Goal: Information Seeking & Learning: Learn about a topic

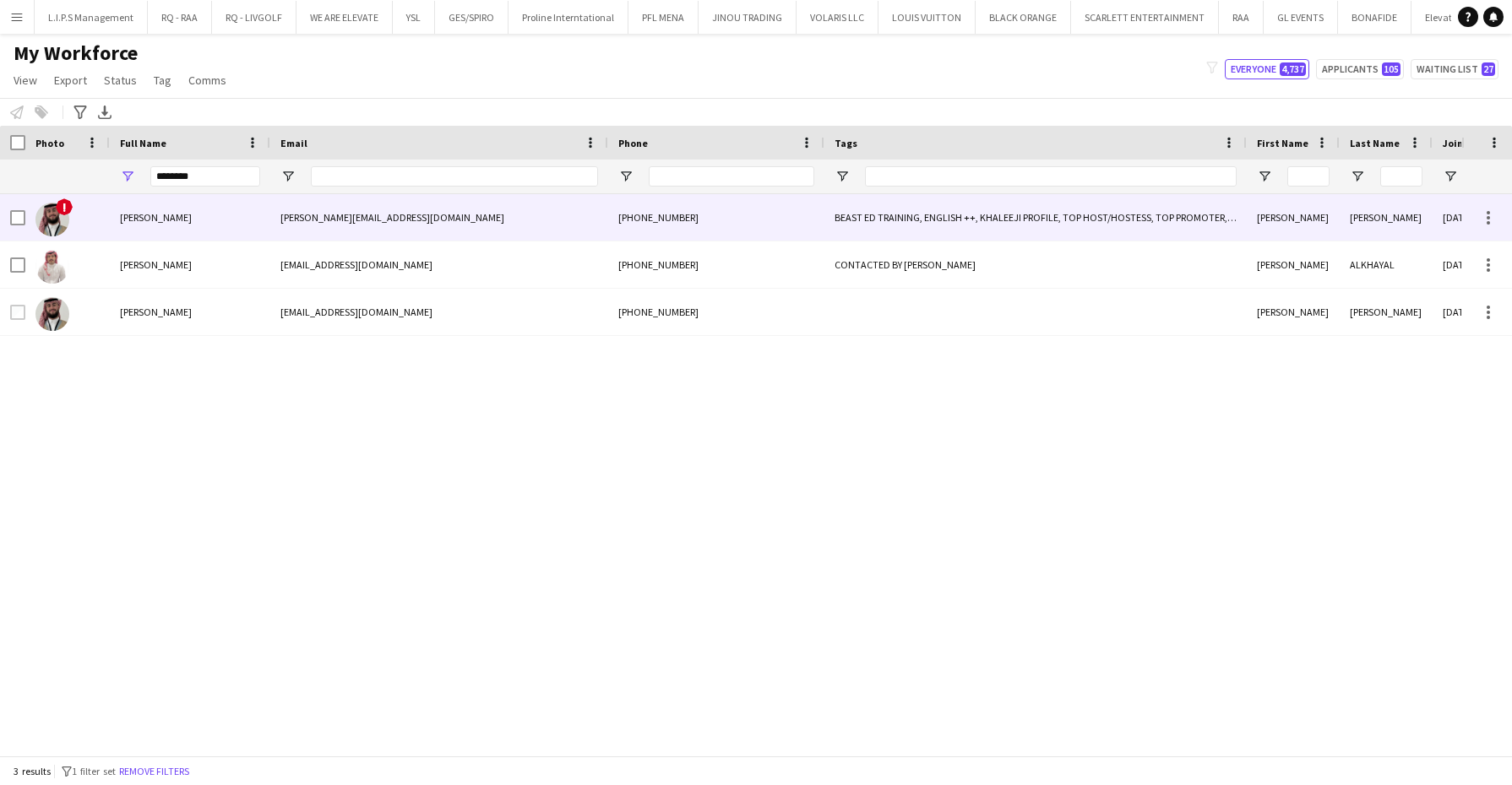
click at [269, 199] on div "[PERSON_NAME]" at bounding box center [190, 217] width 161 height 46
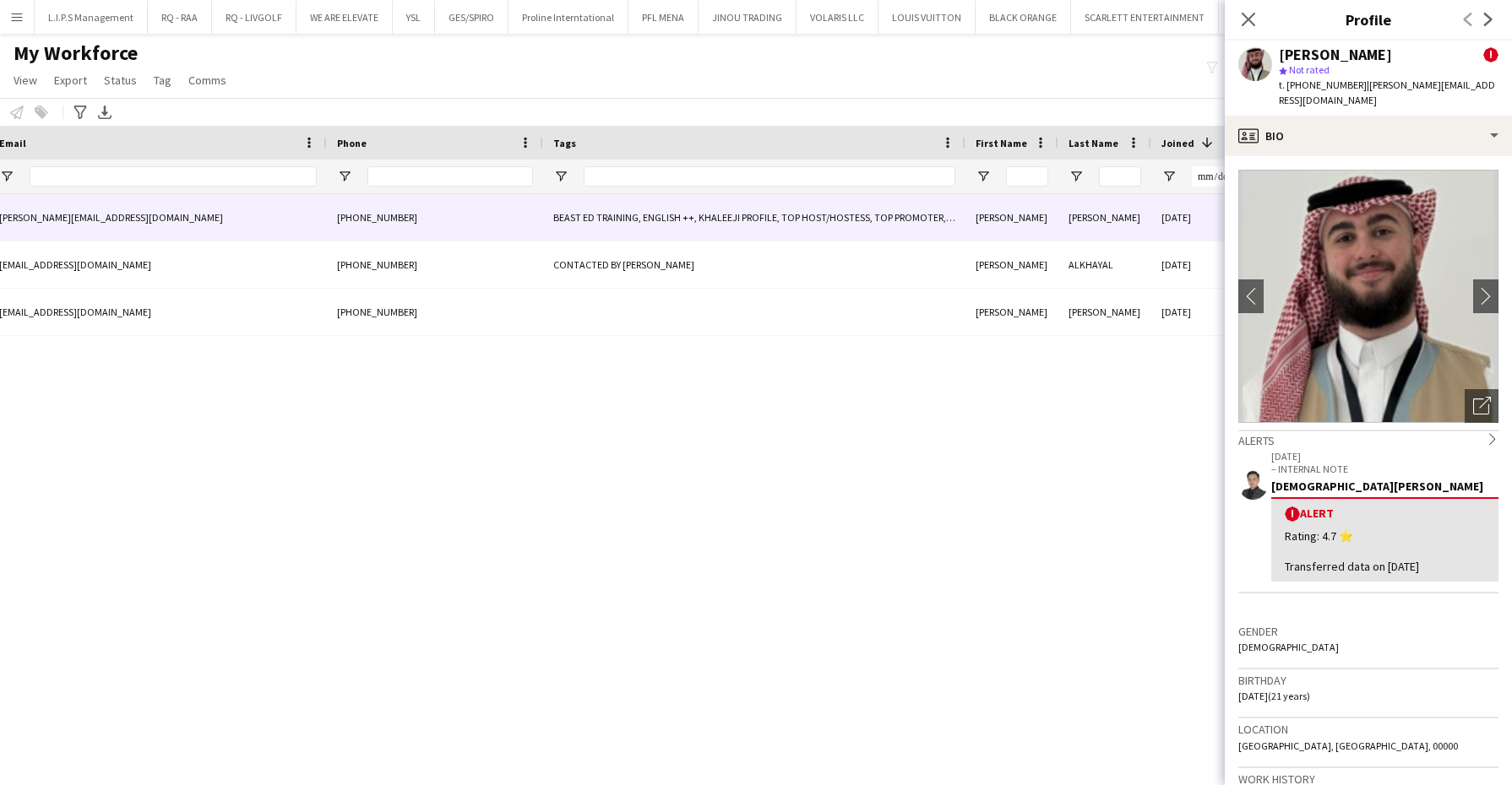
scroll to position [0, 296]
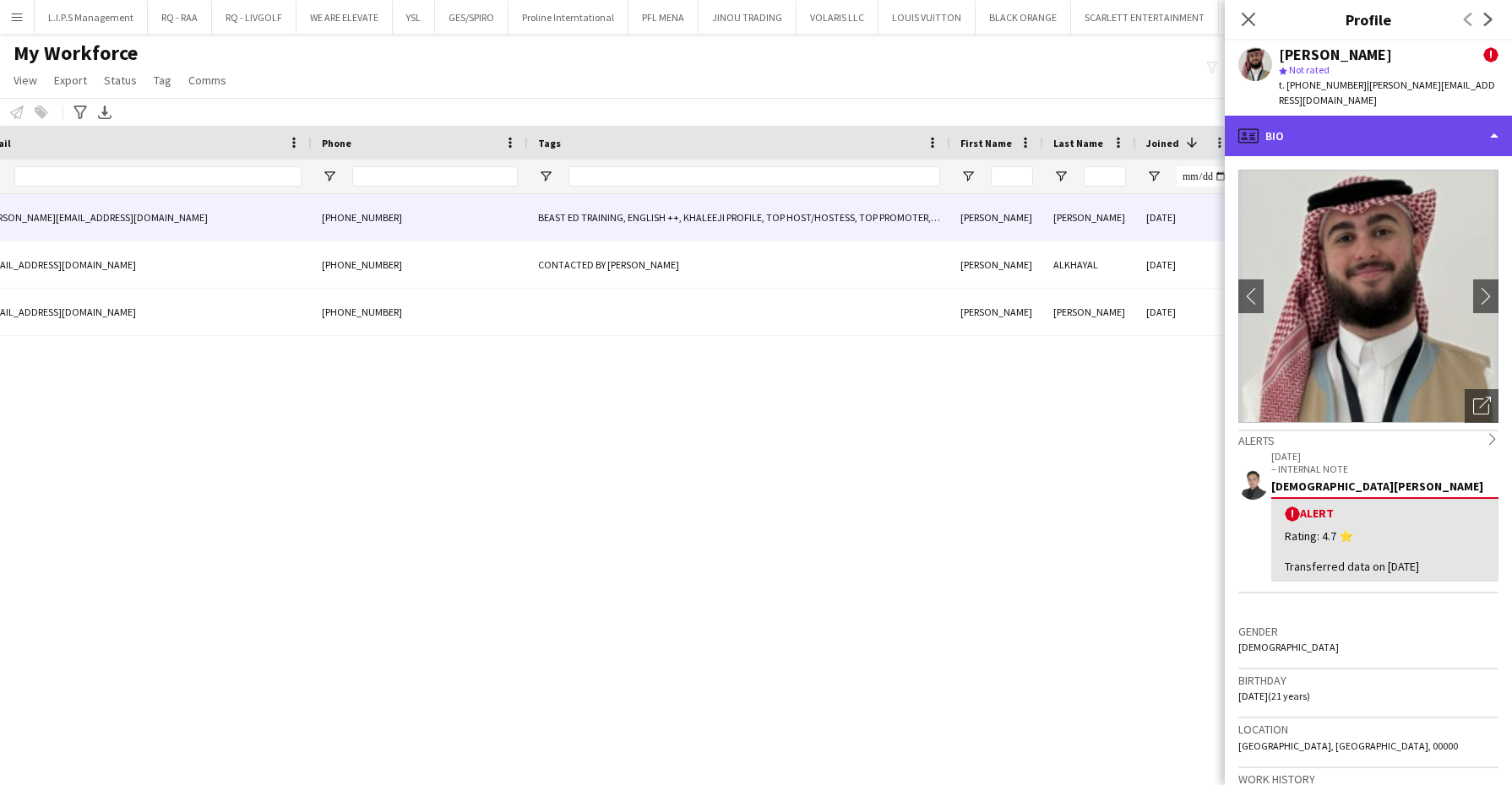
click at [1425, 116] on div "profile Bio" at bounding box center [1367, 135] width 287 height 40
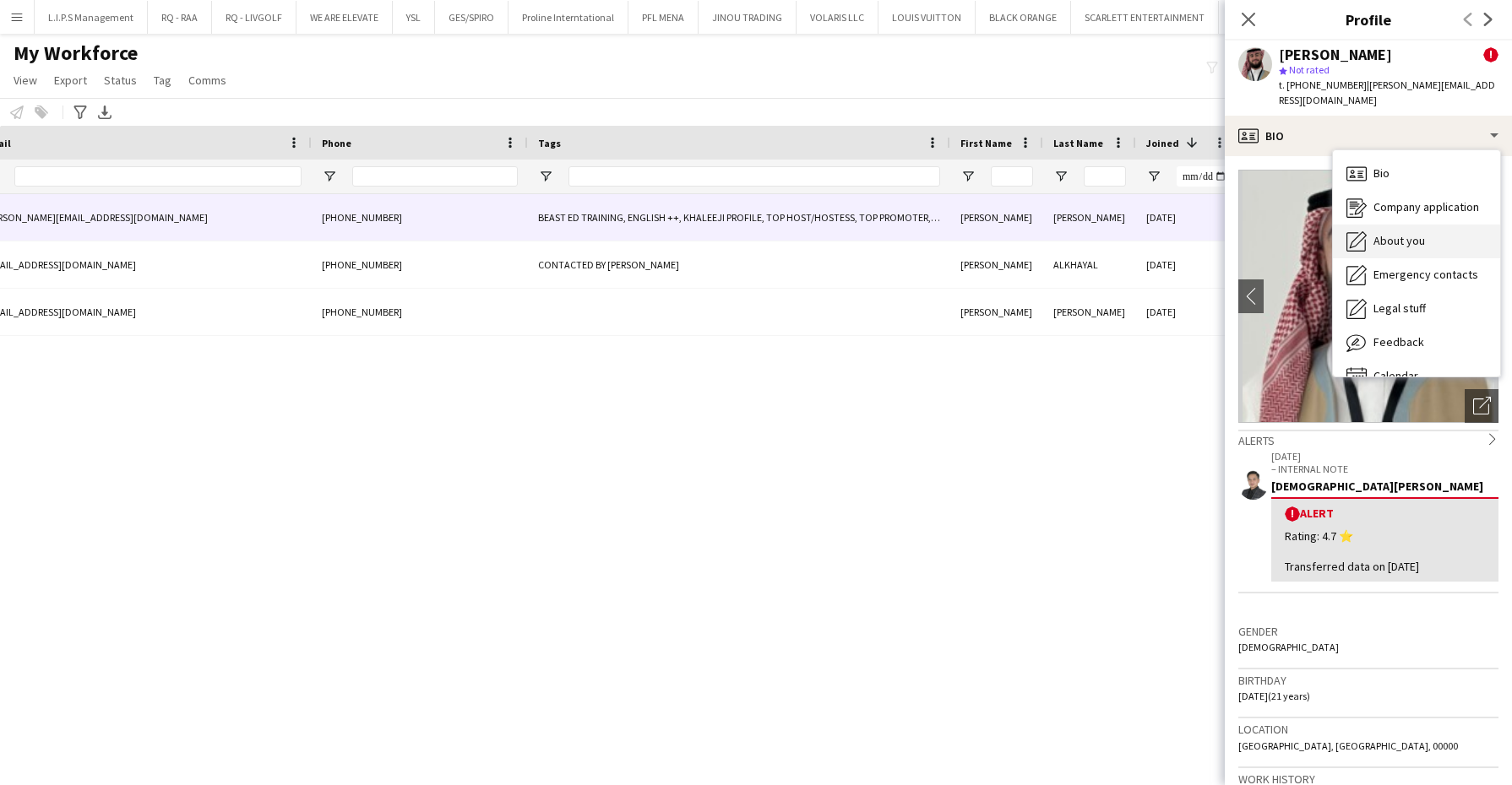
click at [1409, 233] on span "About you" at bounding box center [1399, 241] width 52 height 15
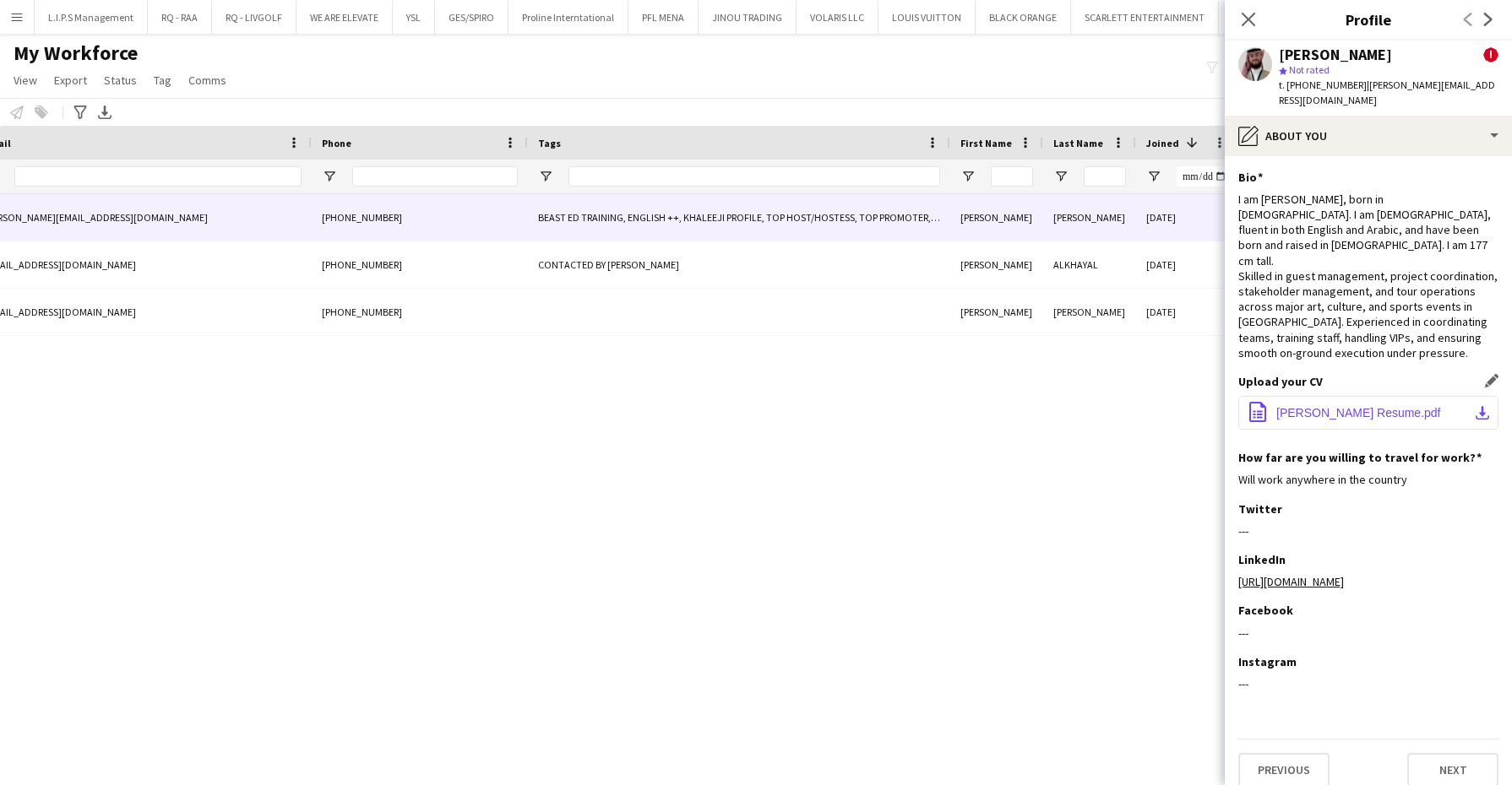
click at [1322, 396] on button "office-file-sheet [PERSON_NAME] Resume.pdf download-bottom" at bounding box center [1368, 413] width 260 height 34
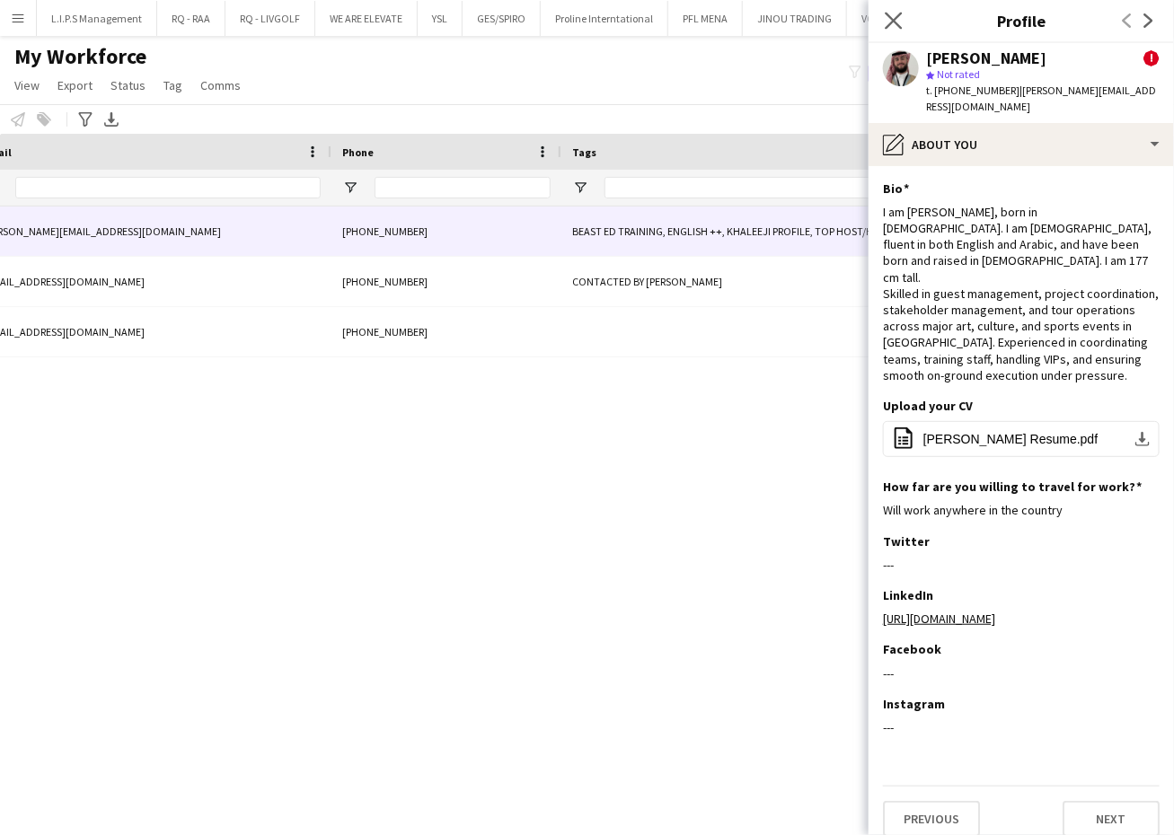
click at [900, 10] on app-icon "Close pop-in" at bounding box center [894, 21] width 26 height 26
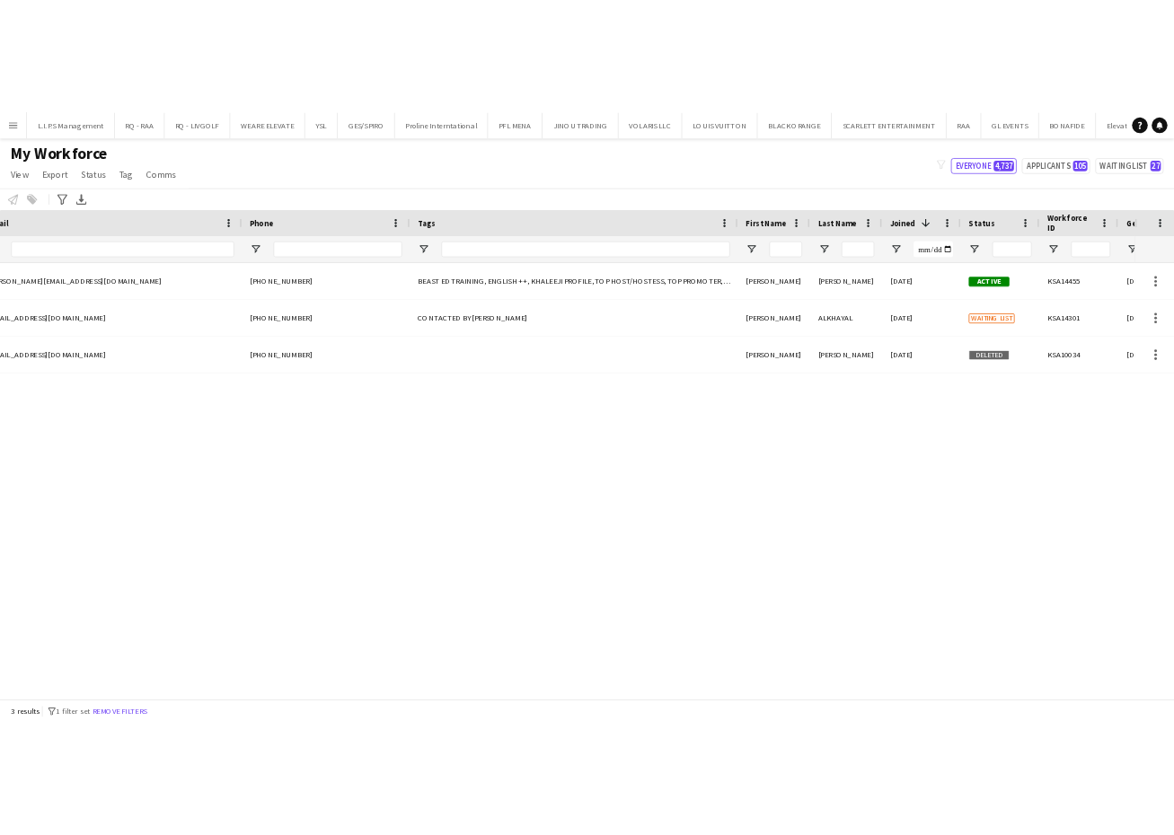
scroll to position [0, 0]
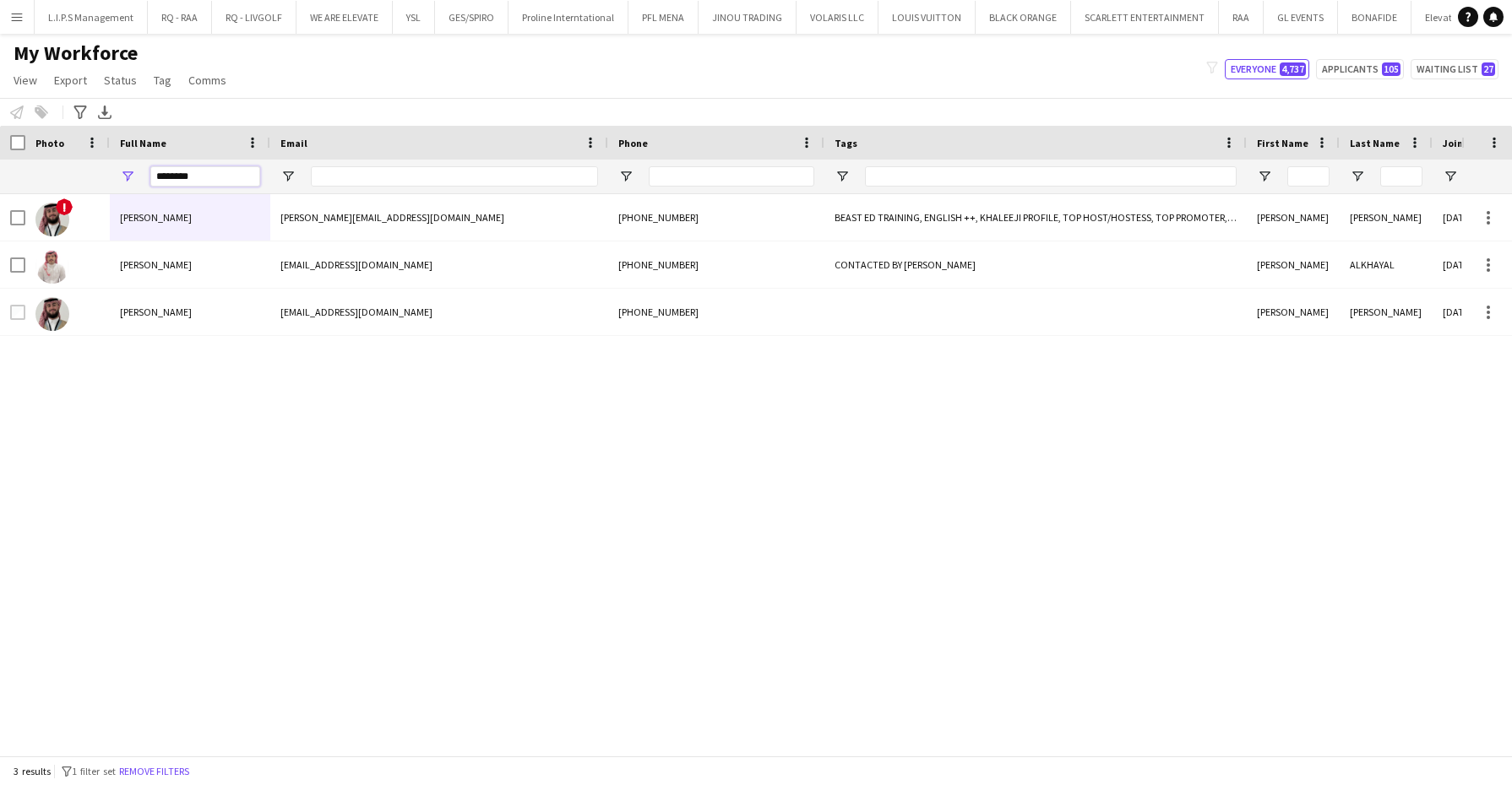
drag, startPoint x: 196, startPoint y: 175, endPoint x: -4, endPoint y: 159, distance: 200.6
click at [0, 159] on html "Menu Boards Boards Boards All jobs Status Workforce Workforce My Workforce Recr…" at bounding box center [756, 392] width 1512 height 785
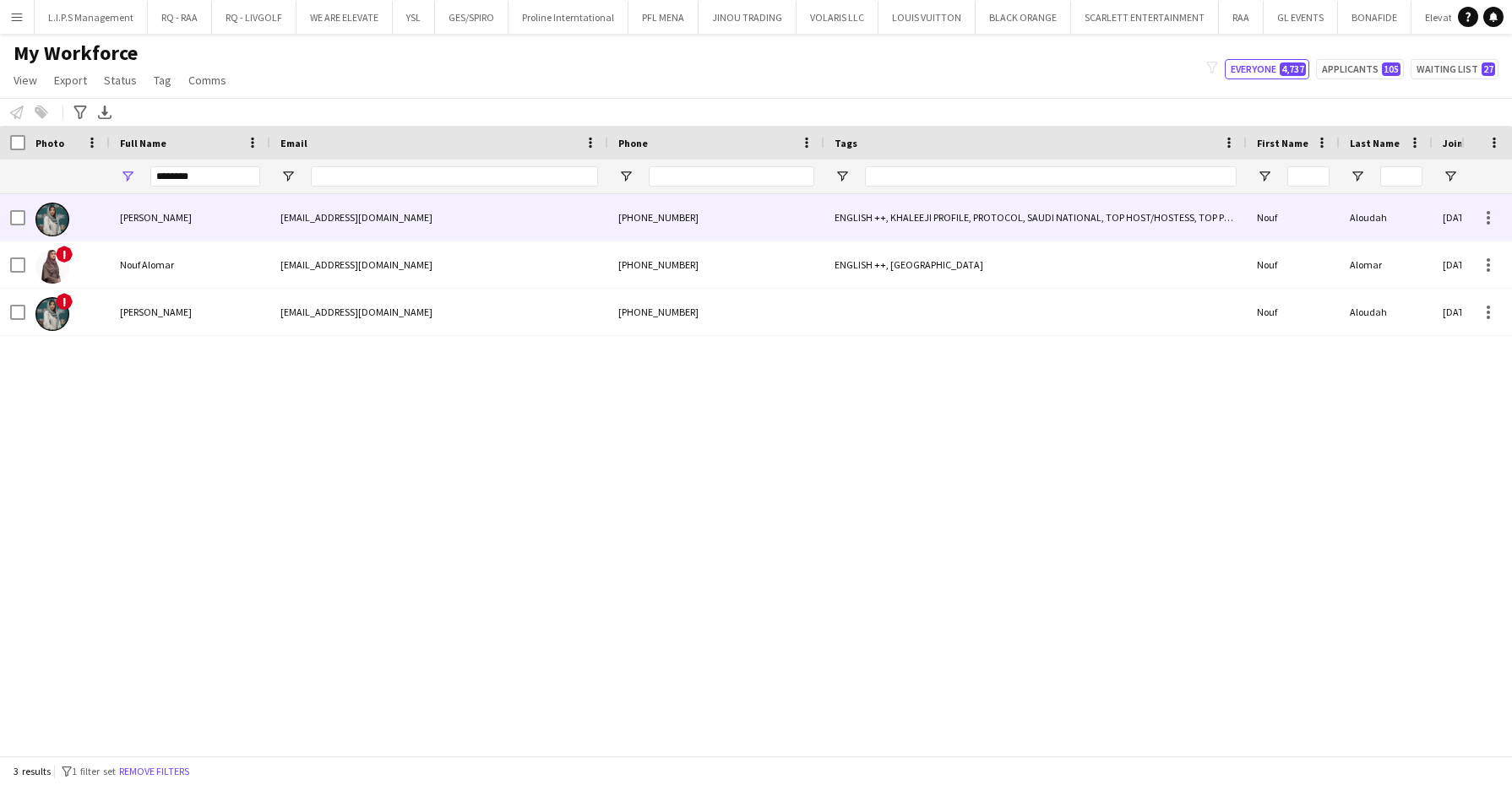
click at [69, 212] on div at bounding box center [53, 218] width 34 height 47
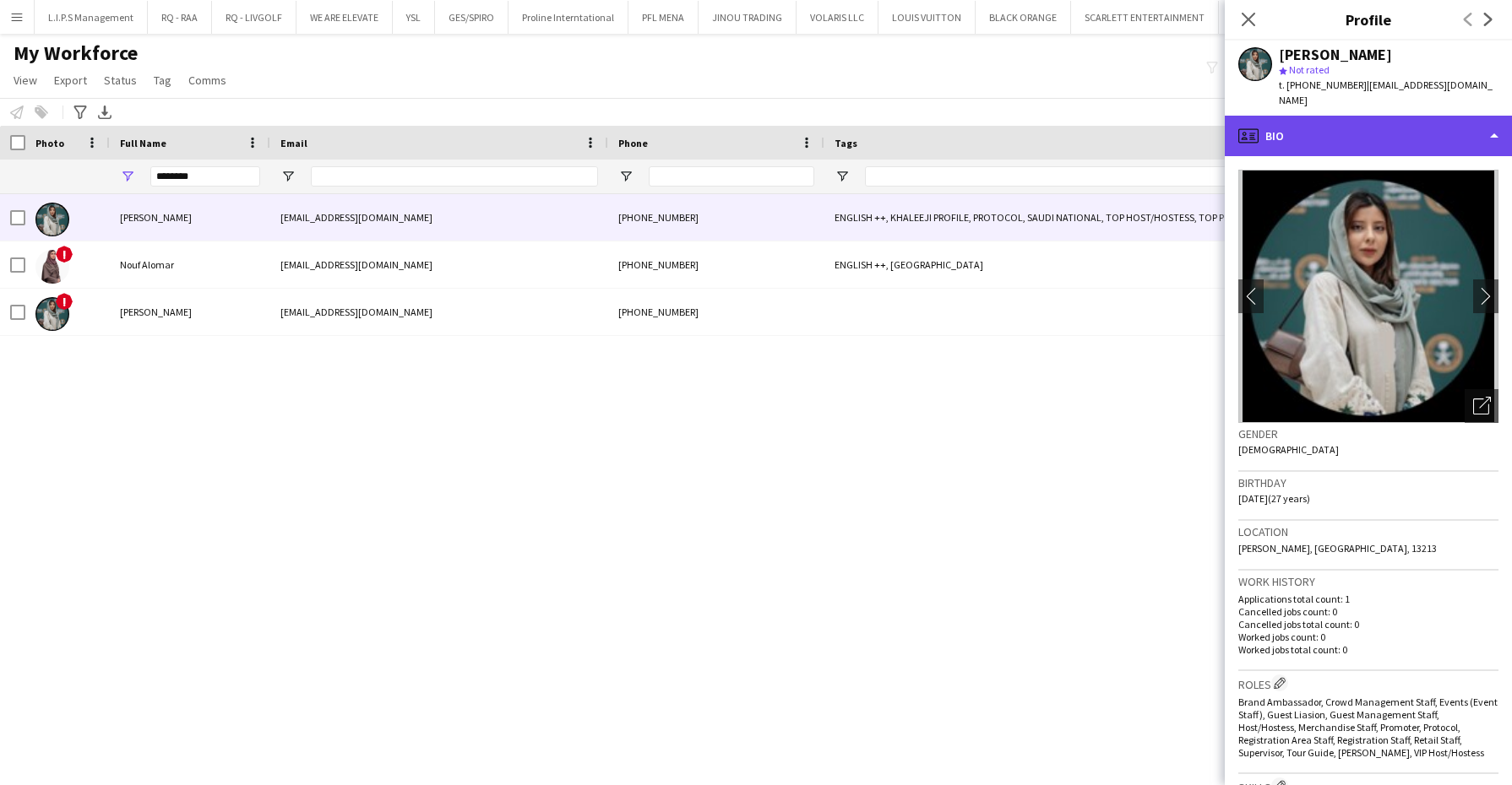
click at [1422, 119] on div "profile Bio" at bounding box center [1367, 135] width 287 height 40
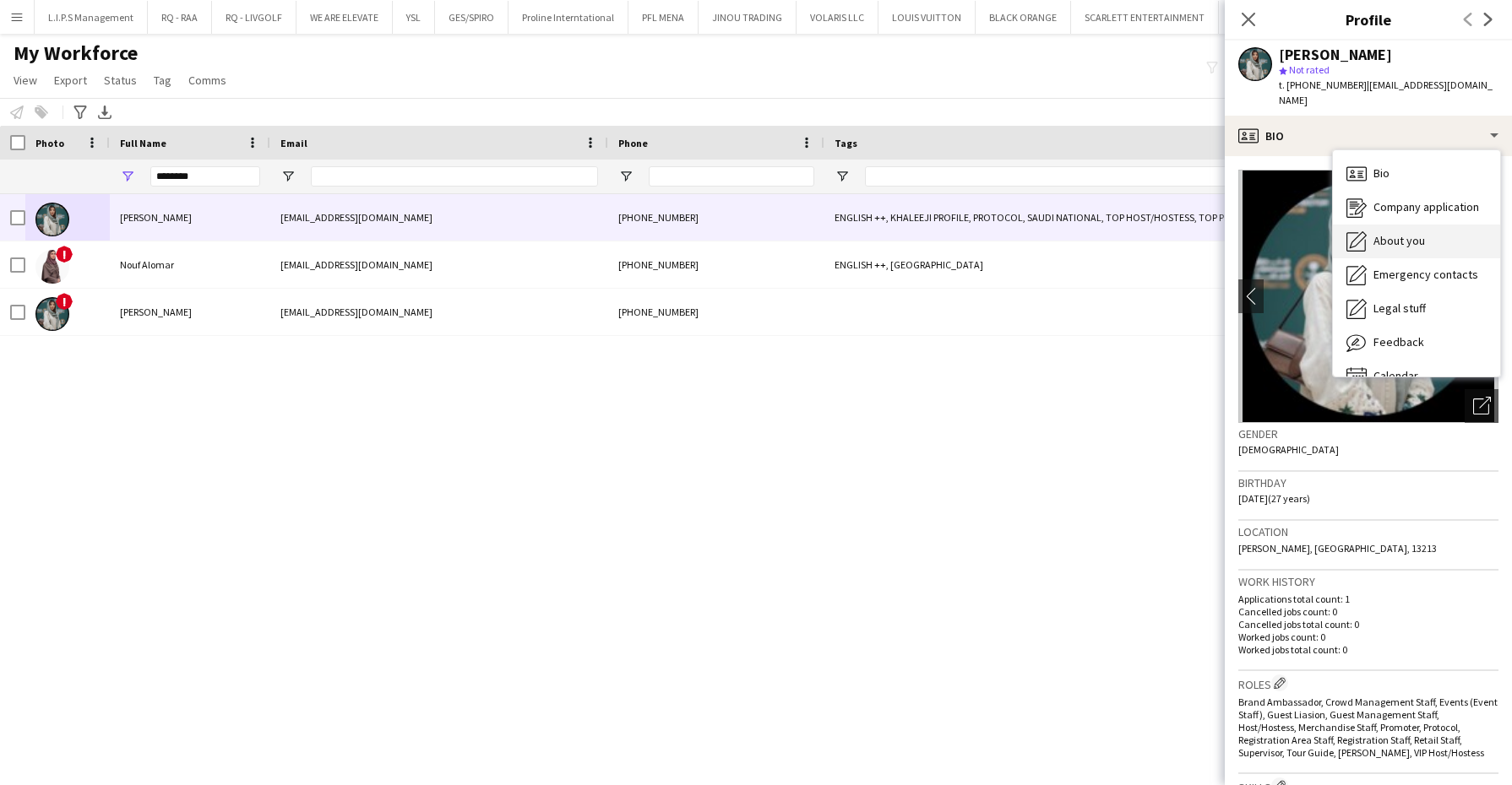
click at [1401, 237] on div "About you About you" at bounding box center [1416, 242] width 167 height 34
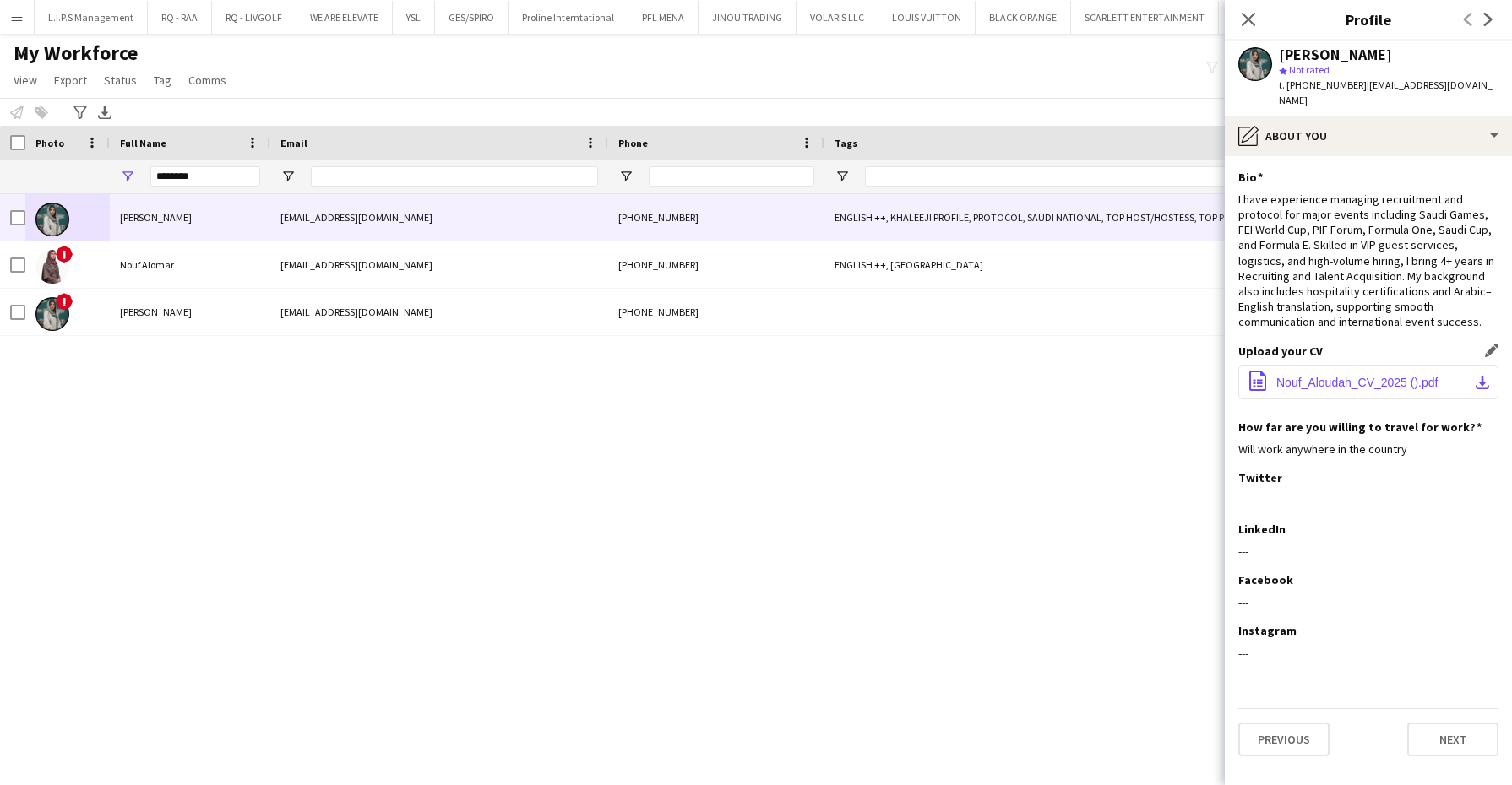
click at [1299, 376] on span "Nouf_Aloudah_CV_2025 ().pdf" at bounding box center [1357, 383] width 162 height 13
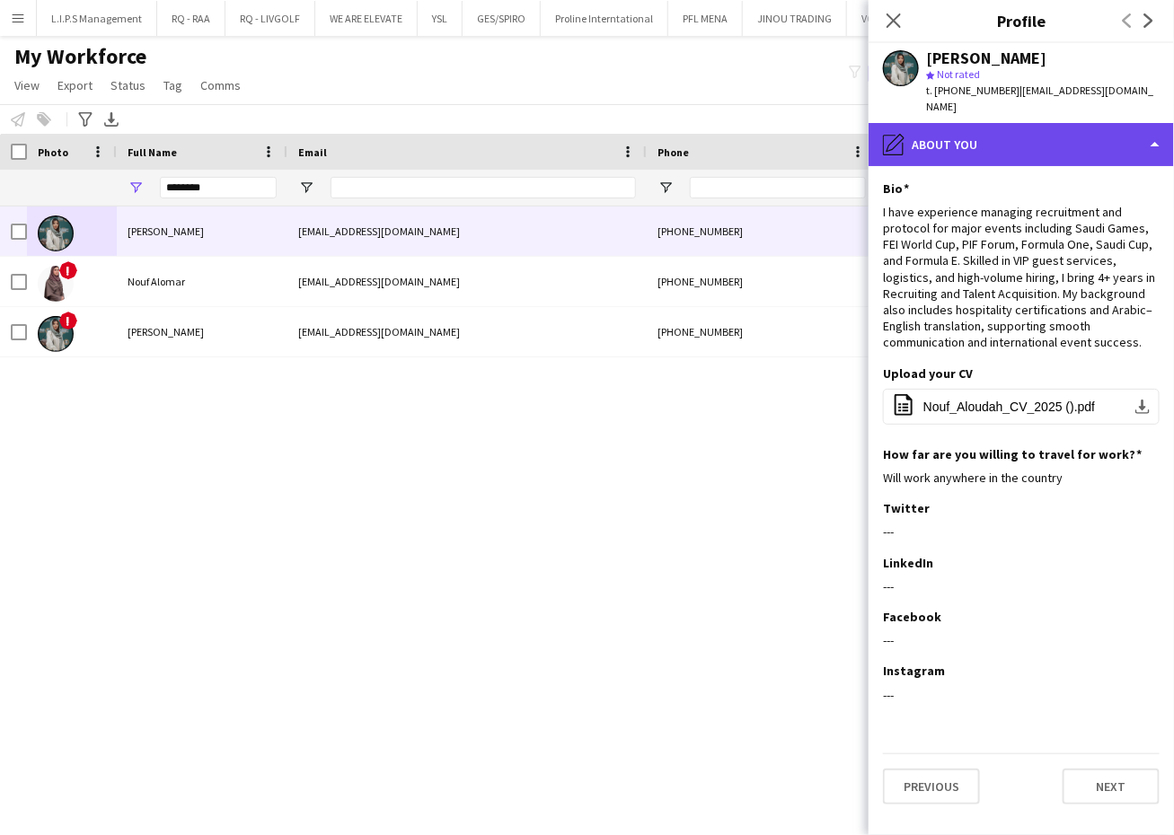
click at [1012, 125] on div "pencil4 About you" at bounding box center [1021, 144] width 305 height 43
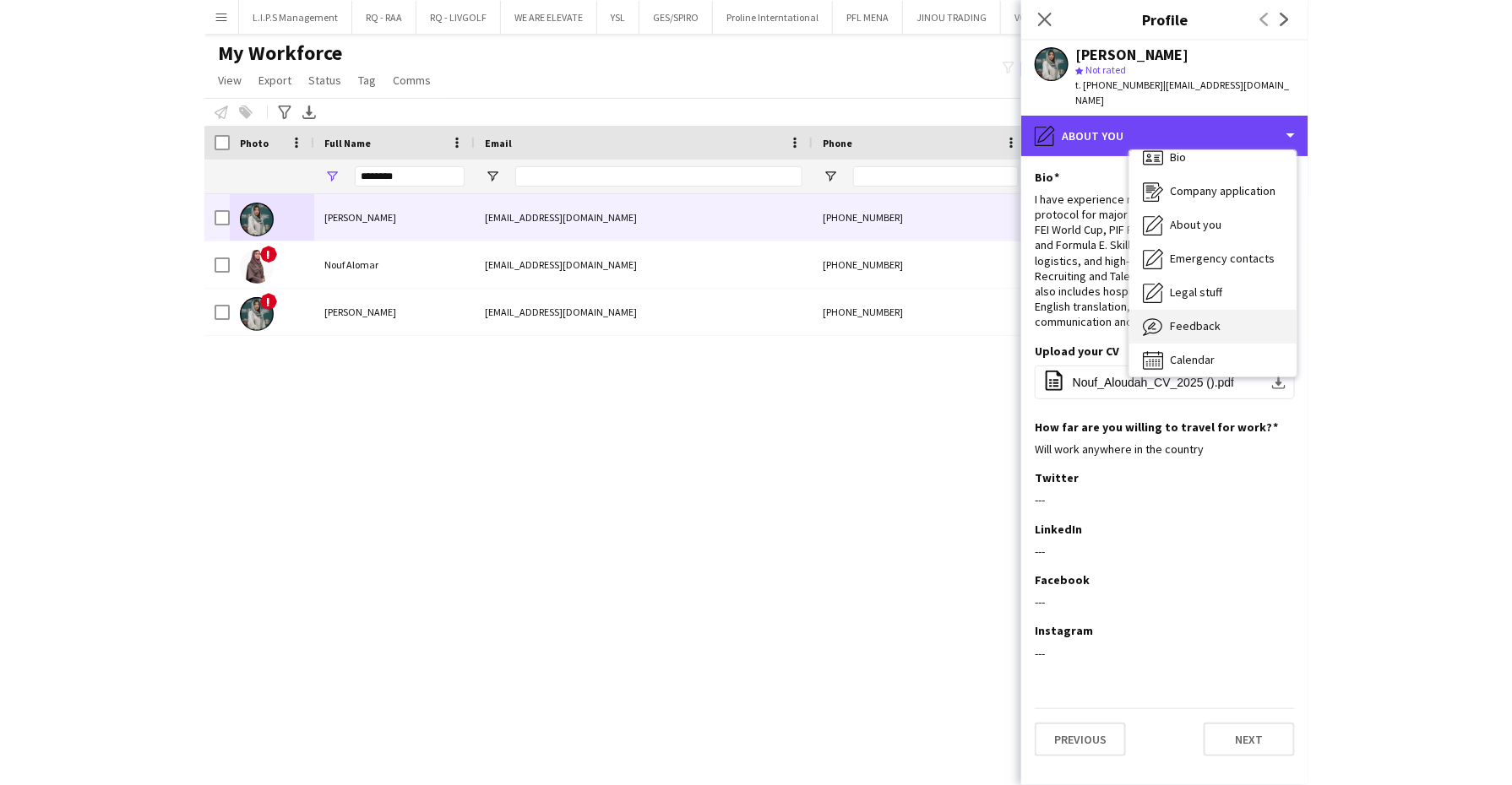
scroll to position [23, 0]
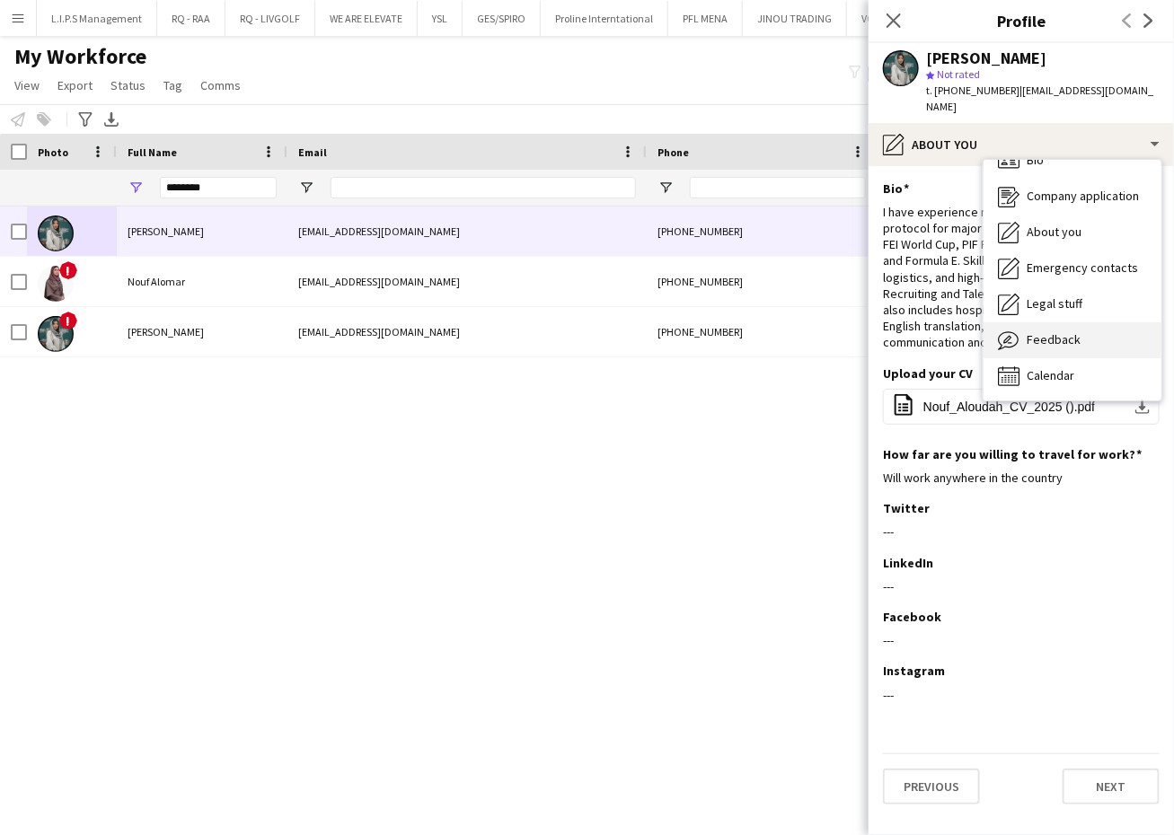
click at [1041, 331] on span "Feedback" at bounding box center [1054, 339] width 54 height 16
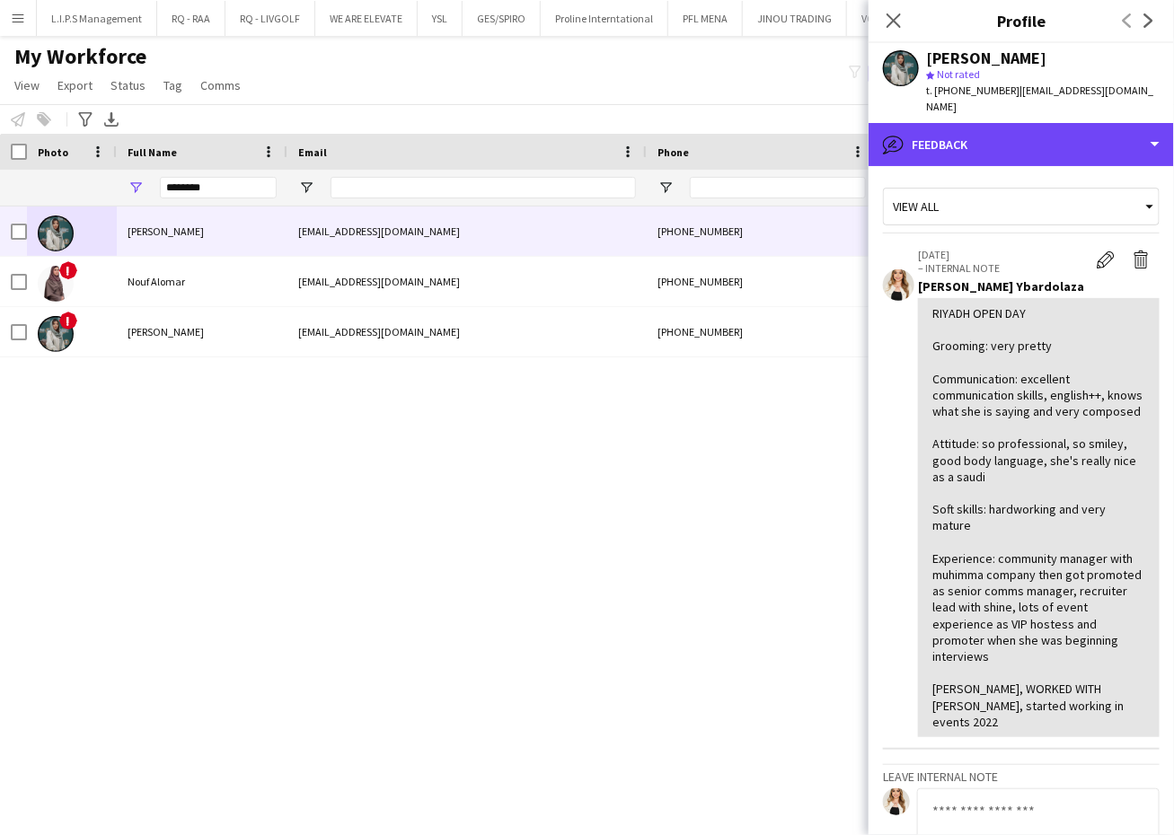
drag, startPoint x: 1085, startPoint y: 126, endPoint x: 1078, endPoint y: 144, distance: 19.3
click at [1085, 126] on div "bubble-pencil Feedback" at bounding box center [1021, 144] width 305 height 43
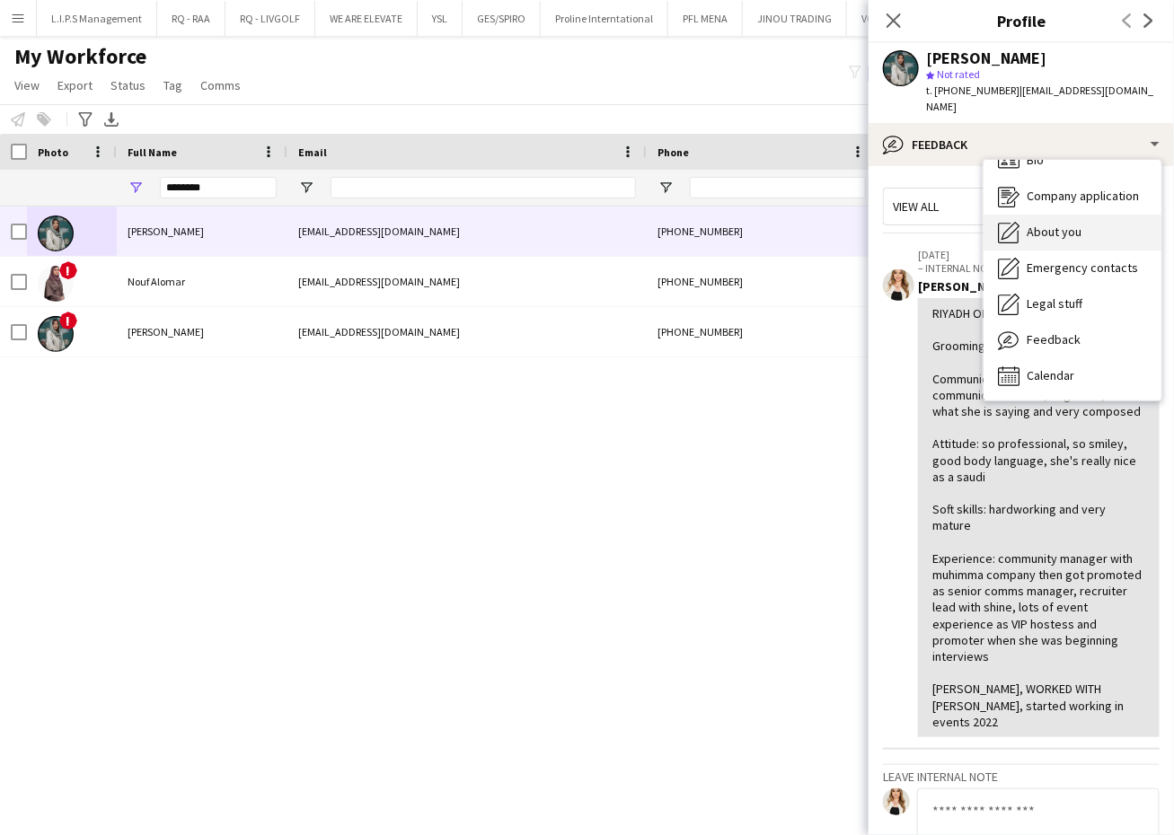
click at [1082, 216] on div "About you About you" at bounding box center [1073, 233] width 178 height 36
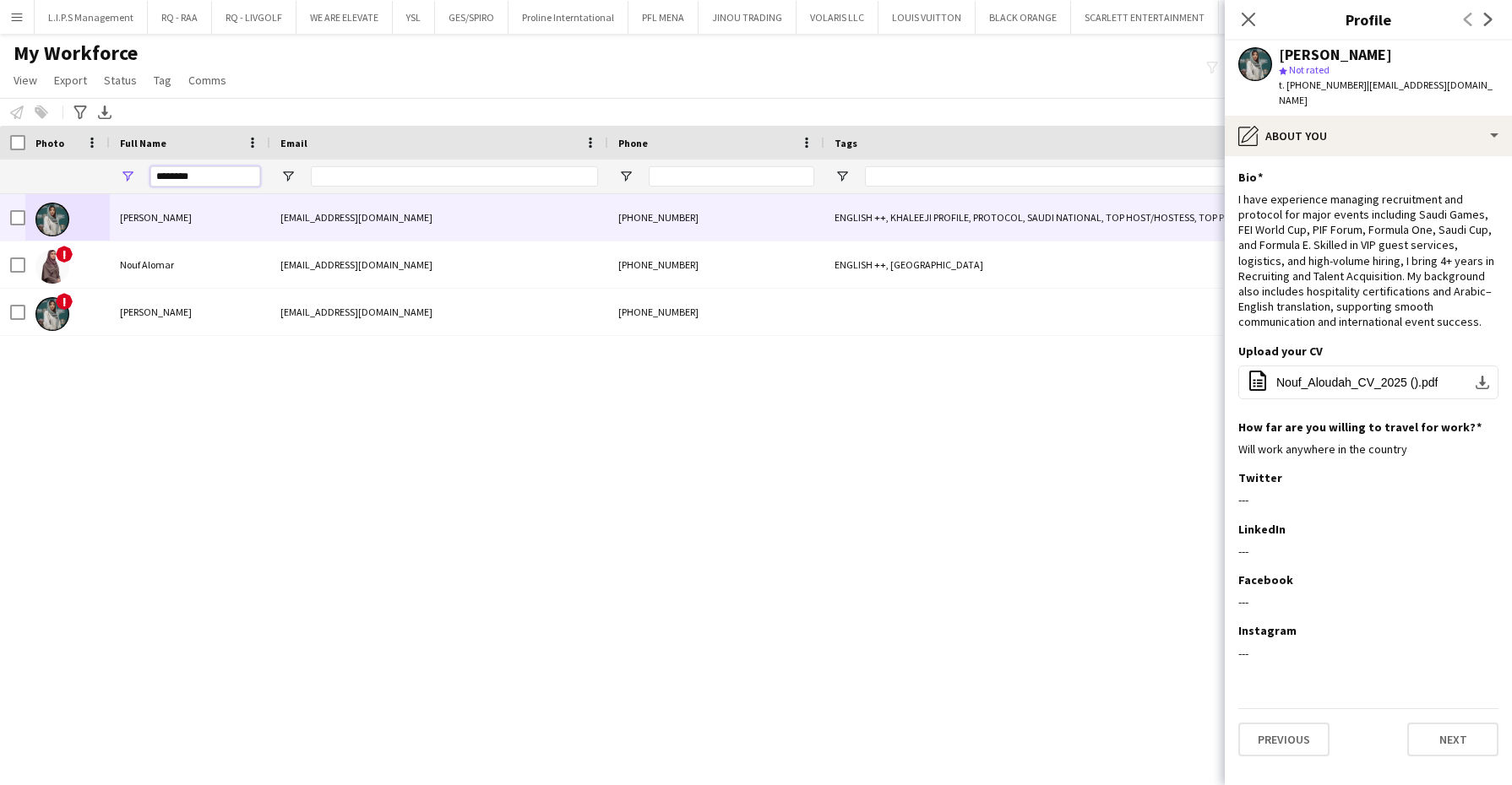
drag, startPoint x: 213, startPoint y: 176, endPoint x: 57, endPoint y: 176, distance: 156.0
click at [57, 176] on div "********" at bounding box center [1198, 177] width 2397 height 34
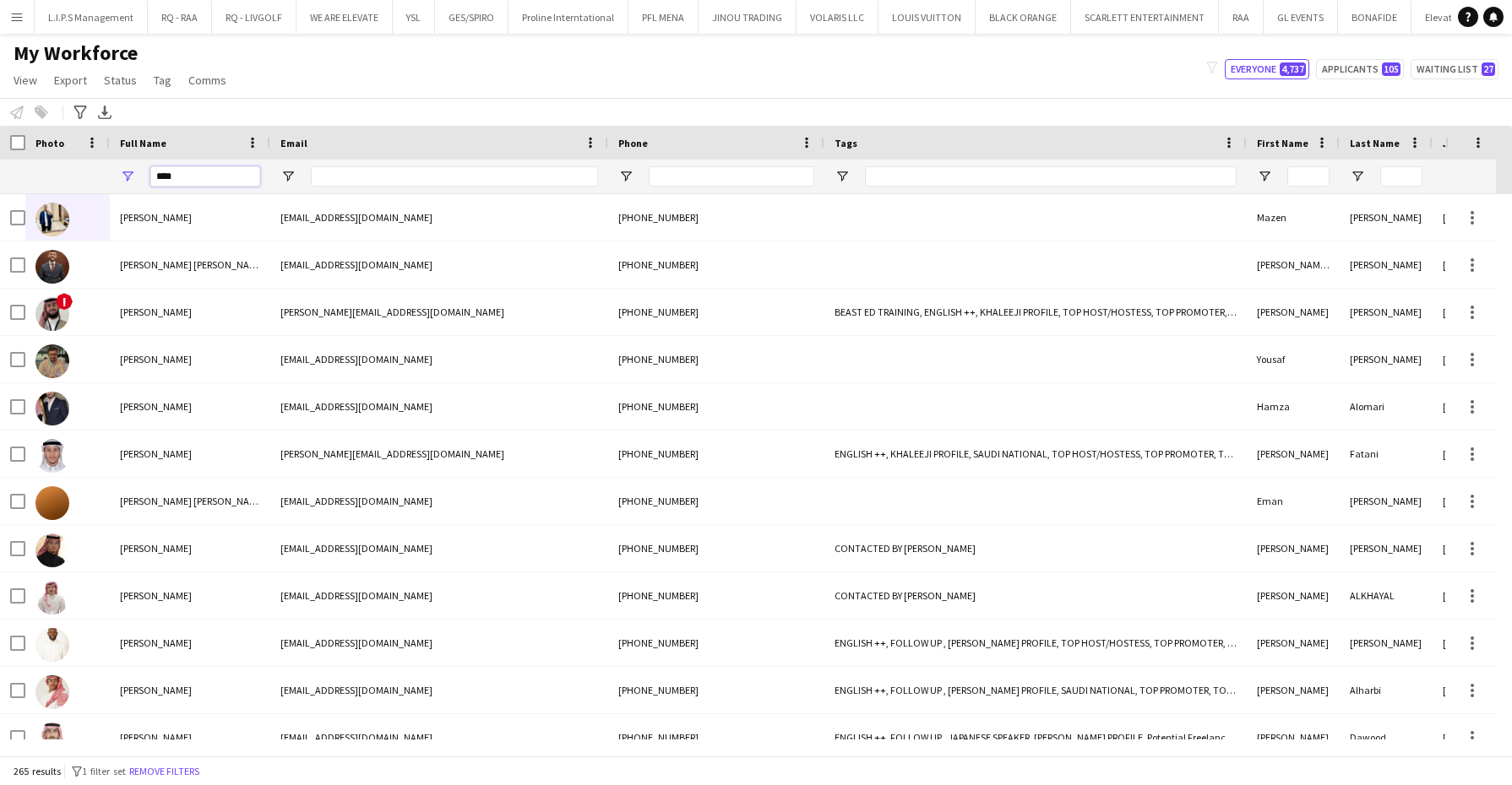
drag, startPoint x: 198, startPoint y: 174, endPoint x: 129, endPoint y: 176, distance: 69.0
click at [129, 176] on div "****" at bounding box center [190, 177] width 161 height 34
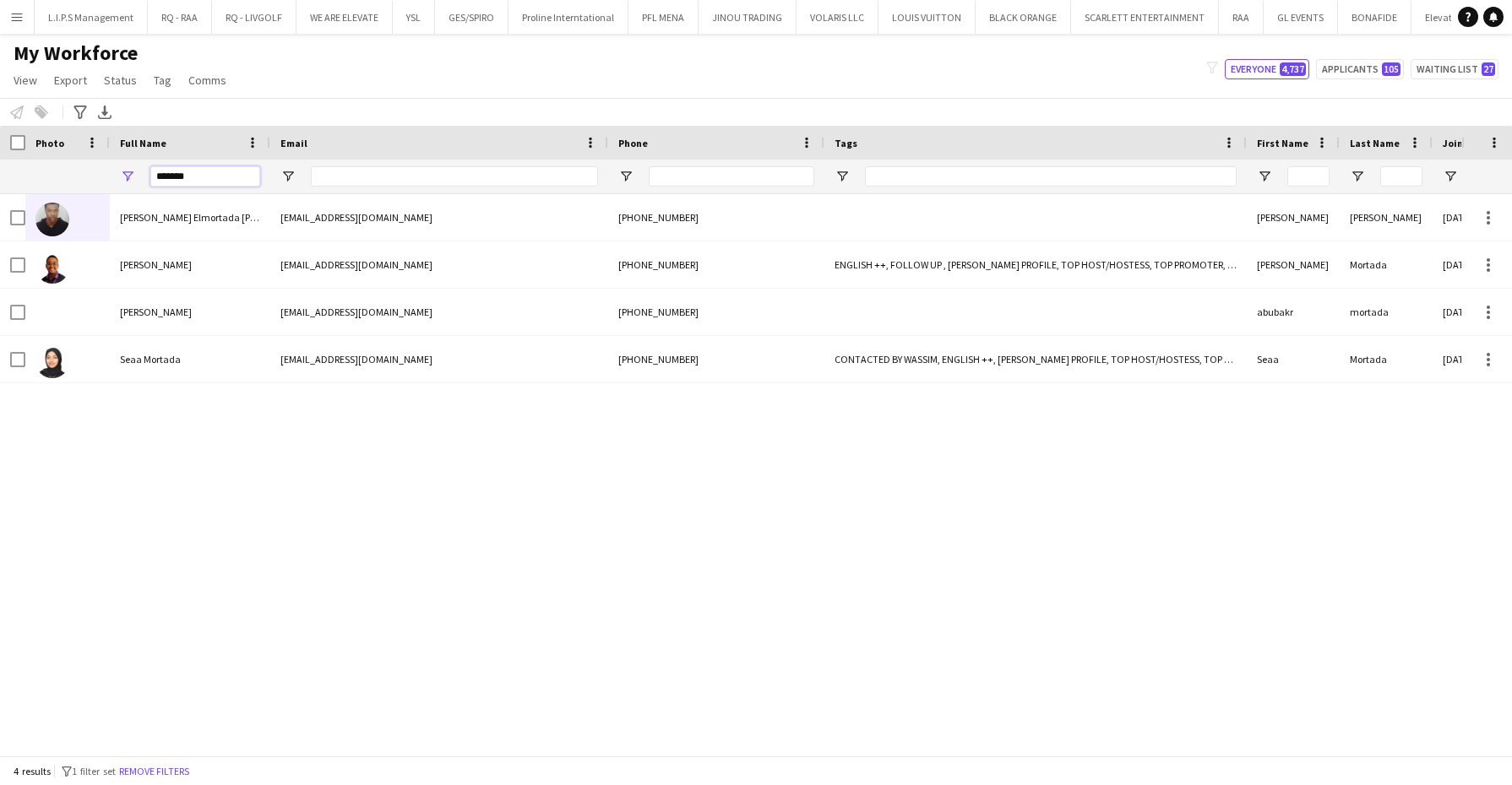
click at [235, 170] on input "*******" at bounding box center [205, 177] width 110 height 21
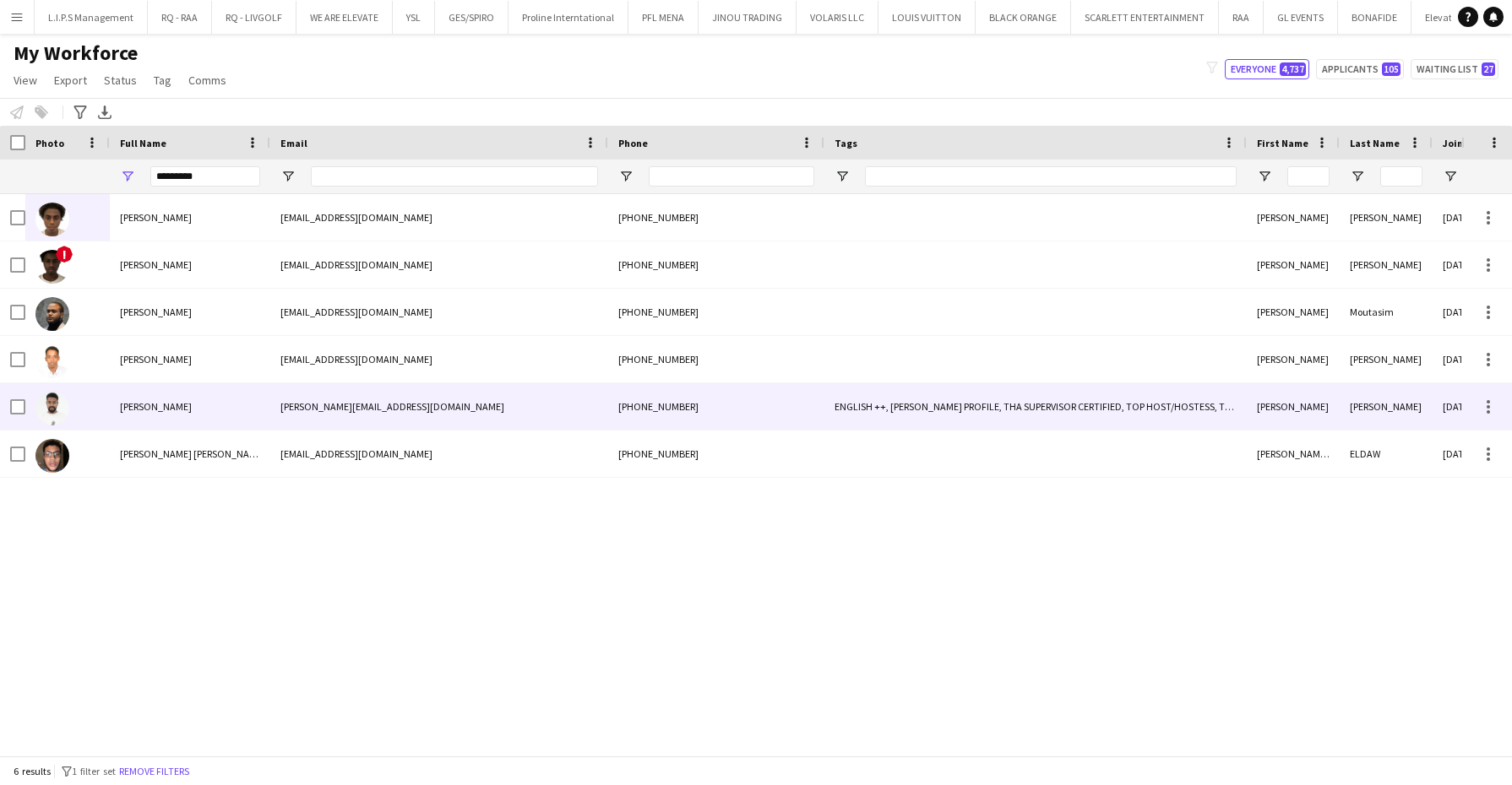
click at [130, 397] on div "[PERSON_NAME]" at bounding box center [190, 406] width 161 height 46
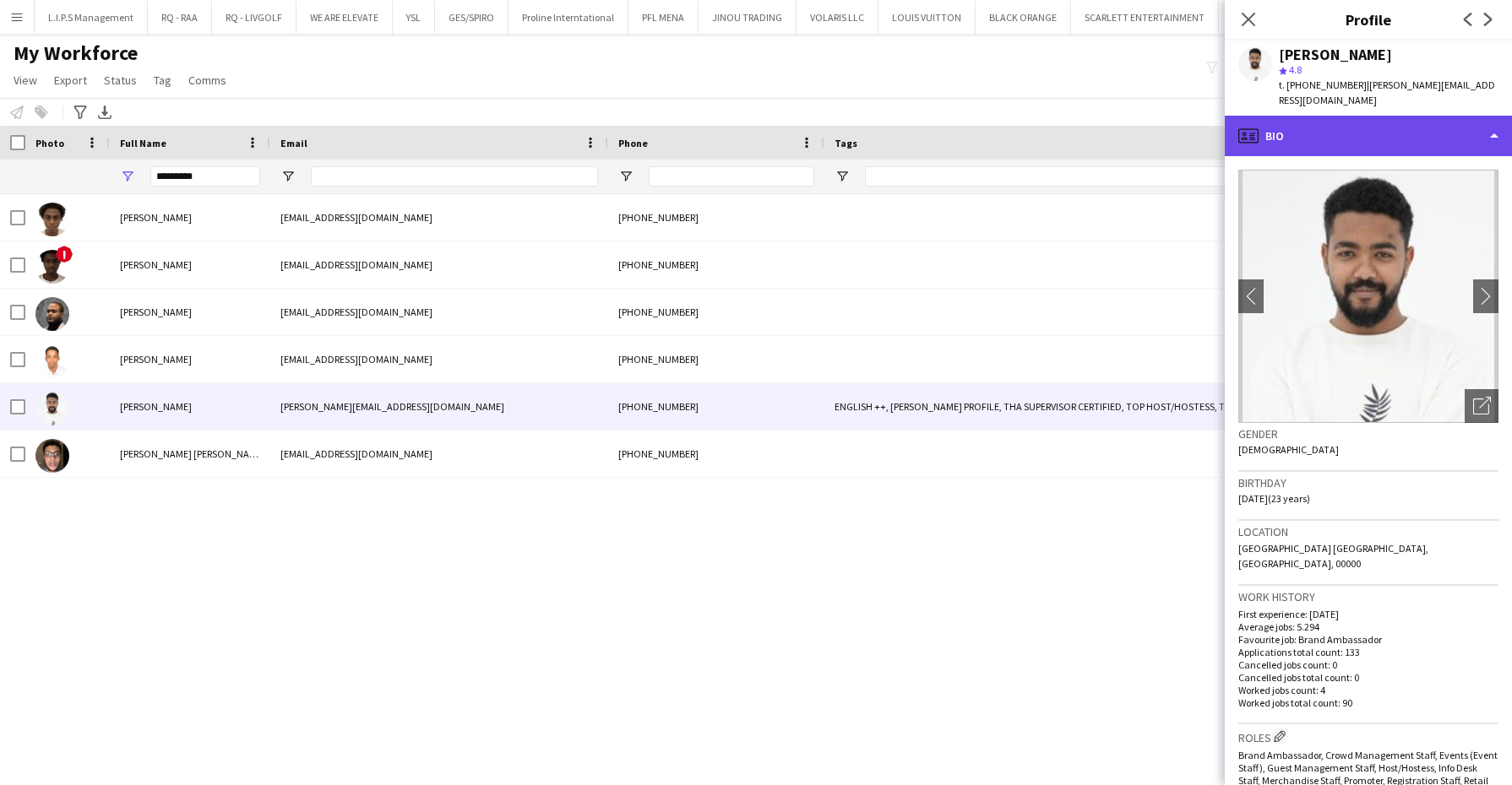
click at [1442, 128] on div "profile Bio" at bounding box center [1367, 135] width 287 height 40
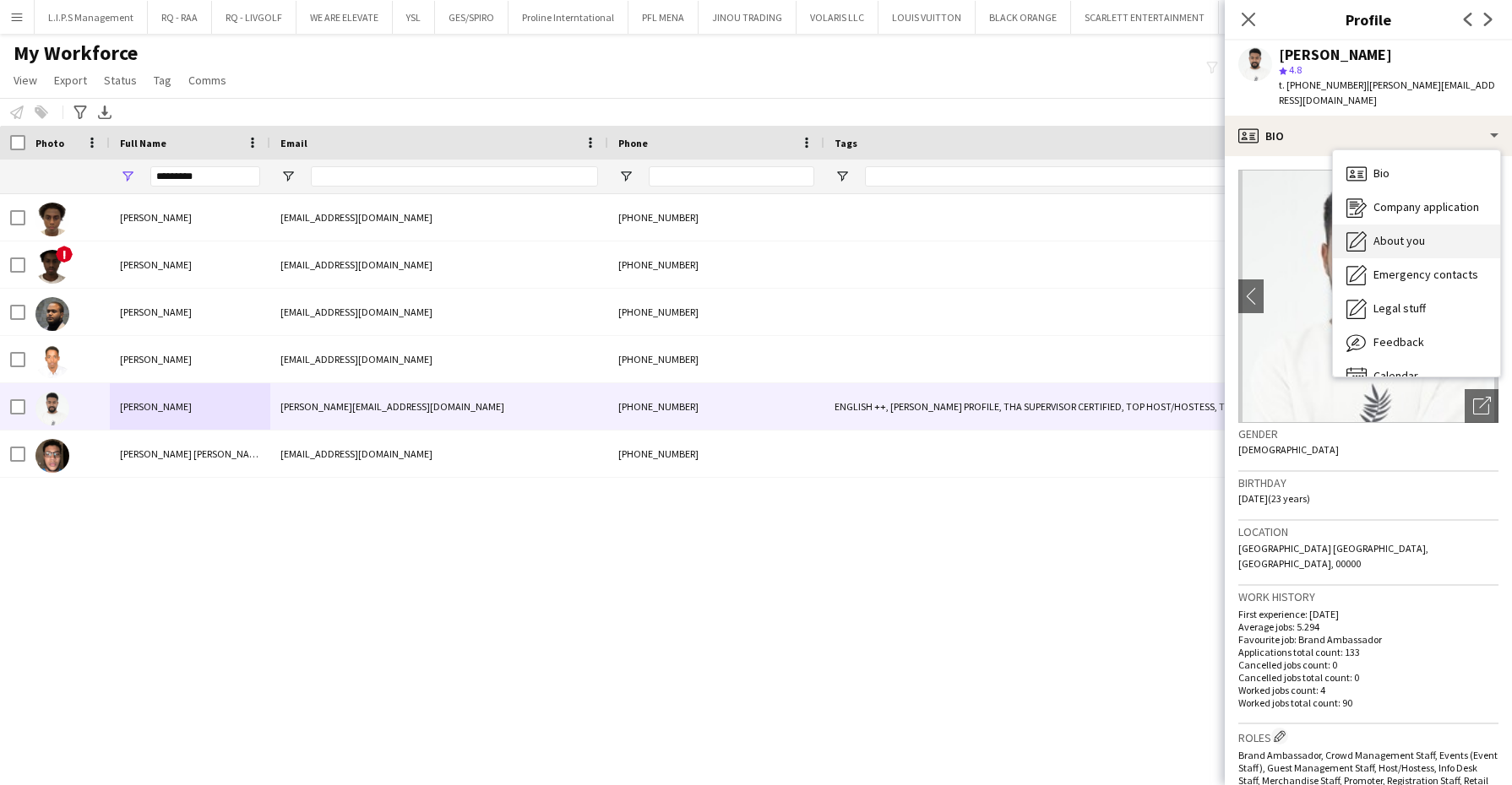
click at [1420, 225] on div "About you About you" at bounding box center [1416, 242] width 167 height 34
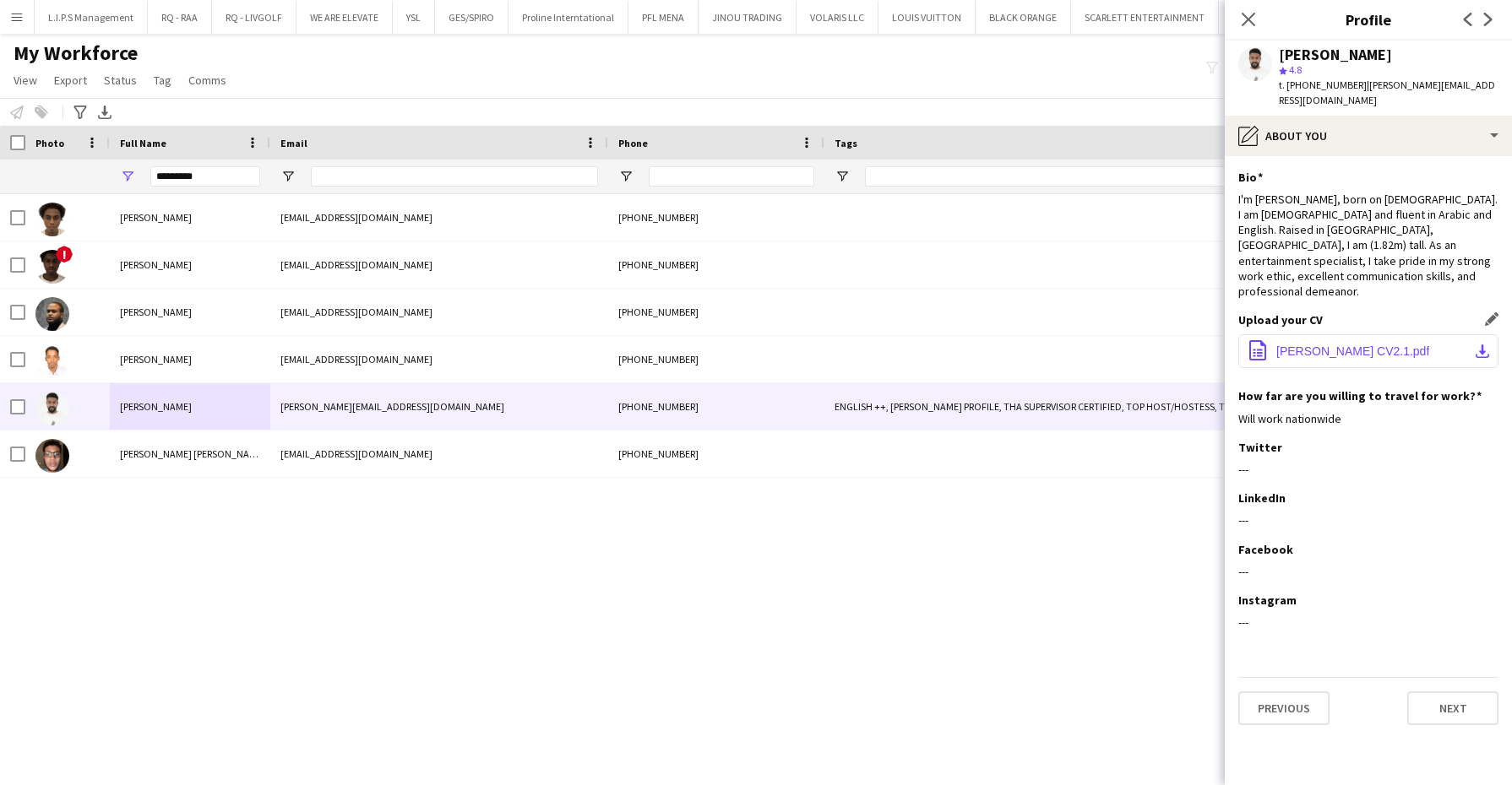
click at [1320, 344] on span "[PERSON_NAME] CV2.1.pdf" at bounding box center [1352, 351] width 153 height 13
drag, startPoint x: 234, startPoint y: 170, endPoint x: 0, endPoint y: 157, distance: 234.4
click at [0, 161] on div "*********" at bounding box center [1198, 177] width 2397 height 34
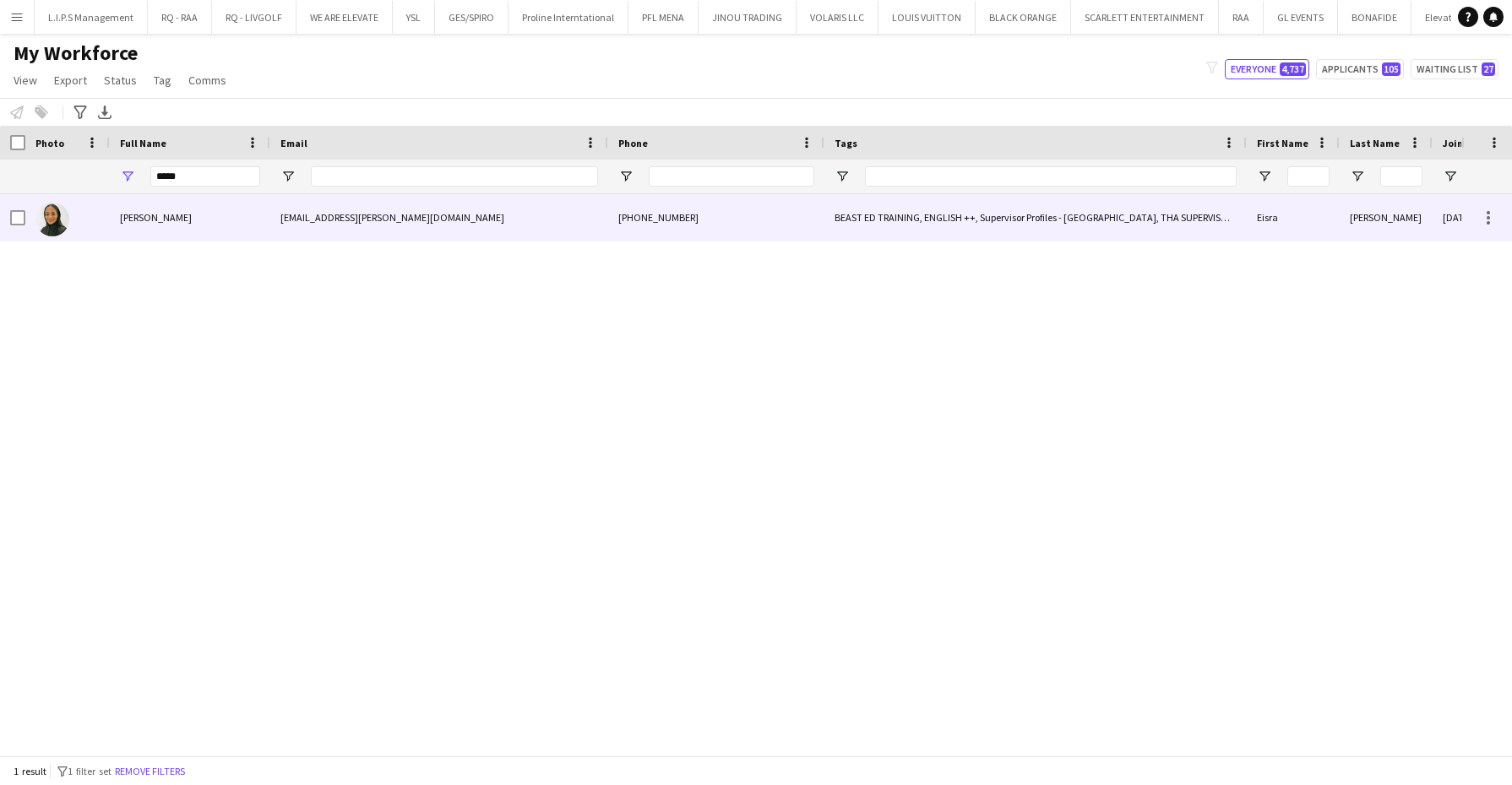
drag, startPoint x: 154, startPoint y: 212, endPoint x: 176, endPoint y: 206, distance: 22.8
click at [154, 212] on span "[PERSON_NAME]" at bounding box center [156, 217] width 71 height 12
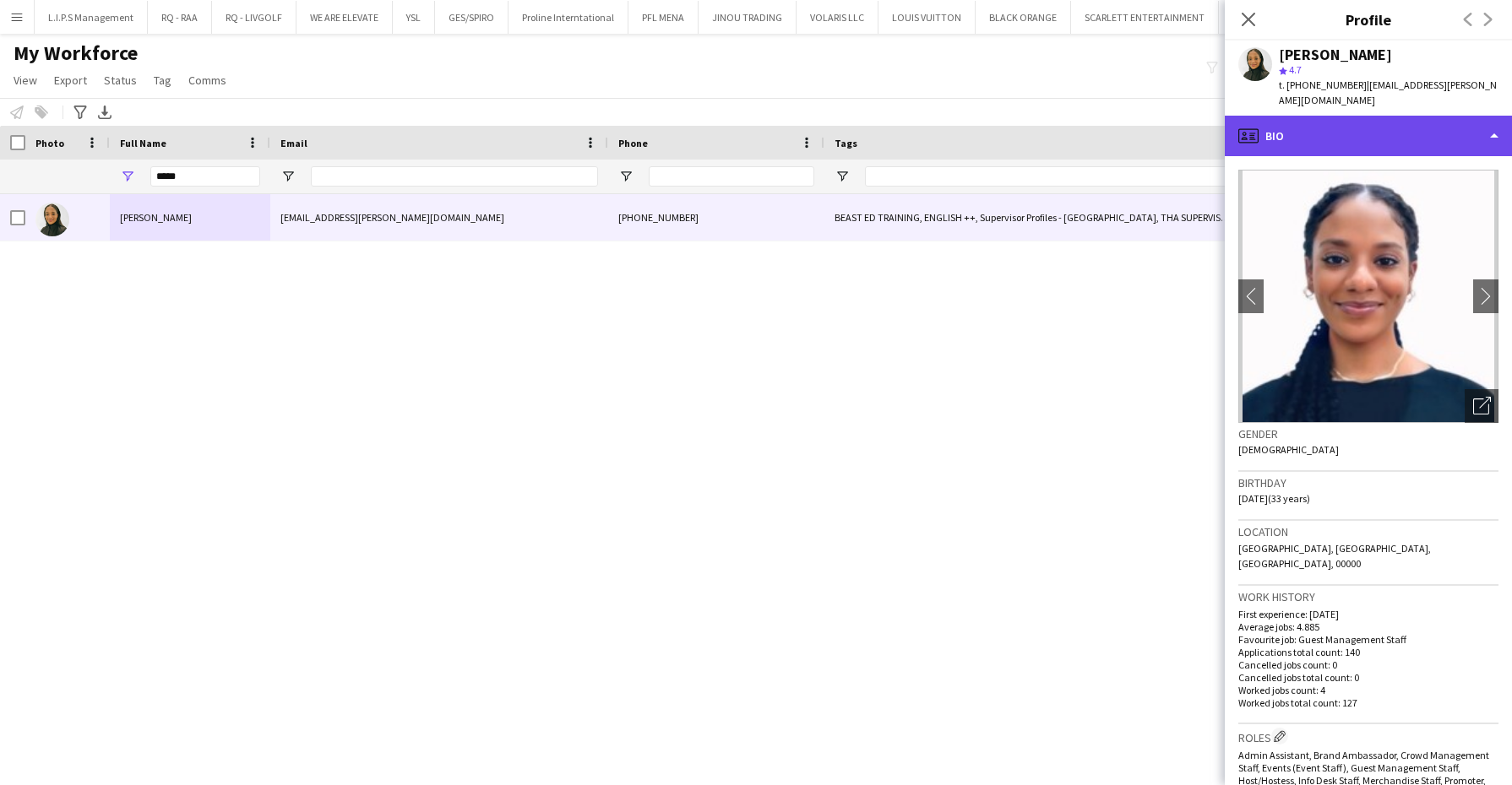
click at [1338, 116] on div "profile Bio" at bounding box center [1367, 135] width 287 height 40
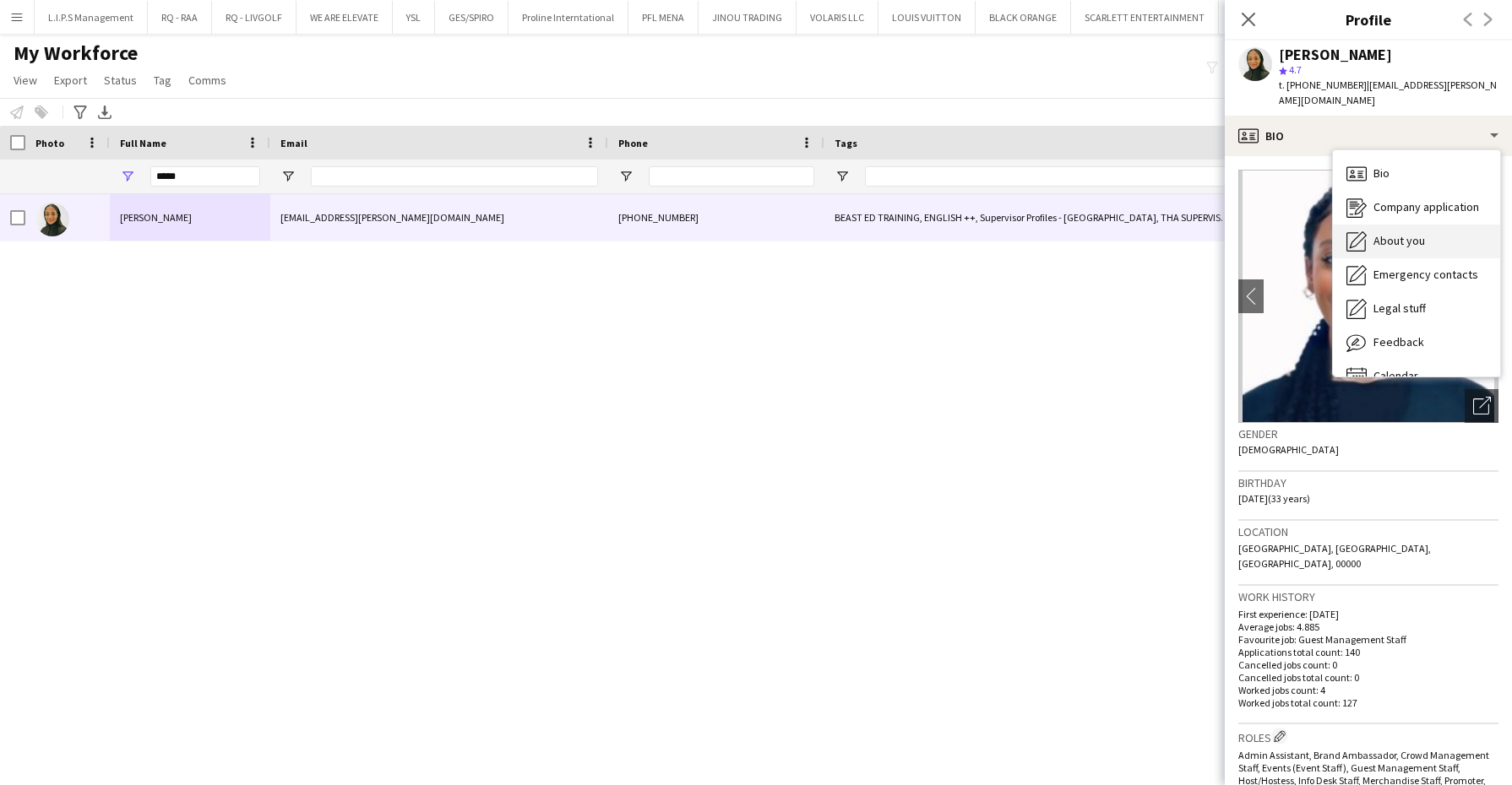
click at [1427, 225] on div "About you About you" at bounding box center [1416, 242] width 167 height 34
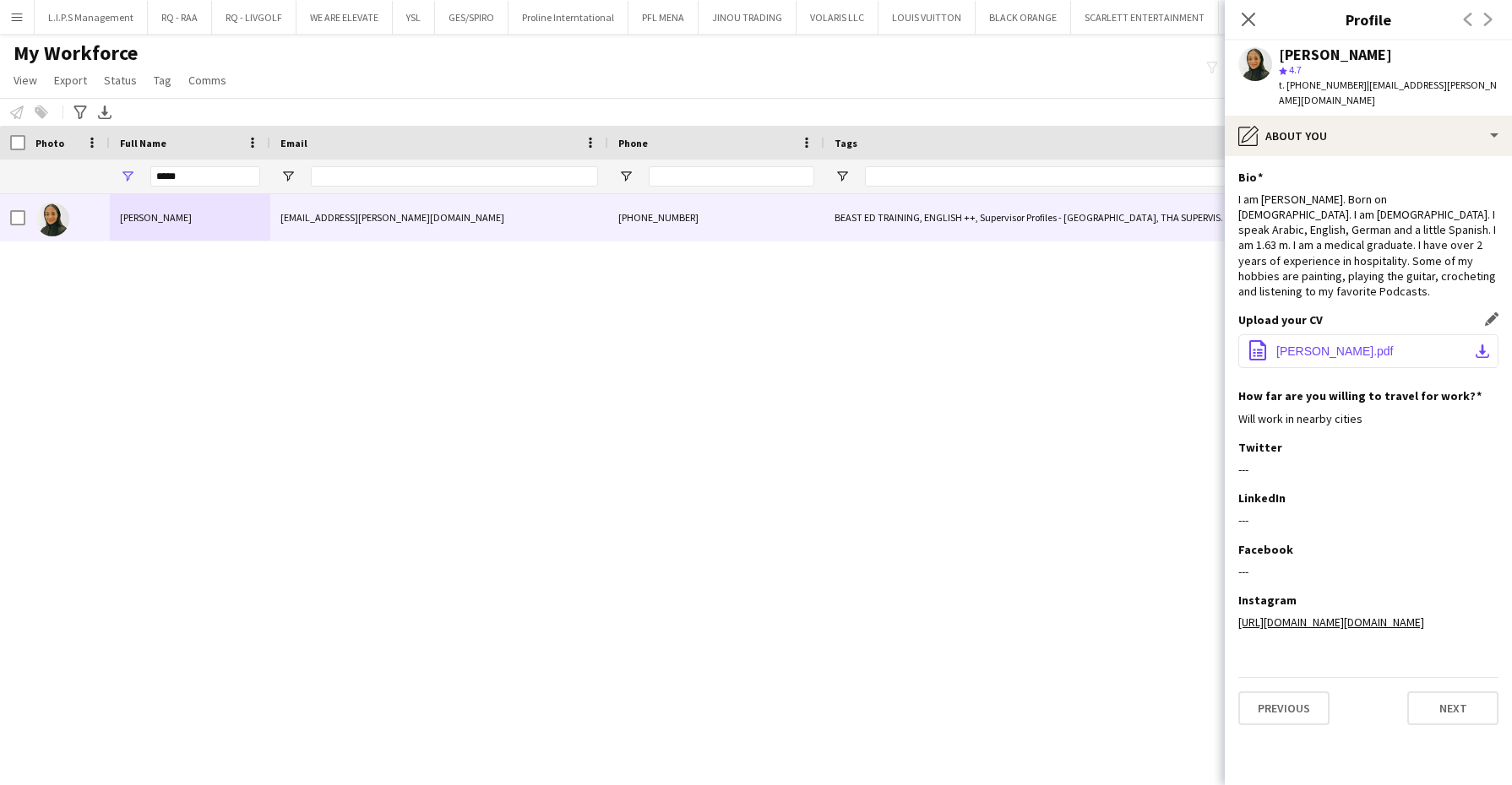
click at [1330, 344] on span "[PERSON_NAME].pdf" at bounding box center [1334, 351] width 118 height 13
drag, startPoint x: 204, startPoint y: 171, endPoint x: -4, endPoint y: 131, distance: 211.8
click at [0, 131] on html "Menu Boards Boards Boards All jobs Status Workforce Workforce My Workforce Recr…" at bounding box center [756, 392] width 1512 height 785
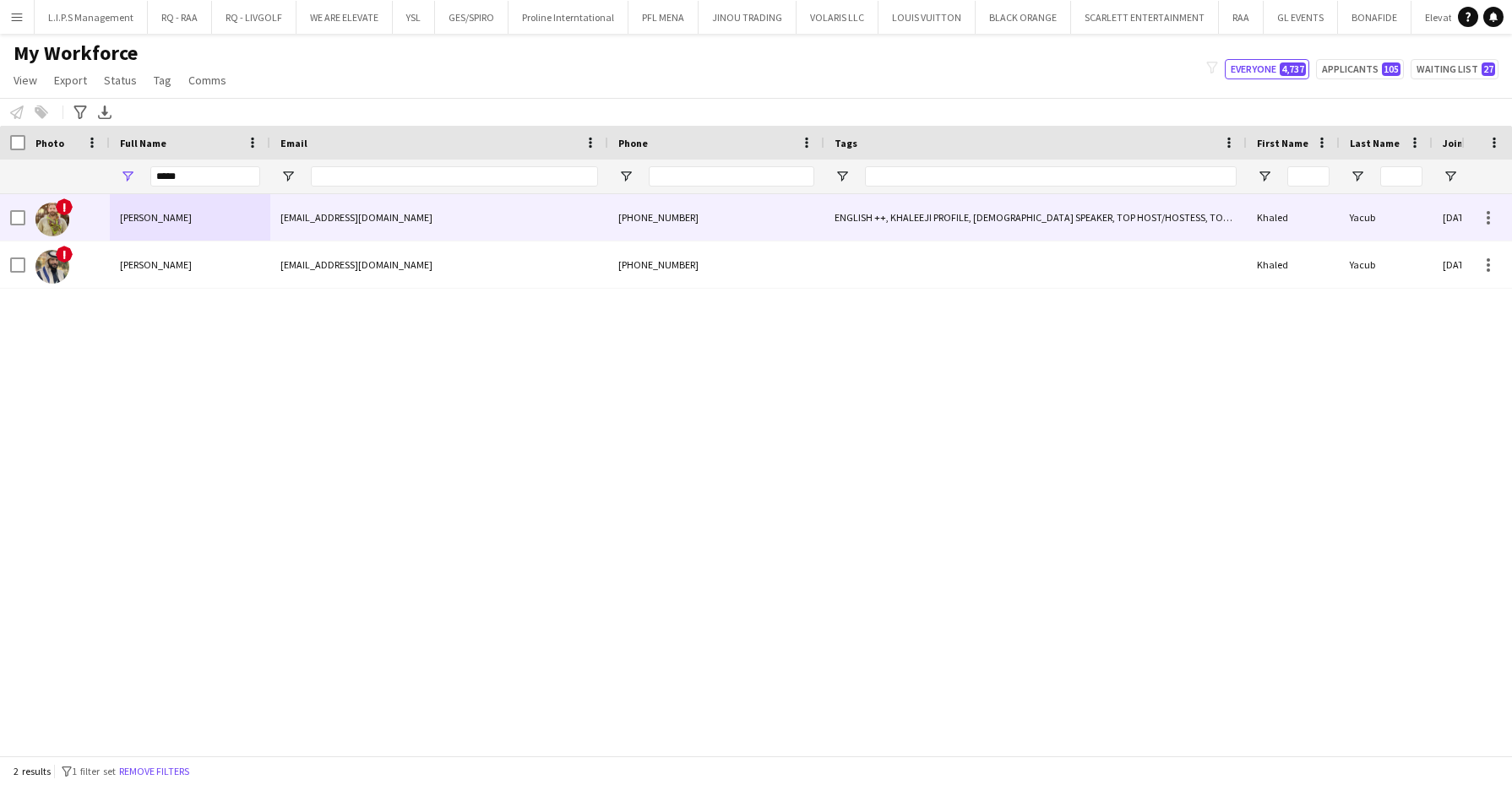
click at [149, 227] on div "[PERSON_NAME]" at bounding box center [190, 217] width 161 height 46
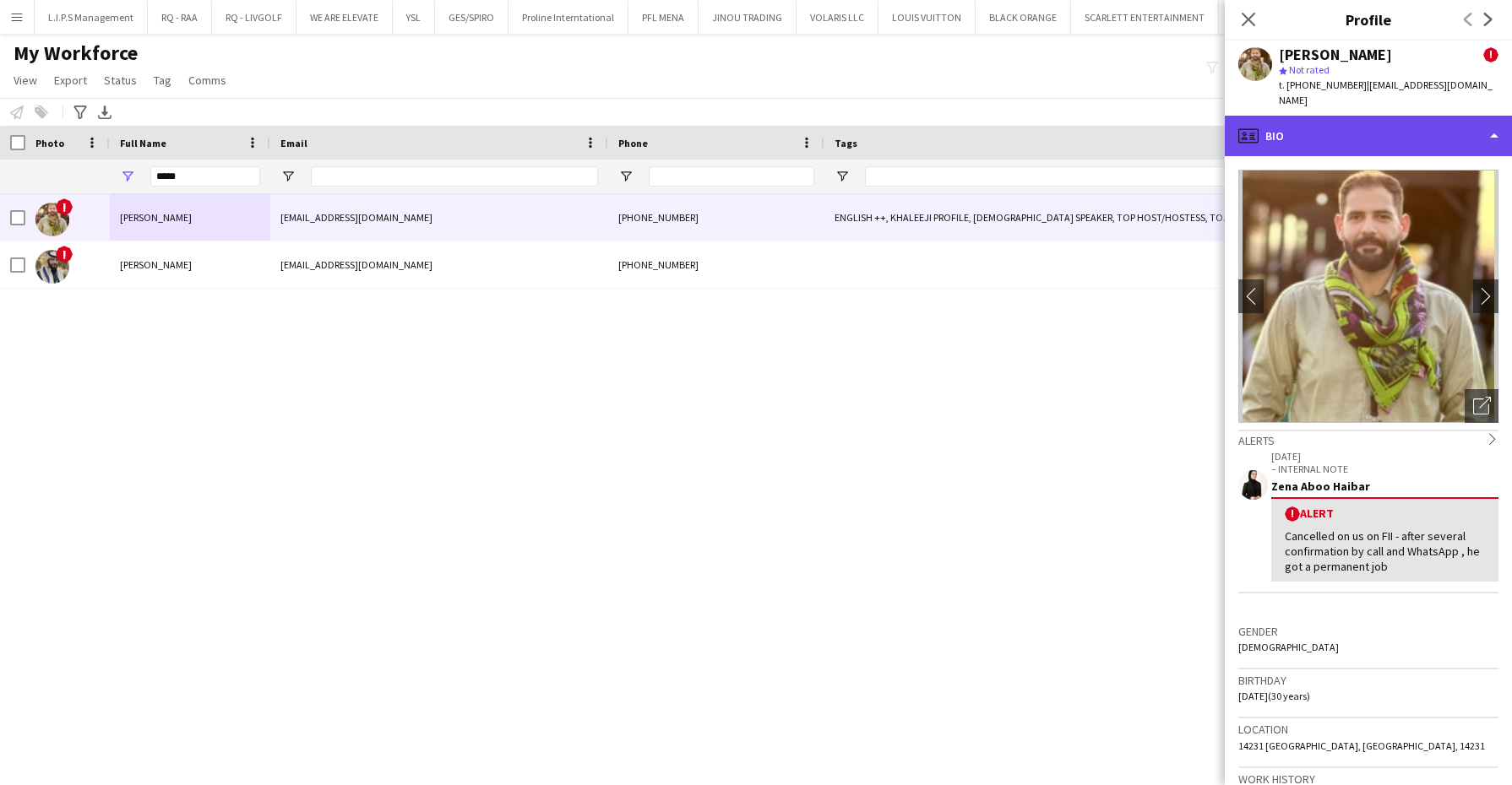
click at [1478, 128] on div "profile Bio" at bounding box center [1367, 135] width 287 height 40
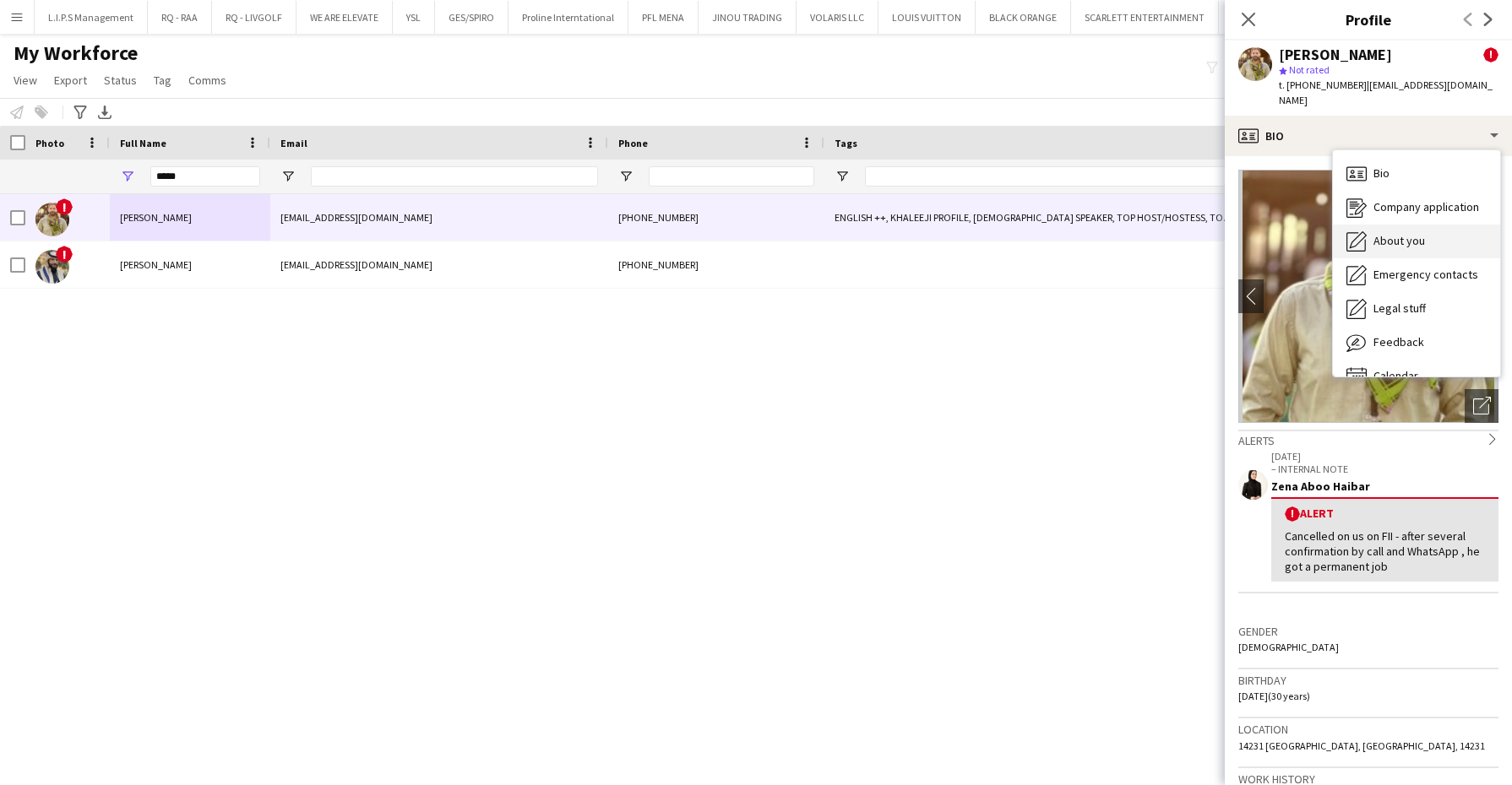
click at [1439, 228] on div "About you About you" at bounding box center [1416, 242] width 167 height 34
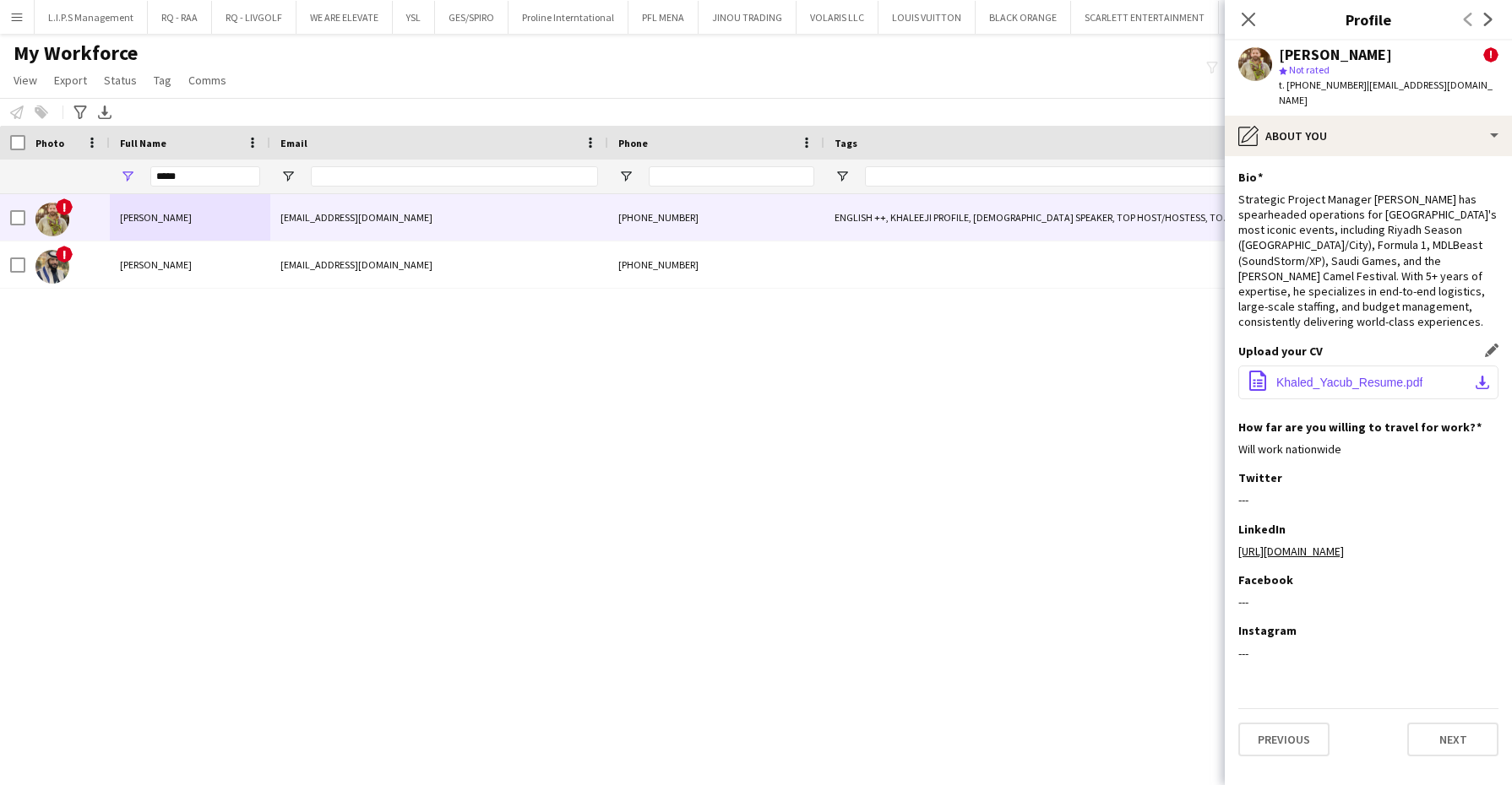
click at [1349, 366] on button "office-file-sheet Khaled_Yacub_Resume.pdf download-bottom" at bounding box center [1368, 383] width 260 height 34
drag, startPoint x: 47, startPoint y: 174, endPoint x: 26, endPoint y: 175, distance: 21.0
click at [26, 175] on div "*****" at bounding box center [1198, 177] width 2397 height 34
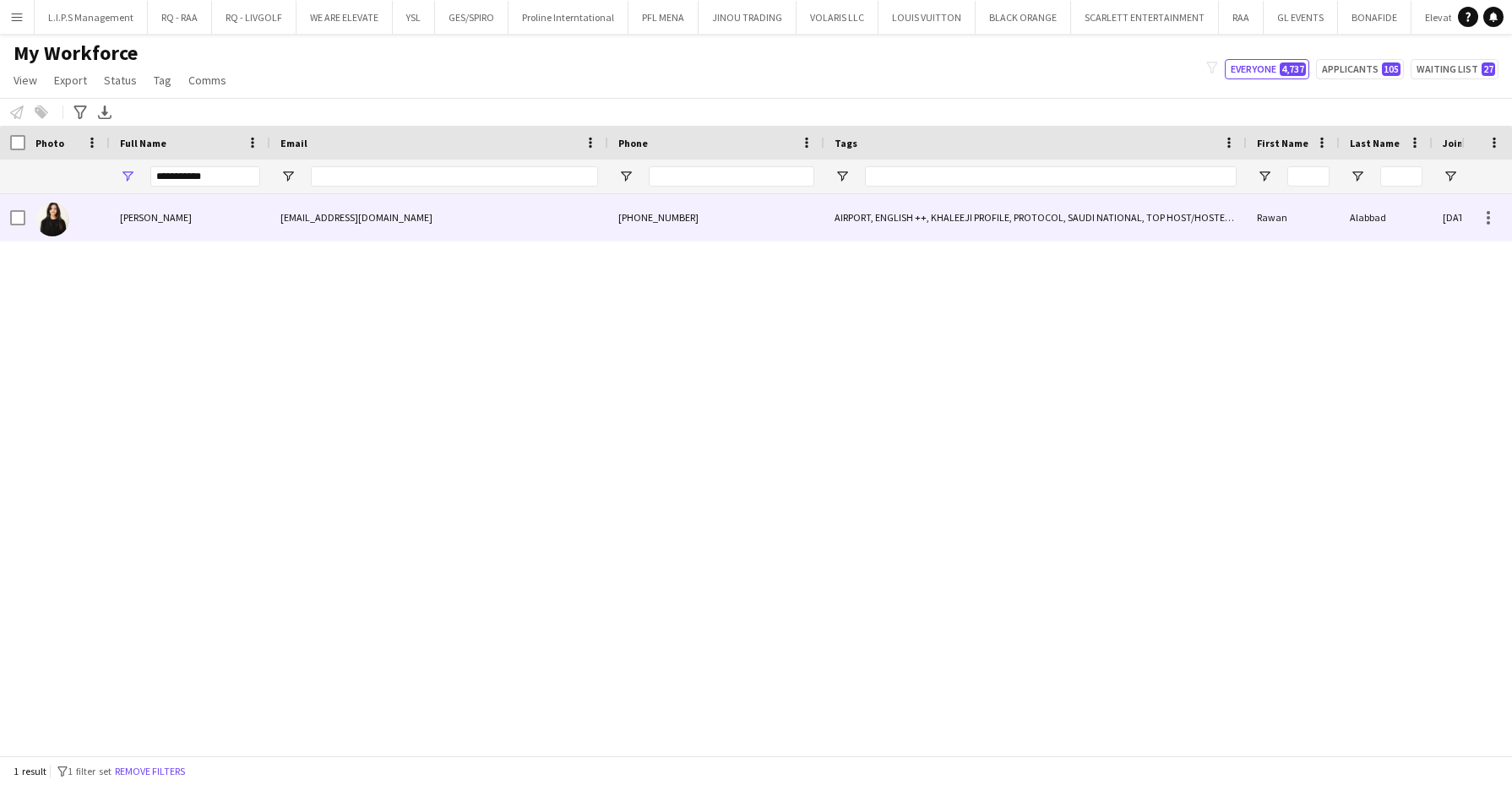
click at [30, 220] on div at bounding box center [68, 217] width 85 height 46
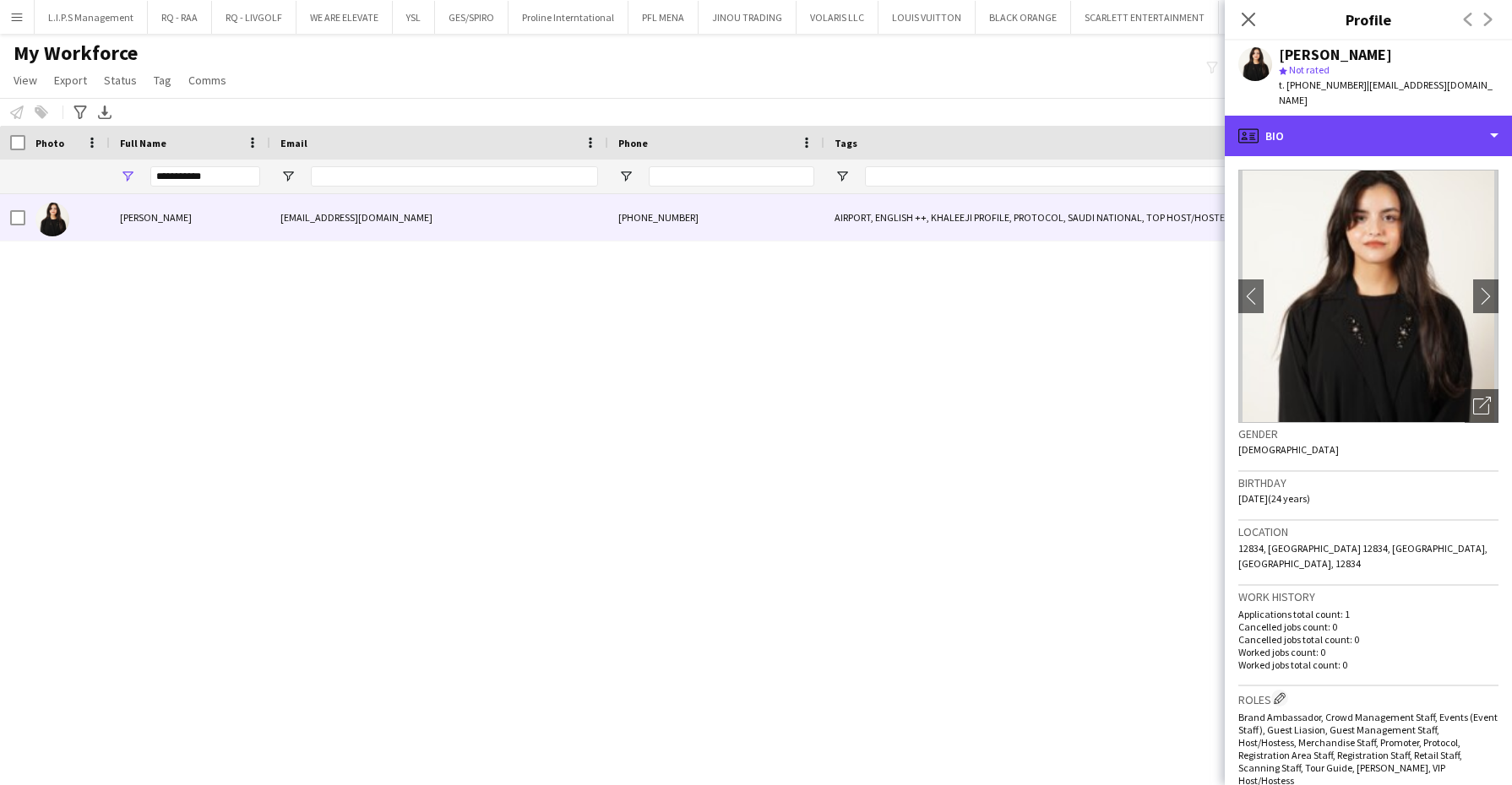
click at [1399, 116] on div "profile Bio" at bounding box center [1367, 135] width 287 height 40
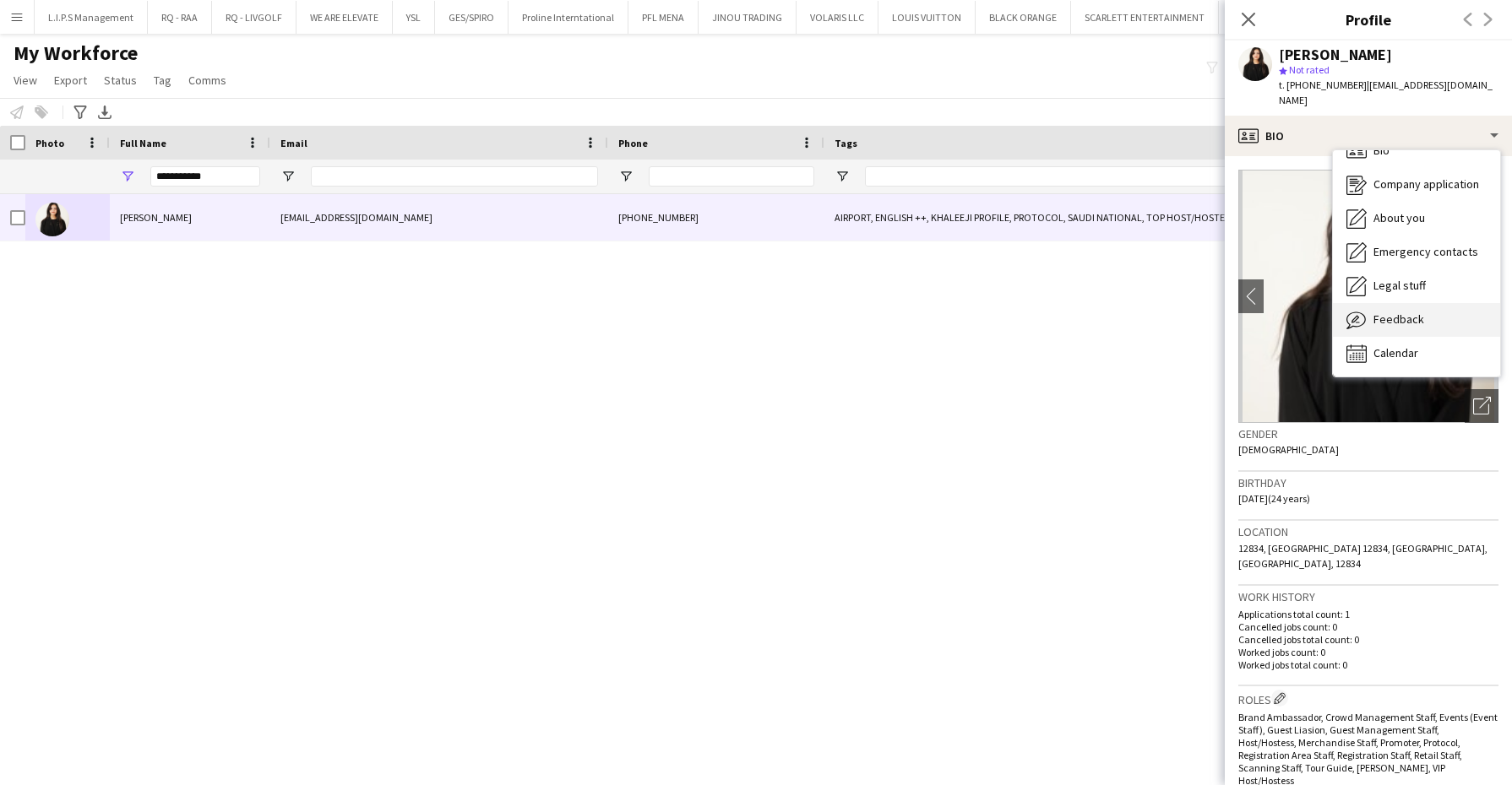
click at [1413, 303] on div "Feedback Feedback" at bounding box center [1416, 320] width 167 height 34
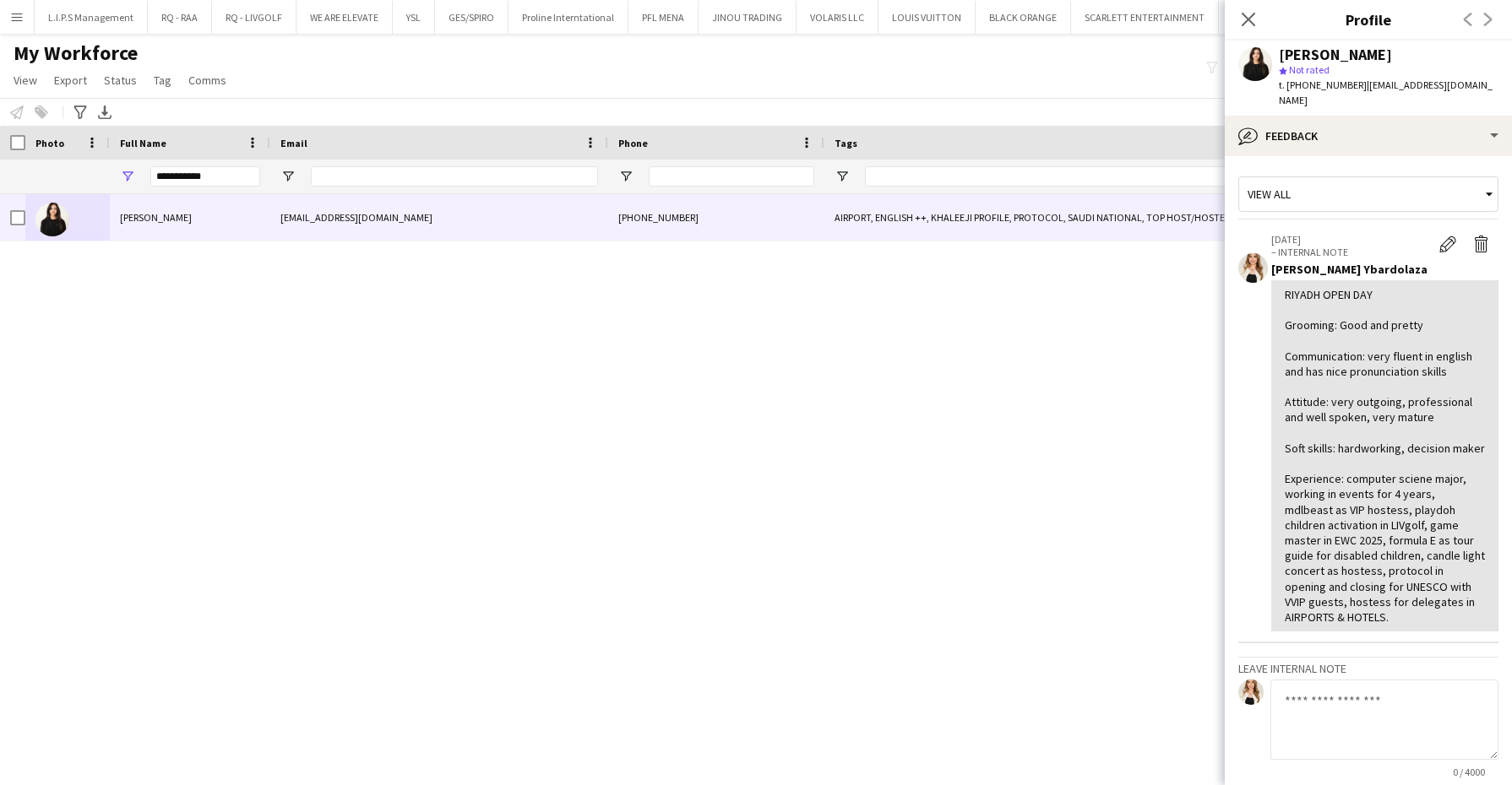
click at [1394, 156] on app-crew-profile-feedback-tab "View all [DATE] – INTERNAL NOTE Edit internal note Delete internal note [GEOGRA…" at bounding box center [1367, 470] width 287 height 629
drag, startPoint x: 235, startPoint y: 177, endPoint x: 49, endPoint y: 176, distance: 186.0
click at [49, 176] on div "**********" at bounding box center [1198, 177] width 2397 height 34
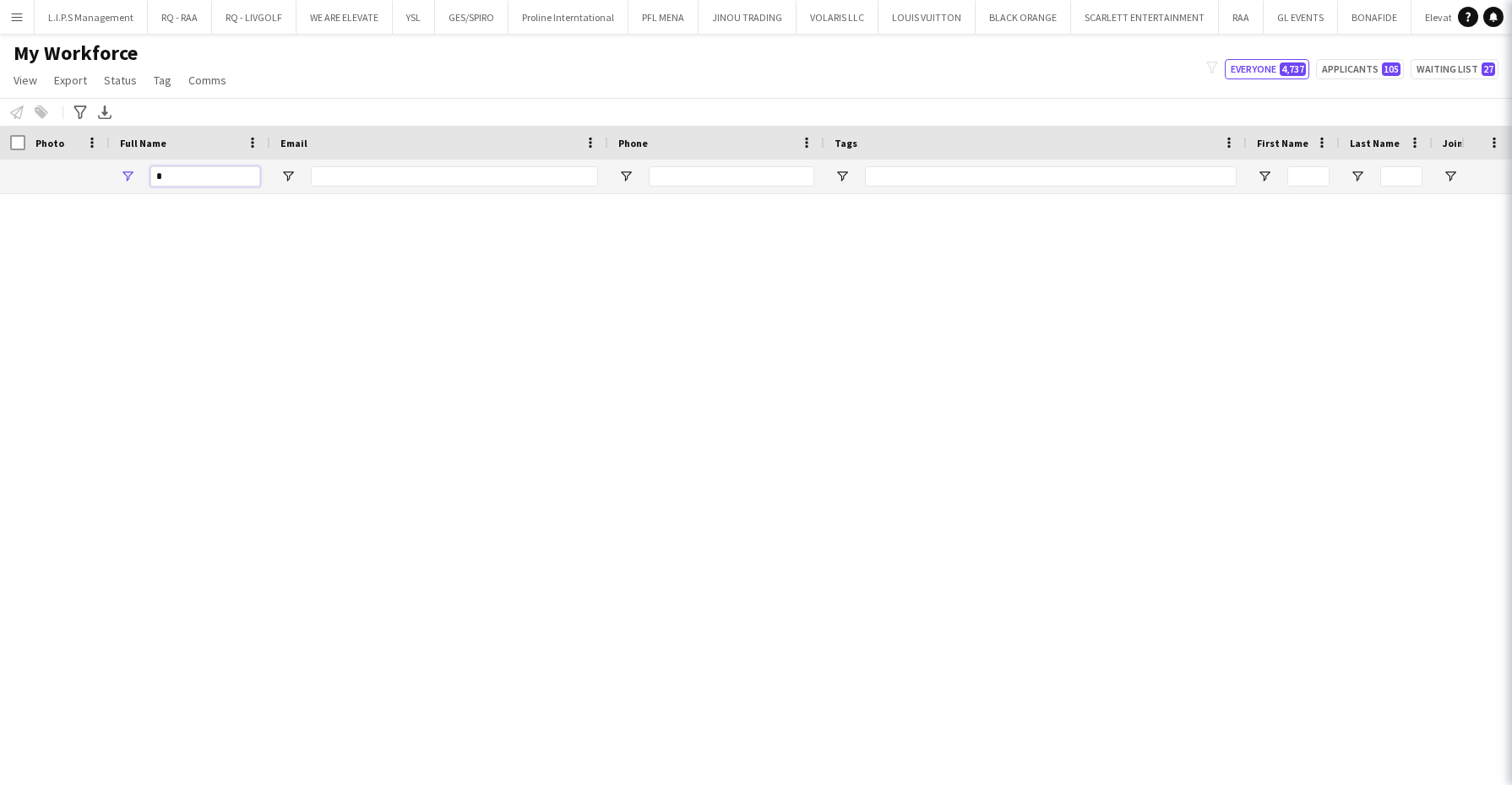
click at [181, 179] on input "*" at bounding box center [205, 177] width 110 height 21
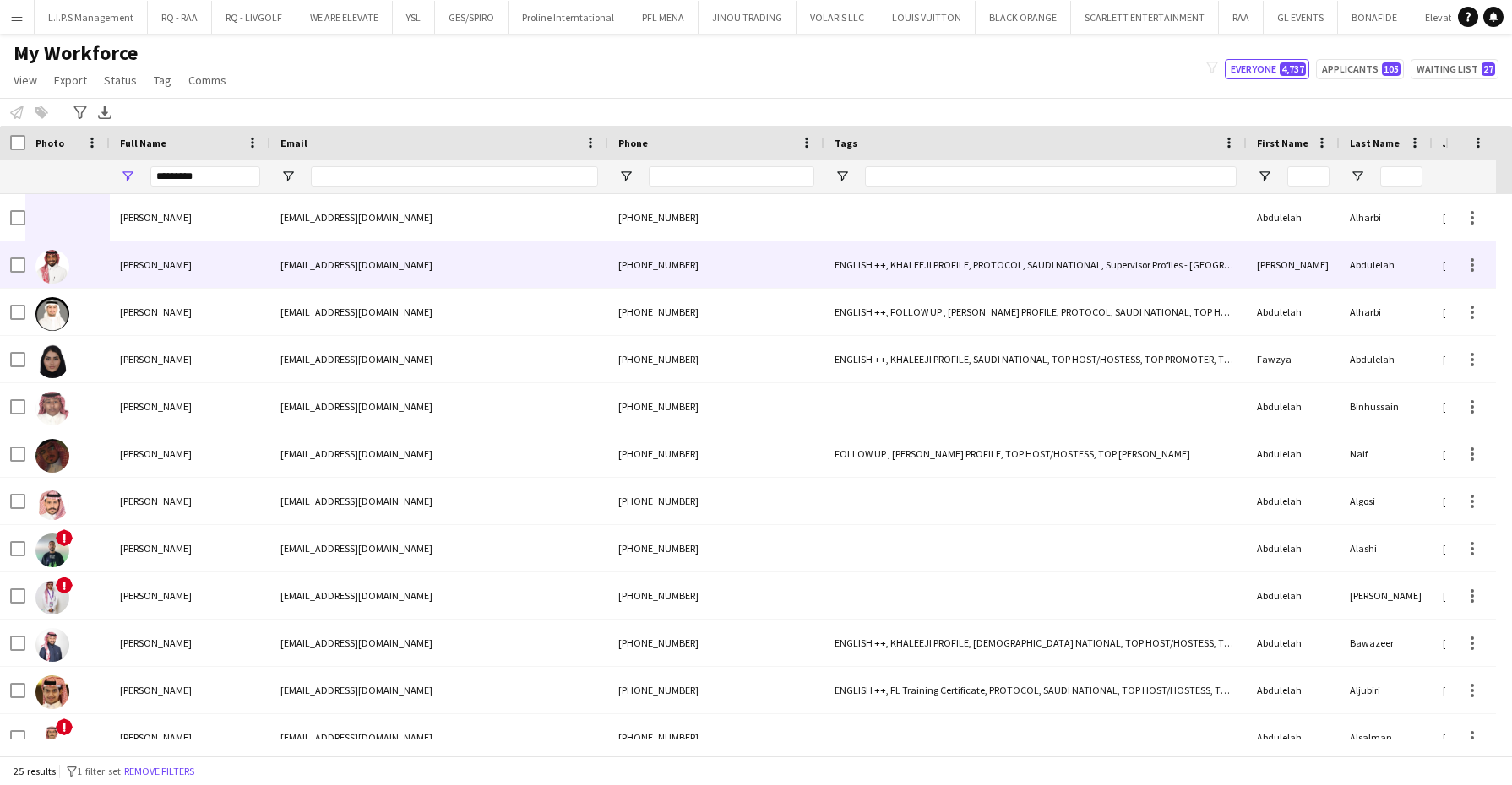
click at [149, 275] on div "[PERSON_NAME]" at bounding box center [190, 264] width 161 height 46
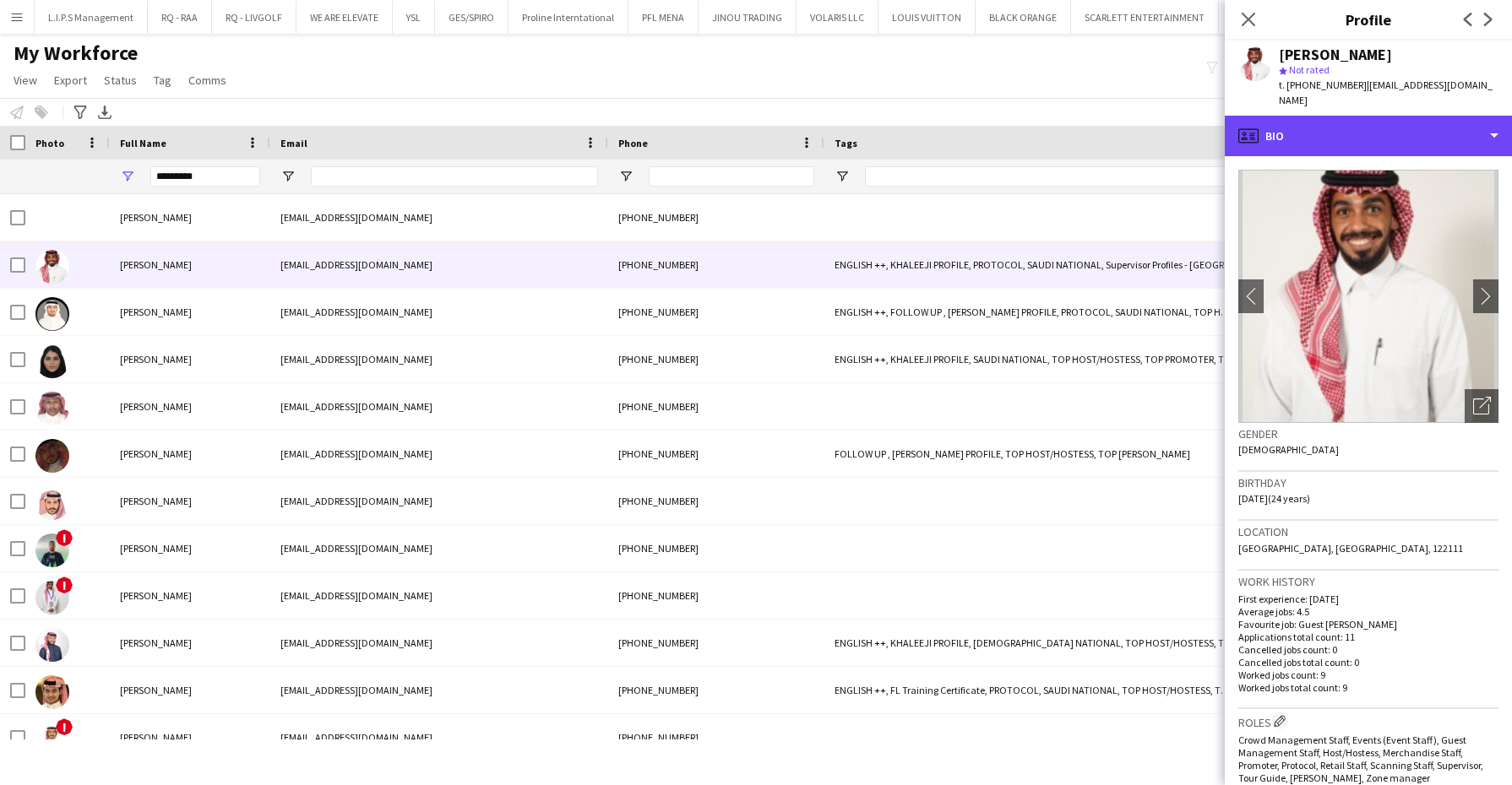
click at [1411, 116] on div "profile Bio" at bounding box center [1367, 135] width 287 height 40
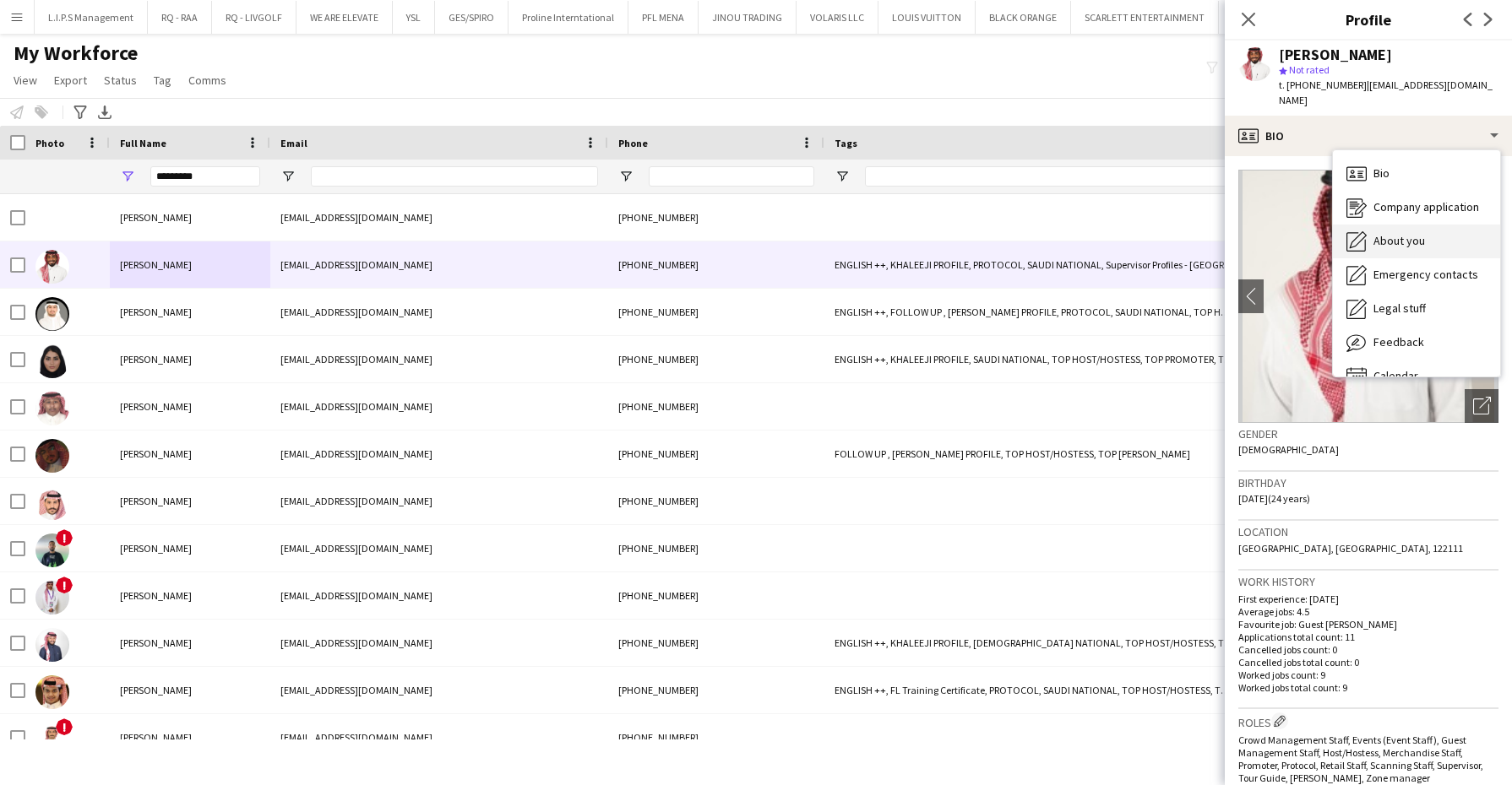
click at [1405, 233] on span "About you" at bounding box center [1399, 241] width 52 height 15
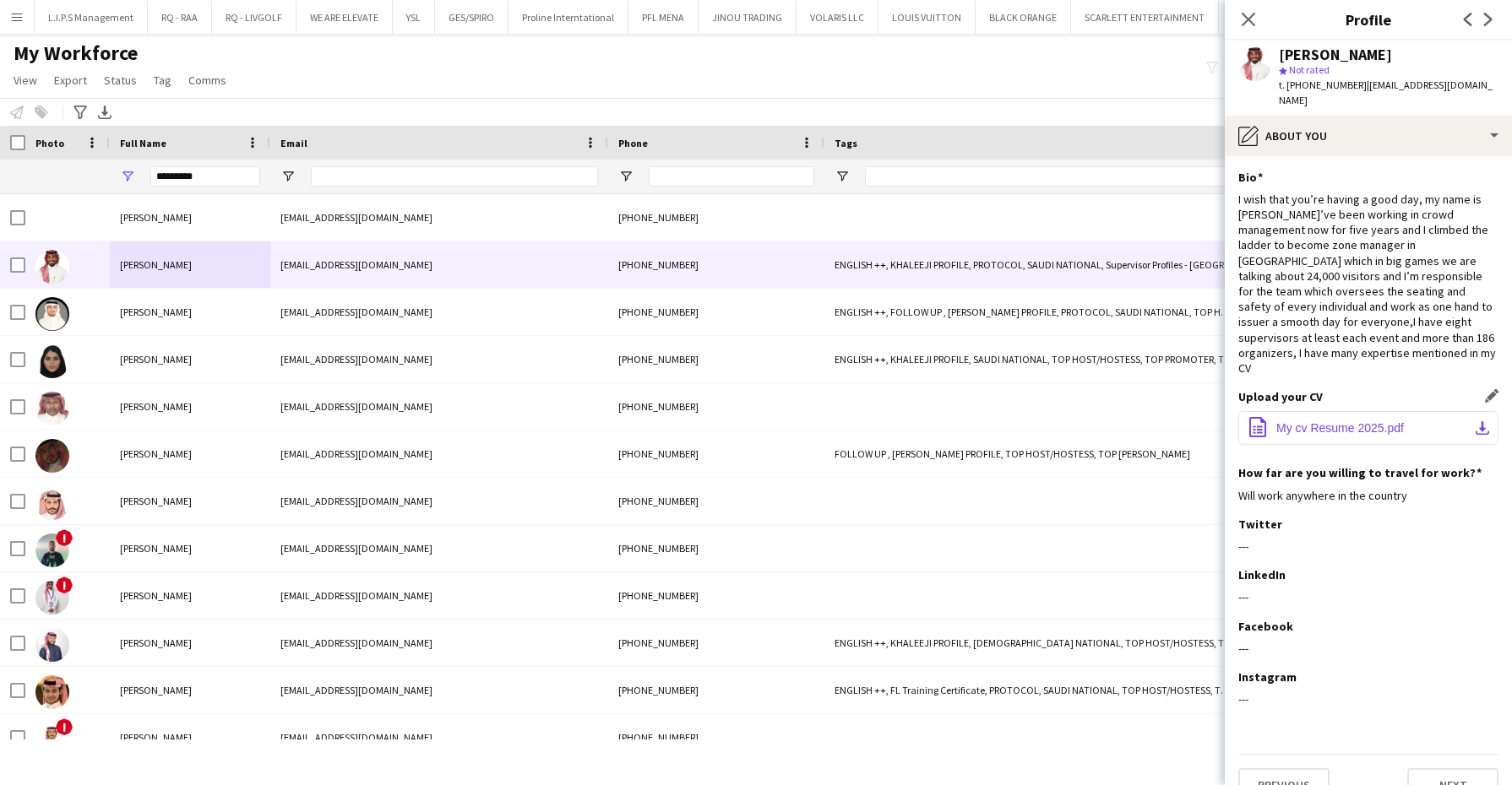
click at [1326, 421] on span "My cv Resume 2025.pdf" at bounding box center [1340, 428] width 128 height 13
drag, startPoint x: 213, startPoint y: 182, endPoint x: 0, endPoint y: 178, distance: 213.0
click at [0, 178] on html "Menu Boards Boards Boards All jobs Status Workforce Workforce My Workforce Recr…" at bounding box center [756, 392] width 1512 height 785
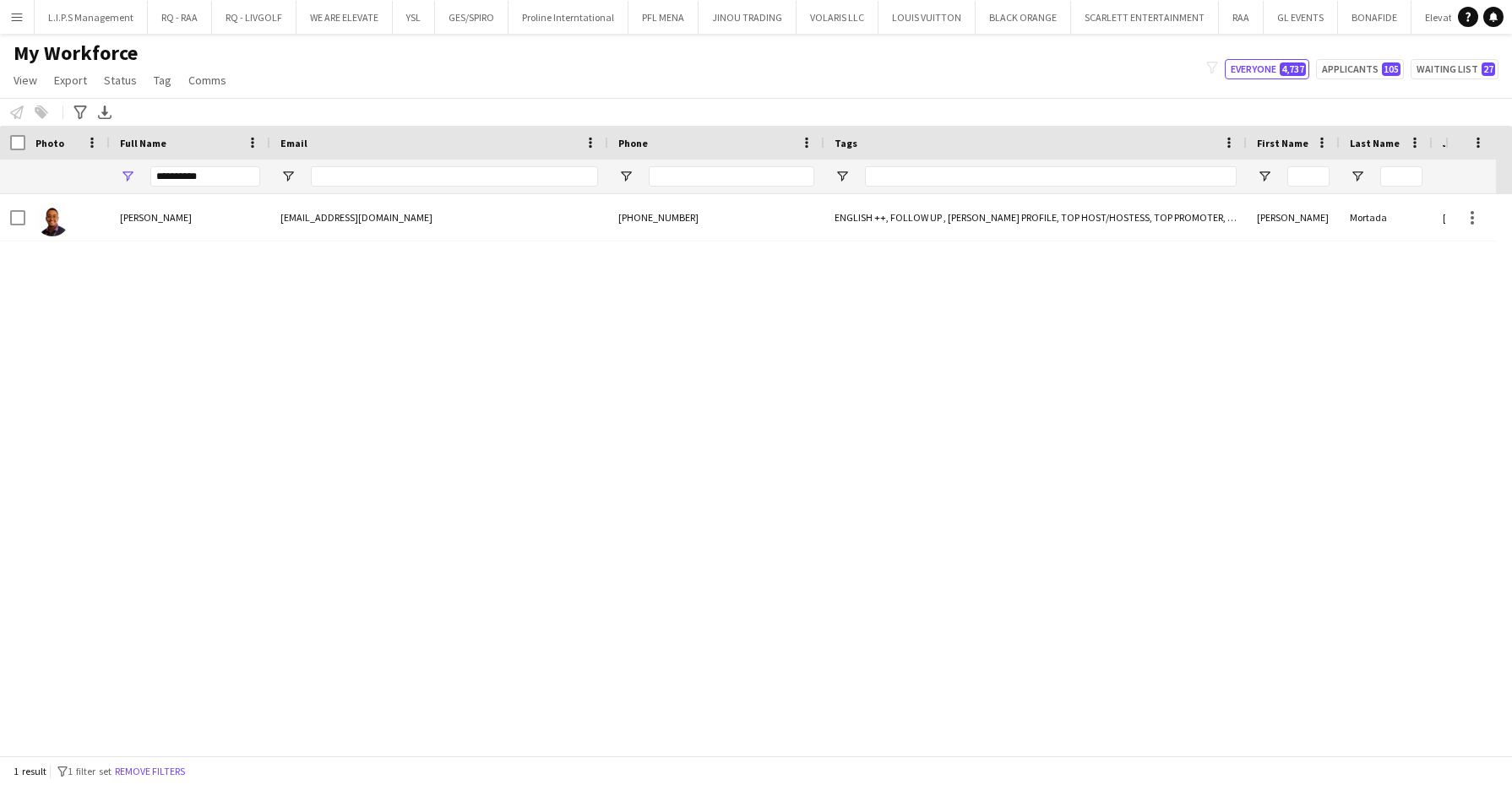
click at [92, 233] on div at bounding box center [68, 217] width 85 height 46
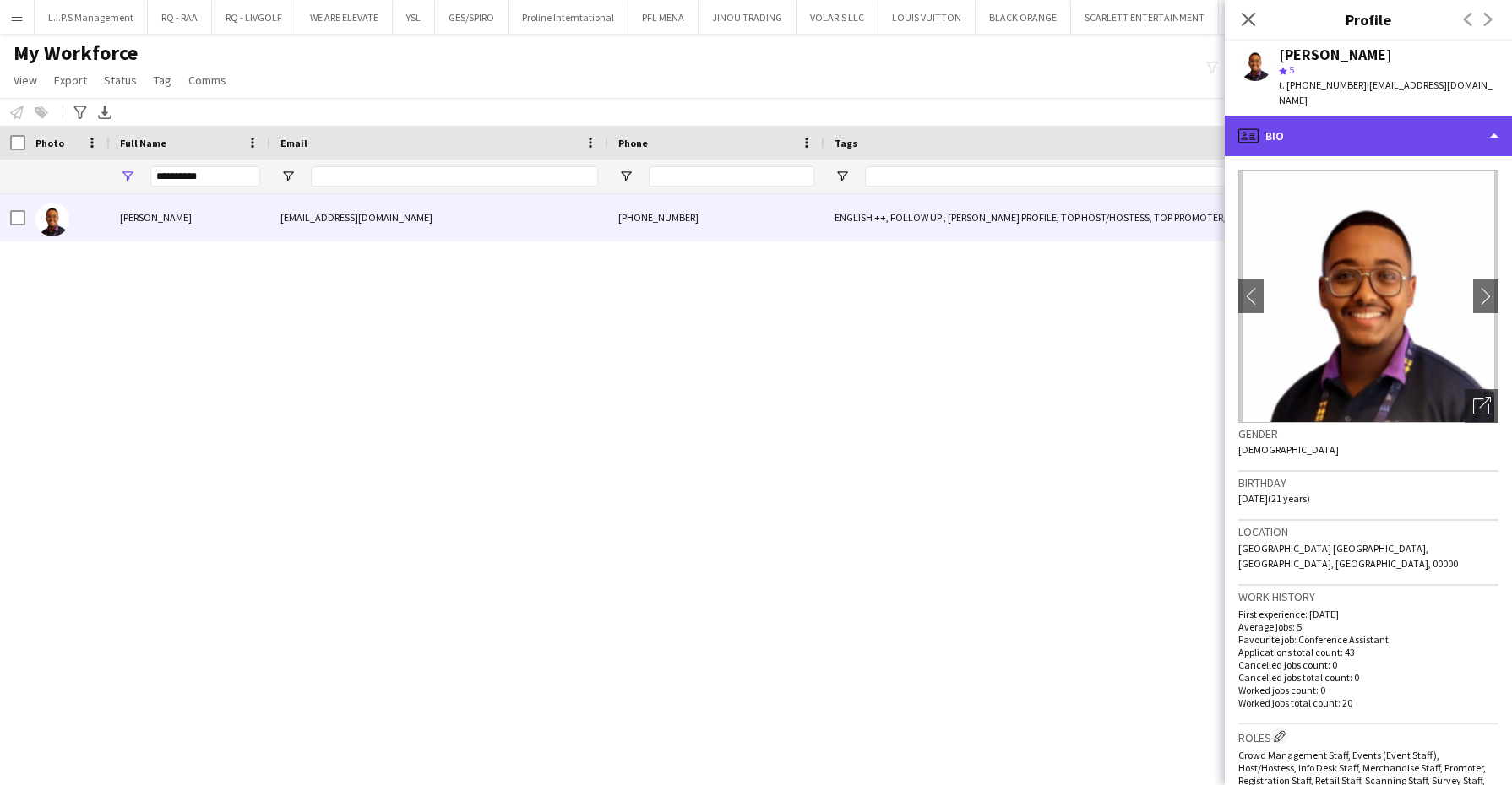
click at [1427, 128] on div "profile Bio" at bounding box center [1367, 135] width 287 height 40
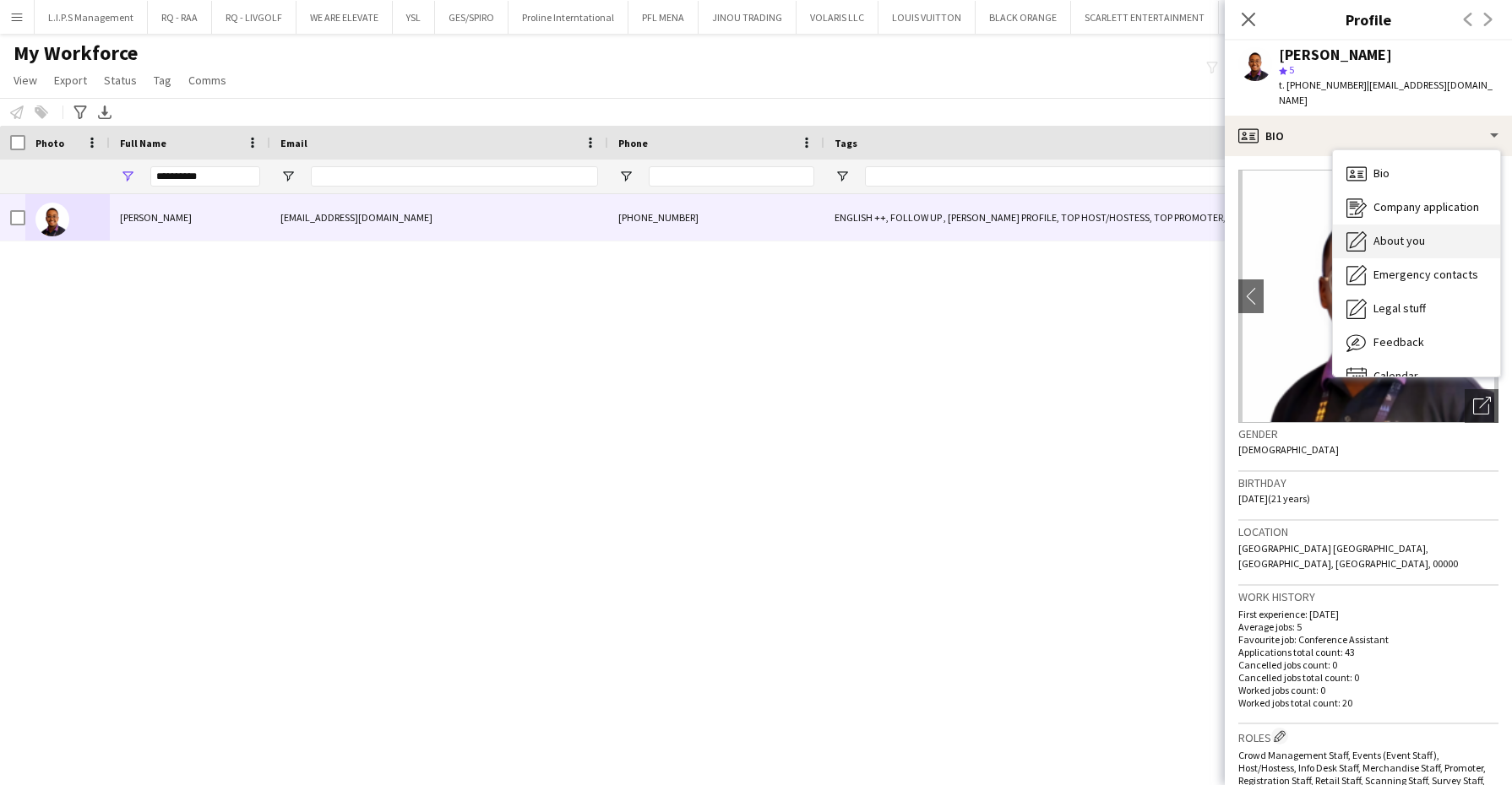
click at [1408, 233] on span "About you" at bounding box center [1399, 241] width 52 height 15
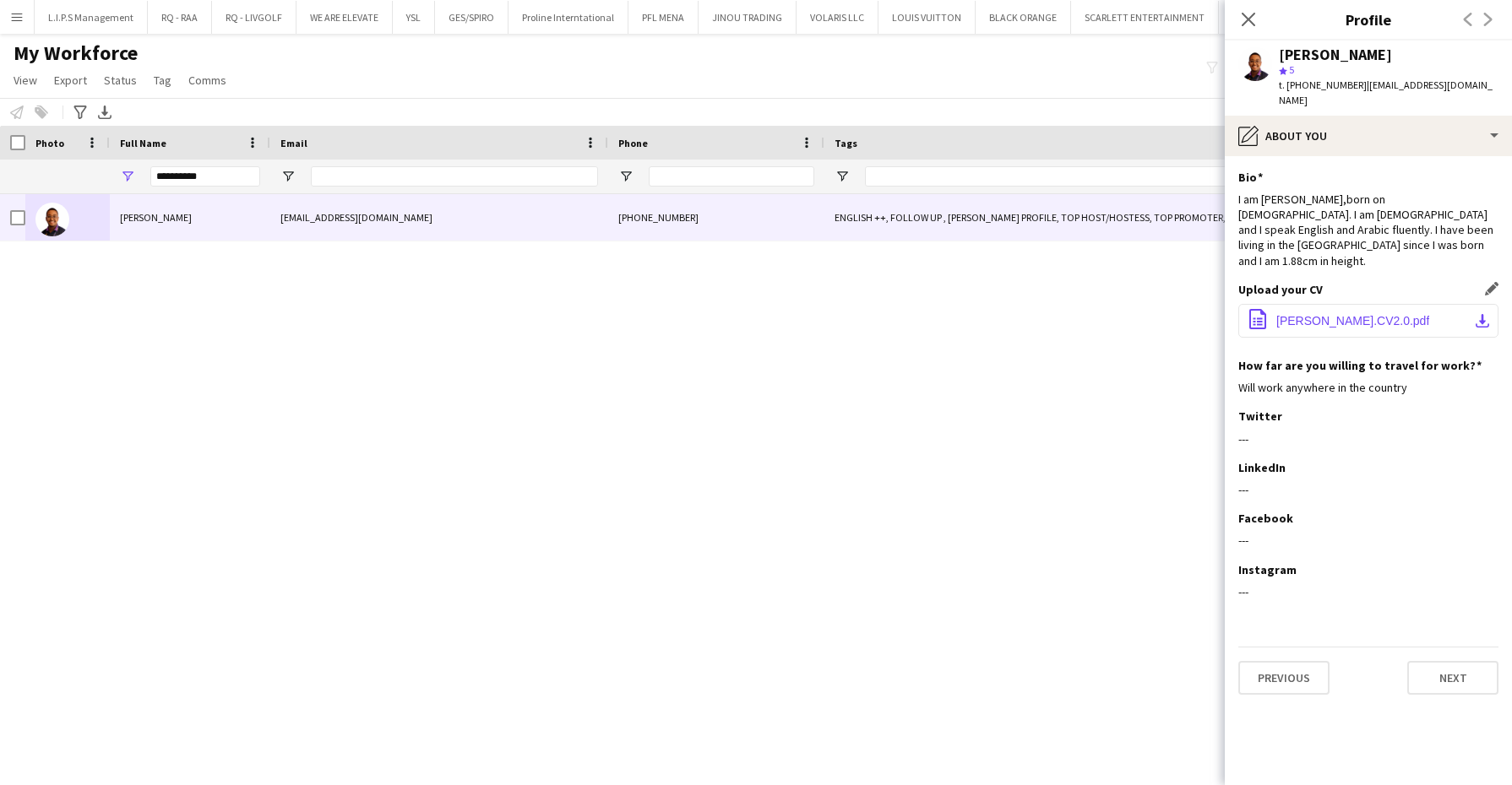
click at [1346, 314] on span "[PERSON_NAME].CV2.0.pdf" at bounding box center [1352, 321] width 153 height 13
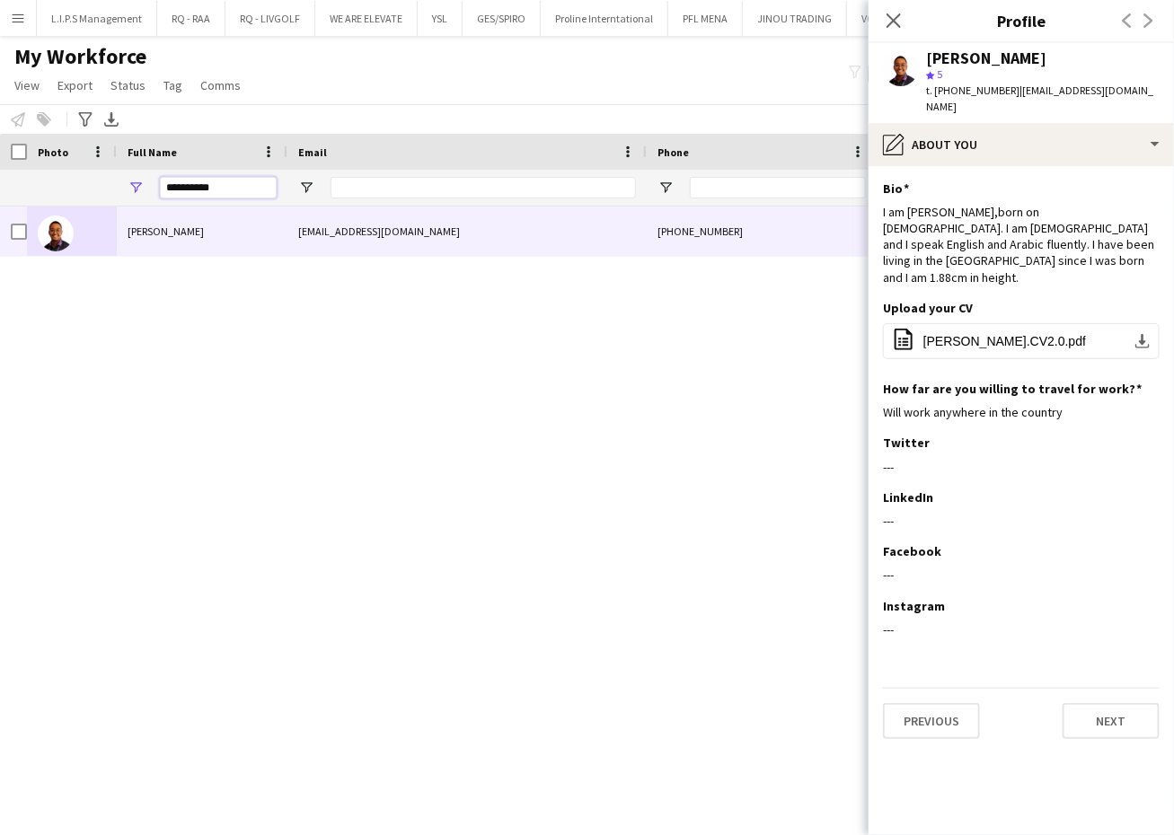
drag, startPoint x: 241, startPoint y: 180, endPoint x: 48, endPoint y: 169, distance: 193.4
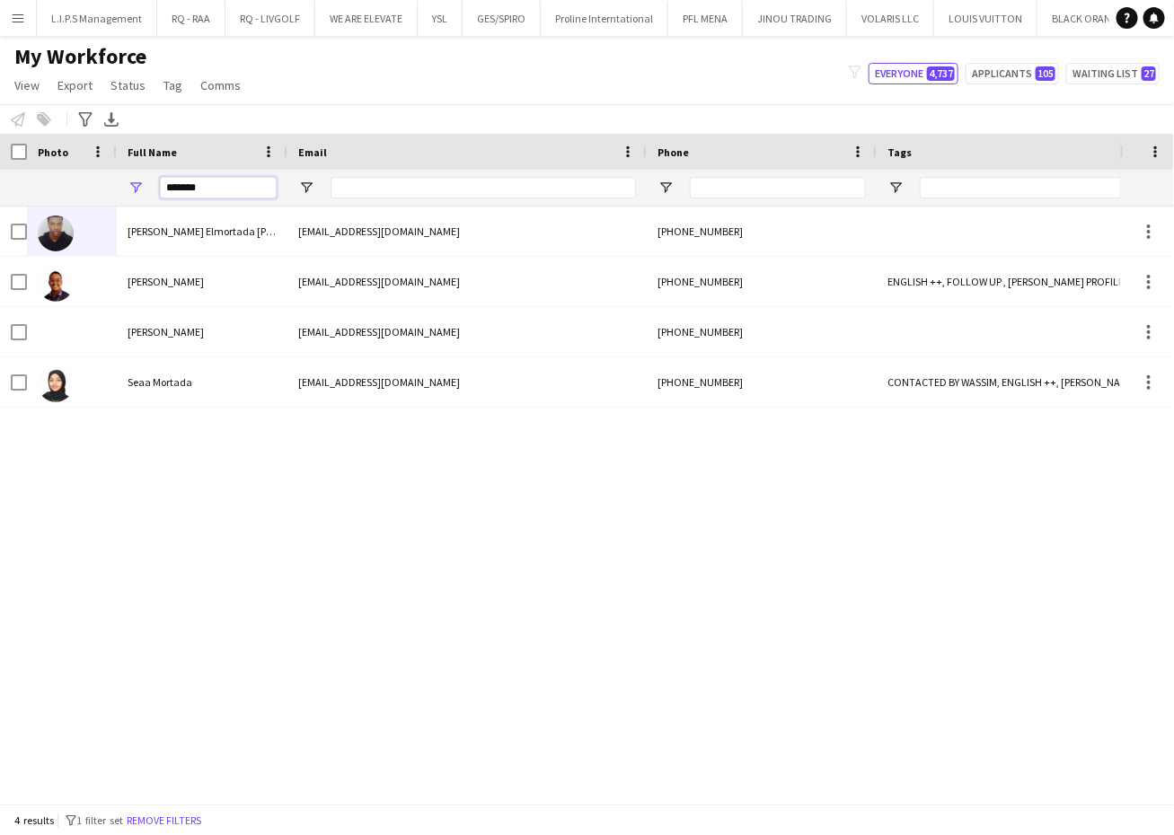
drag, startPoint x: 251, startPoint y: 196, endPoint x: -4, endPoint y: 151, distance: 259.0
click at [0, 151] on html "Menu Boards Boards Boards All jobs Status Workforce Workforce My Workforce Recr…" at bounding box center [587, 417] width 1174 height 835
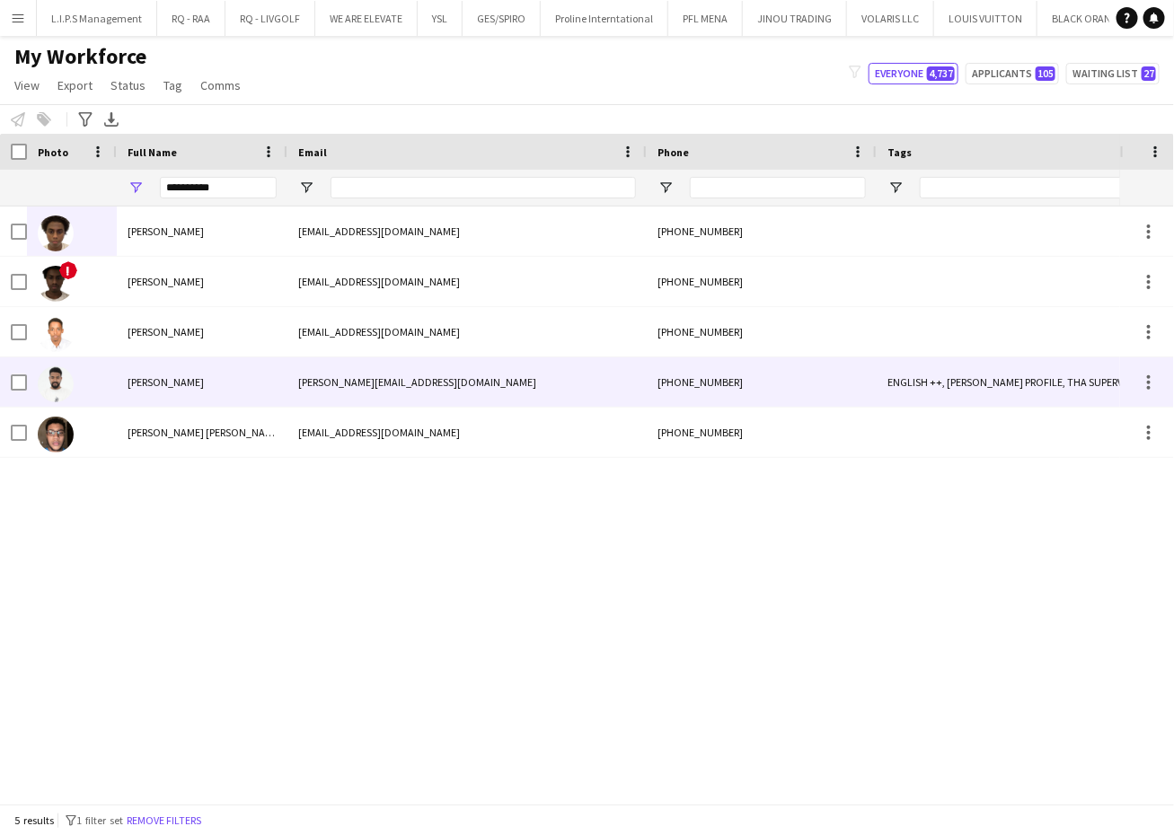
drag, startPoint x: 163, startPoint y: 383, endPoint x: 169, endPoint y: 374, distance: 11.0
click at [163, 383] on span "[PERSON_NAME]" at bounding box center [166, 381] width 76 height 13
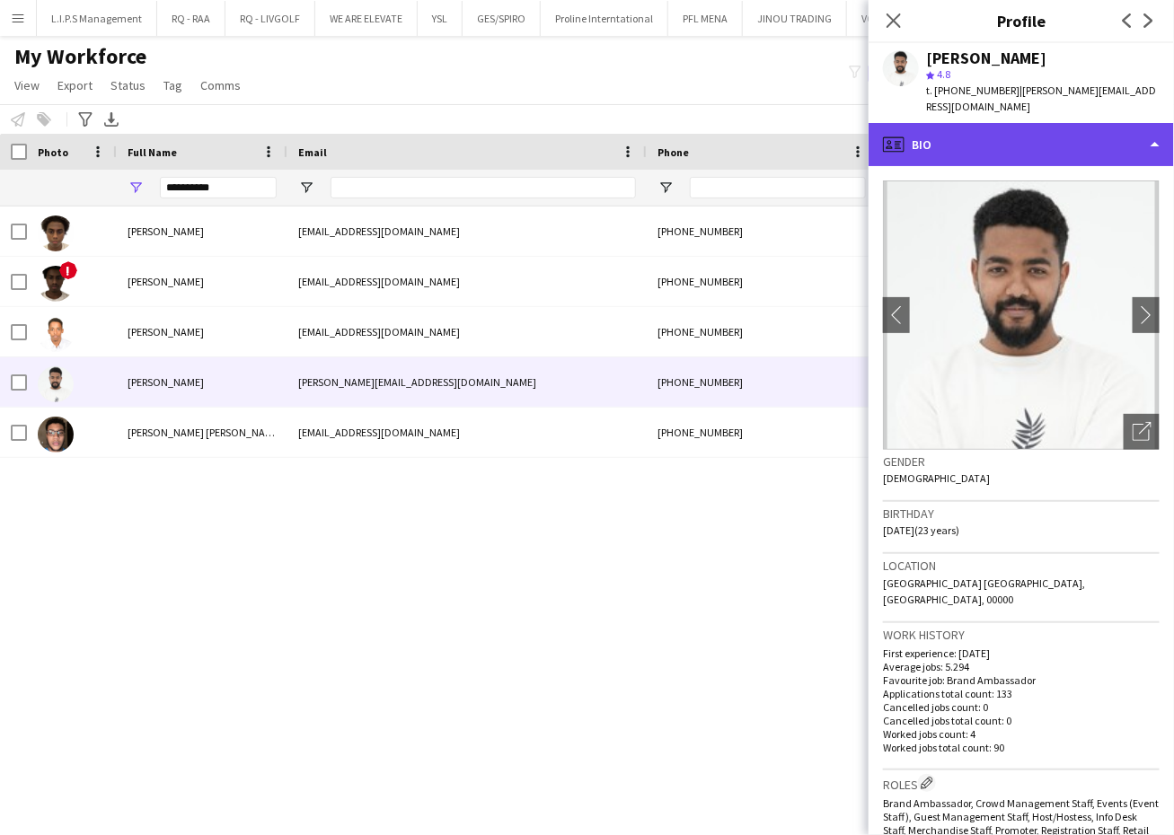
click at [1088, 123] on div "profile Bio" at bounding box center [1021, 144] width 305 height 43
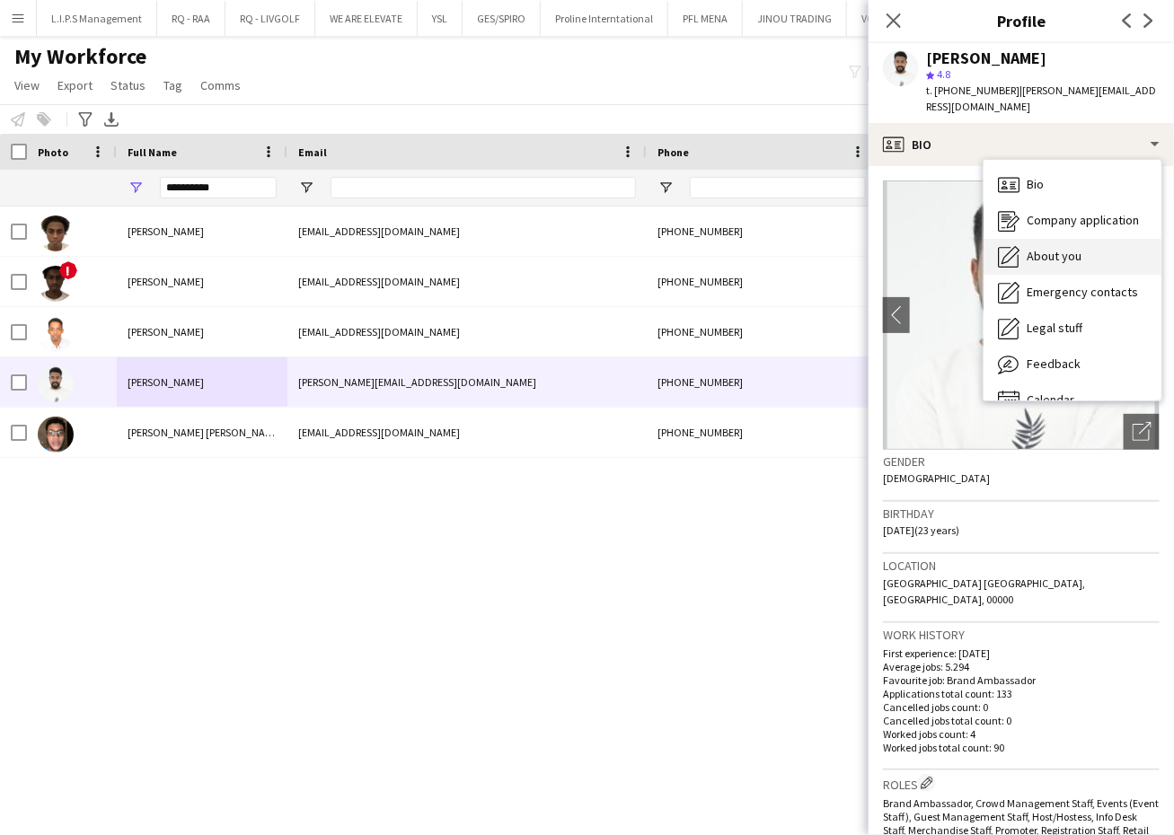
click at [1070, 239] on div "About you About you" at bounding box center [1073, 257] width 178 height 36
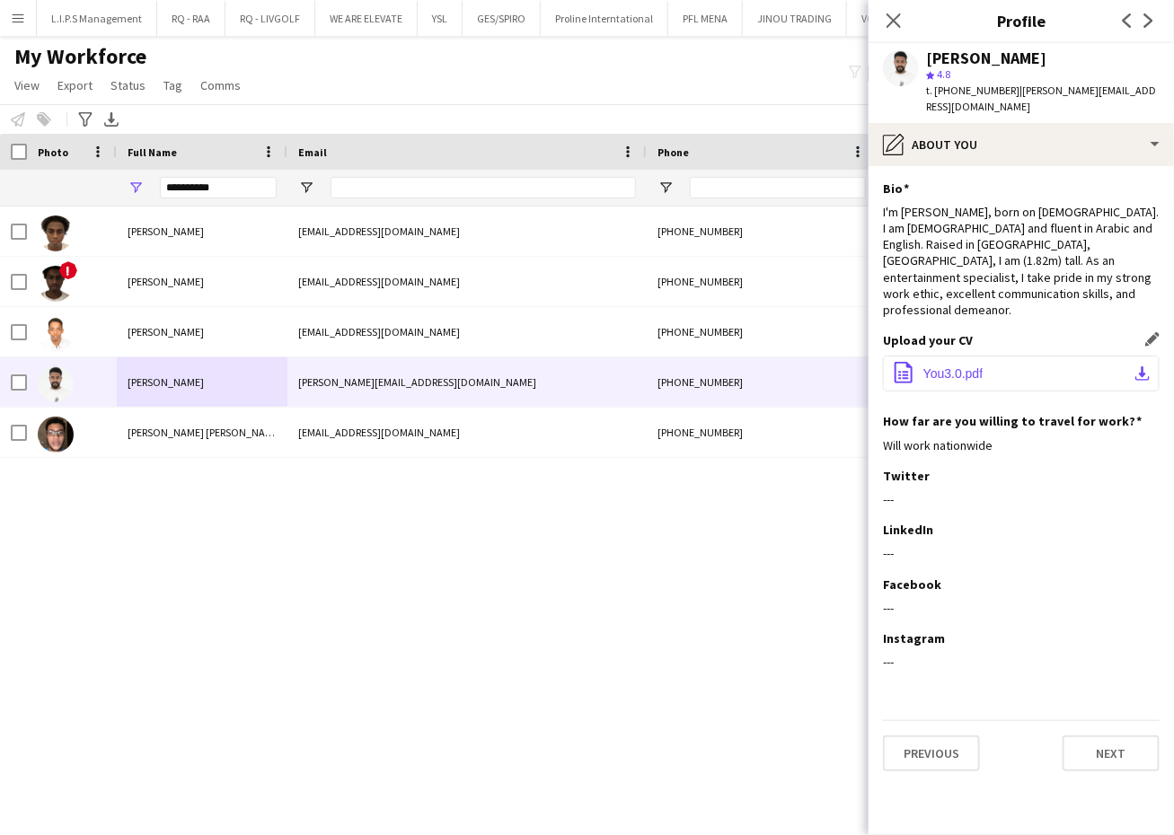
click at [1007, 356] on button "office-file-sheet You3.0.pdf download-bottom" at bounding box center [1021, 374] width 277 height 36
drag, startPoint x: 252, startPoint y: 184, endPoint x: 25, endPoint y: 166, distance: 228.0
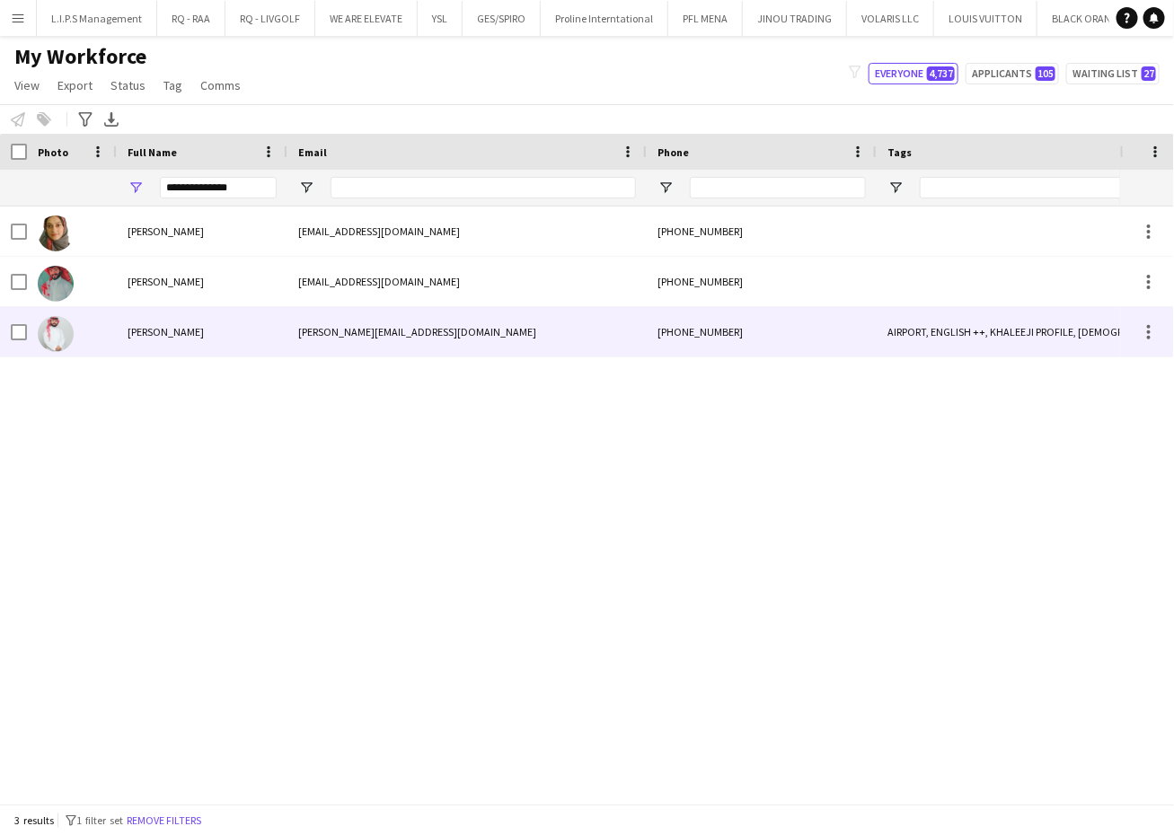
click at [303, 353] on div "[PERSON_NAME][EMAIL_ADDRESS][DOMAIN_NAME]" at bounding box center [466, 331] width 359 height 49
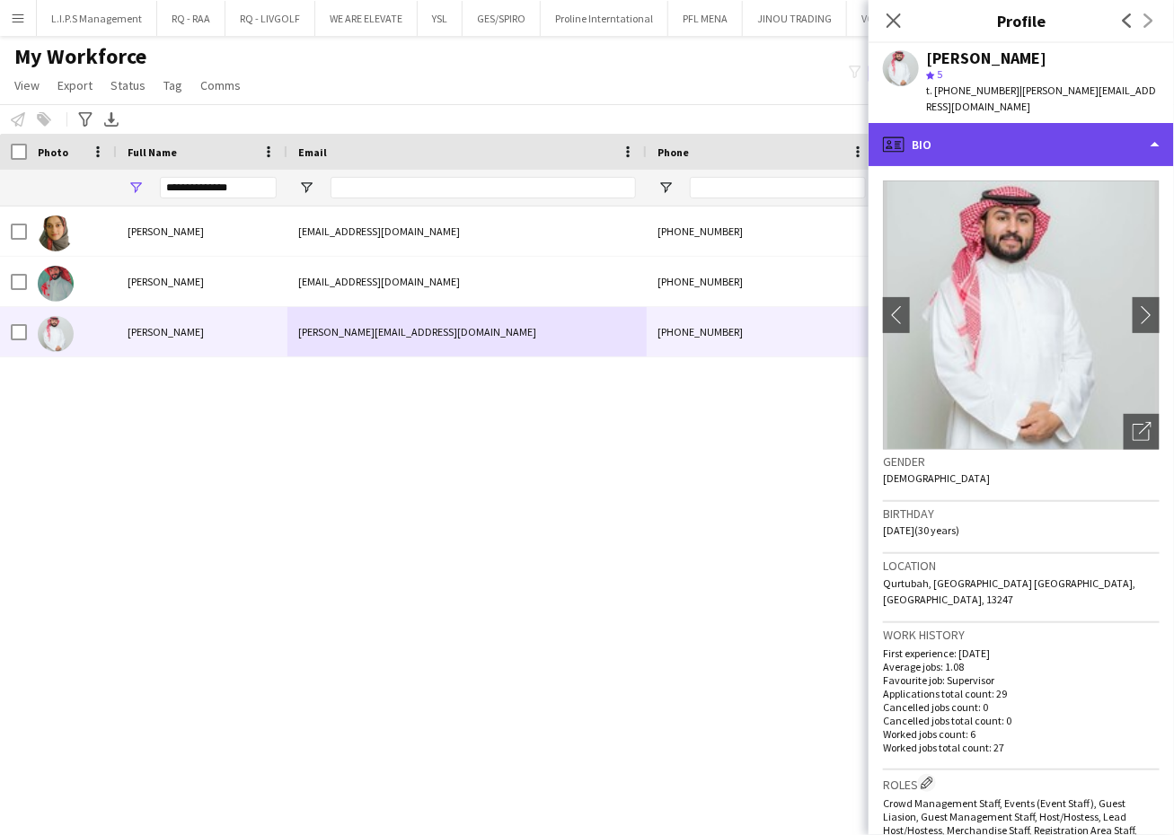
click at [1090, 140] on div "profile Bio" at bounding box center [1021, 144] width 305 height 43
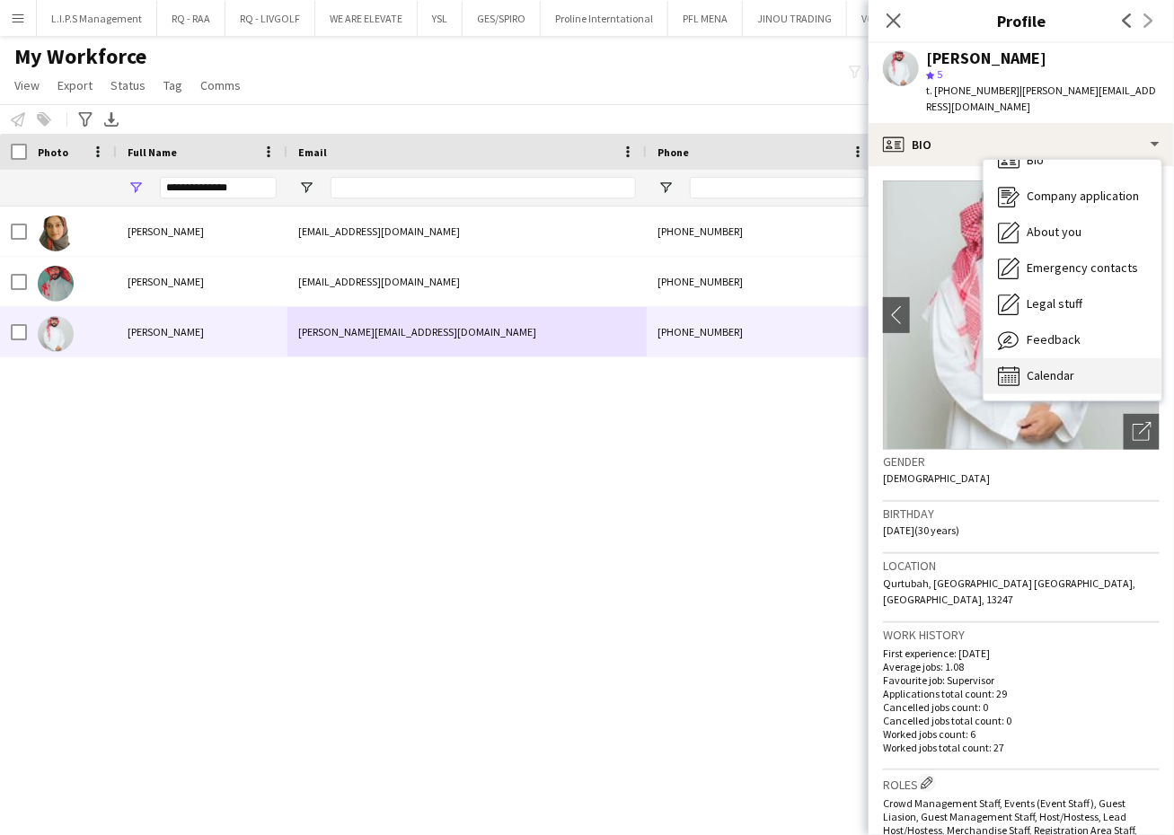
click at [1061, 358] on div "Calendar Calendar" at bounding box center [1073, 376] width 178 height 36
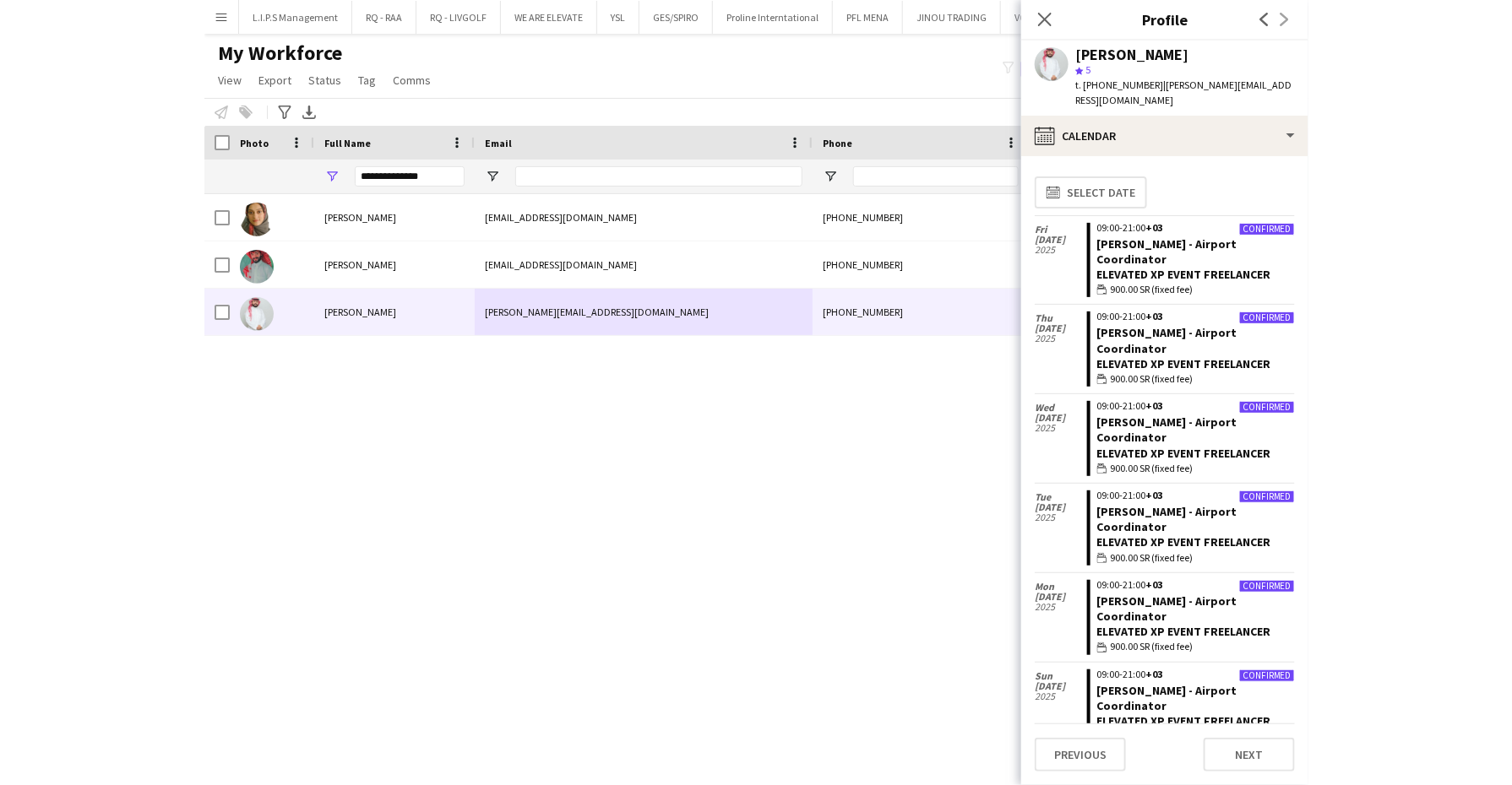
scroll to position [105, 0]
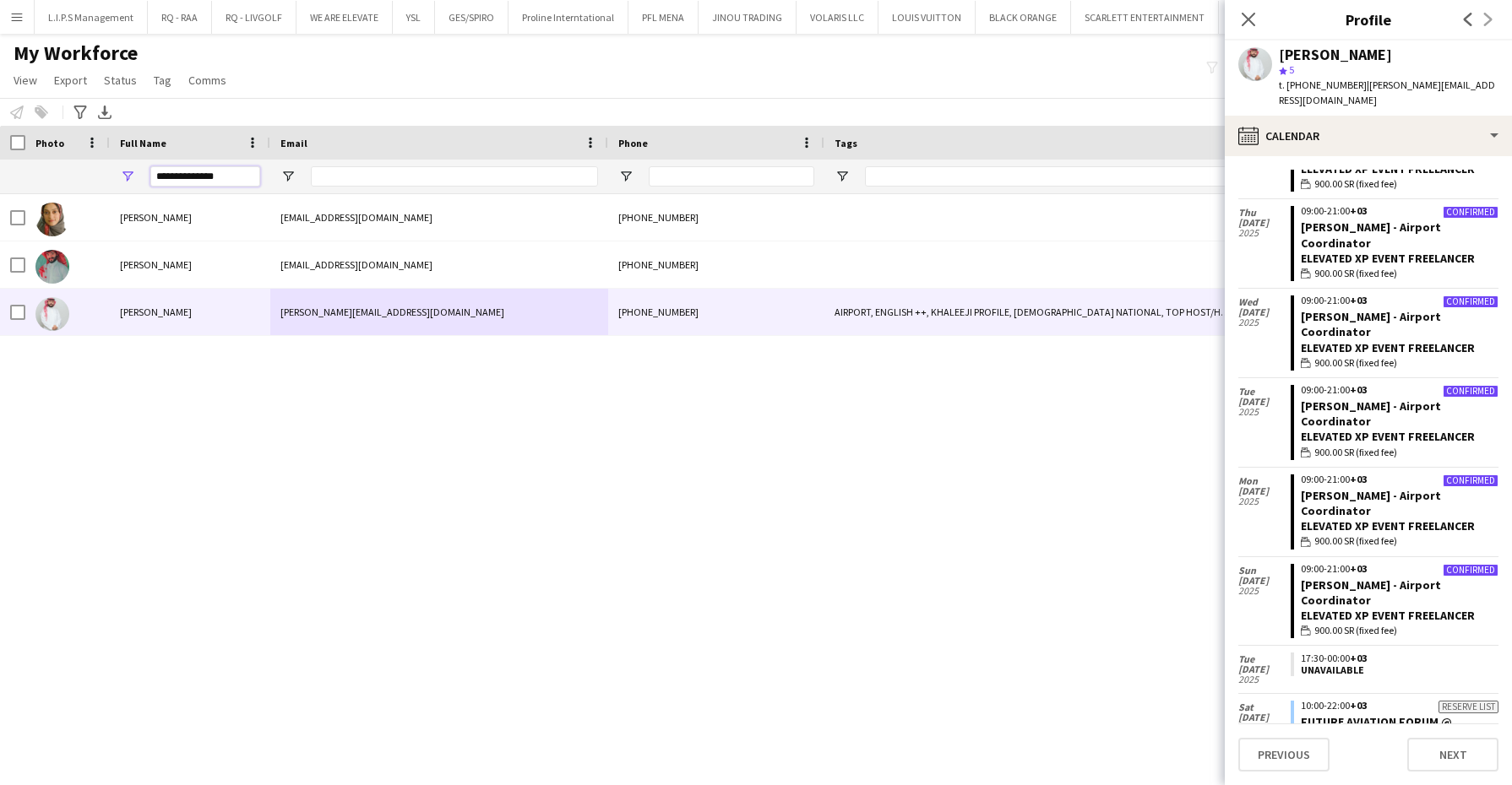
drag, startPoint x: 244, startPoint y: 170, endPoint x: 35, endPoint y: 149, distance: 210.1
click at [35, 149] on div "Workforce Details Full Name Email Phone Tags" at bounding box center [1198, 160] width 2397 height 69
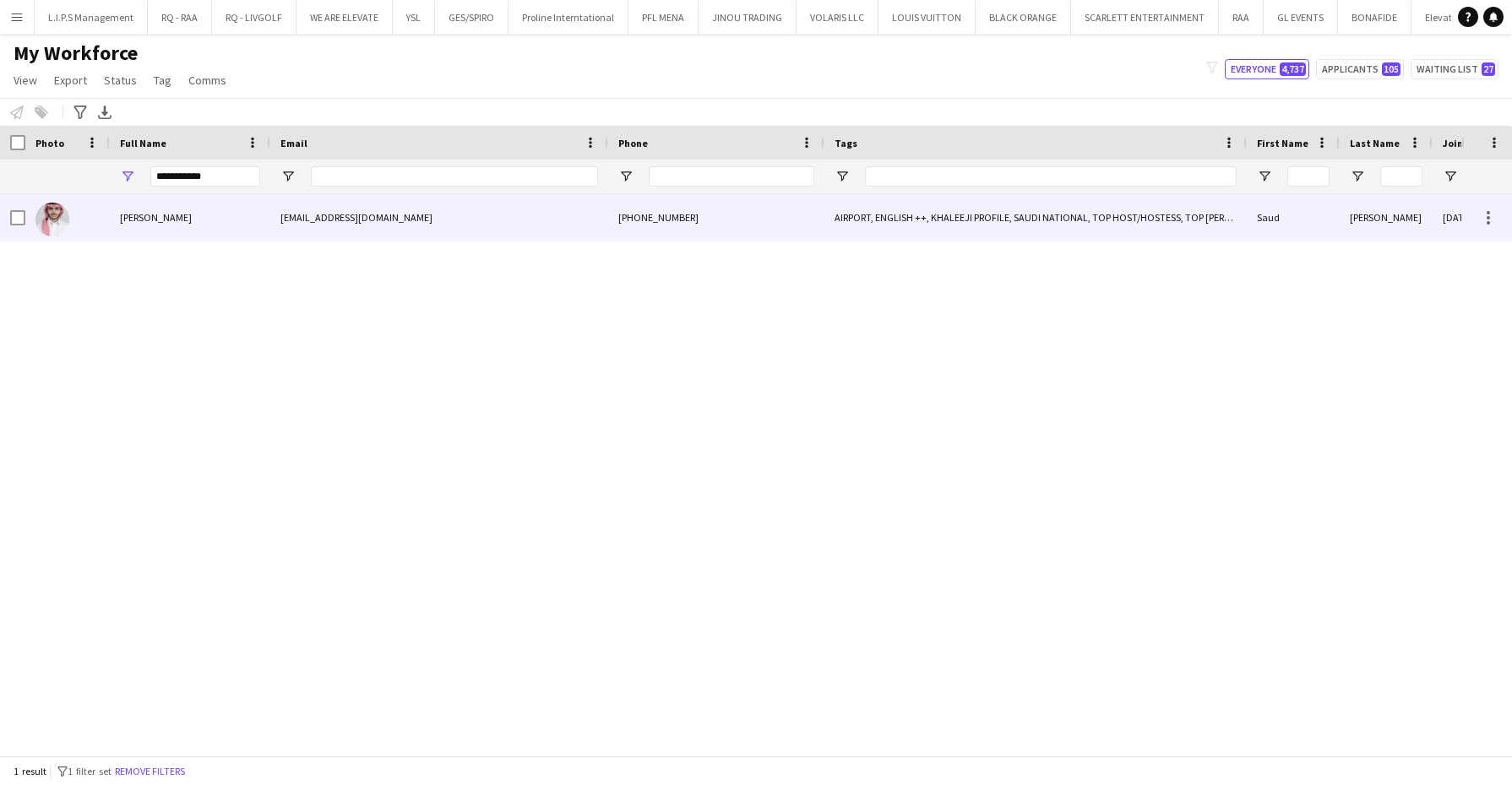
click at [68, 216] on img at bounding box center [53, 220] width 34 height 34
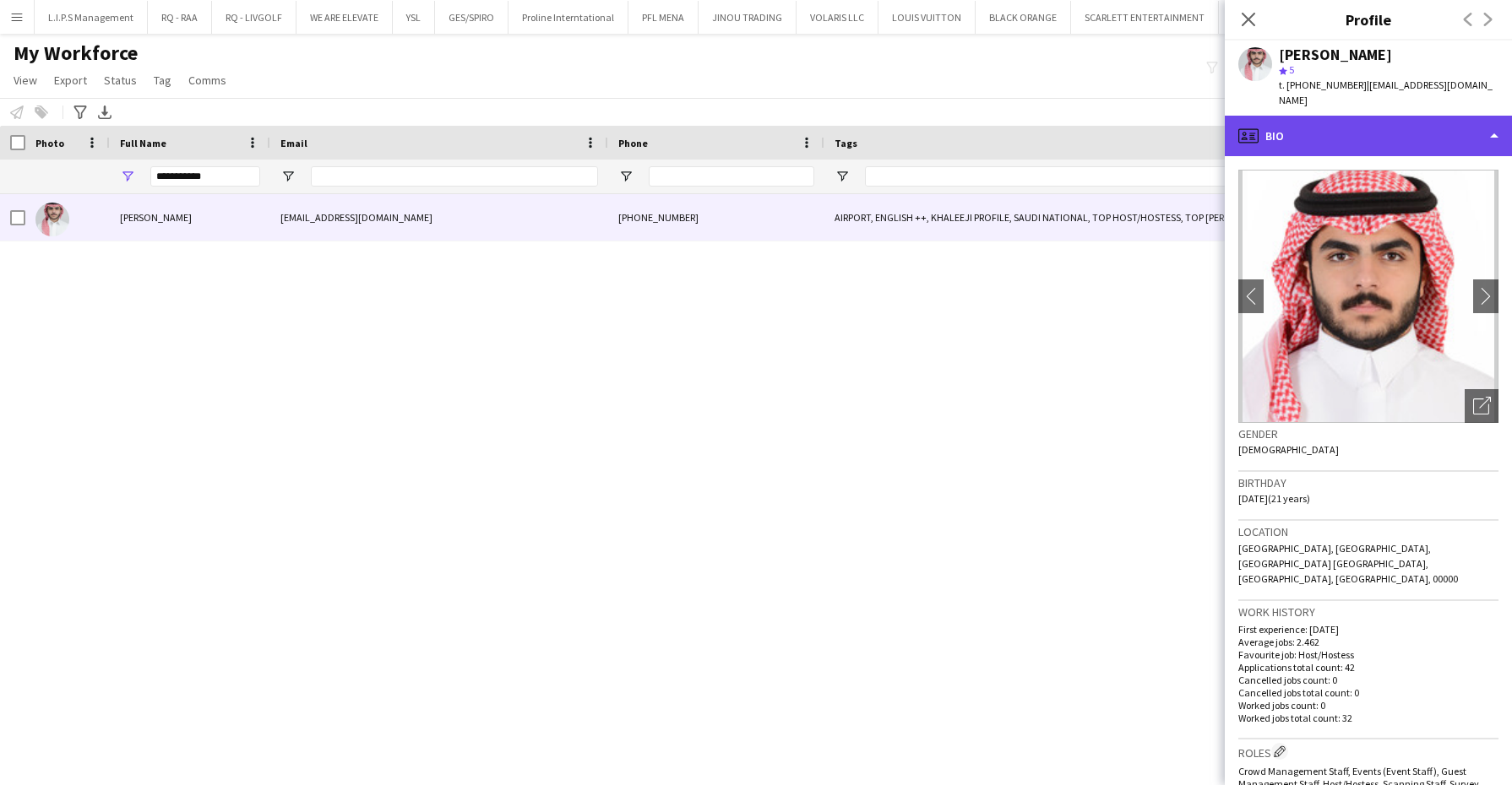
click at [1479, 122] on div "profile Bio" at bounding box center [1367, 135] width 287 height 40
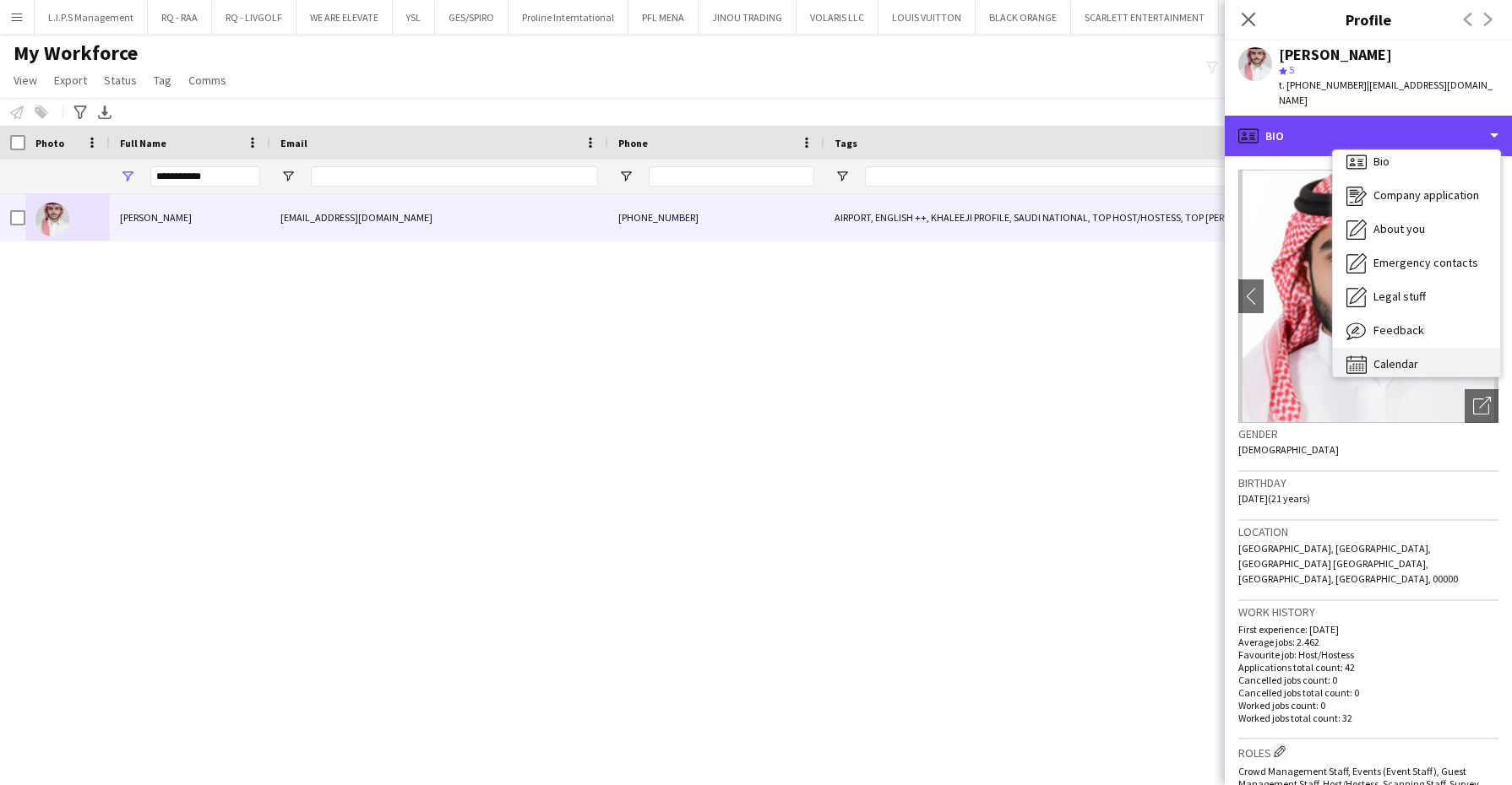
scroll to position [23, 0]
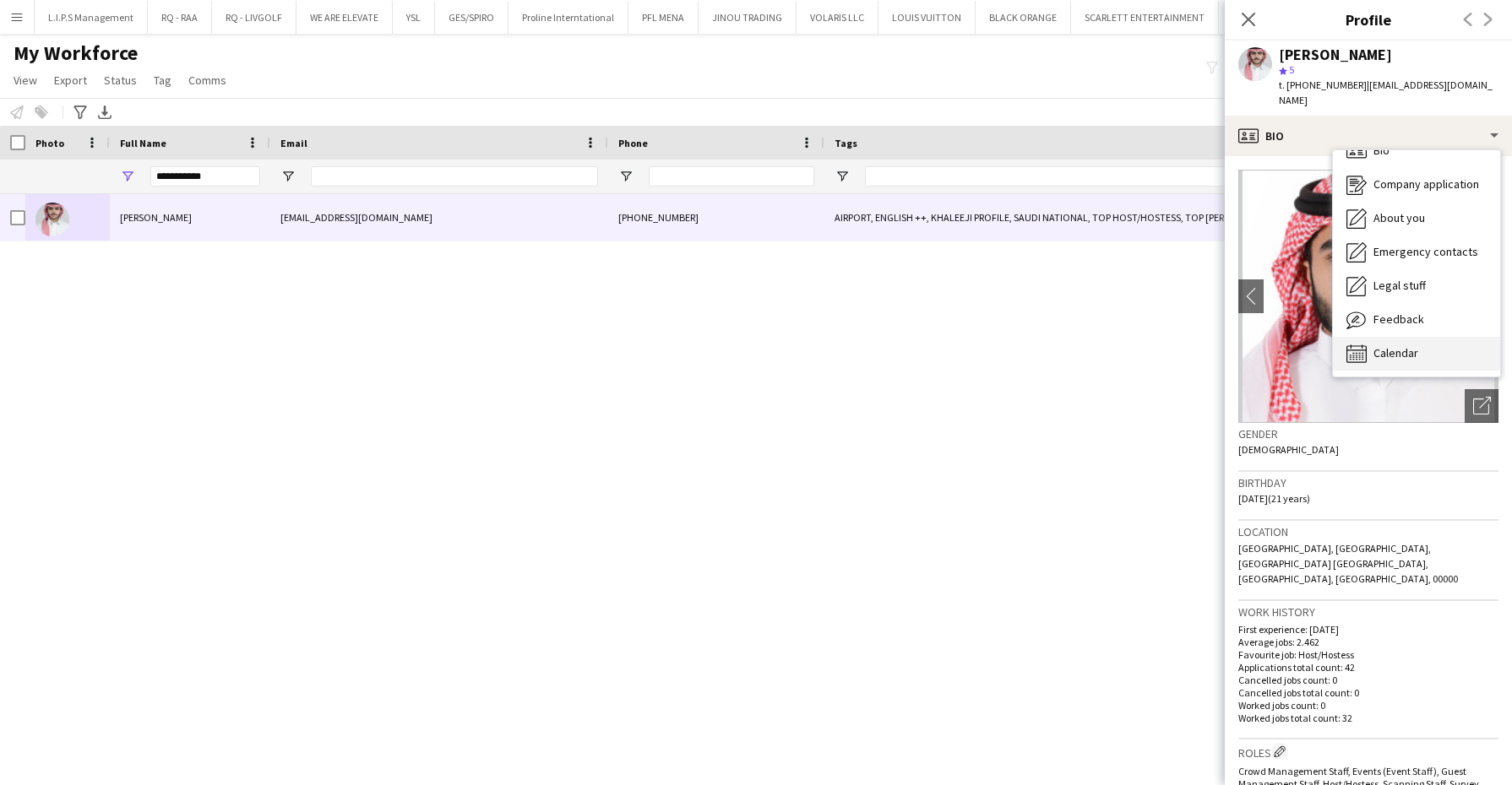
click at [1422, 342] on div "Calendar Calendar" at bounding box center [1416, 353] width 167 height 34
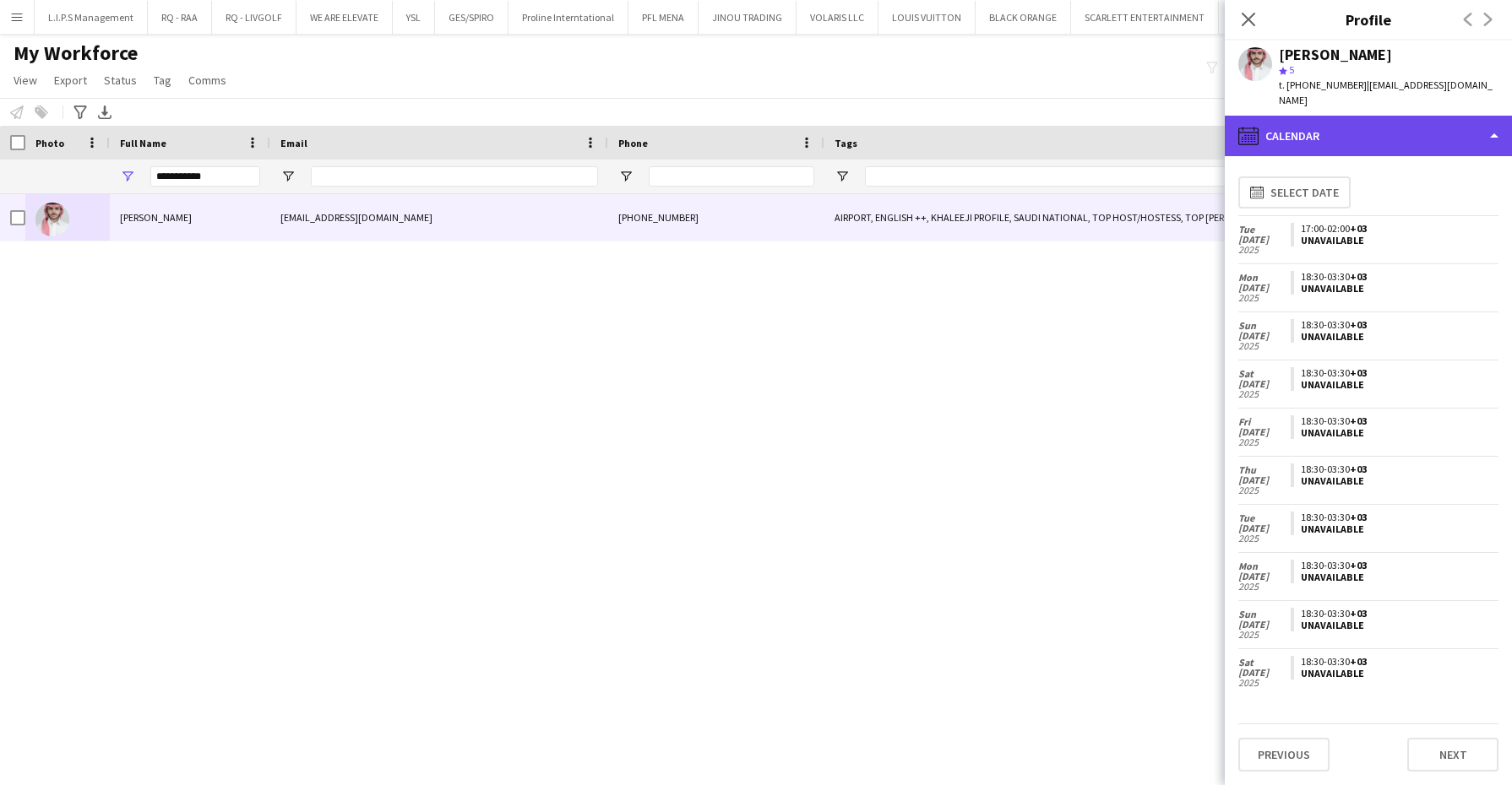
click at [1422, 127] on div "calendar-full Calendar" at bounding box center [1367, 135] width 287 height 40
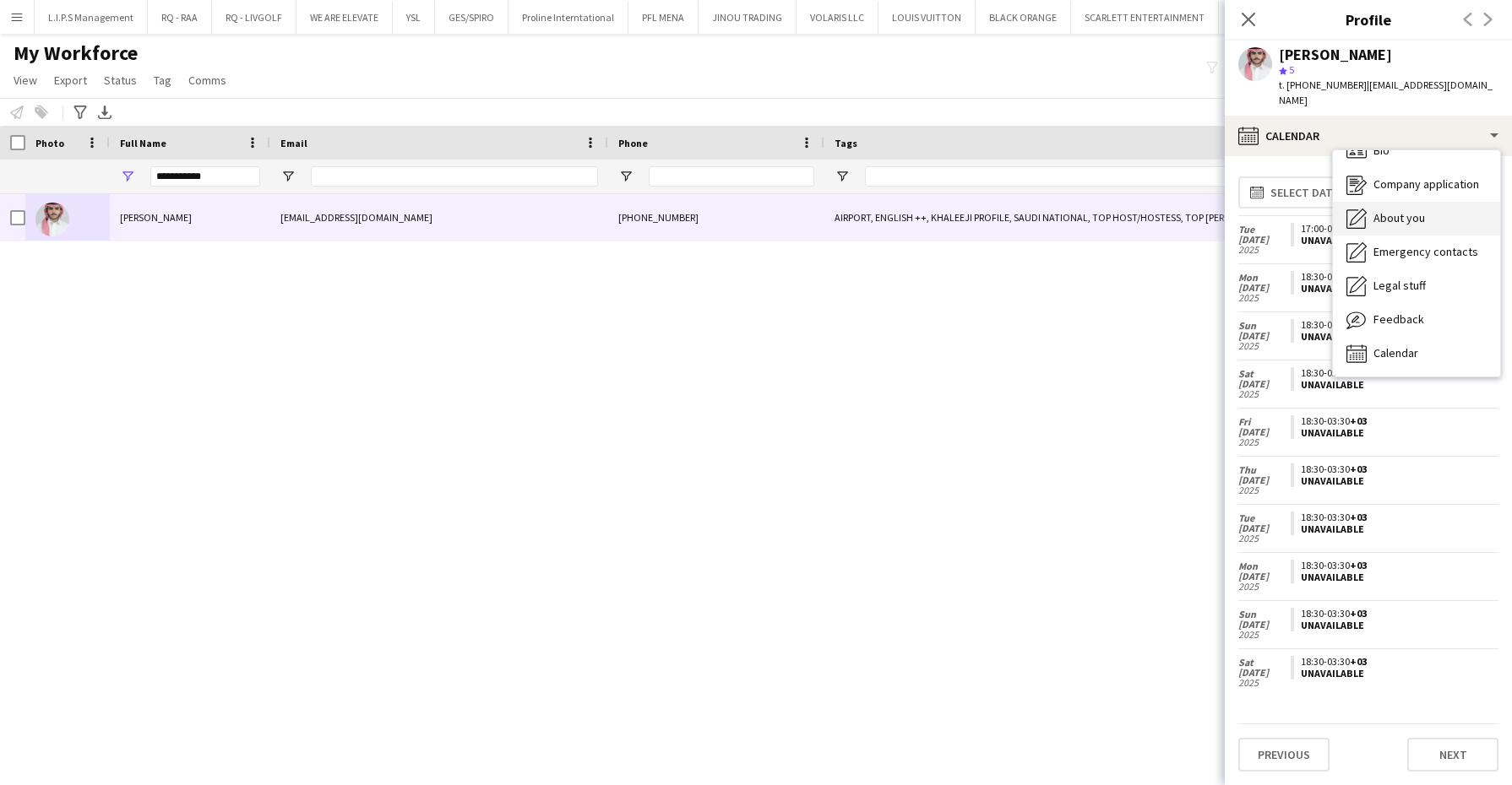
click at [1428, 203] on div "About you About you" at bounding box center [1416, 219] width 167 height 34
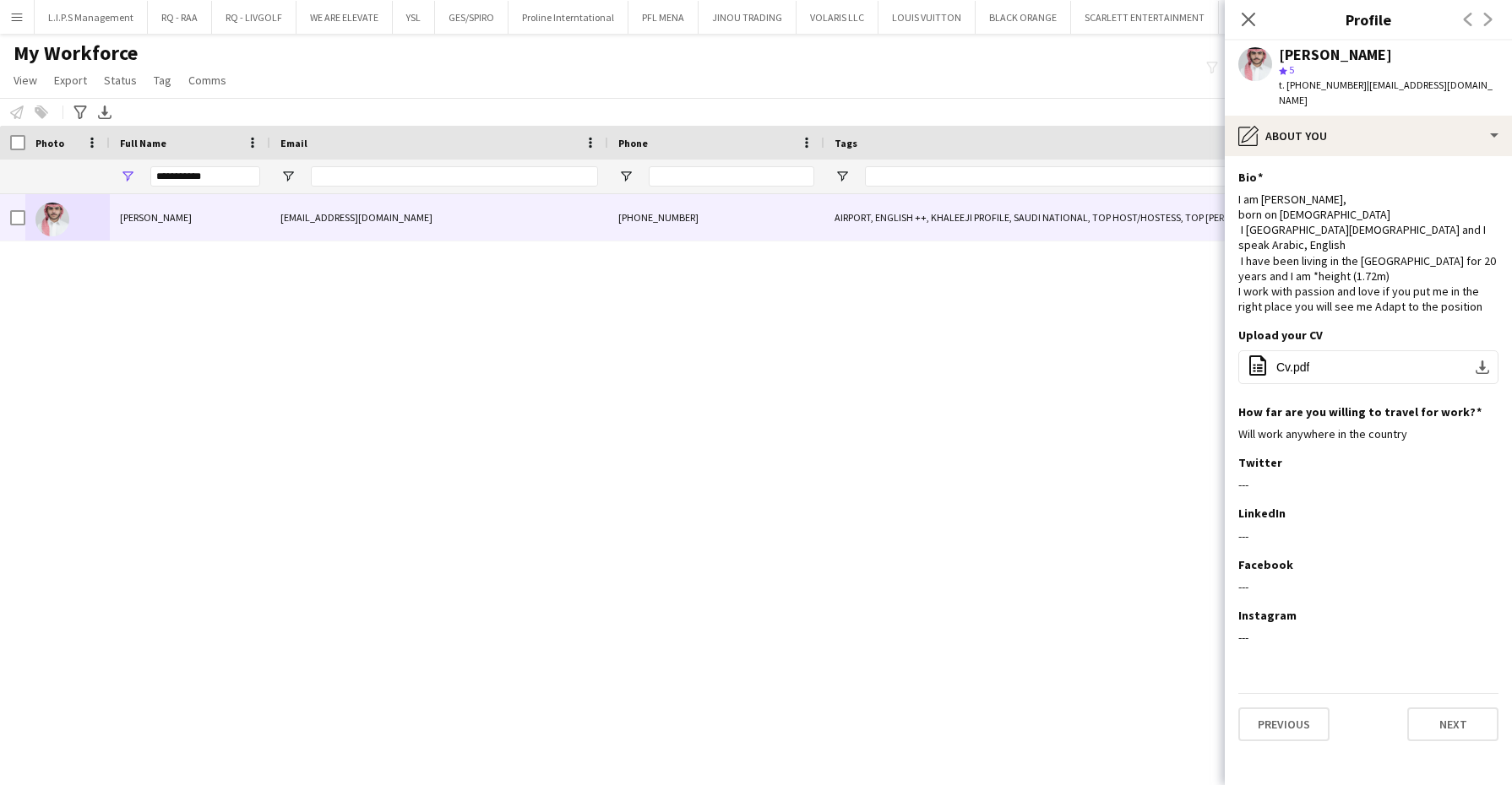
click at [1312, 86] on span "t. [PHONE_NUMBER]" at bounding box center [1322, 85] width 87 height 12
copy span "966554571589"
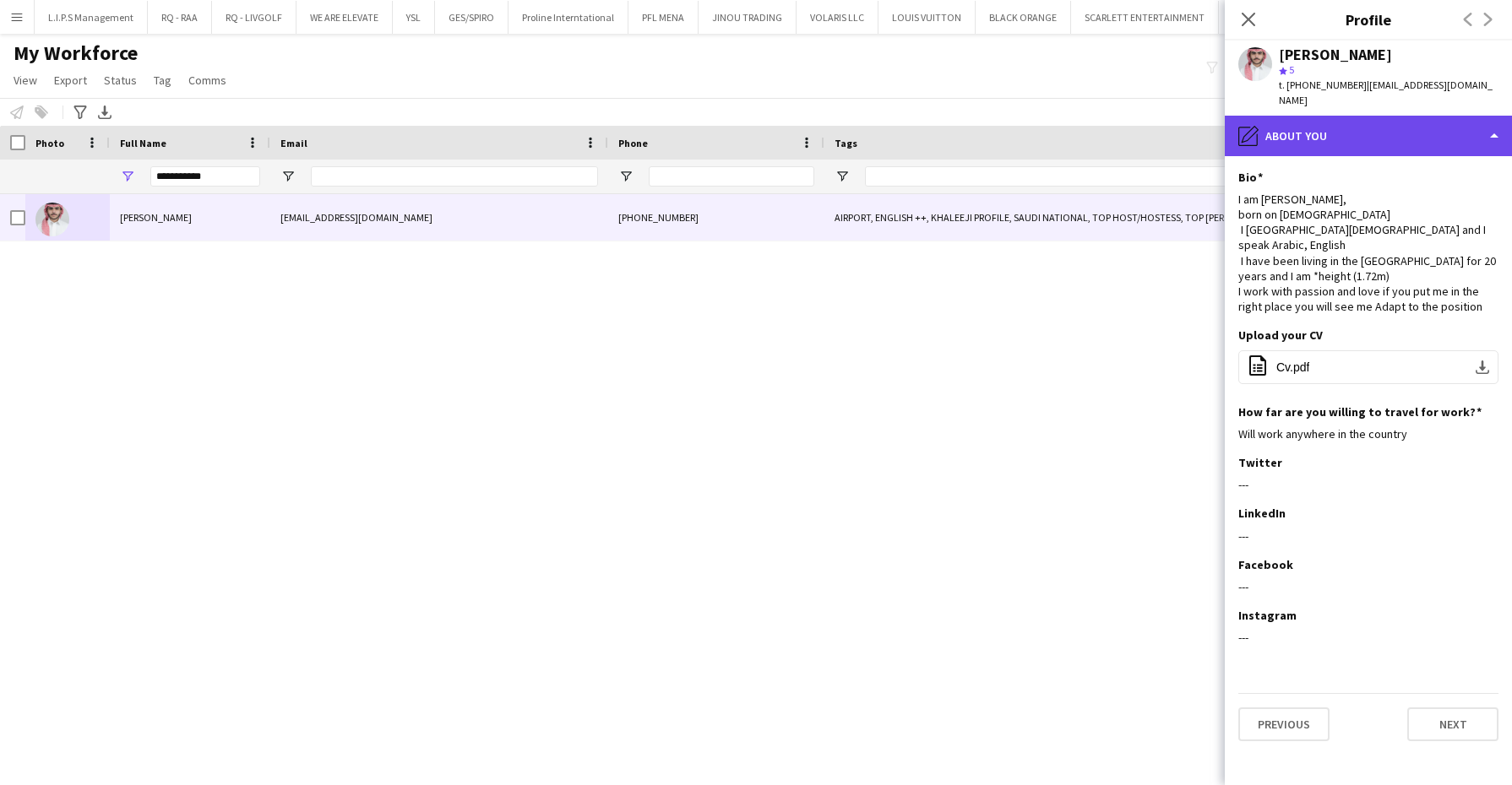
click at [1474, 135] on div "pencil4 About you" at bounding box center [1367, 135] width 287 height 40
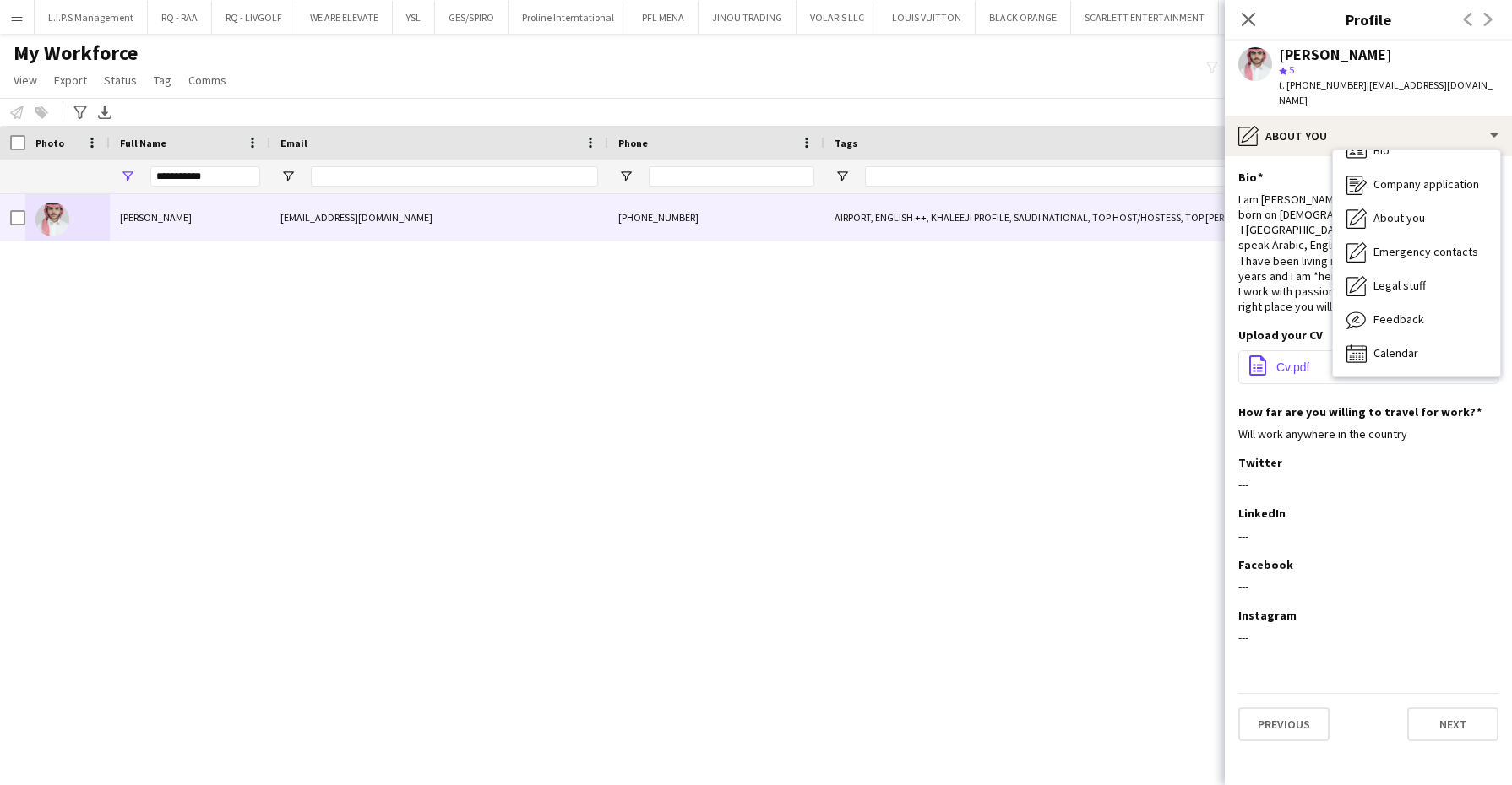
click at [1309, 361] on span "Cv.pdf" at bounding box center [1292, 368] width 33 height 13
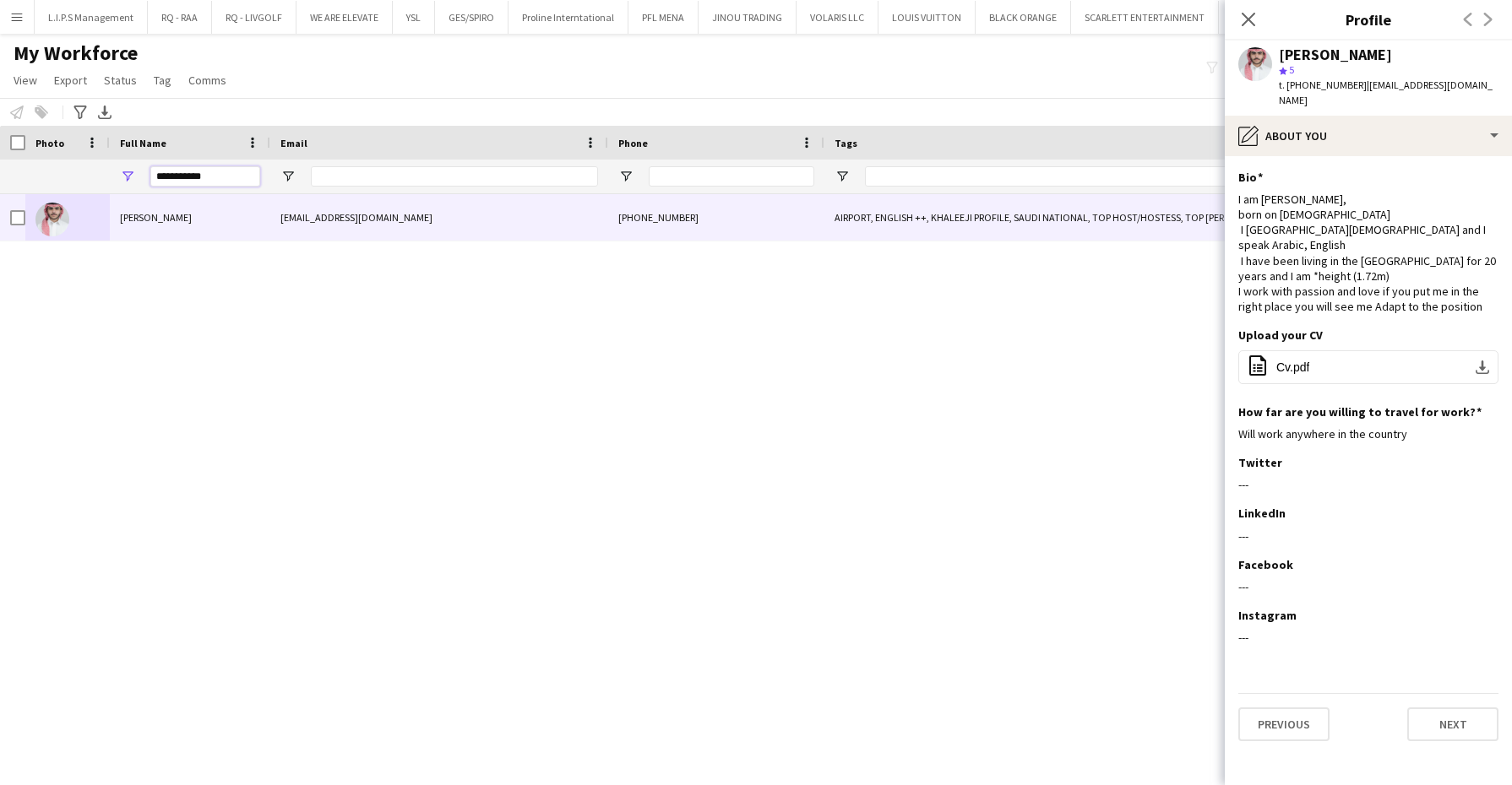
drag, startPoint x: 223, startPoint y: 179, endPoint x: 7, endPoint y: 142, distance: 219.1
click at [4, 144] on div "Workforce Details Full Name Email Phone Tags" at bounding box center [1198, 160] width 2397 height 69
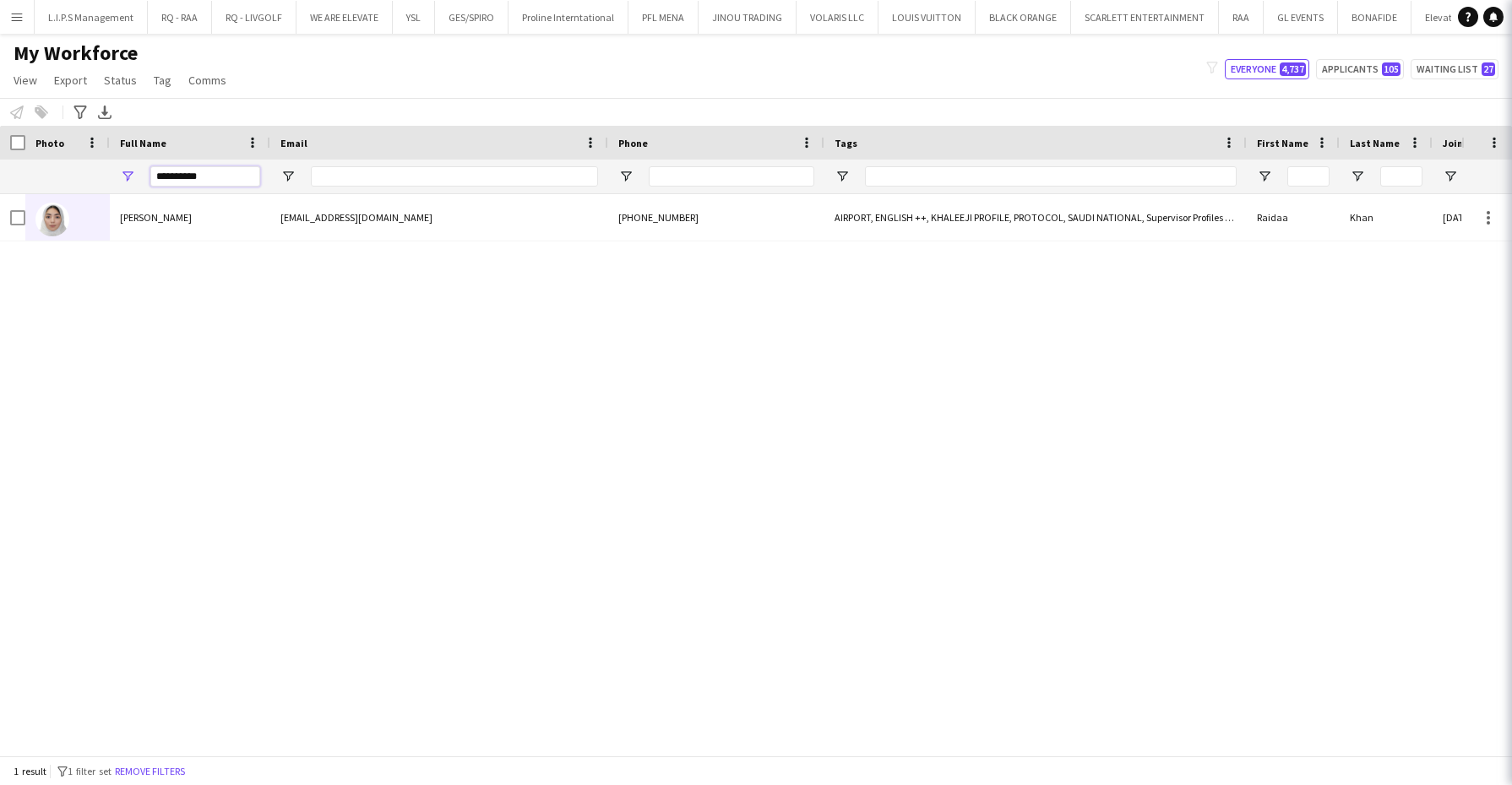
type input "**********"
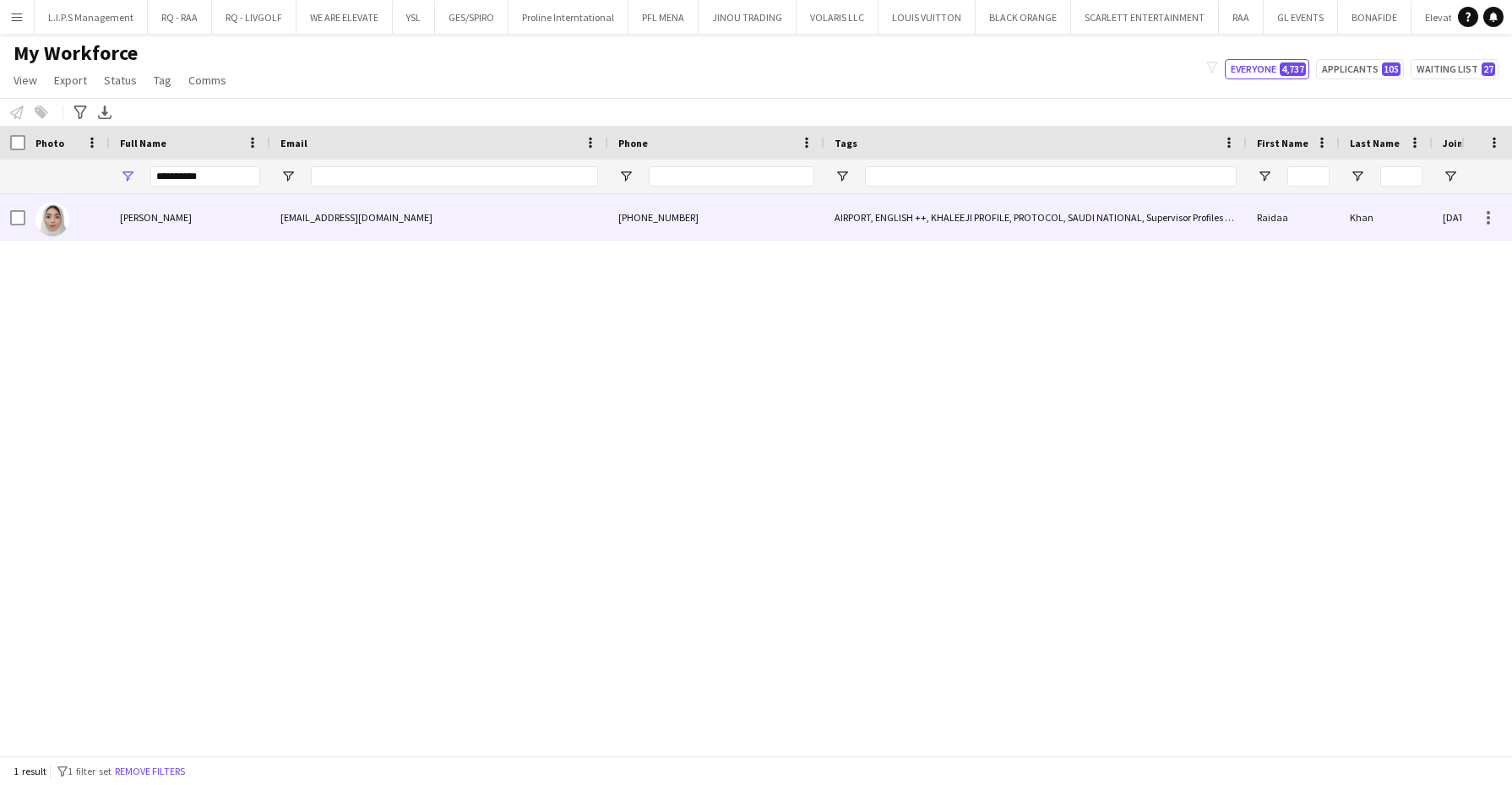
click at [181, 212] on div "[PERSON_NAME]" at bounding box center [190, 217] width 161 height 46
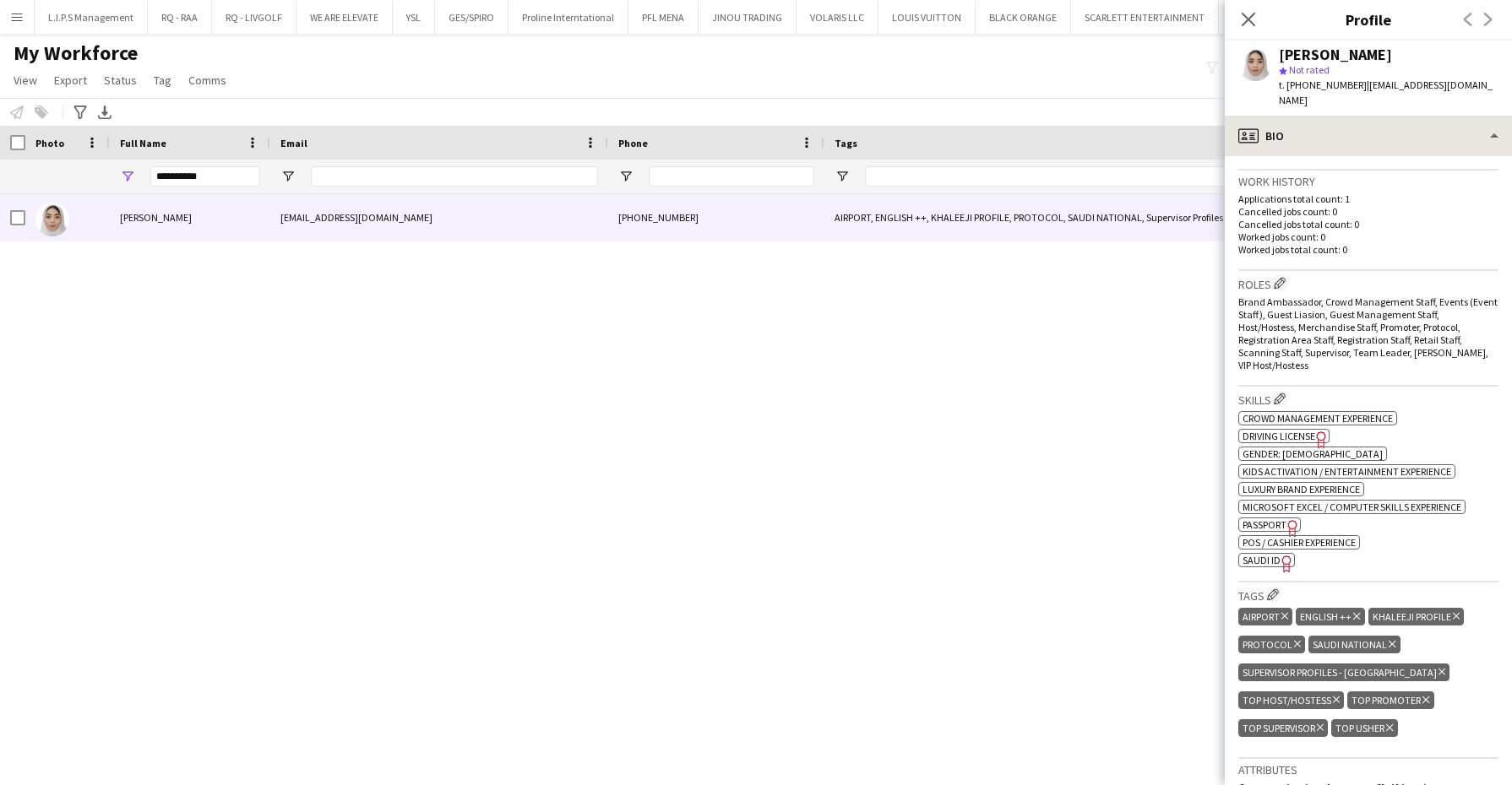
scroll to position [739, 0]
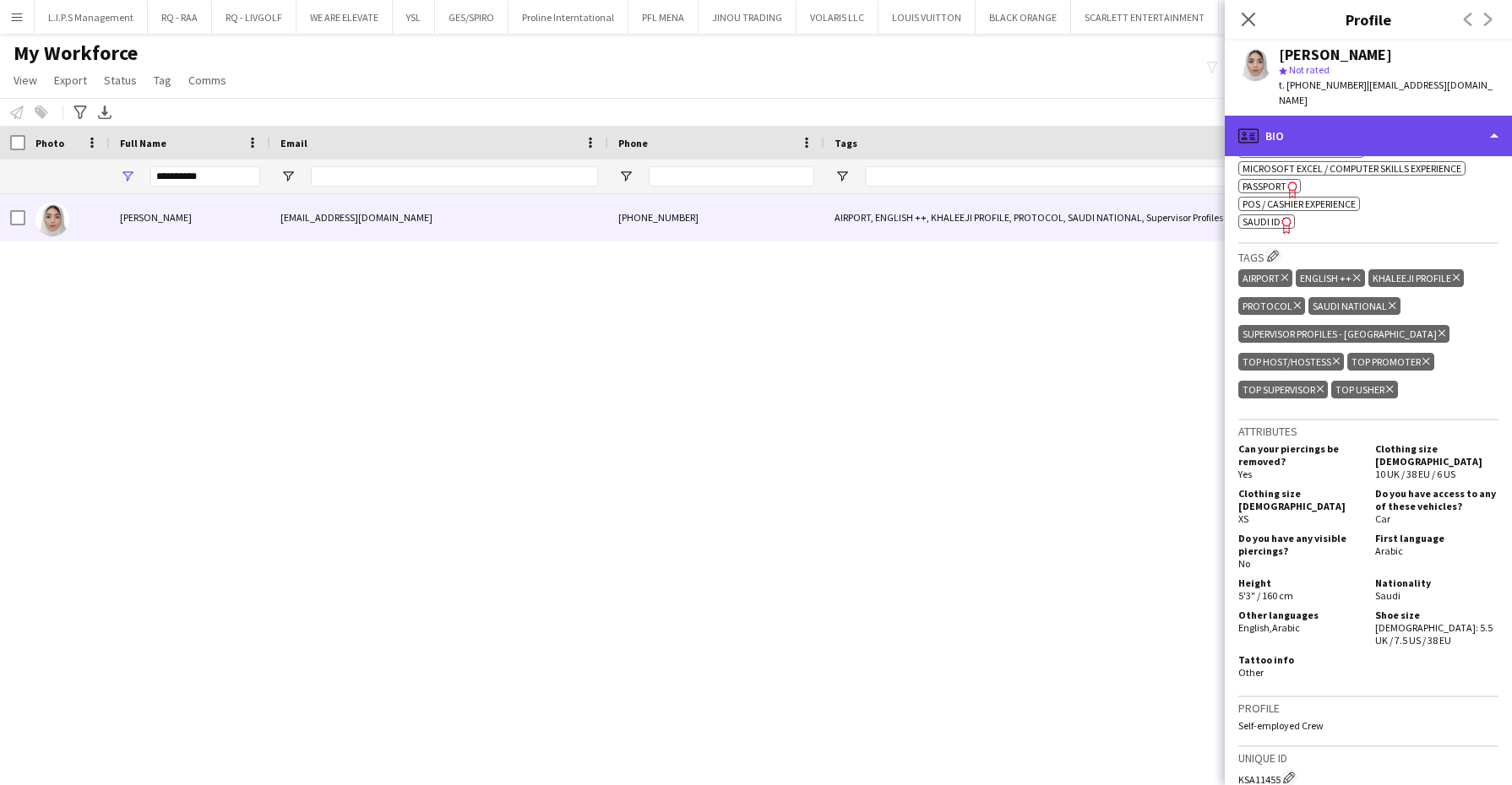
click at [1422, 116] on div "profile Bio" at bounding box center [1367, 135] width 287 height 40
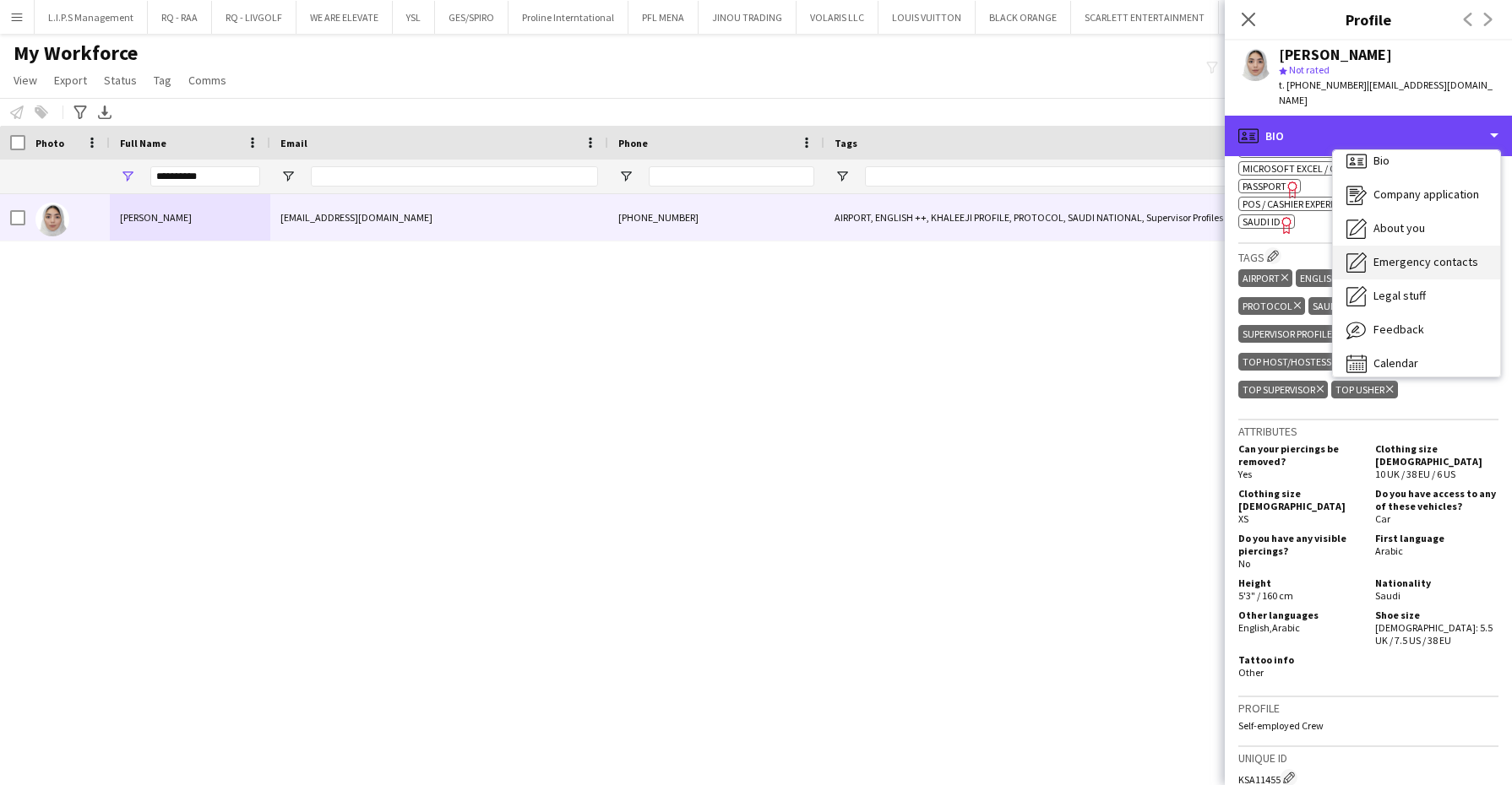
scroll to position [23, 0]
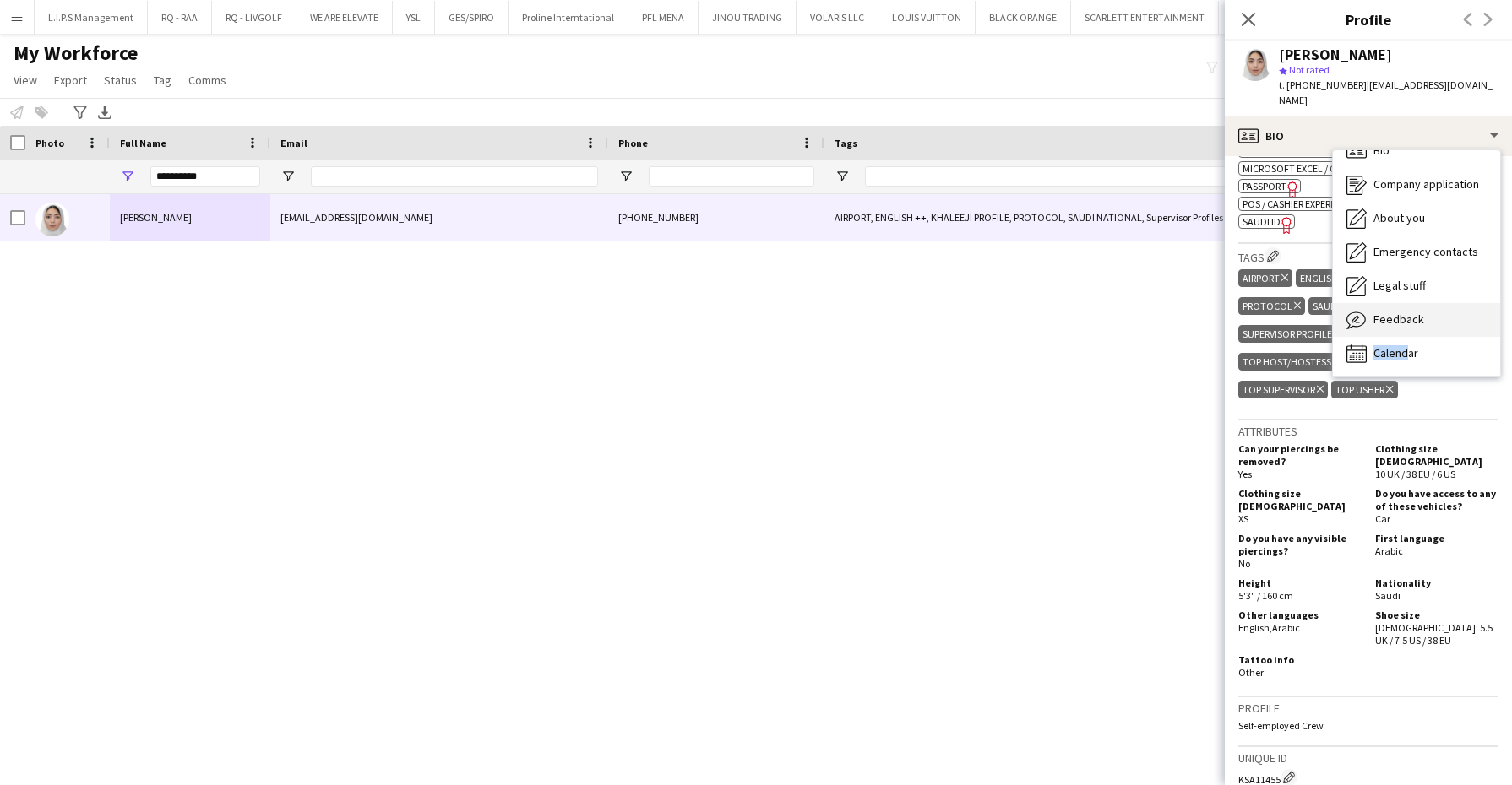
drag, startPoint x: 1400, startPoint y: 322, endPoint x: 1413, endPoint y: 301, distance: 24.7
click at [1413, 301] on div "Bio Bio Company application Company application About you About you Emergency c…" at bounding box center [1416, 263] width 167 height 227
click at [1413, 311] on span "Feedback" at bounding box center [1399, 319] width 51 height 15
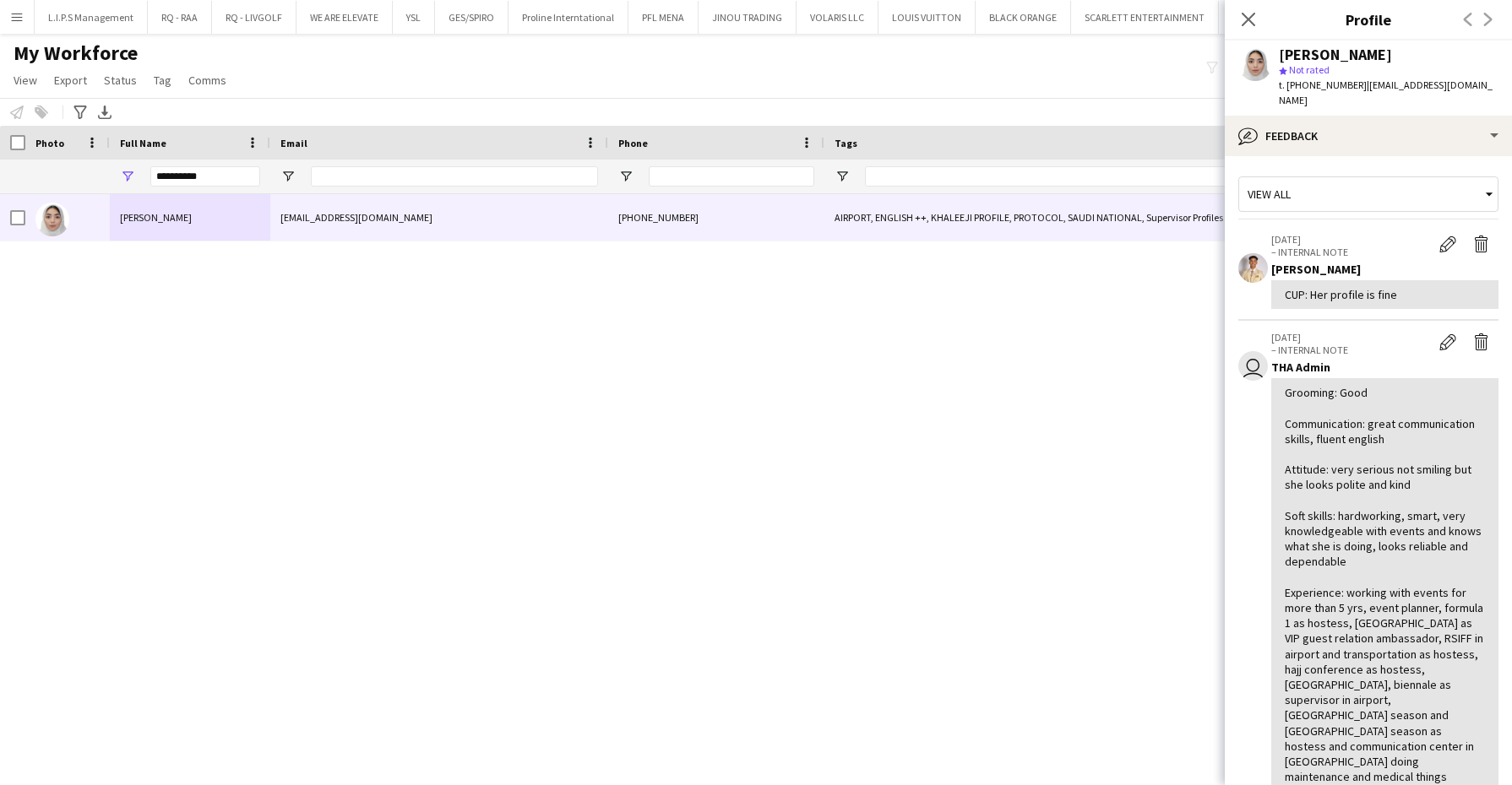
scroll to position [0, 0]
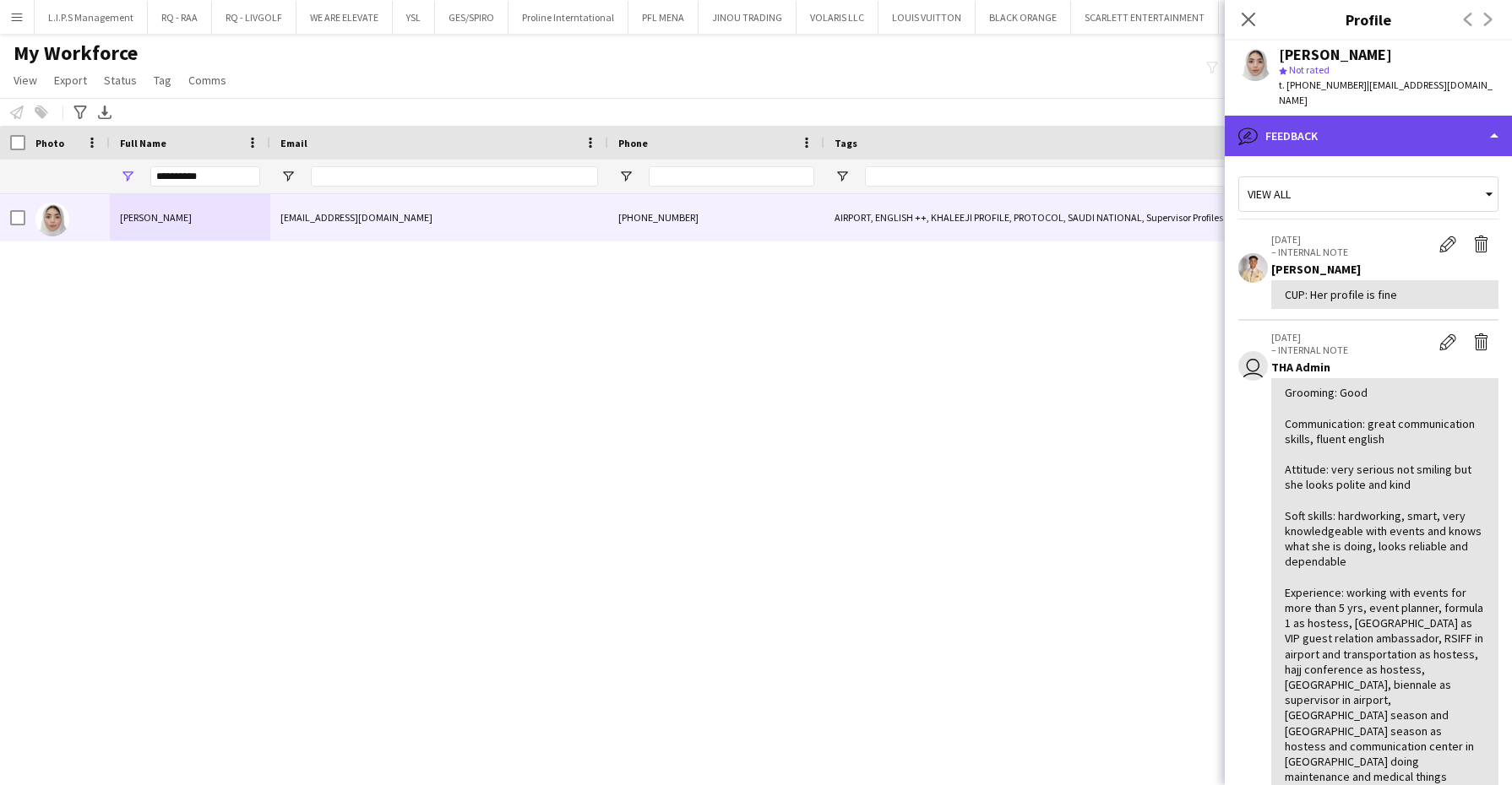
click at [1381, 120] on div "bubble-pencil Feedback" at bounding box center [1367, 135] width 287 height 40
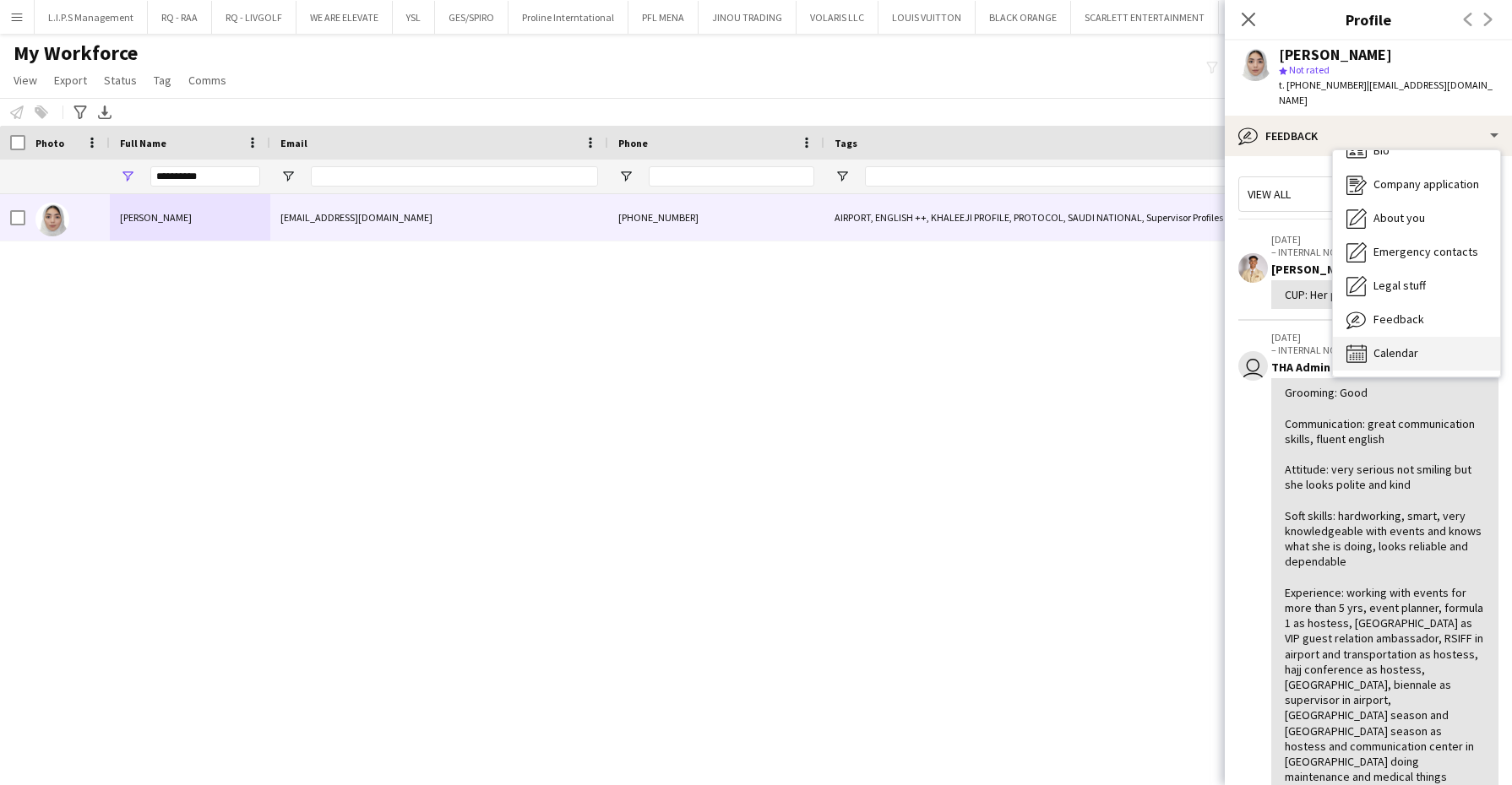
click at [1402, 345] on span "Calendar" at bounding box center [1396, 353] width 45 height 15
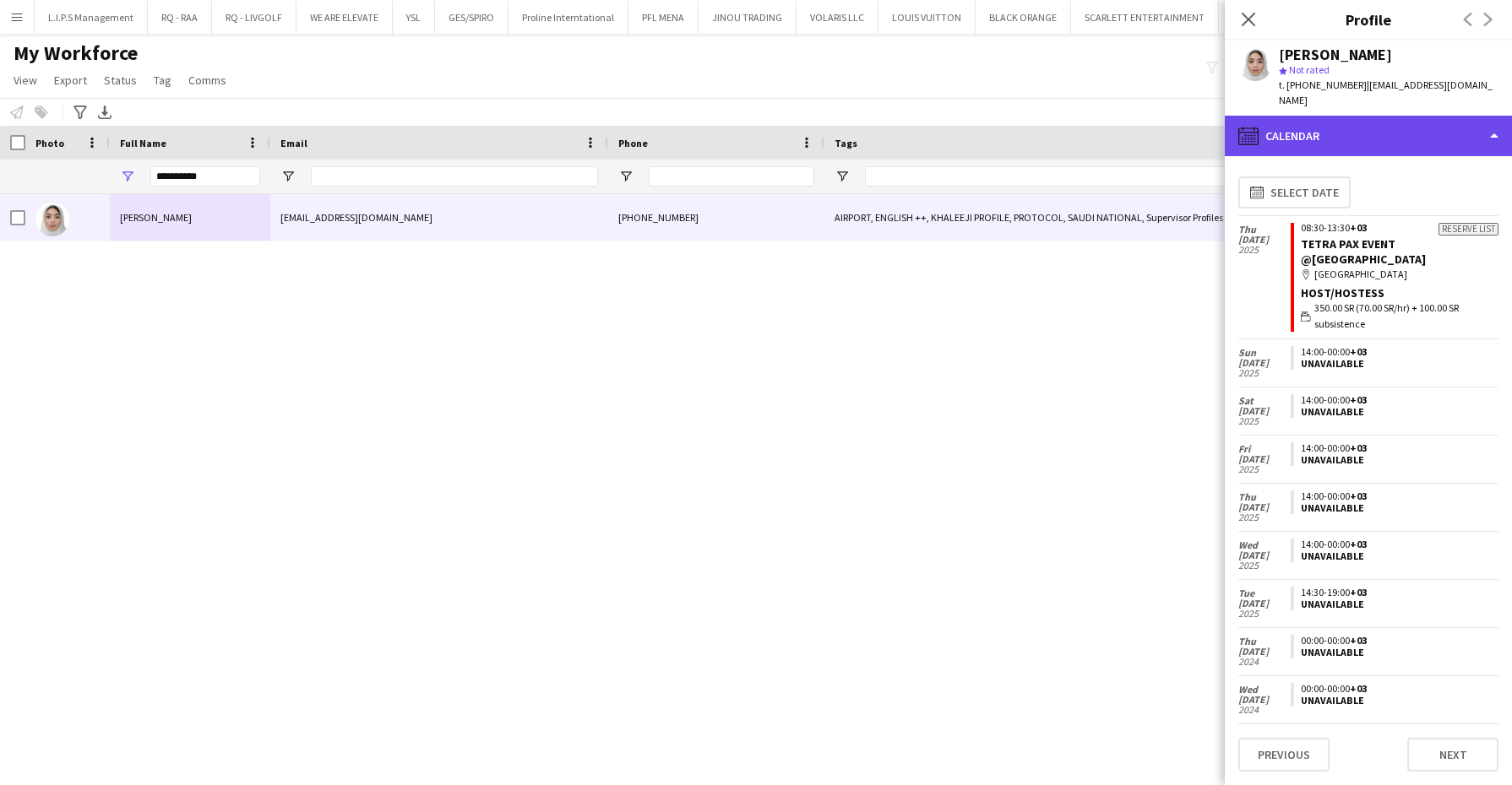
click at [1434, 120] on div "calendar-full Calendar" at bounding box center [1367, 135] width 287 height 40
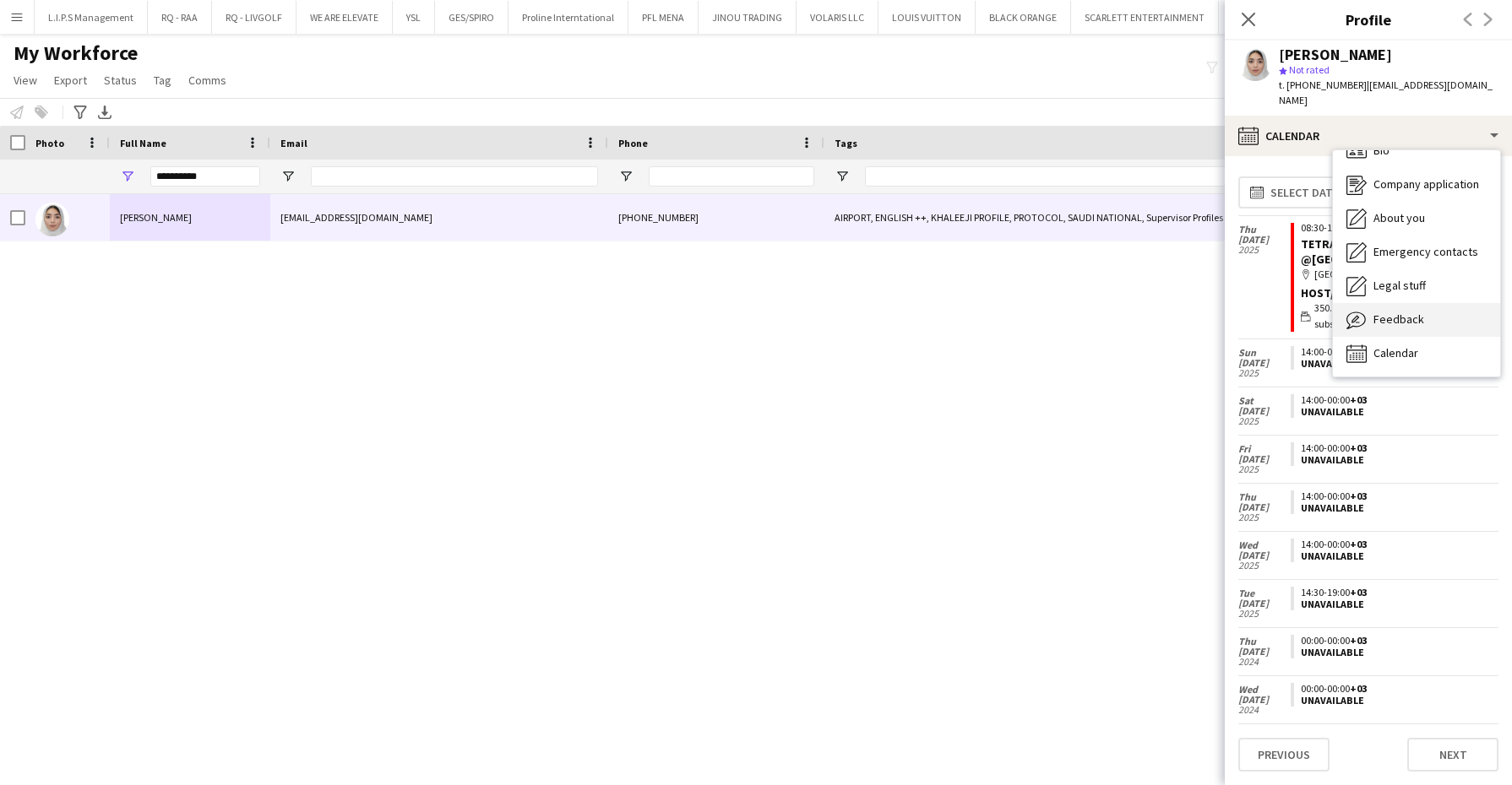
click at [1439, 314] on div "Feedback Feedback" at bounding box center [1416, 320] width 167 height 34
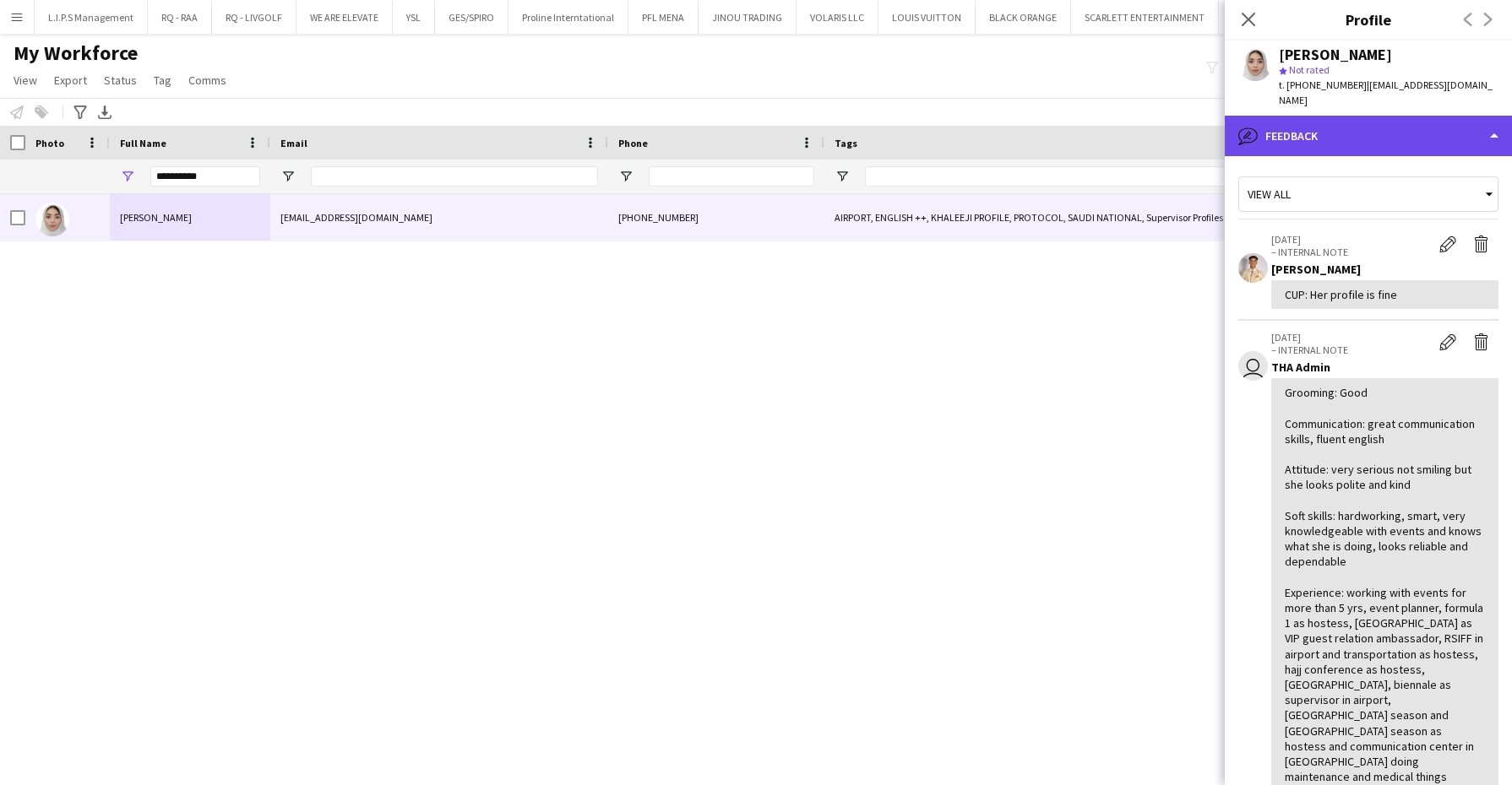
click at [1462, 116] on div "bubble-pencil Feedback" at bounding box center [1367, 135] width 287 height 40
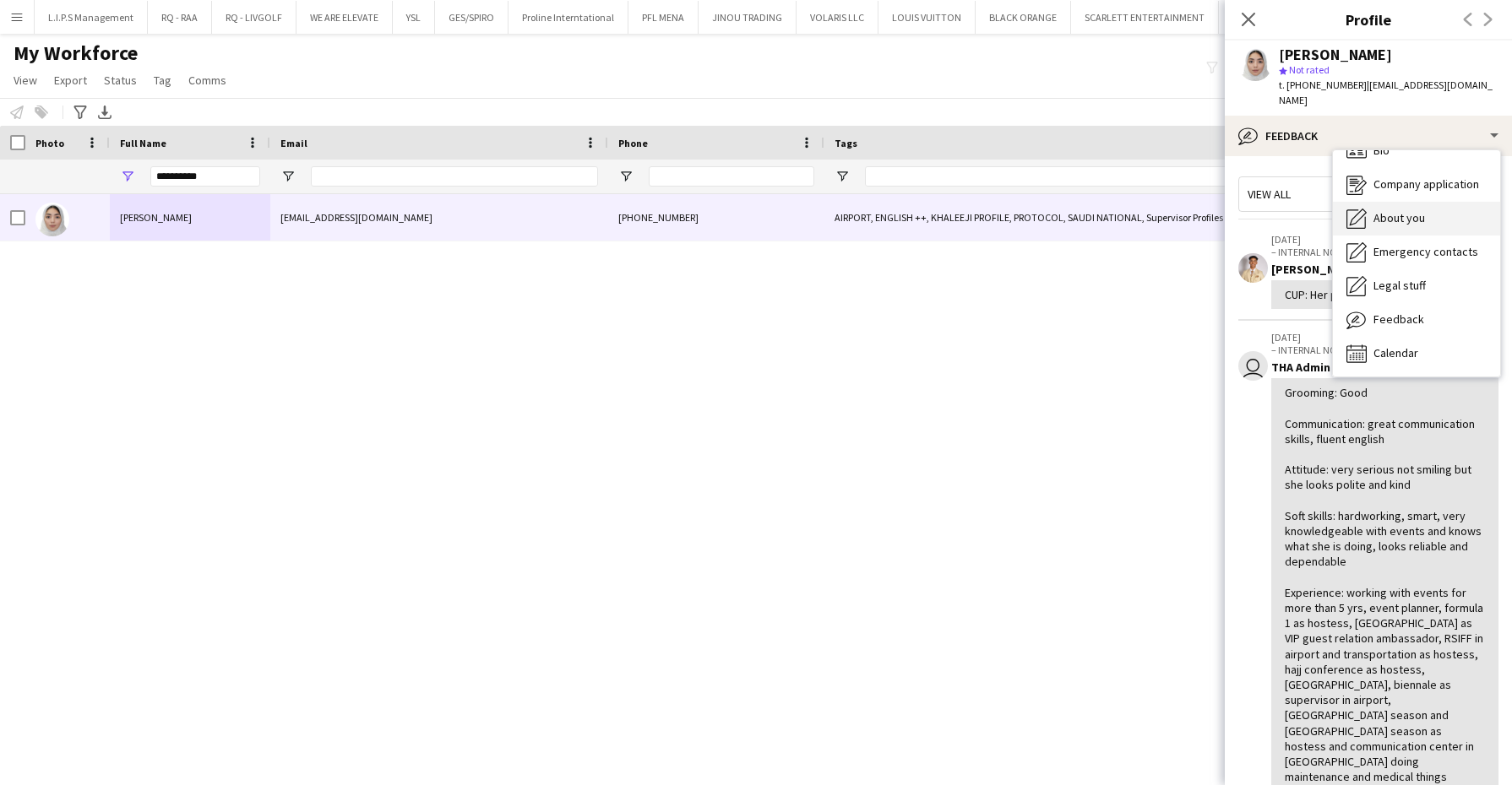
click at [1441, 210] on div "About you About you" at bounding box center [1416, 219] width 167 height 34
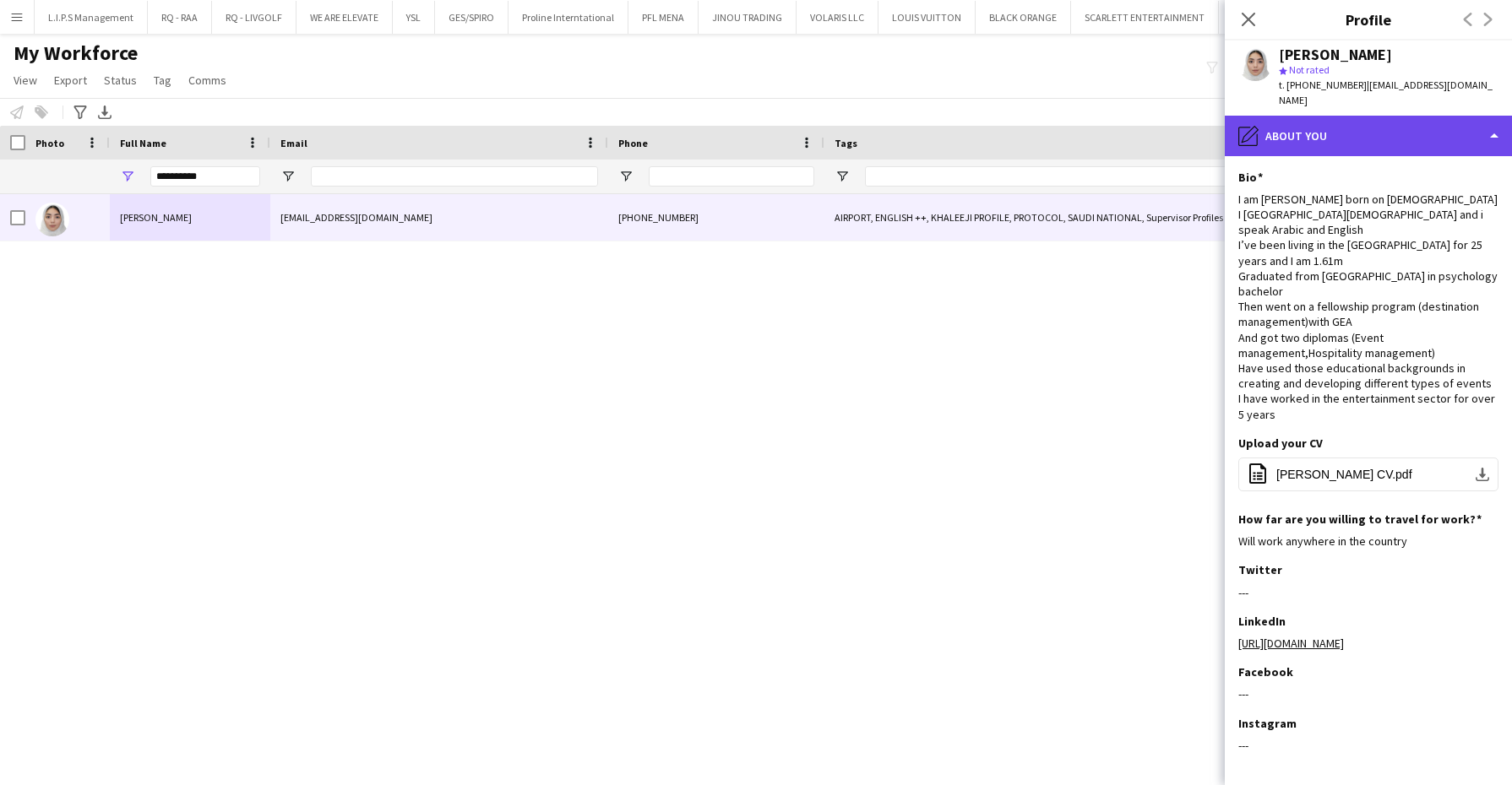
click at [1432, 129] on div "pencil4 About you" at bounding box center [1367, 135] width 287 height 40
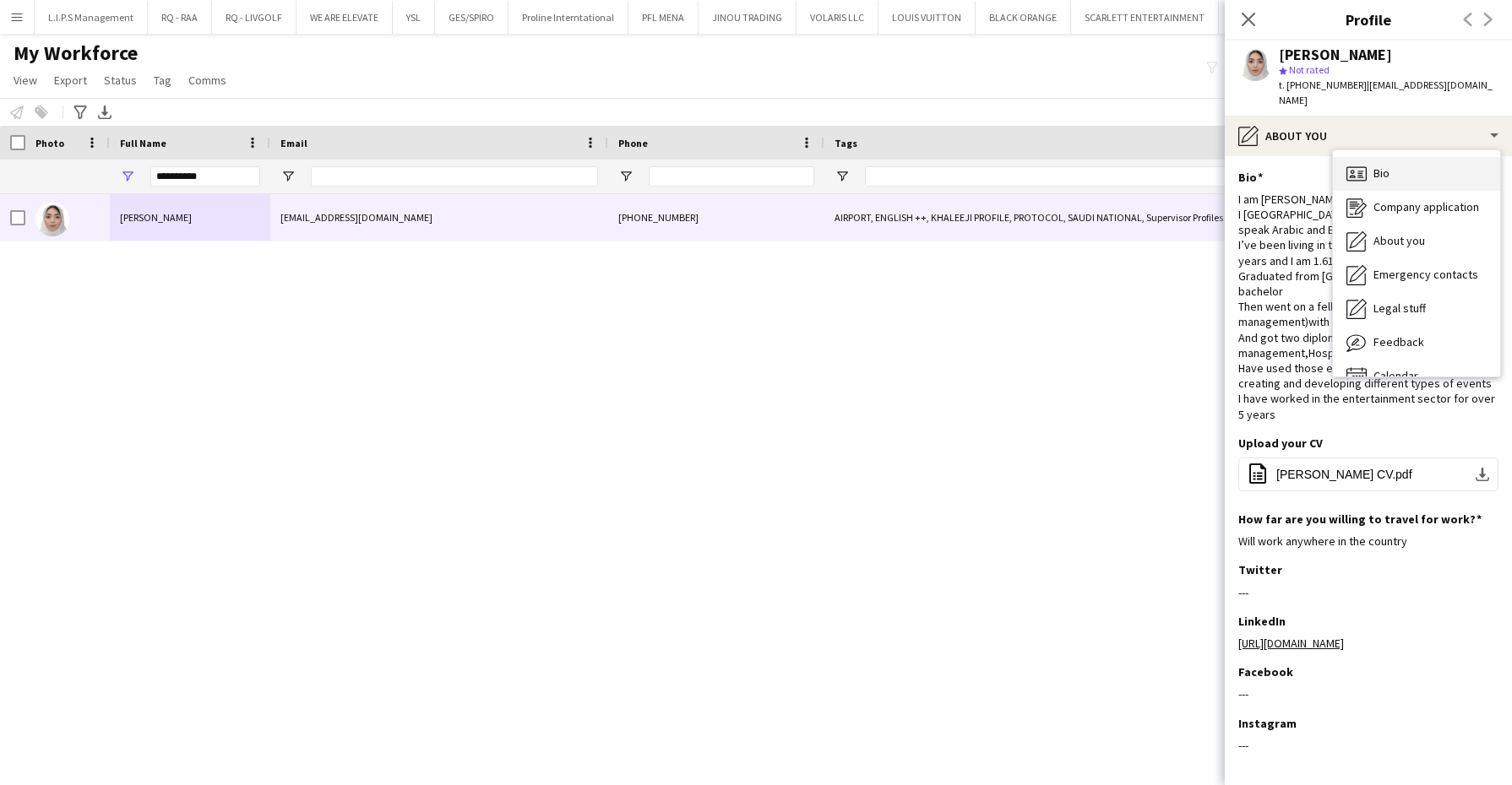
click at [1425, 157] on div "Bio Bio" at bounding box center [1416, 174] width 167 height 34
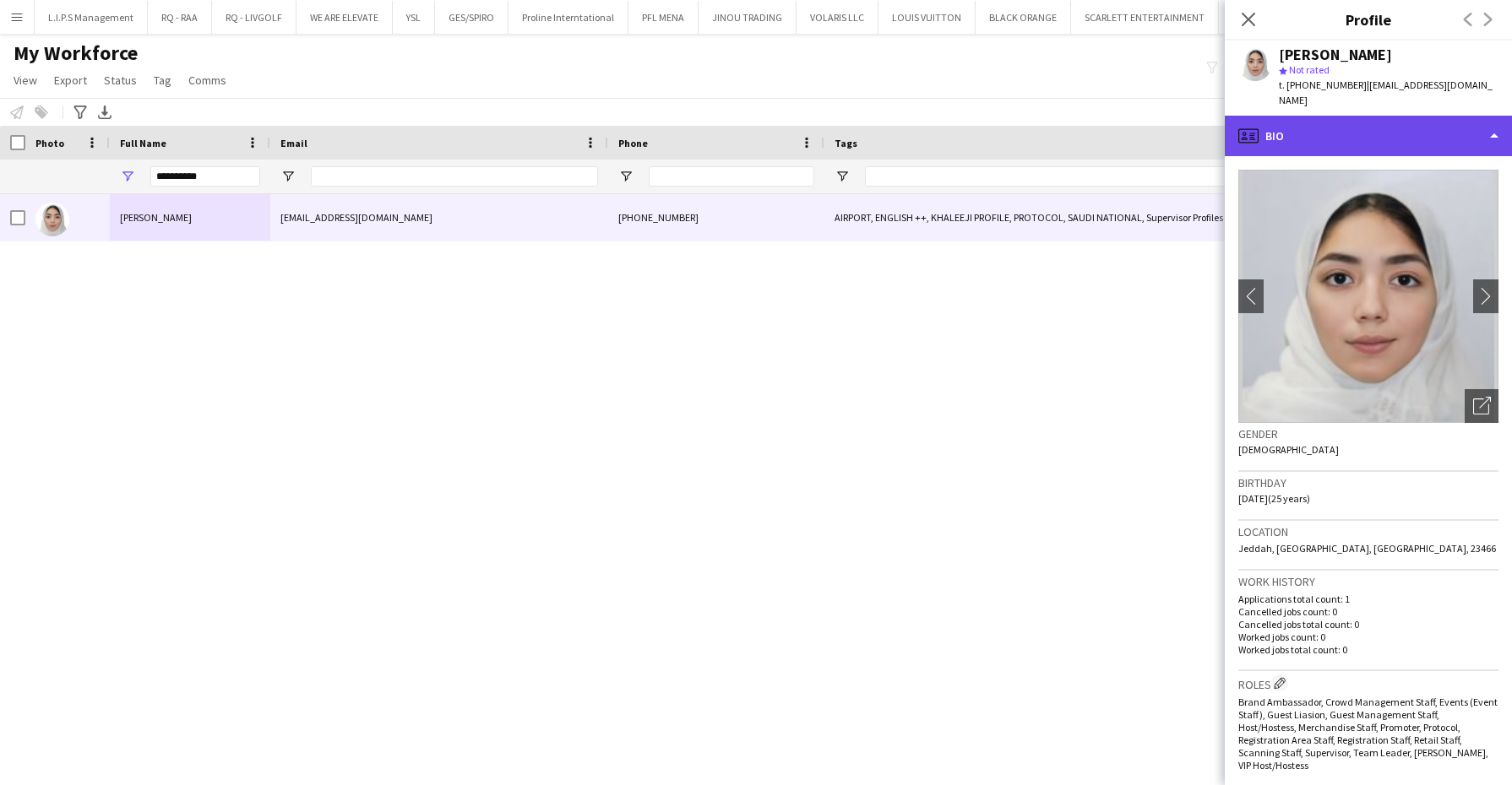
click at [1432, 120] on div "profile Bio" at bounding box center [1367, 135] width 287 height 40
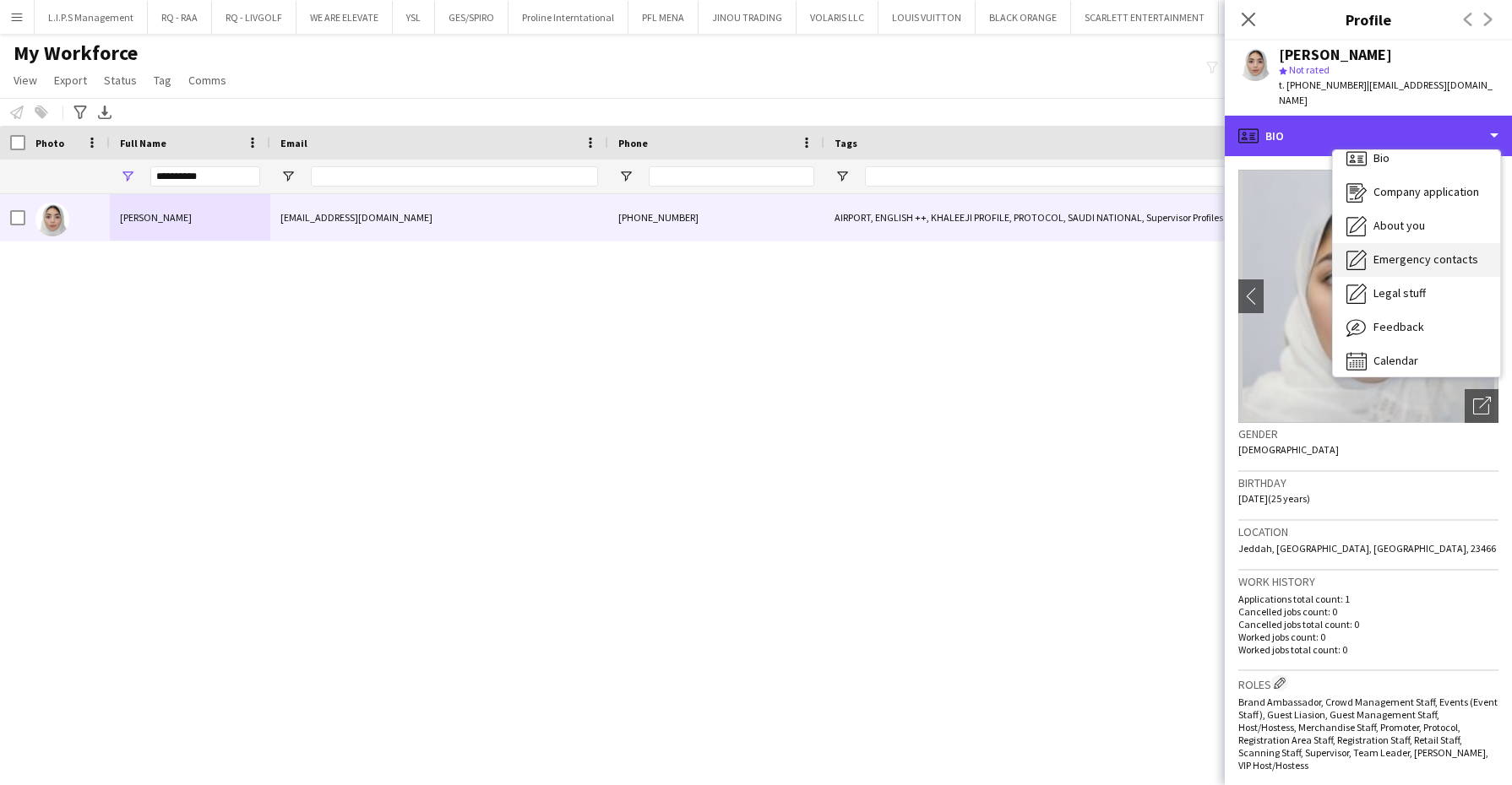
scroll to position [23, 0]
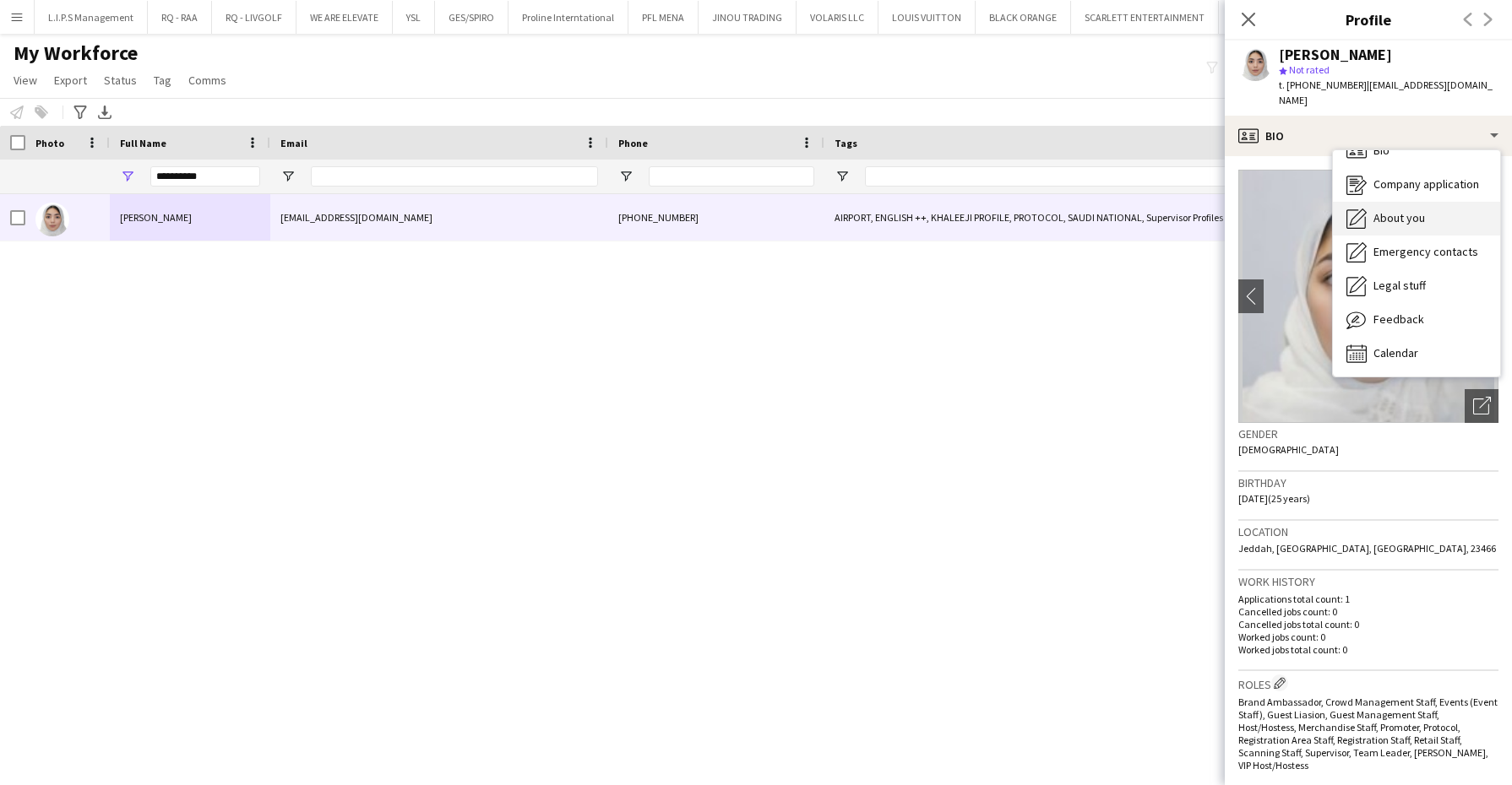
click at [1411, 211] on span "About you" at bounding box center [1399, 218] width 52 height 15
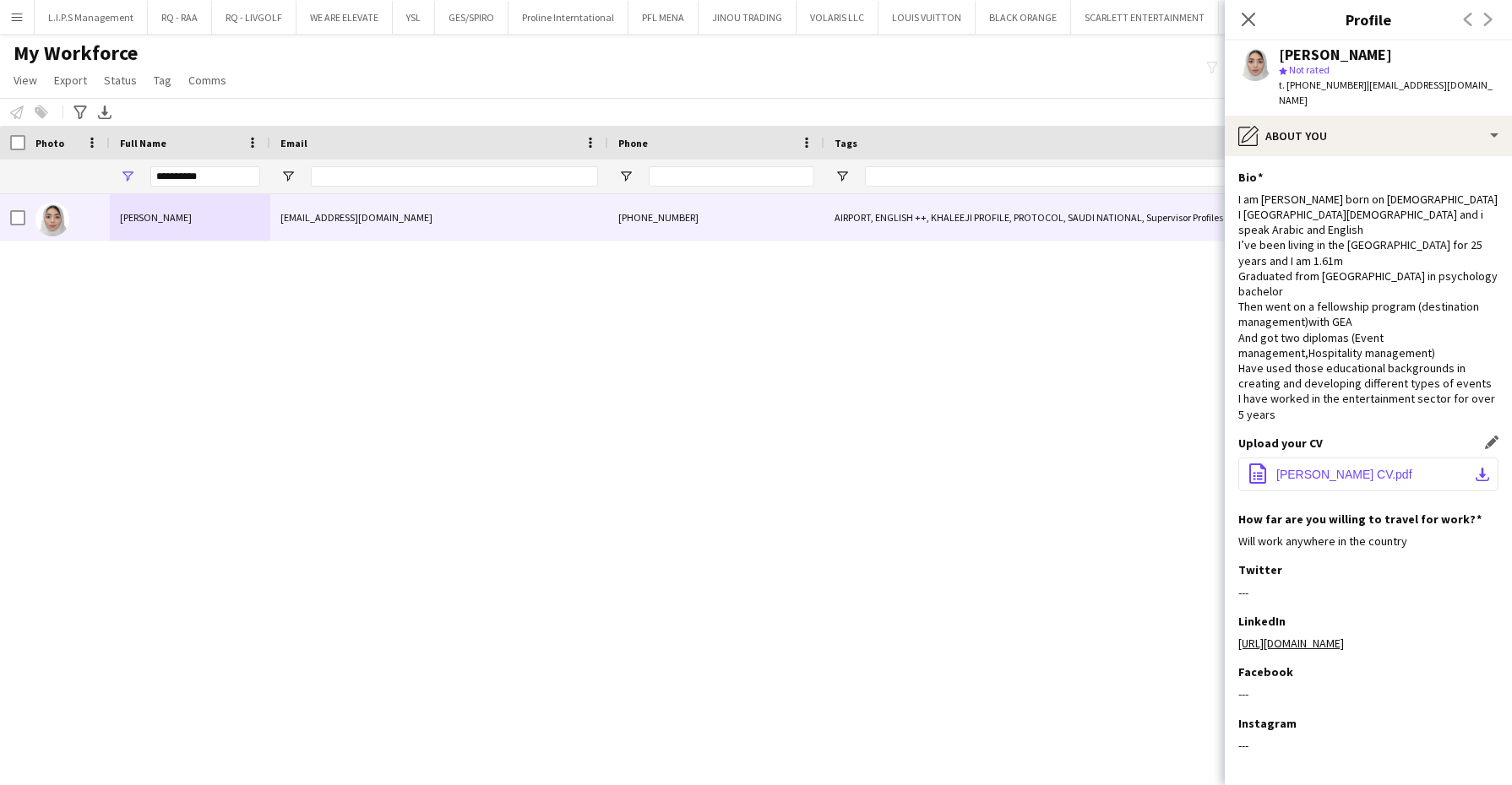
click at [1299, 468] on span "[PERSON_NAME] CV.pdf" at bounding box center [1344, 475] width 136 height 13
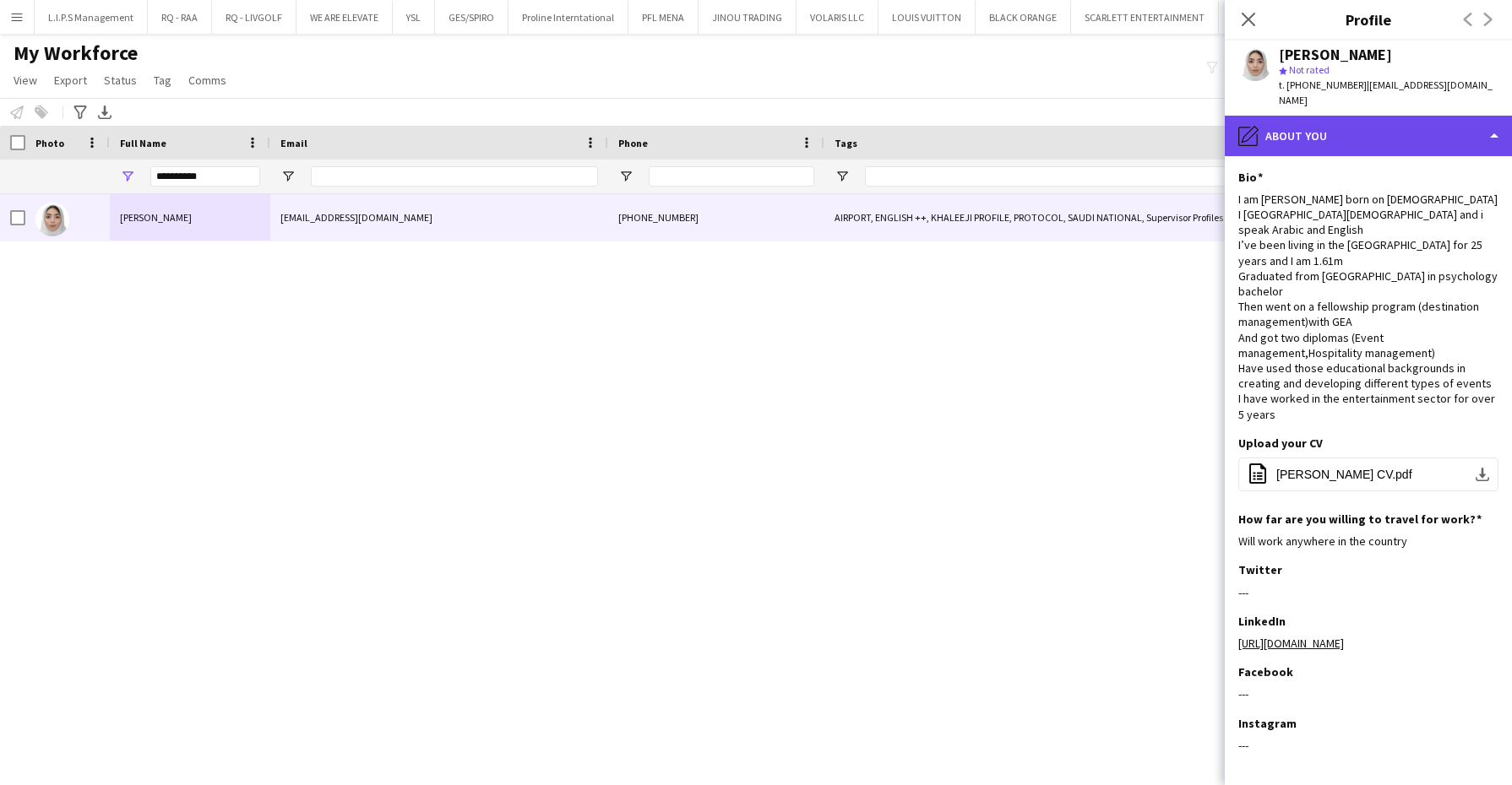
click at [1350, 116] on div "pencil4 About you" at bounding box center [1367, 135] width 287 height 40
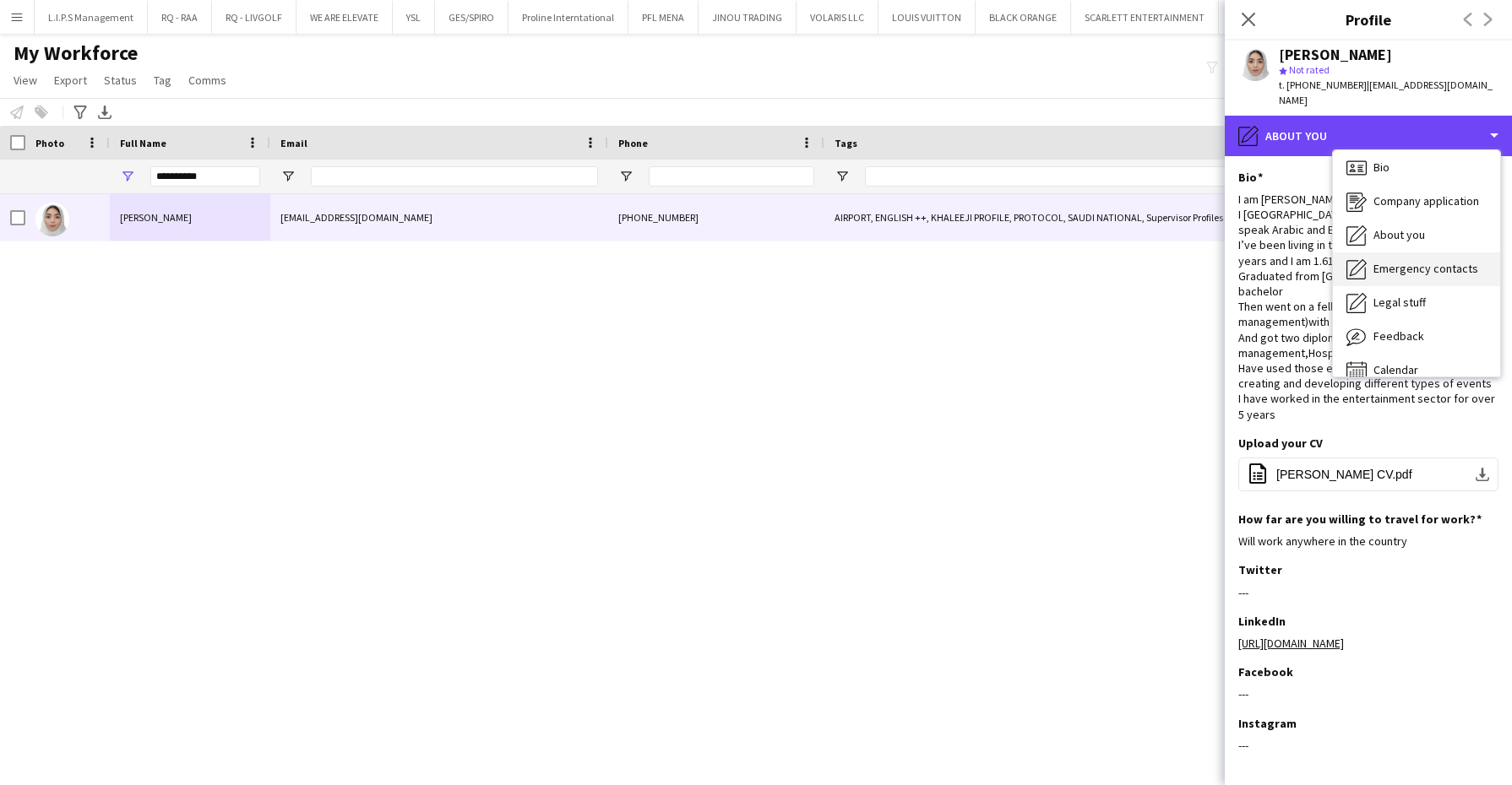
scroll to position [0, 0]
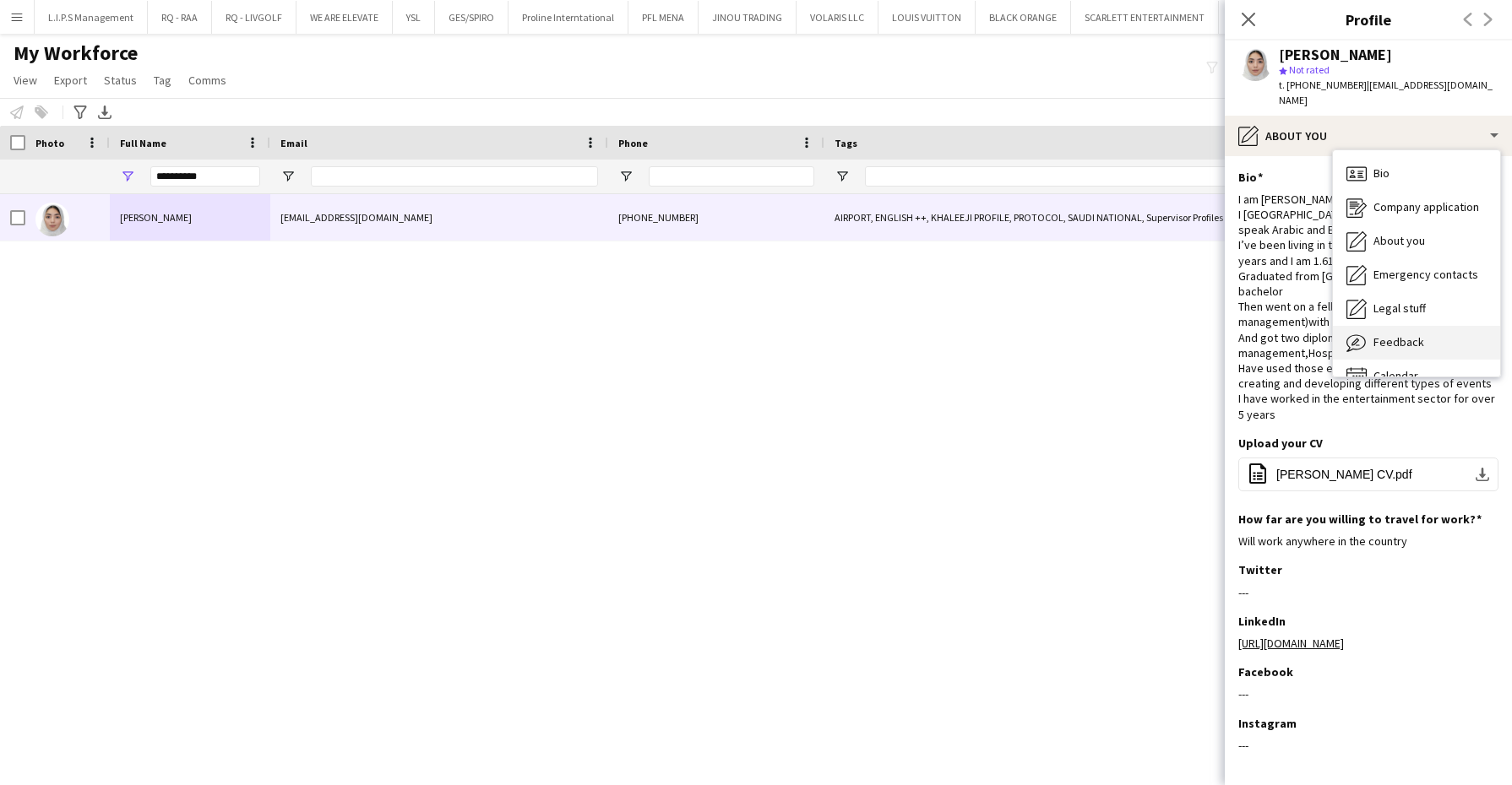
click at [1414, 335] on span "Feedback" at bounding box center [1399, 342] width 51 height 15
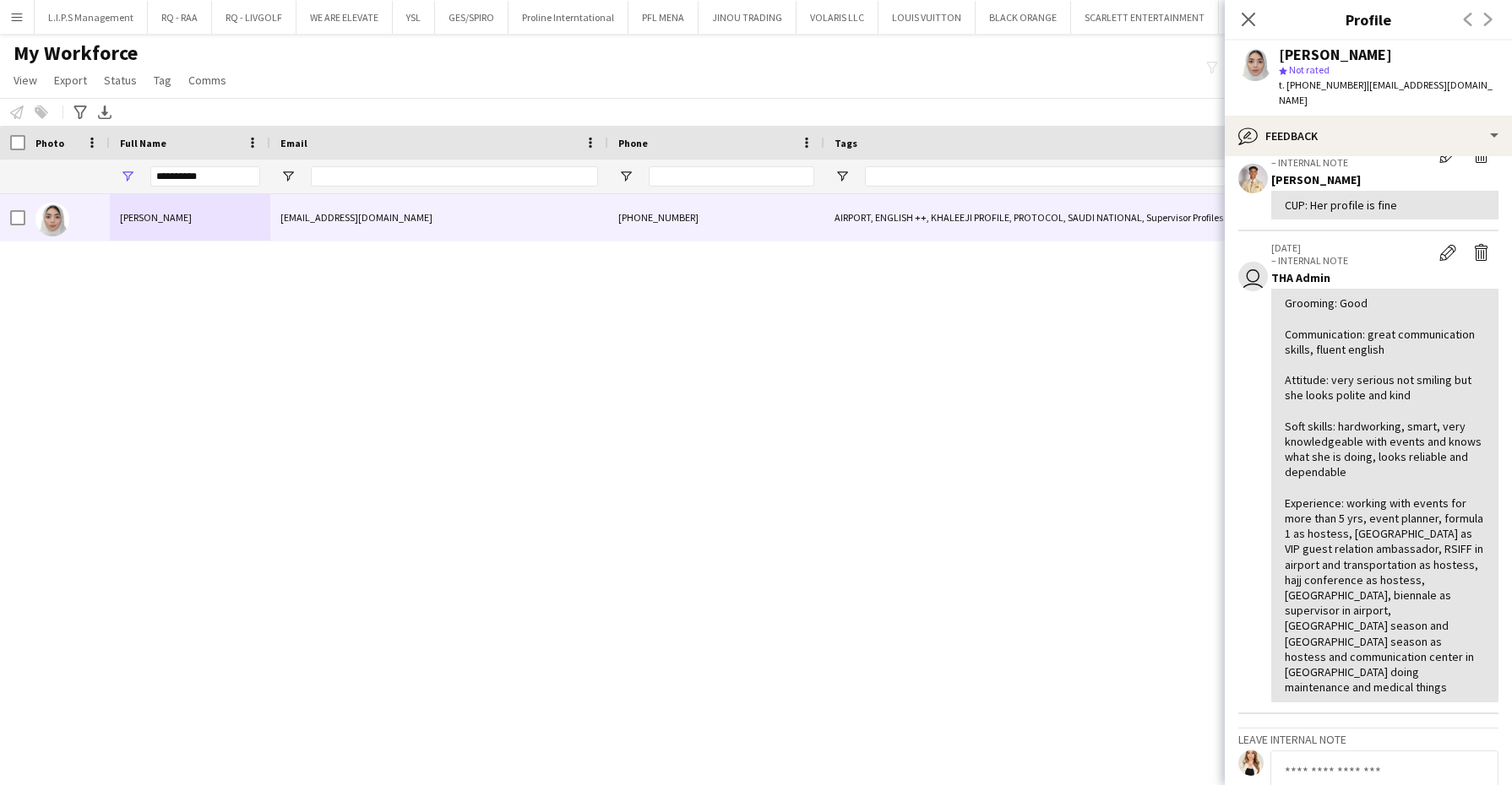
scroll to position [105, 0]
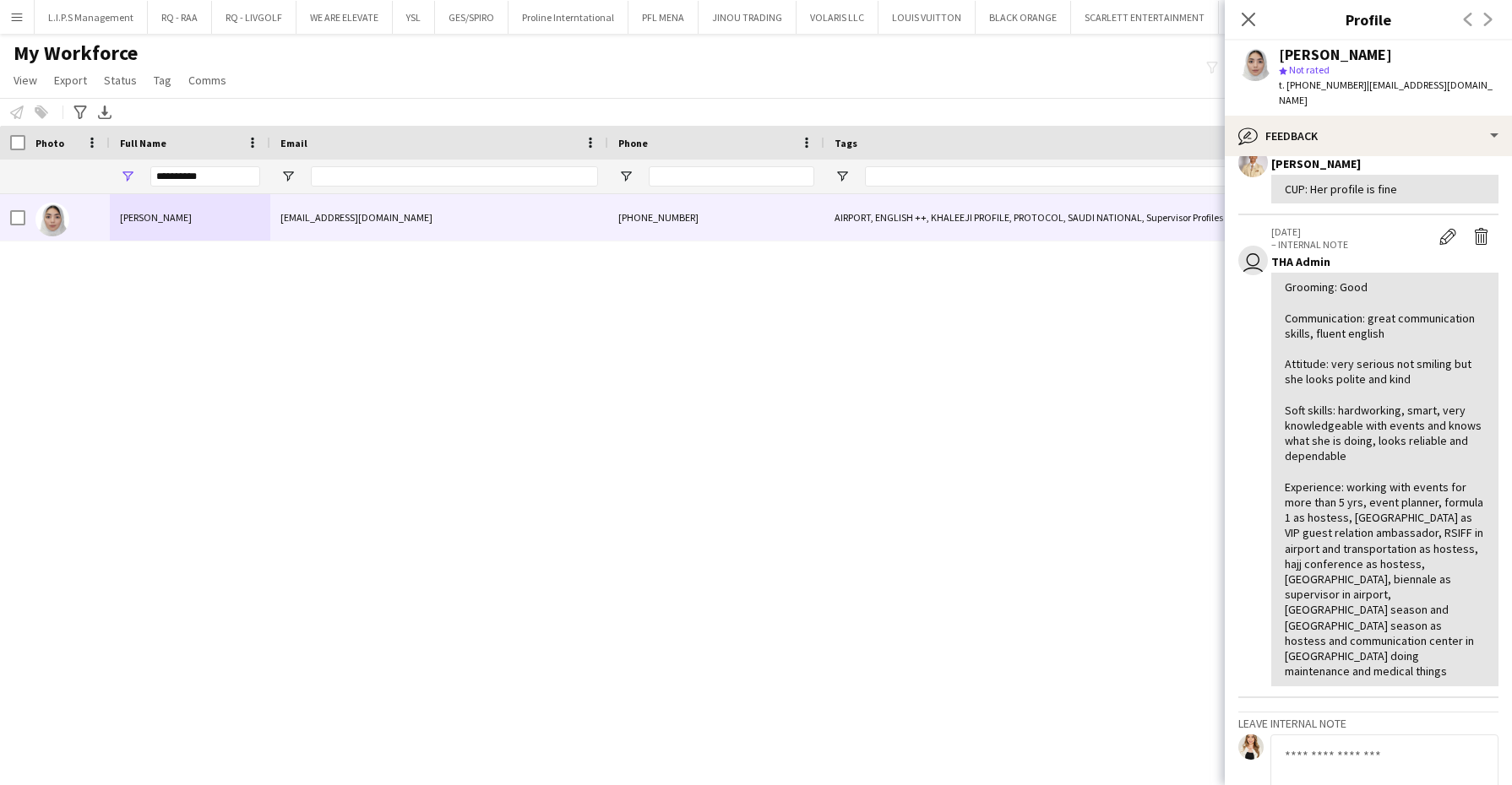
click at [1347, 734] on textarea at bounding box center [1384, 774] width 228 height 80
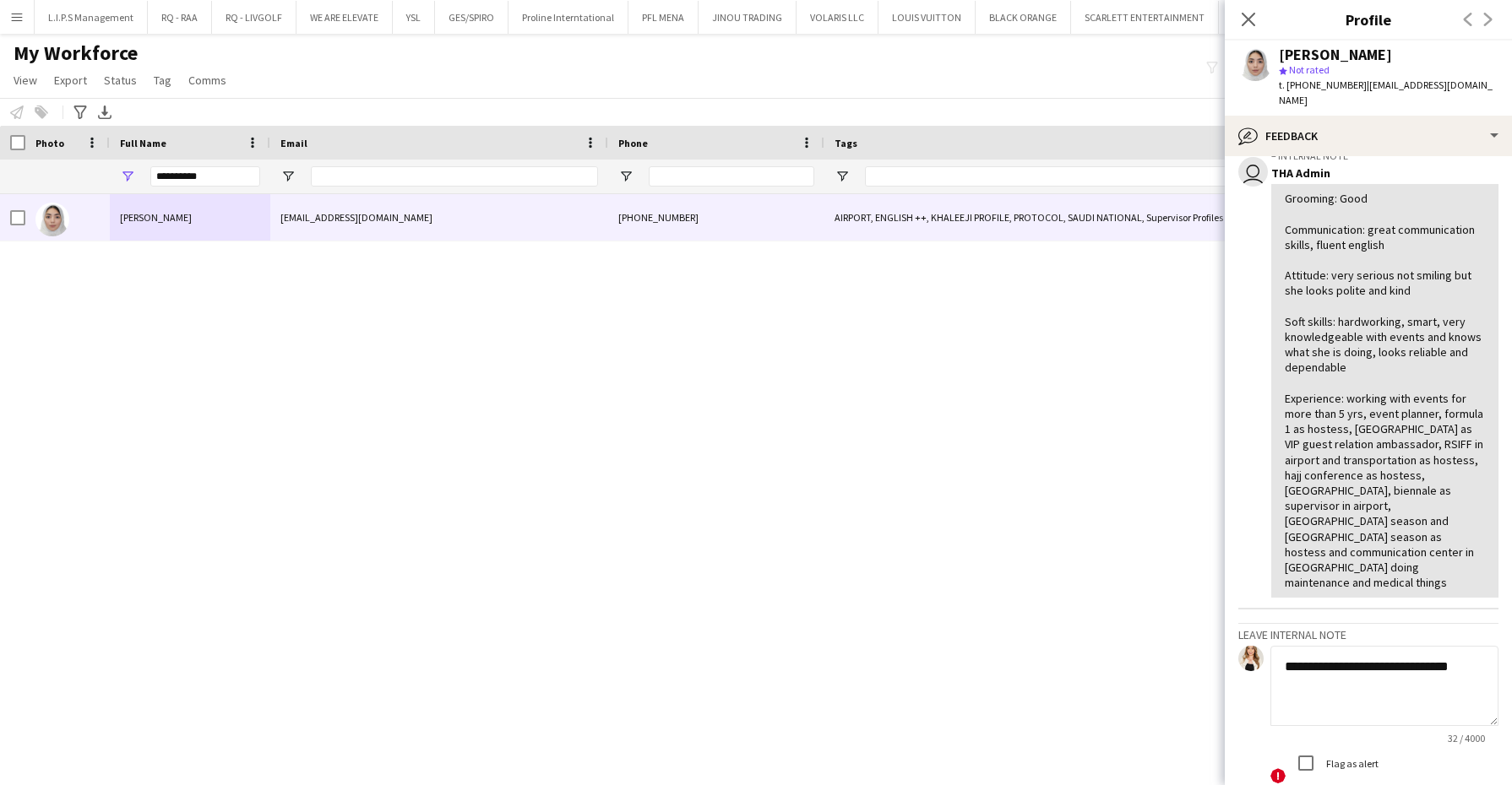
scroll to position [212, 0]
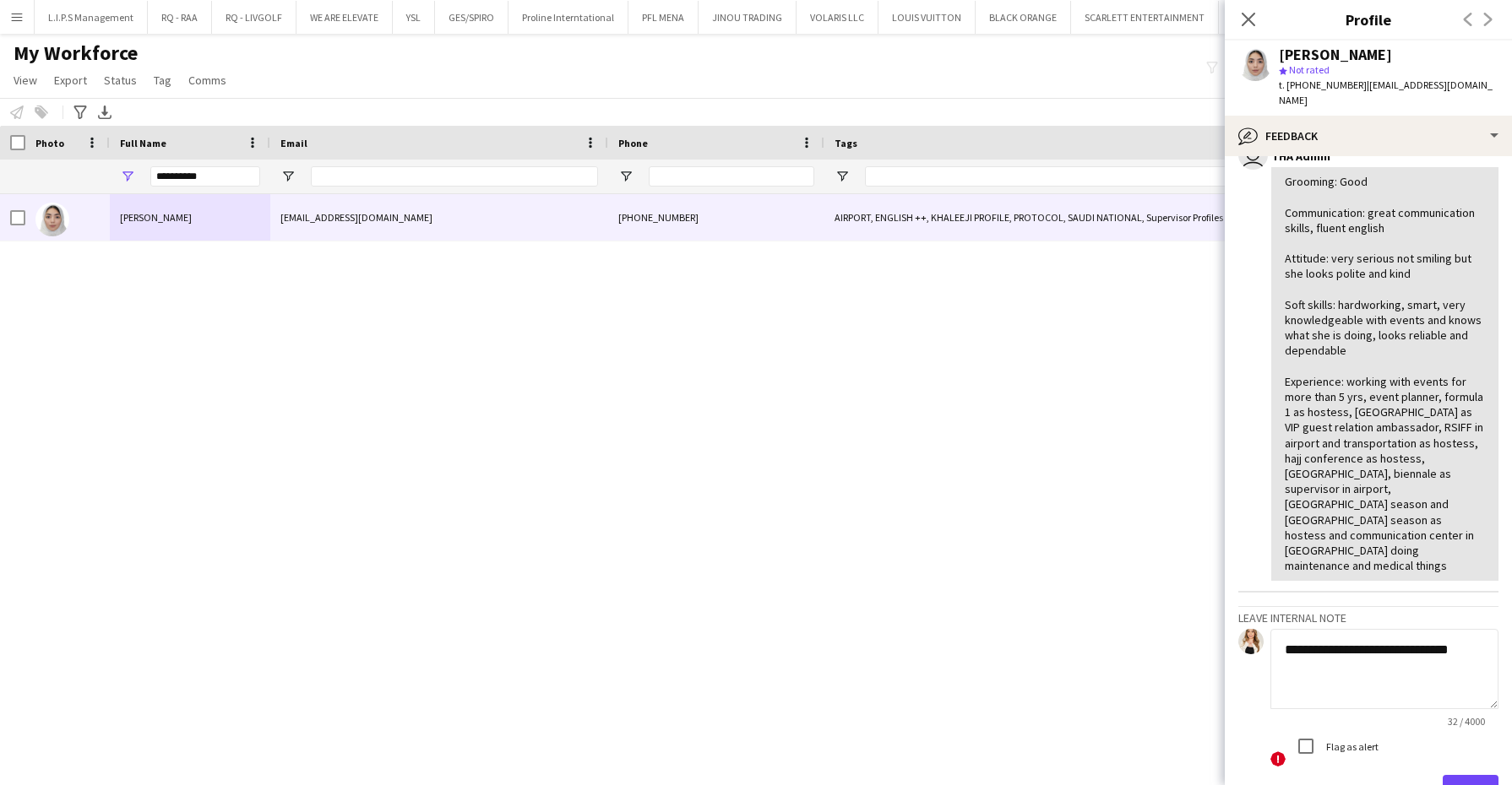
click at [1341, 629] on textarea "**********" at bounding box center [1384, 668] width 228 height 80
type textarea "**********"
click at [1442, 776] on button "Save" at bounding box center [1470, 793] width 55 height 34
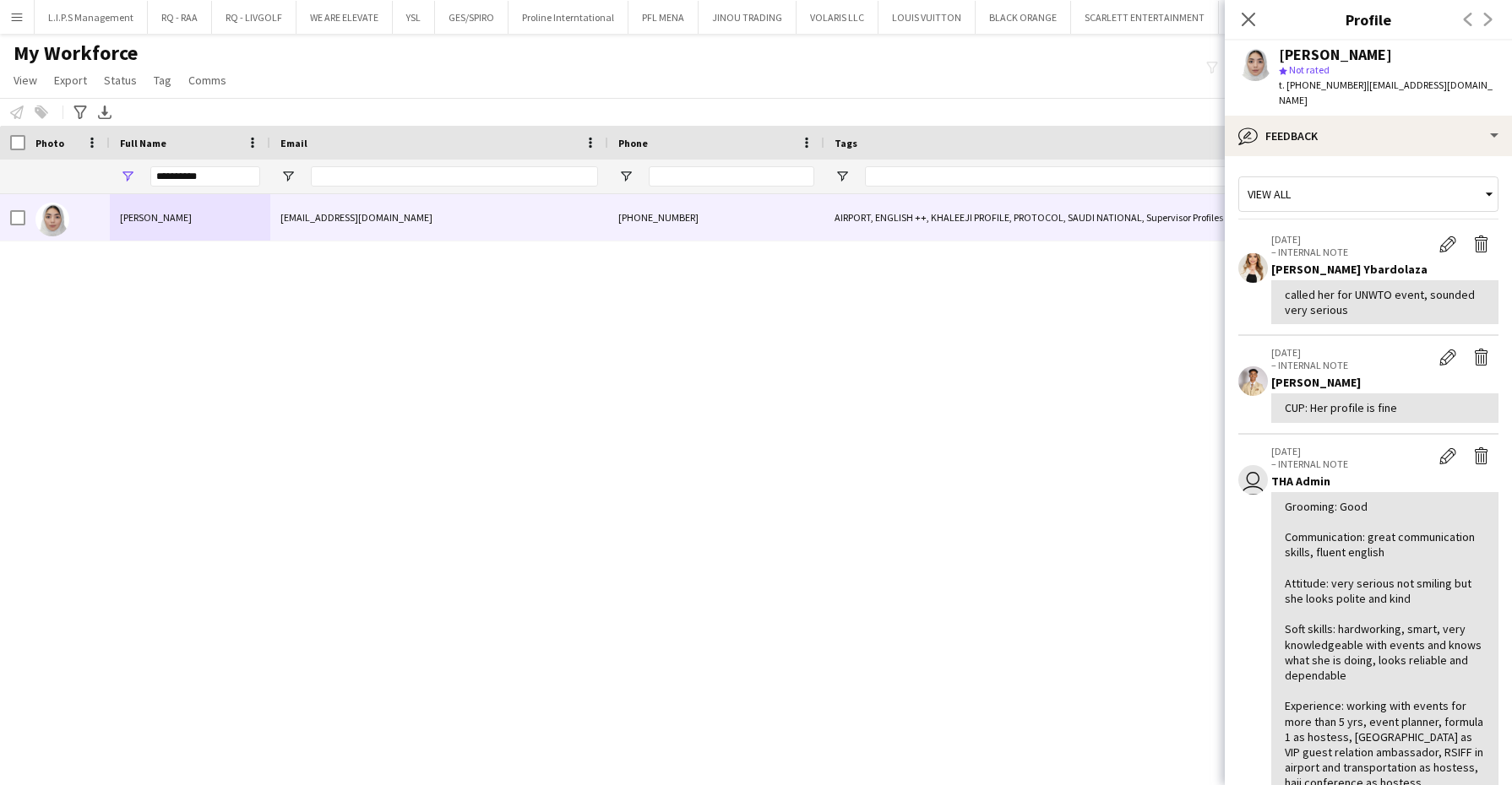
click at [222, 187] on div "**********" at bounding box center [205, 177] width 110 height 34
drag, startPoint x: 221, startPoint y: 180, endPoint x: 0, endPoint y: 148, distance: 223.3
click at [0, 149] on html "Menu Boards Boards Boards All jobs Status Workforce Workforce My Workforce Recr…" at bounding box center [756, 392] width 1512 height 785
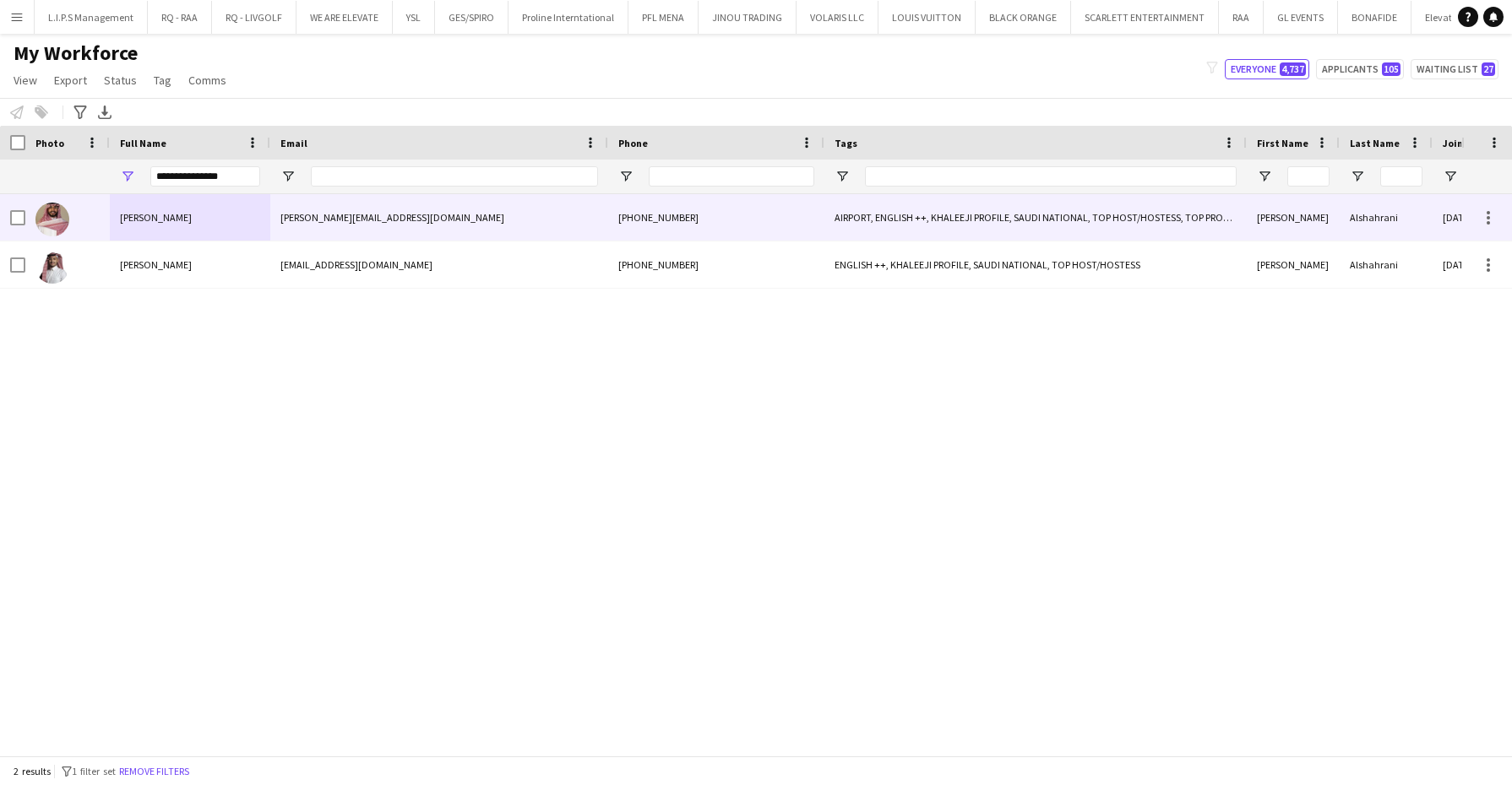
click at [59, 217] on img at bounding box center [53, 220] width 34 height 34
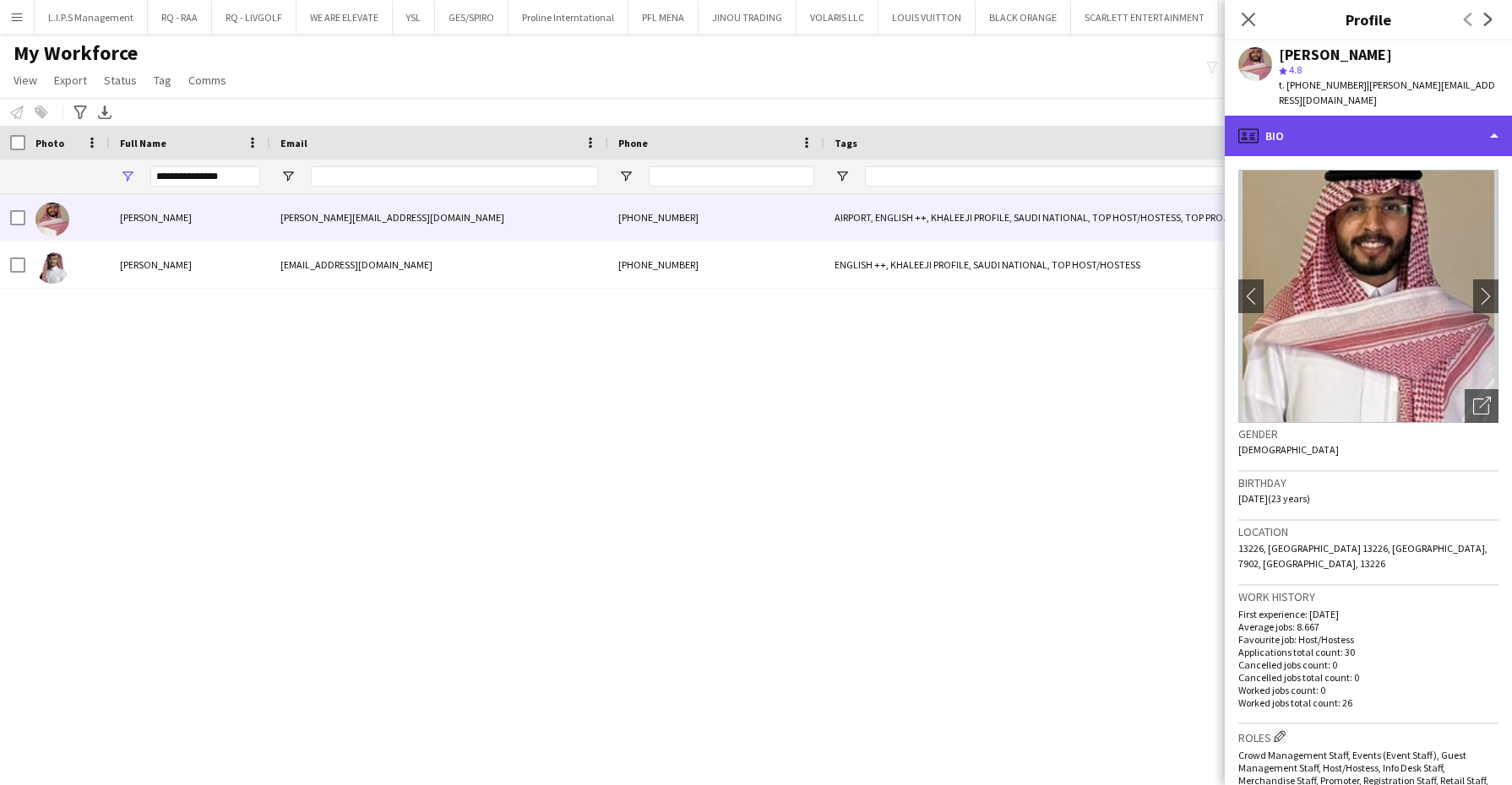
click at [1415, 133] on div "profile Bio" at bounding box center [1367, 135] width 287 height 40
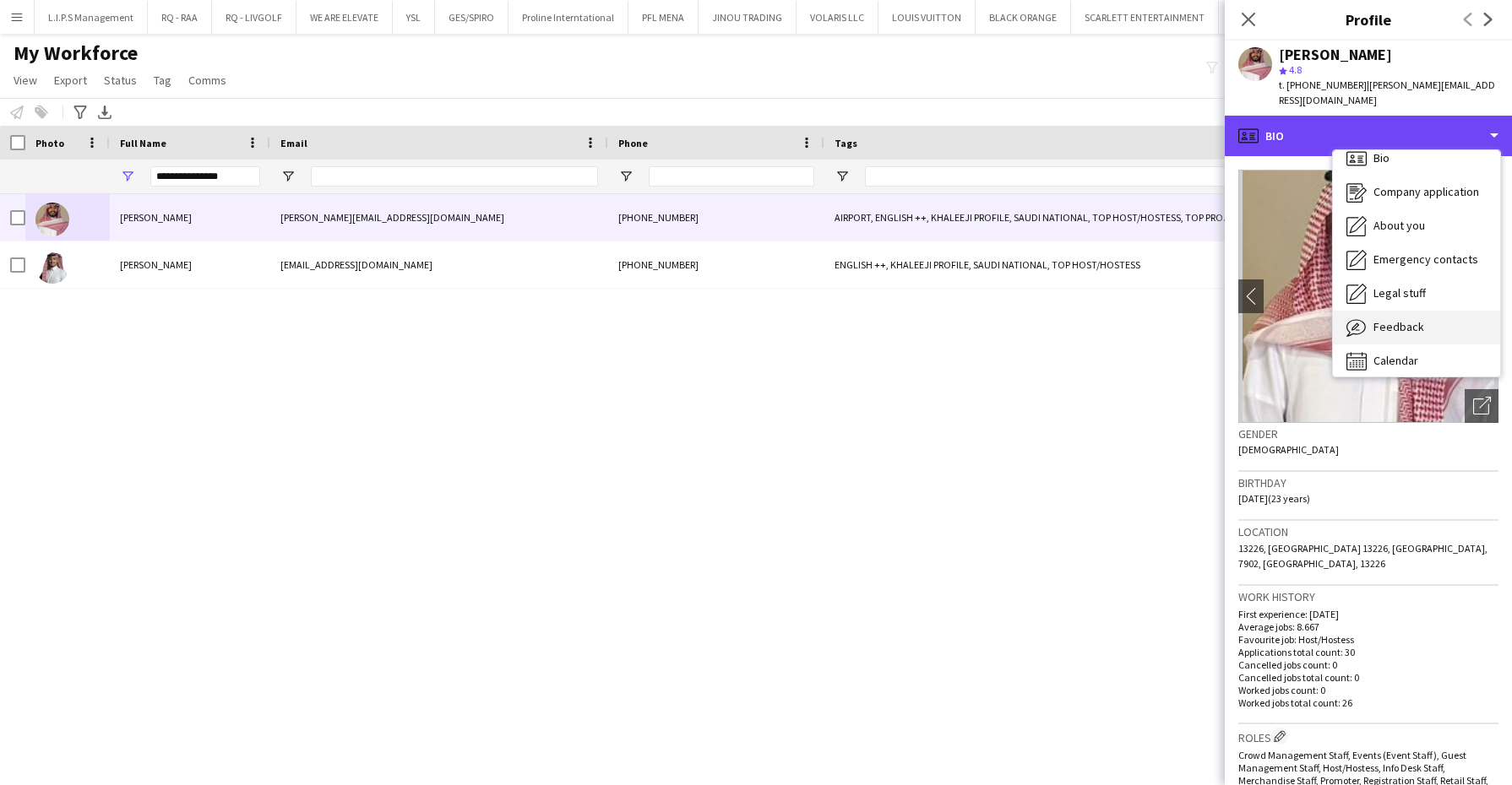
scroll to position [23, 0]
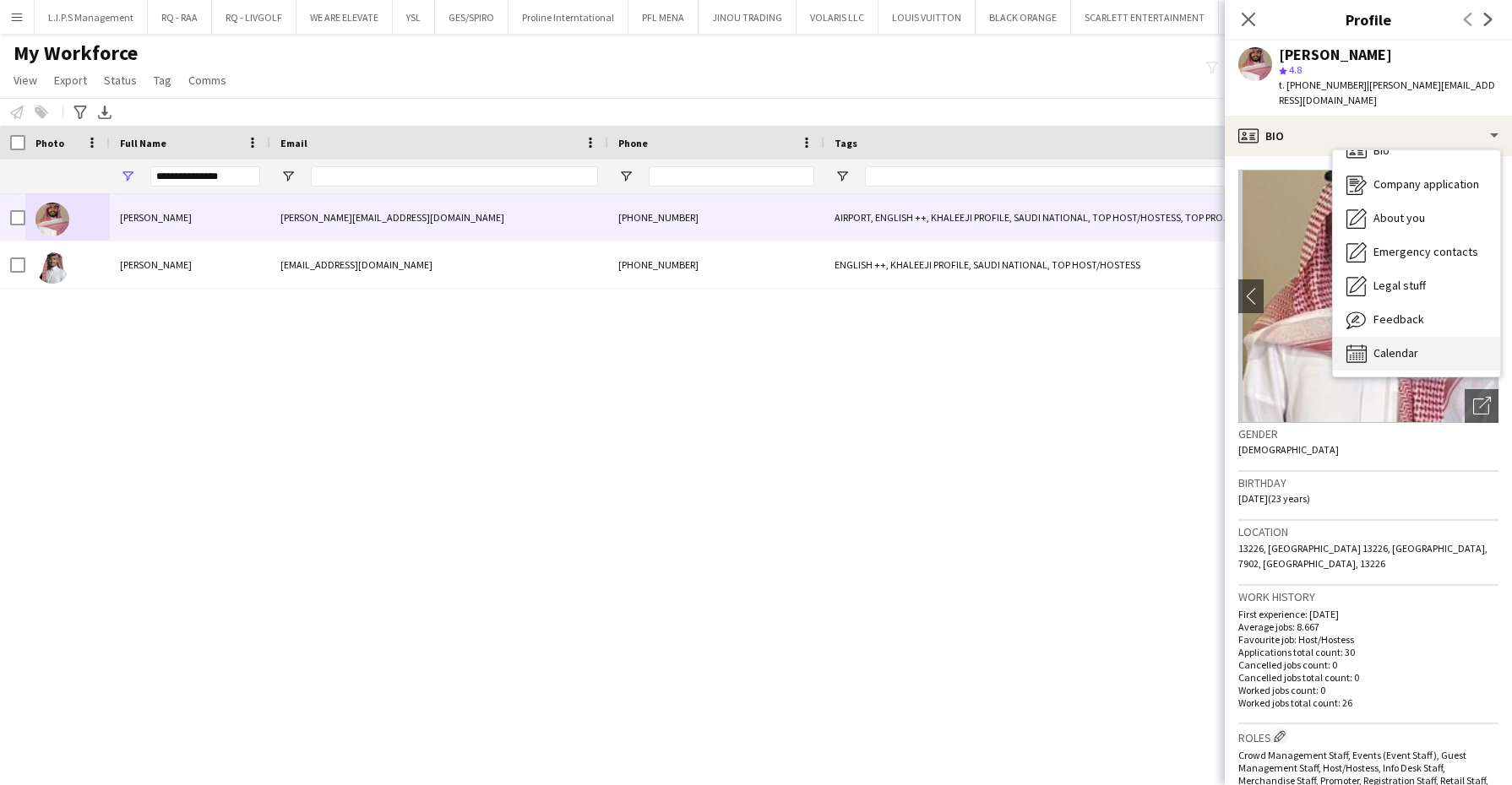
click at [1383, 353] on span "Calendar" at bounding box center [1396, 353] width 45 height 15
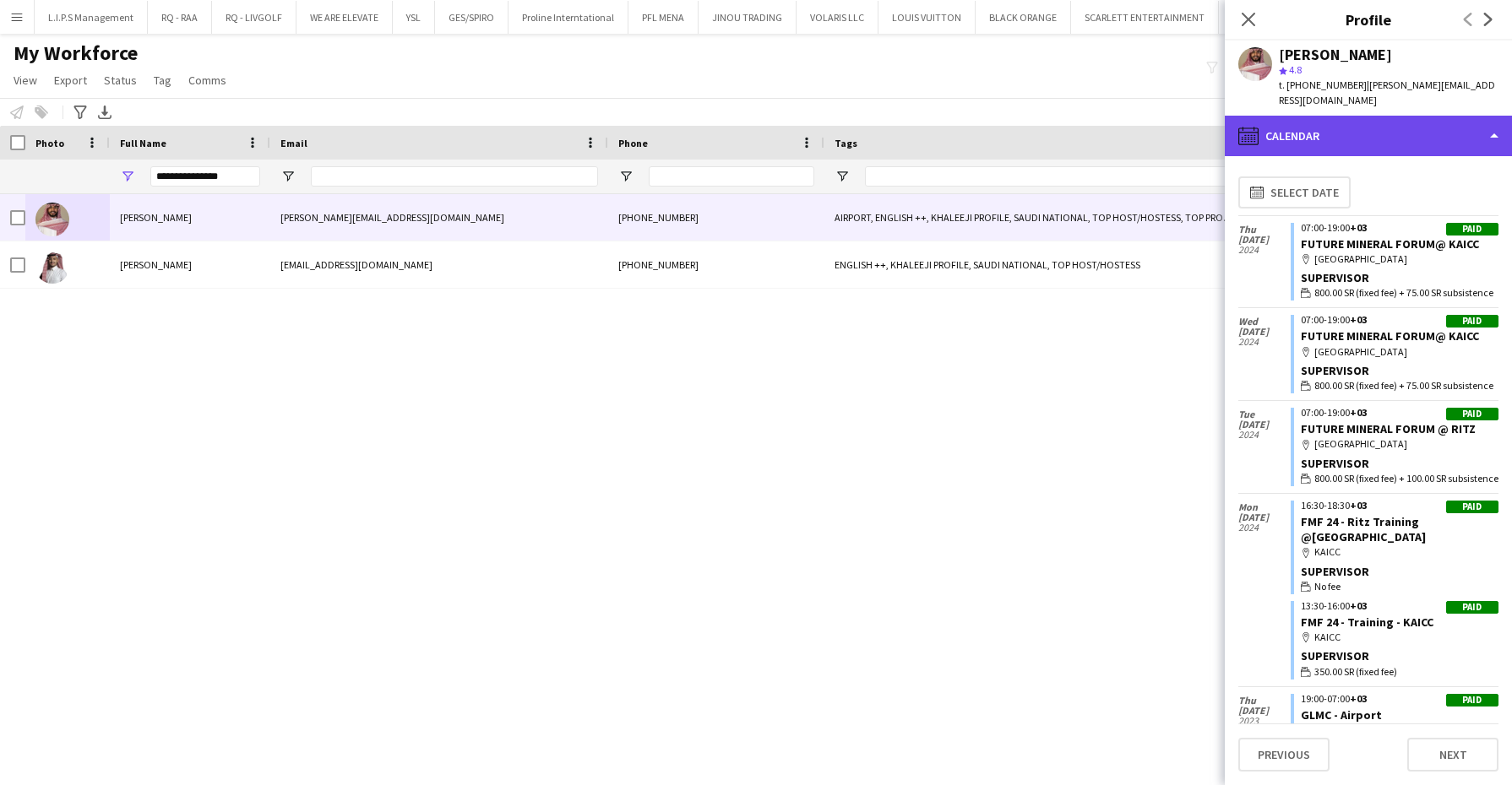
click at [1329, 132] on div "calendar-full Calendar" at bounding box center [1367, 135] width 287 height 40
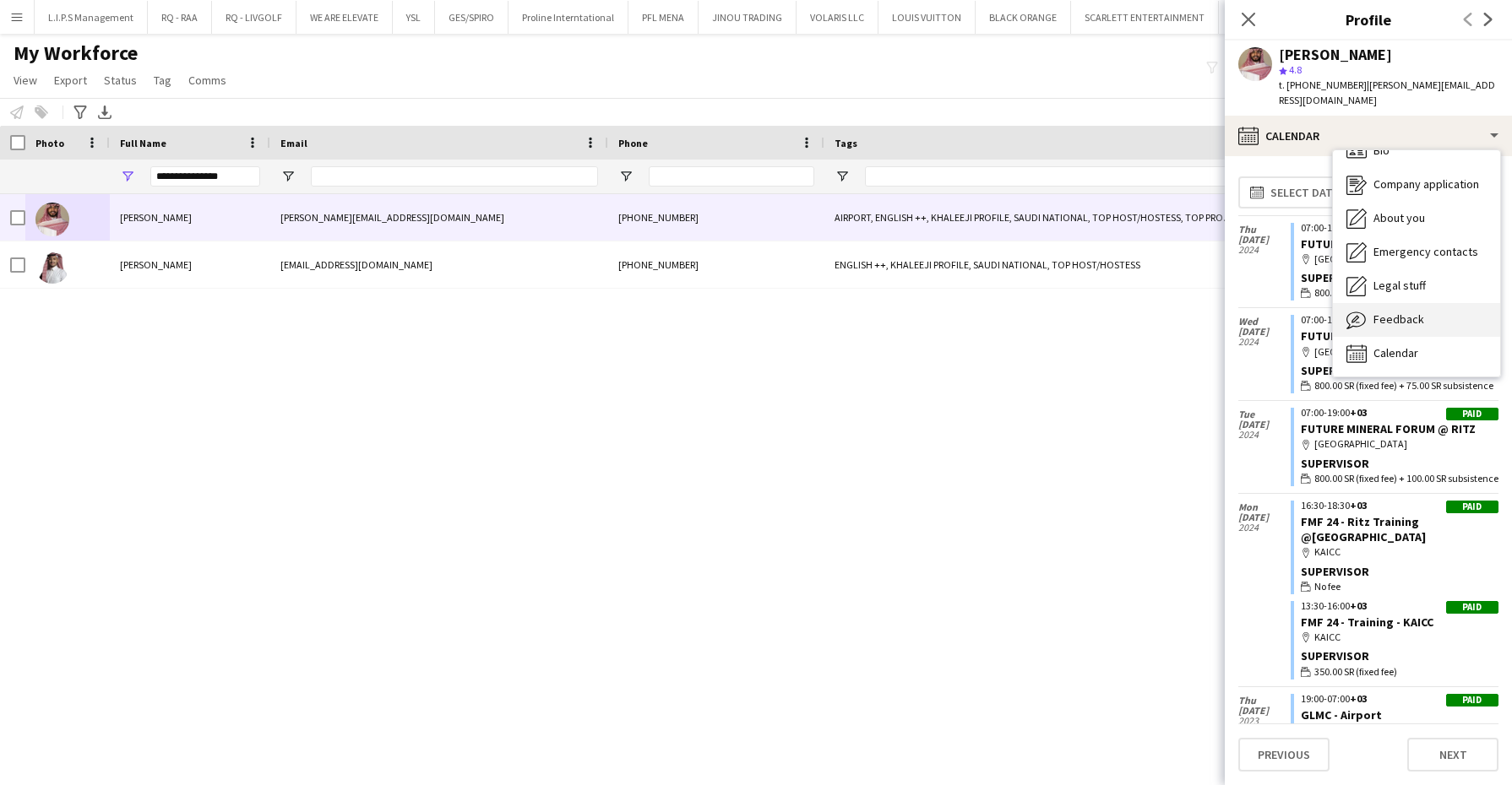
click at [1378, 308] on div "Feedback Feedback" at bounding box center [1416, 320] width 167 height 34
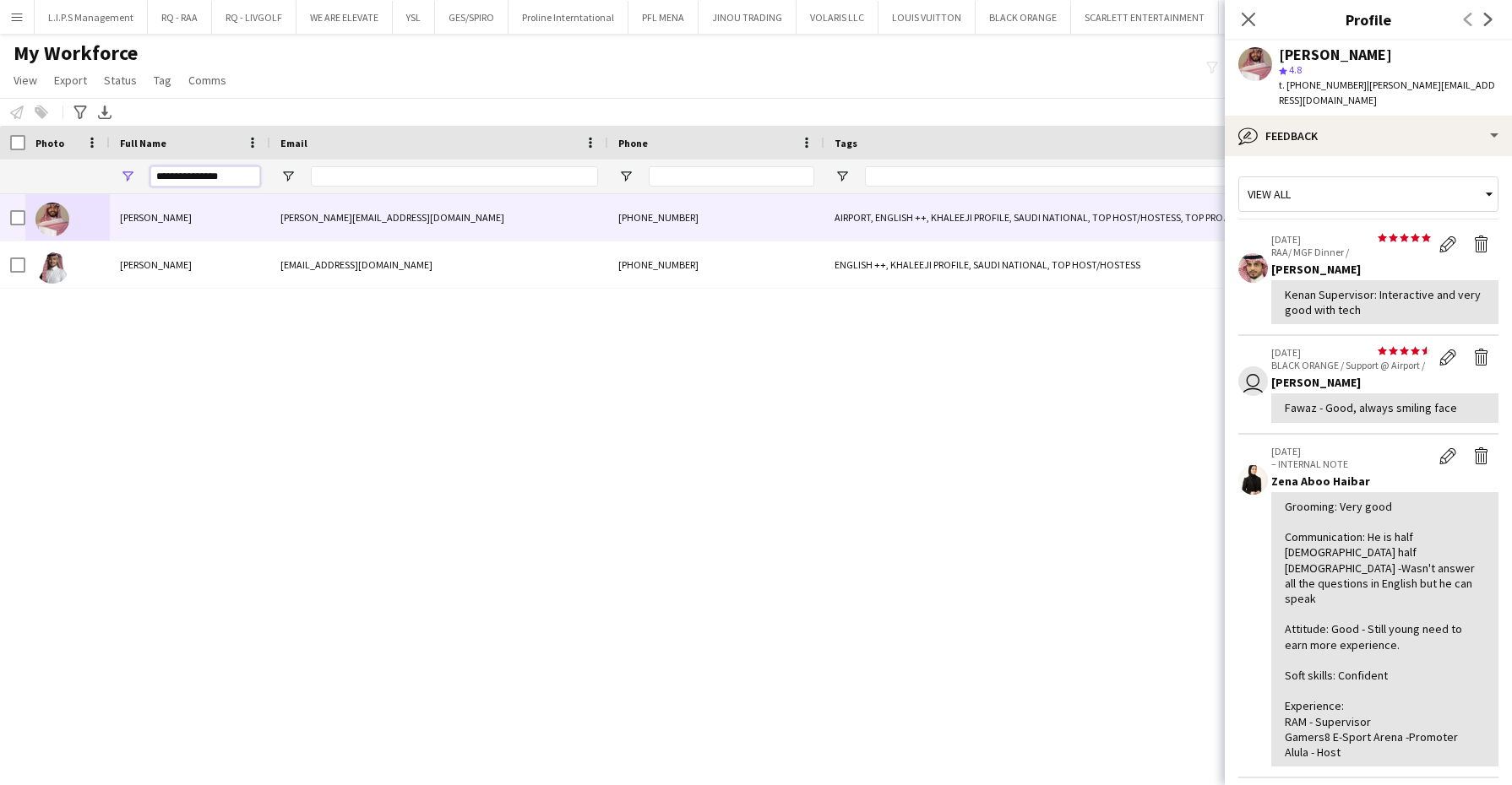
drag, startPoint x: 210, startPoint y: 171, endPoint x: 17, endPoint y: 165, distance: 193.1
click at [17, 165] on div "**********" at bounding box center [1198, 177] width 2397 height 34
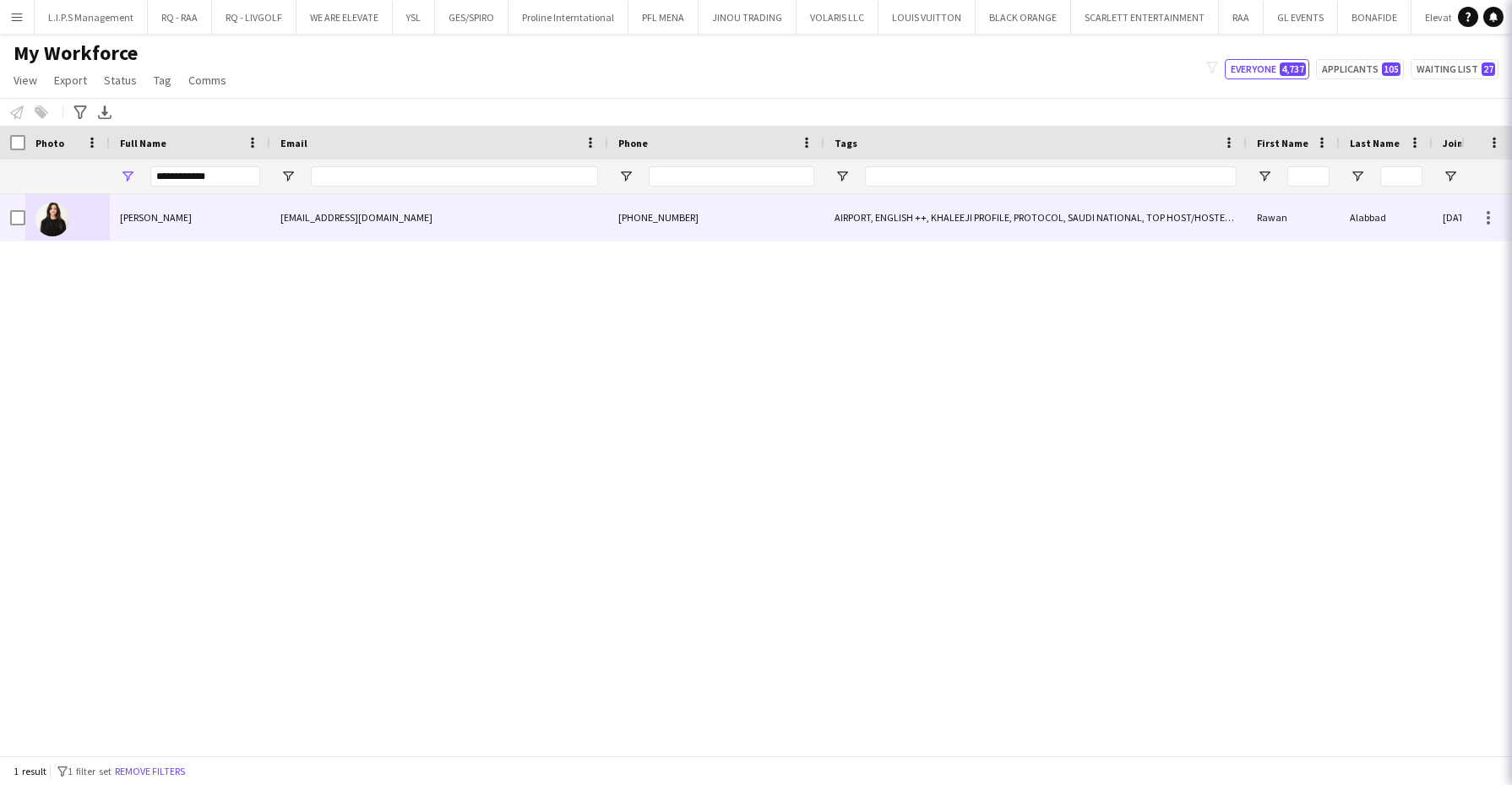
drag, startPoint x: 54, startPoint y: 215, endPoint x: 132, endPoint y: 205, distance: 78.6
click at [54, 213] on img at bounding box center [53, 220] width 34 height 34
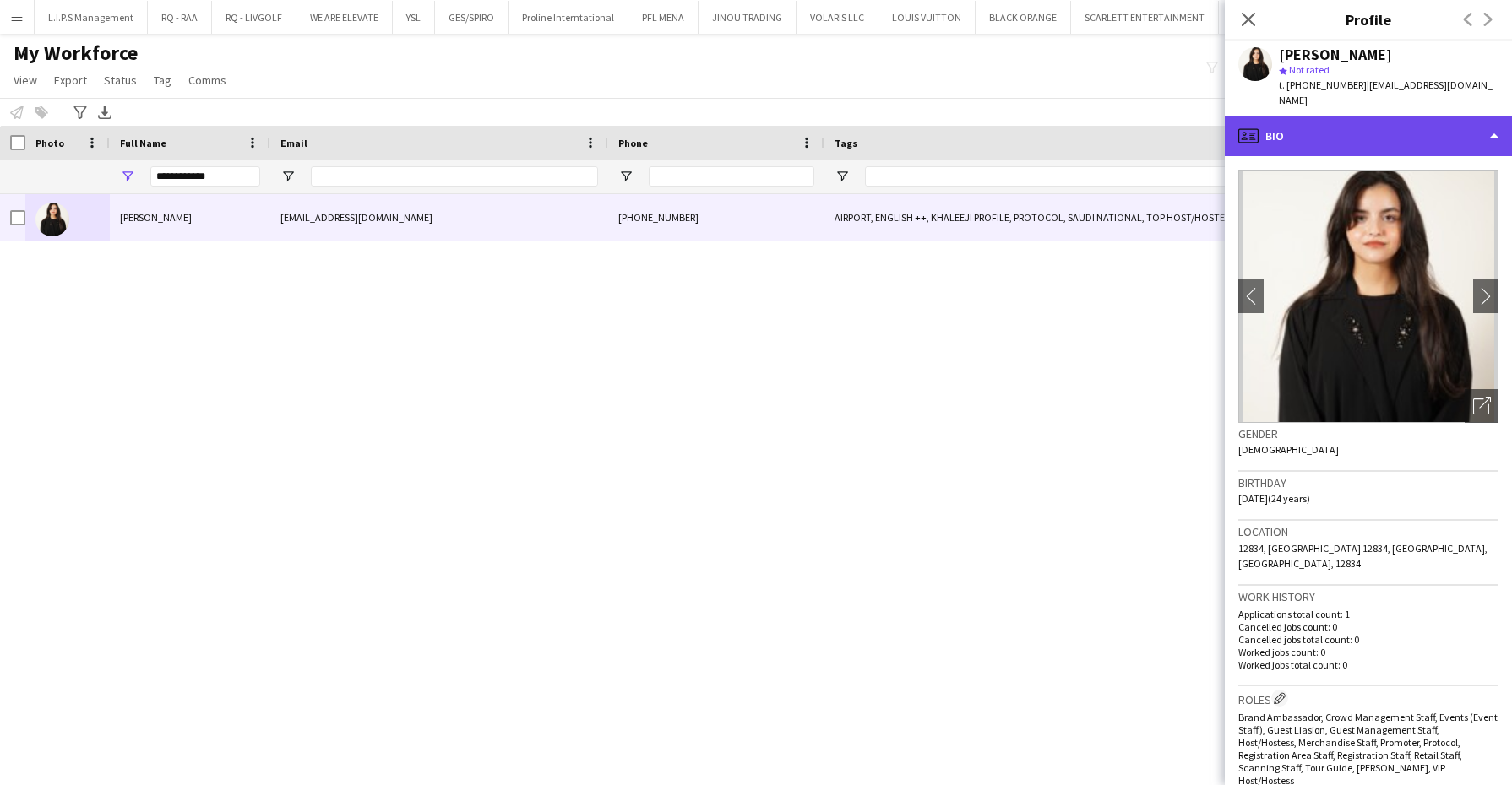
click at [1437, 116] on div "profile Bio" at bounding box center [1367, 135] width 287 height 40
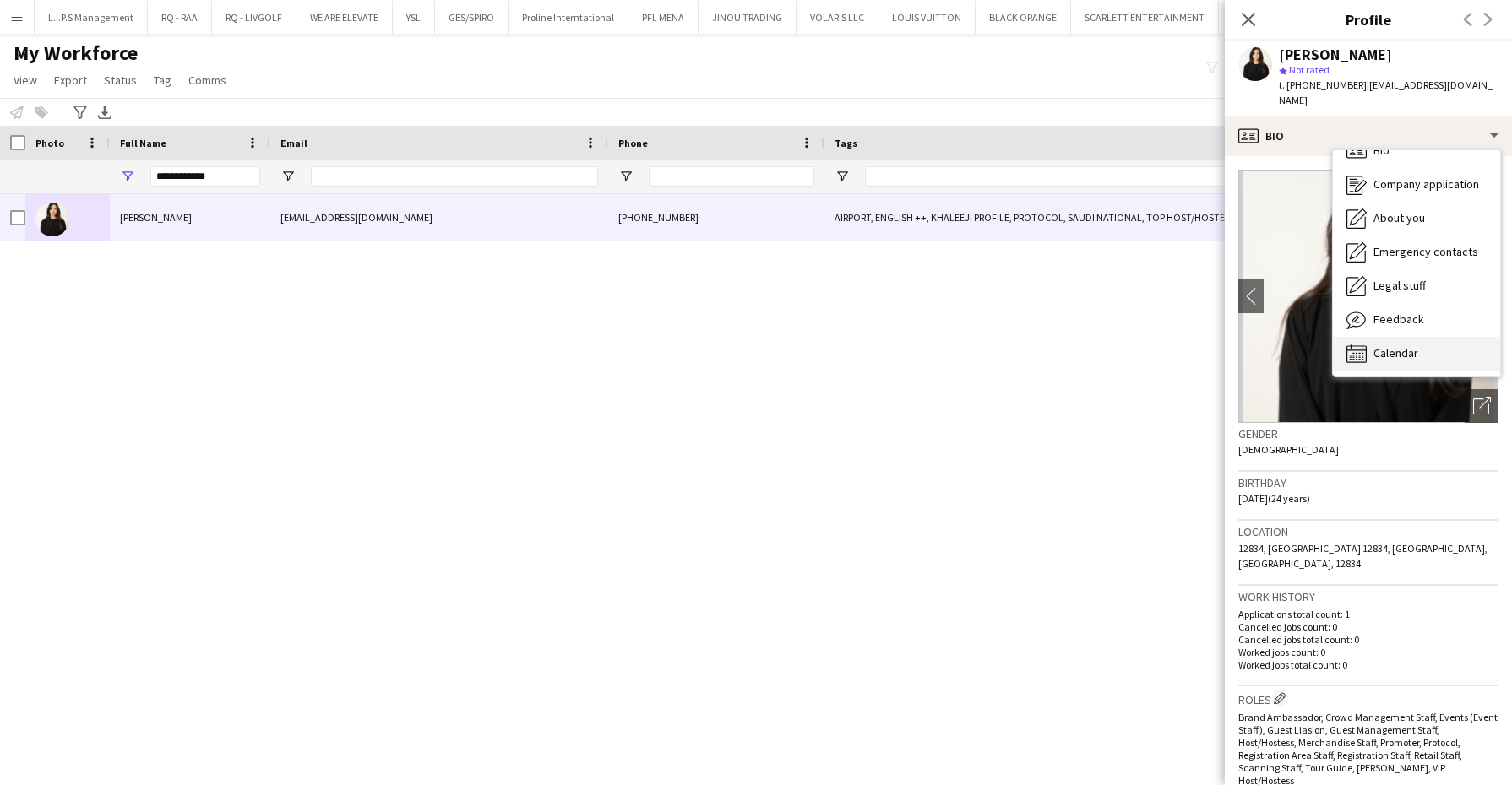
click at [1417, 345] on span "Calendar" at bounding box center [1396, 353] width 45 height 15
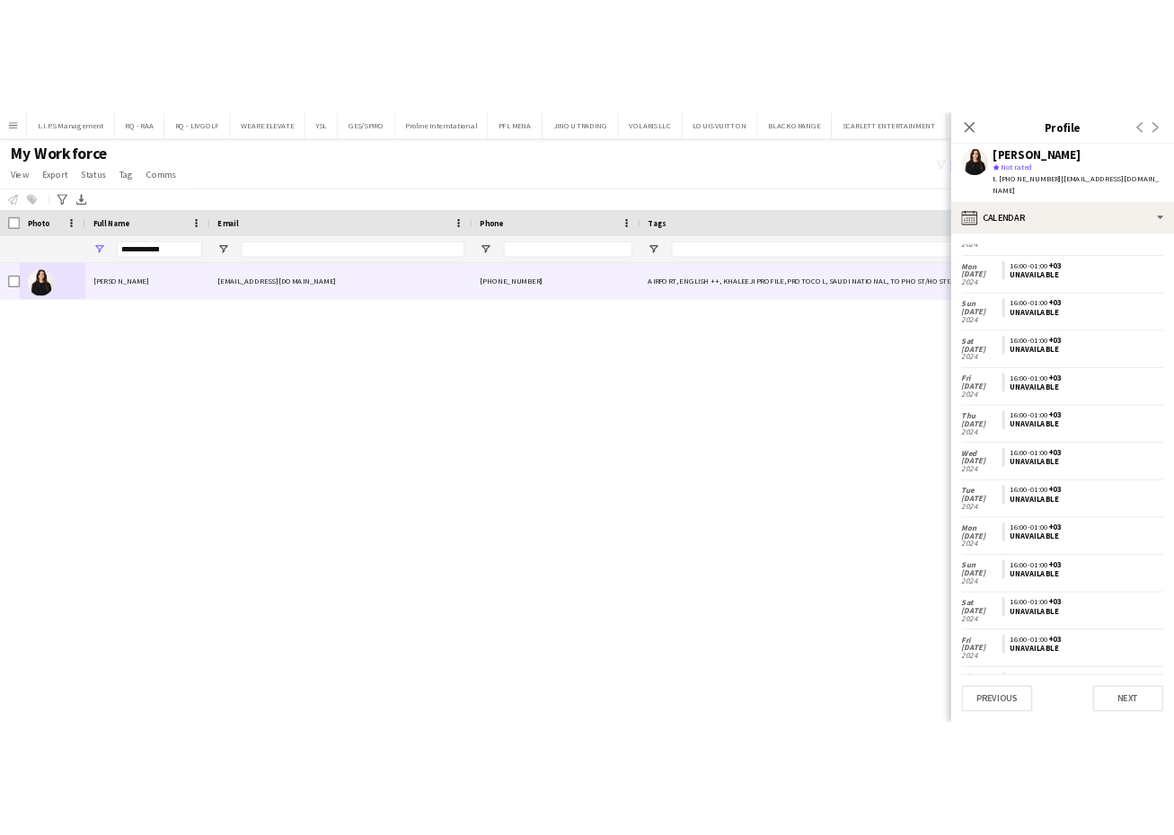
scroll to position [0, 0]
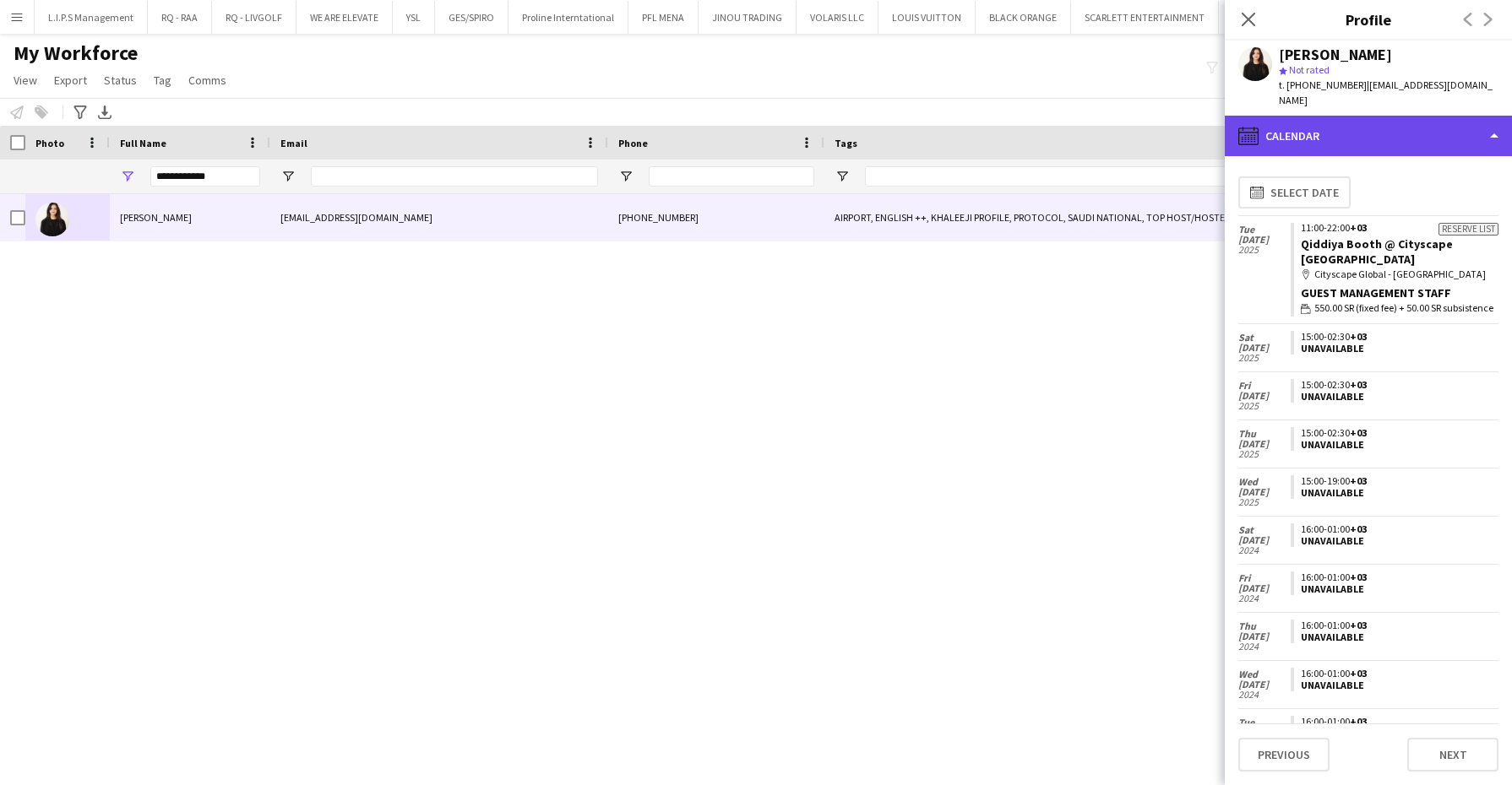
click at [1381, 127] on div "calendar-full Calendar" at bounding box center [1367, 135] width 287 height 40
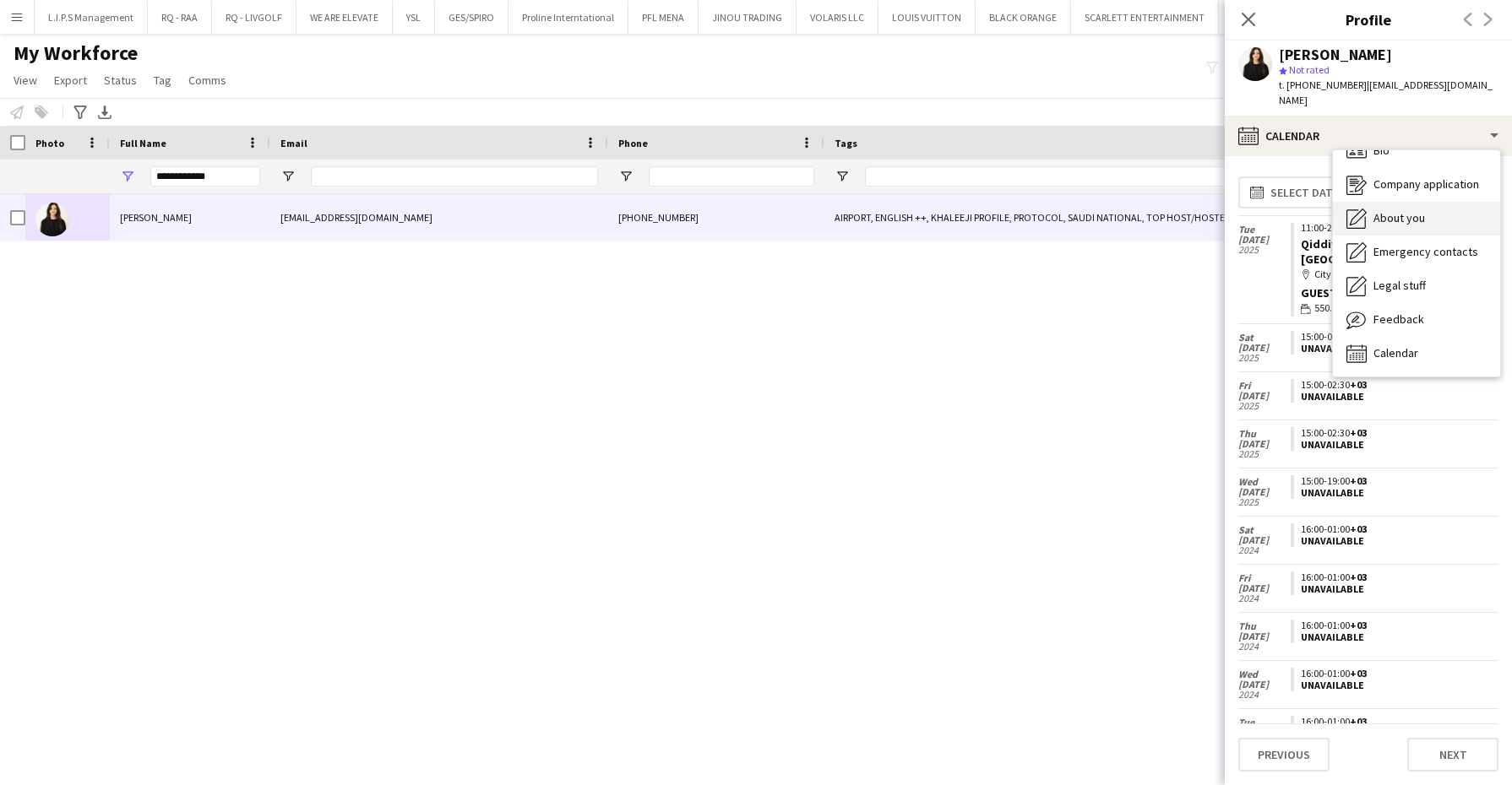
click at [1386, 211] on span "About you" at bounding box center [1399, 218] width 52 height 15
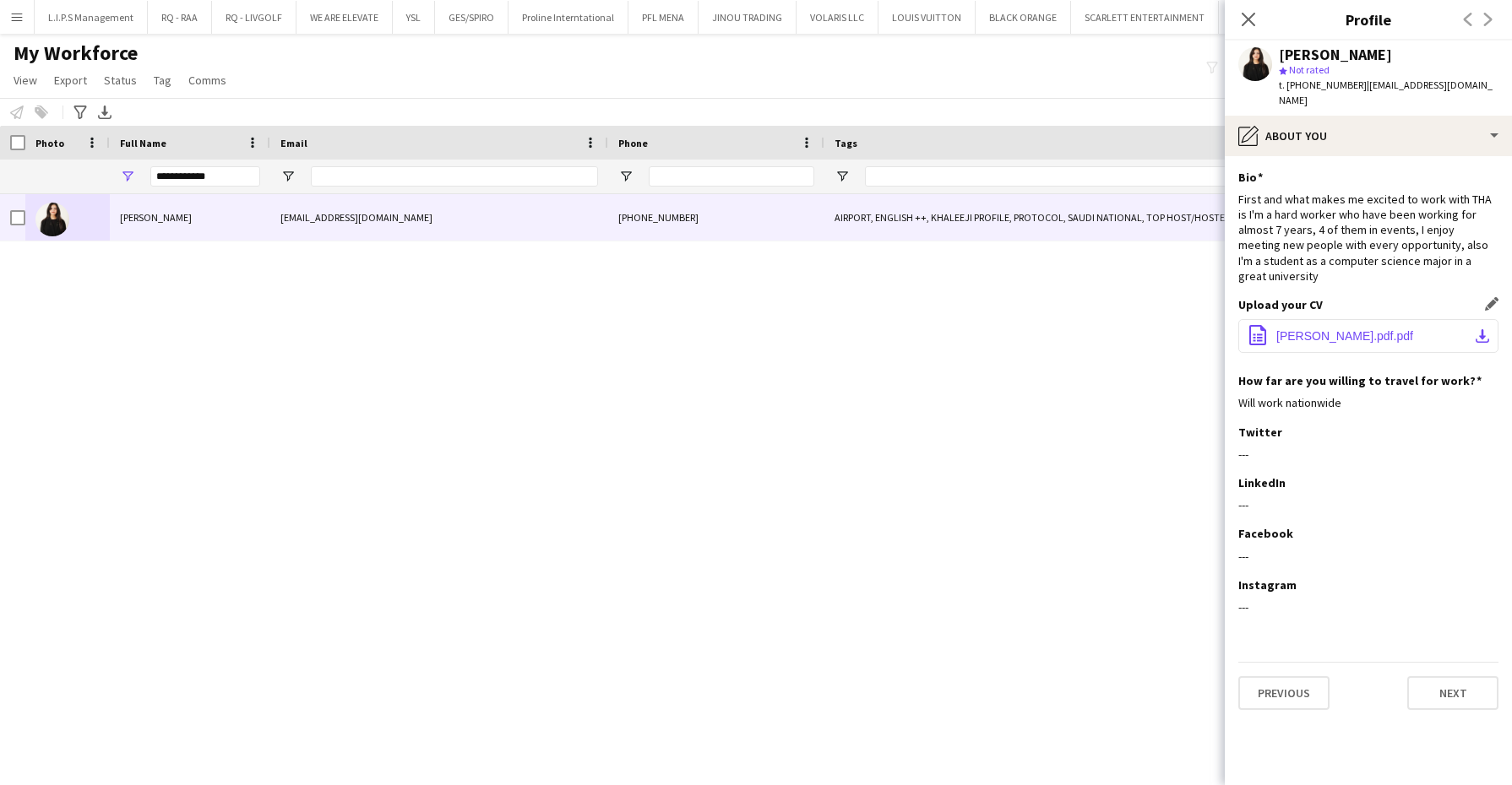
click at [1346, 329] on span "[PERSON_NAME].pdf.pdf" at bounding box center [1345, 336] width 137 height 13
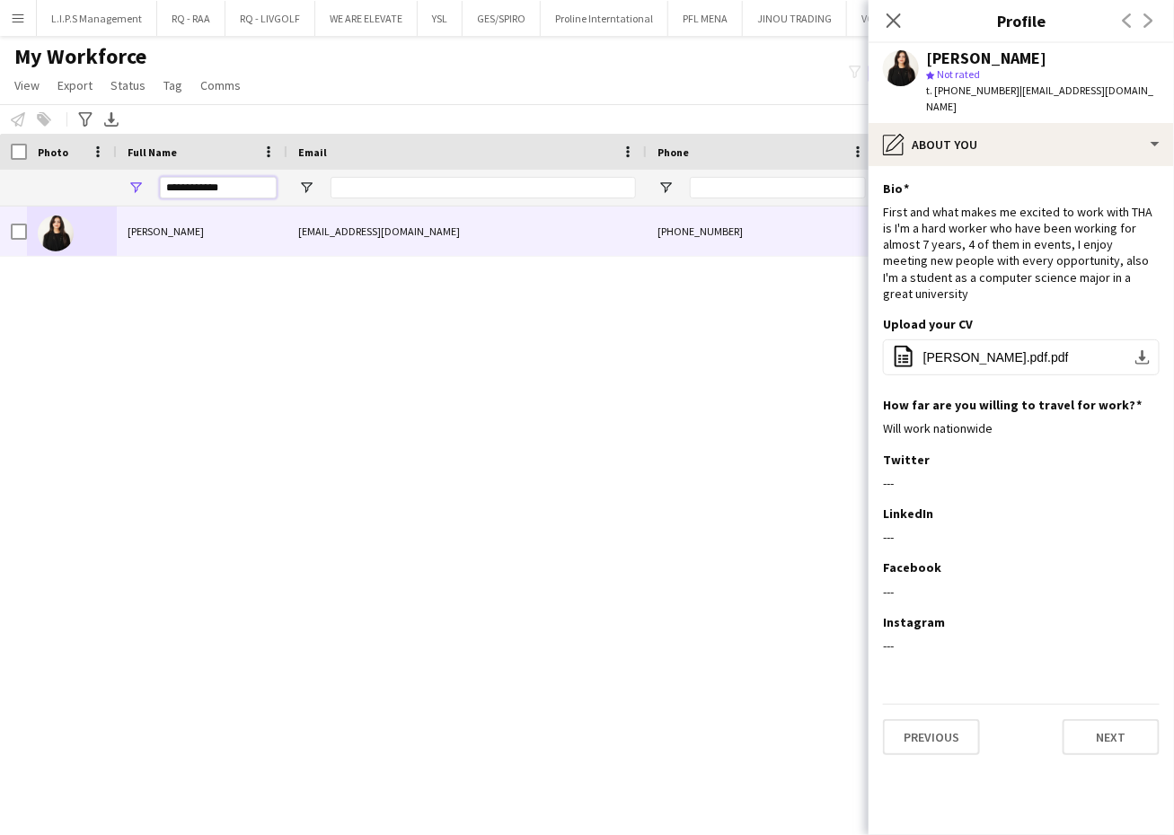
drag, startPoint x: 261, startPoint y: 193, endPoint x: 48, endPoint y: 163, distance: 216.0
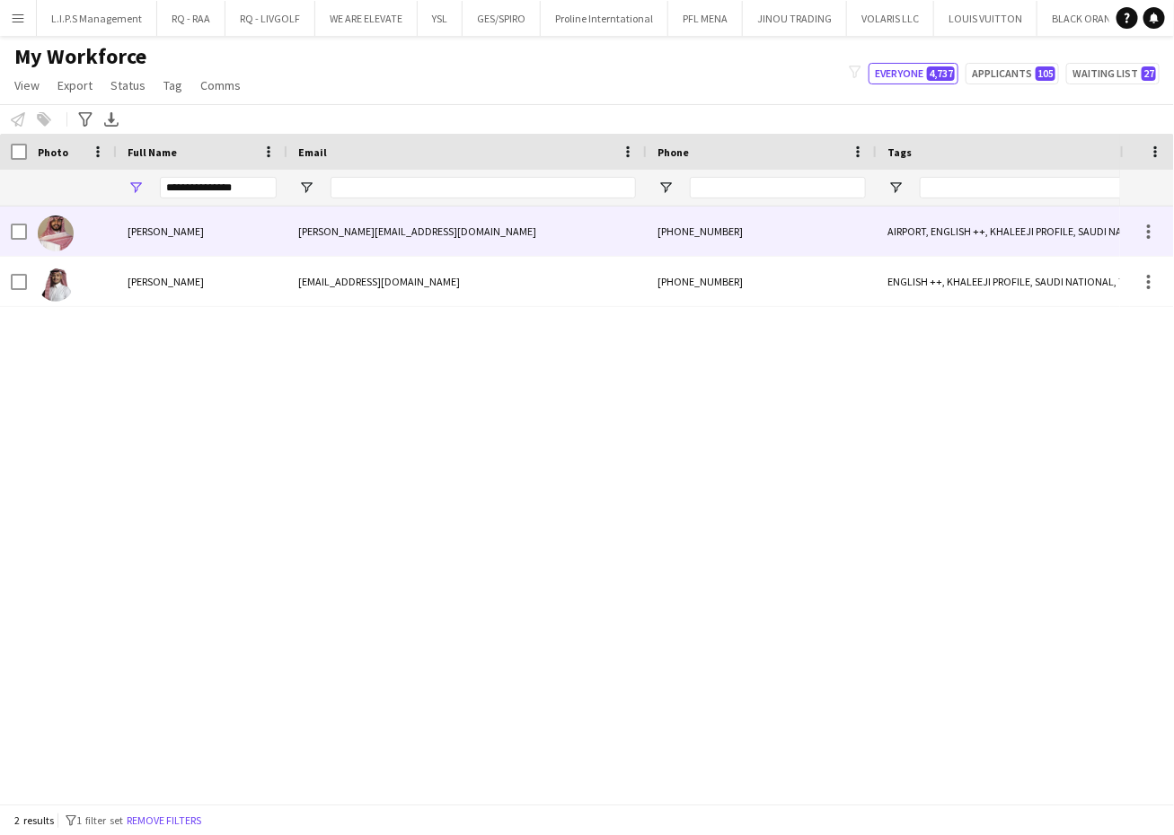
click at [109, 234] on div at bounding box center [72, 231] width 90 height 49
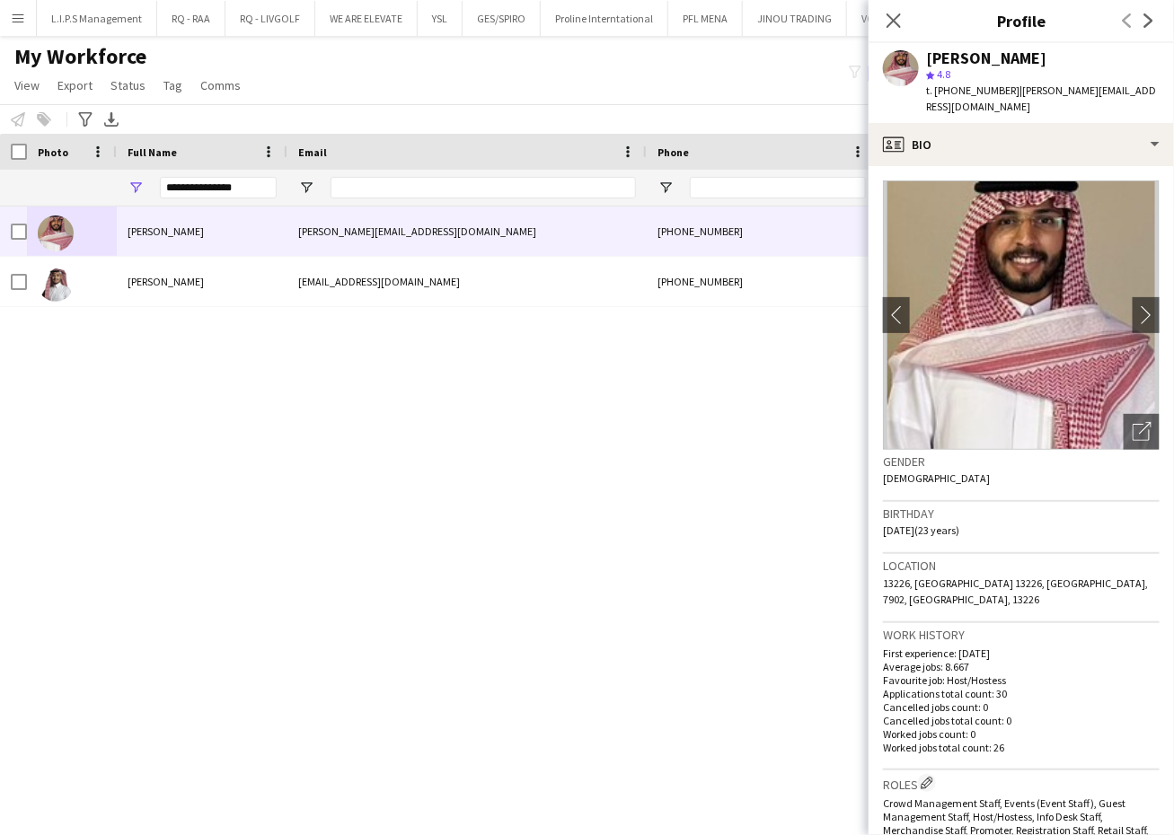
click at [1118, 136] on div "profile Bio" at bounding box center [1021, 144] width 305 height 43
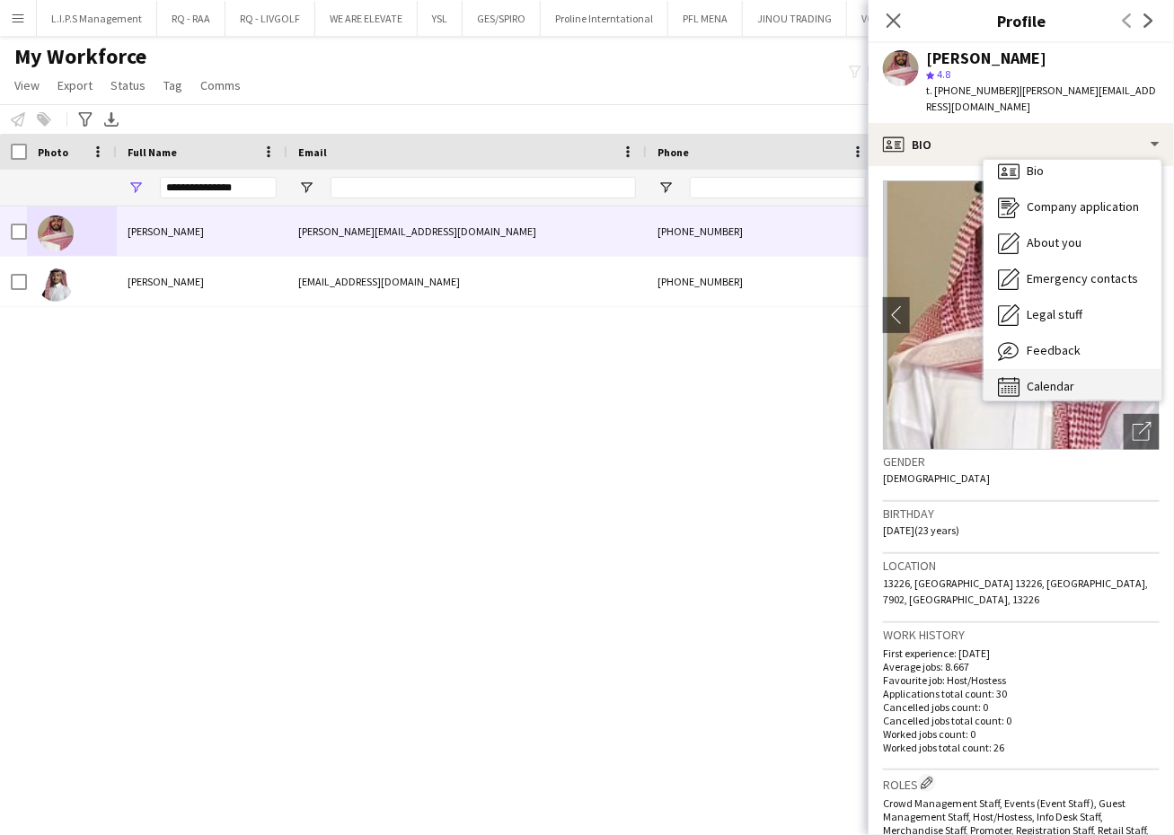
scroll to position [24, 0]
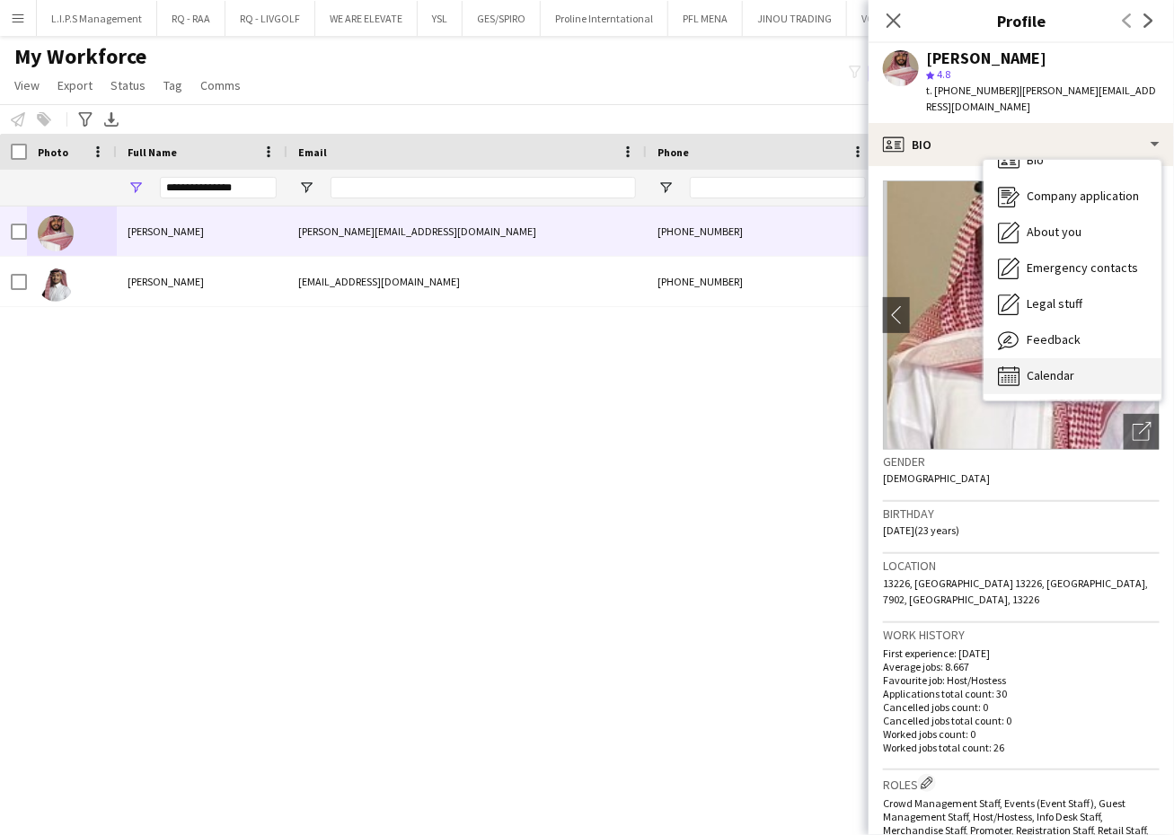
click at [1069, 367] on span "Calendar" at bounding box center [1051, 375] width 48 height 16
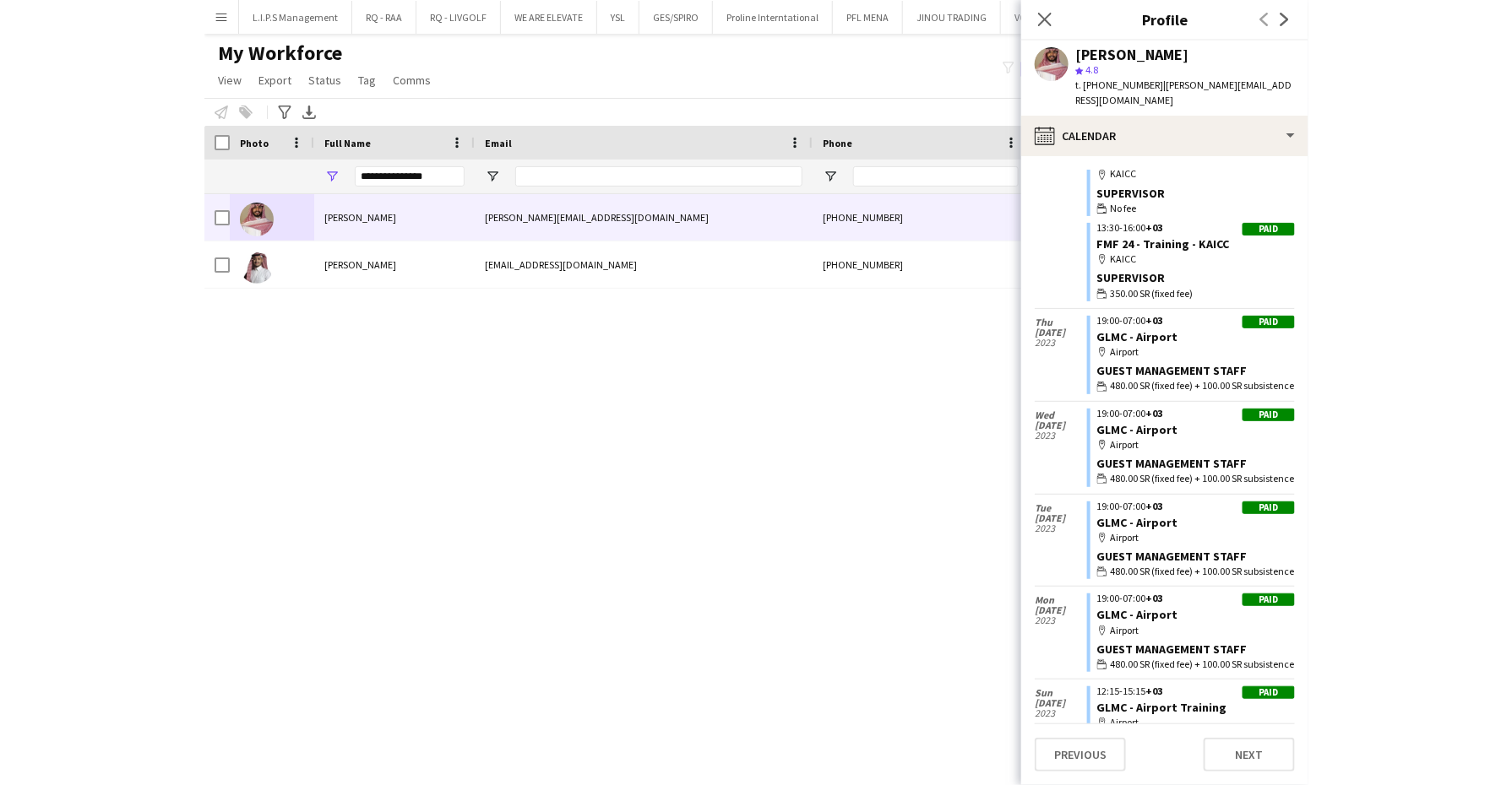
scroll to position [0, 0]
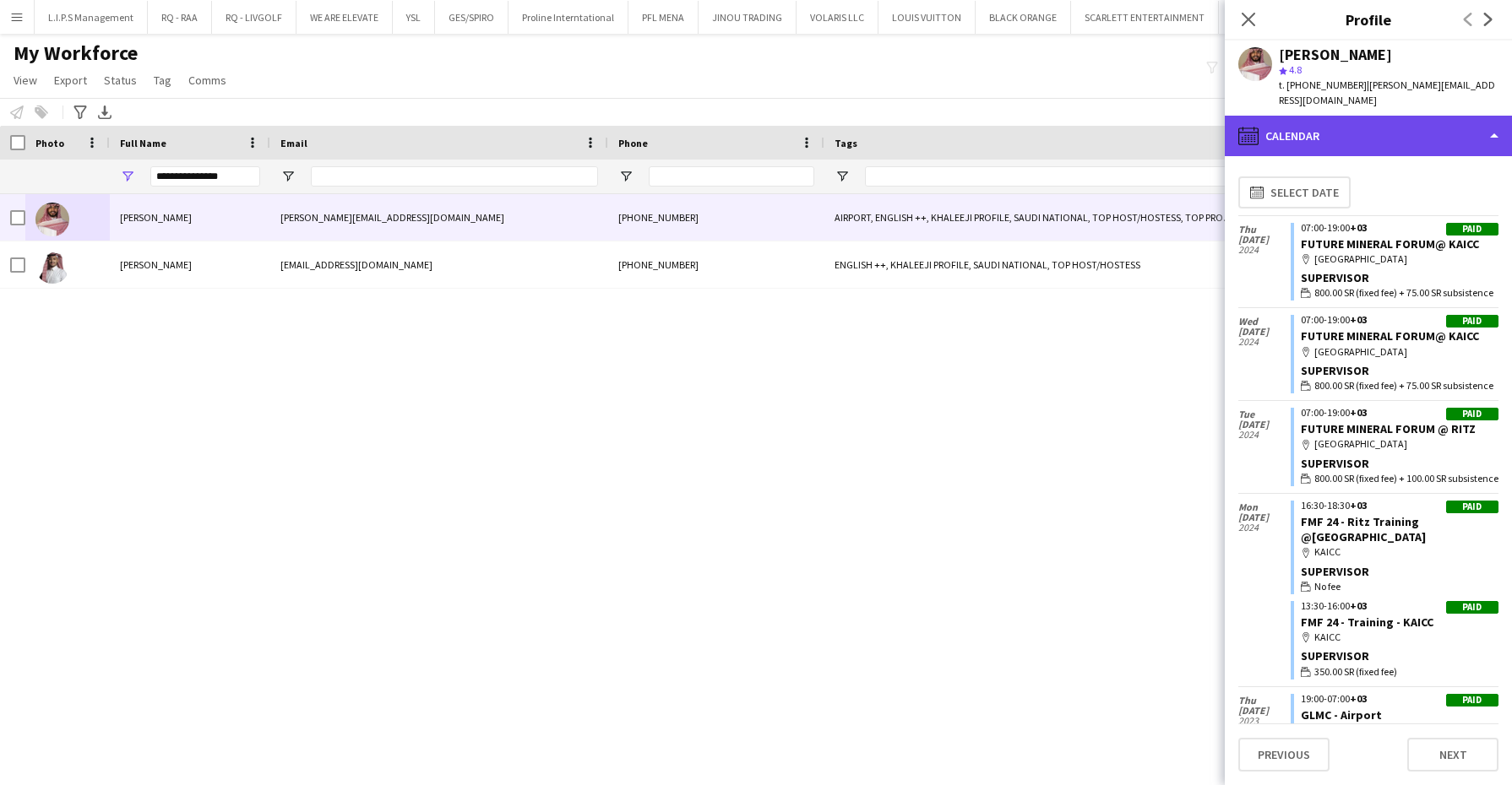
click at [1407, 132] on div "calendar-full Calendar" at bounding box center [1367, 135] width 287 height 40
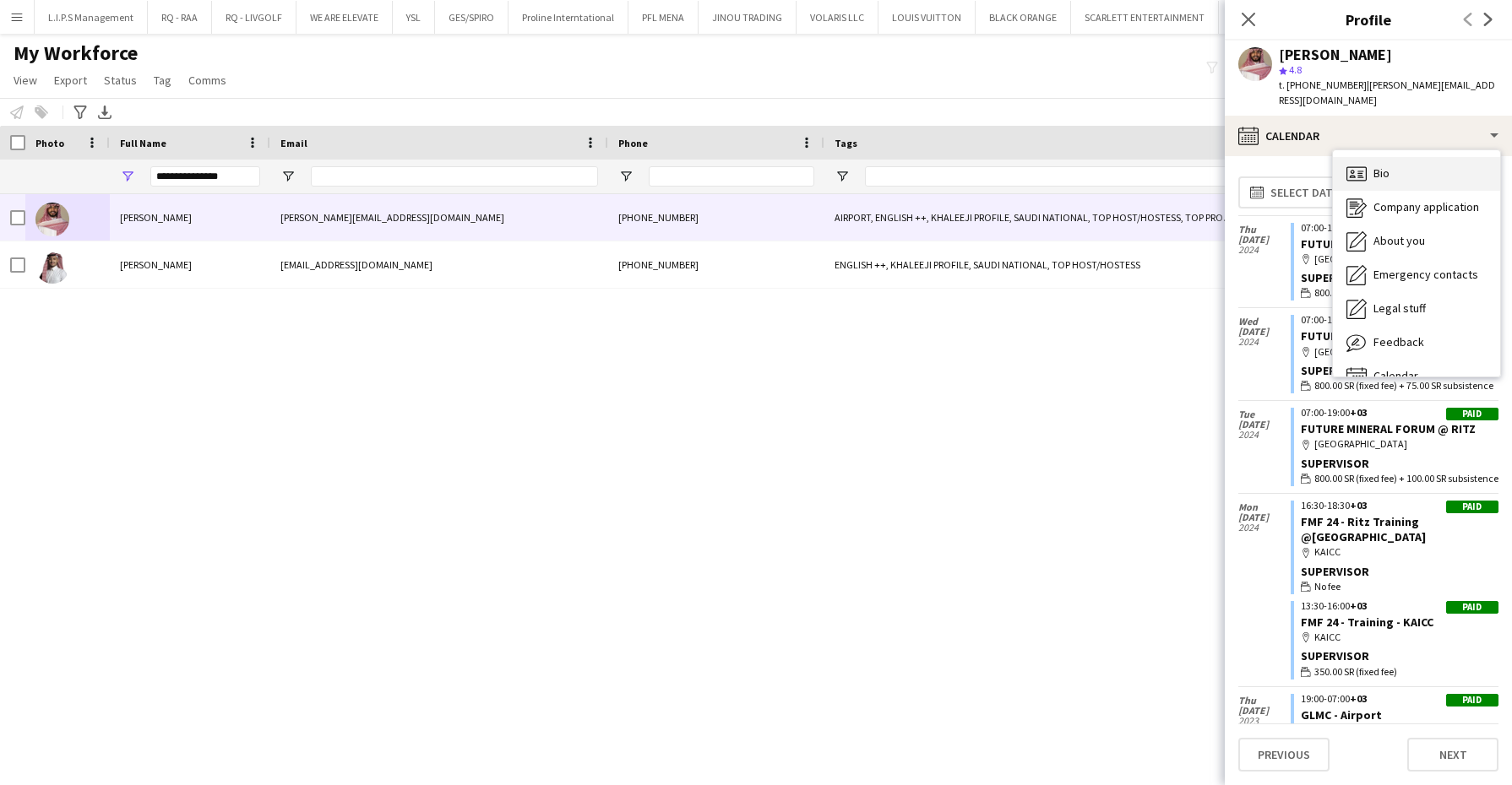
click at [1406, 165] on div "Bio Bio" at bounding box center [1416, 174] width 167 height 34
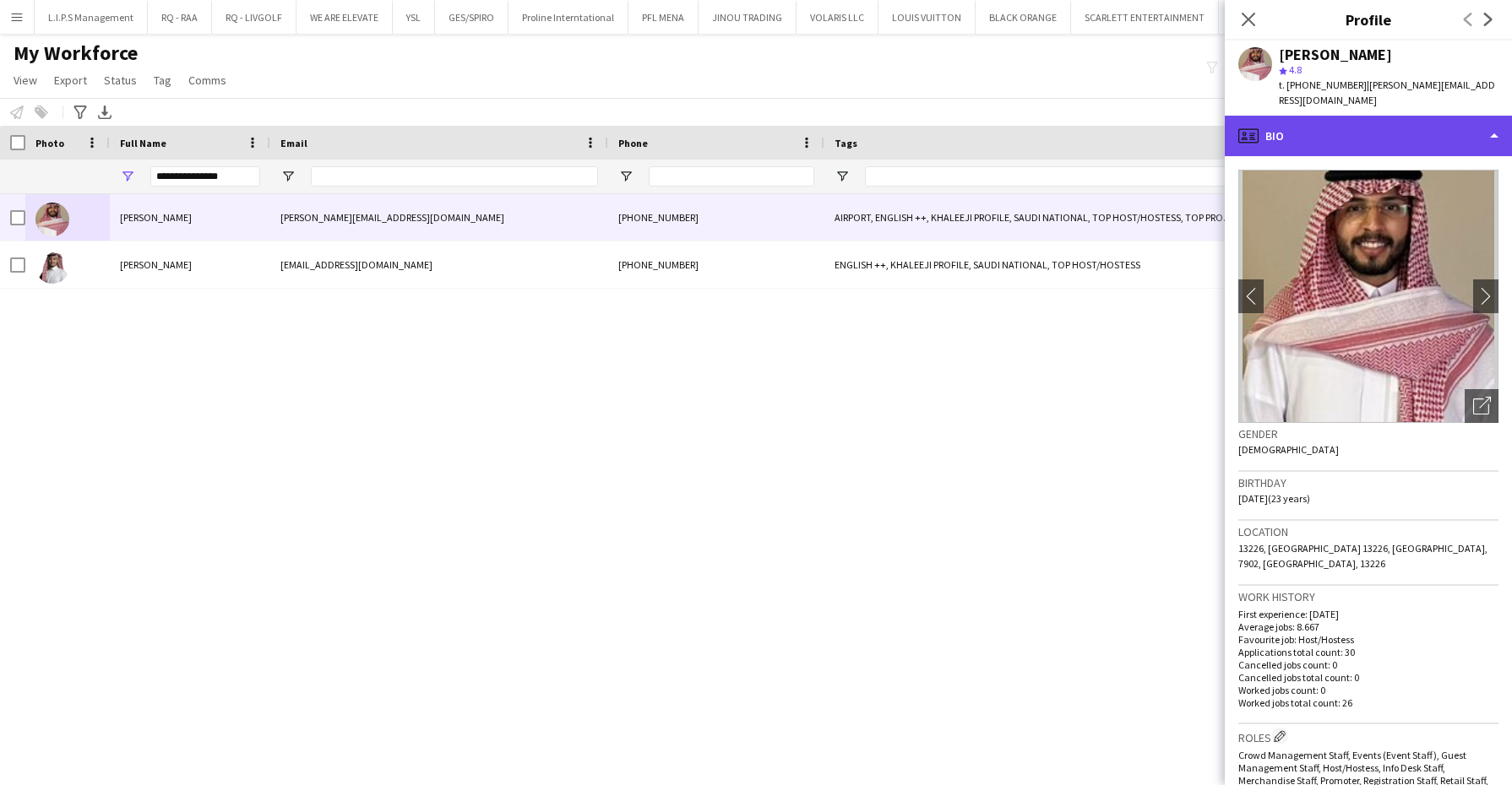
click at [1387, 133] on div "profile Bio" at bounding box center [1367, 135] width 287 height 40
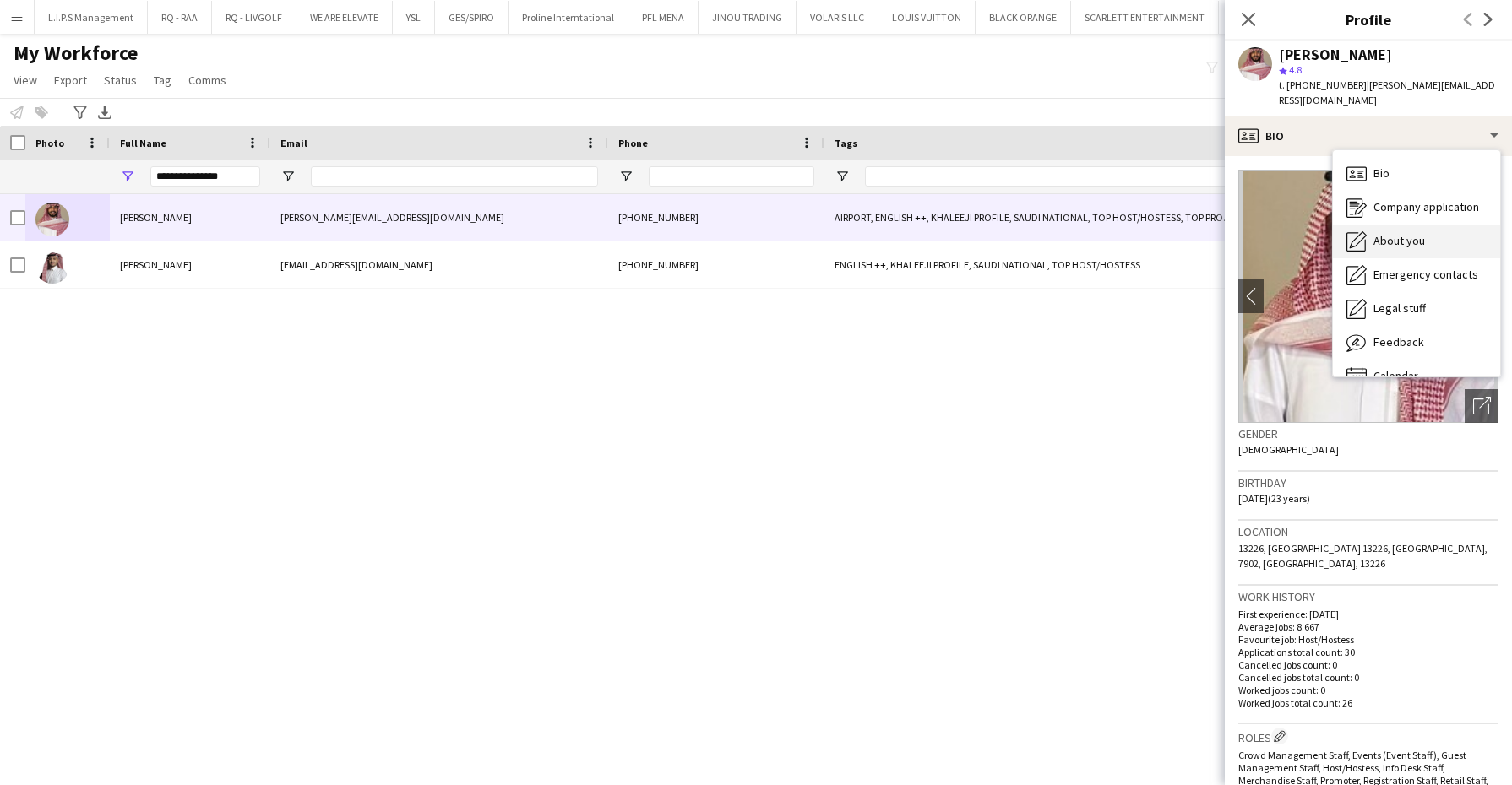
click at [1401, 235] on span "About you" at bounding box center [1399, 241] width 52 height 15
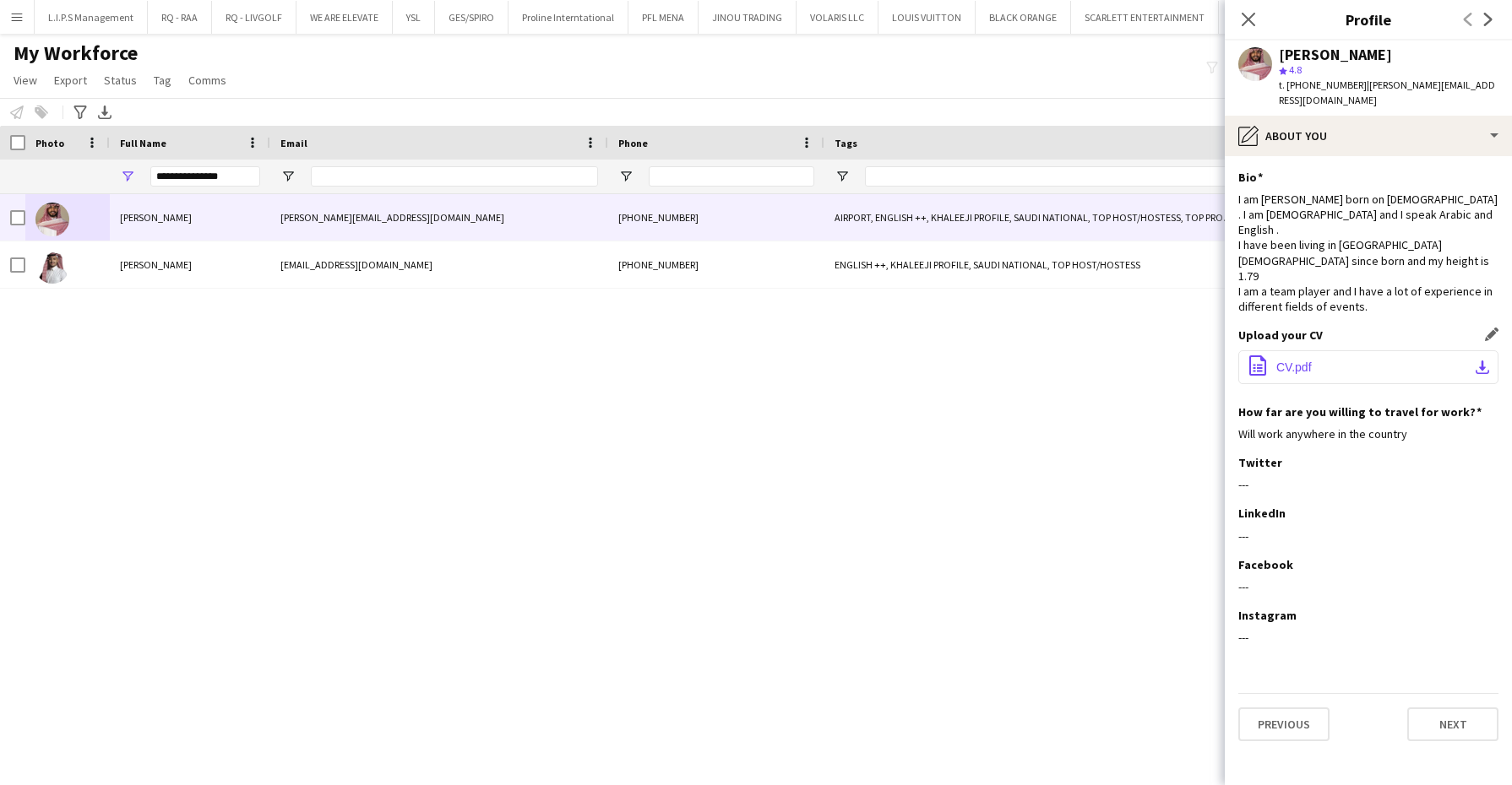
click at [1319, 351] on button "office-file-sheet CV.pdf download-bottom" at bounding box center [1368, 368] width 260 height 34
drag, startPoint x: 233, startPoint y: 170, endPoint x: 29, endPoint y: 165, distance: 204.1
click at [29, 165] on div "**********" at bounding box center [1198, 177] width 2397 height 34
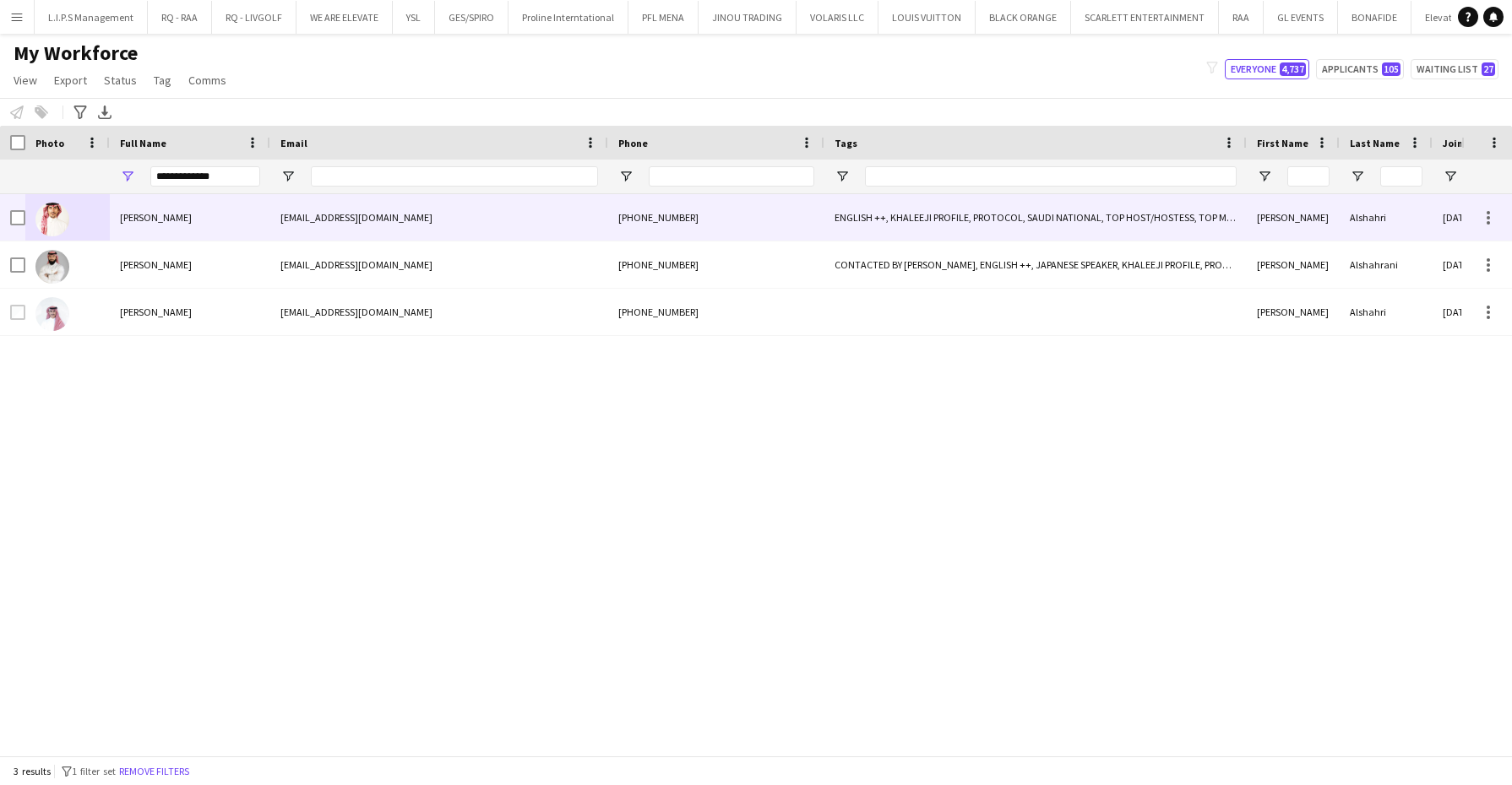
click at [157, 220] on span "[PERSON_NAME]" at bounding box center [156, 217] width 71 height 12
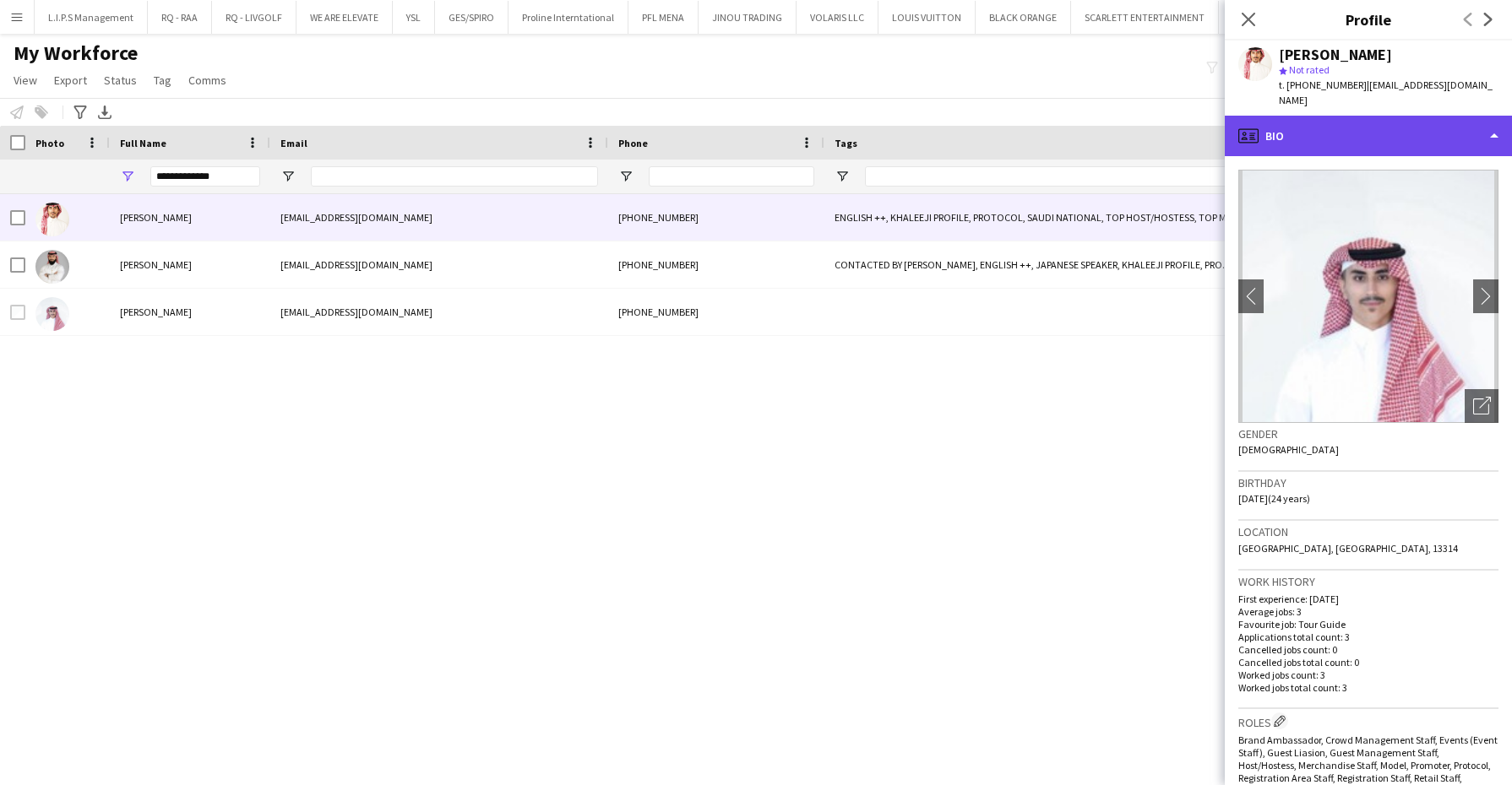
click at [1399, 128] on div "profile Bio" at bounding box center [1367, 135] width 287 height 40
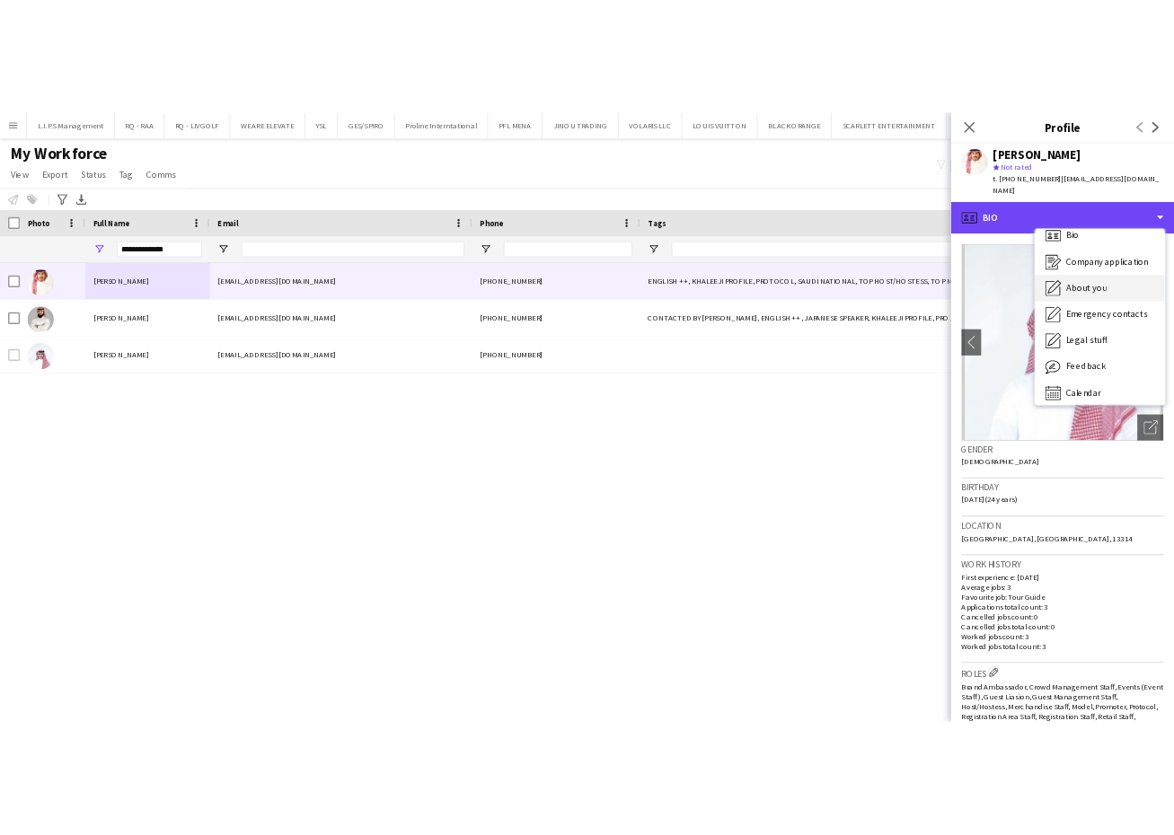
scroll to position [24, 0]
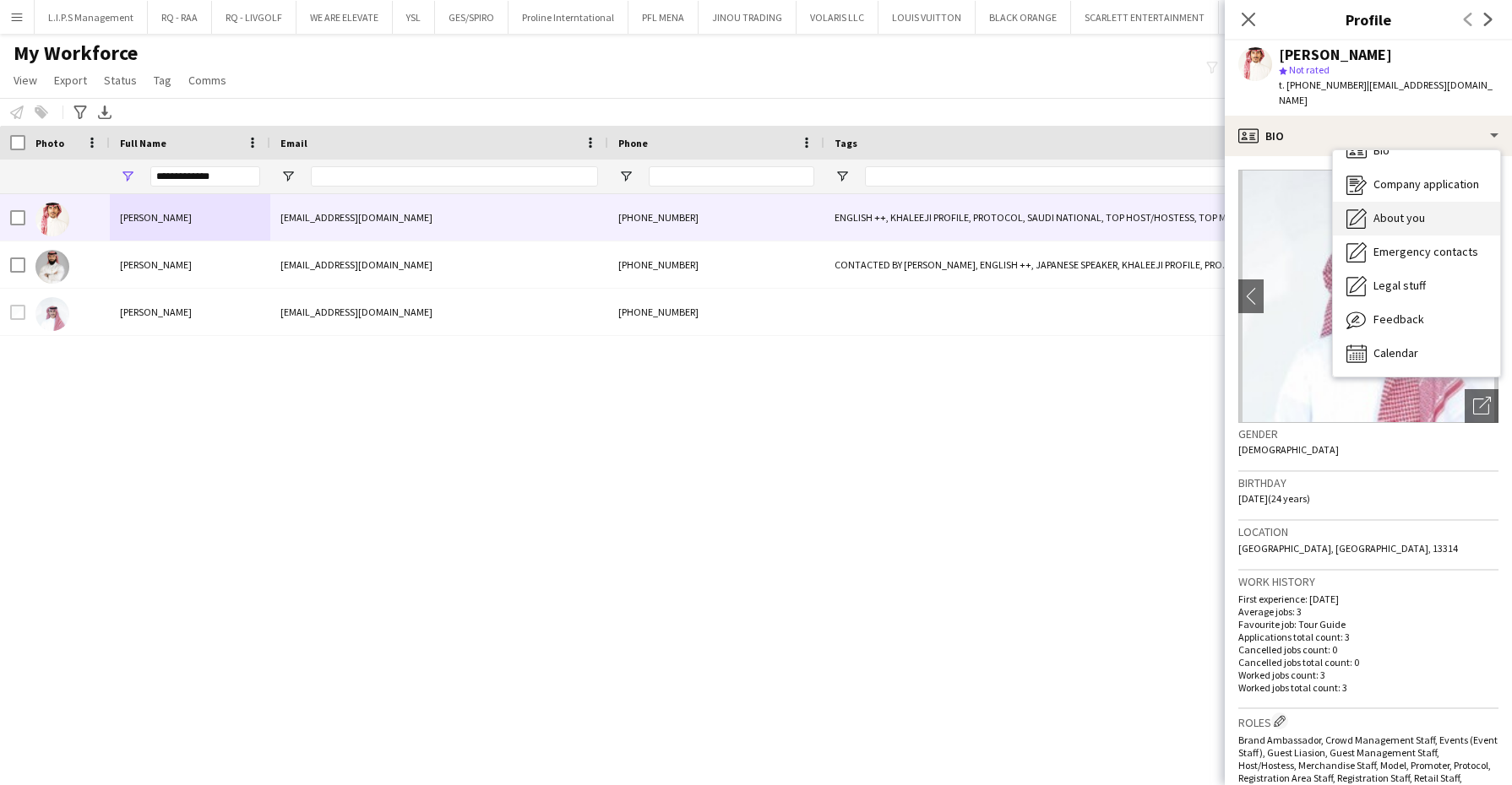
click at [1416, 211] on span "About you" at bounding box center [1399, 218] width 52 height 15
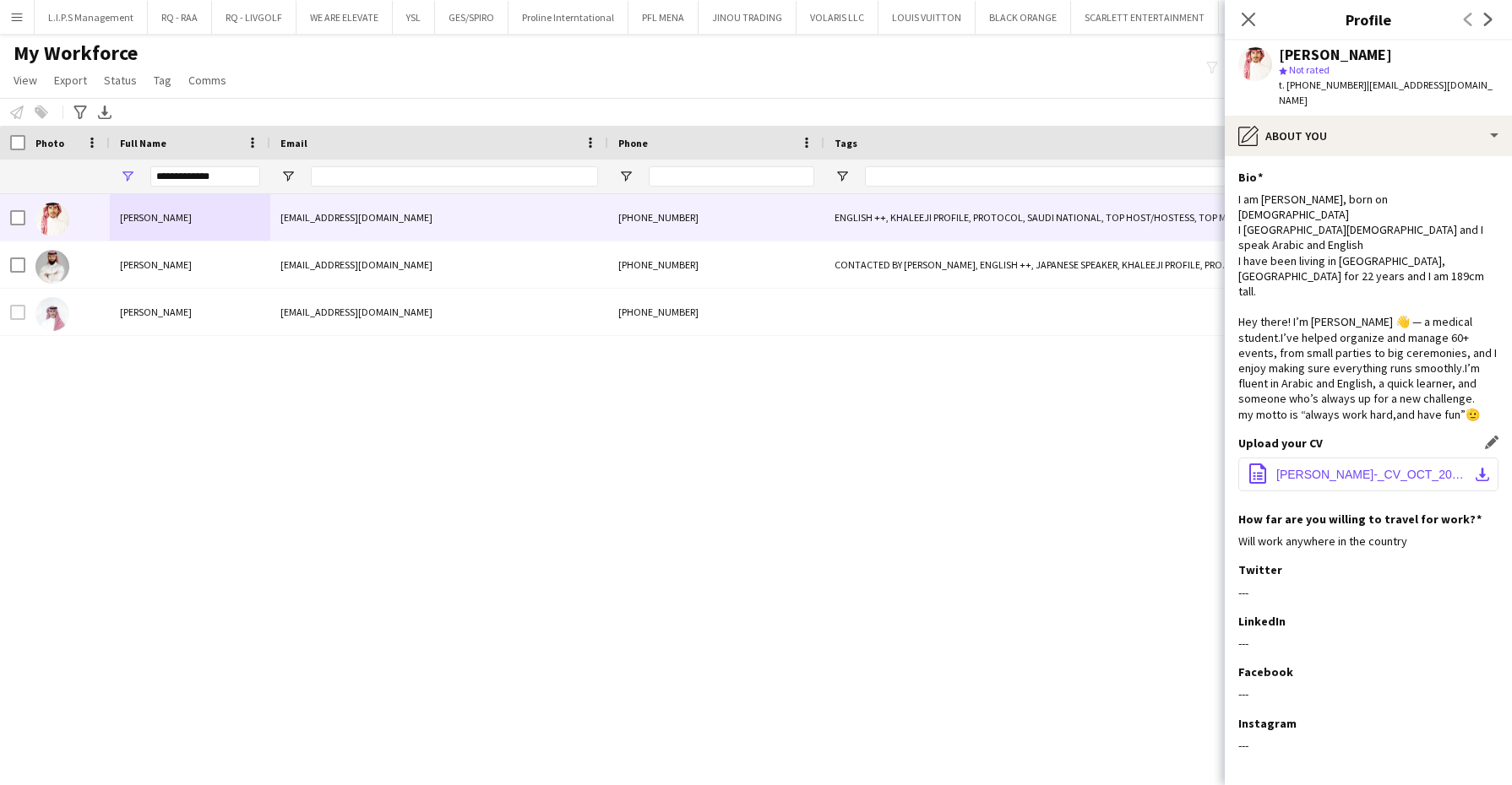
click at [1315, 468] on span "[PERSON_NAME]-_CV_OCT_2025.pdf" at bounding box center [1371, 475] width 191 height 13
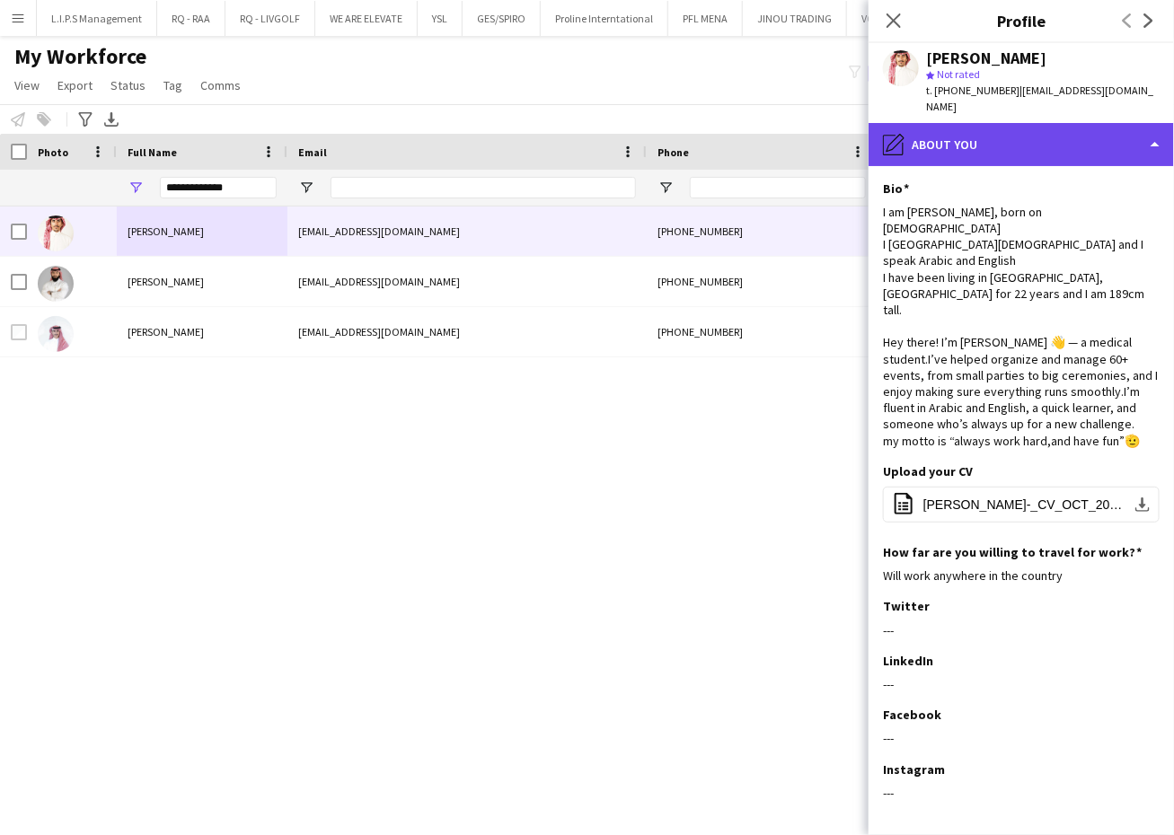
drag, startPoint x: 1077, startPoint y: 119, endPoint x: 1077, endPoint y: 142, distance: 23.4
click at [1077, 123] on div "pencil4 About you" at bounding box center [1021, 144] width 305 height 43
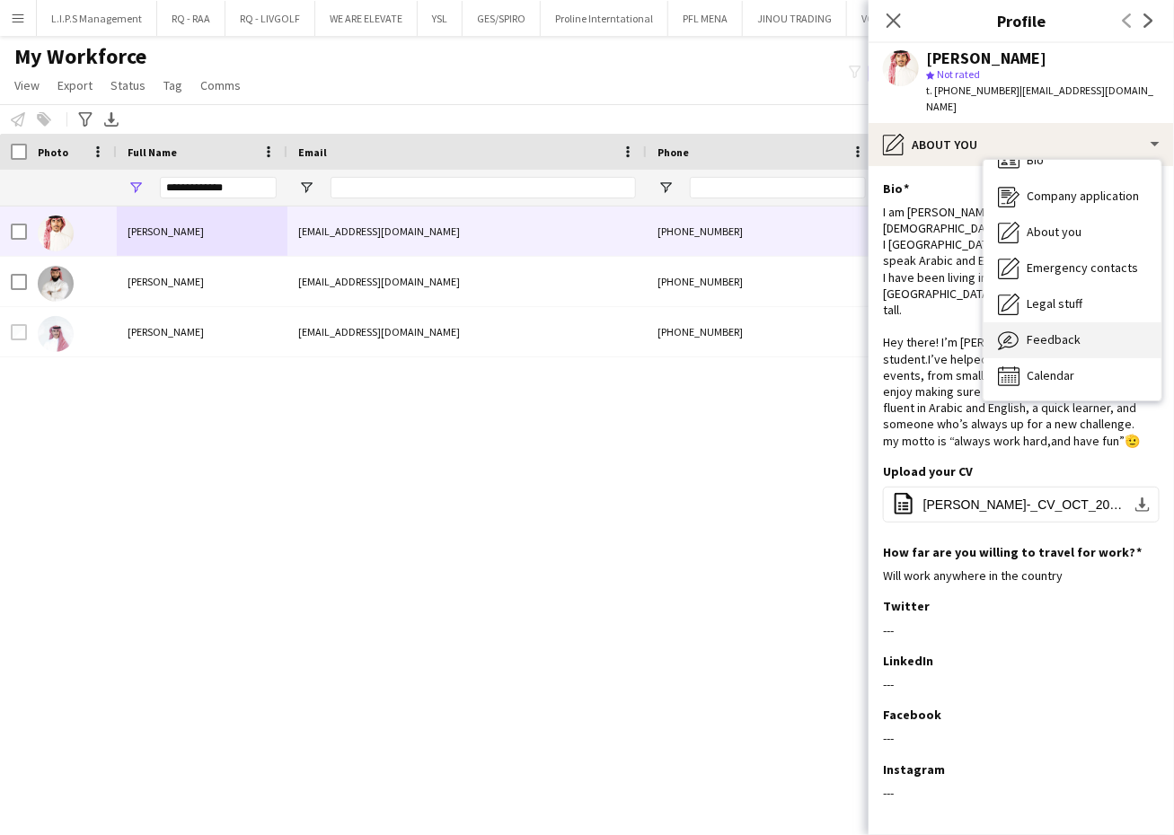
click at [1080, 323] on div "Feedback Feedback" at bounding box center [1073, 340] width 178 height 36
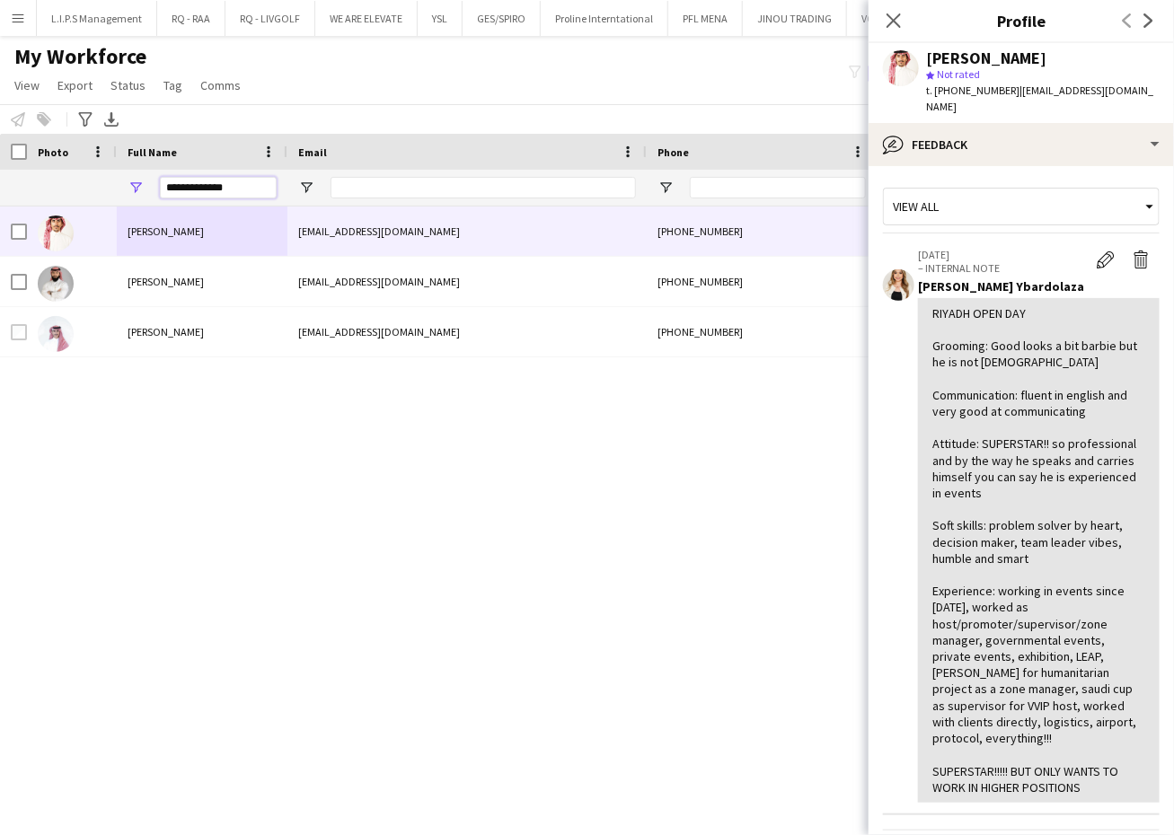
drag, startPoint x: 239, startPoint y: 189, endPoint x: -4, endPoint y: 166, distance: 244.5
click at [0, 166] on html "Menu Boards Boards Boards All jobs Status Workforce Workforce My Workforce Recr…" at bounding box center [587, 417] width 1174 height 835
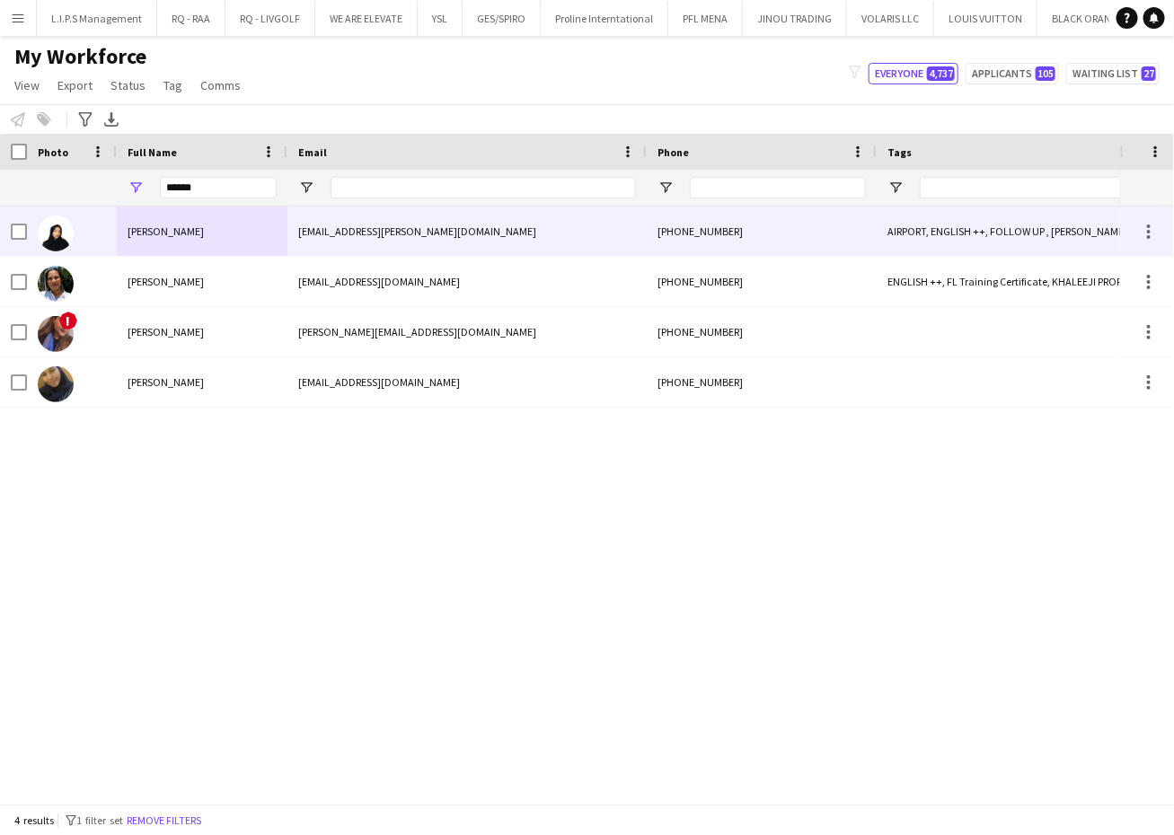
click at [78, 232] on div at bounding box center [72, 231] width 90 height 49
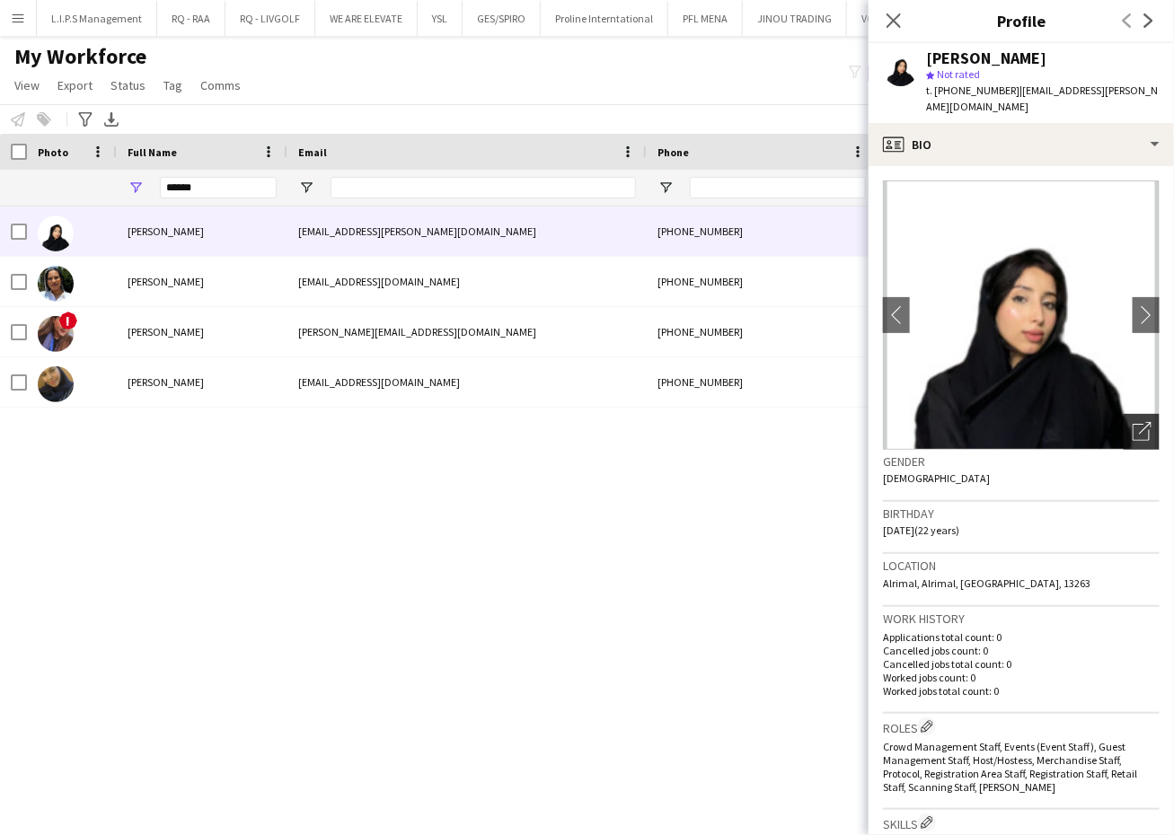
click at [1133, 422] on icon "Open photos pop-in" at bounding box center [1142, 431] width 19 height 19
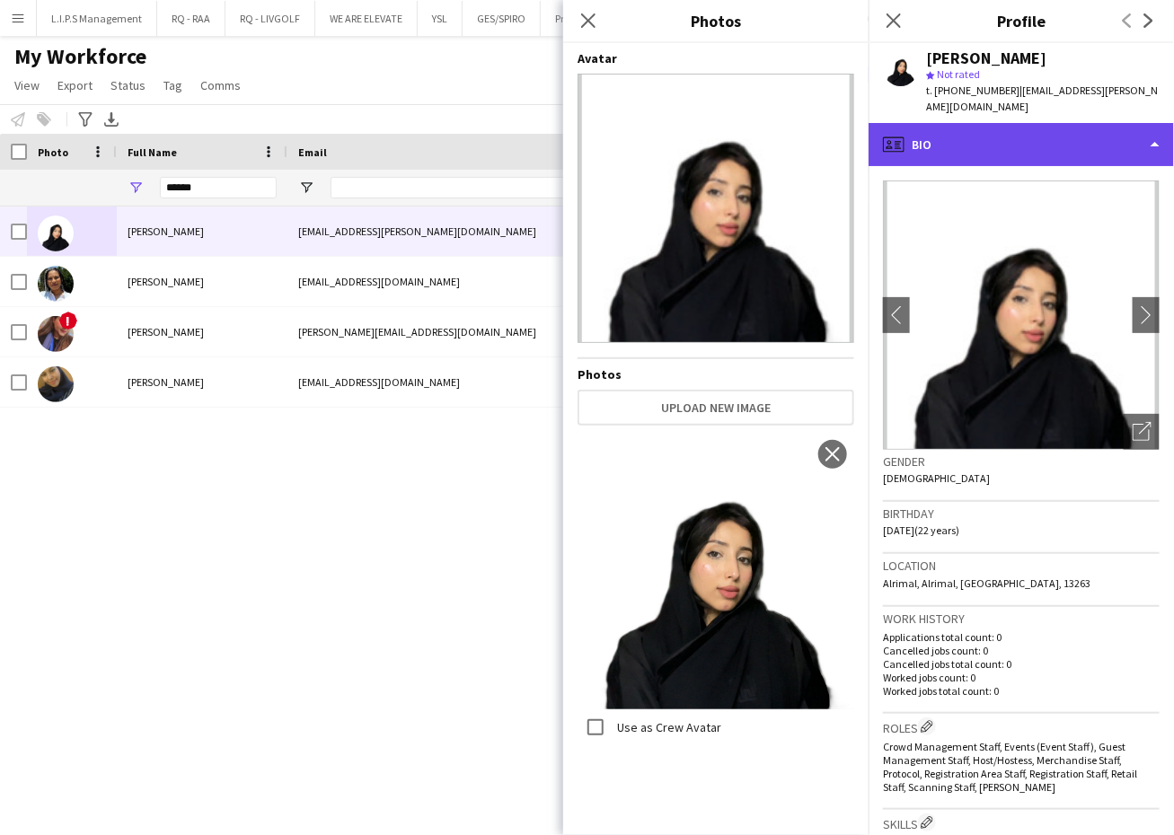
click at [1082, 127] on div "profile Bio" at bounding box center [1021, 144] width 305 height 43
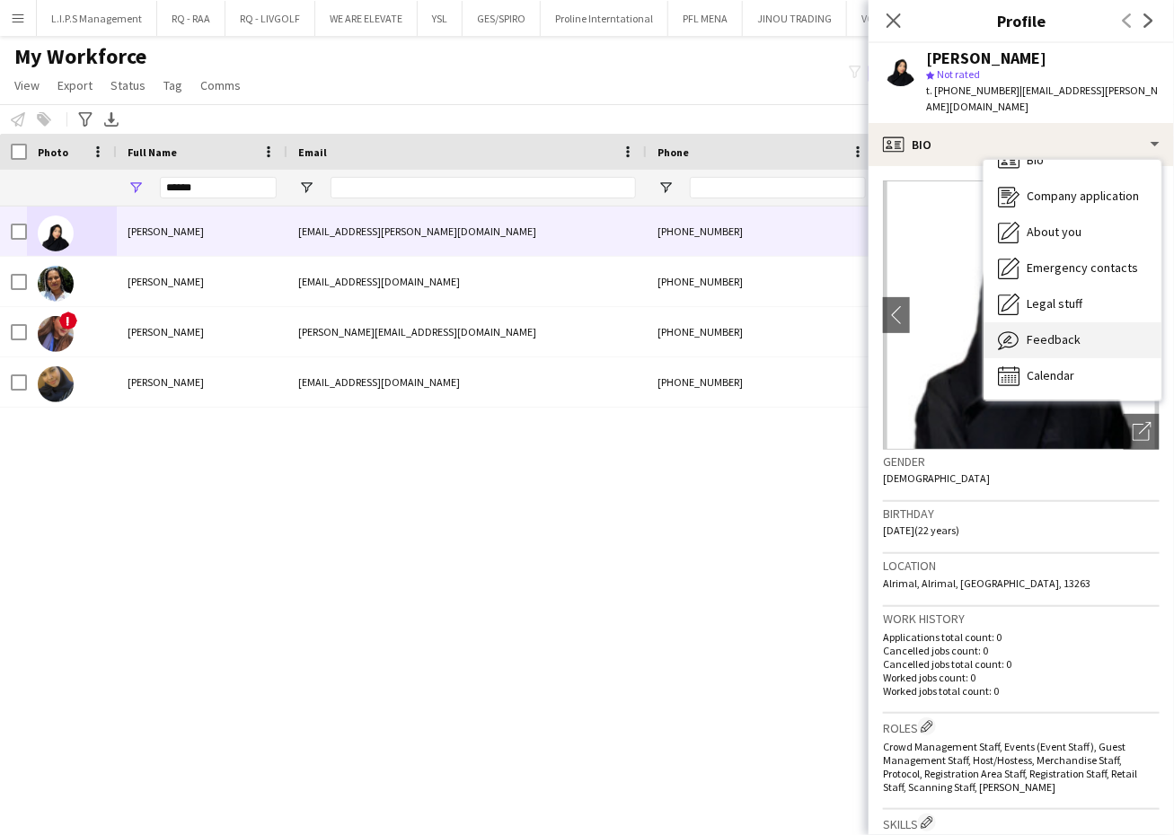
click at [1028, 331] on span "Feedback" at bounding box center [1054, 339] width 54 height 16
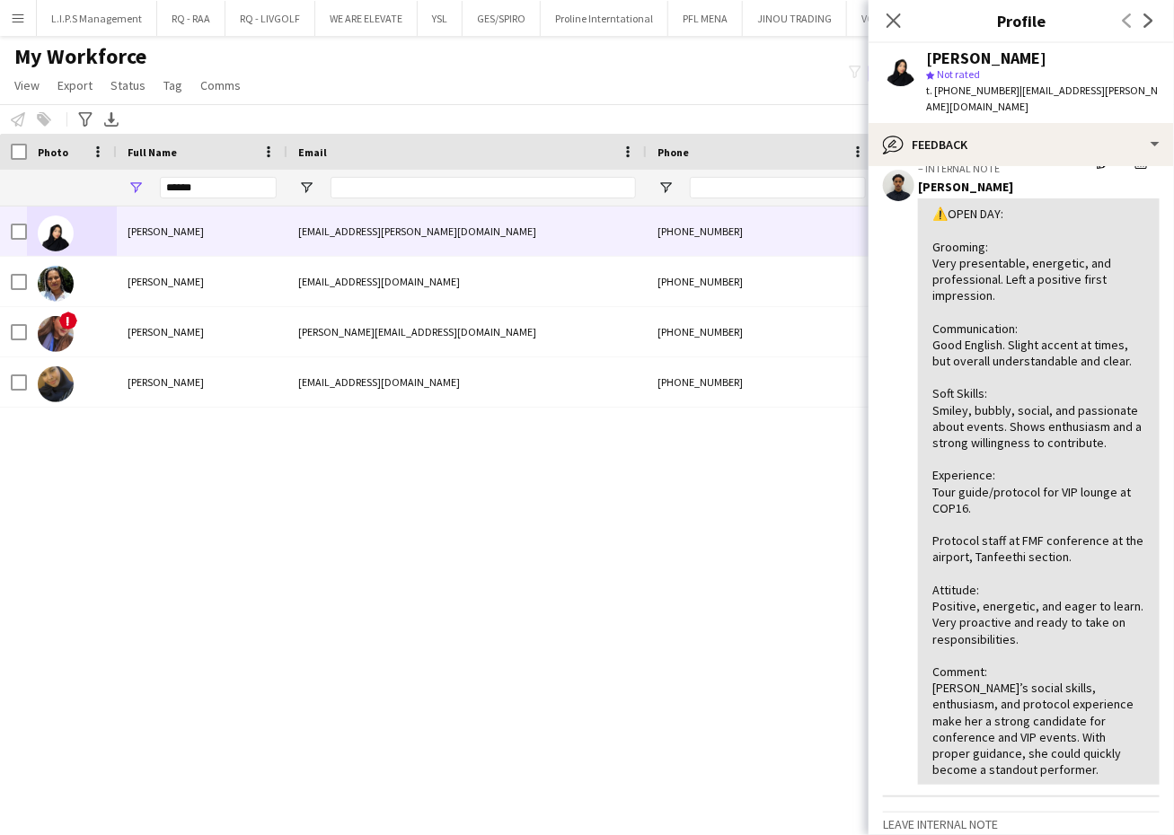
scroll to position [225, 0]
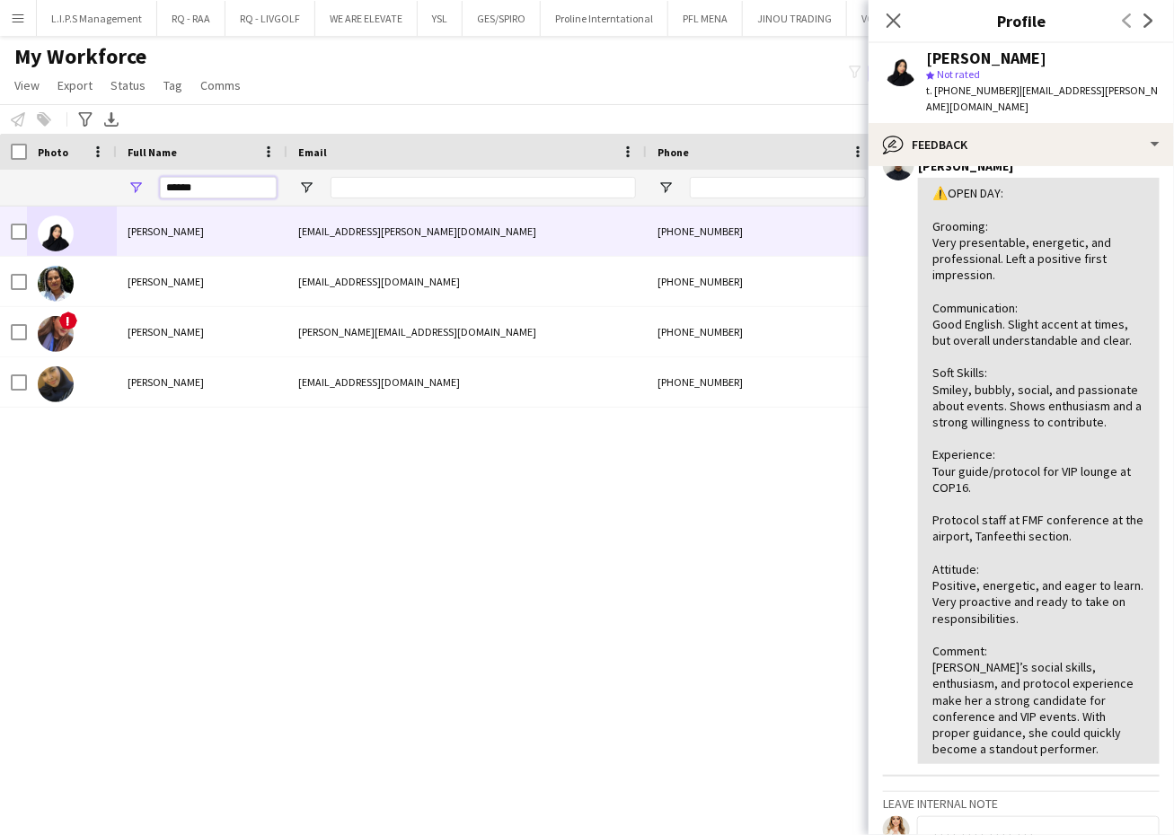
drag, startPoint x: 223, startPoint y: 177, endPoint x: 19, endPoint y: 160, distance: 204.6
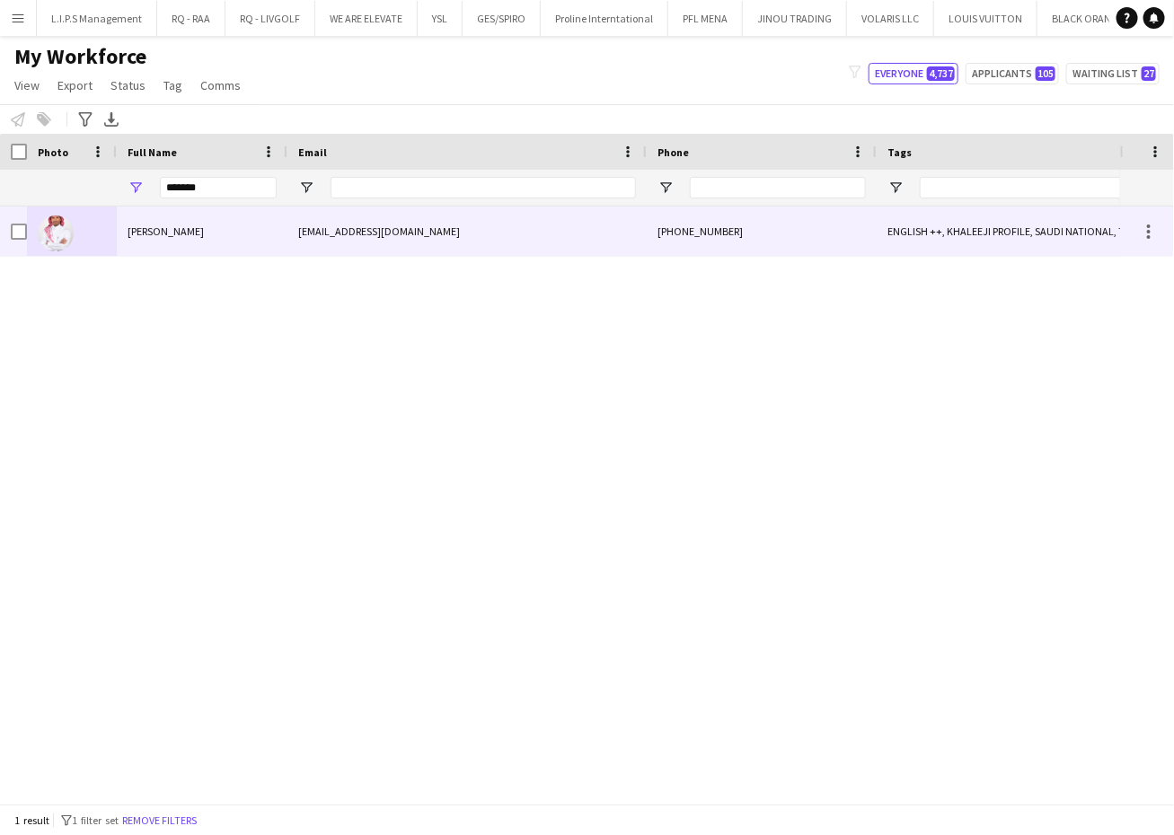
click at [175, 241] on div "[PERSON_NAME]" at bounding box center [202, 231] width 171 height 49
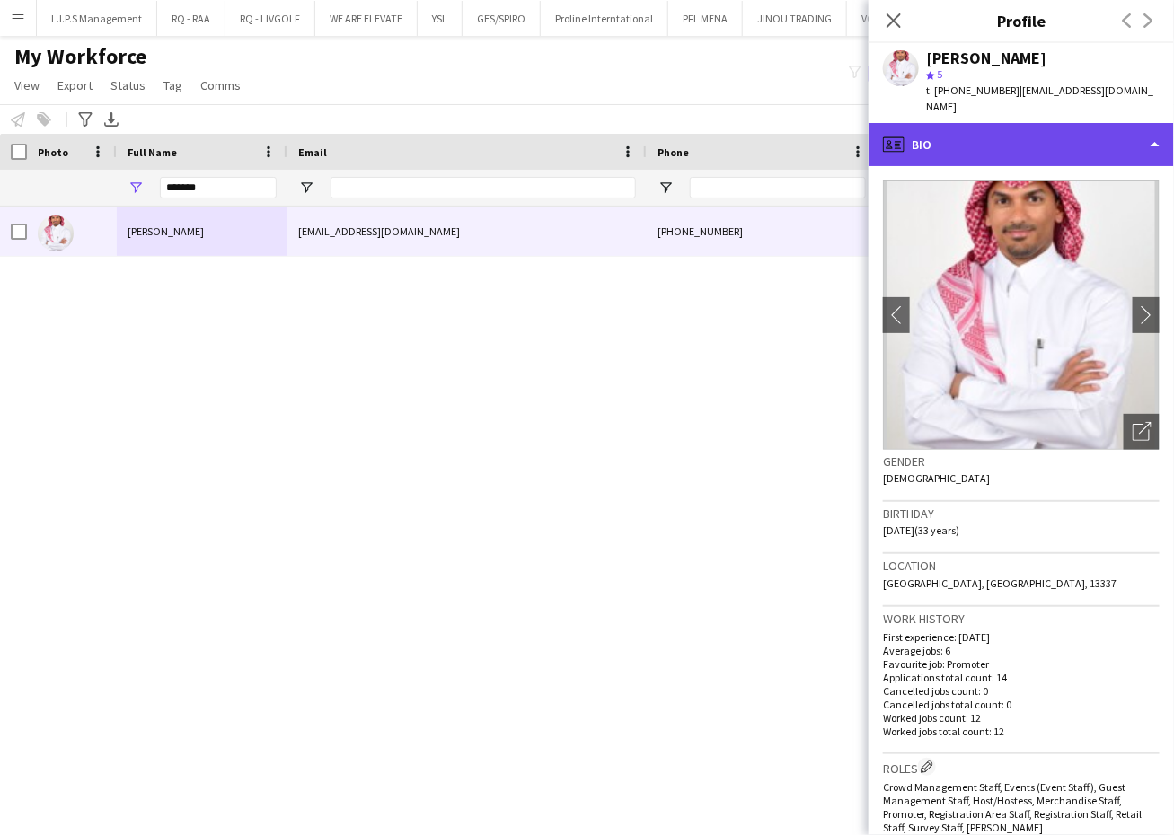
click at [1036, 132] on div "profile Bio" at bounding box center [1021, 144] width 305 height 43
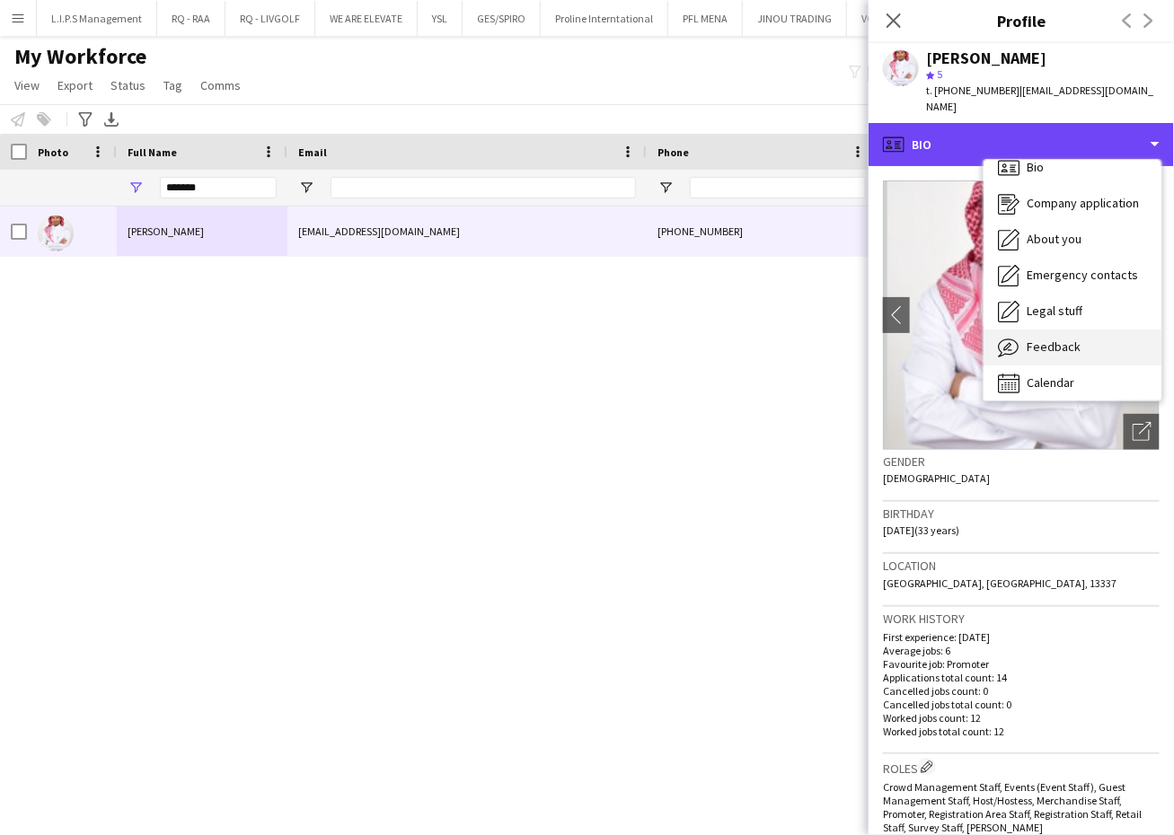
scroll to position [24, 0]
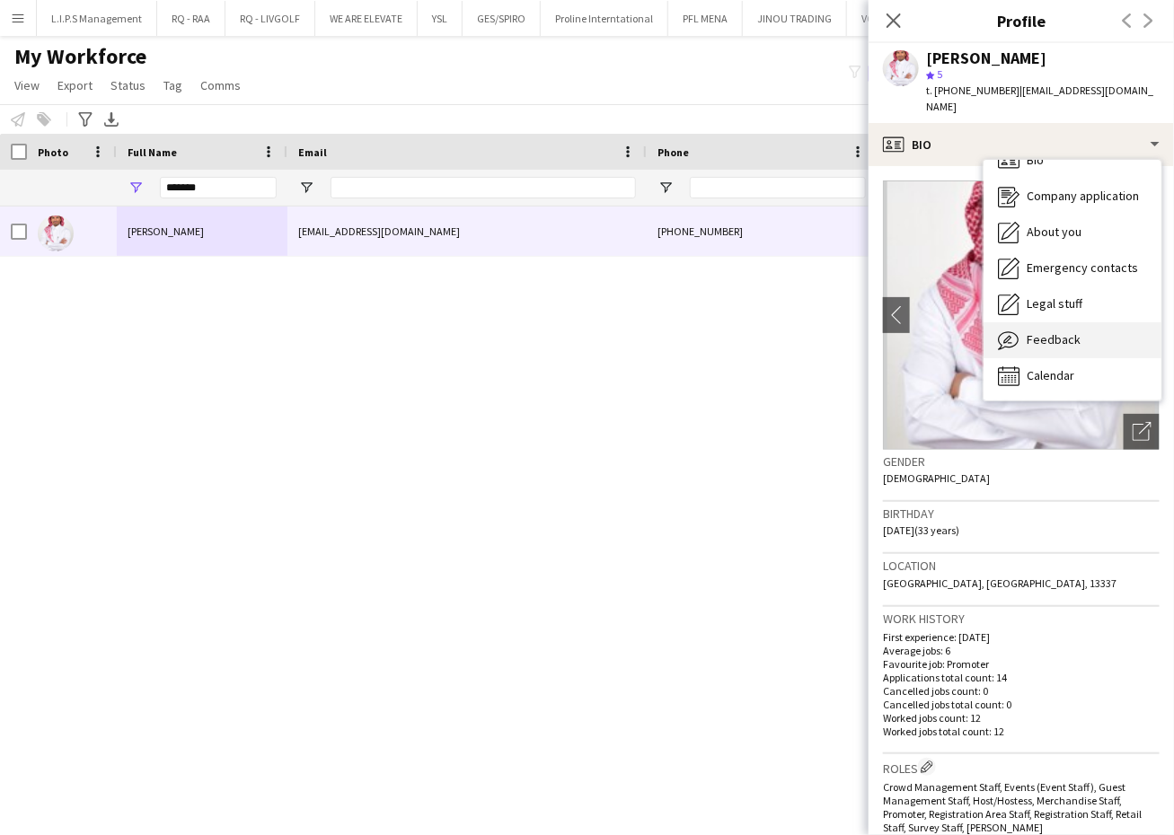
click at [1099, 322] on div "Feedback Feedback" at bounding box center [1073, 340] width 178 height 36
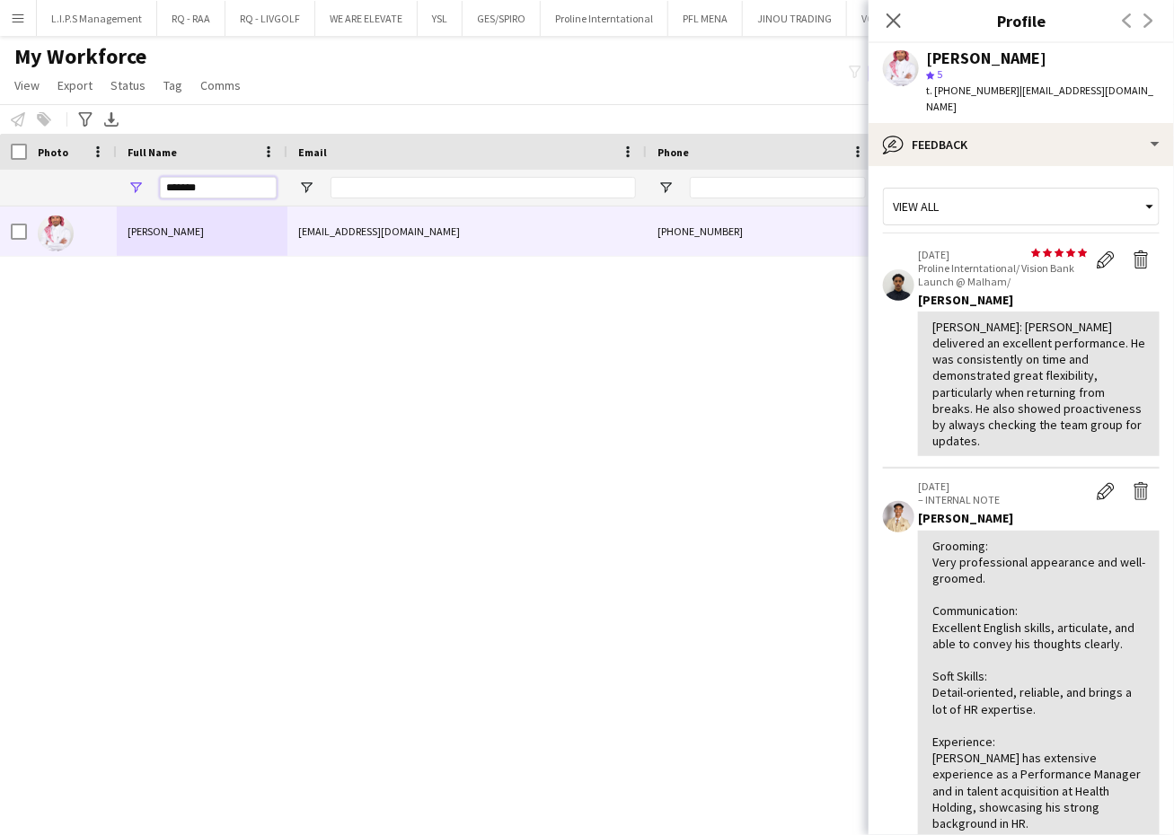
drag, startPoint x: 76, startPoint y: 172, endPoint x: 68, endPoint y: 165, distance: 10.8
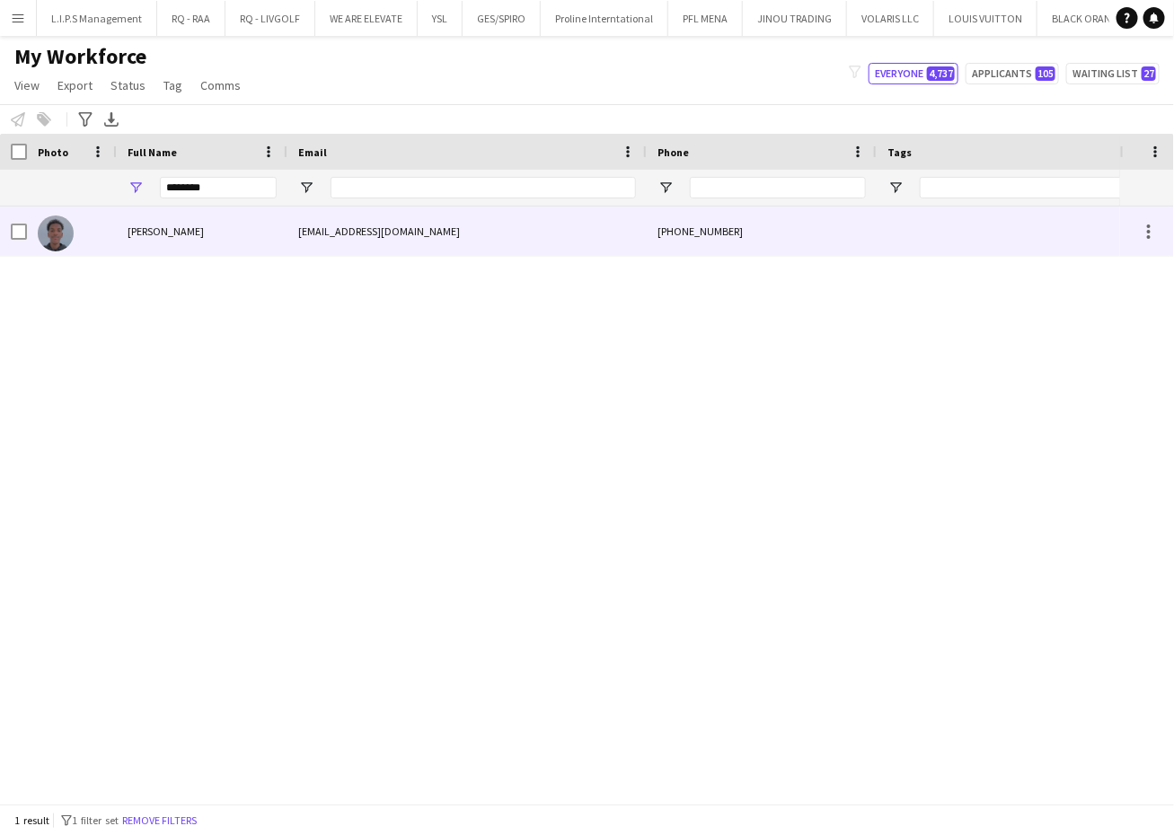
click at [95, 210] on div at bounding box center [72, 231] width 90 height 49
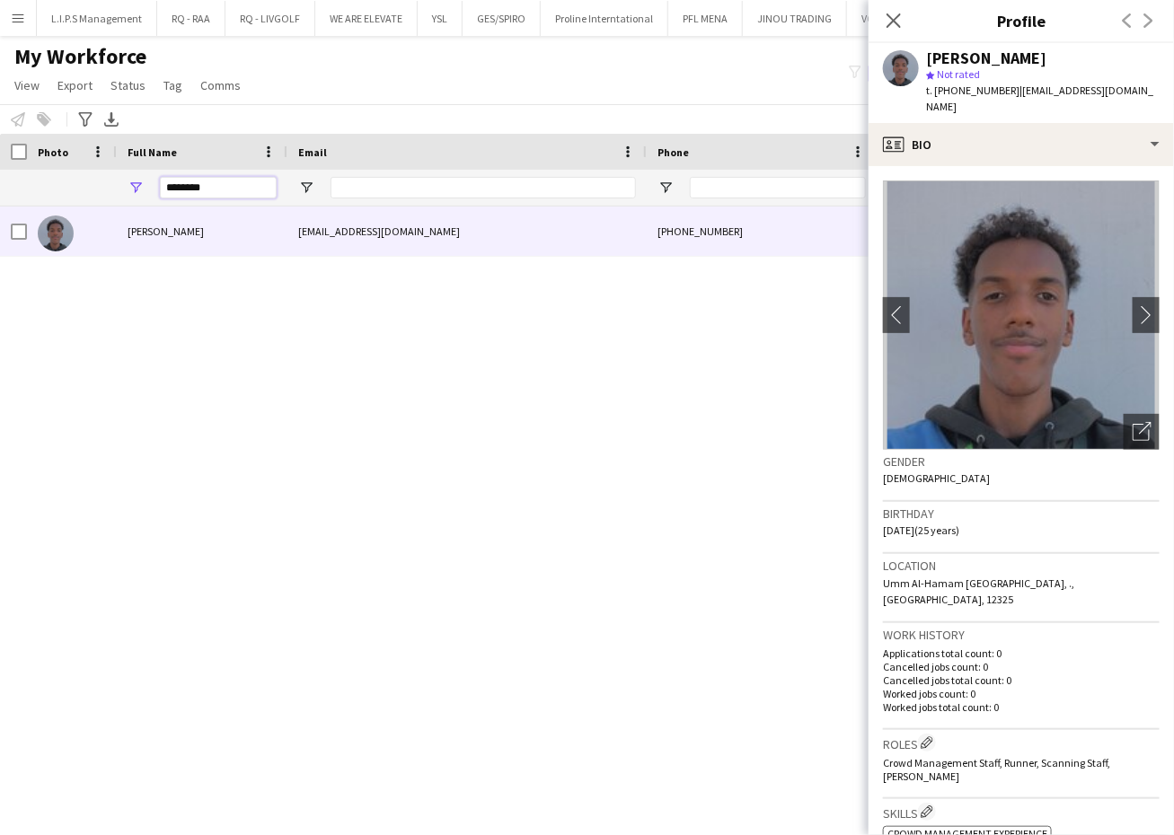
click at [225, 186] on input "********" at bounding box center [218, 188] width 117 height 22
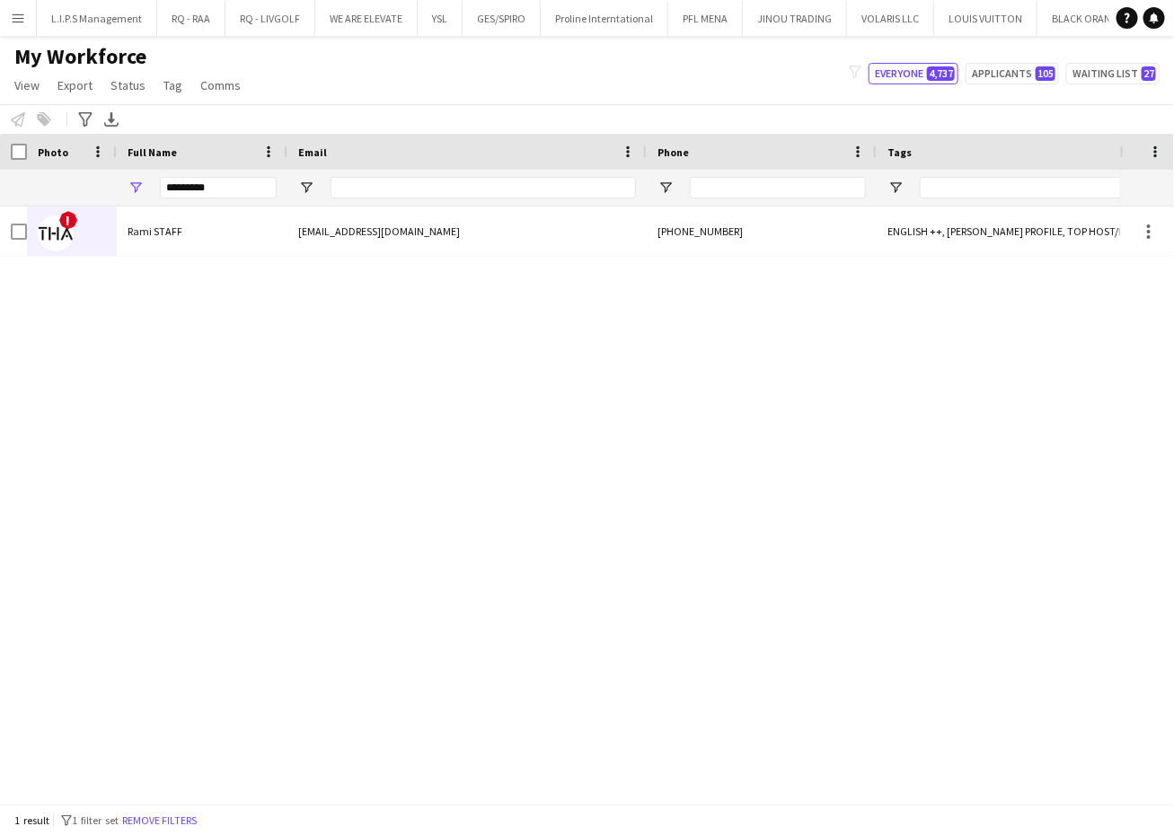
click at [261, 248] on div "Rami STAFF" at bounding box center [202, 231] width 171 height 49
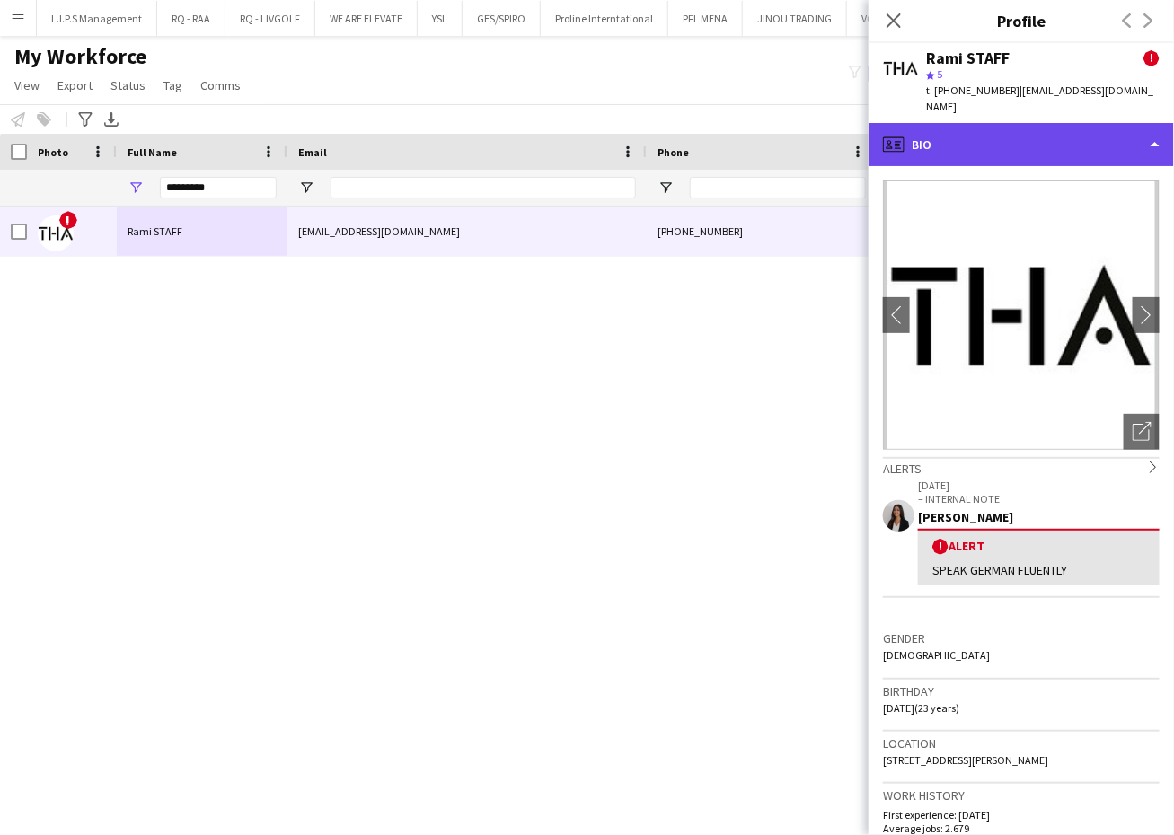
click at [989, 123] on div "profile Bio" at bounding box center [1021, 144] width 305 height 43
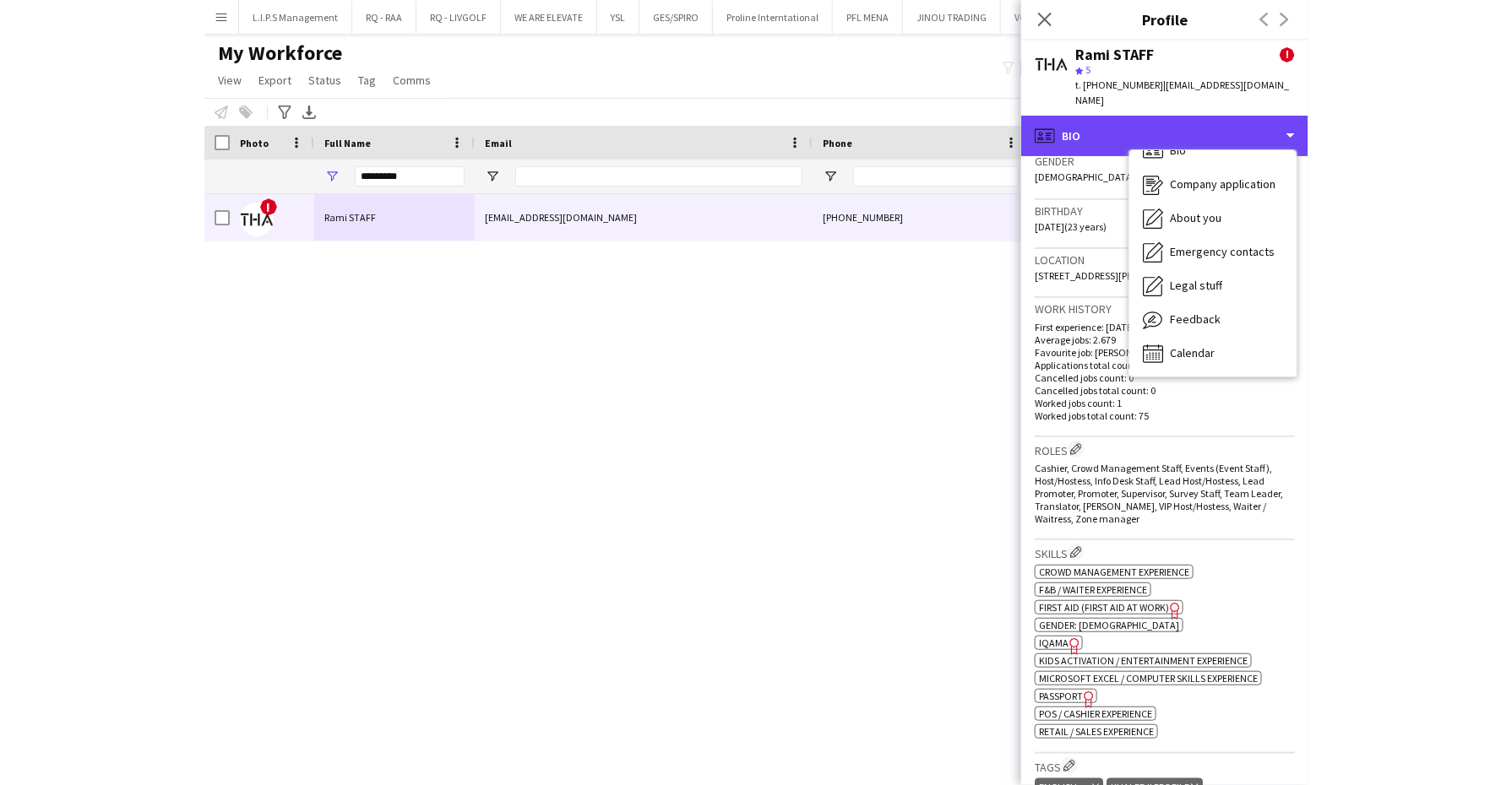
scroll to position [527, 0]
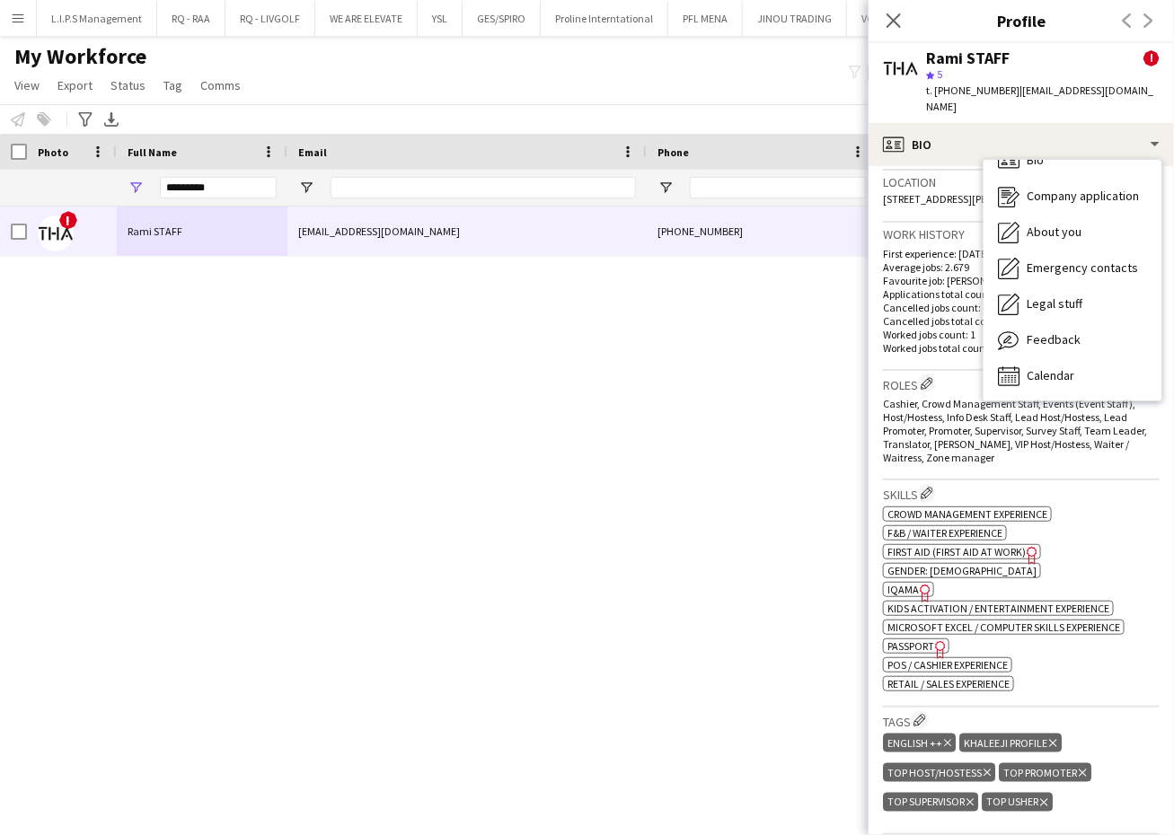
click at [913, 583] on span "IQAMA" at bounding box center [902, 589] width 31 height 13
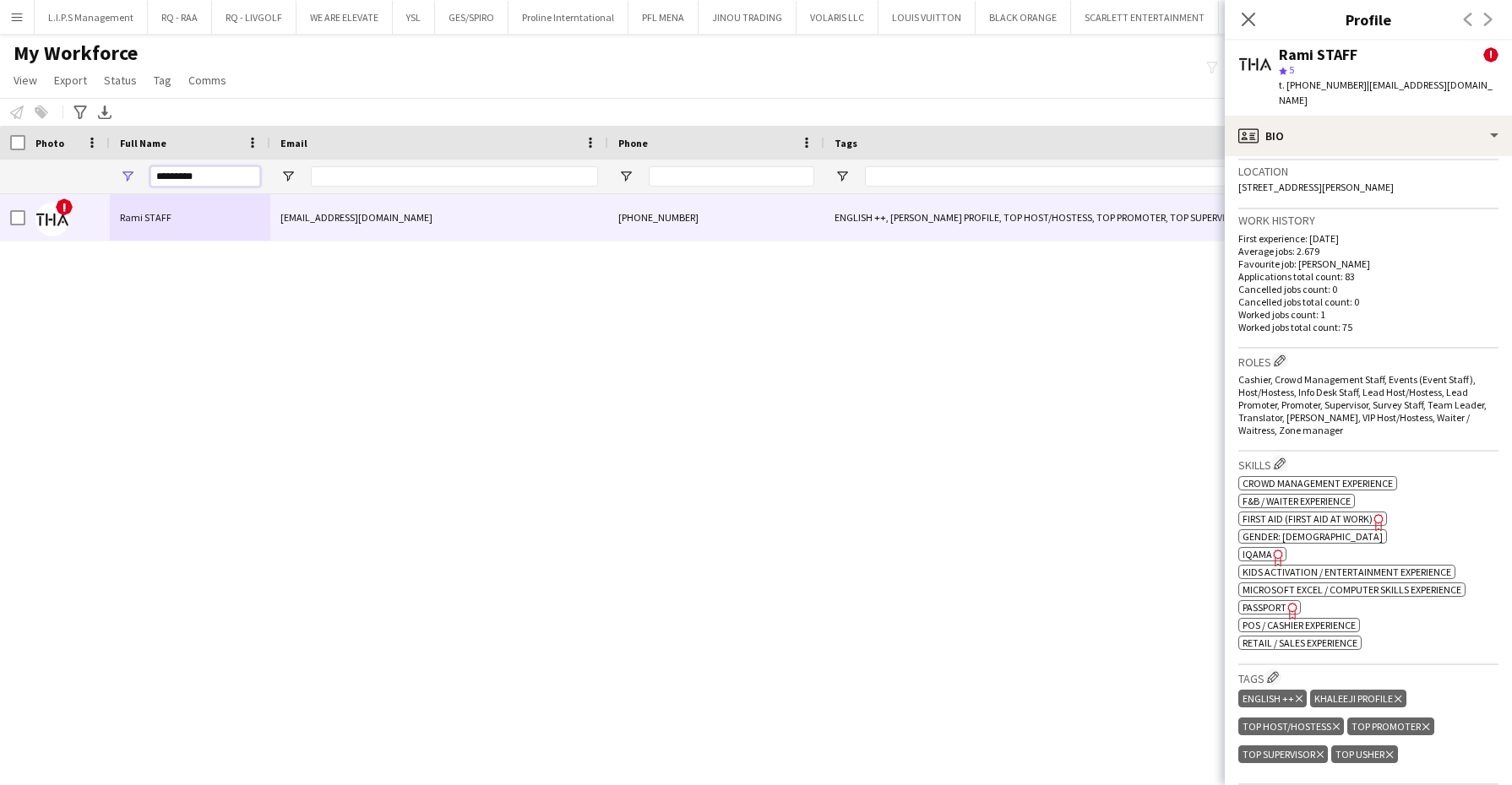
drag, startPoint x: 96, startPoint y: 164, endPoint x: 79, endPoint y: 157, distance: 18.4
click at [83, 160] on div "*********" at bounding box center [1198, 177] width 2397 height 34
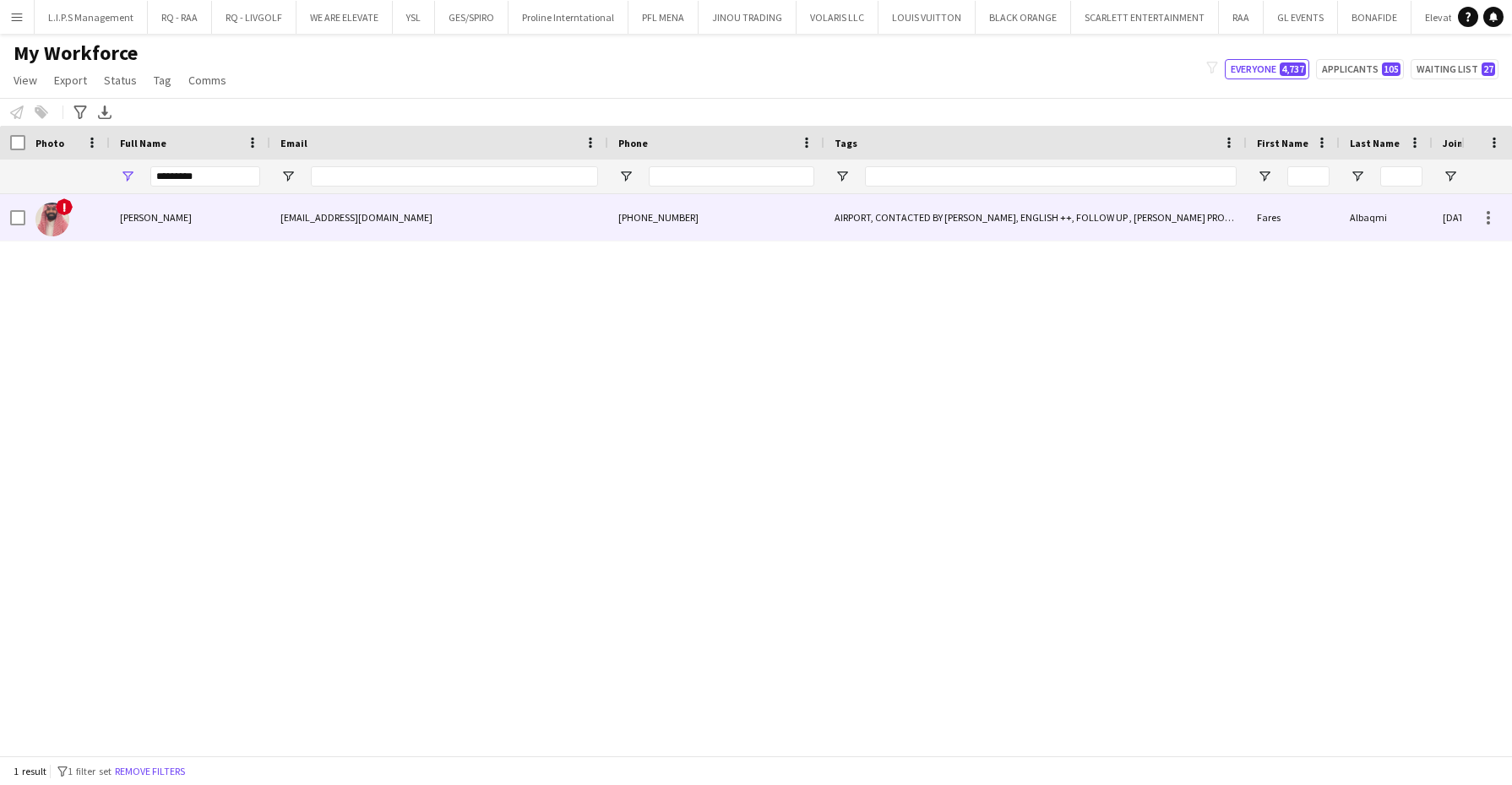
click at [156, 227] on div "[PERSON_NAME]" at bounding box center [190, 217] width 161 height 46
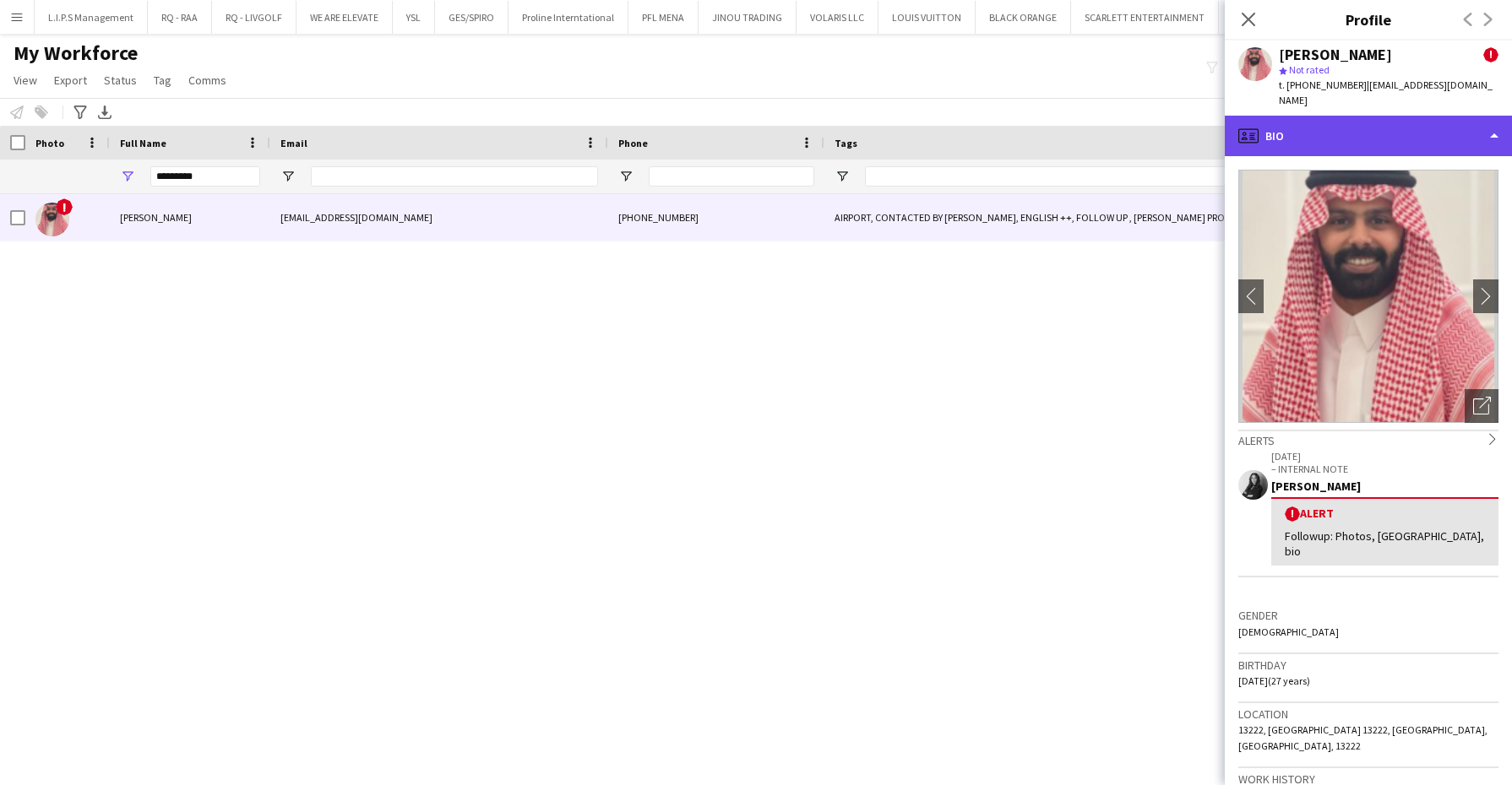
click at [1371, 116] on div "profile Bio" at bounding box center [1367, 135] width 287 height 40
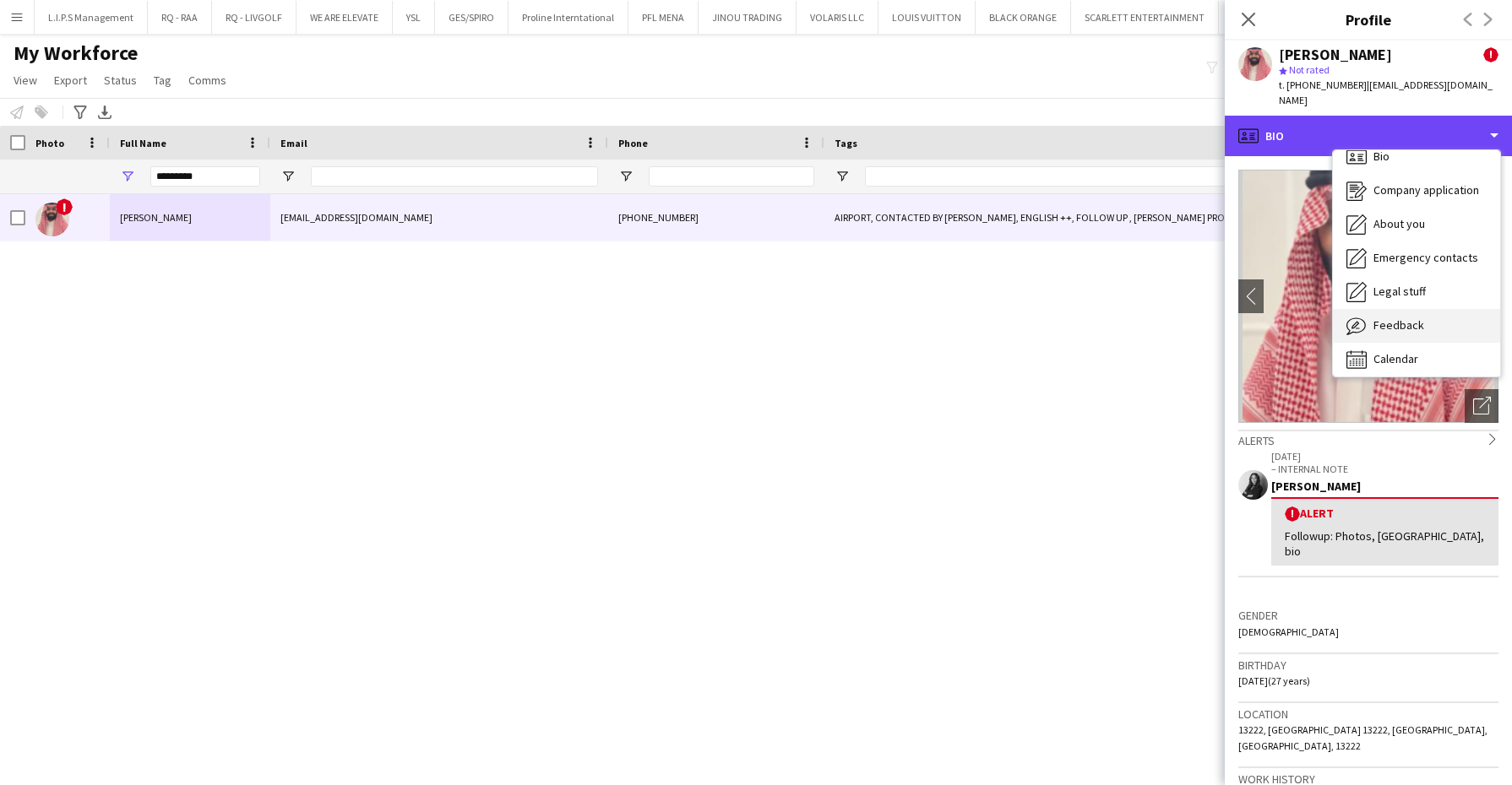
scroll to position [23, 0]
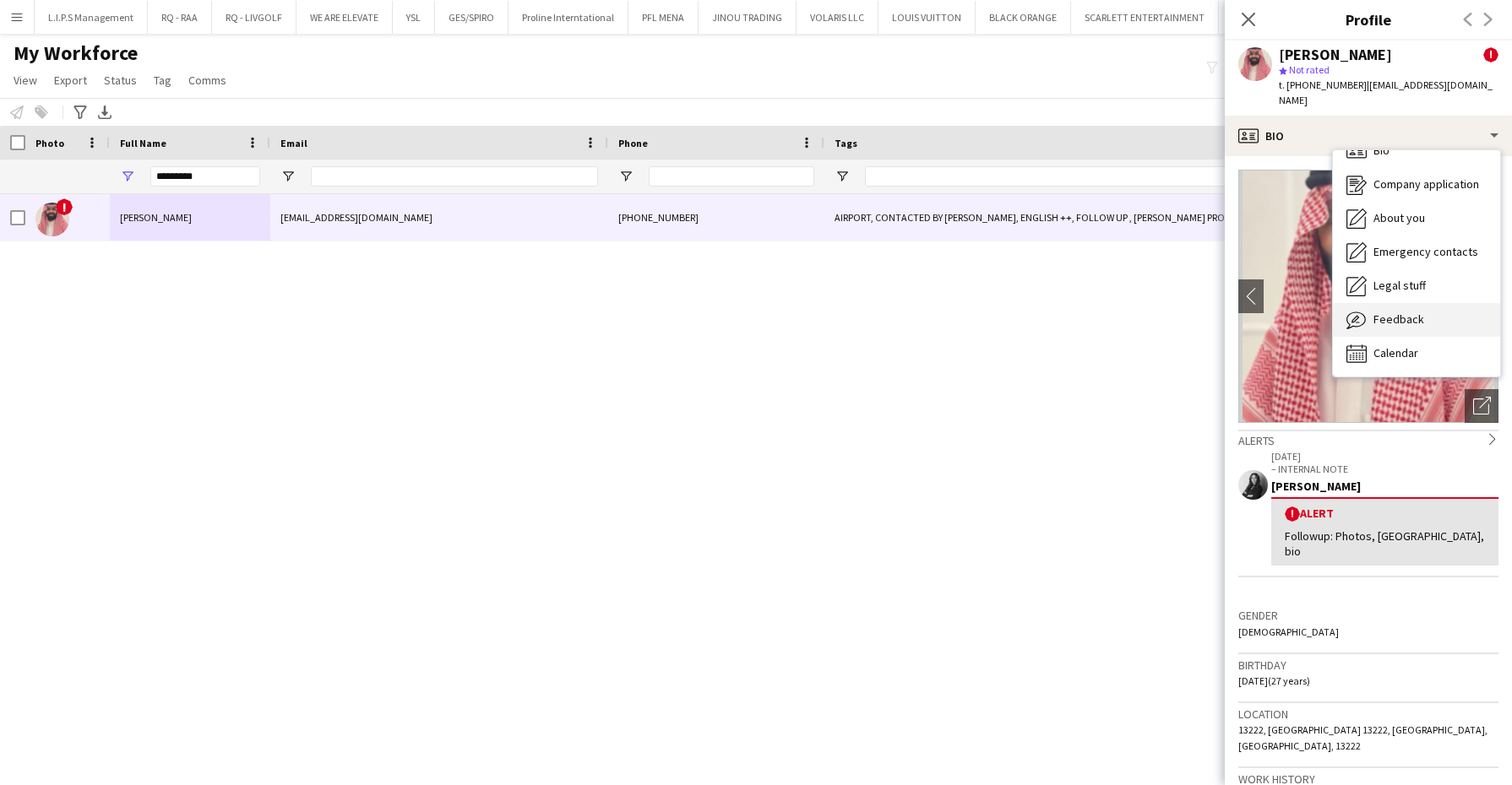
click at [1387, 311] on span "Feedback" at bounding box center [1399, 319] width 51 height 15
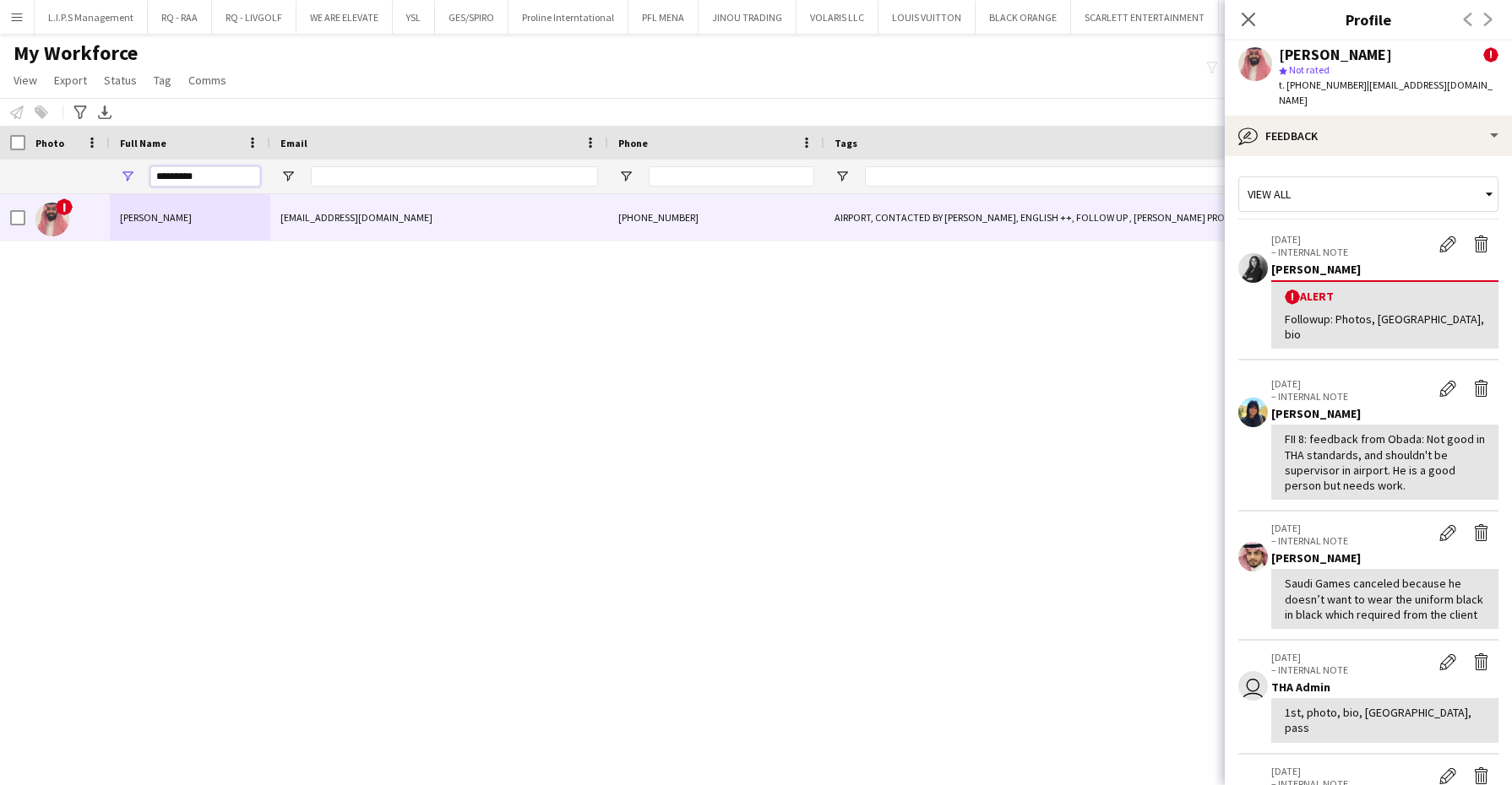
drag, startPoint x: 209, startPoint y: 178, endPoint x: 35, endPoint y: 142, distance: 177.7
click at [35, 148] on div "Workforce Details Full Name Email Phone Tags" at bounding box center [1198, 160] width 2397 height 69
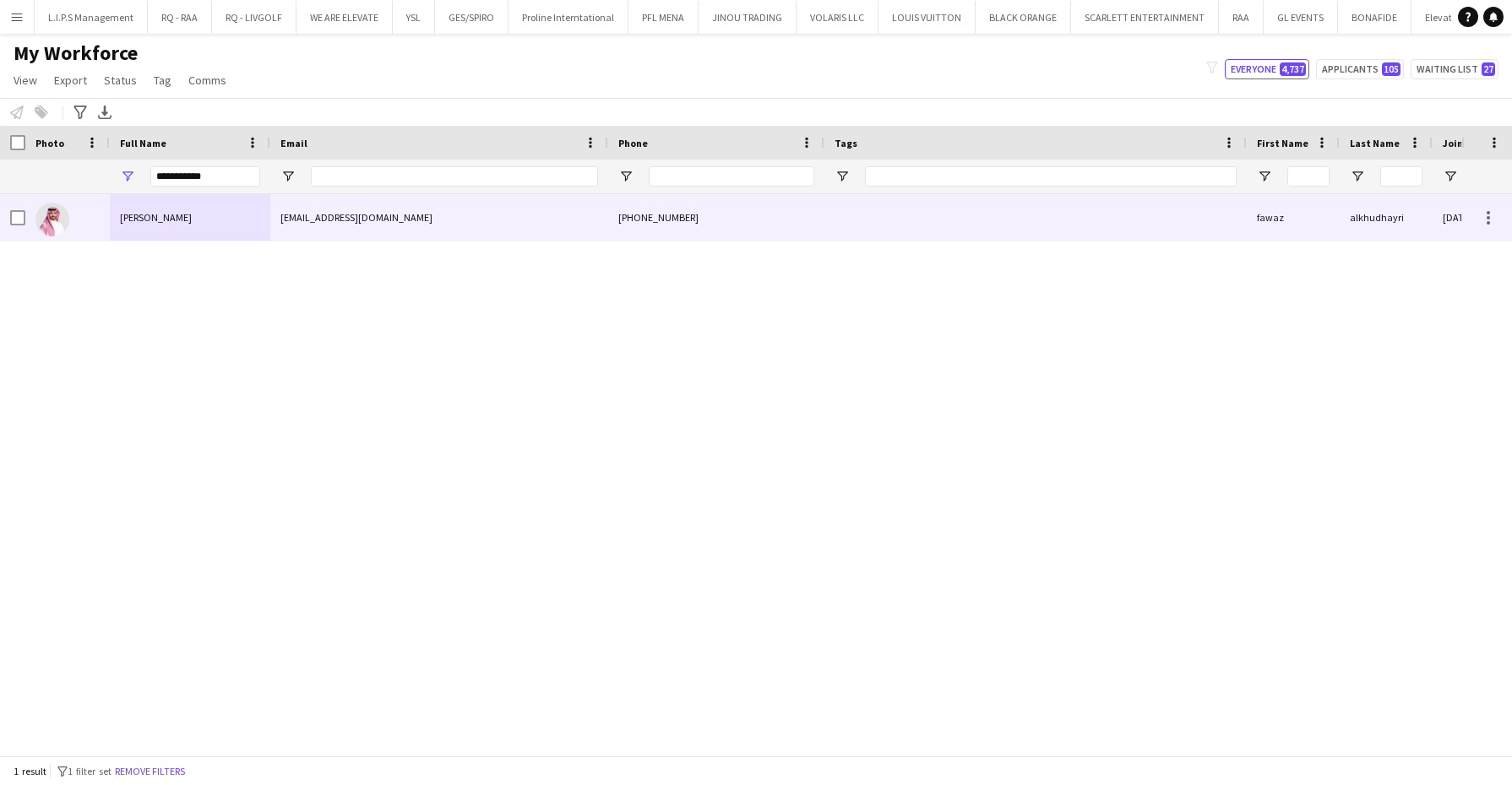
click at [71, 202] on div at bounding box center [68, 217] width 85 height 46
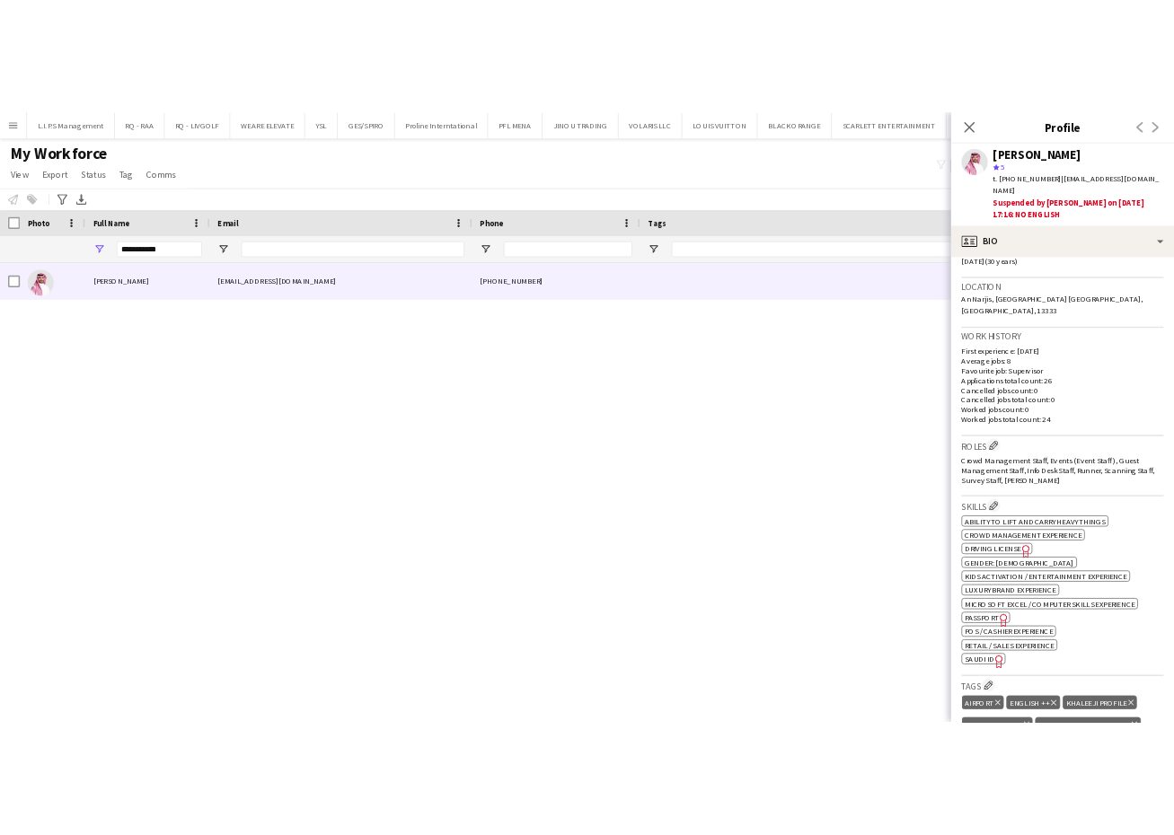
scroll to position [449, 0]
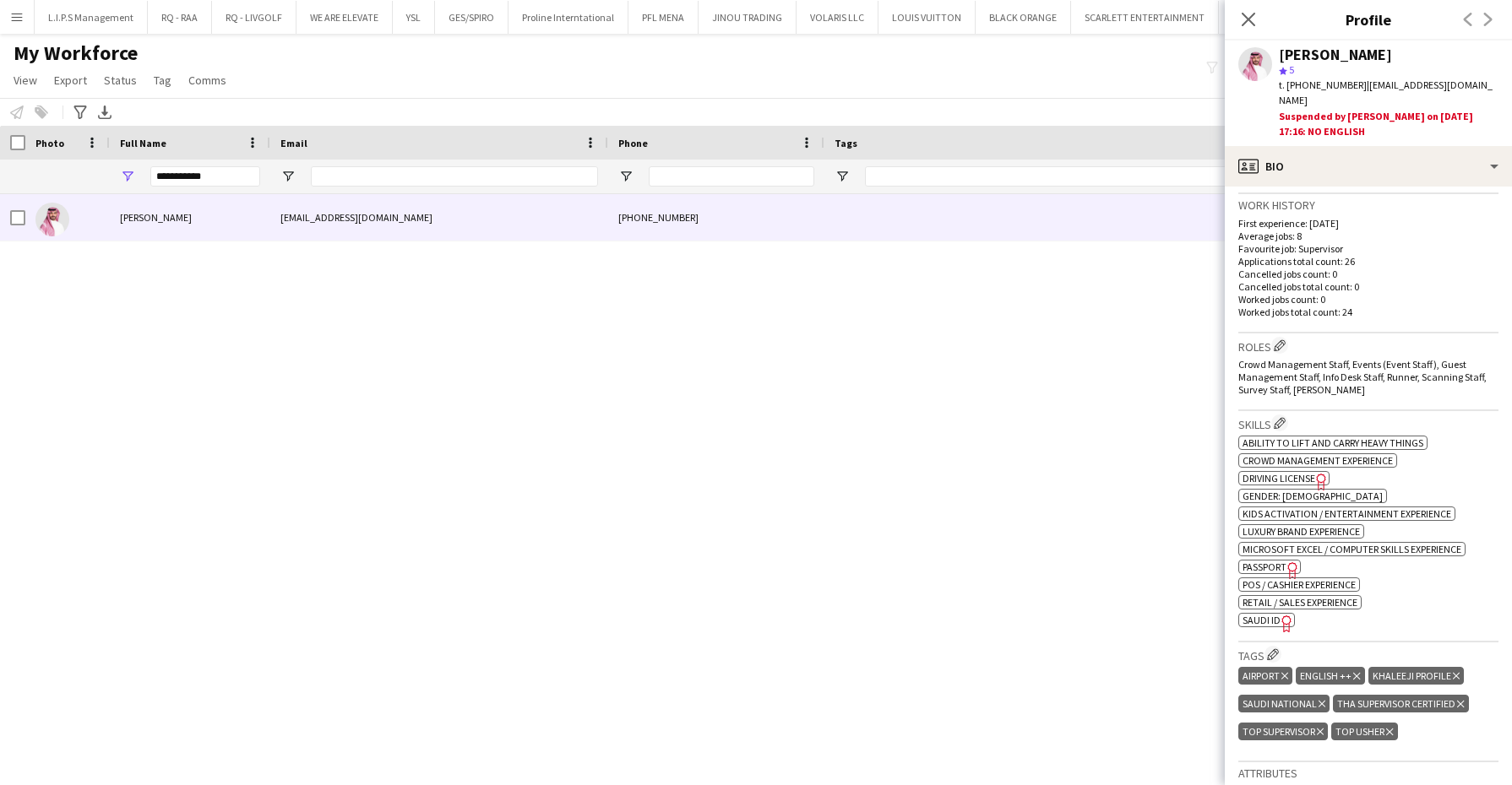
click at [1283, 671] on icon "Delete tag" at bounding box center [1284, 676] width 7 height 10
drag, startPoint x: 211, startPoint y: 171, endPoint x: 0, endPoint y: 145, distance: 212.6
click at [4, 154] on div "Workforce Details Full Name Email Phone Tags" at bounding box center [1198, 160] width 2397 height 69
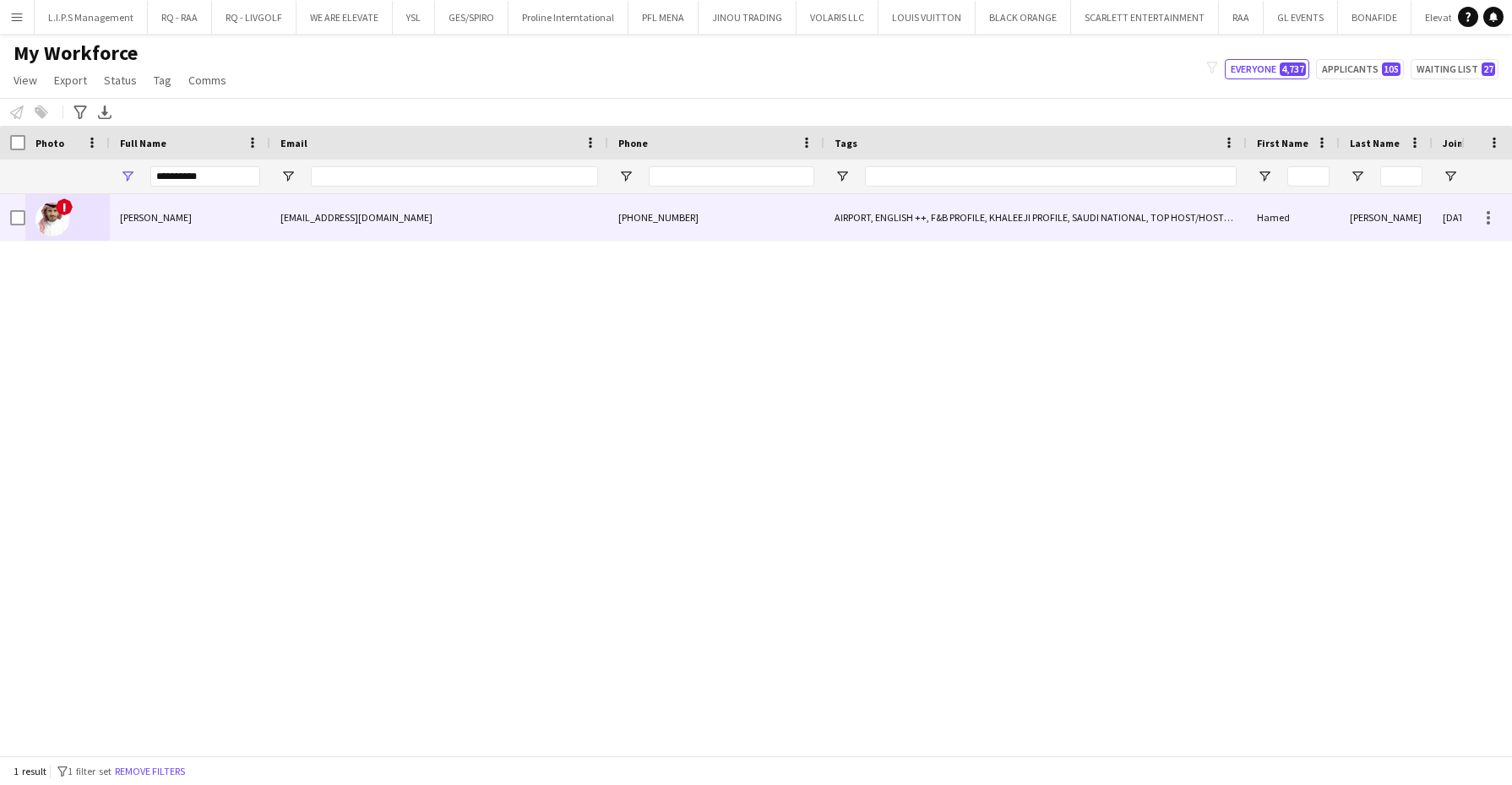
click at [242, 225] on div "[PERSON_NAME]" at bounding box center [190, 217] width 161 height 46
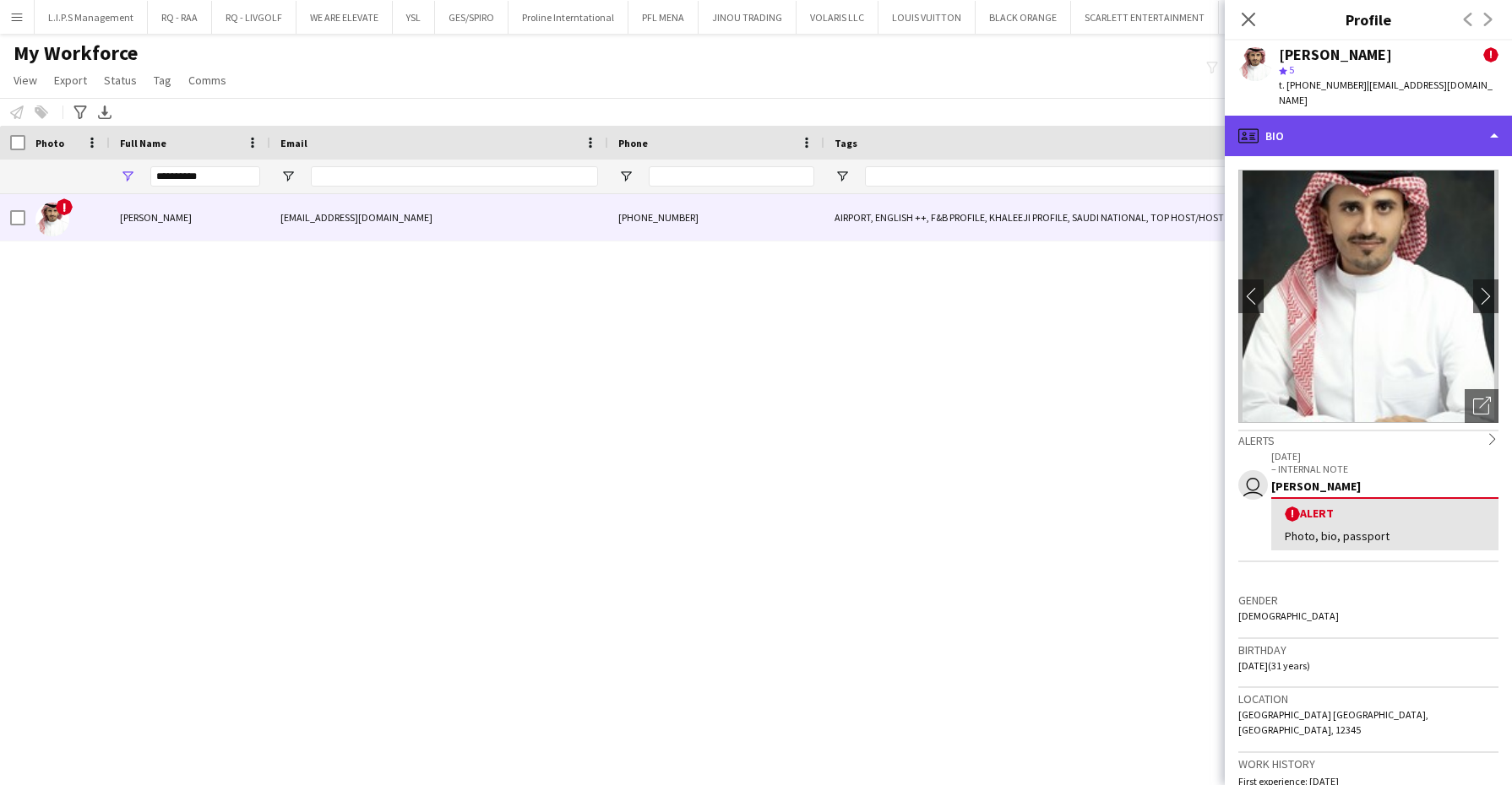
click at [1383, 116] on div "profile Bio" at bounding box center [1367, 135] width 287 height 40
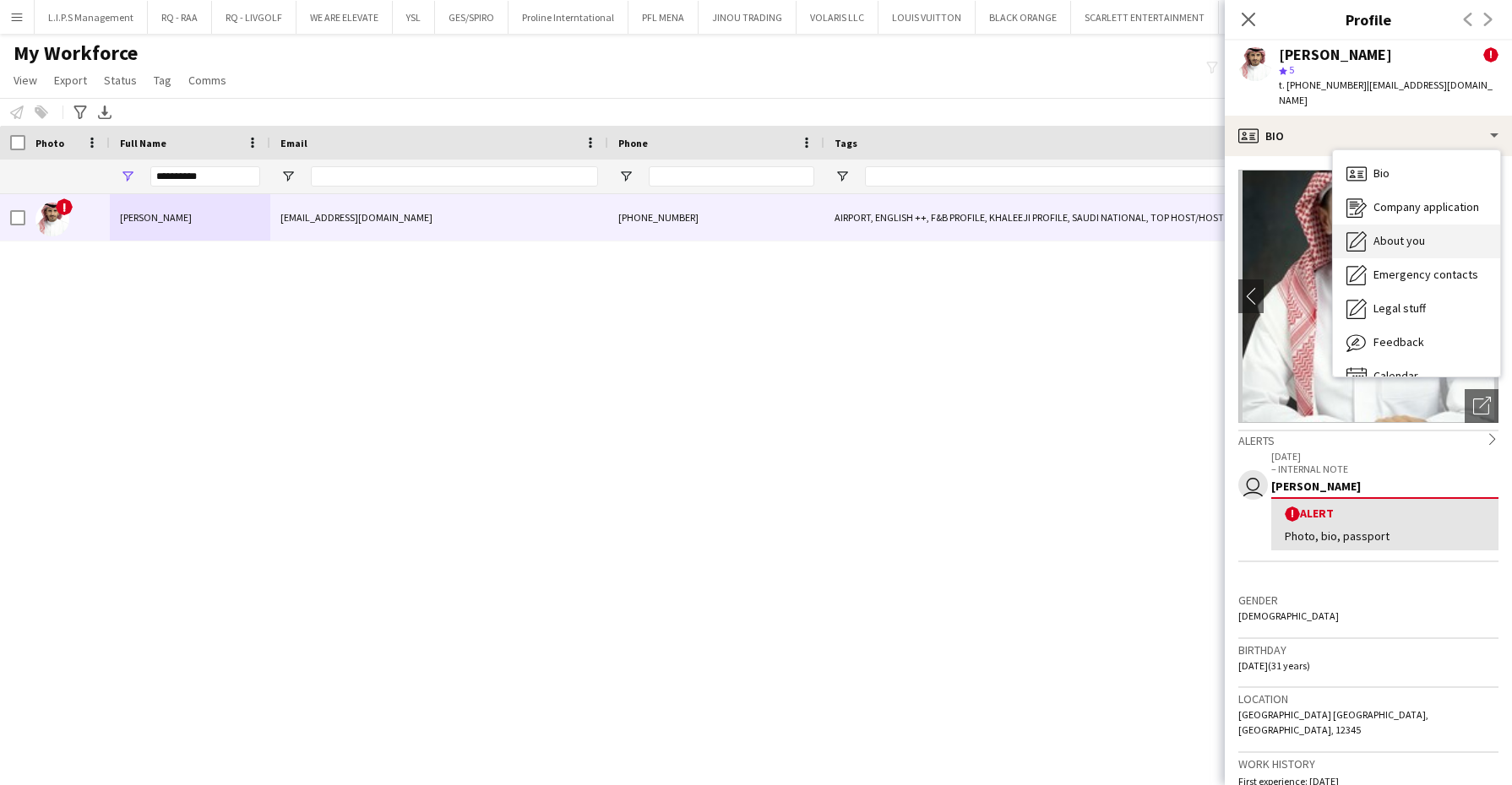
click at [1409, 233] on span "About you" at bounding box center [1399, 241] width 52 height 15
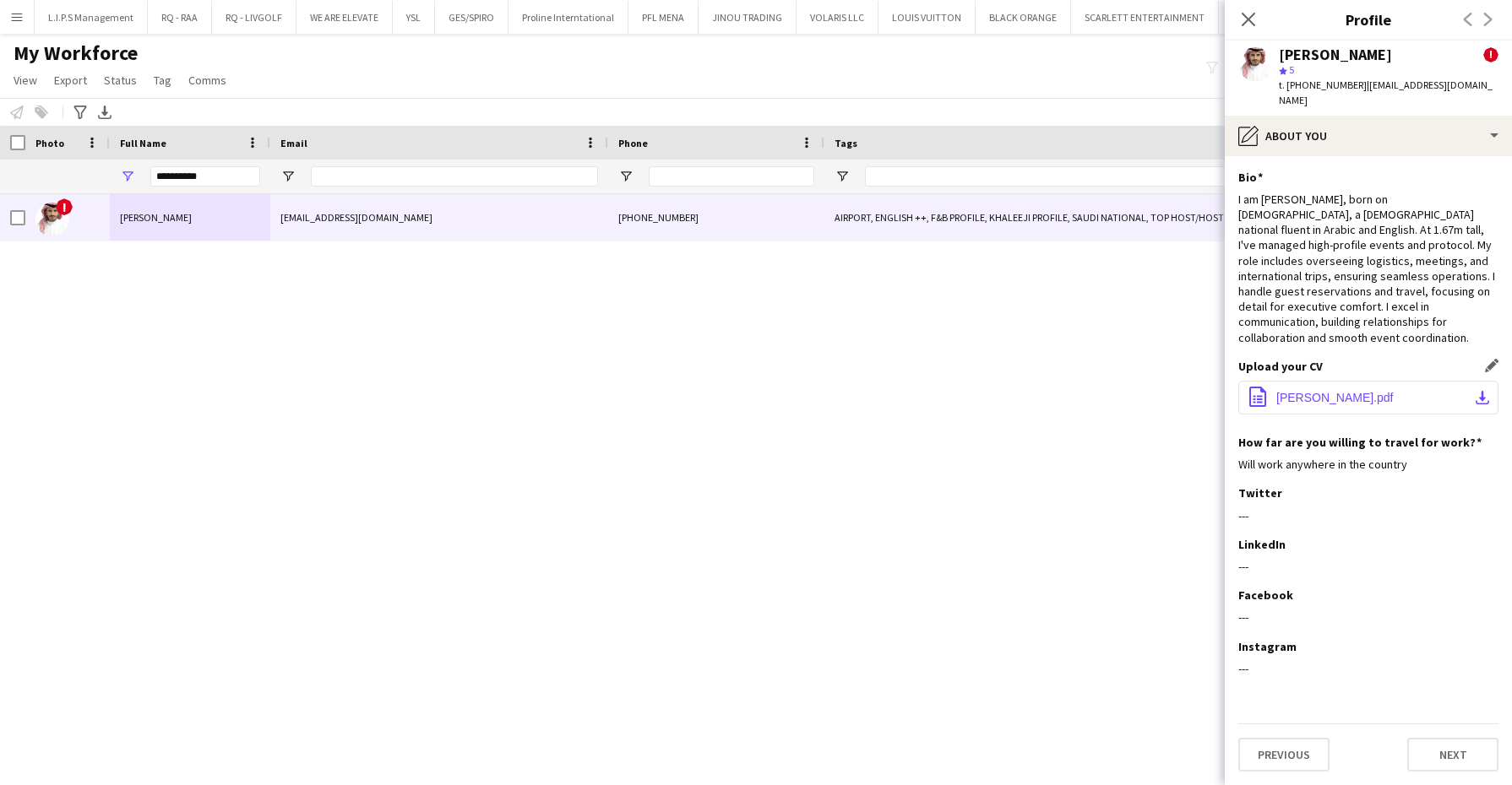
click at [1323, 391] on span "[PERSON_NAME].pdf" at bounding box center [1334, 398] width 118 height 13
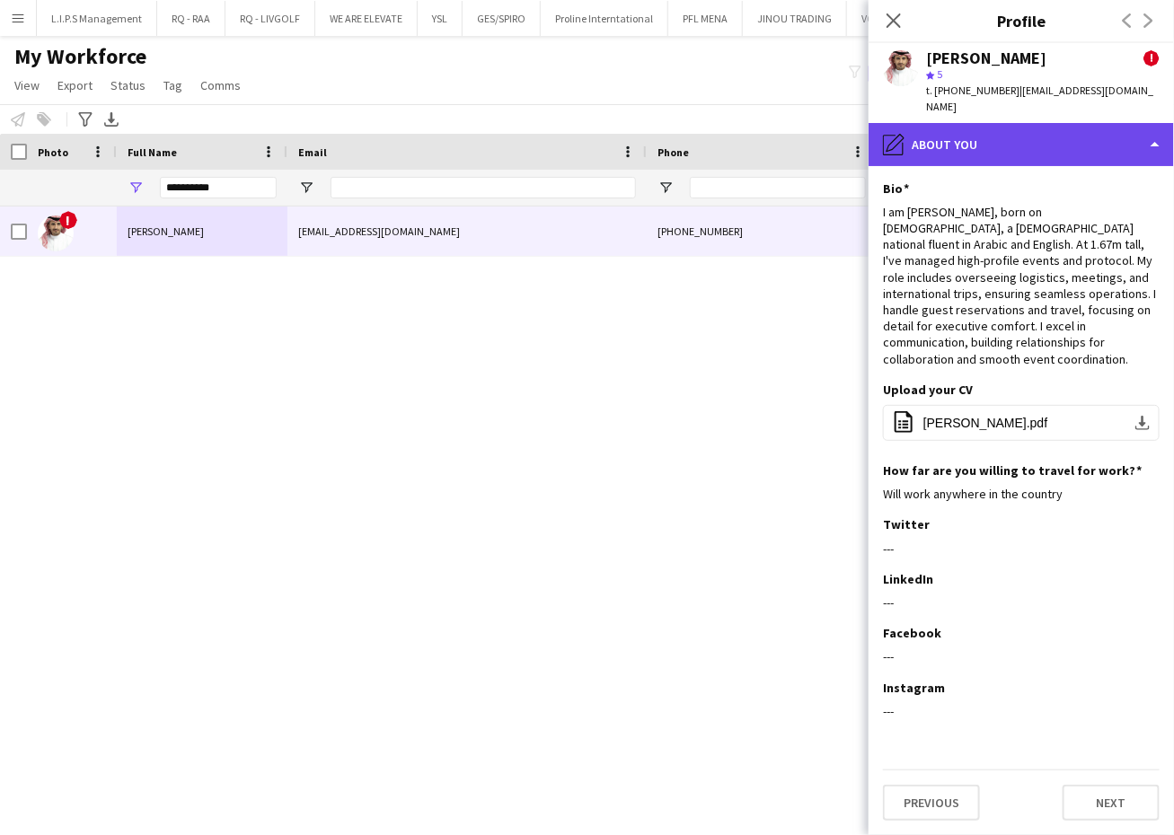
click at [1002, 123] on div "pencil4 About you" at bounding box center [1021, 144] width 305 height 43
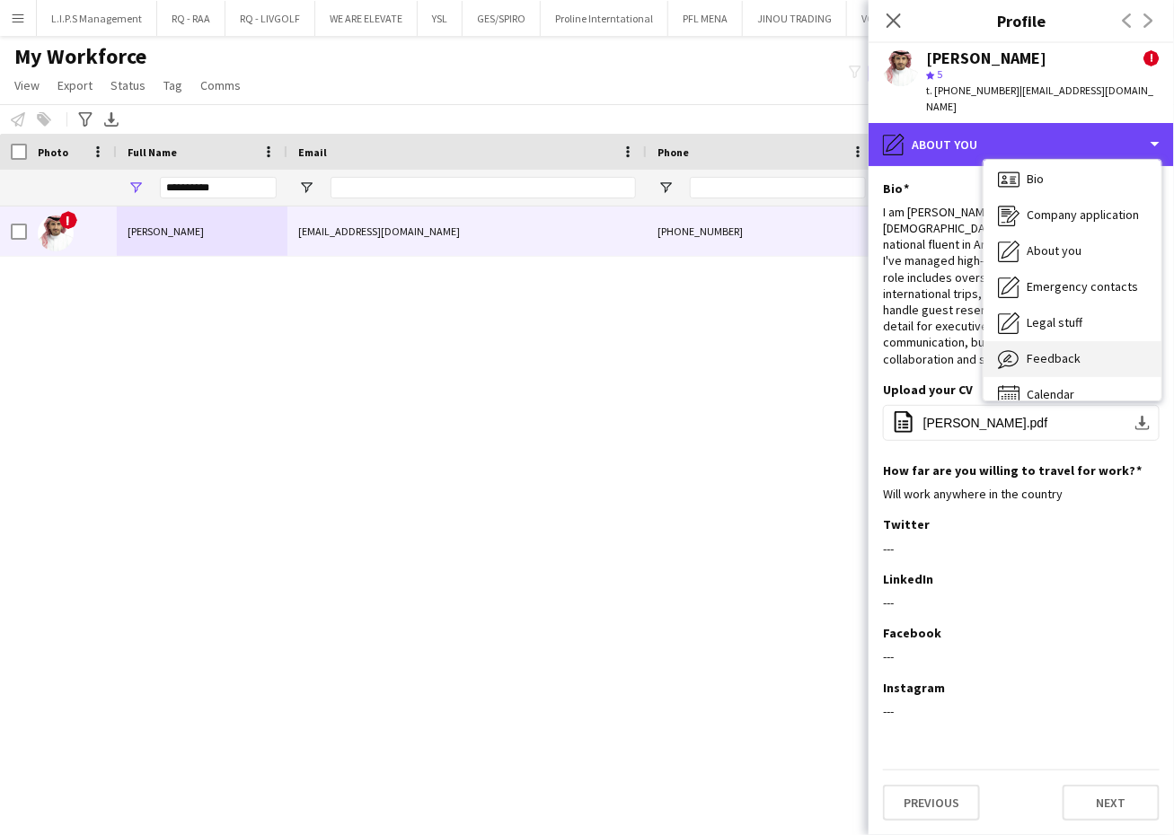
scroll to position [24, 0]
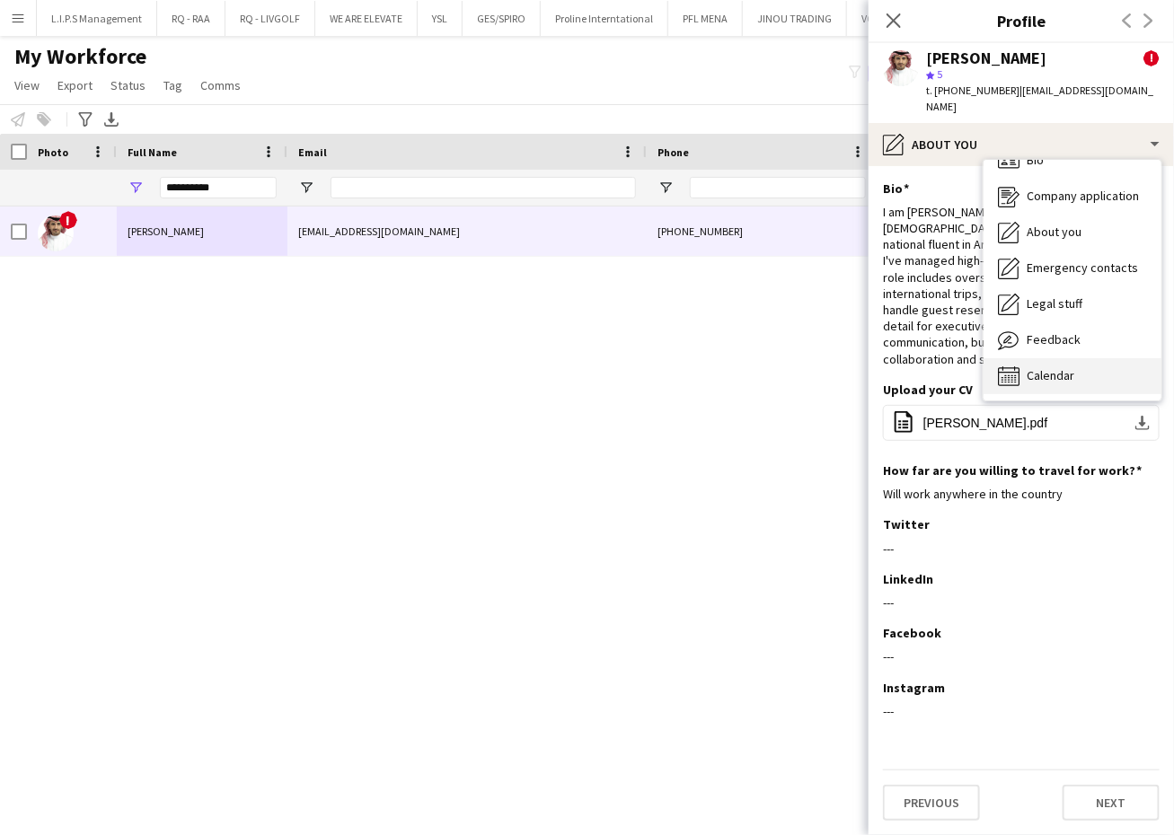
click at [1024, 358] on div "Calendar Calendar" at bounding box center [1073, 376] width 178 height 36
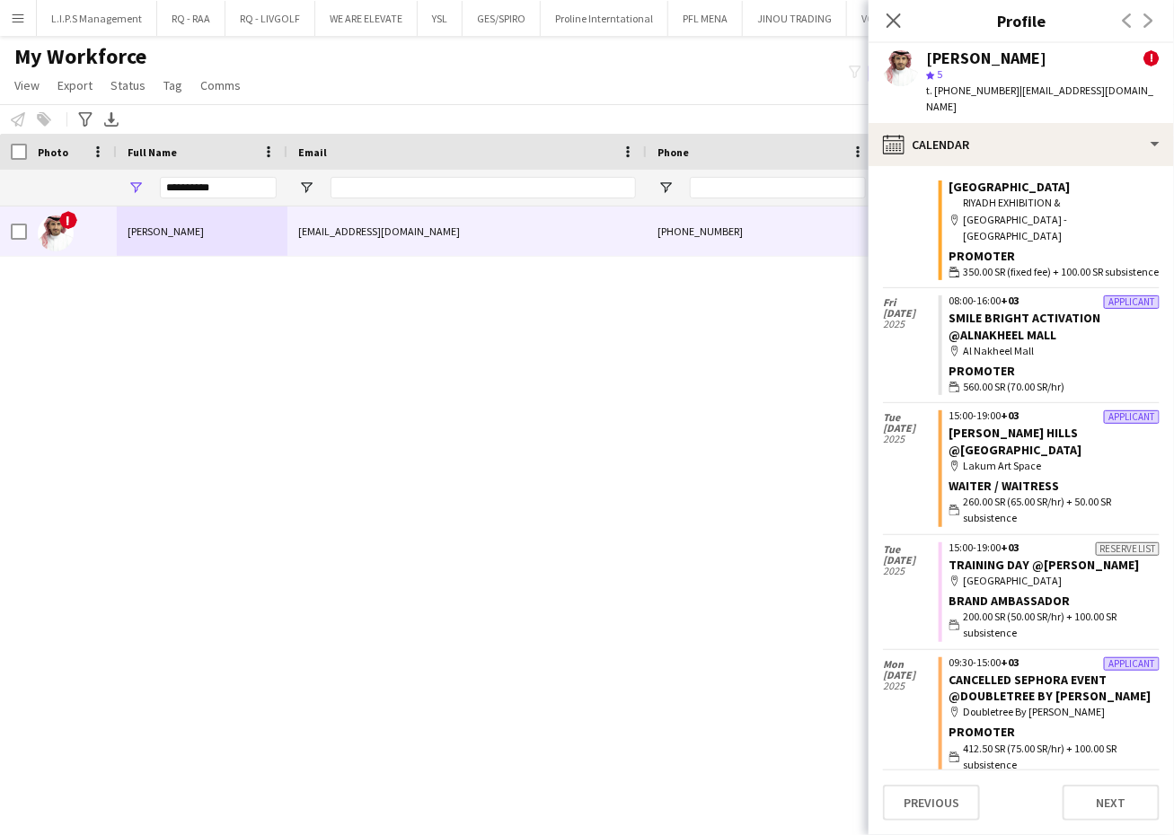
scroll to position [225, 0]
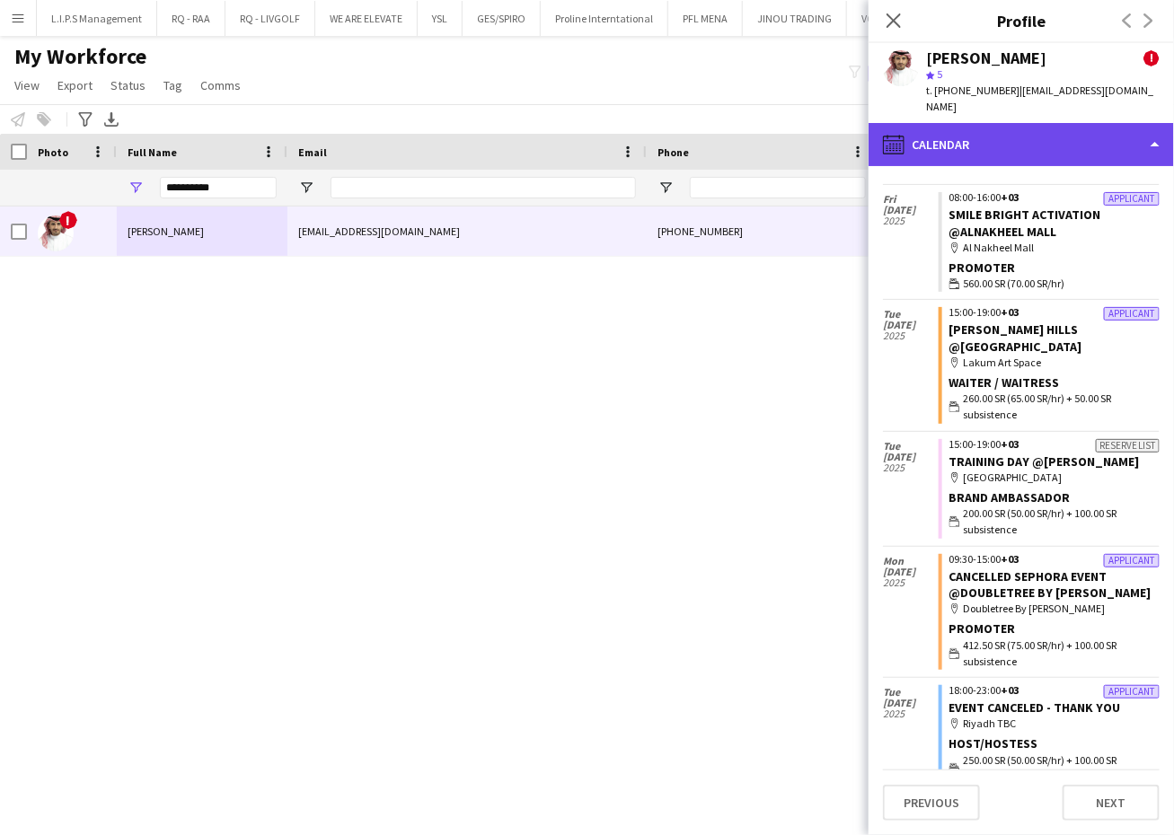
click at [1067, 128] on div "calendar-full Calendar" at bounding box center [1021, 144] width 305 height 43
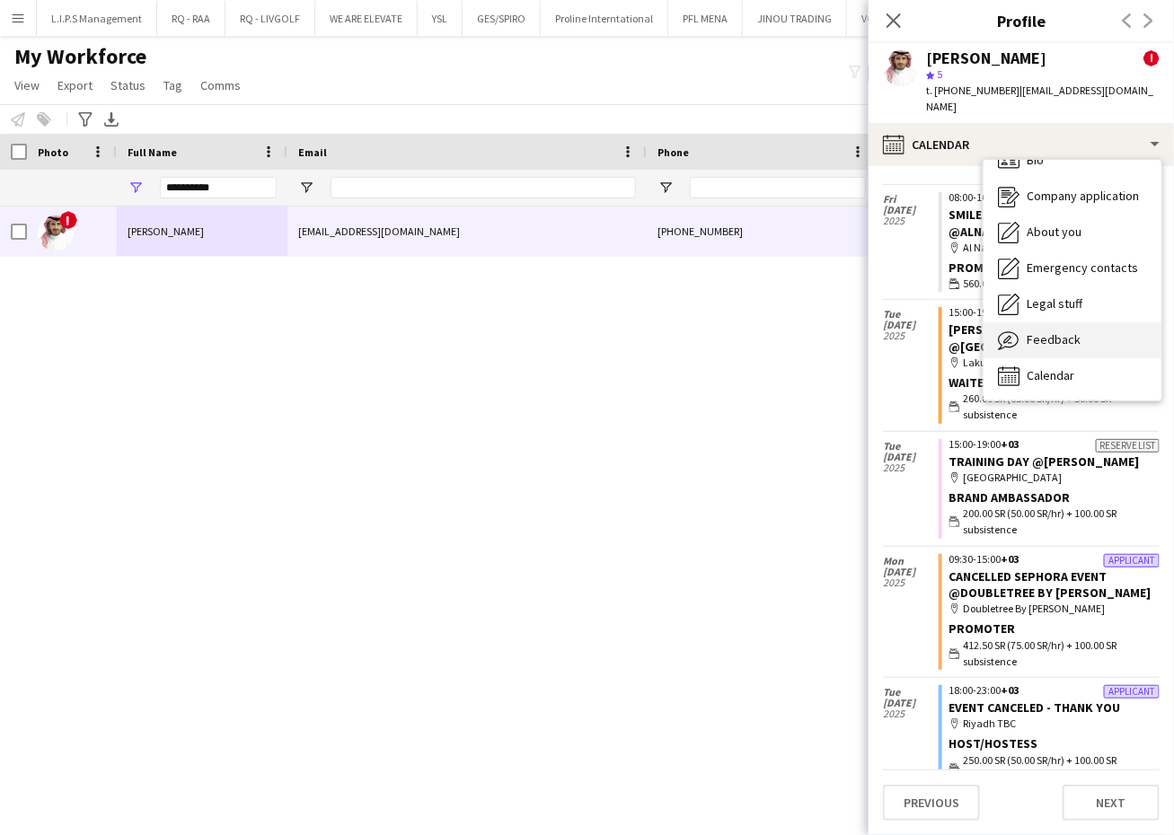
click at [1057, 322] on div "Feedback Feedback" at bounding box center [1073, 340] width 178 height 36
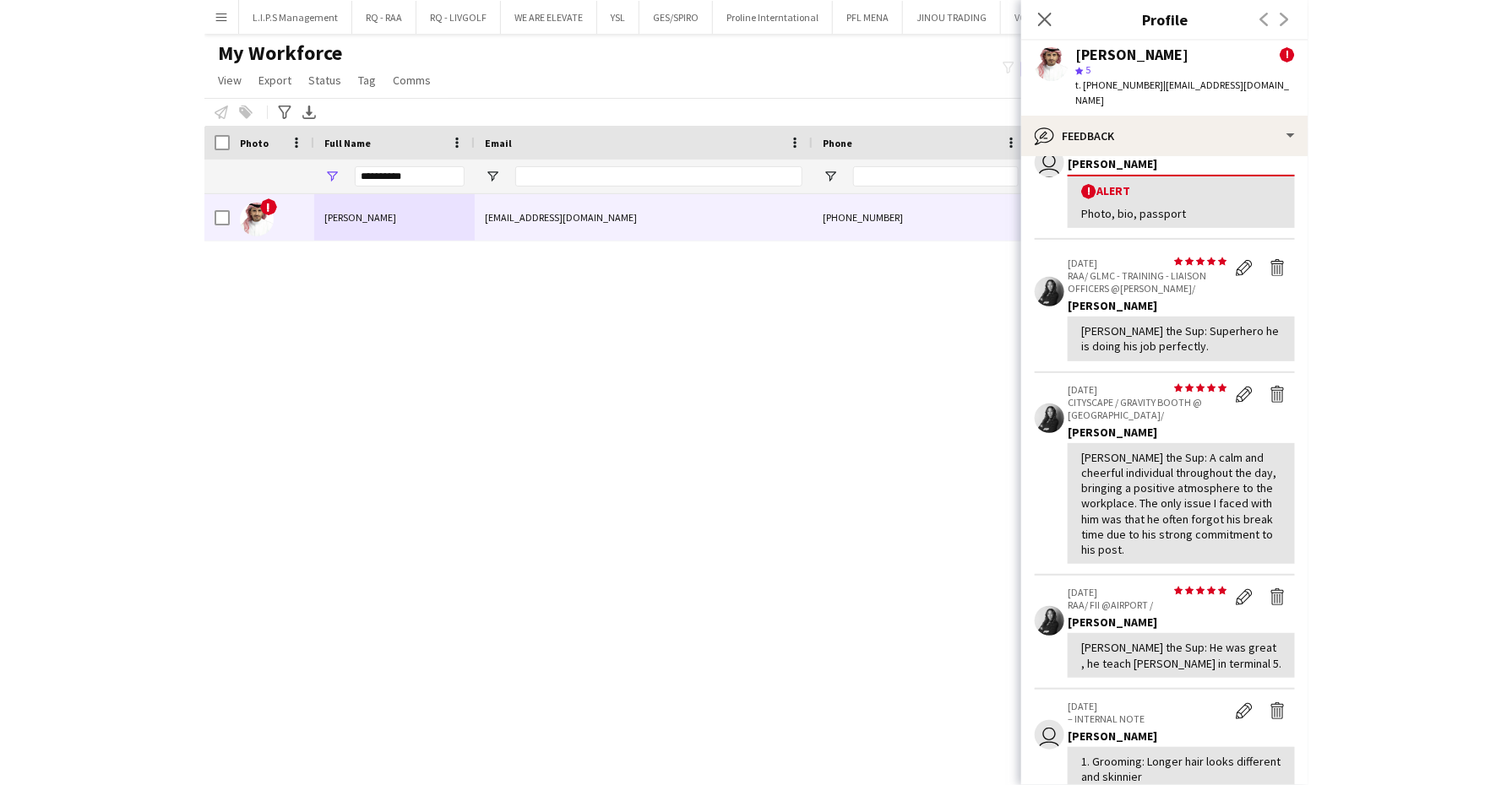
scroll to position [317, 0]
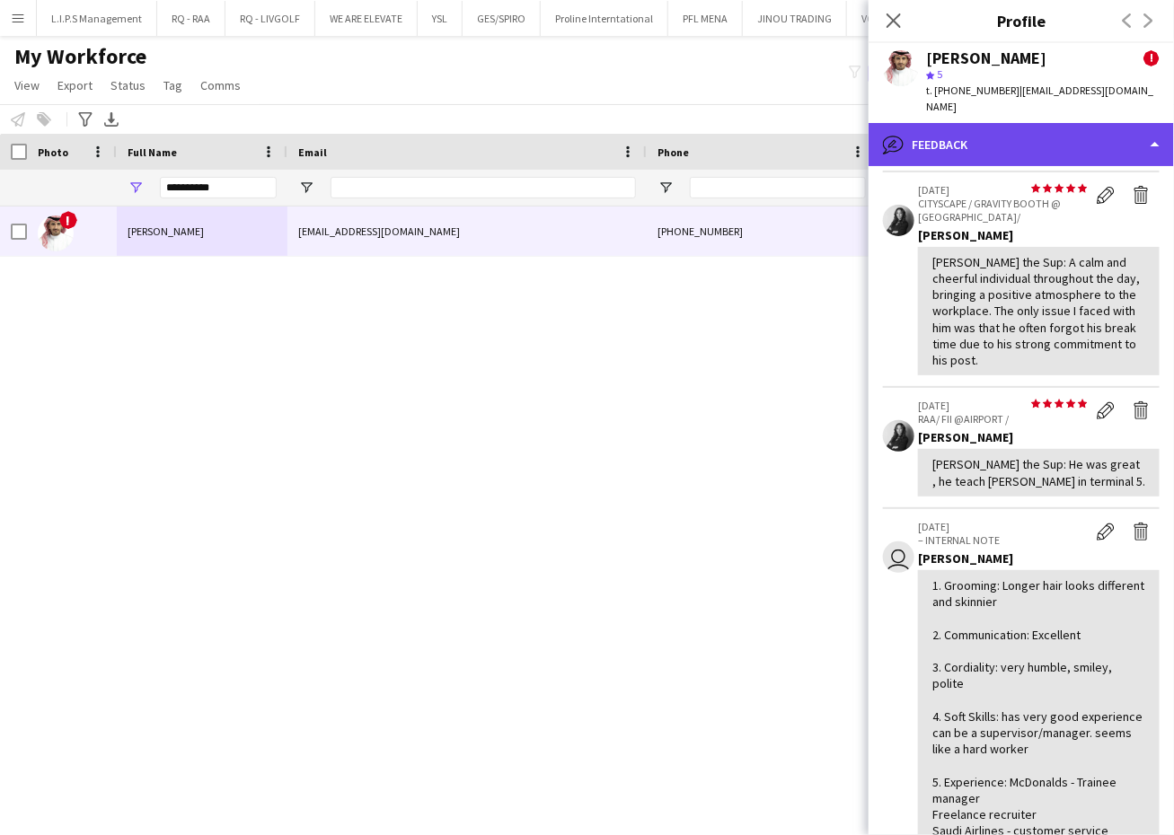
click at [1058, 123] on div "bubble-pencil Feedback" at bounding box center [1021, 144] width 305 height 43
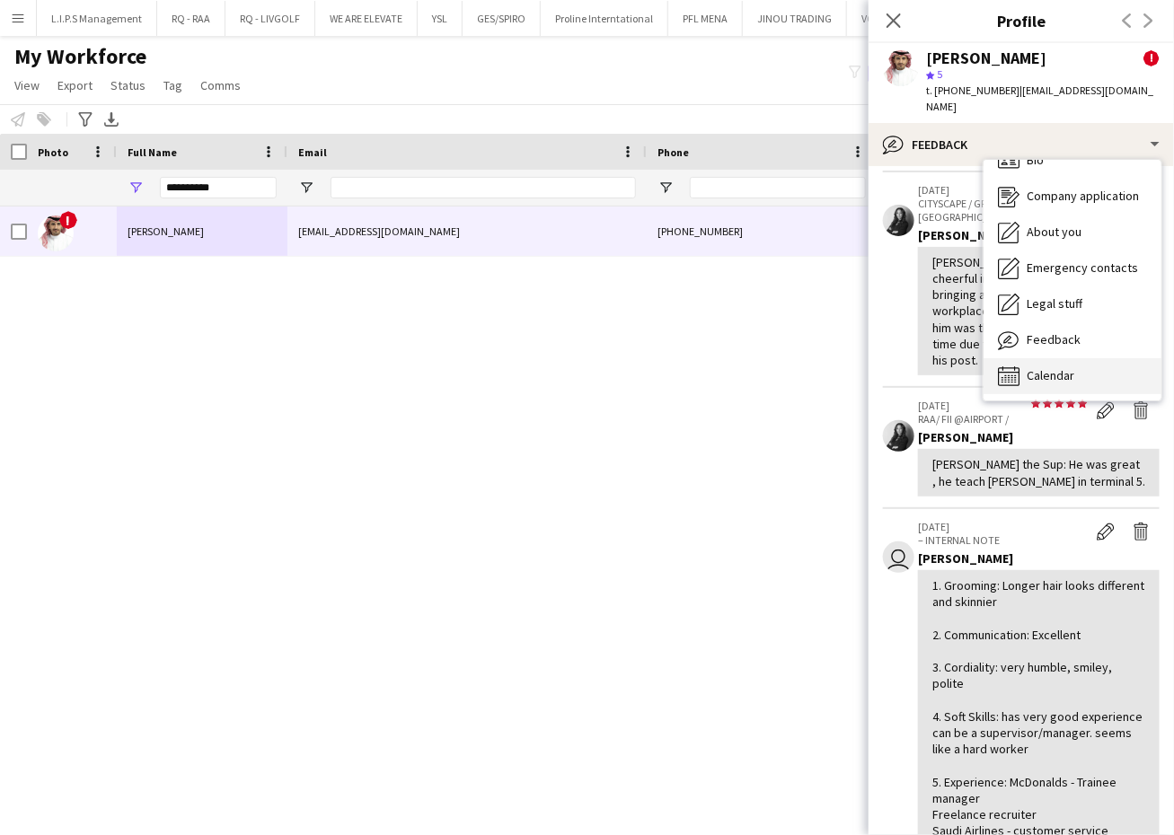
click at [1056, 358] on div "Calendar Calendar" at bounding box center [1073, 376] width 178 height 36
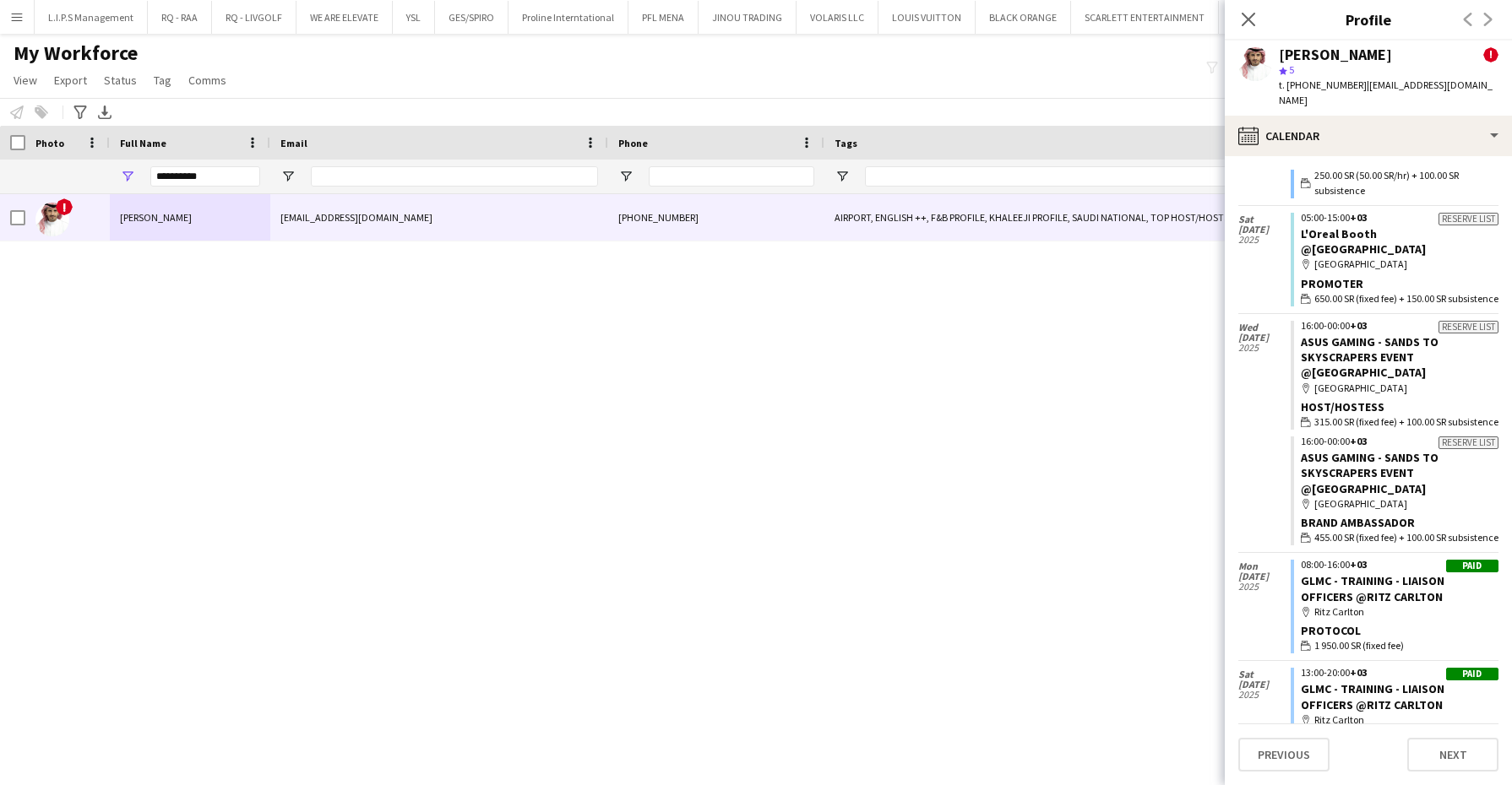
scroll to position [769, 0]
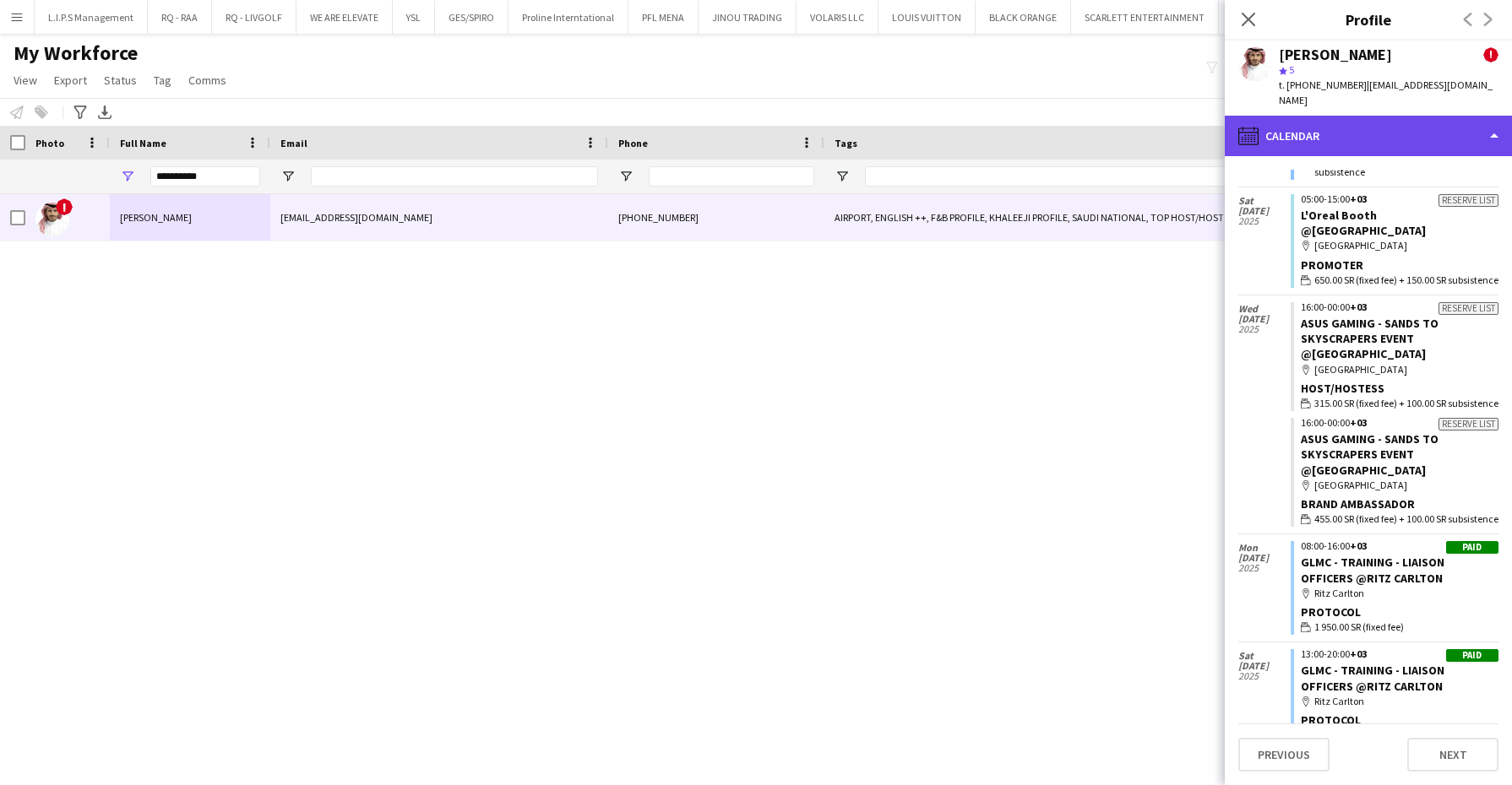
click at [1369, 121] on div "calendar-full Calendar" at bounding box center [1367, 135] width 287 height 40
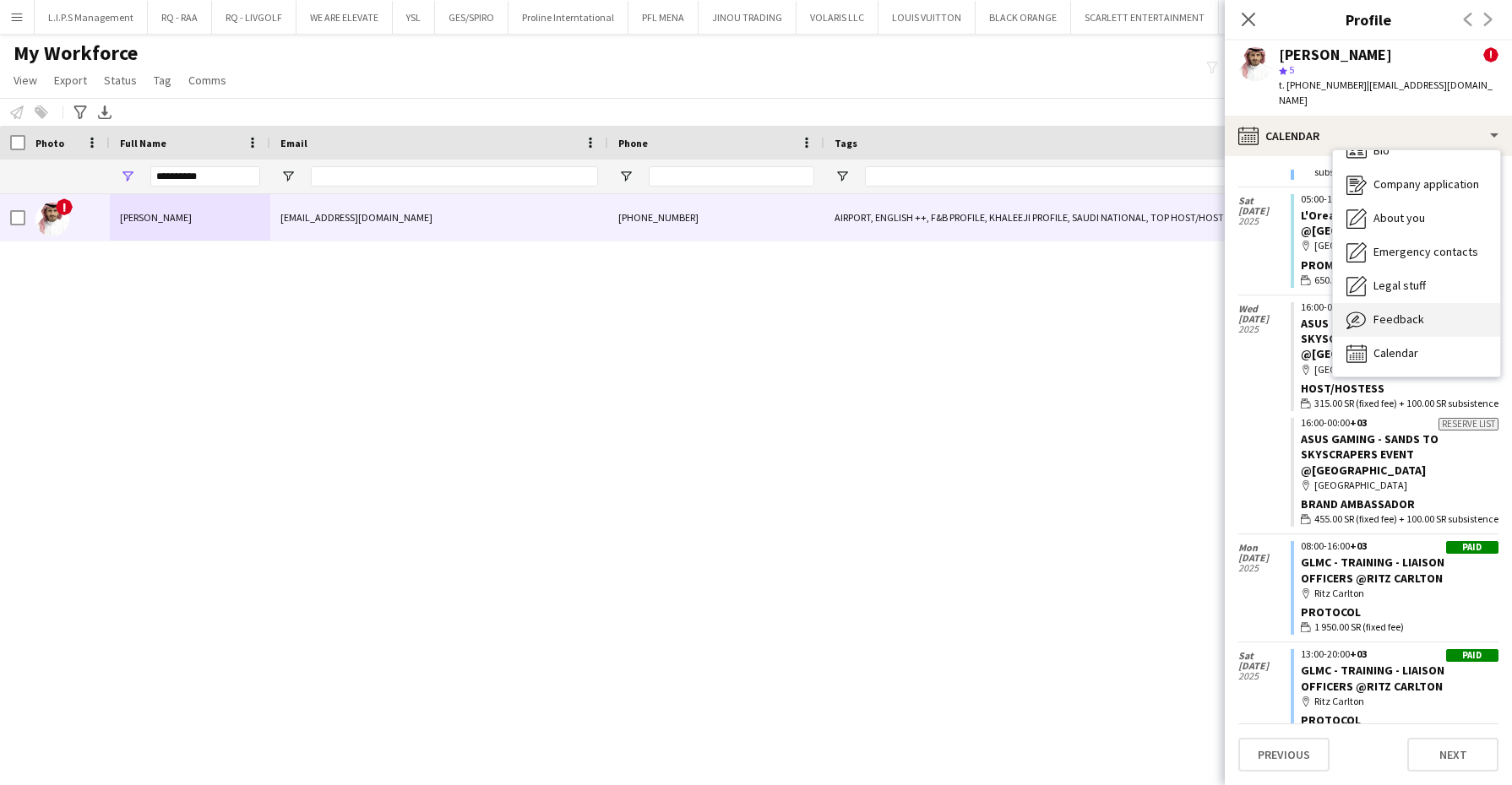
click at [1410, 311] on span "Feedback" at bounding box center [1399, 319] width 51 height 15
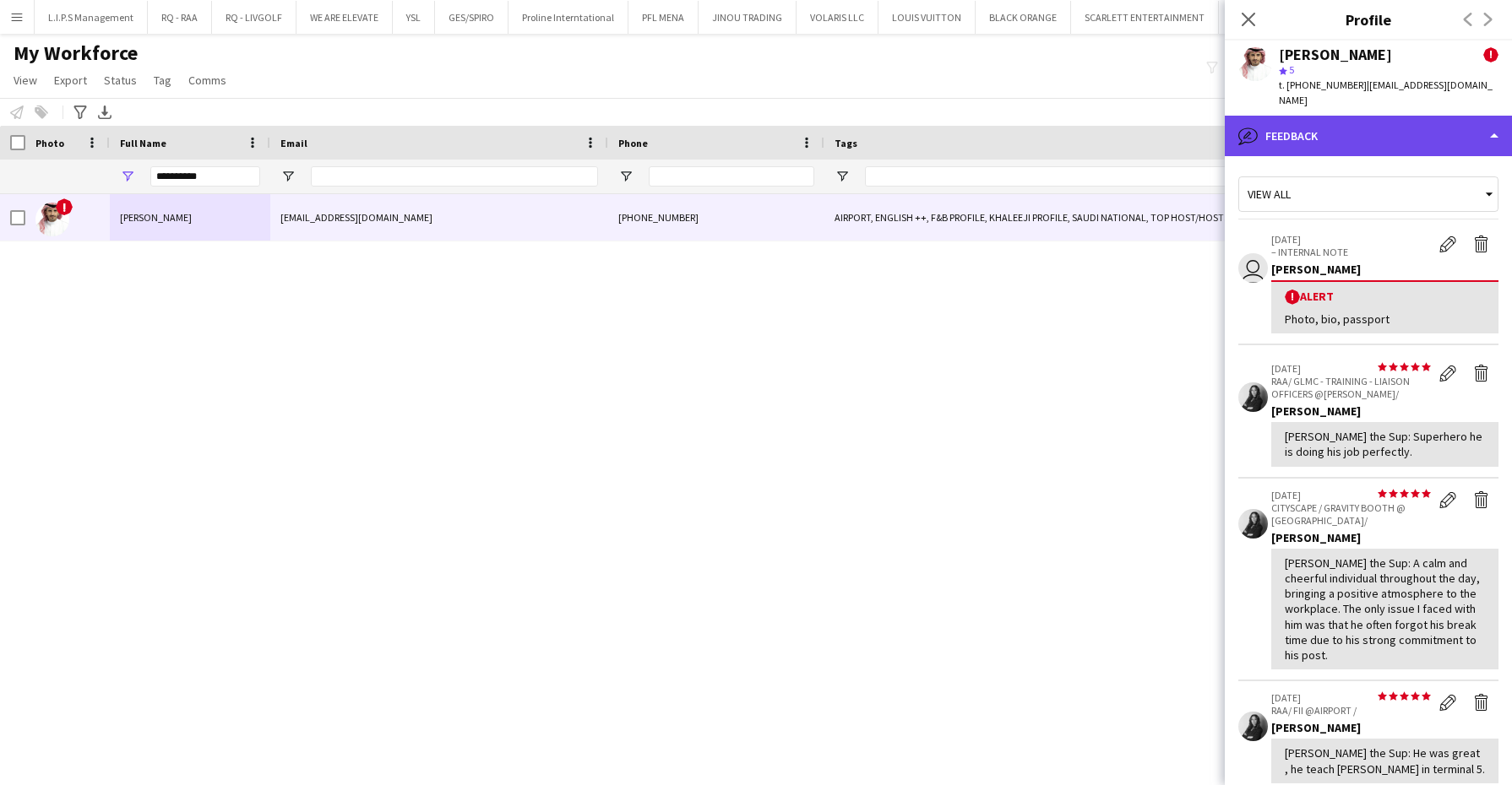
click at [1330, 116] on div "bubble-pencil Feedback" at bounding box center [1367, 135] width 287 height 40
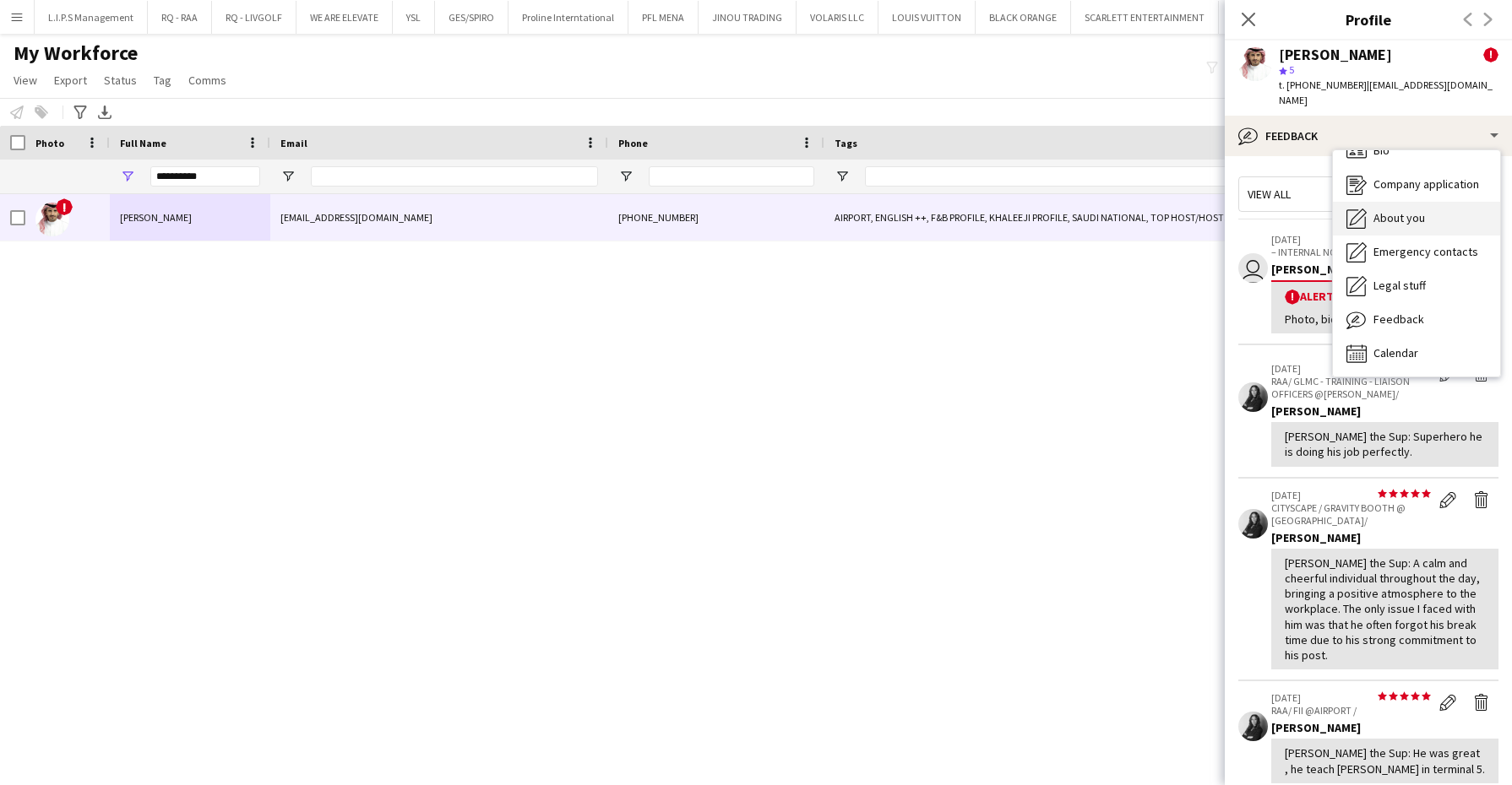
click at [1399, 211] on span "About you" at bounding box center [1399, 218] width 52 height 15
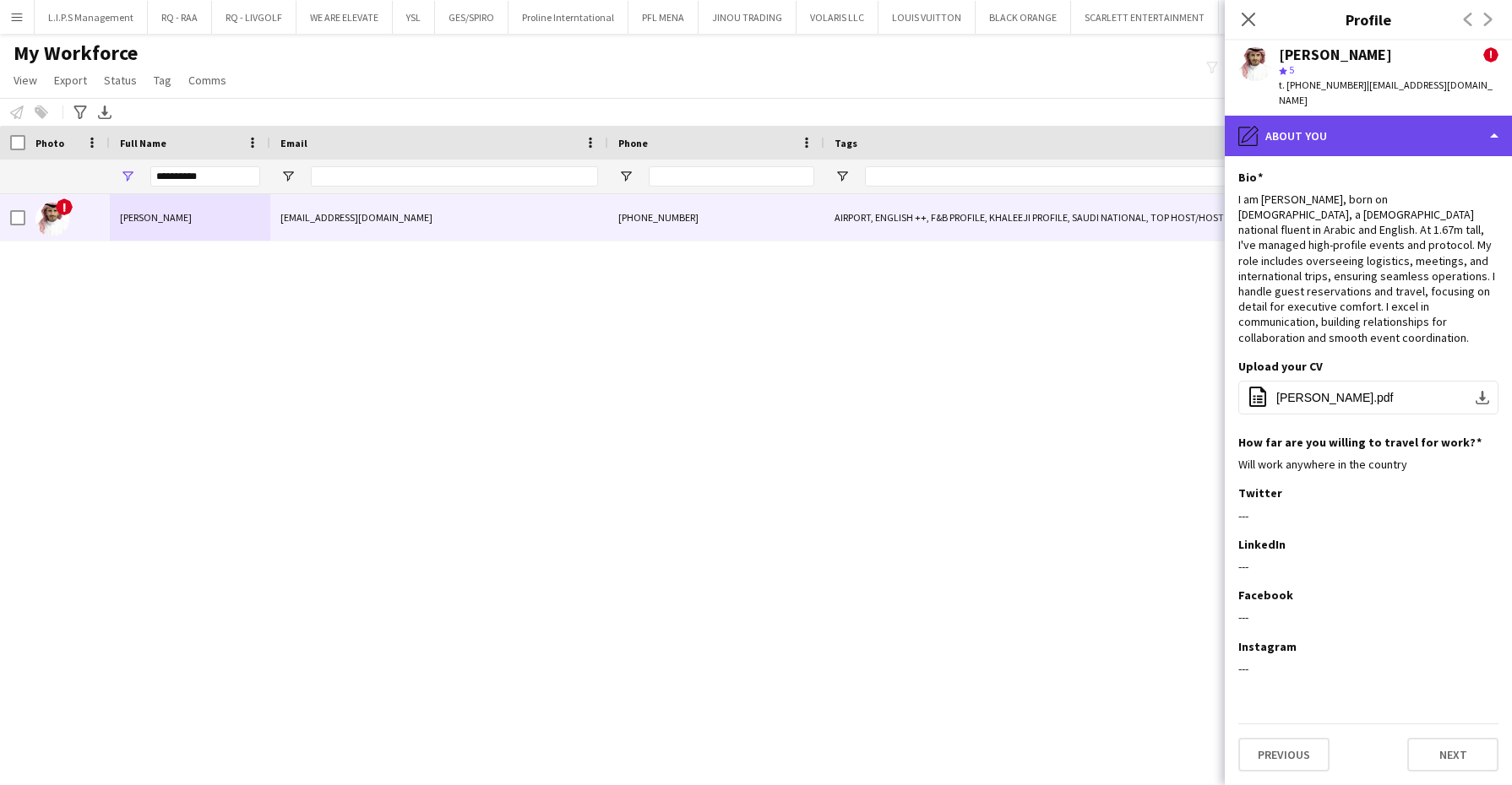
click at [1374, 120] on div "pencil4 About you" at bounding box center [1367, 135] width 287 height 40
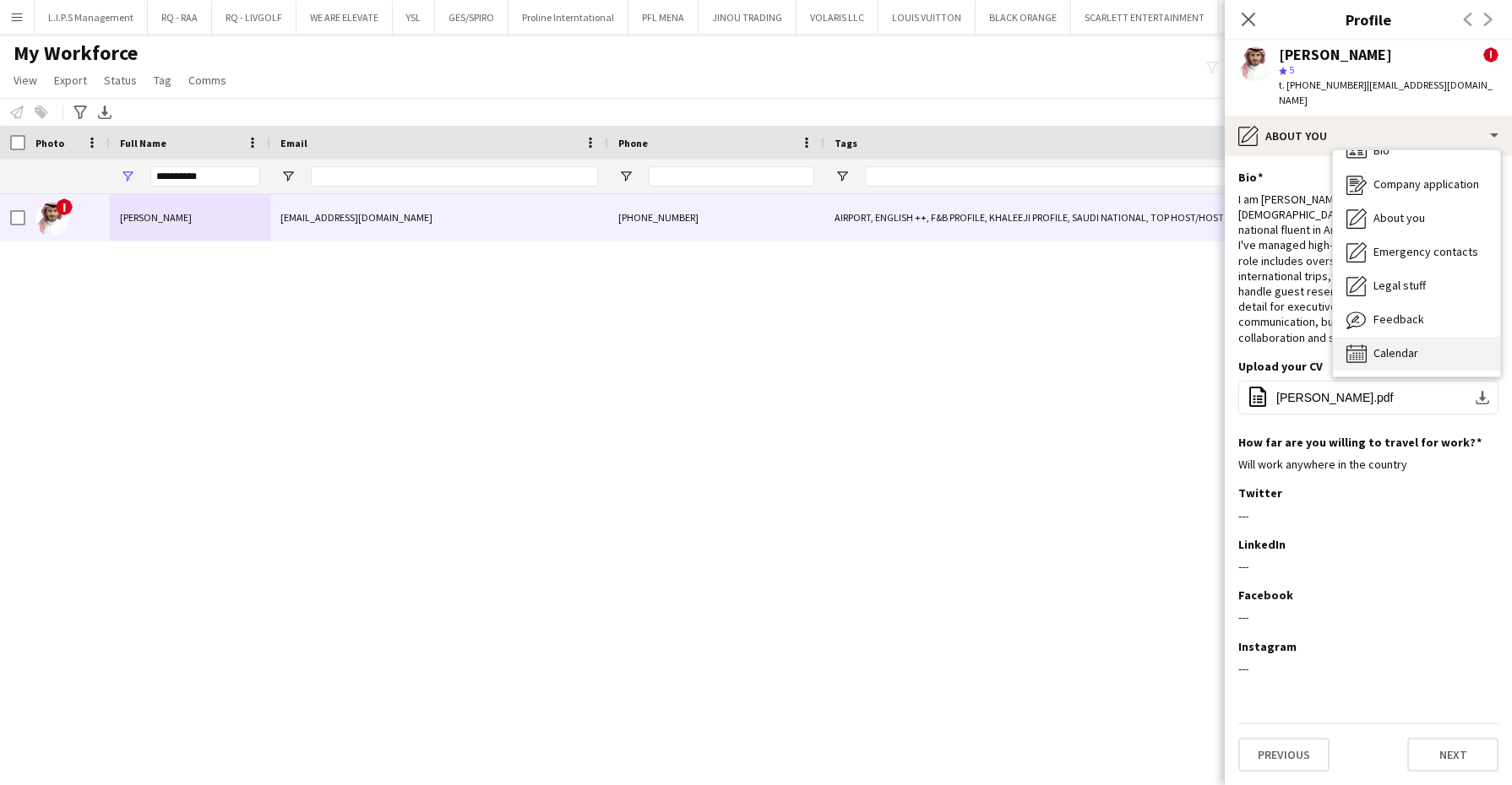
click at [1405, 350] on div "Calendar Calendar" at bounding box center [1416, 353] width 167 height 34
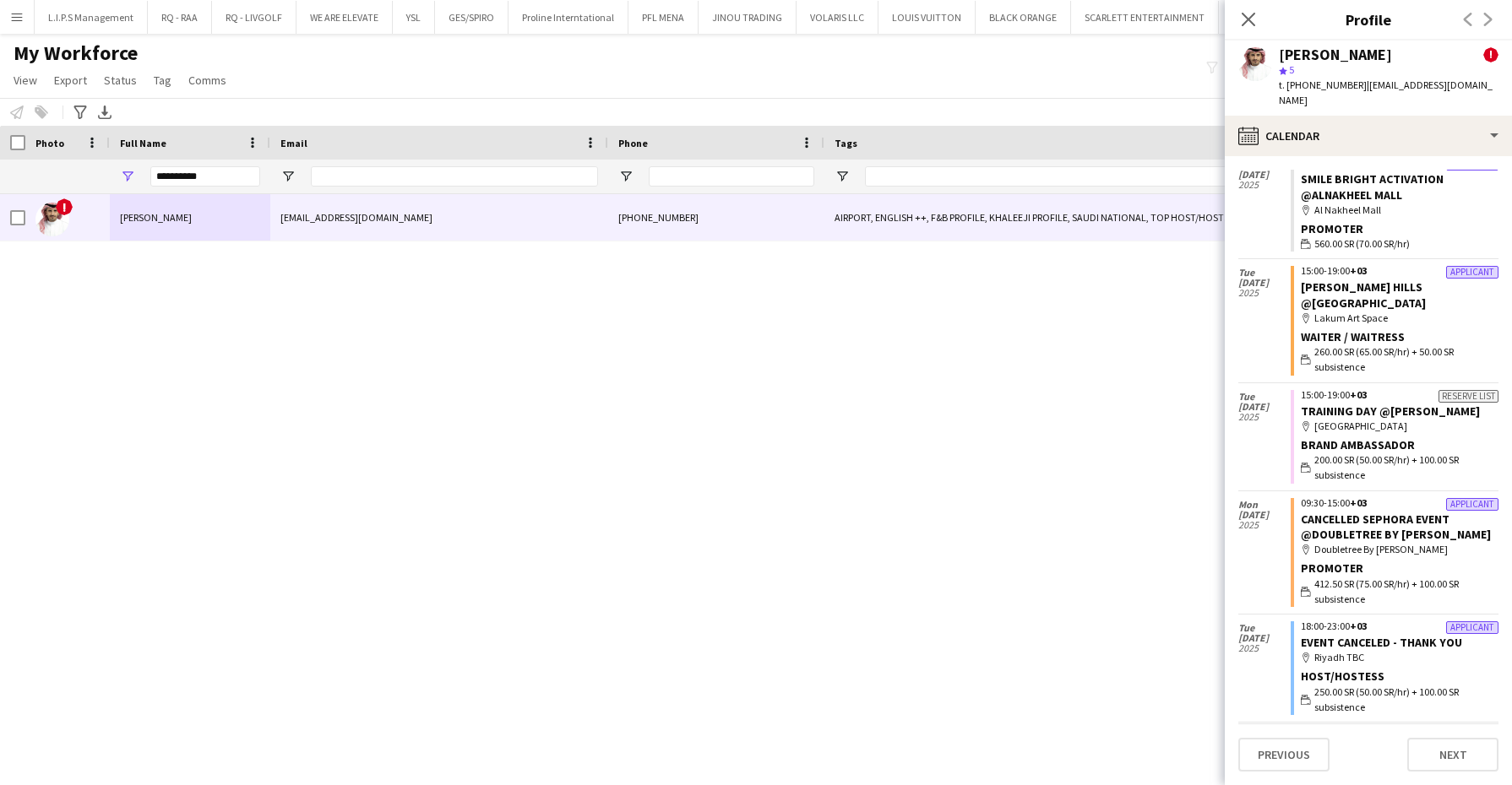
scroll to position [0, 0]
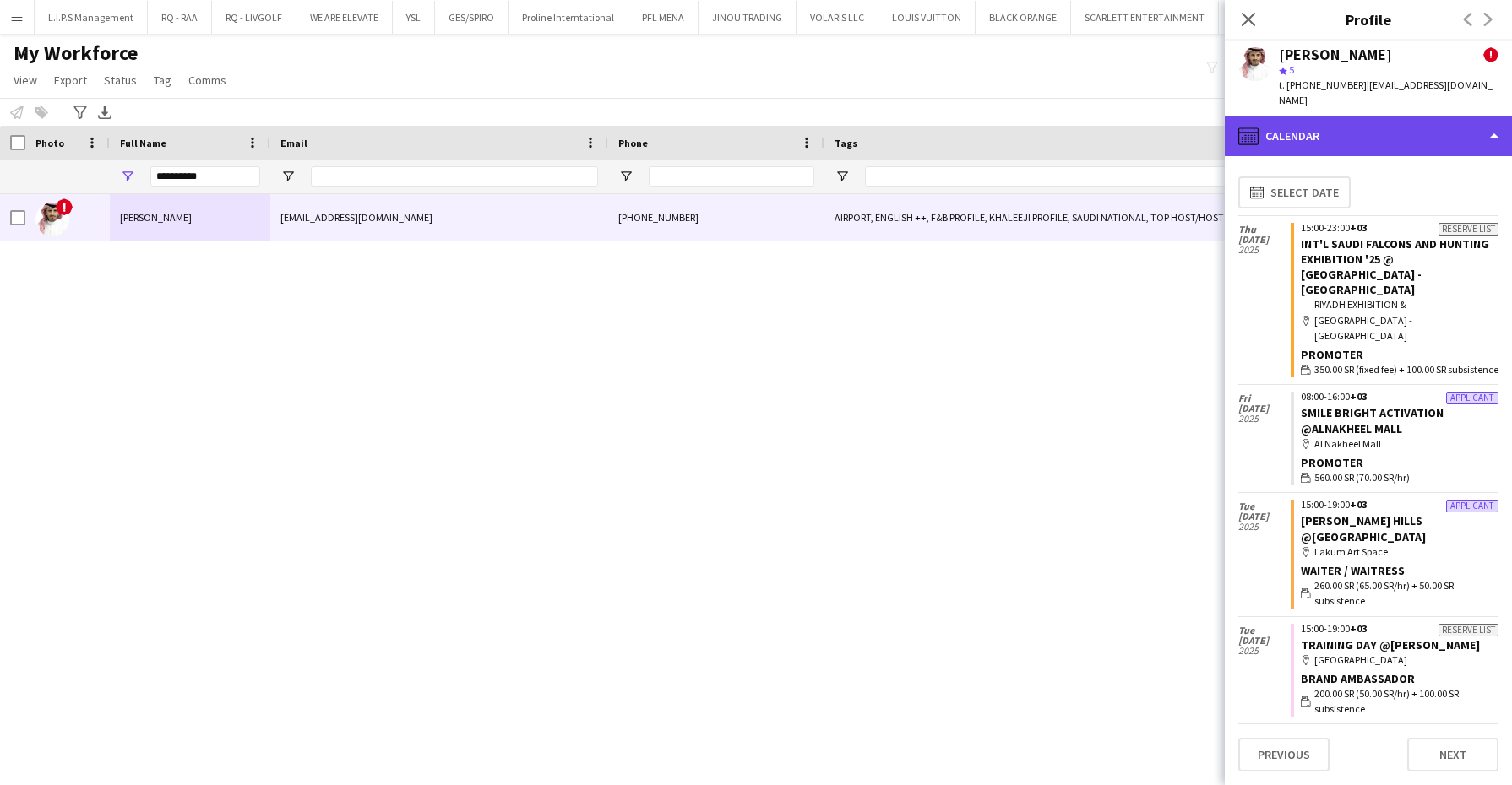
click at [1371, 132] on div "calendar-full Calendar" at bounding box center [1367, 135] width 287 height 40
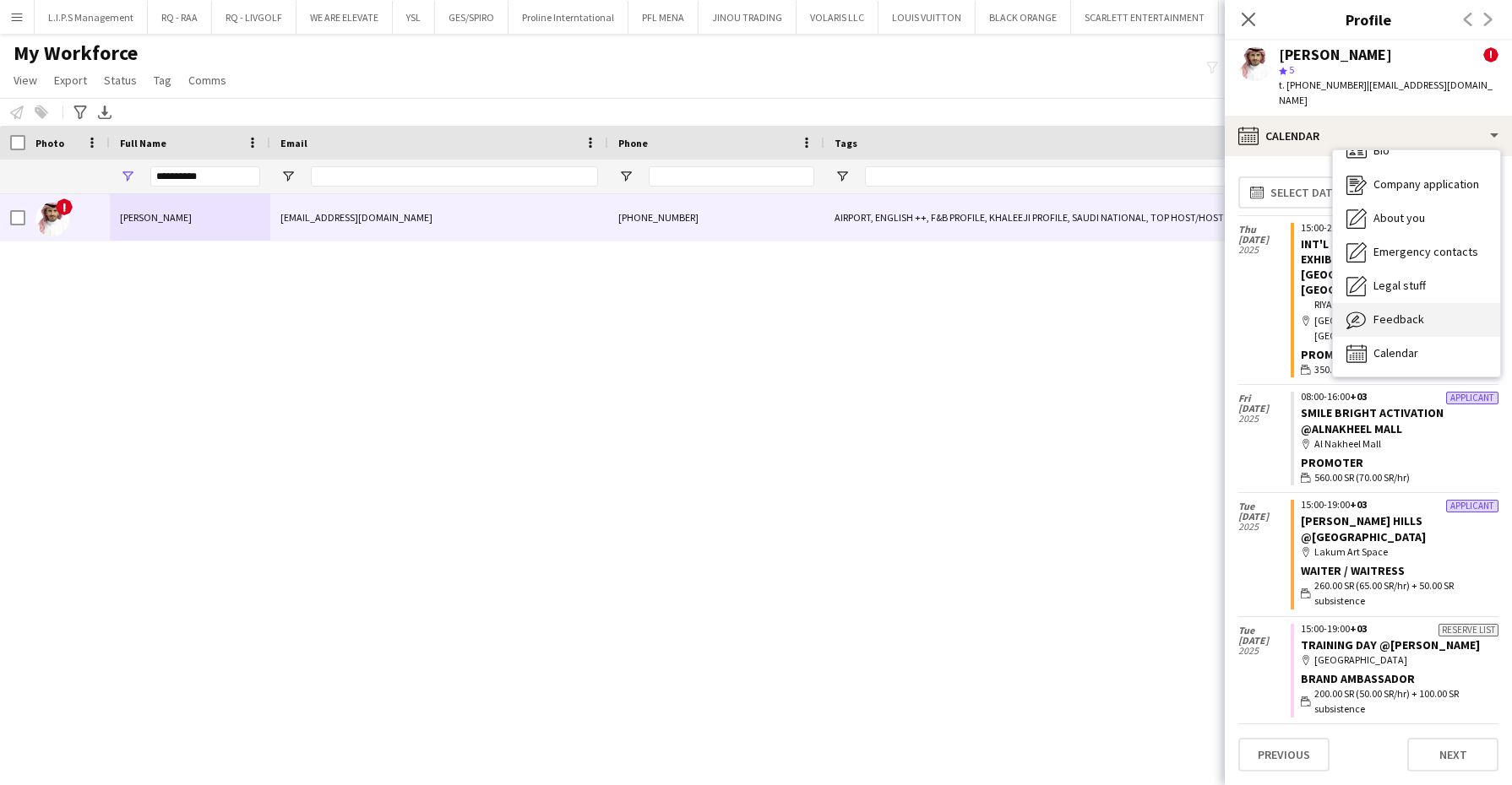
click at [1418, 311] on span "Feedback" at bounding box center [1399, 319] width 51 height 15
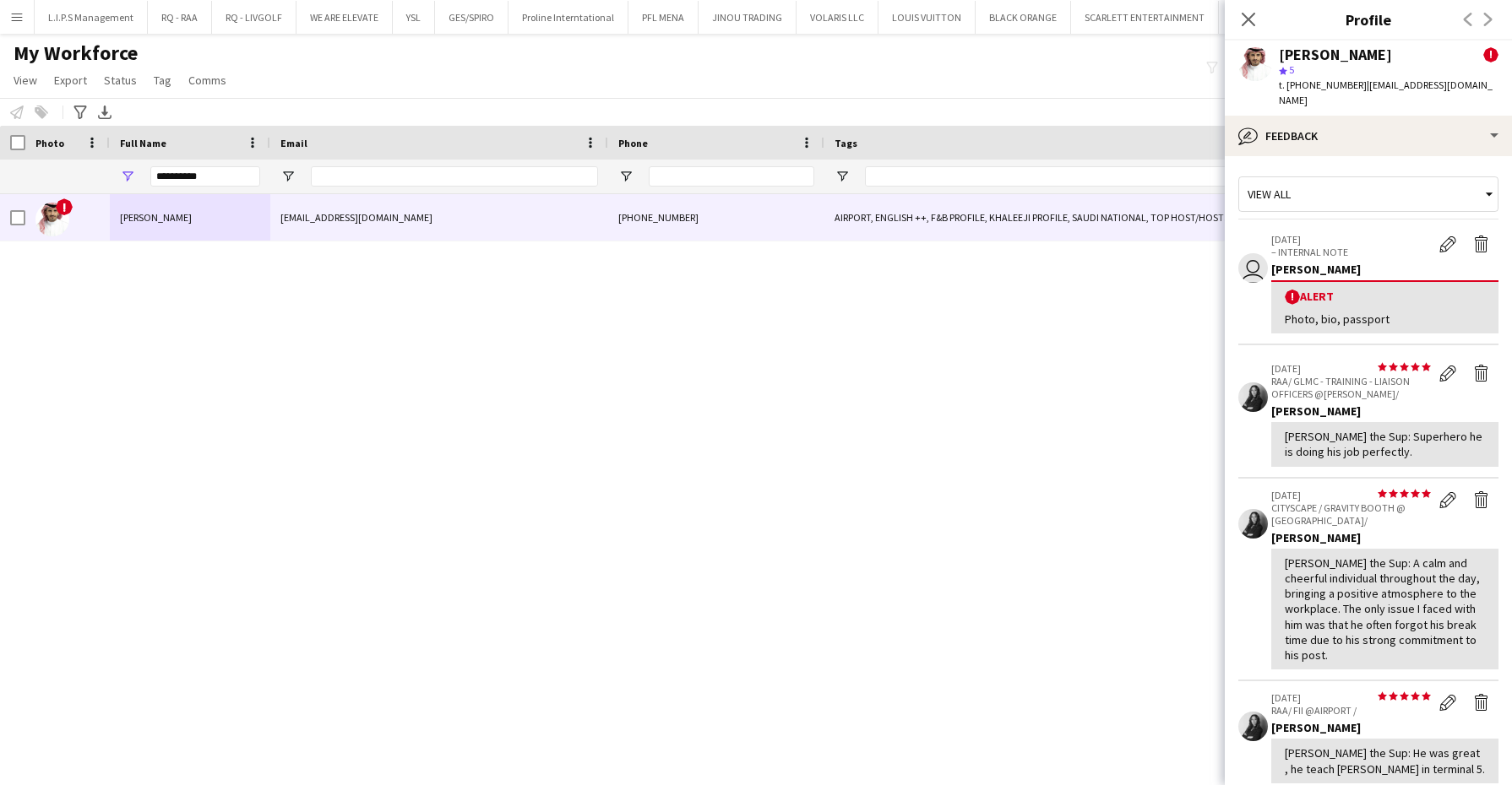
click at [1312, 90] on span "t. [PHONE_NUMBER]" at bounding box center [1322, 85] width 87 height 12
copy span "966558698004"
drag, startPoint x: 228, startPoint y: 173, endPoint x: 54, endPoint y: 159, distance: 174.6
click at [55, 160] on div "**********" at bounding box center [1198, 177] width 2397 height 34
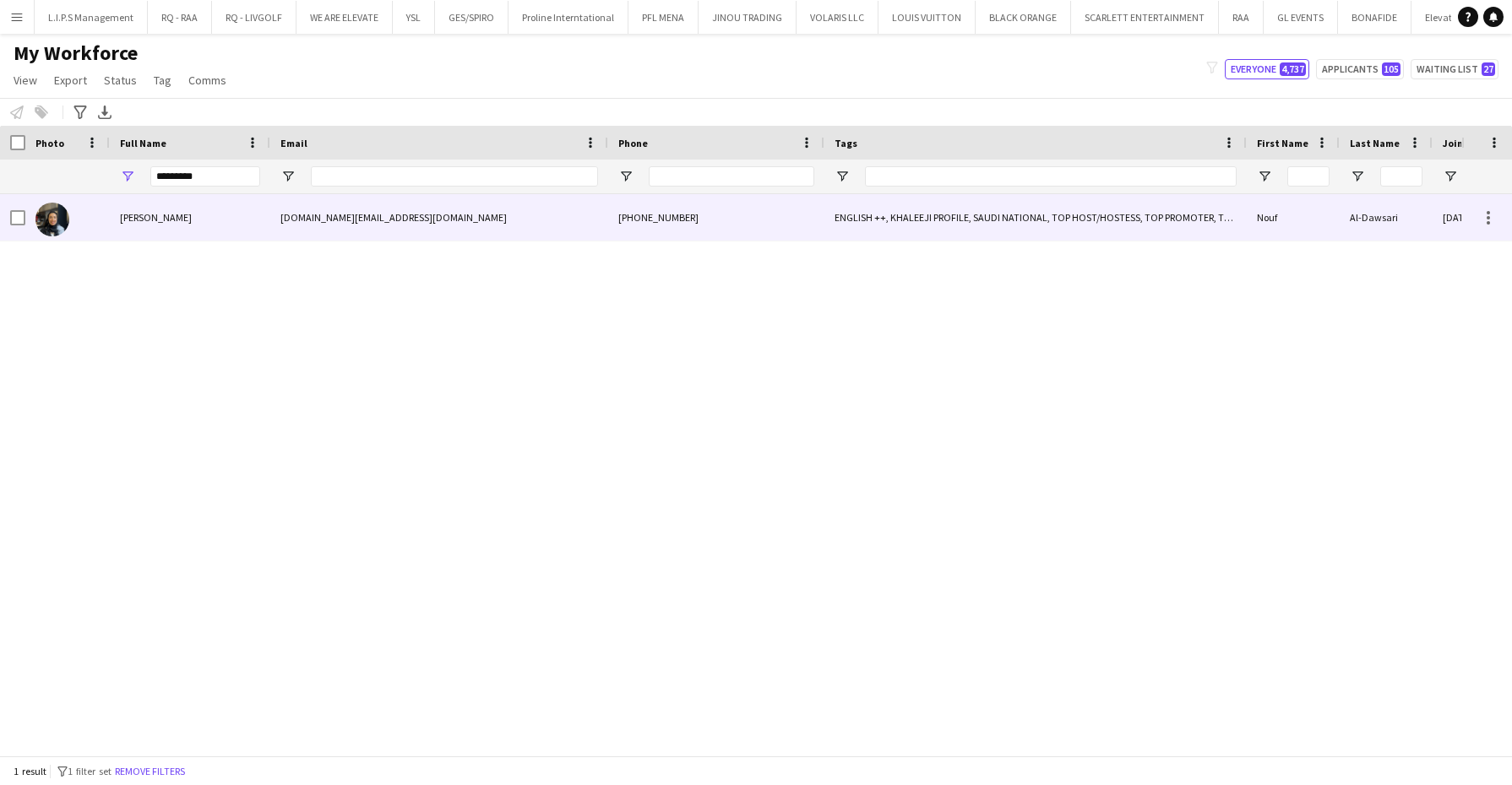
click at [117, 203] on div "[PERSON_NAME]" at bounding box center [190, 217] width 161 height 46
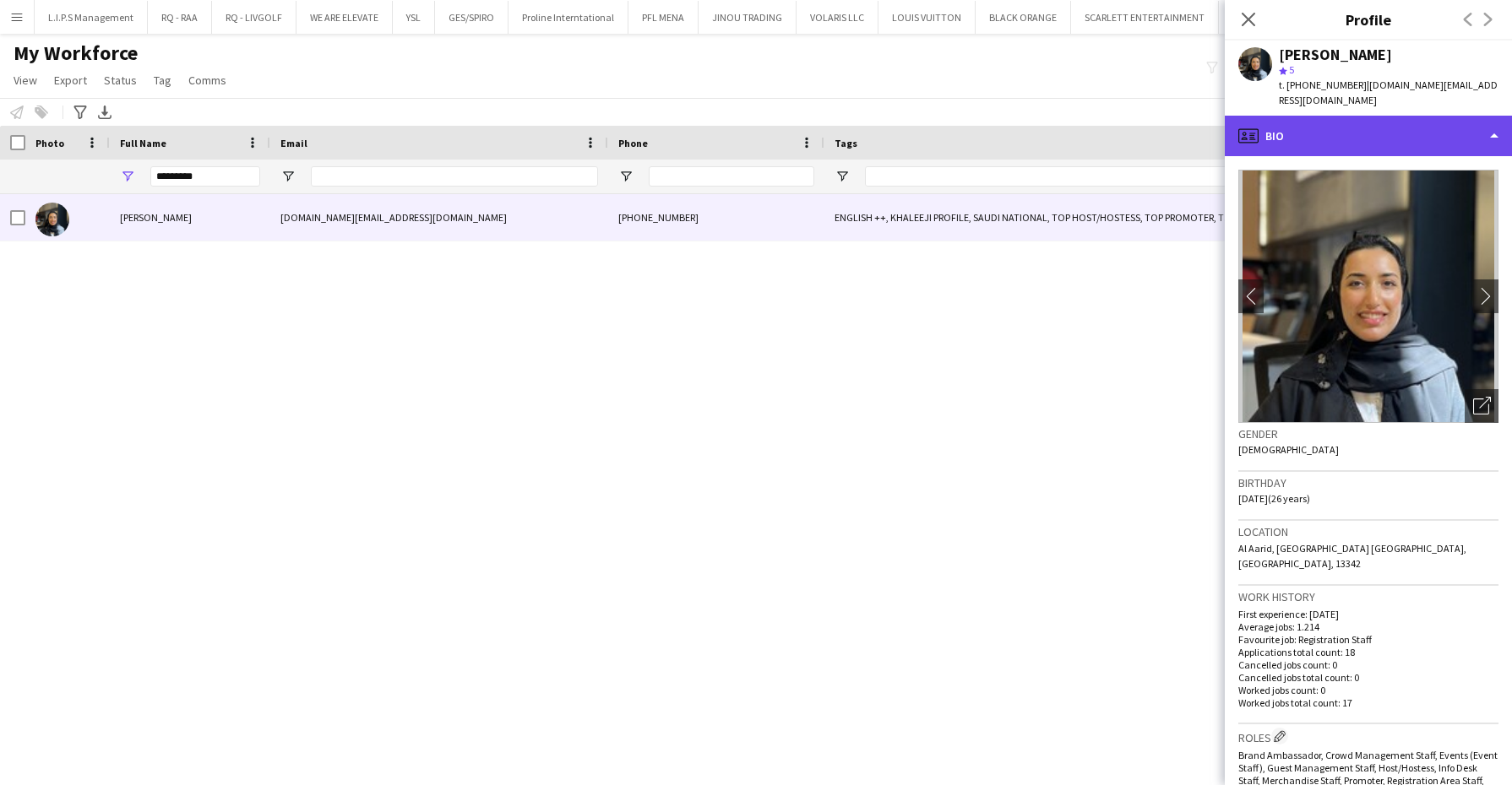
click at [1374, 116] on div "profile Bio" at bounding box center [1367, 135] width 287 height 40
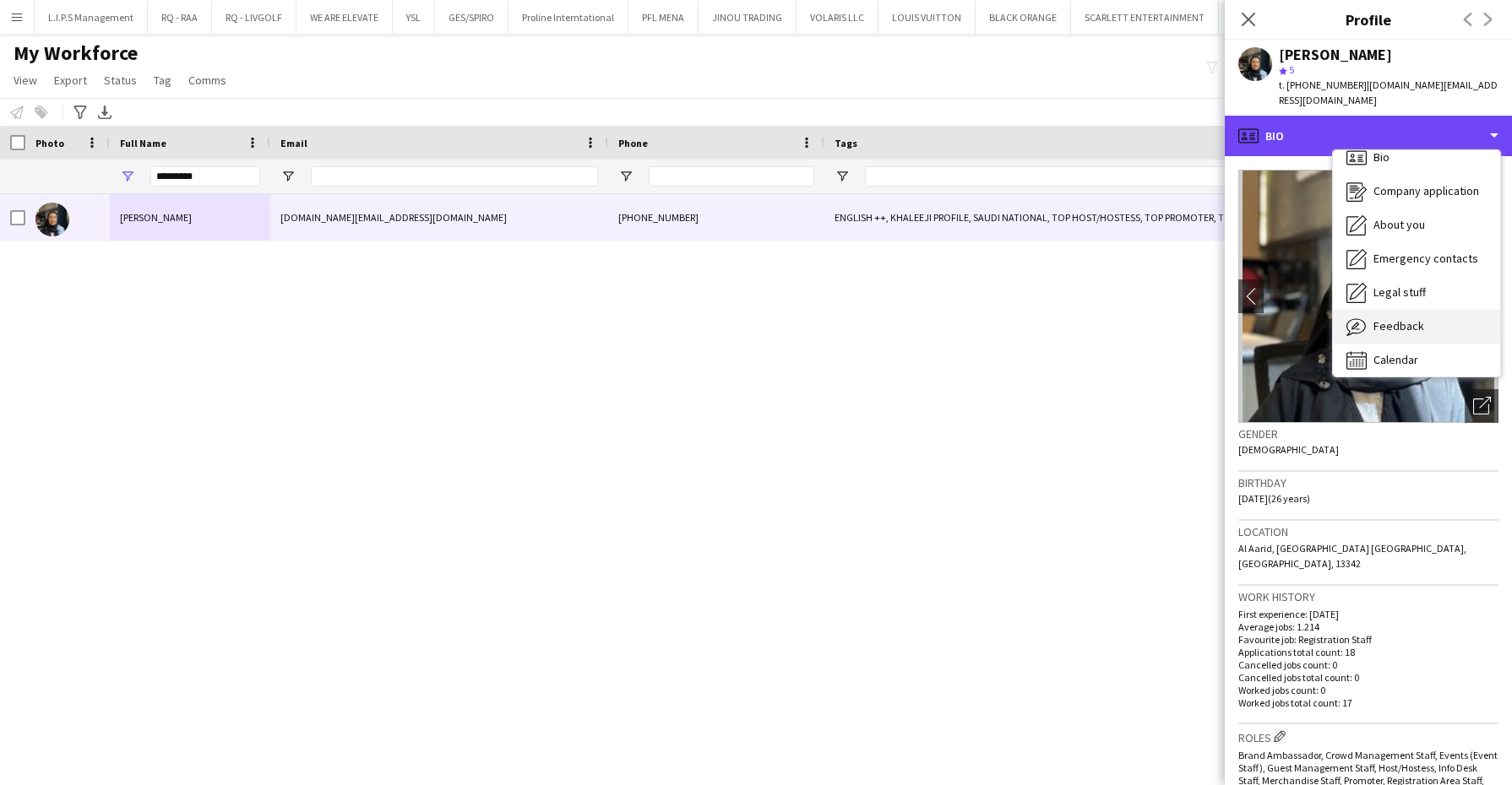
scroll to position [23, 0]
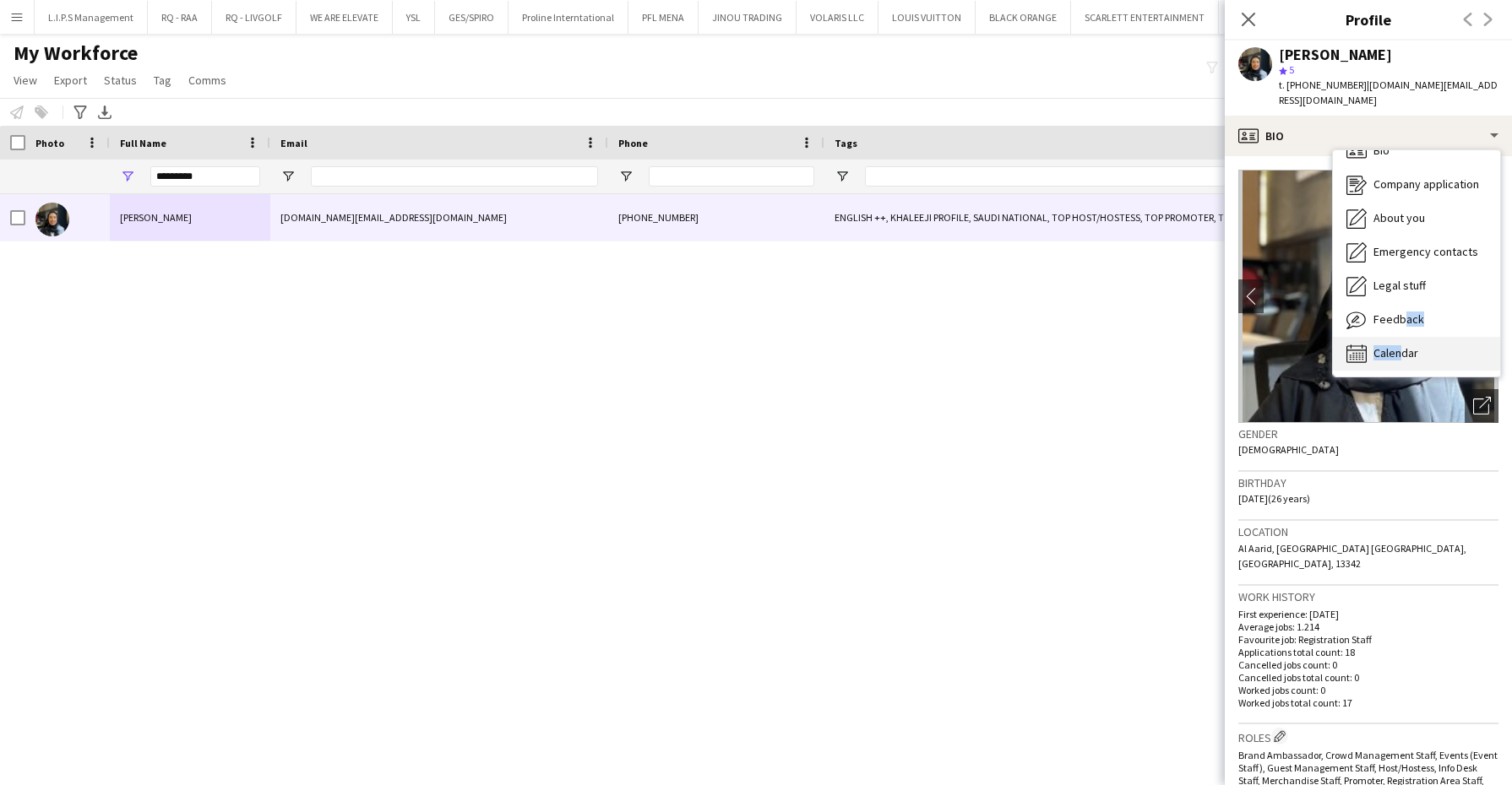
drag, startPoint x: 1396, startPoint y: 335, endPoint x: 1395, endPoint y: 344, distance: 9.1
click at [1395, 344] on div "Bio Bio Company application Company application About you About you Emergency c…" at bounding box center [1416, 263] width 167 height 227
click at [1395, 345] on span "Calendar" at bounding box center [1396, 353] width 45 height 15
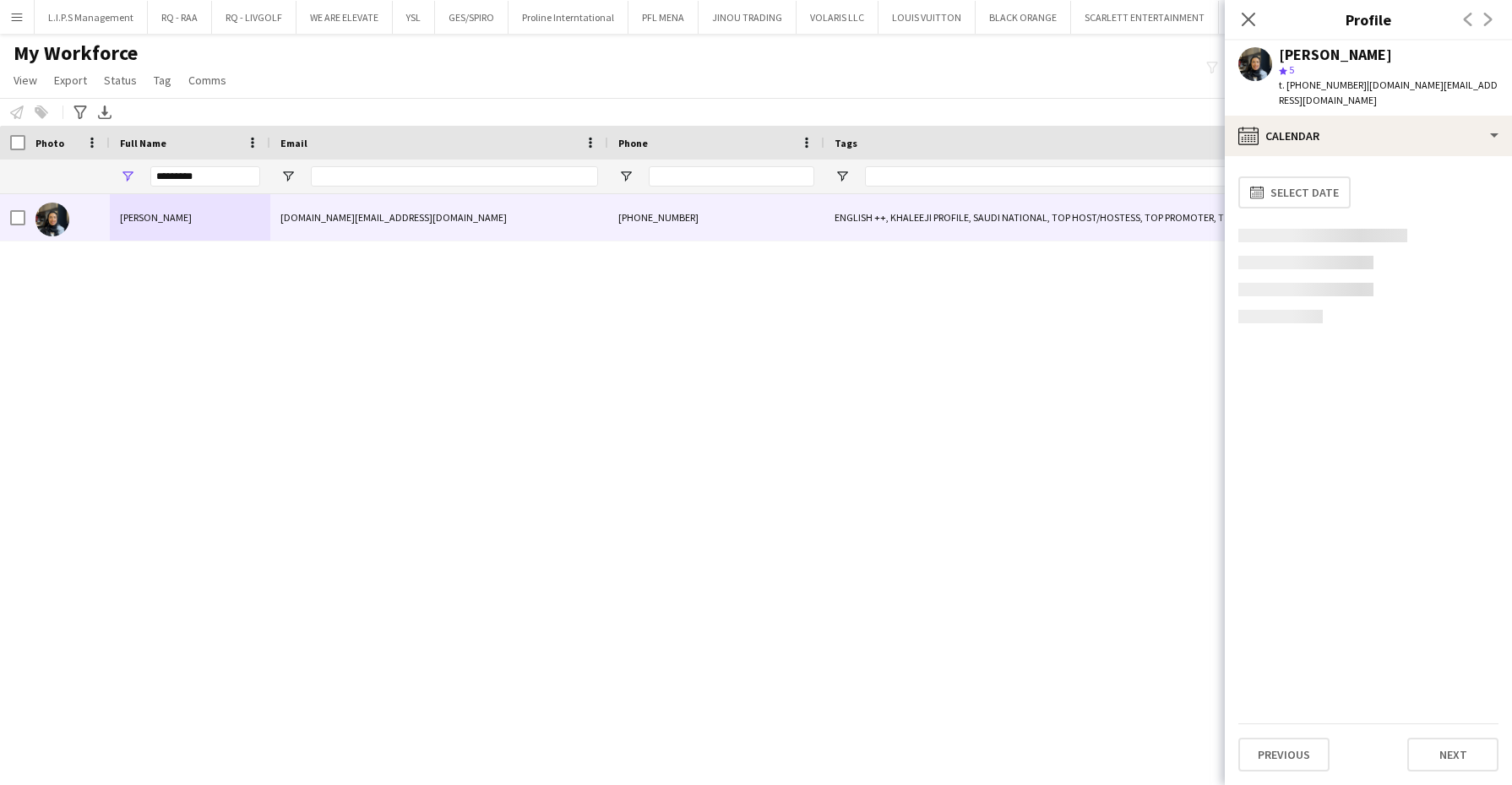
scroll to position [0, 0]
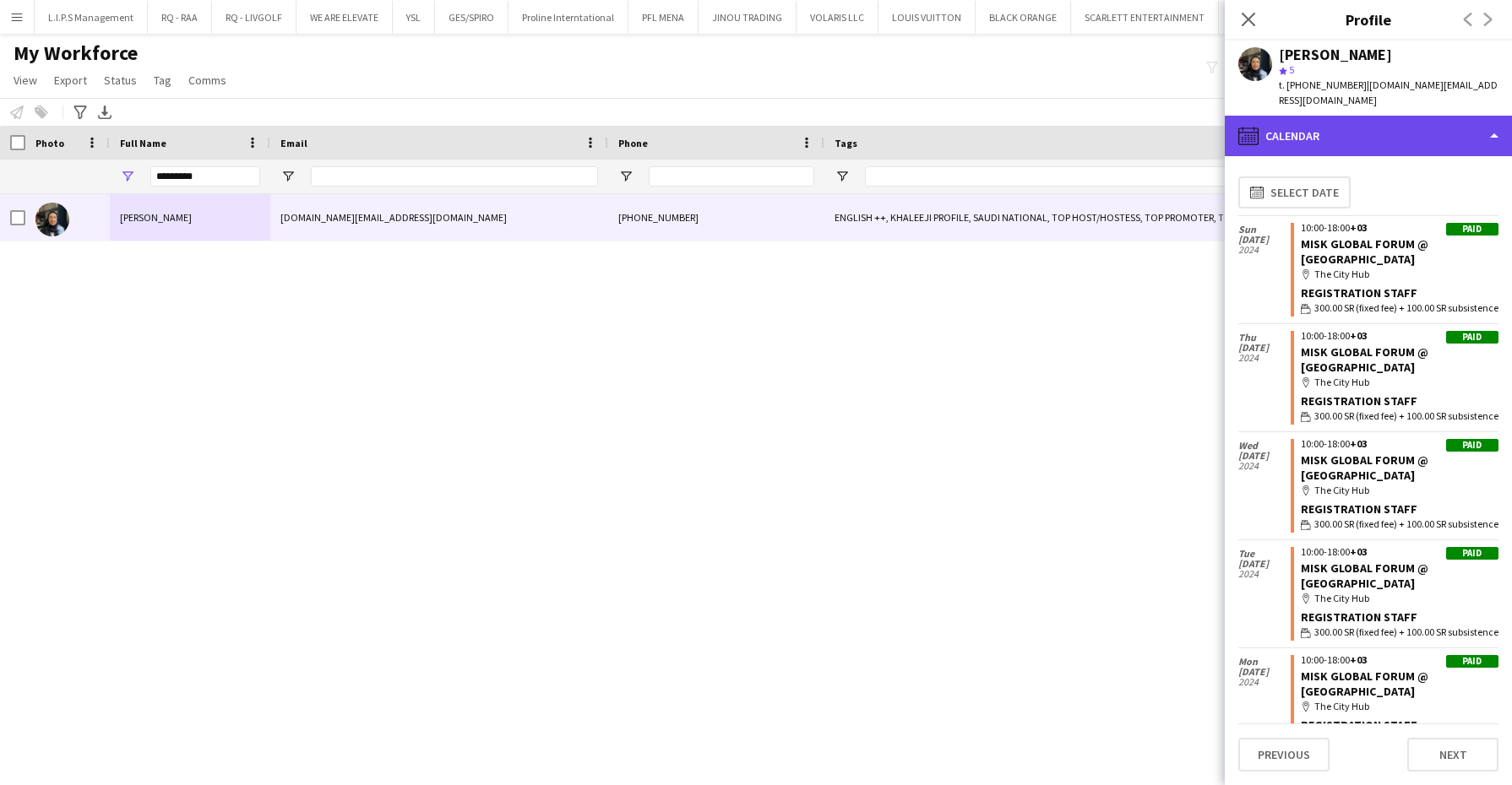
click at [1342, 150] on div "calendar-full Calendar" at bounding box center [1367, 135] width 287 height 40
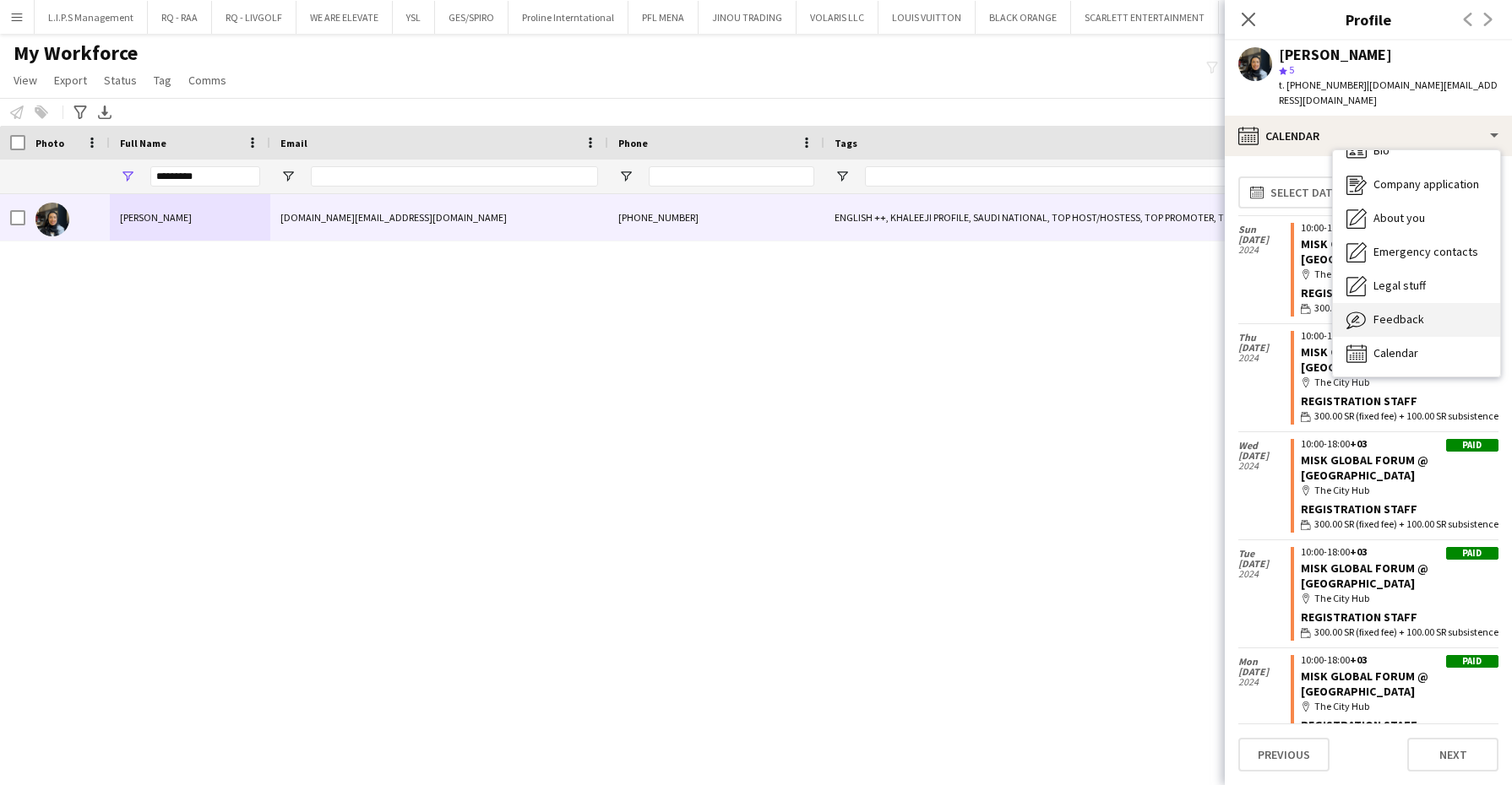
click at [1394, 312] on span "Feedback" at bounding box center [1399, 319] width 51 height 15
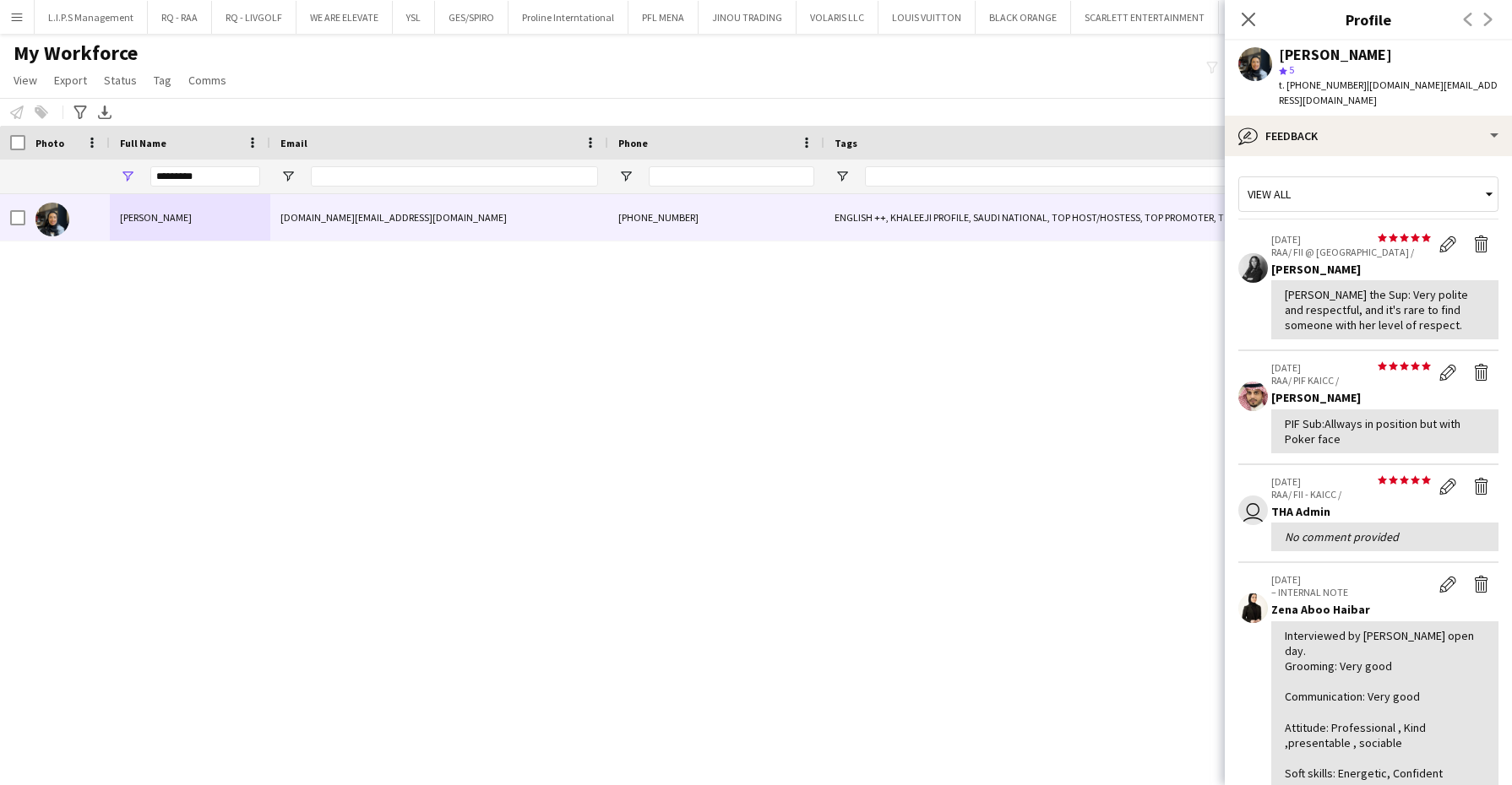
click at [1313, 50] on div "[PERSON_NAME]" at bounding box center [1335, 55] width 113 height 15
copy div "[PERSON_NAME]"
click at [1315, 88] on span "t. [PHONE_NUMBER]" at bounding box center [1322, 85] width 87 height 12
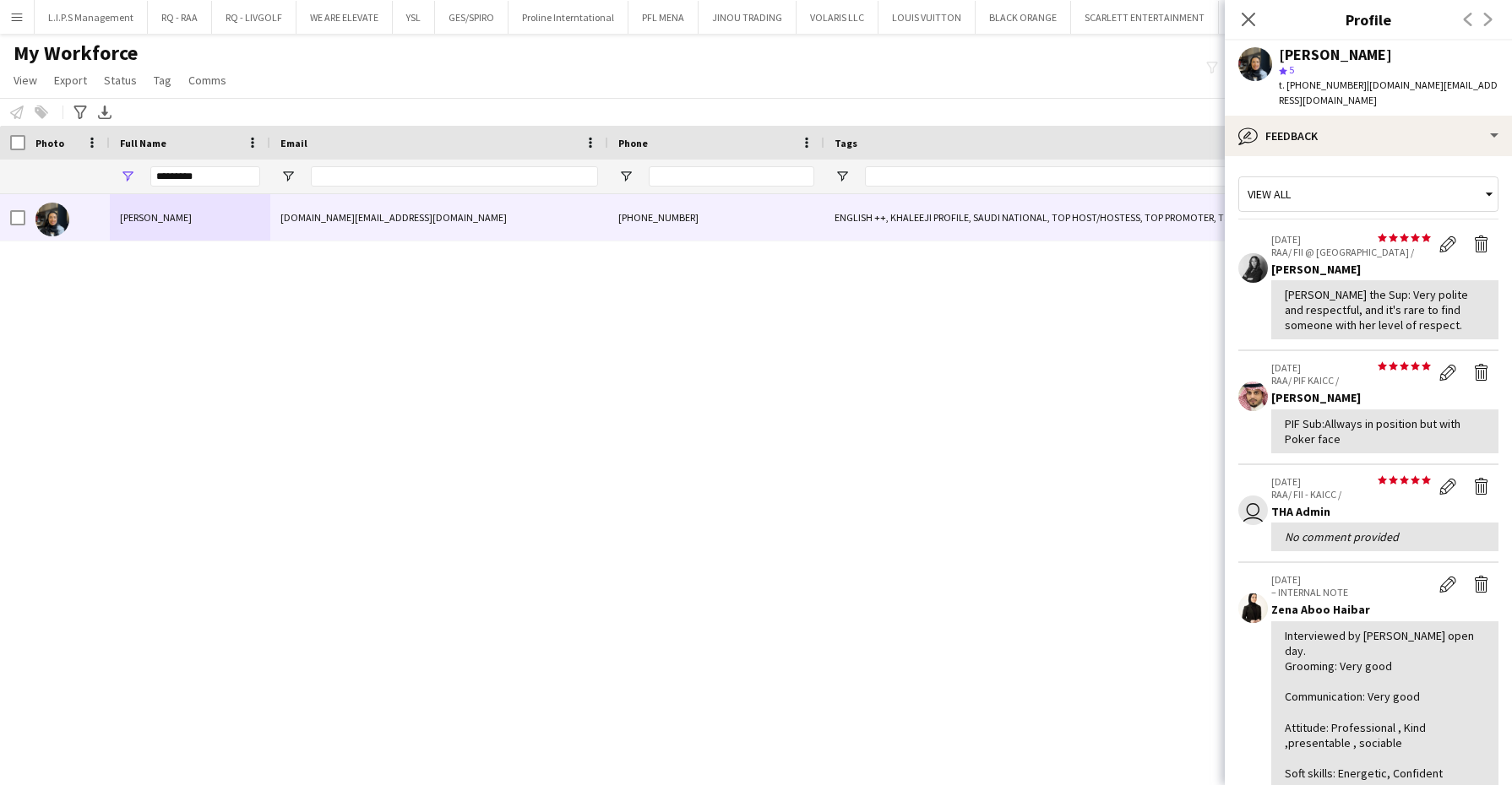
click at [1315, 88] on span "t. [PHONE_NUMBER]" at bounding box center [1322, 85] width 87 height 12
copy span "966533949042"
click at [1274, 55] on div "[PERSON_NAME] star 5 t. [PHONE_NUMBER] | [DOMAIN_NAME][EMAIL_ADDRESS][DOMAIN_NA…" at bounding box center [1367, 78] width 287 height 75
click at [1299, 47] on div "[PERSON_NAME]" at bounding box center [1335, 55] width 113 height 15
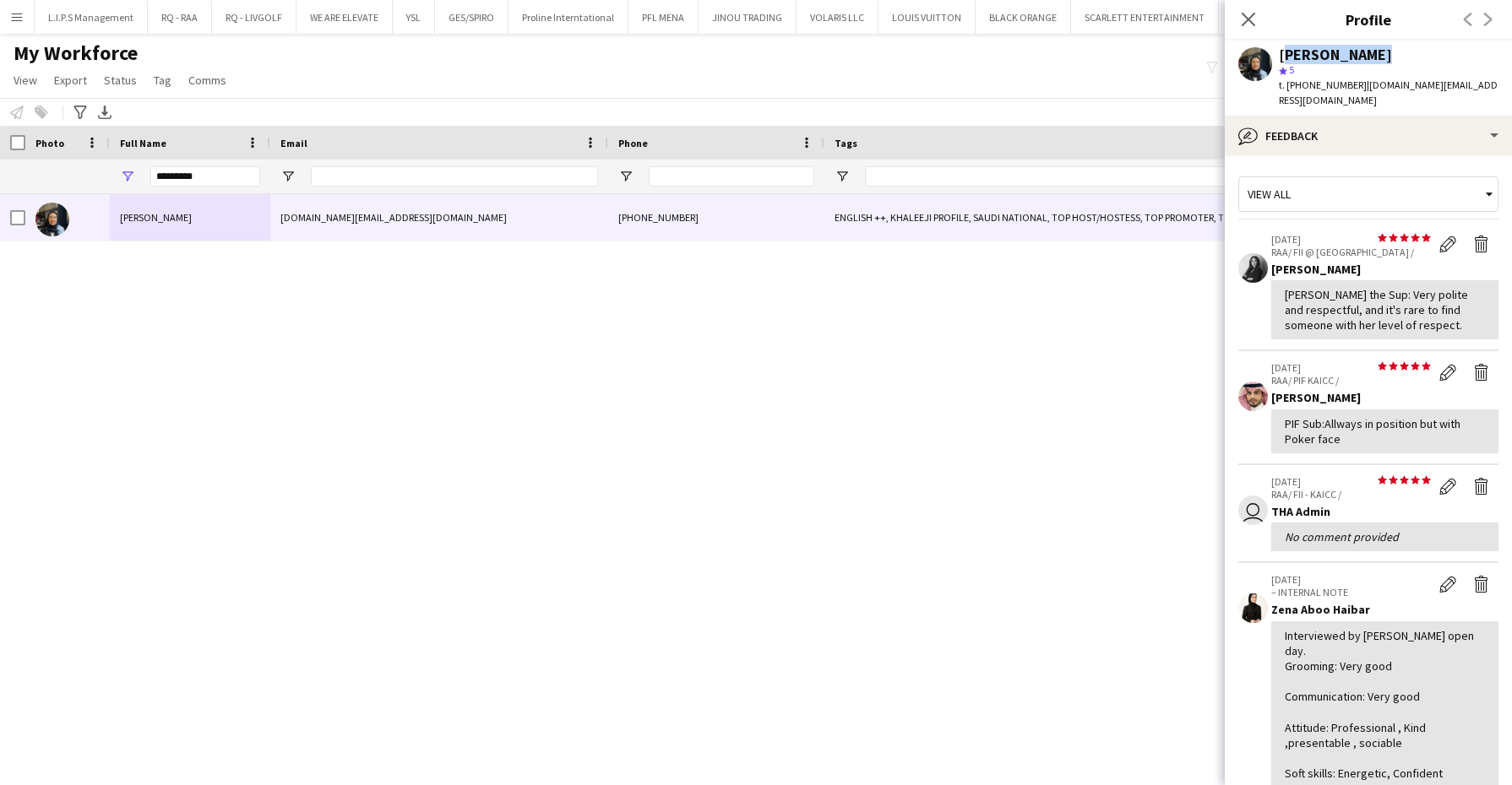
click at [1299, 47] on div "[PERSON_NAME]" at bounding box center [1335, 55] width 113 height 15
copy div "[PERSON_NAME]"
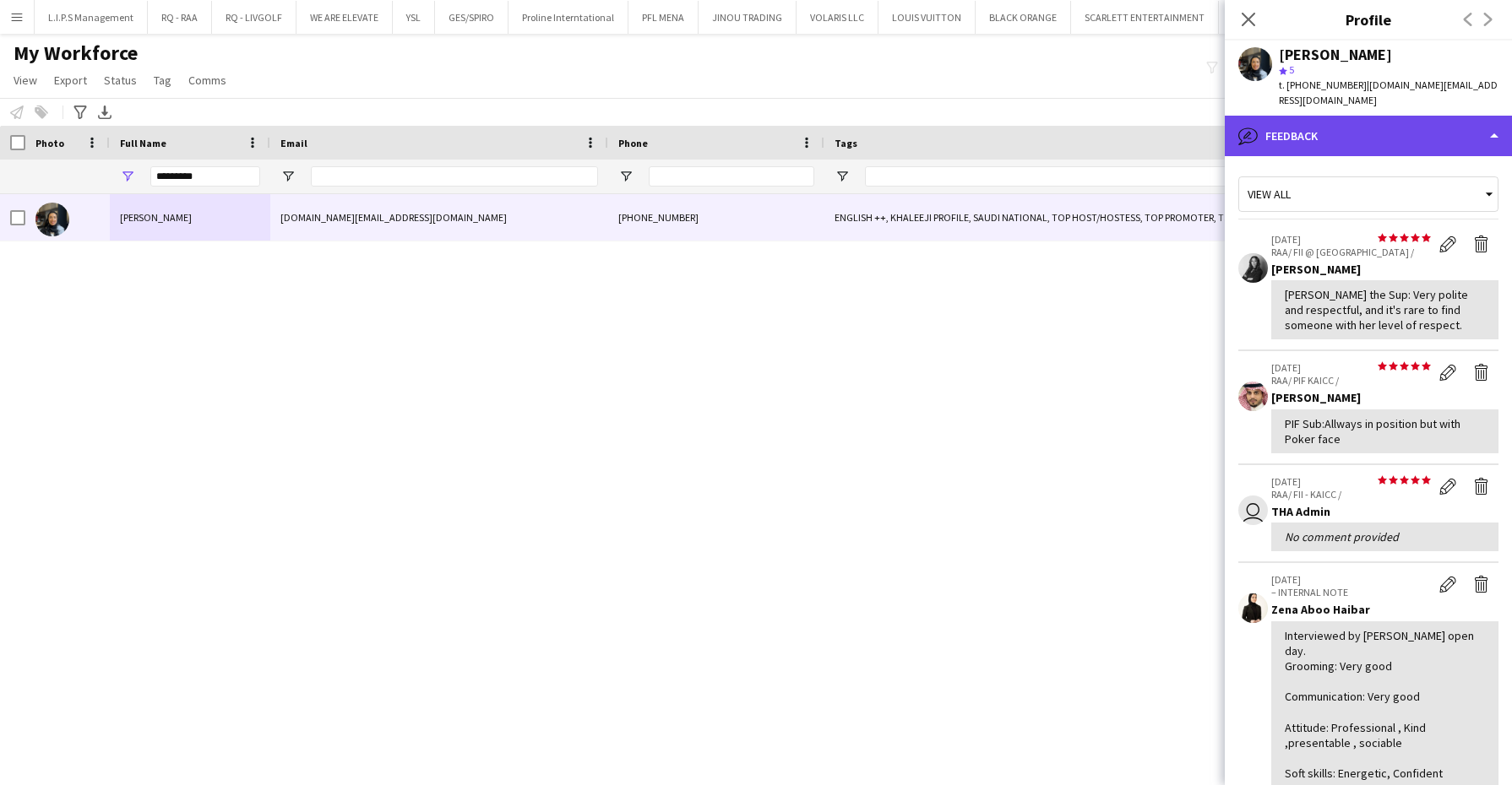
click at [1442, 128] on div "bubble-pencil Feedback" at bounding box center [1367, 135] width 287 height 40
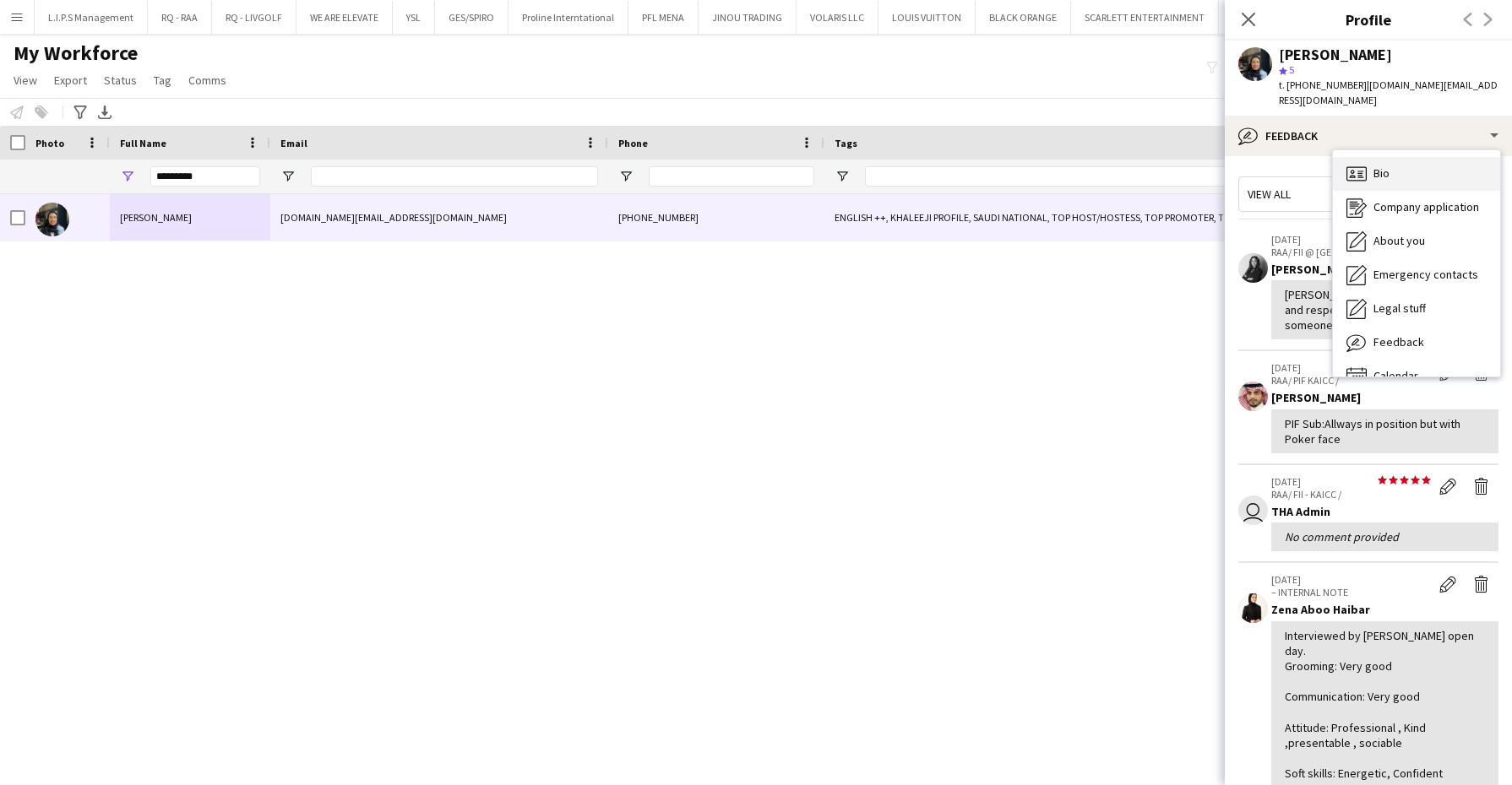
click at [1441, 175] on div "Bio Bio" at bounding box center [1416, 174] width 167 height 34
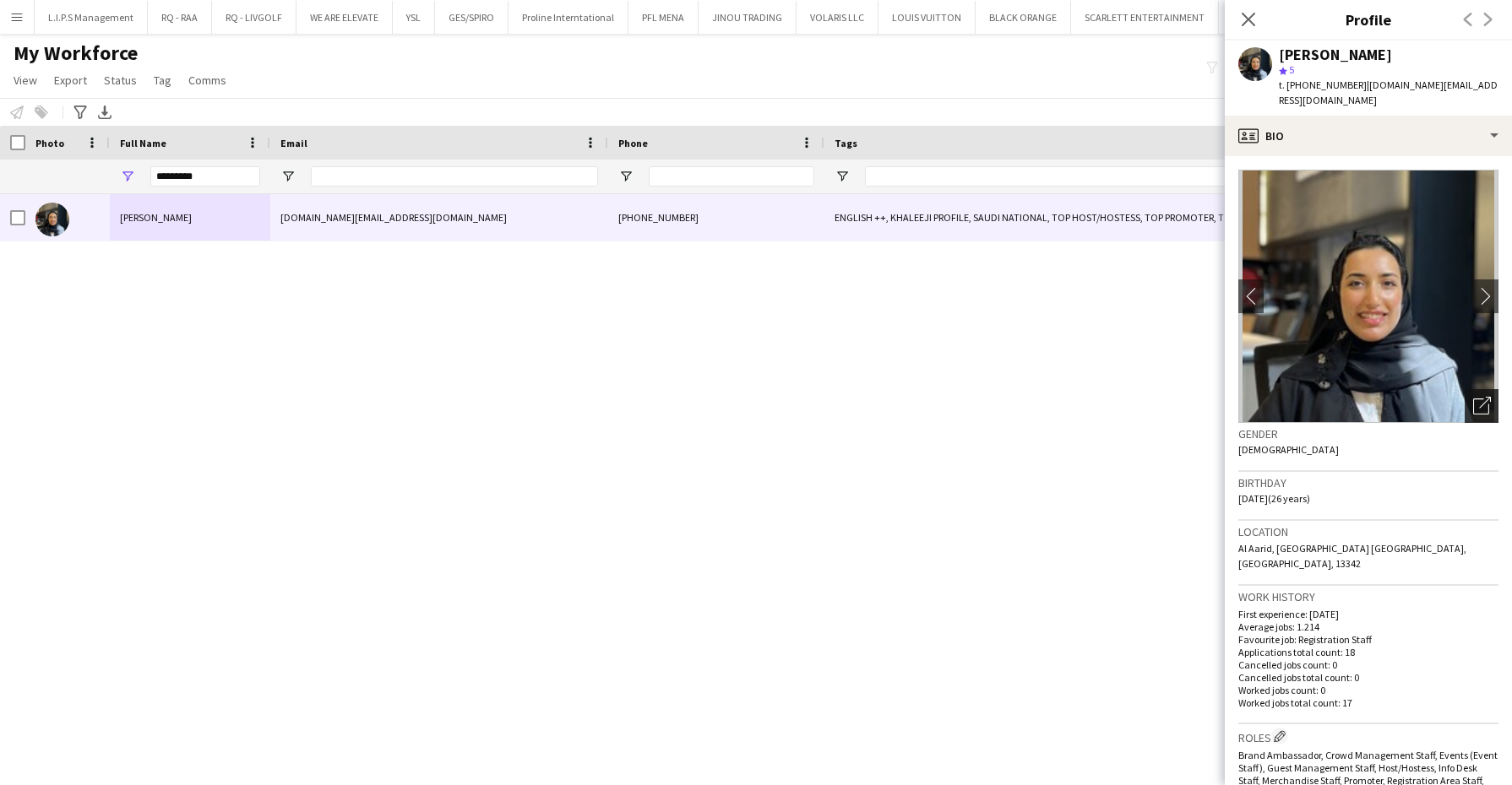
click at [1465, 392] on div "Open photos pop-in" at bounding box center [1482, 406] width 34 height 34
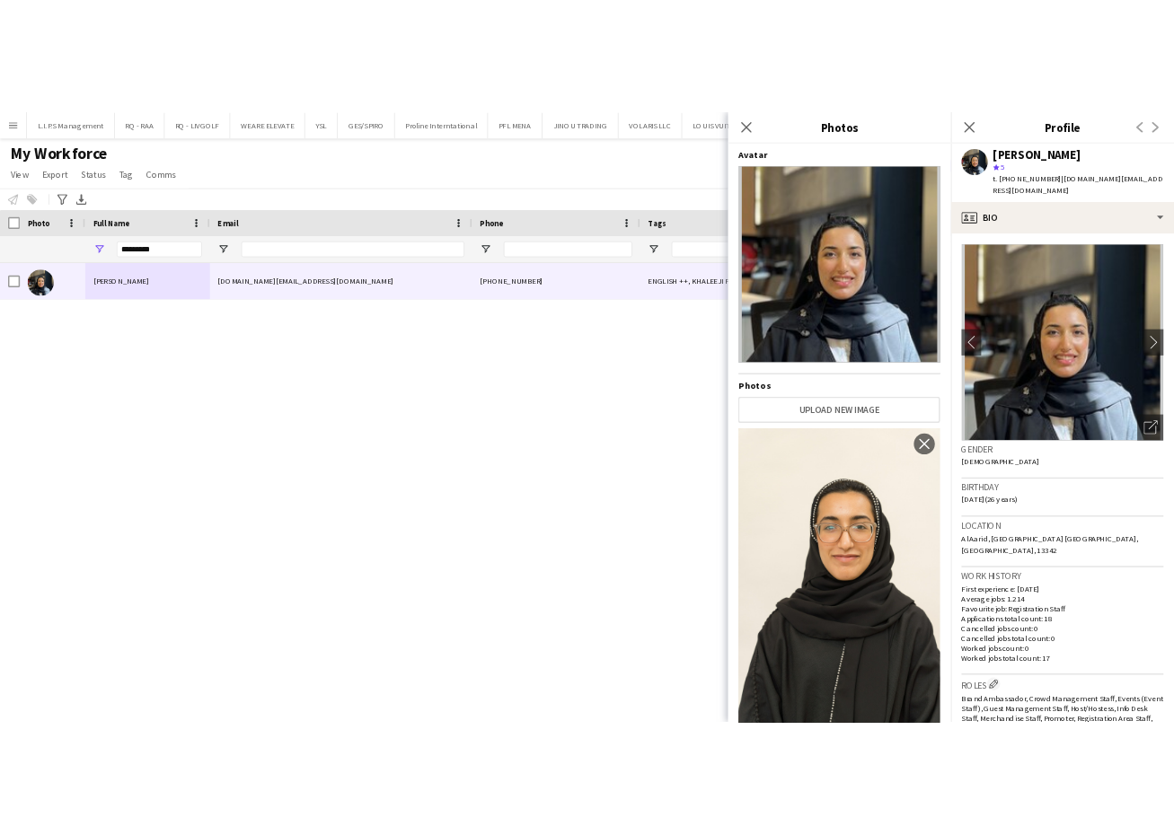
scroll to position [561, 0]
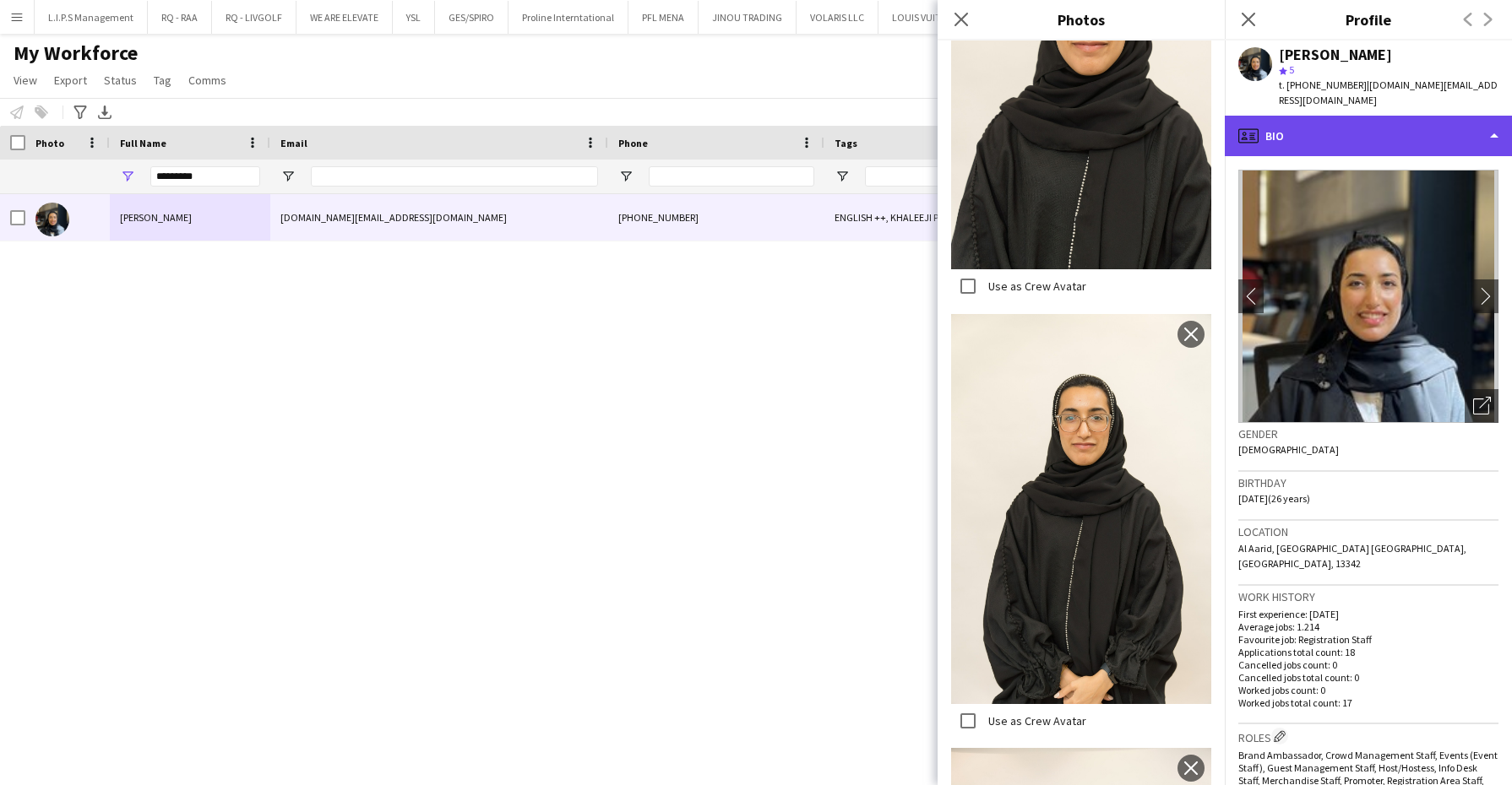
click at [1359, 118] on div "profile Bio" at bounding box center [1367, 135] width 287 height 40
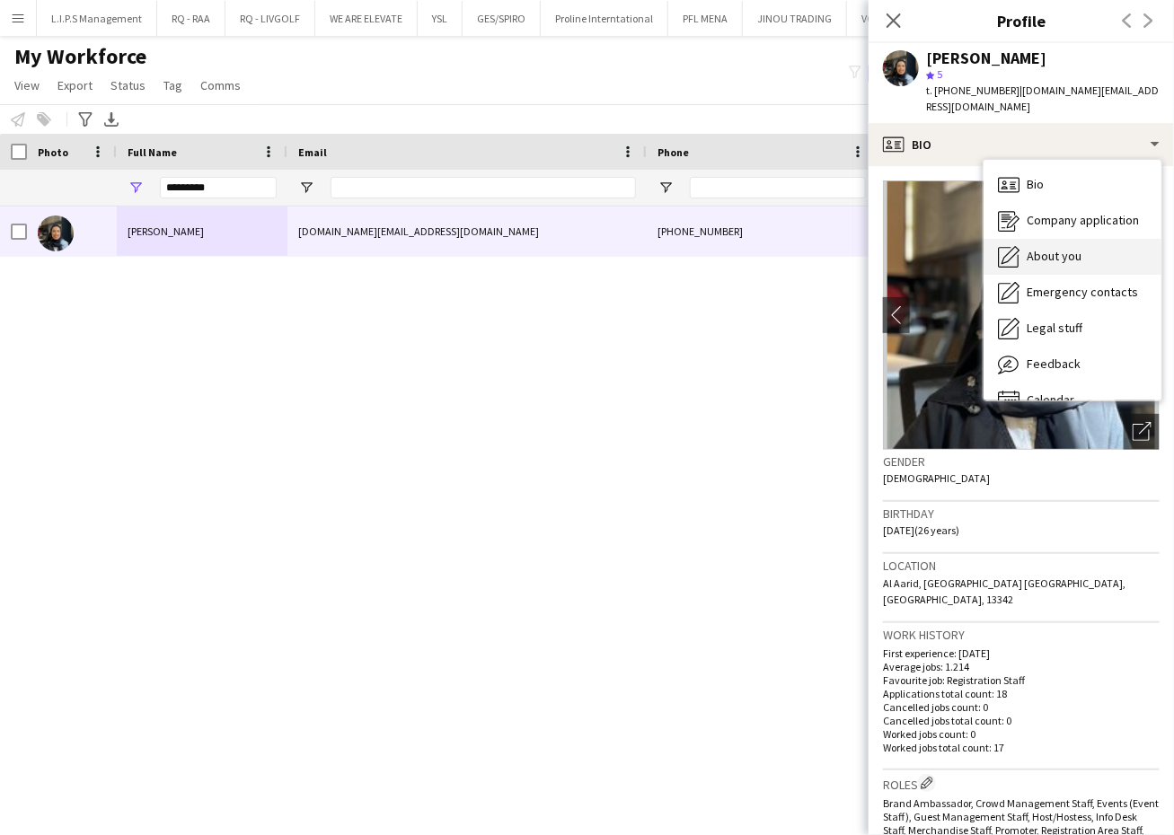
click at [1127, 249] on div "About you About you" at bounding box center [1073, 257] width 178 height 36
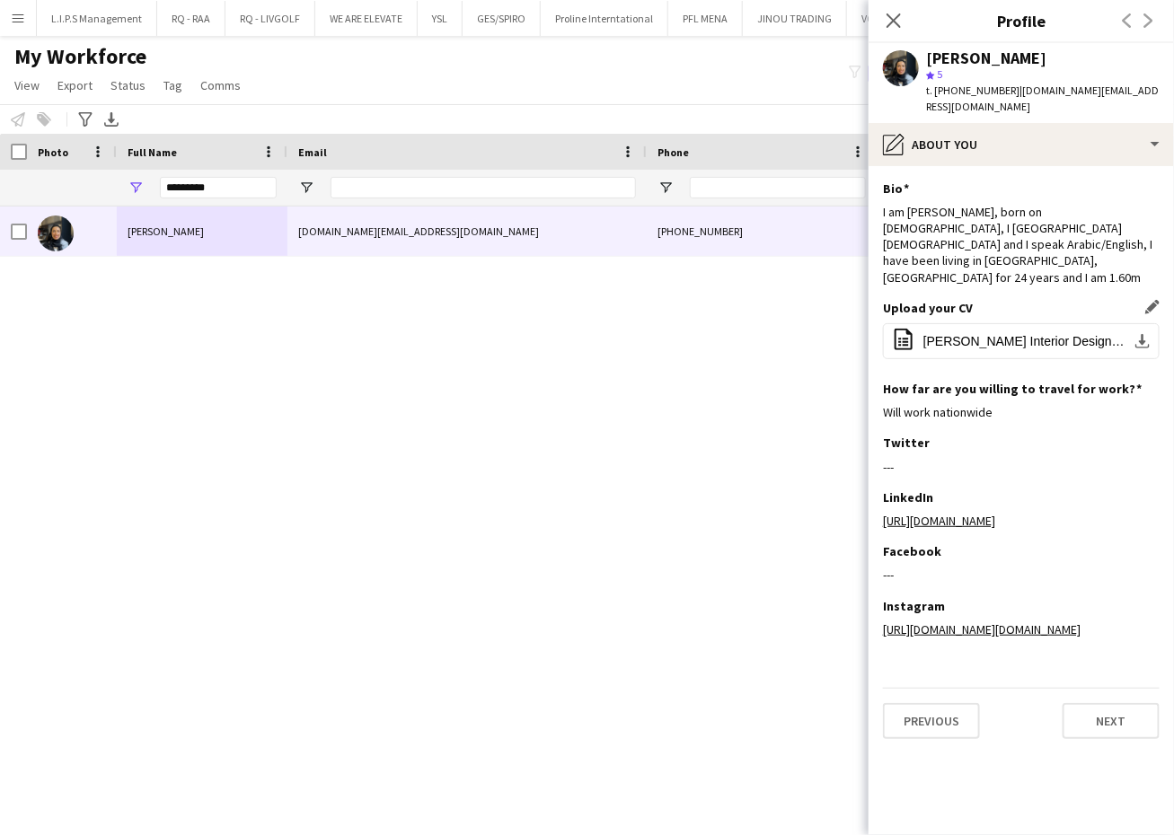
click at [1034, 327] on div "Upload your CV Edit this field office-file-sheet [PERSON_NAME] Interior Designe…" at bounding box center [1021, 340] width 277 height 81
click at [1036, 323] on button "office-file-sheet [PERSON_NAME] Interior Designer CV .pdf download-bottom" at bounding box center [1021, 341] width 277 height 36
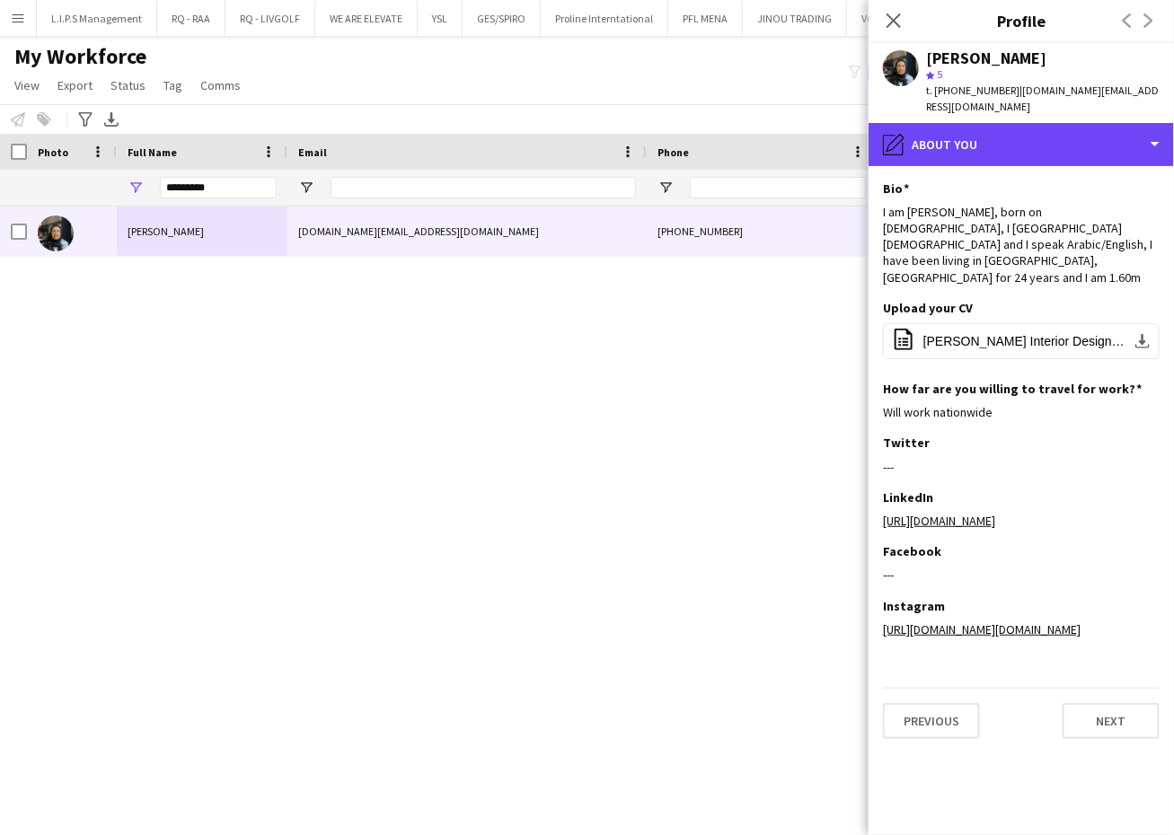
drag, startPoint x: 1016, startPoint y: 141, endPoint x: 1017, endPoint y: 173, distance: 32.3
click at [1016, 141] on div "pencil4 About you" at bounding box center [1021, 144] width 305 height 43
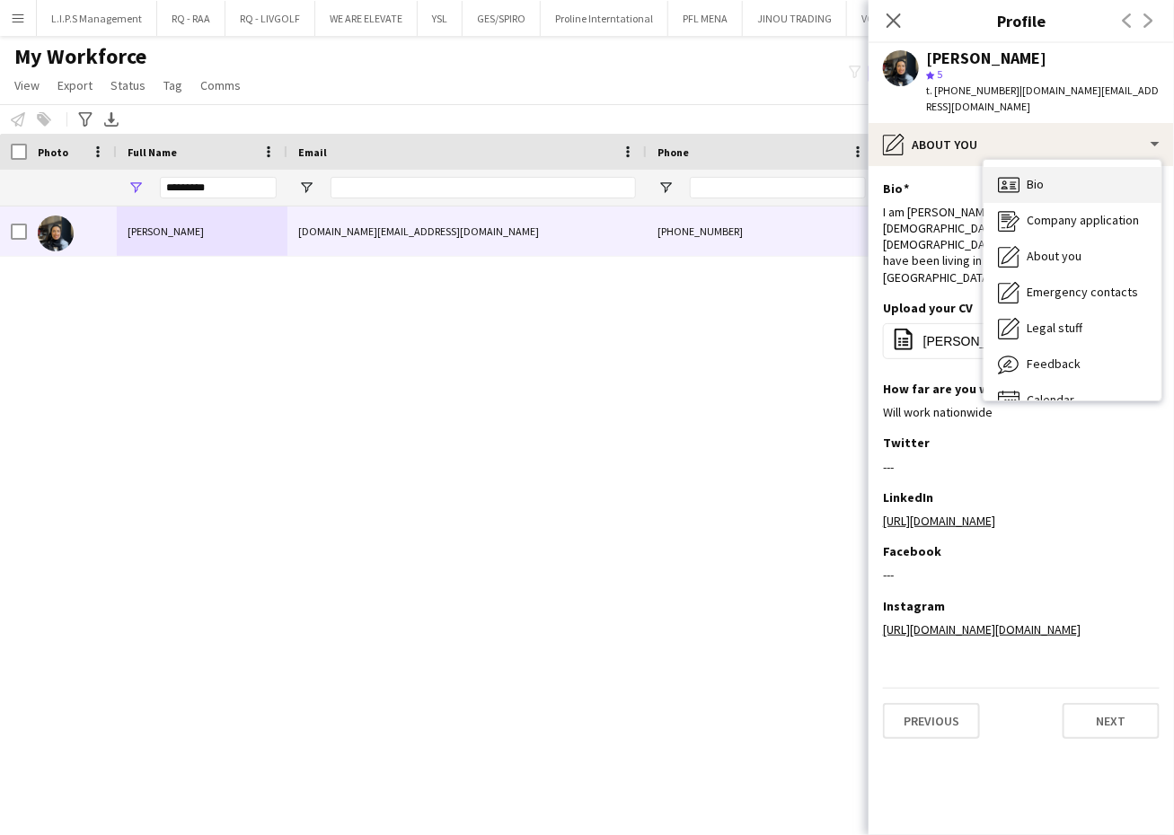
click at [1017, 174] on icon "Bio" at bounding box center [1009, 185] width 22 height 22
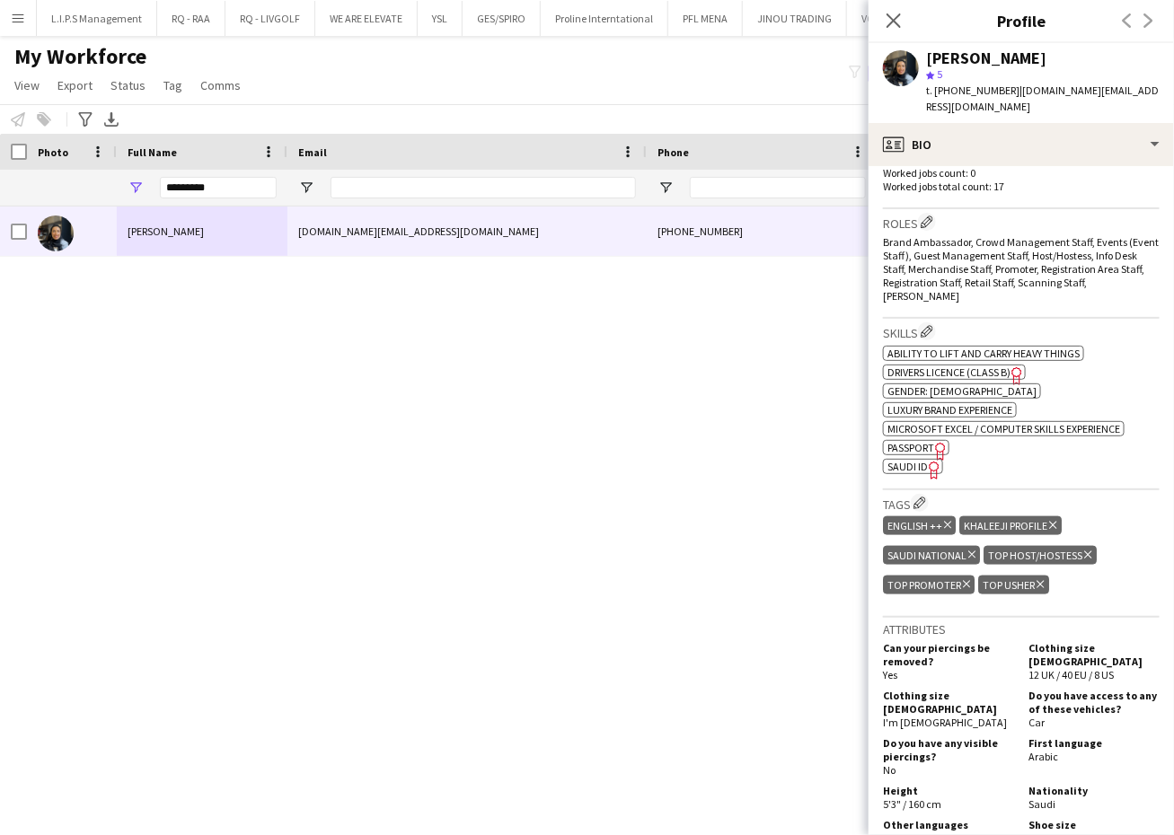
click at [899, 460] on span "SAUDI ID" at bounding box center [907, 466] width 40 height 13
click at [953, 90] on span "t. [PHONE_NUMBER]" at bounding box center [972, 90] width 93 height 13
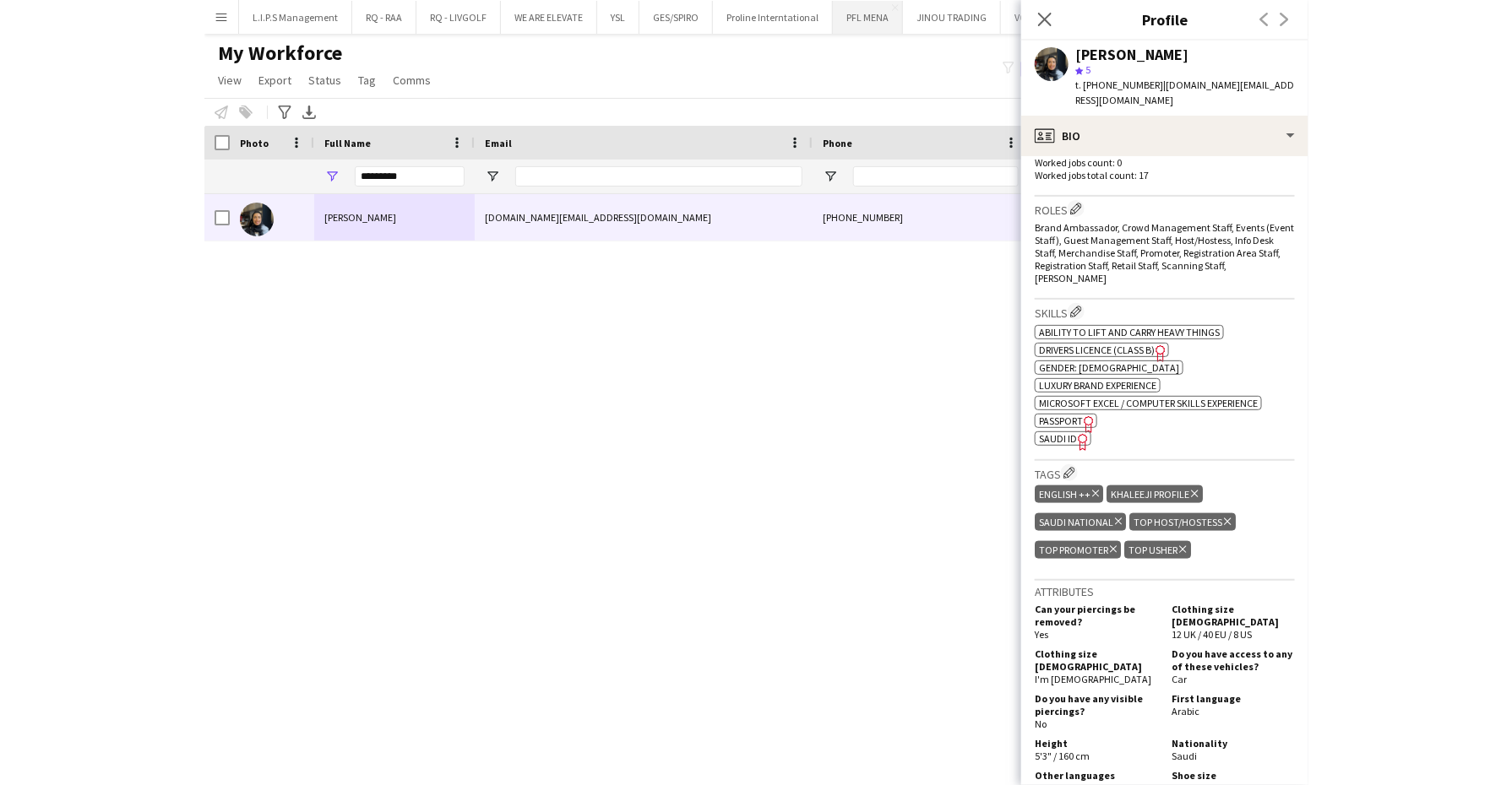
scroll to position [0, 0]
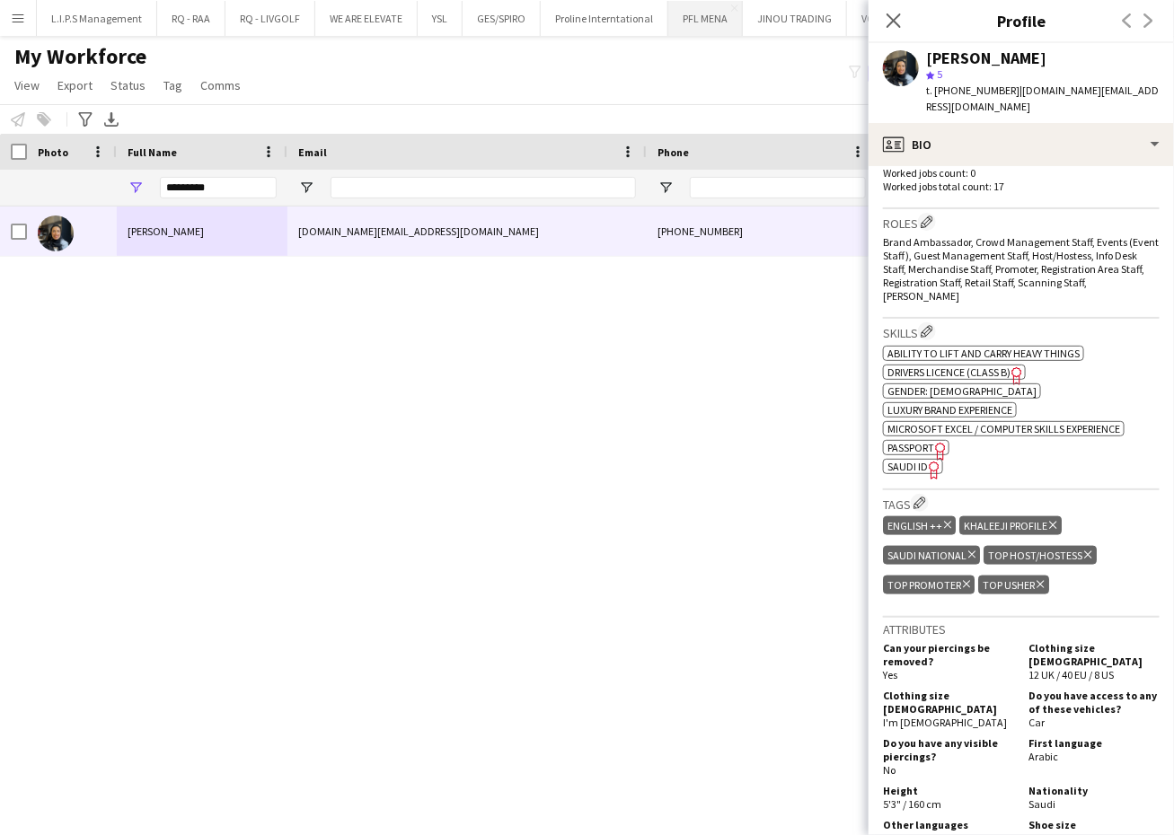
copy span "966533949042"
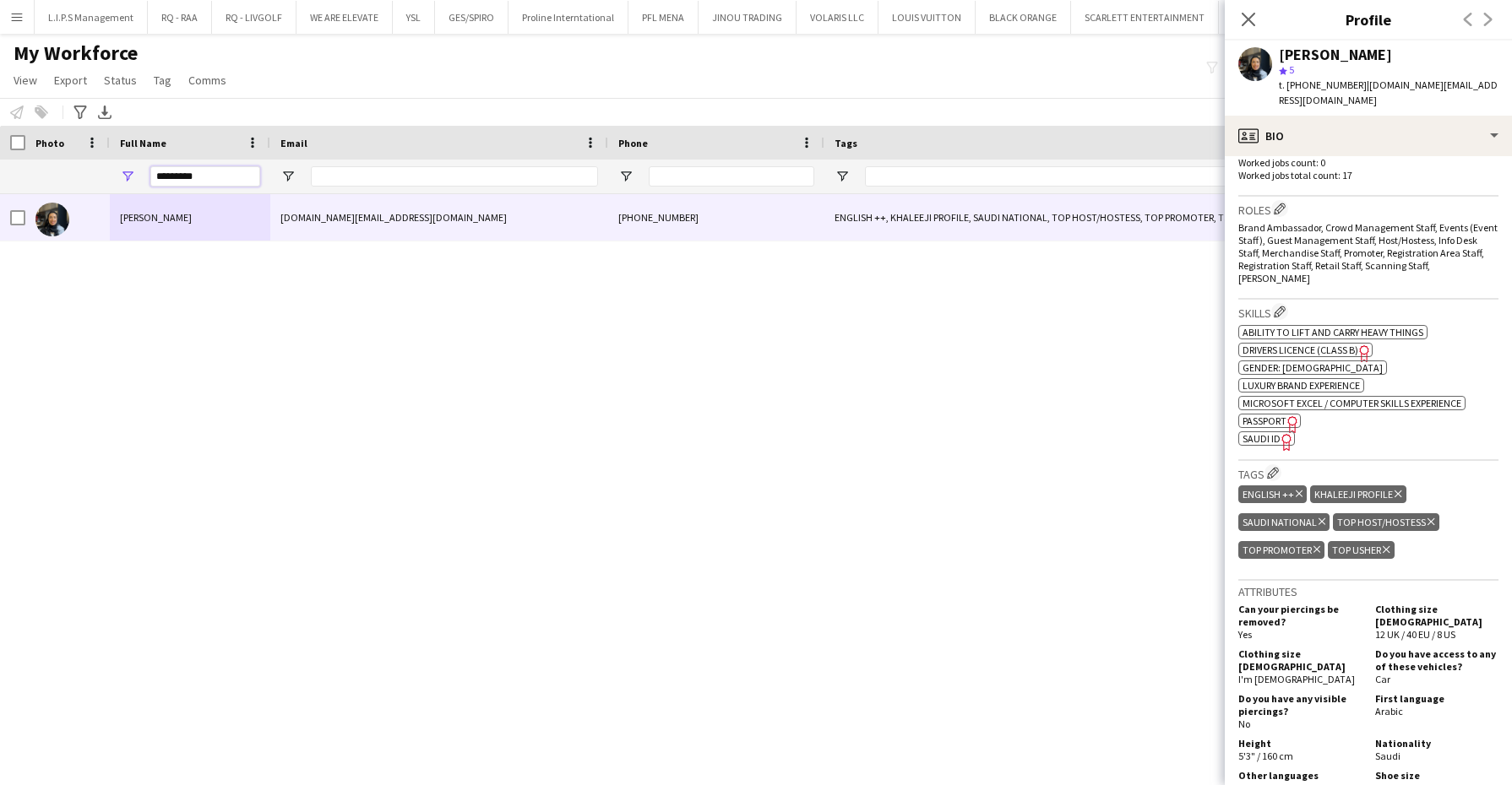
drag, startPoint x: 50, startPoint y: 162, endPoint x: 4, endPoint y: 144, distance: 49.4
click at [21, 157] on div "Workforce Details Full Name Email Phone Tags" at bounding box center [1198, 160] width 2397 height 69
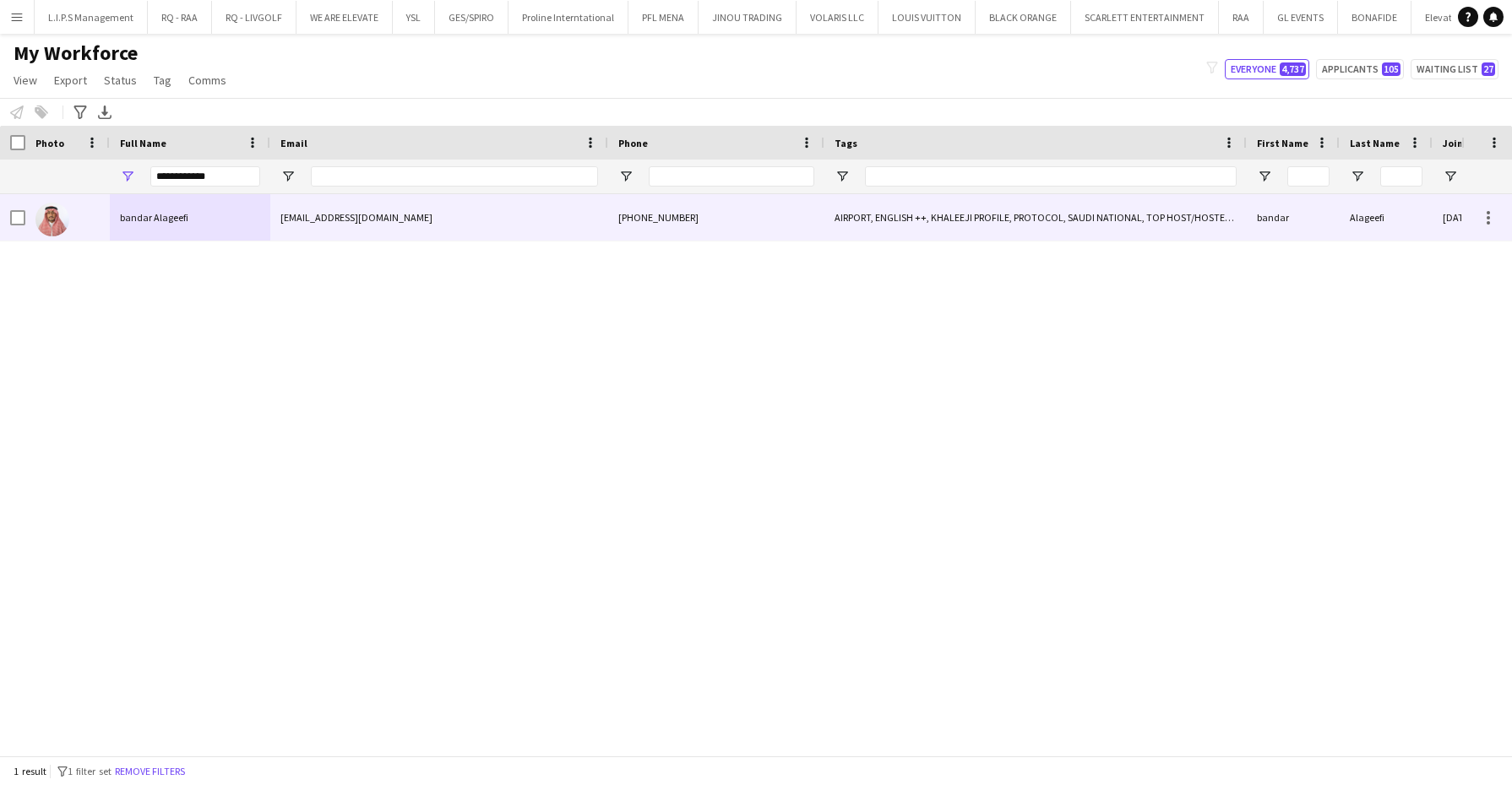
click at [650, 205] on div "[PHONE_NUMBER]" at bounding box center [717, 217] width 216 height 46
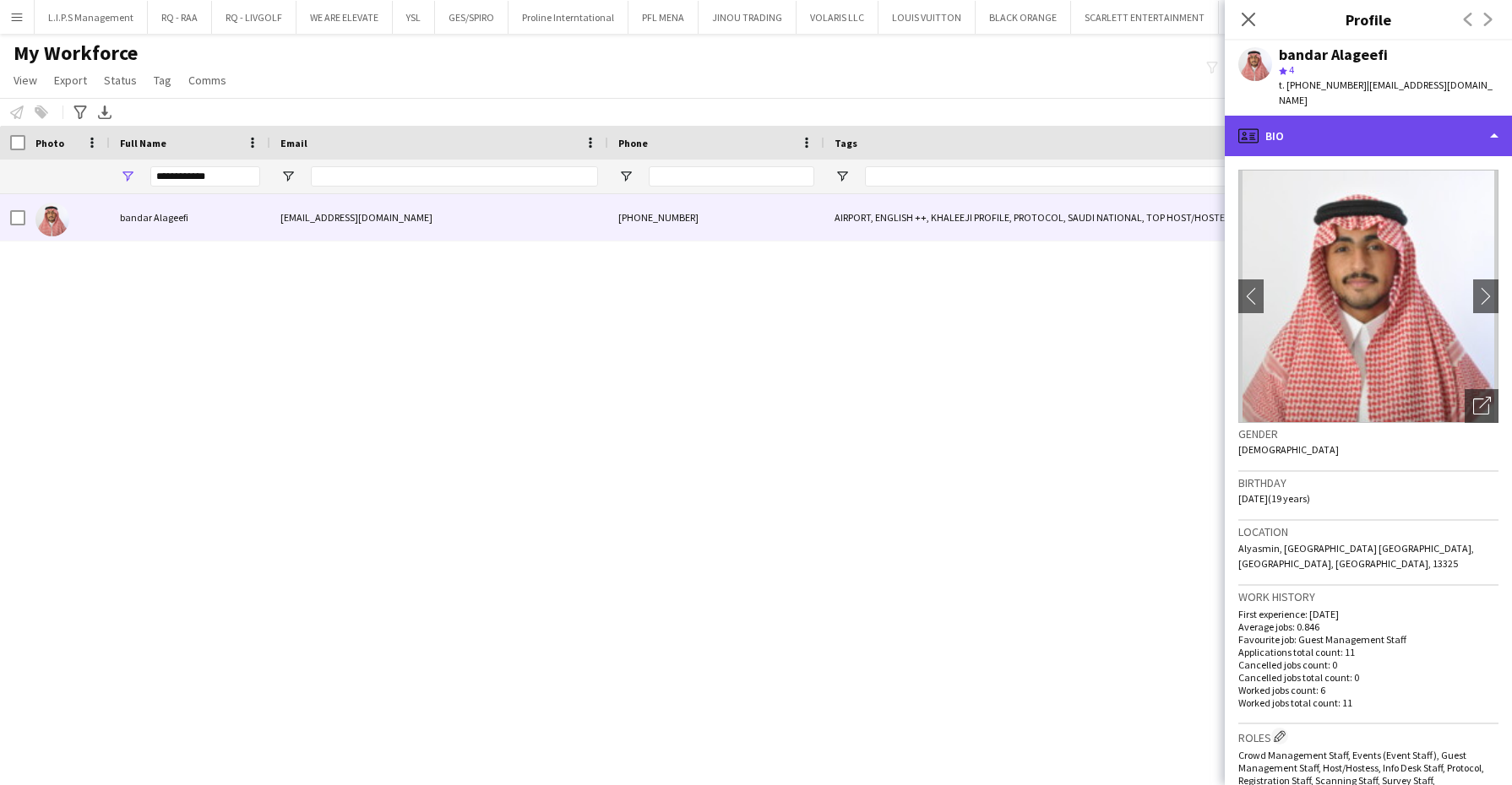
click at [1319, 123] on div "profile Bio" at bounding box center [1367, 135] width 287 height 40
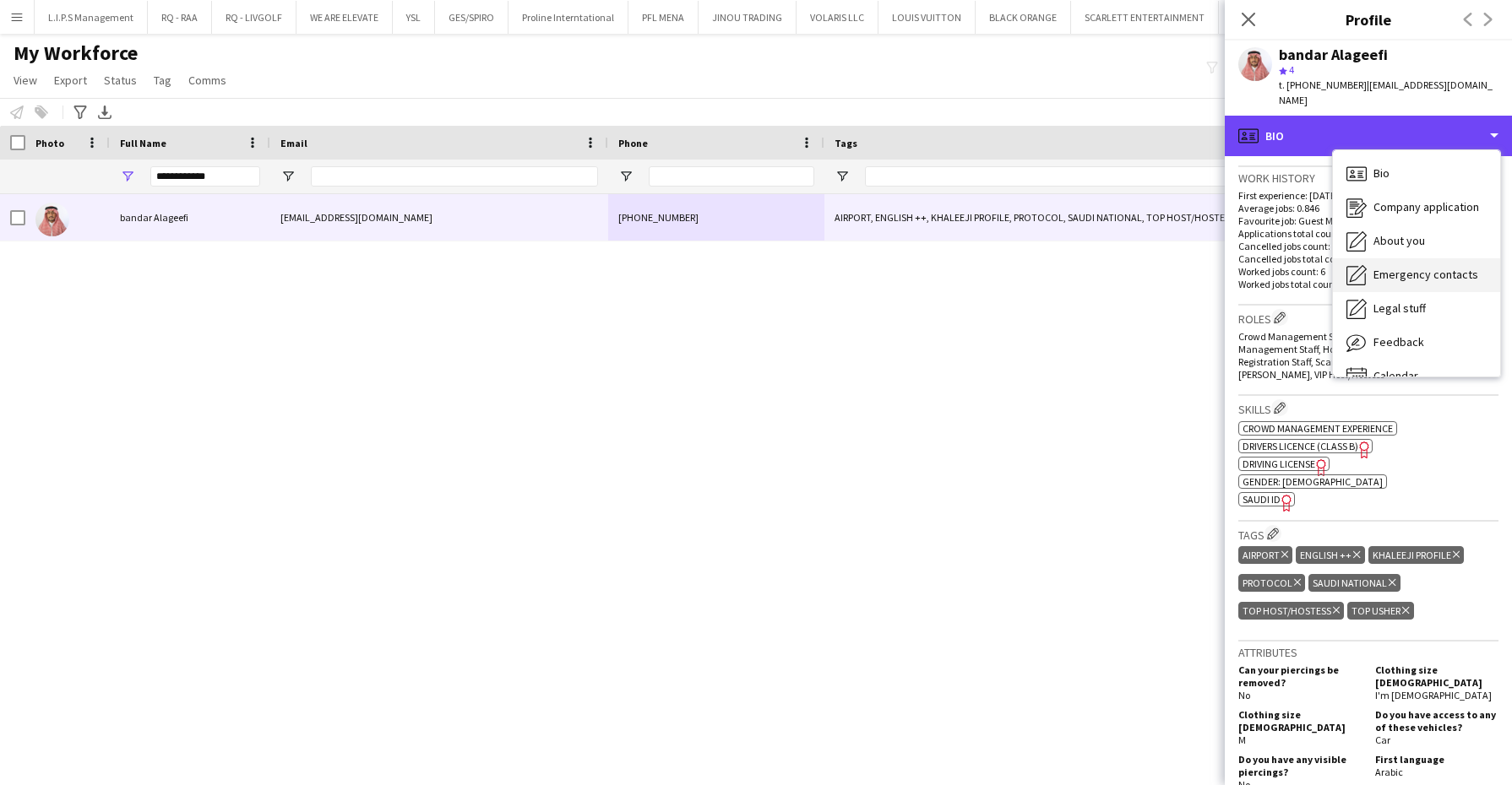
scroll to position [422, 0]
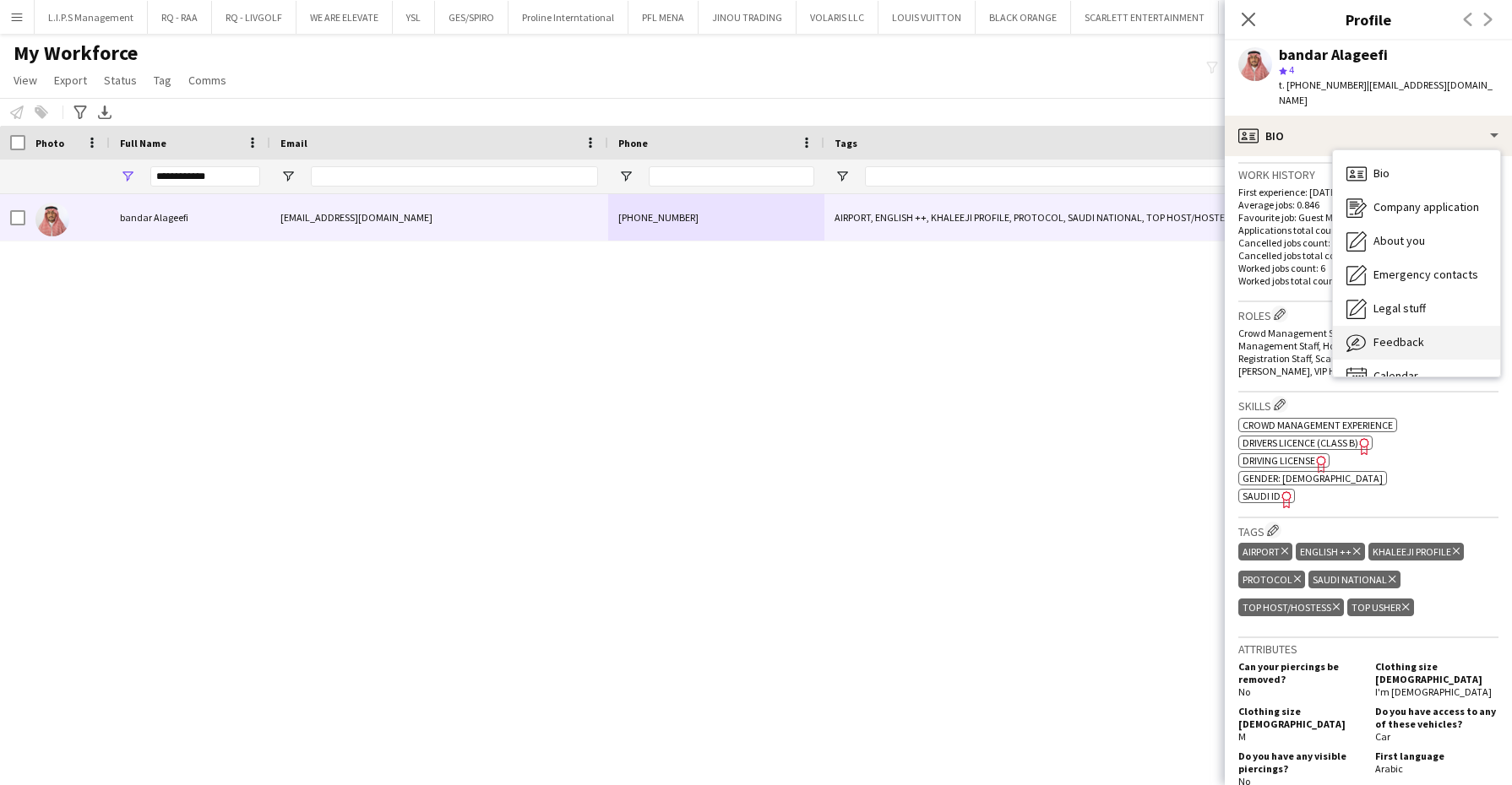
click at [1379, 335] on span "Feedback" at bounding box center [1399, 342] width 51 height 15
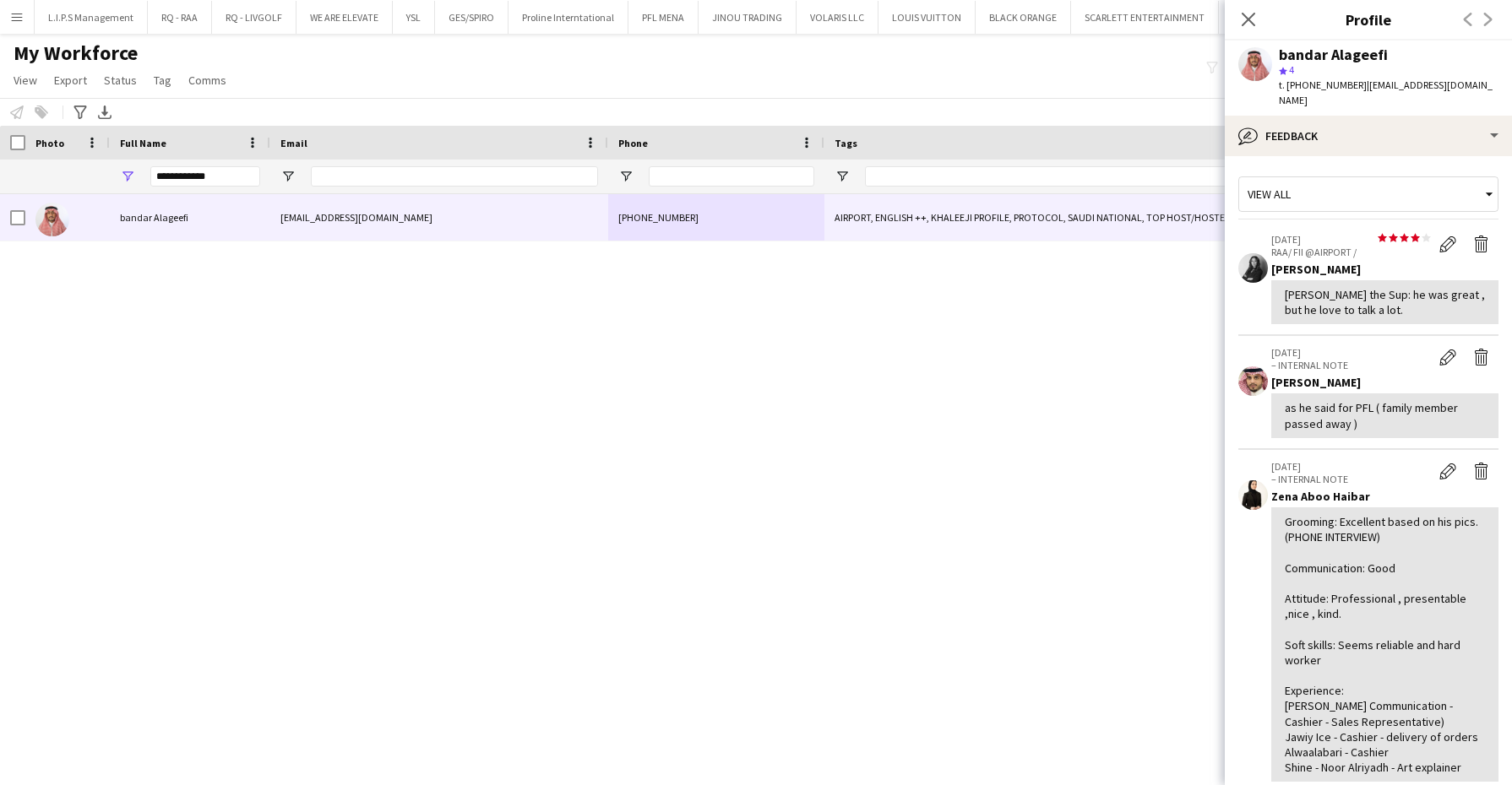
drag, startPoint x: -4, startPoint y: 170, endPoint x: 604, endPoint y: 344, distance: 632.4
click at [604, 344] on div "bandar Alageefi [EMAIL_ADDRESS][DOMAIN_NAME] [PHONE_NUMBER] AIRPORT, ENGLISH ++…" at bounding box center [731, 467] width 1461 height 545
click at [181, 179] on input "**********" at bounding box center [205, 177] width 110 height 21
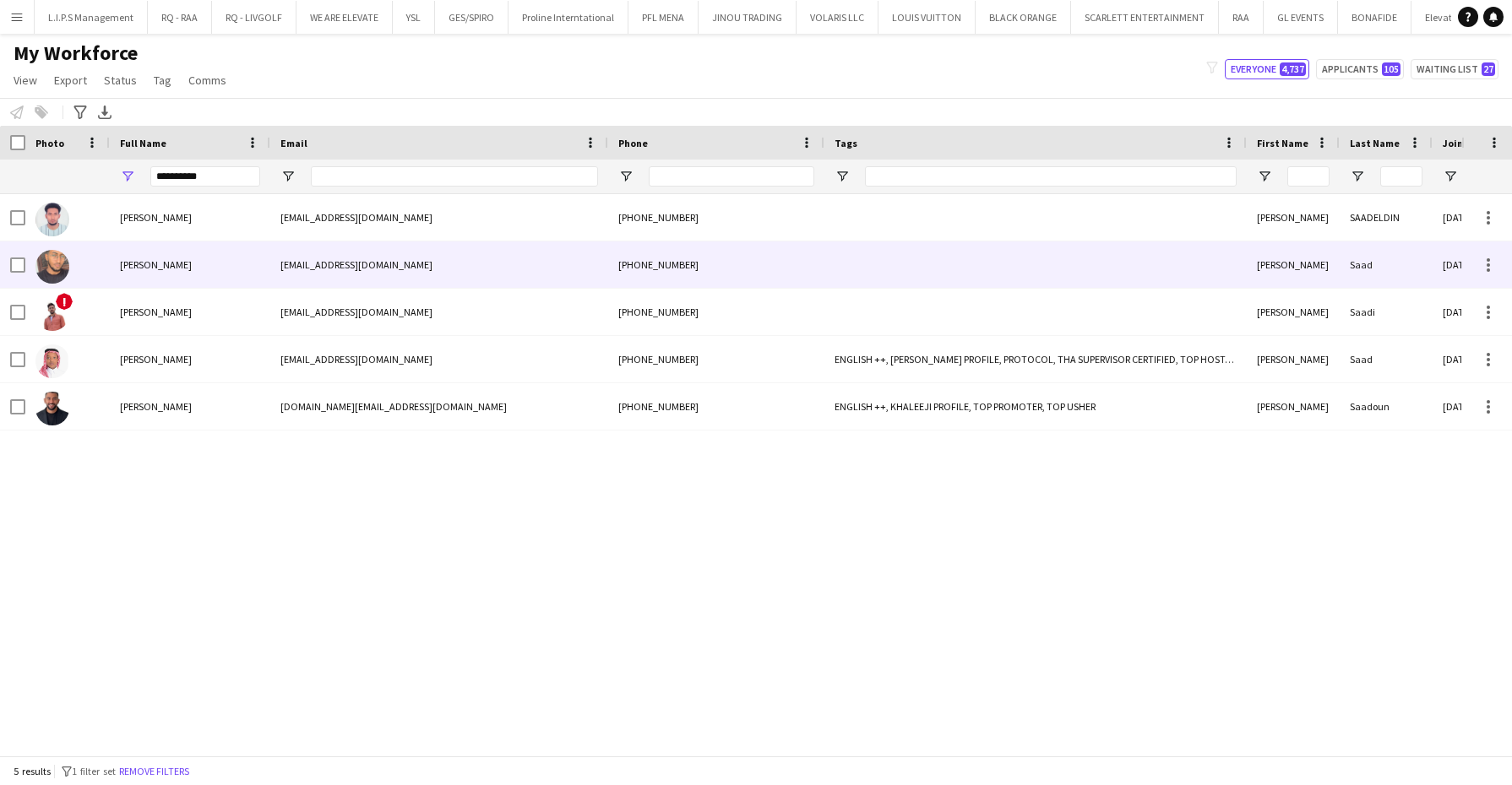
click at [135, 257] on div "[PERSON_NAME]" at bounding box center [190, 264] width 161 height 46
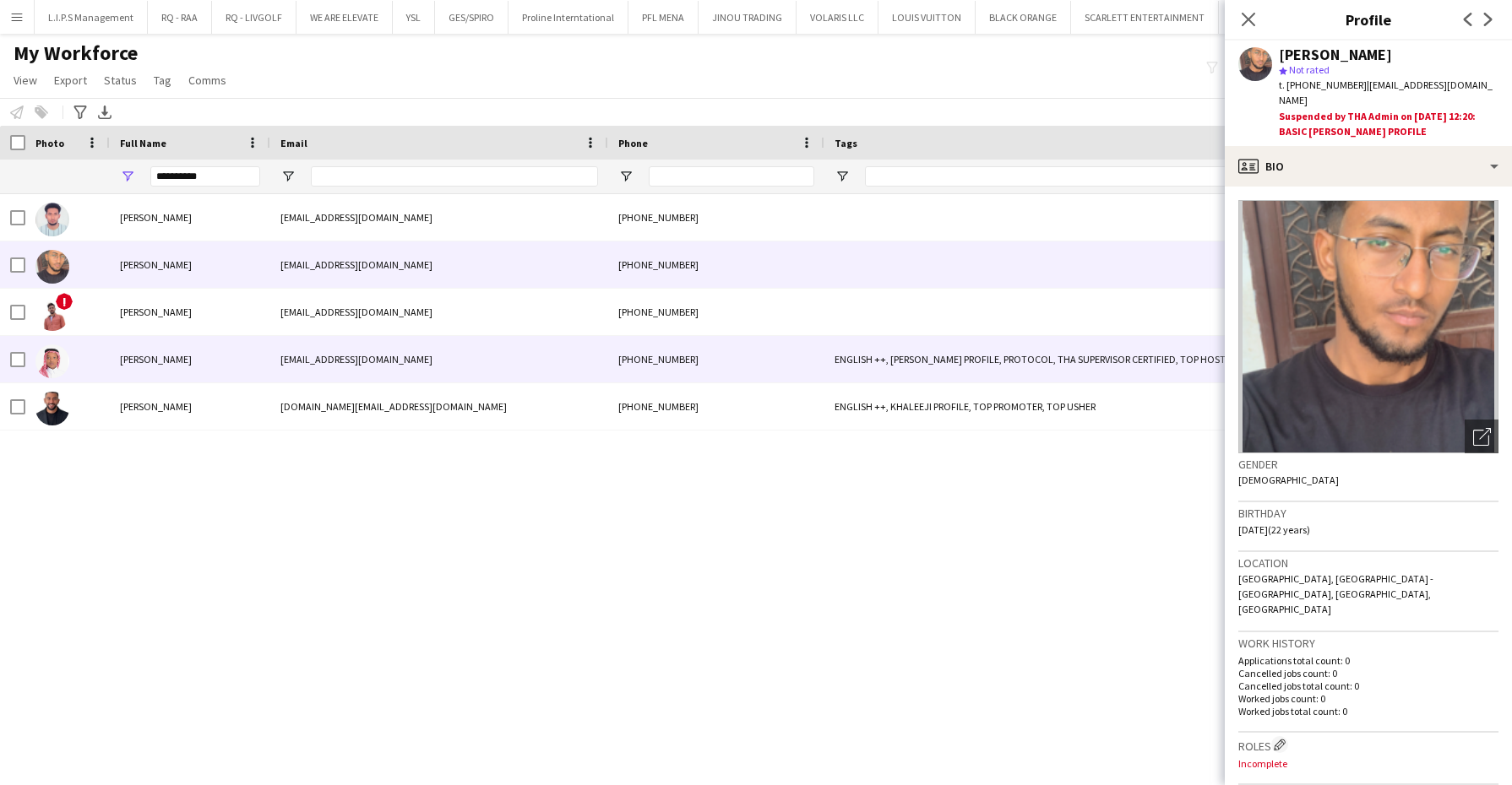
click at [427, 338] on div "[EMAIL_ADDRESS][DOMAIN_NAME]" at bounding box center [438, 359] width 338 height 46
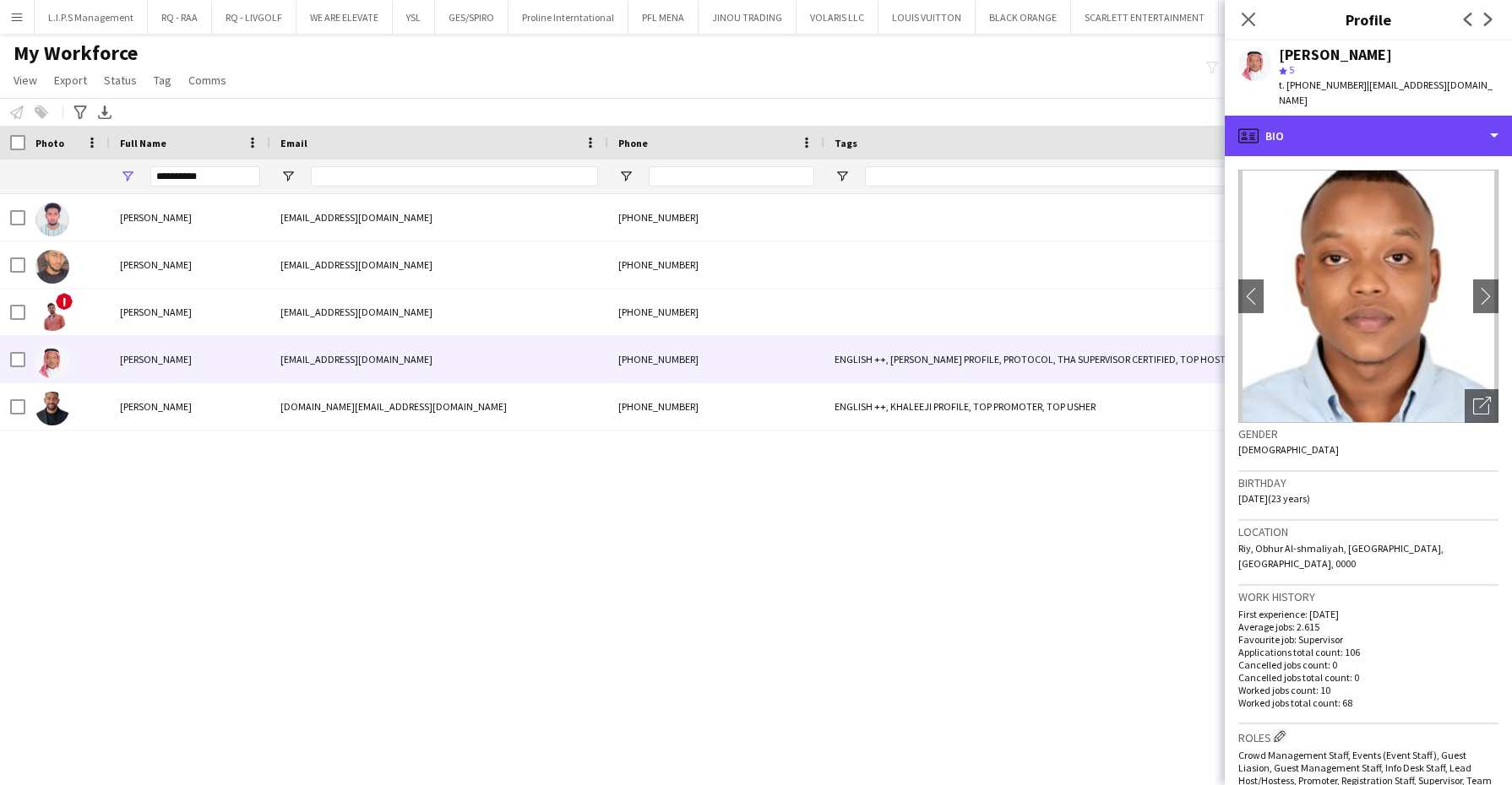
drag, startPoint x: 1385, startPoint y: 118, endPoint x: 1388, endPoint y: 156, distance: 38.1
click at [1385, 118] on div "profile Bio" at bounding box center [1367, 135] width 287 height 40
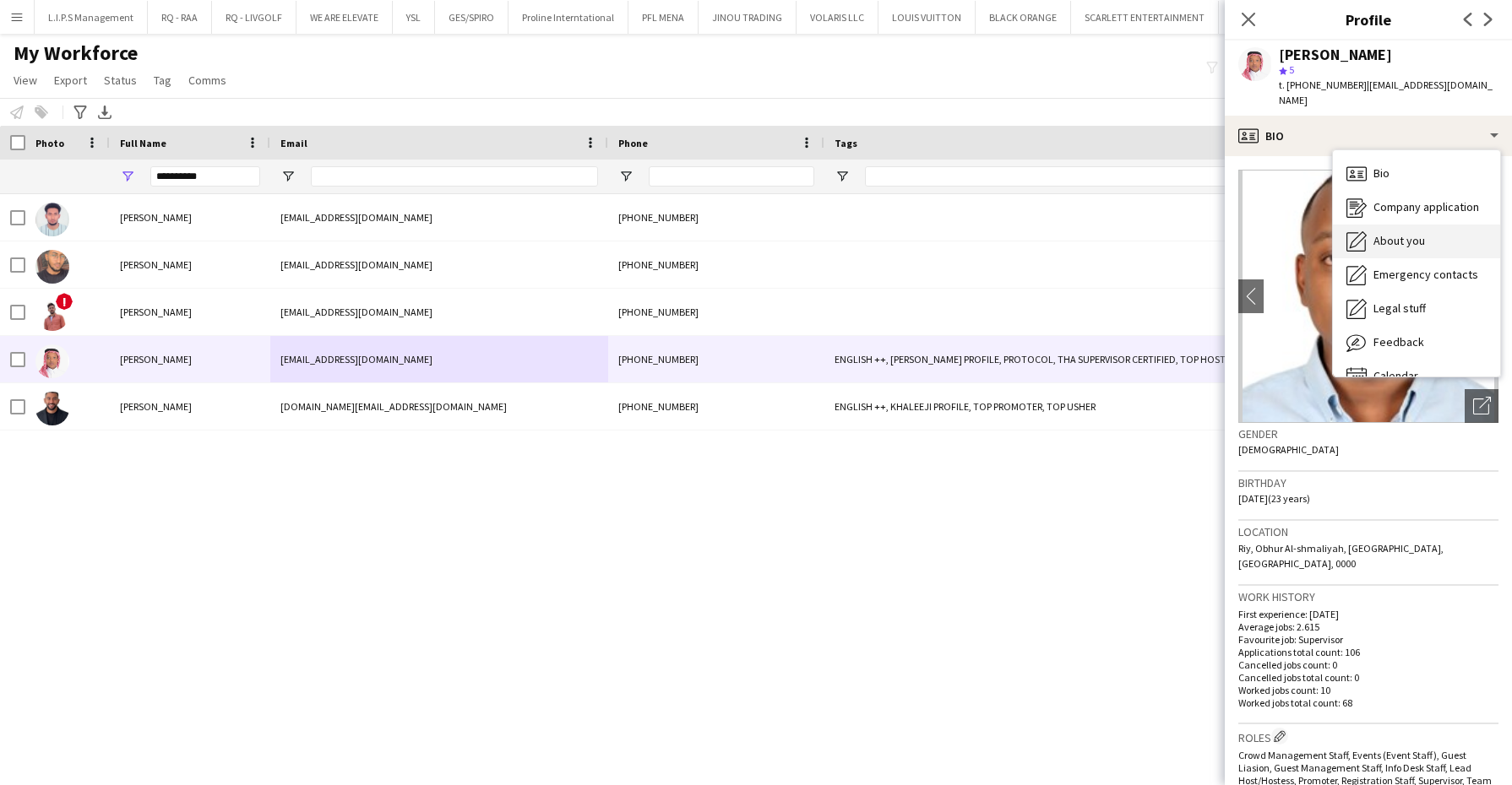
click at [1397, 233] on div "About you About you" at bounding box center [1416, 242] width 167 height 34
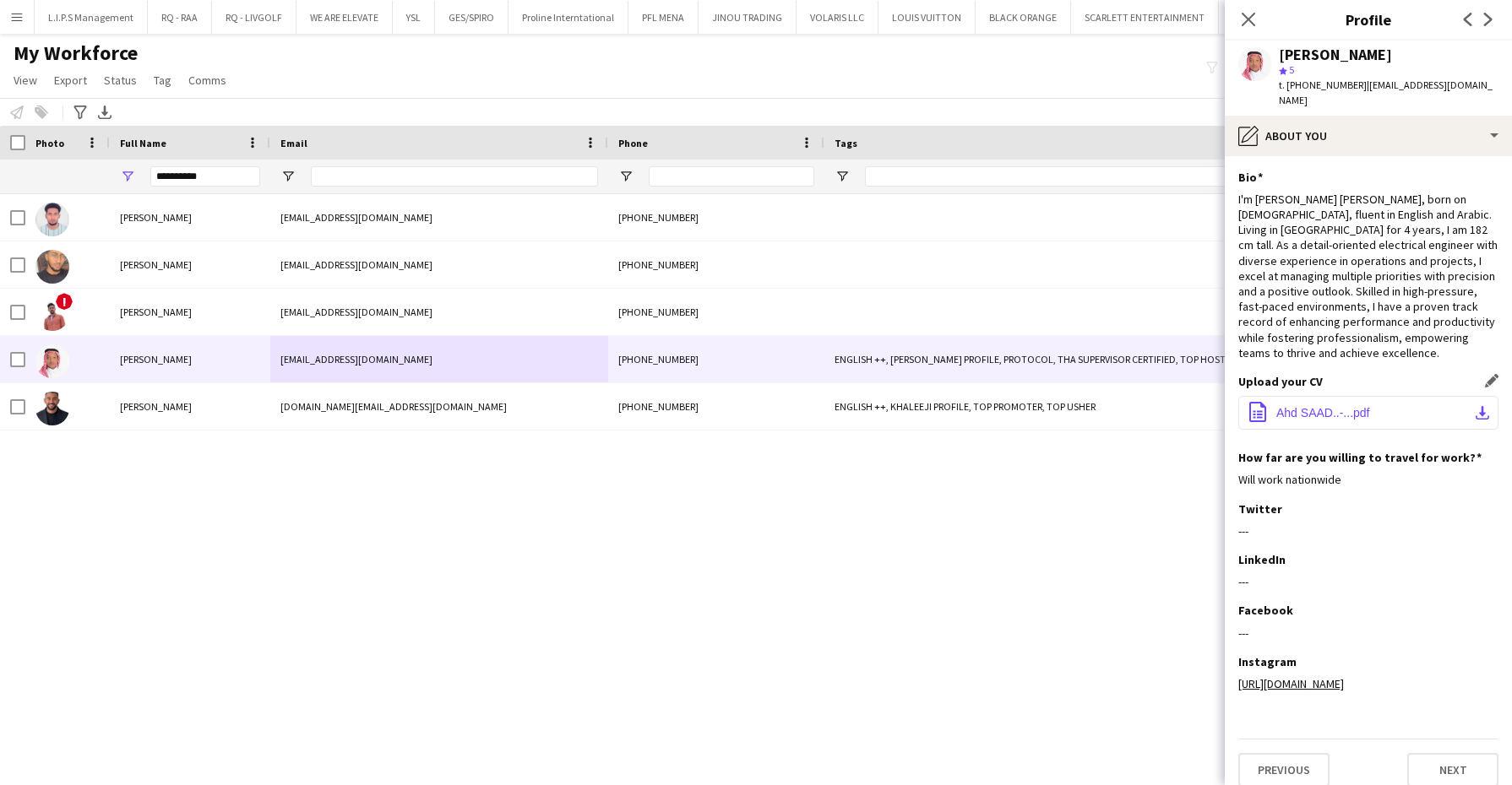
click at [1313, 406] on span "Ahd SAAD..-...pdf" at bounding box center [1323, 413] width 94 height 13
drag, startPoint x: 224, startPoint y: 176, endPoint x: 0, endPoint y: 176, distance: 224.0
click at [0, 176] on html "Menu Boards Boards Boards All jobs Status Workforce Workforce My Workforce Recr…" at bounding box center [756, 392] width 1512 height 785
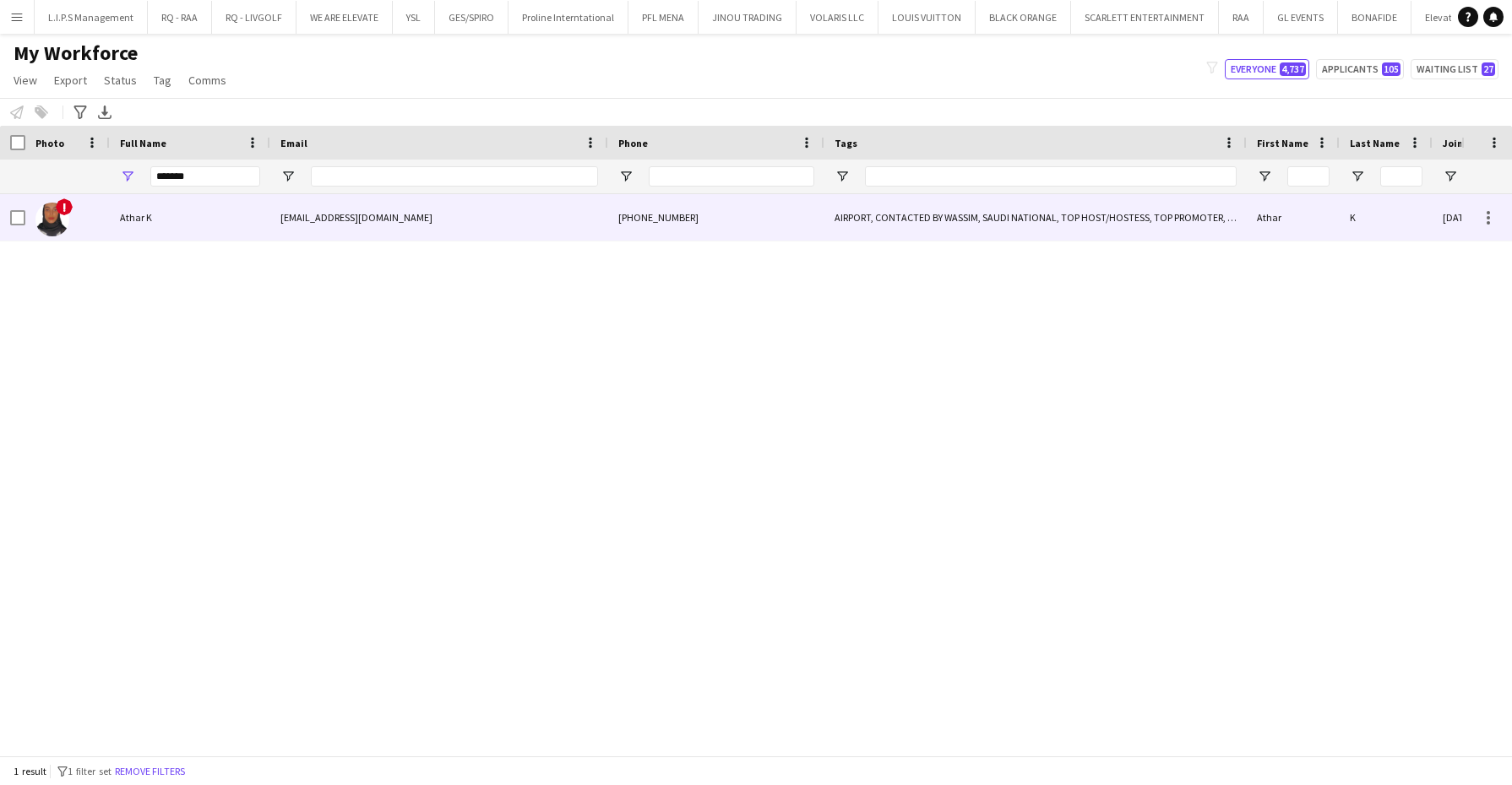
drag, startPoint x: 153, startPoint y: 228, endPoint x: 170, endPoint y: 221, distance: 18.4
click at [153, 227] on div "Athar K" at bounding box center [190, 217] width 161 height 46
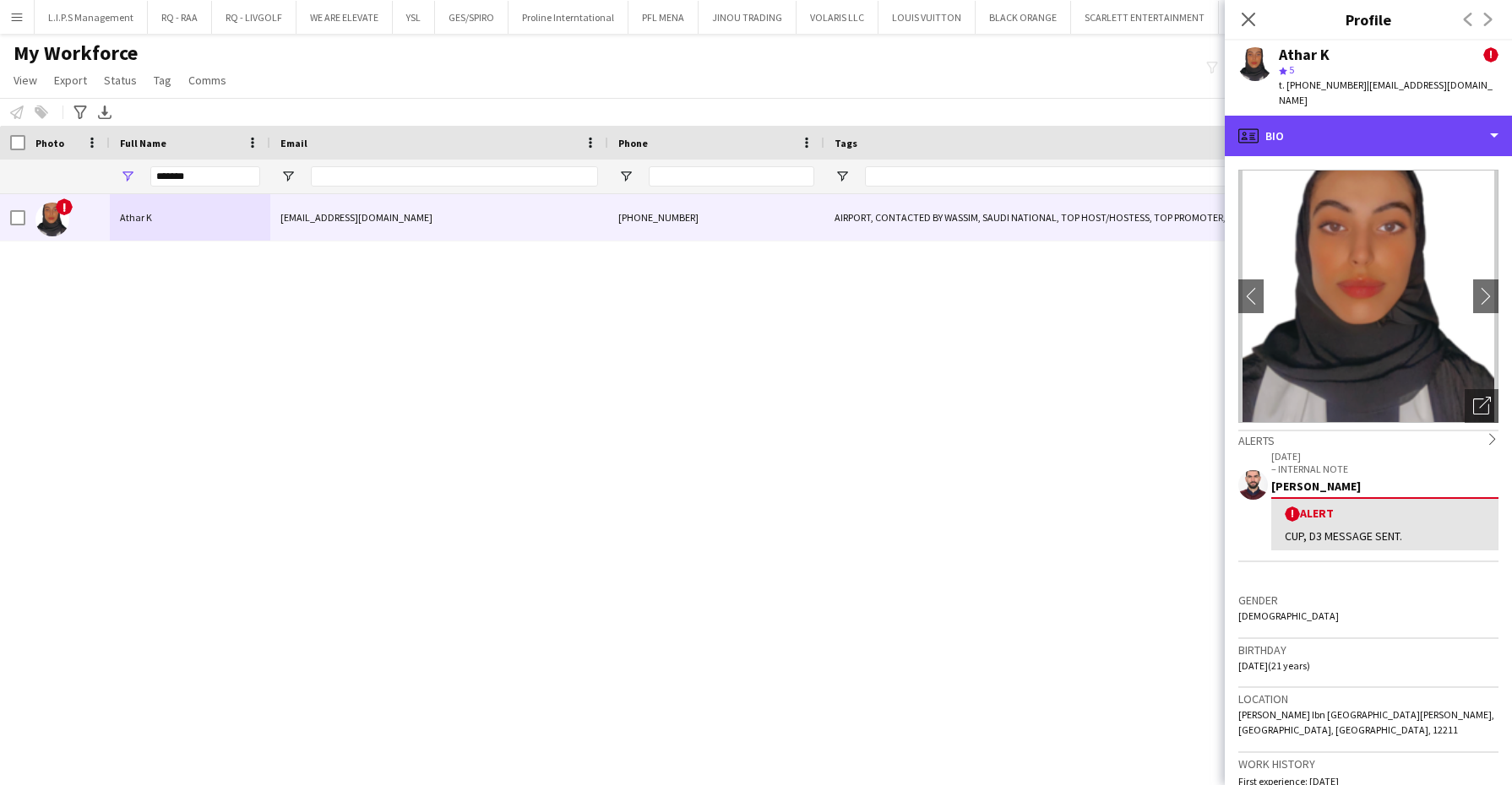
click at [1390, 116] on div "profile Bio" at bounding box center [1367, 135] width 287 height 40
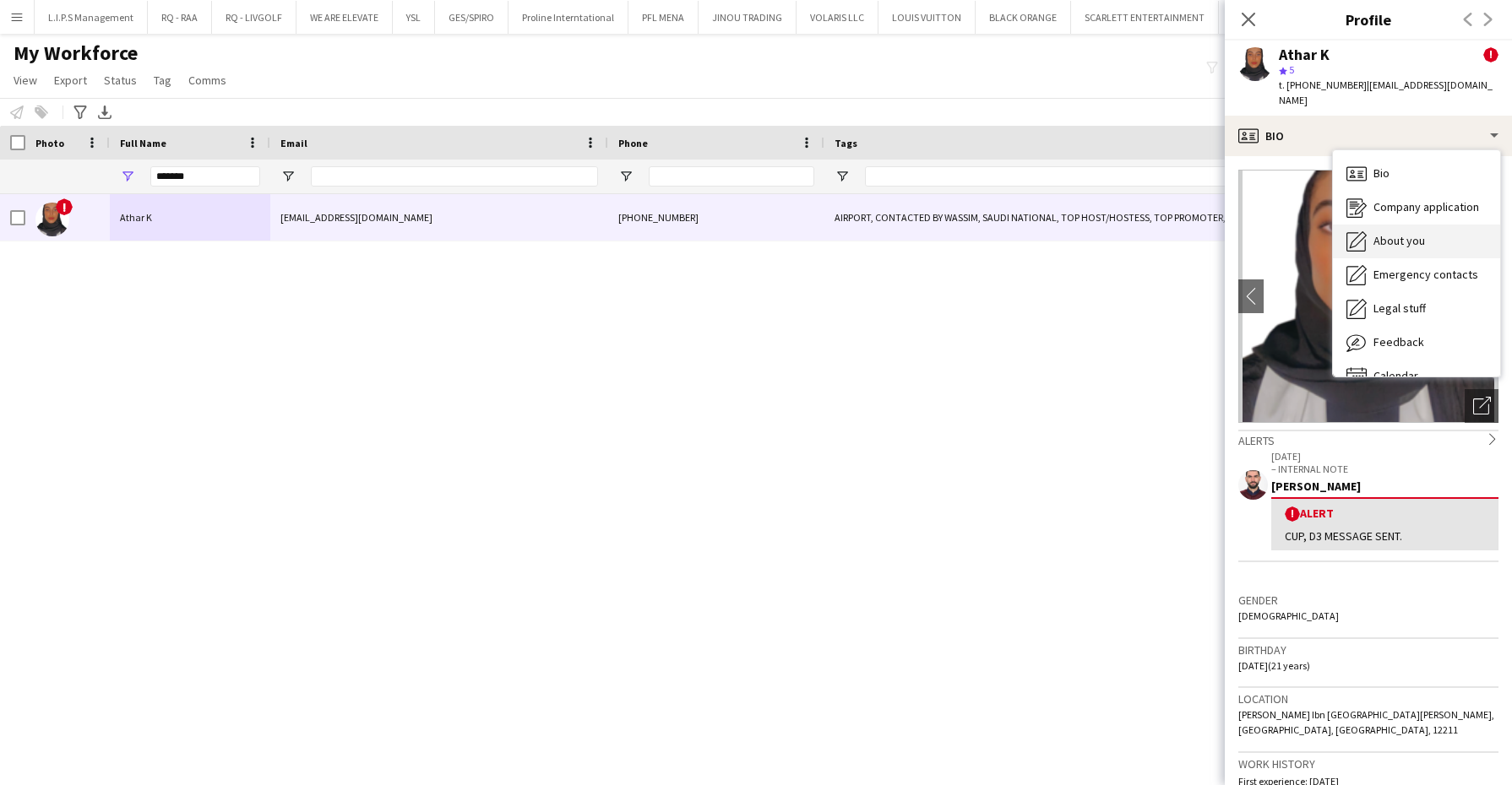
click at [1408, 225] on div "About you About you" at bounding box center [1416, 242] width 167 height 34
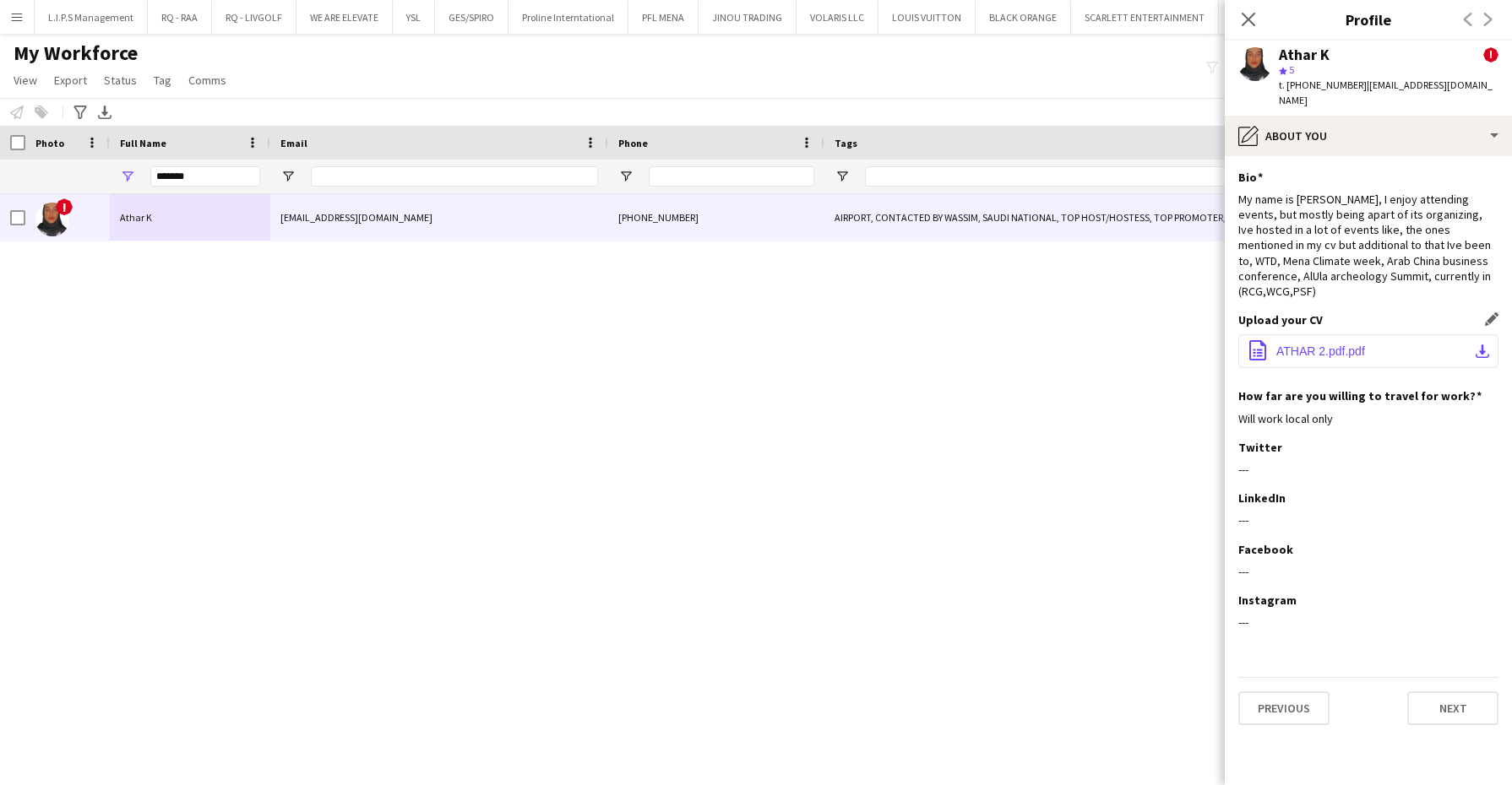
click at [1344, 344] on span "ATHAR 2.pdf.pdf" at bounding box center [1320, 351] width 88 height 13
drag, startPoint x: 117, startPoint y: 150, endPoint x: 87, endPoint y: 145, distance: 30.4
click at [87, 145] on div "Workforce Details Full Name Email Phone Tags" at bounding box center [1198, 160] width 2397 height 69
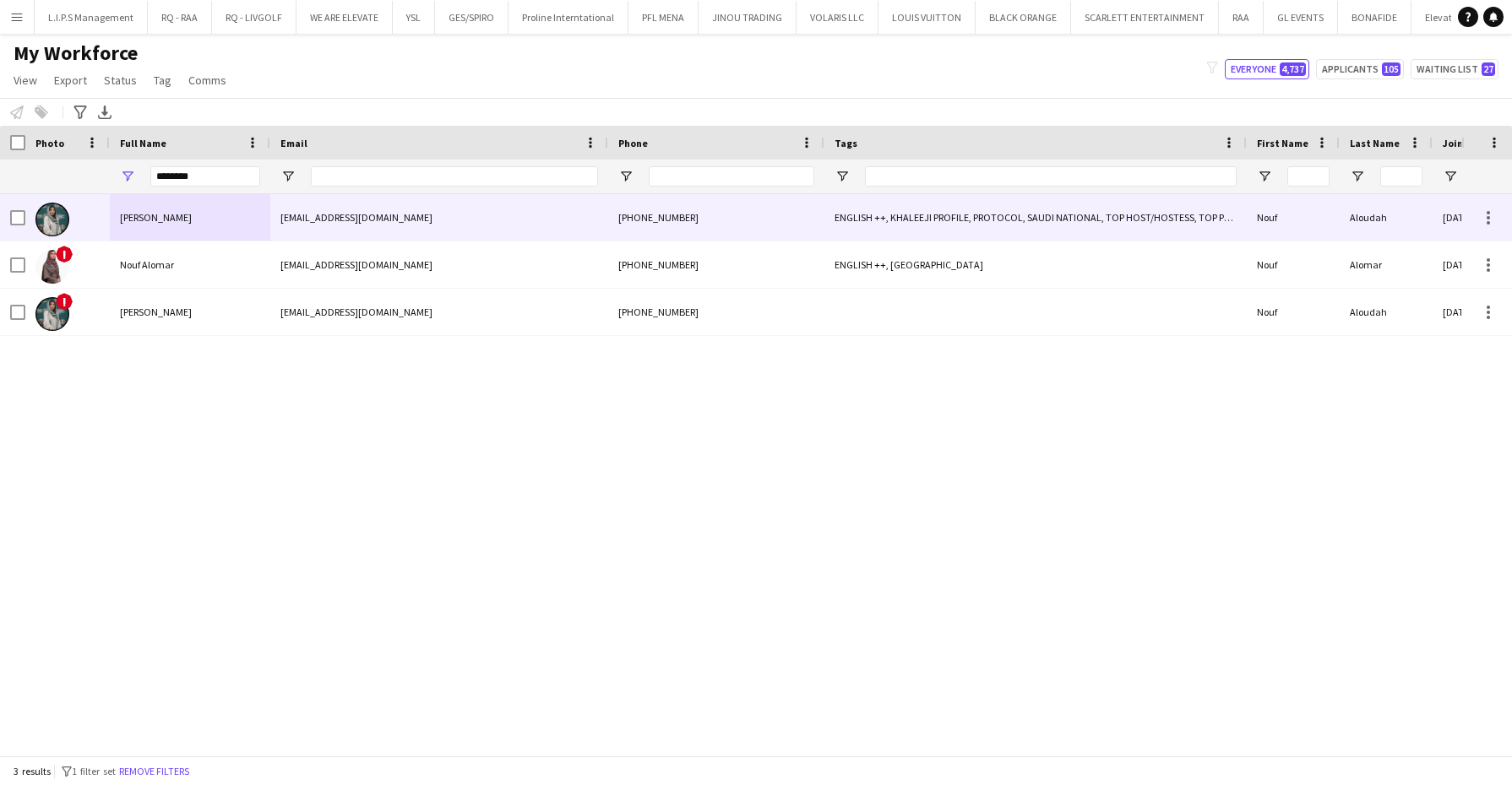
click at [158, 213] on span "[PERSON_NAME]" at bounding box center [156, 217] width 71 height 12
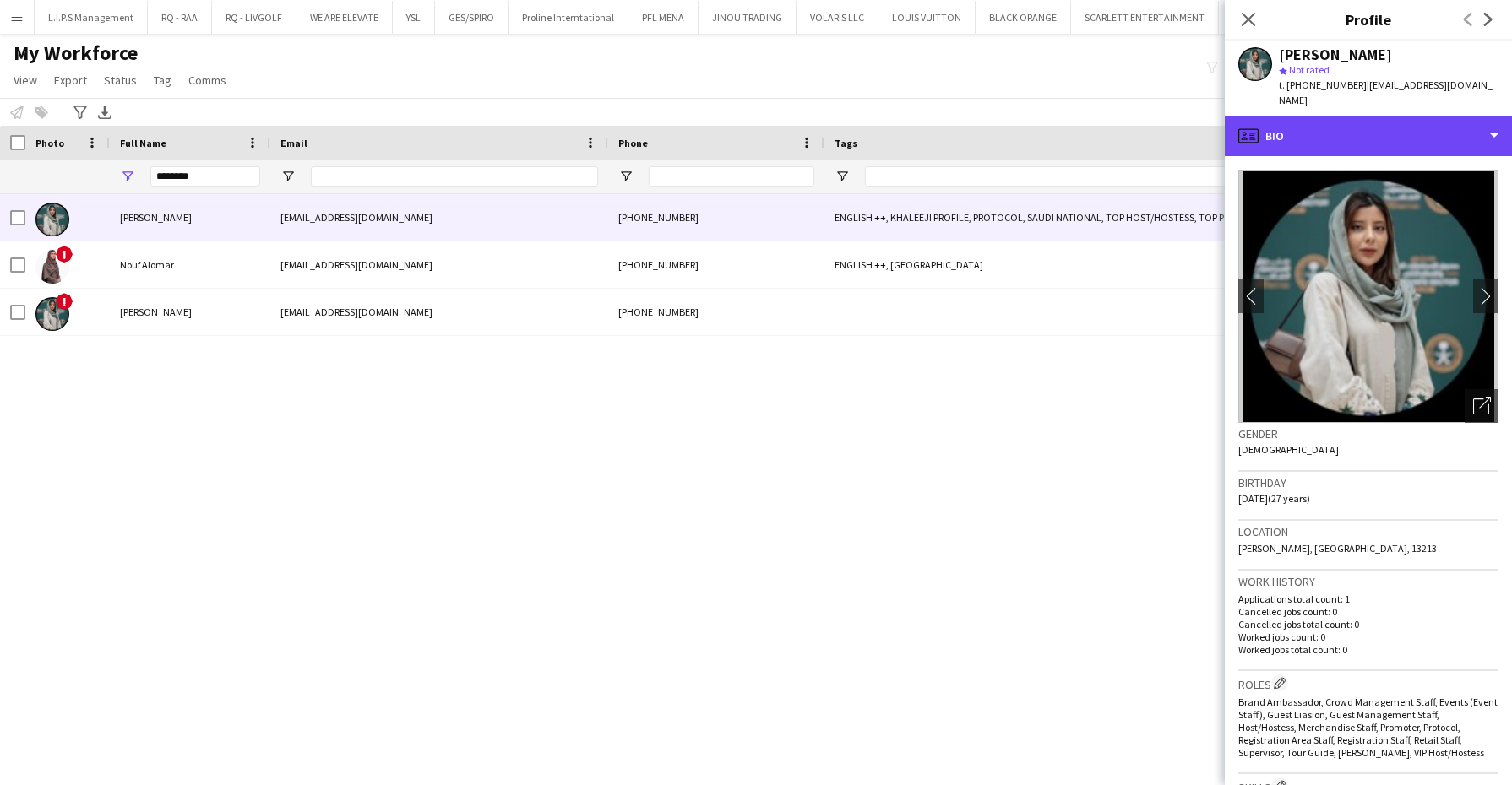
click at [1399, 133] on div "profile Bio" at bounding box center [1367, 135] width 287 height 40
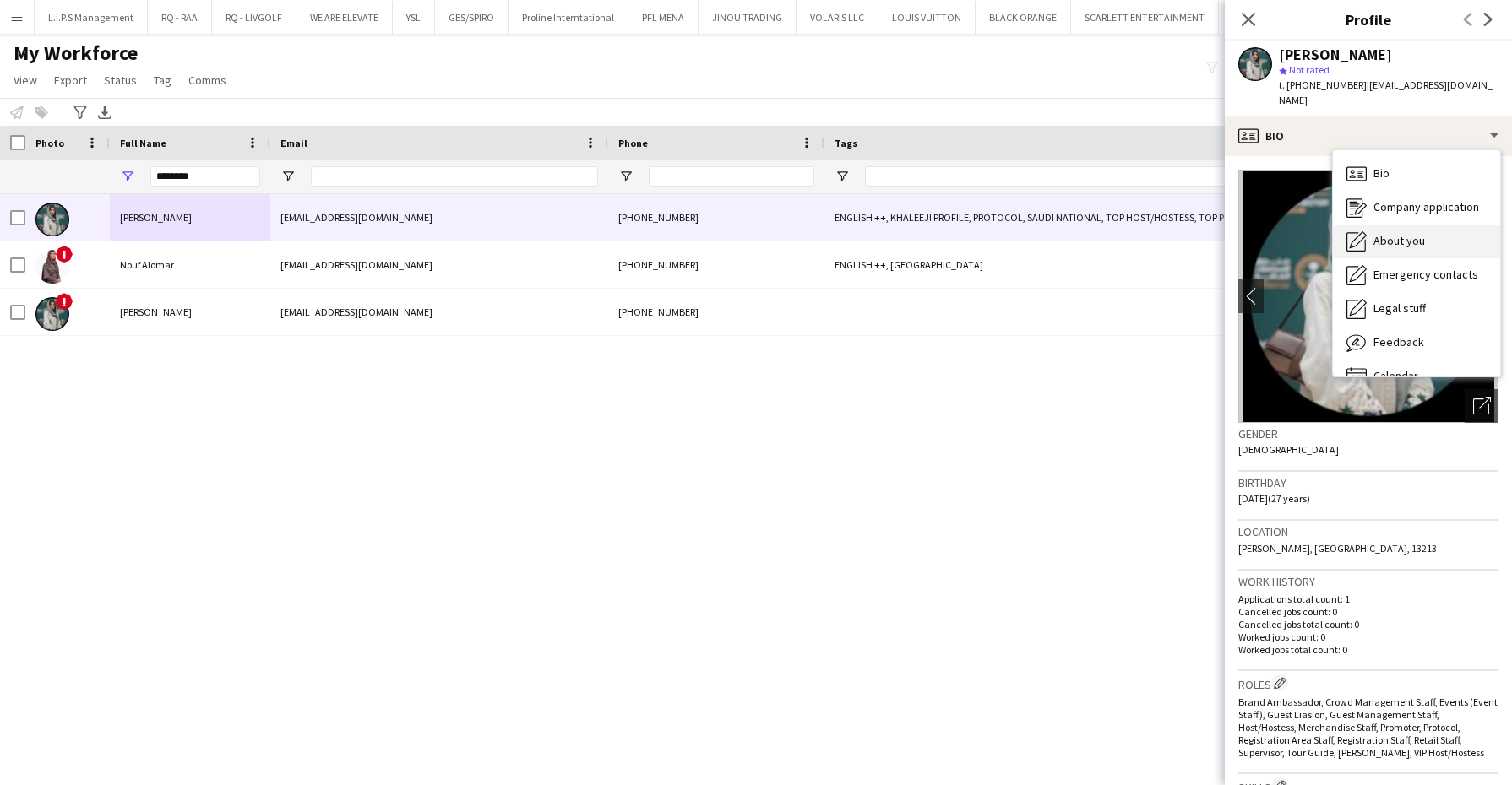
click at [1399, 237] on div "About you About you" at bounding box center [1416, 242] width 167 height 34
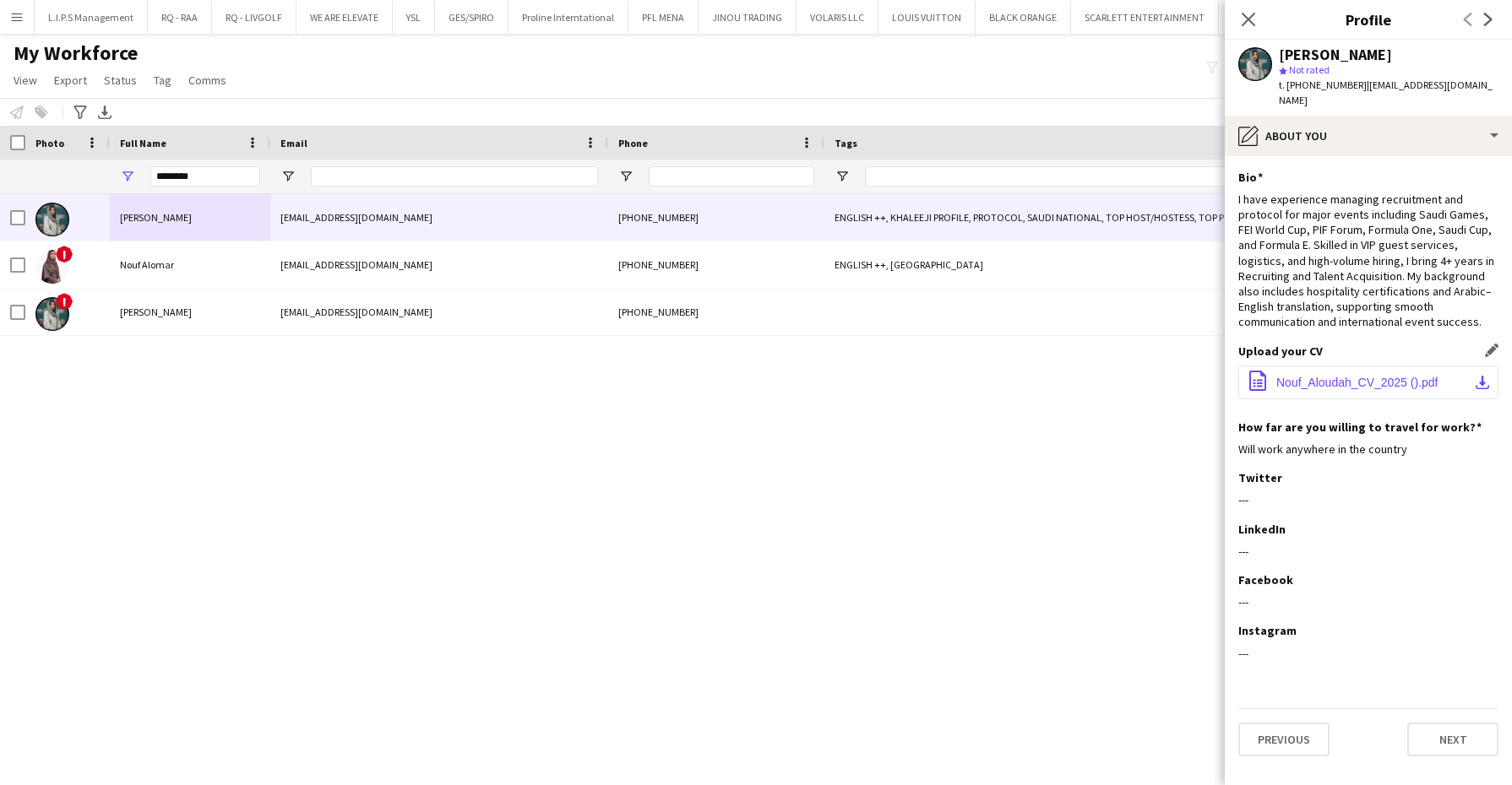
click at [1319, 374] on button "office-file-sheet Nouf_Aloudah_CV_2025 ().pdf download-bottom" at bounding box center [1368, 383] width 260 height 34
click at [362, 114] on div "Notify workforce Add to tag Select at least one crew to tag him or her. Advance…" at bounding box center [756, 112] width 1512 height 28
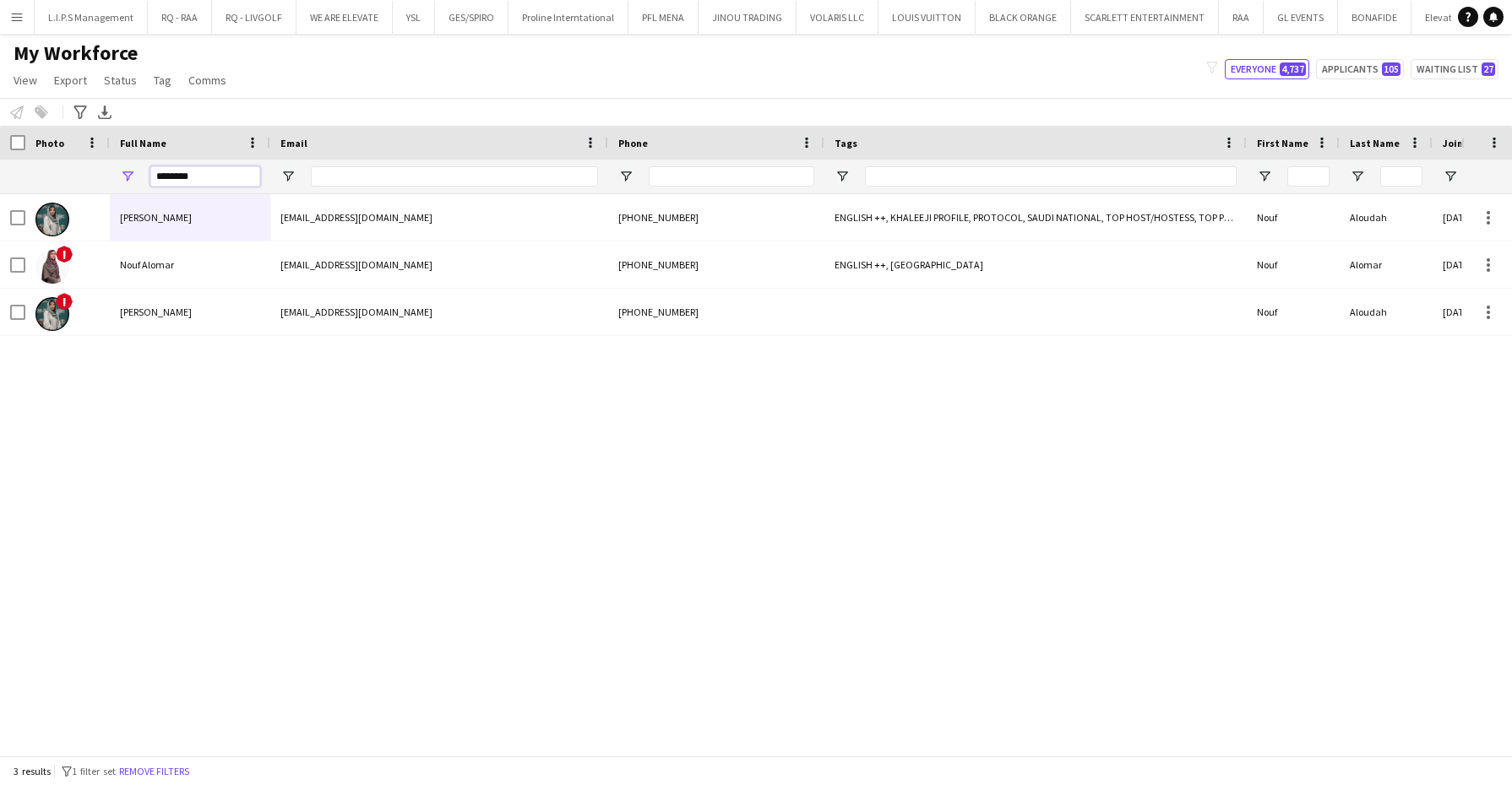
drag, startPoint x: 205, startPoint y: 168, endPoint x: 112, endPoint y: 166, distance: 93.0
click at [112, 166] on div "********" at bounding box center [190, 177] width 161 height 34
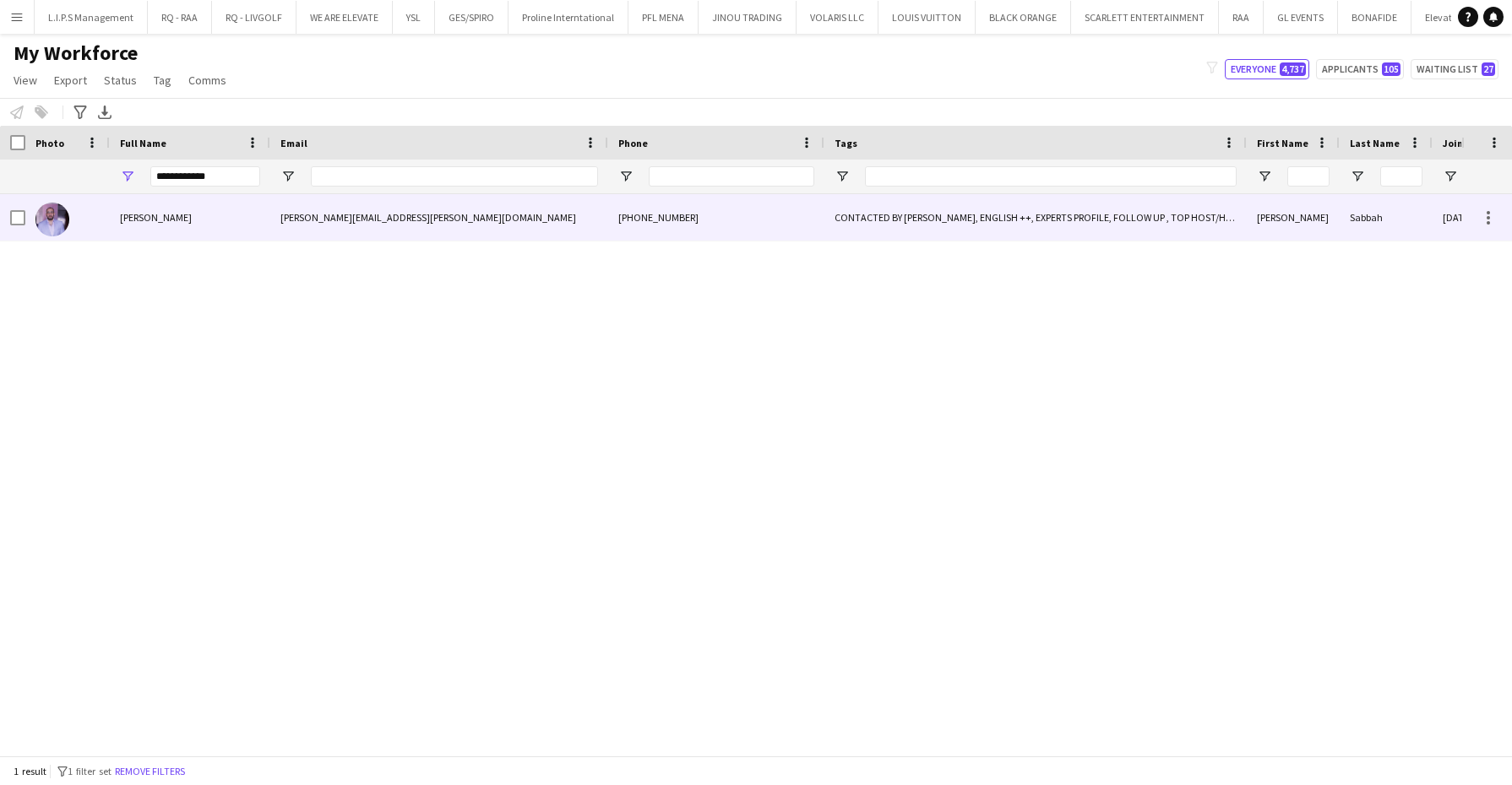
click at [198, 225] on div "[PERSON_NAME]" at bounding box center [190, 217] width 161 height 46
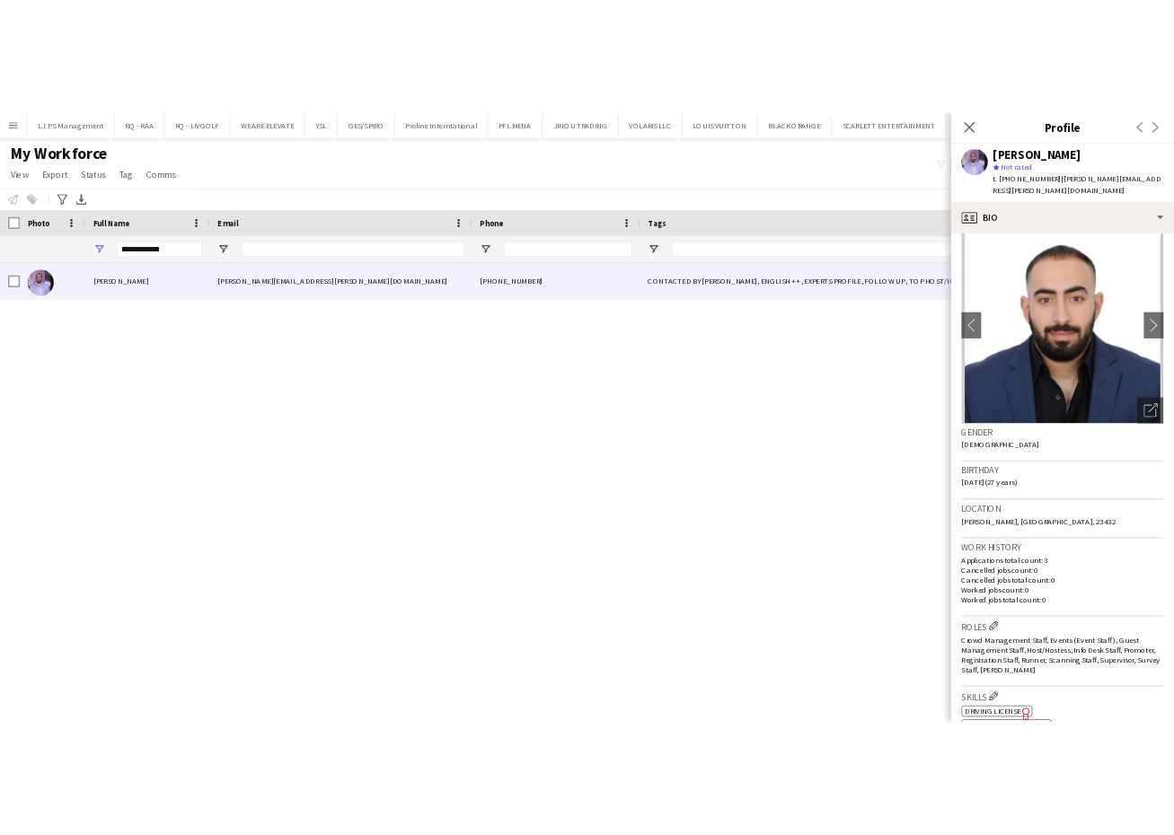
scroll to position [0, 0]
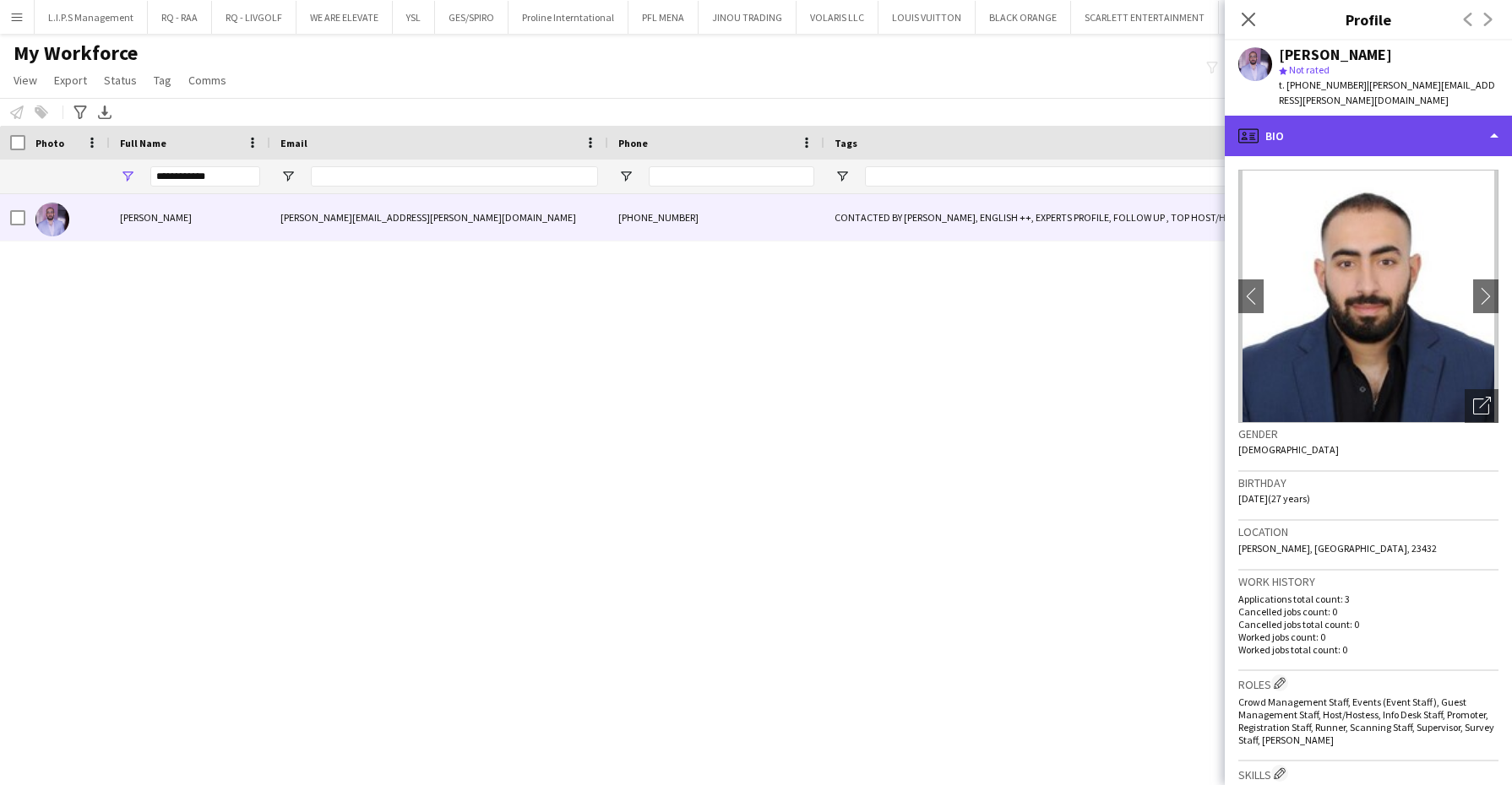
click at [1378, 120] on div "profile Bio" at bounding box center [1367, 135] width 287 height 40
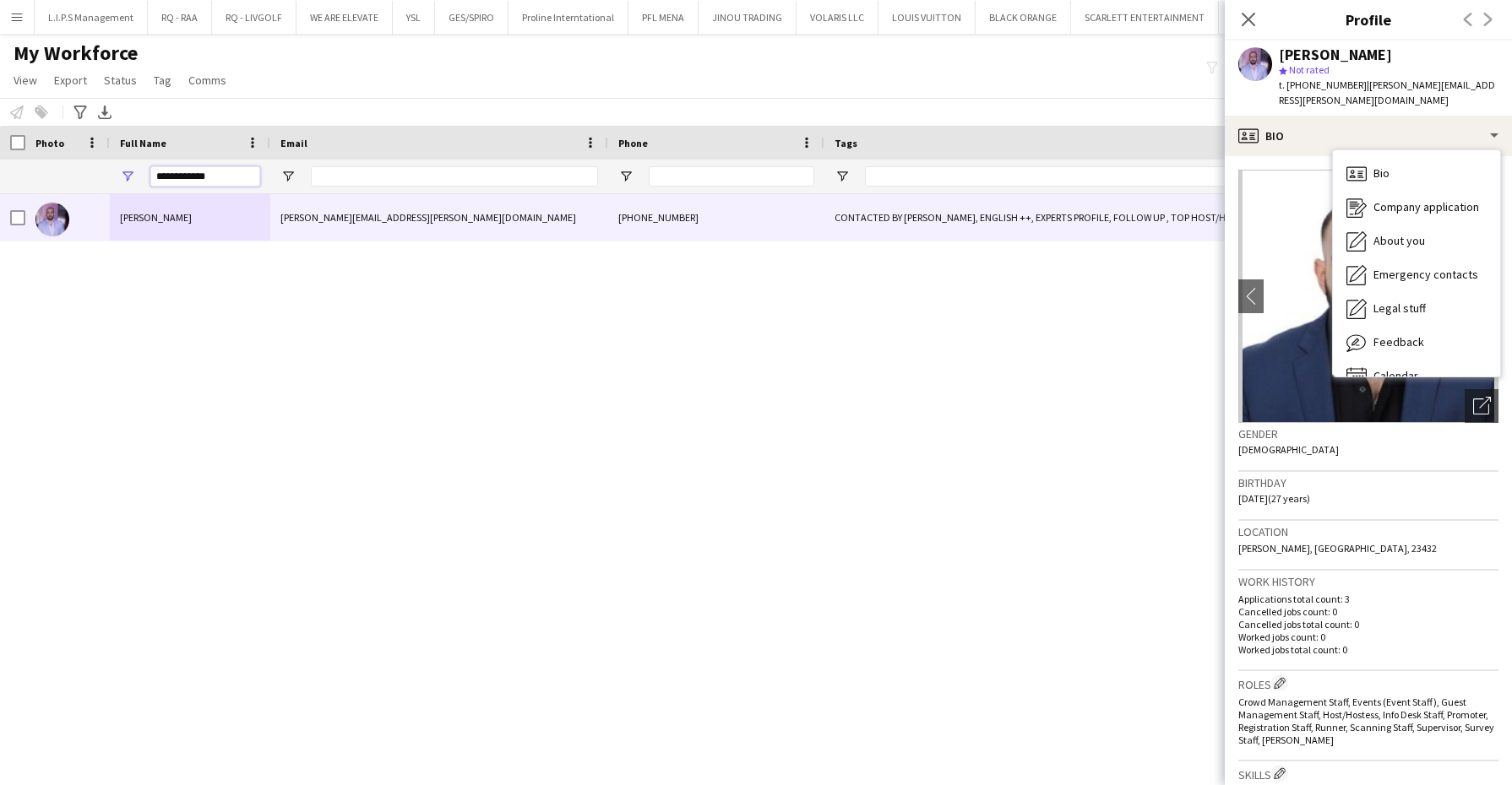
drag, startPoint x: 186, startPoint y: 169, endPoint x: 0, endPoint y: 145, distance: 187.5
click at [0, 151] on html "Menu Boards Boards Boards All jobs Status Workforce Workforce My Workforce Recr…" at bounding box center [756, 392] width 1512 height 785
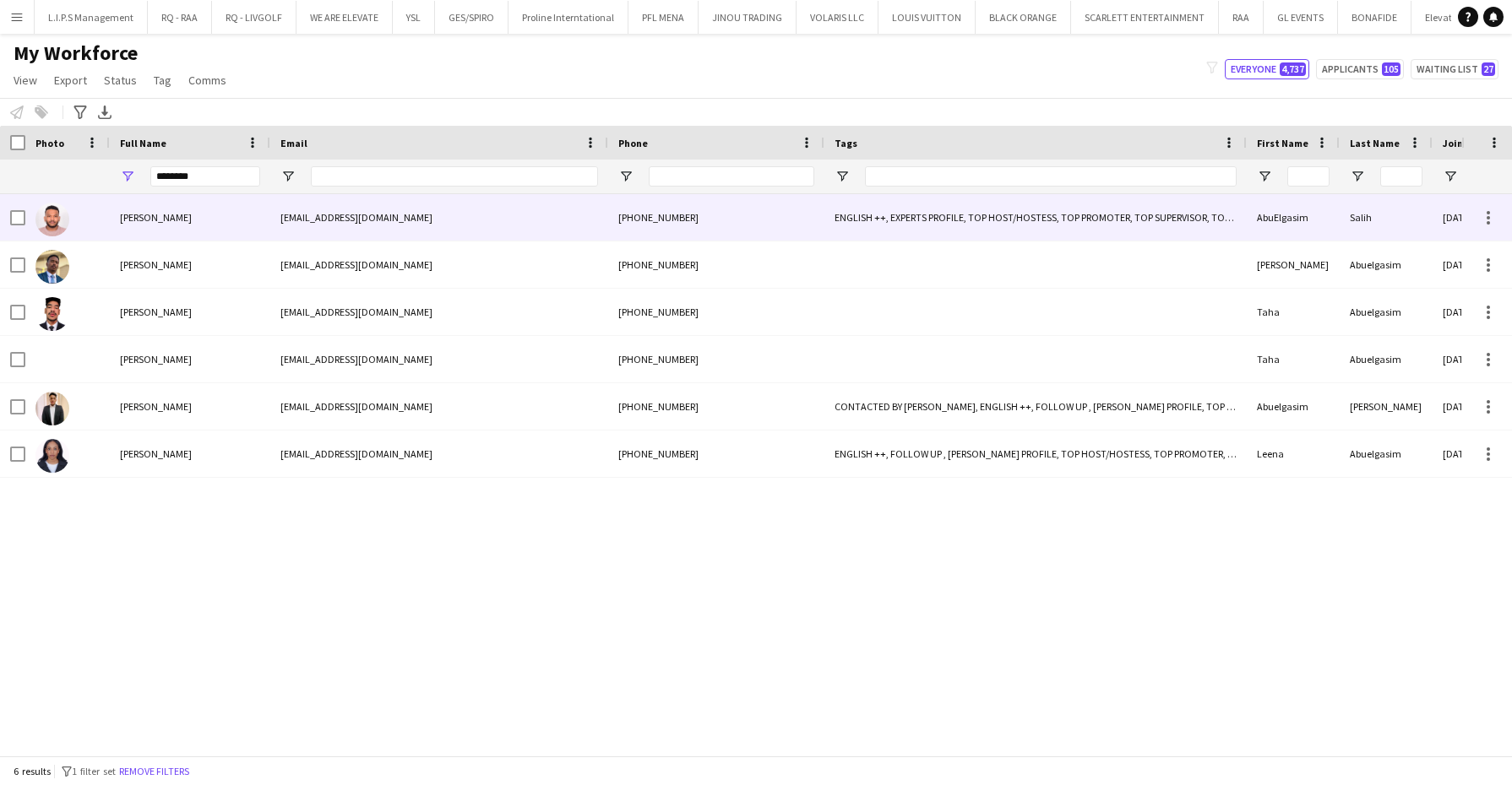
click at [188, 224] on div "[PERSON_NAME]" at bounding box center [190, 217] width 161 height 46
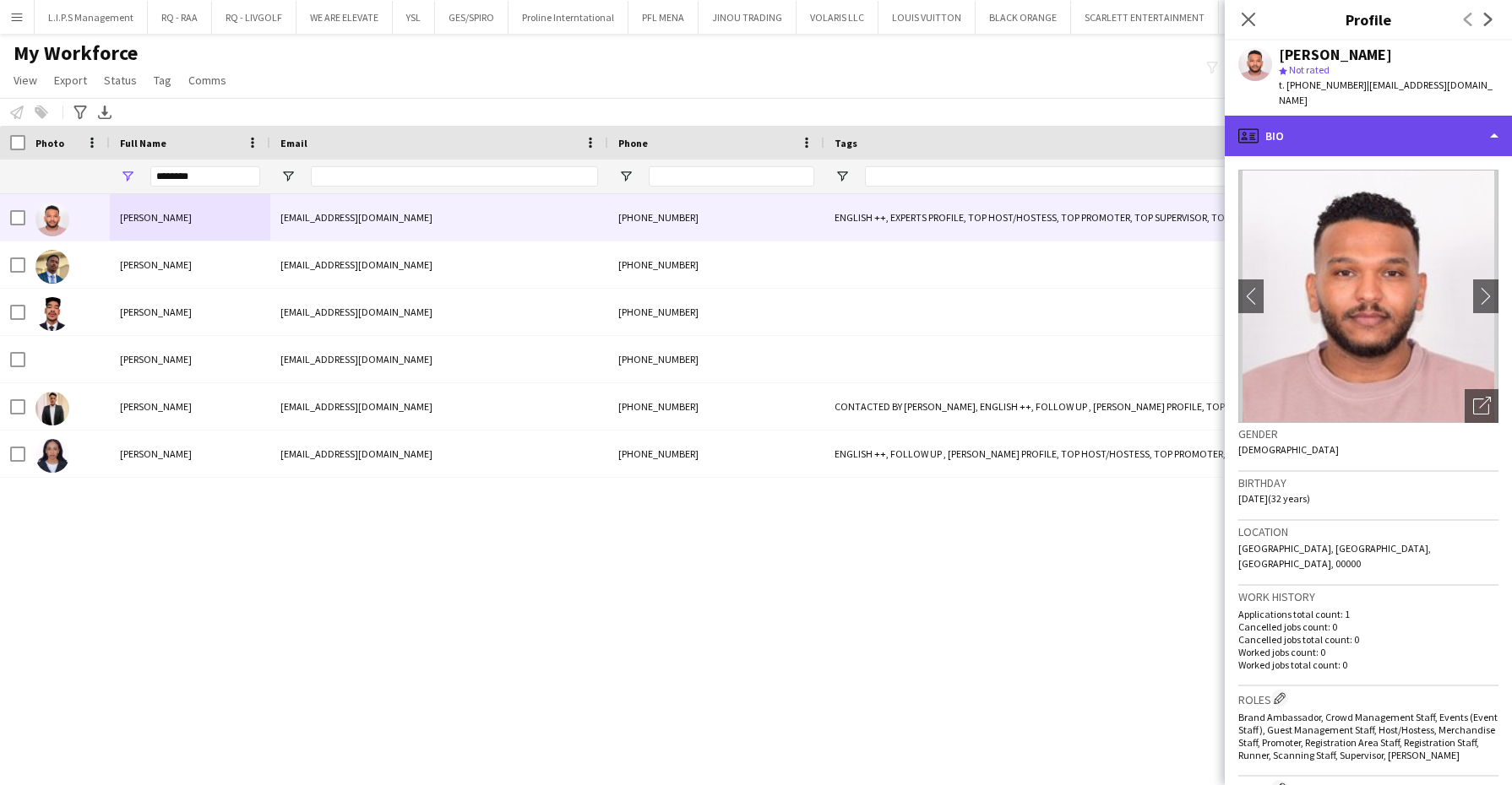
click at [1457, 126] on div "profile Bio" at bounding box center [1367, 135] width 287 height 40
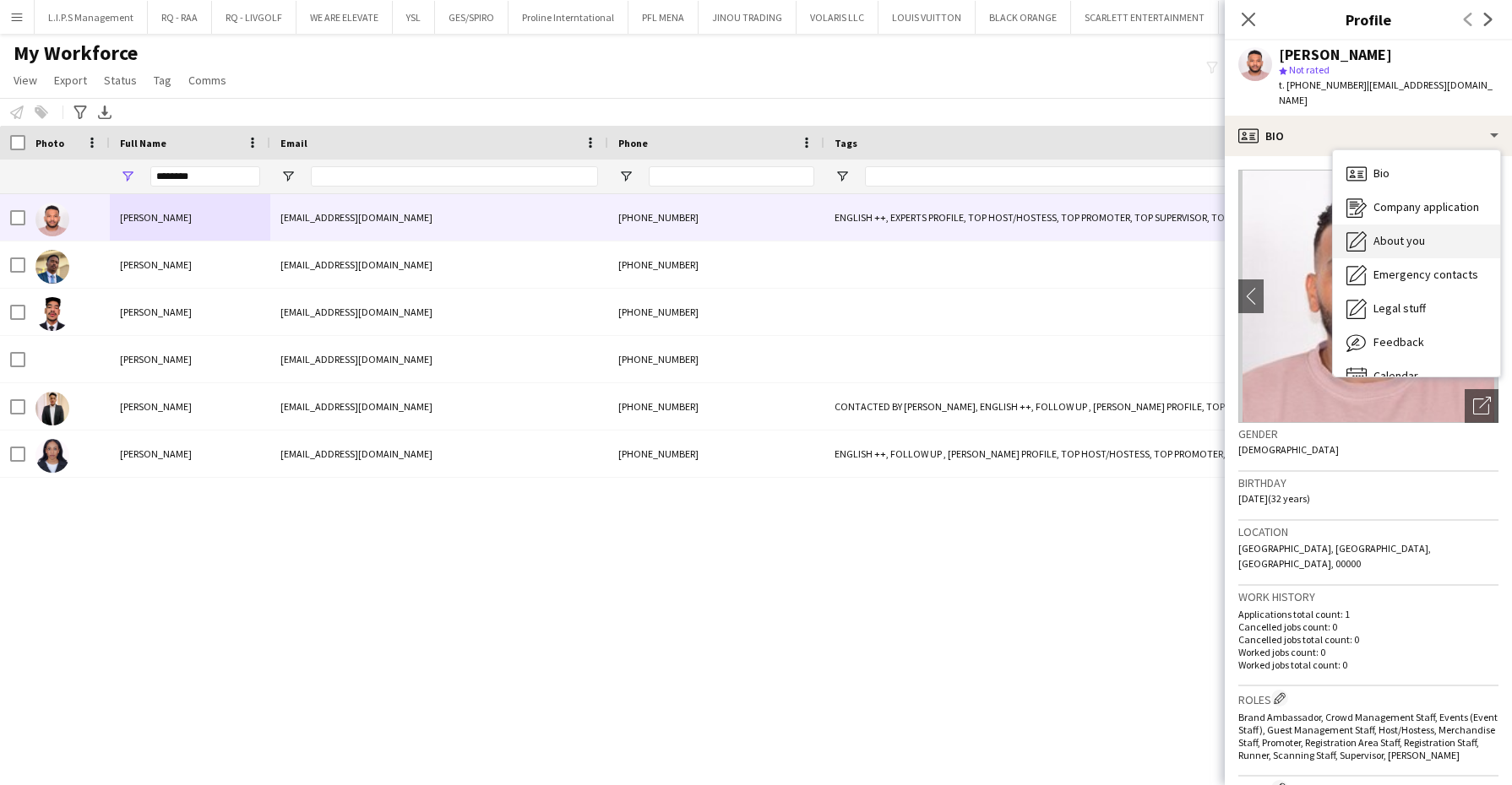
click at [1411, 233] on span "About you" at bounding box center [1399, 241] width 52 height 15
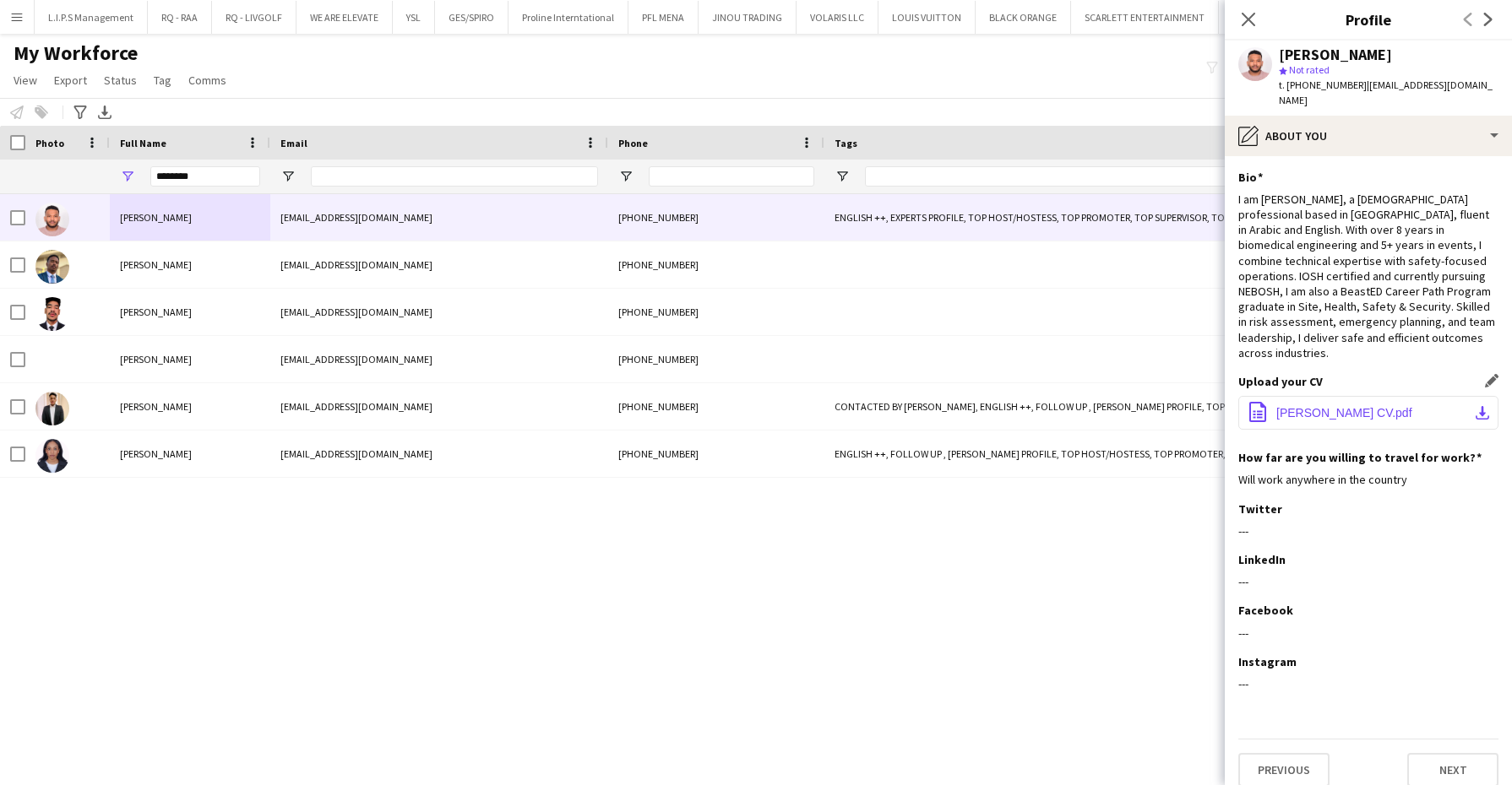
click at [1313, 406] on span "[PERSON_NAME] CV.pdf" at bounding box center [1344, 413] width 136 height 13
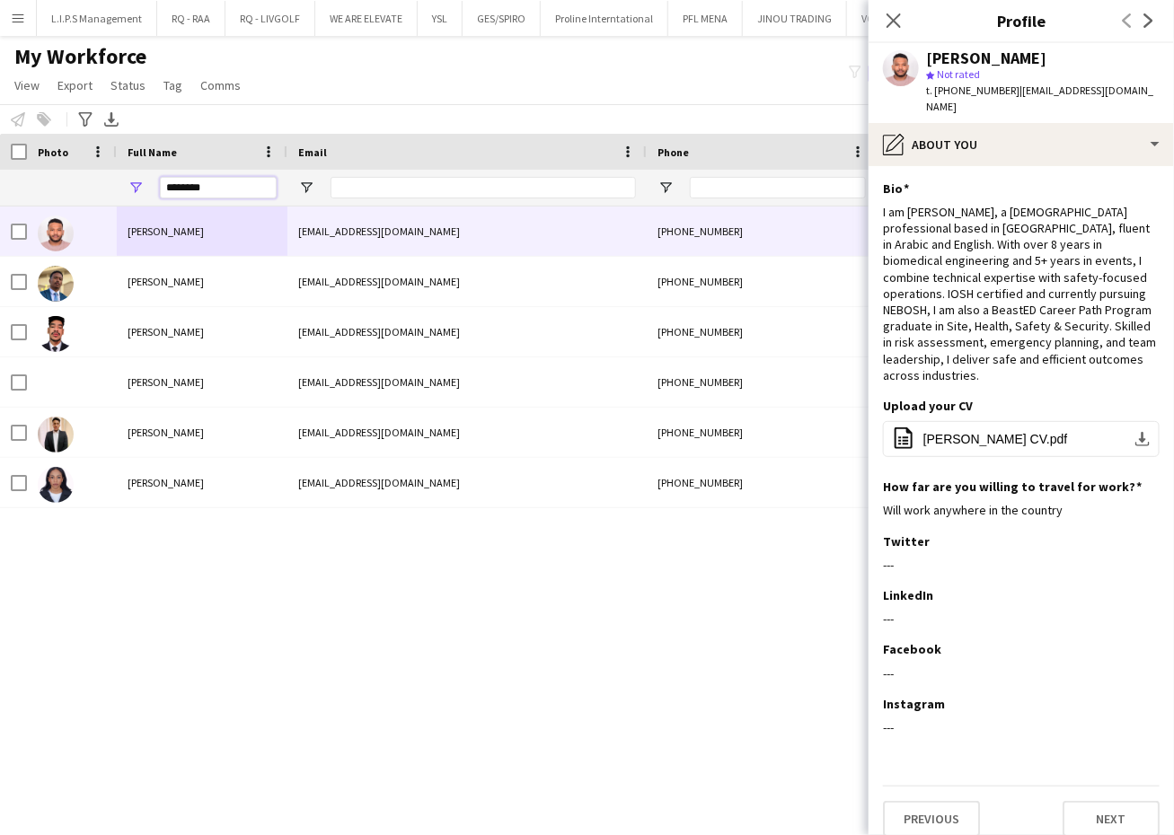
drag, startPoint x: 244, startPoint y: 185, endPoint x: 8, endPoint y: 118, distance: 245.7
click at [10, 130] on main "My Workforce View Views Default view Basic Export View Full Name TAGS Test New …" at bounding box center [587, 423] width 1174 height 775
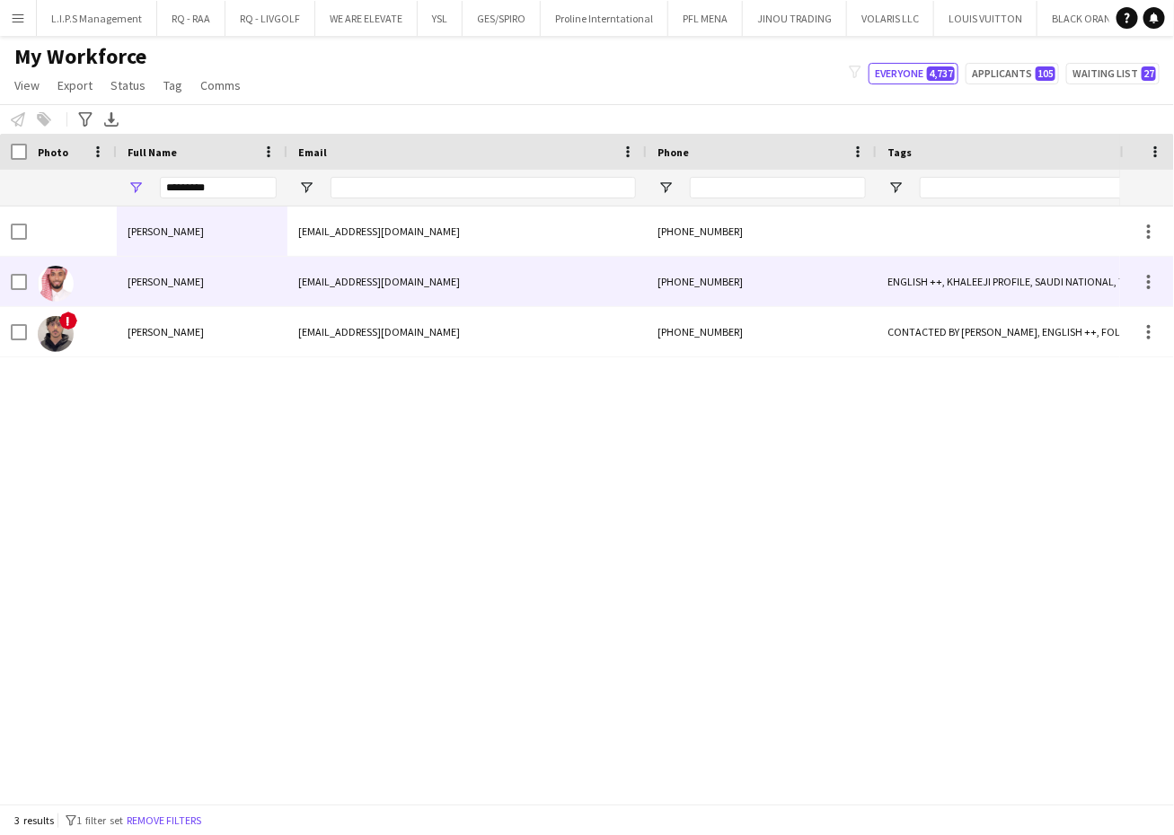
click at [161, 278] on span "[PERSON_NAME]" at bounding box center [166, 281] width 76 height 13
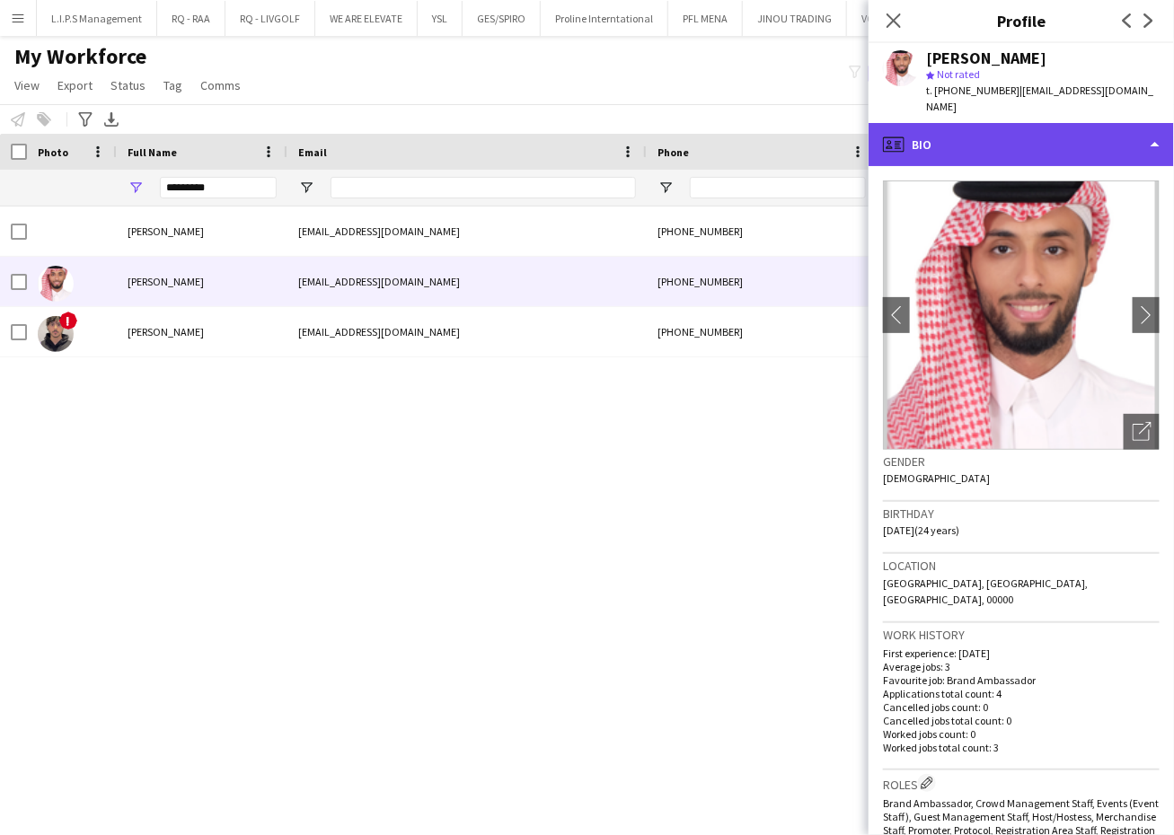
drag, startPoint x: 1118, startPoint y: 108, endPoint x: 1111, endPoint y: 134, distance: 27.0
click at [1118, 123] on div "profile Bio" at bounding box center [1021, 144] width 305 height 43
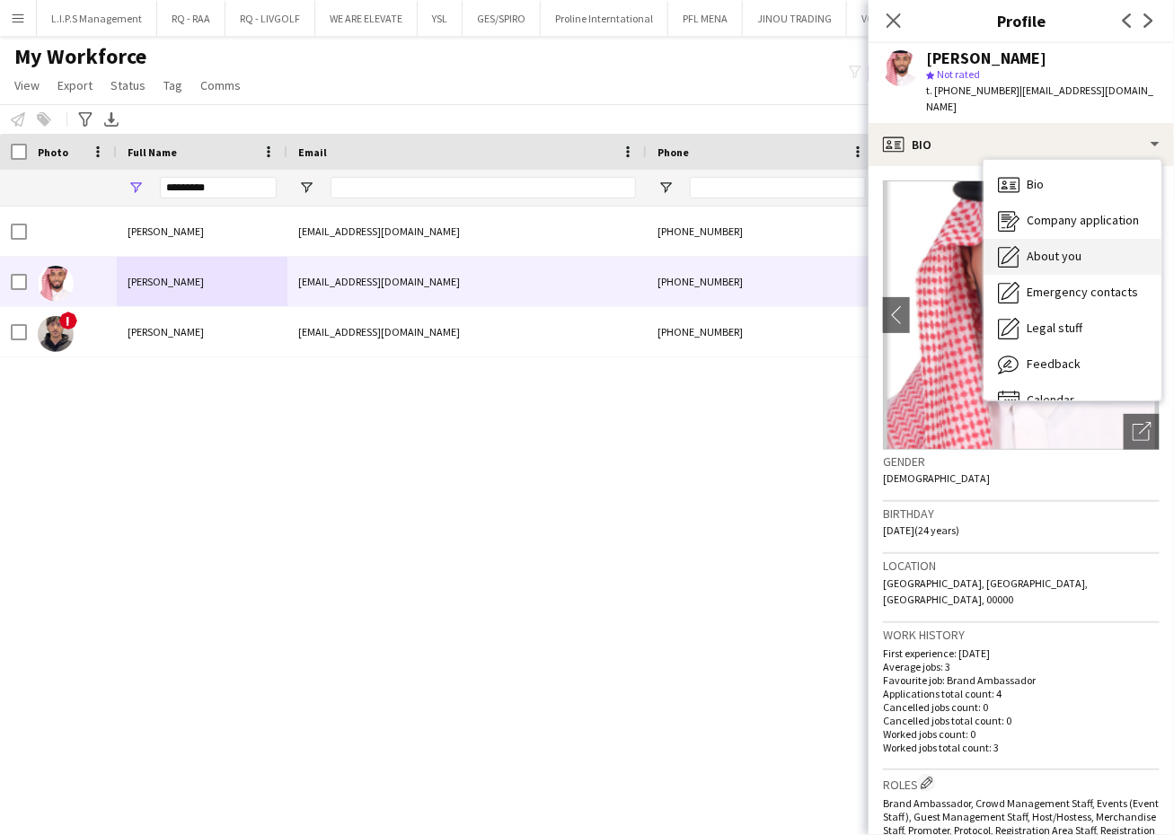
click at [1101, 227] on div "Bio Bio Company application Company application About you About you Emergency c…" at bounding box center [1073, 280] width 178 height 241
click at [1101, 239] on div "About you About you" at bounding box center [1073, 257] width 178 height 36
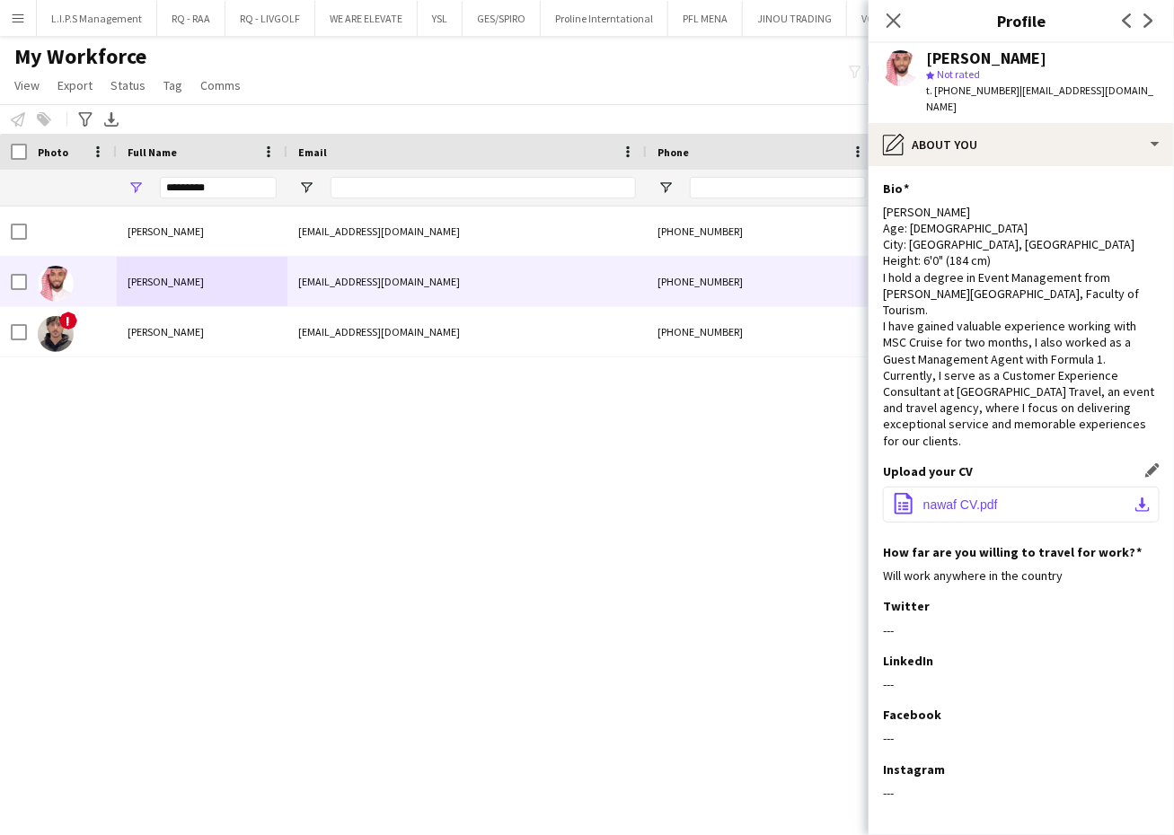
click at [948, 498] on span "nawaf CV.pdf" at bounding box center [960, 505] width 75 height 14
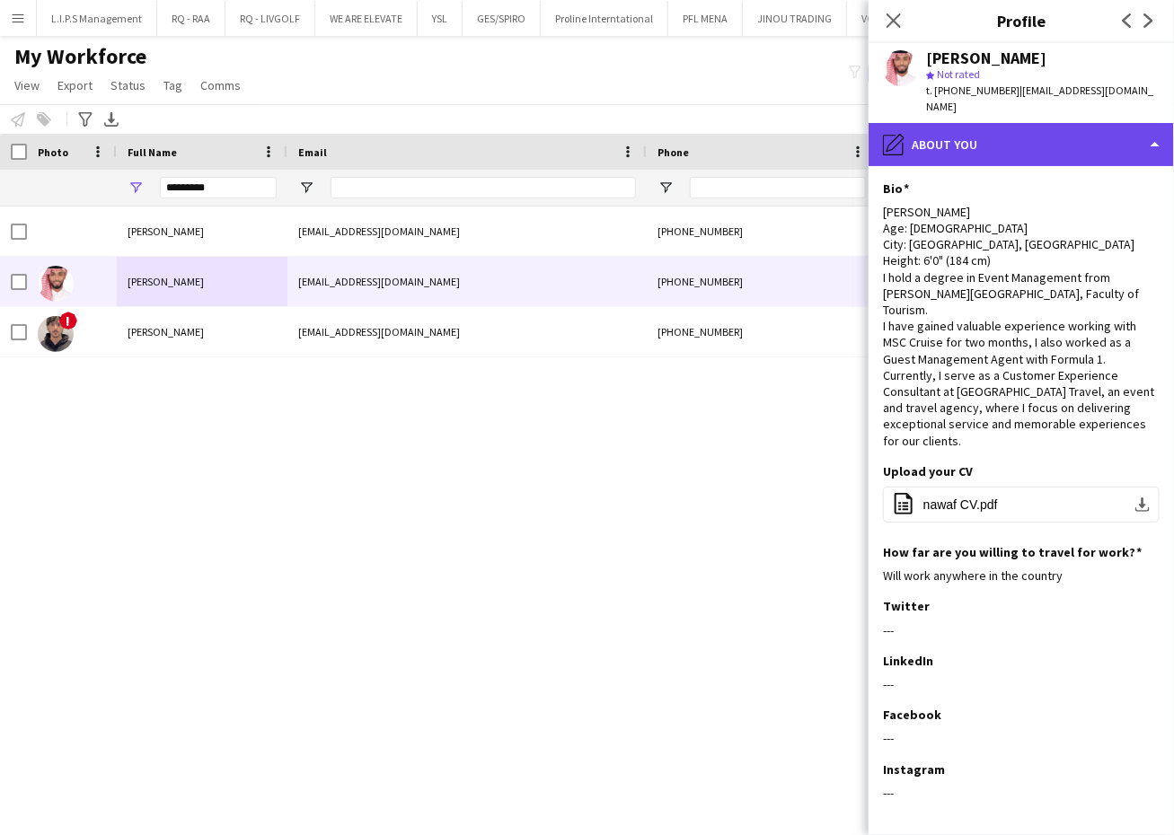
click at [1081, 130] on div "pencil4 About you" at bounding box center [1021, 144] width 305 height 43
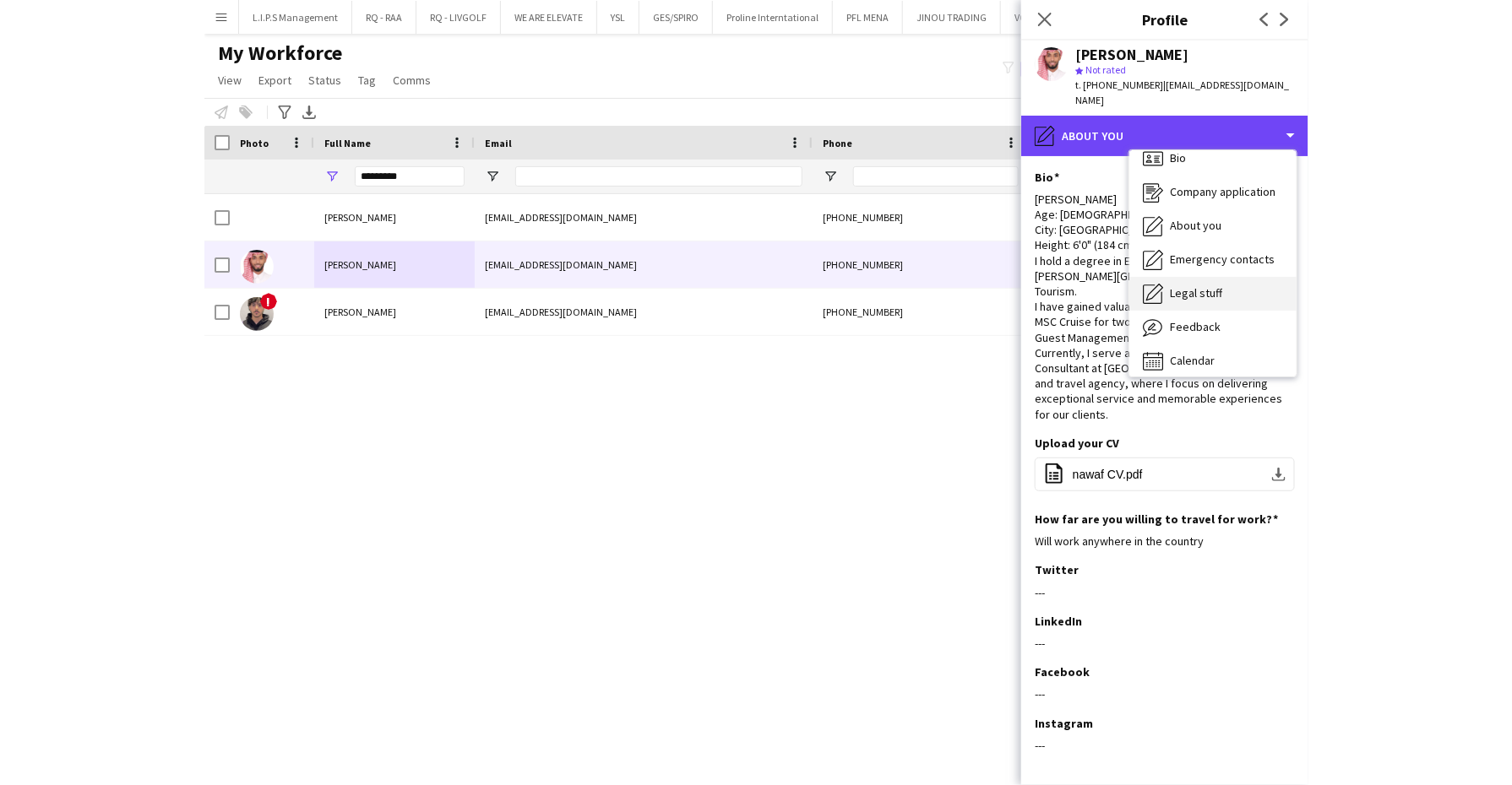
scroll to position [23, 0]
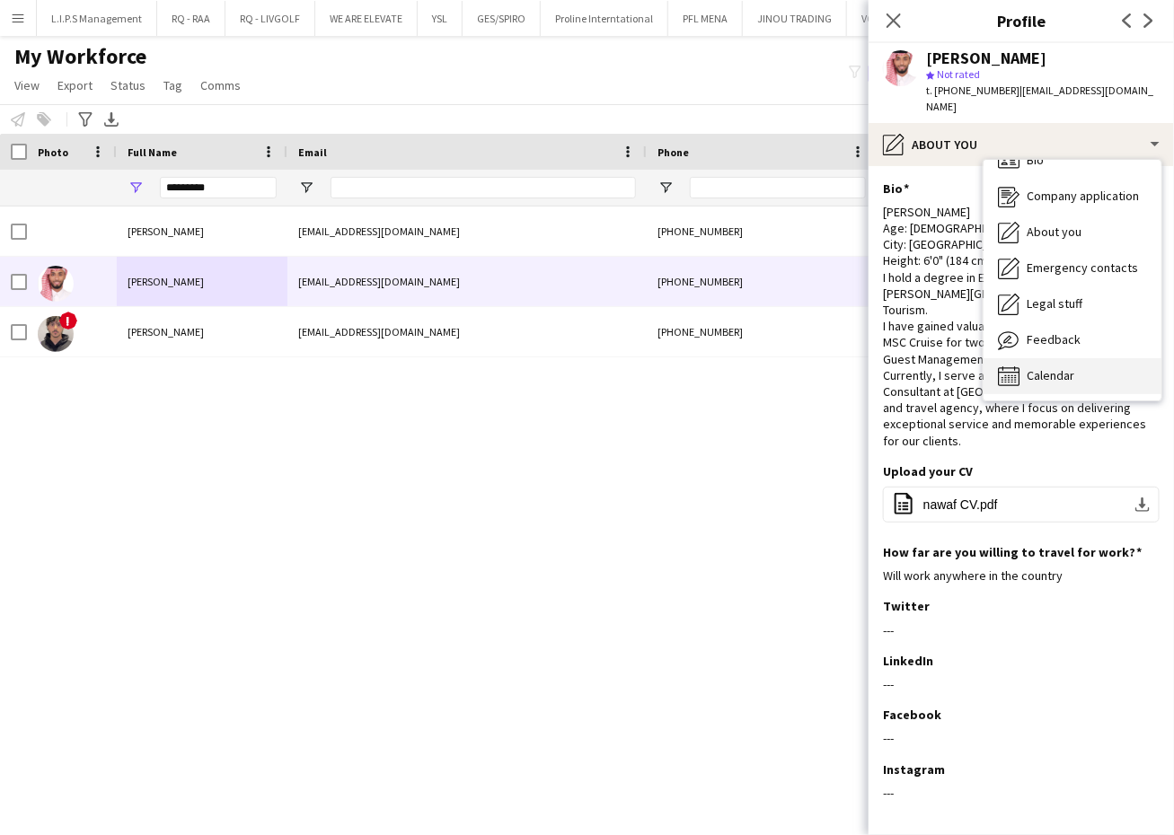
click at [1082, 358] on div "Calendar Calendar" at bounding box center [1073, 376] width 178 height 36
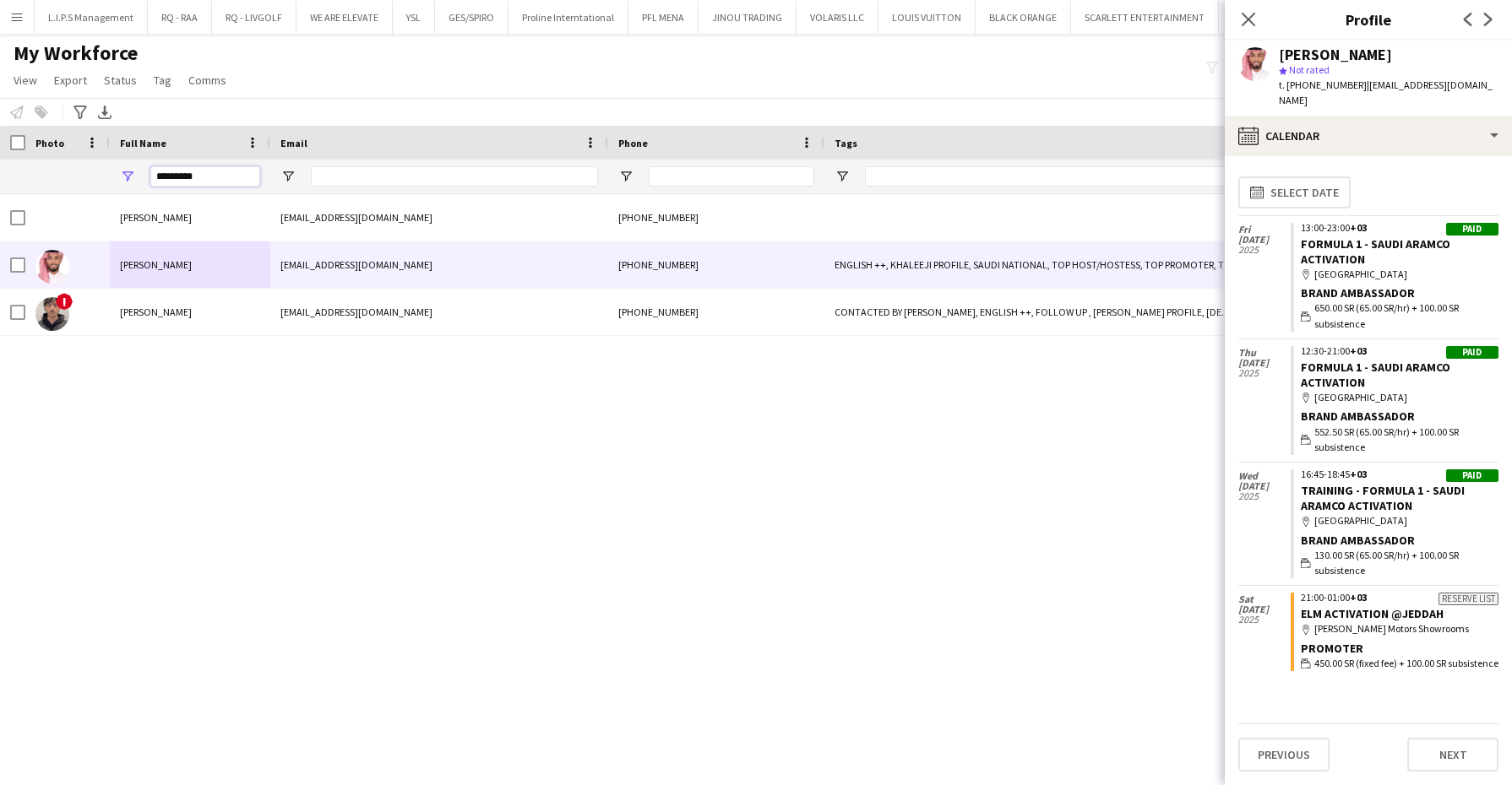
drag, startPoint x: 212, startPoint y: 179, endPoint x: 26, endPoint y: 158, distance: 187.2
click at [26, 158] on div "Workforce Details Full Name Email Phone Tags" at bounding box center [1198, 160] width 2397 height 69
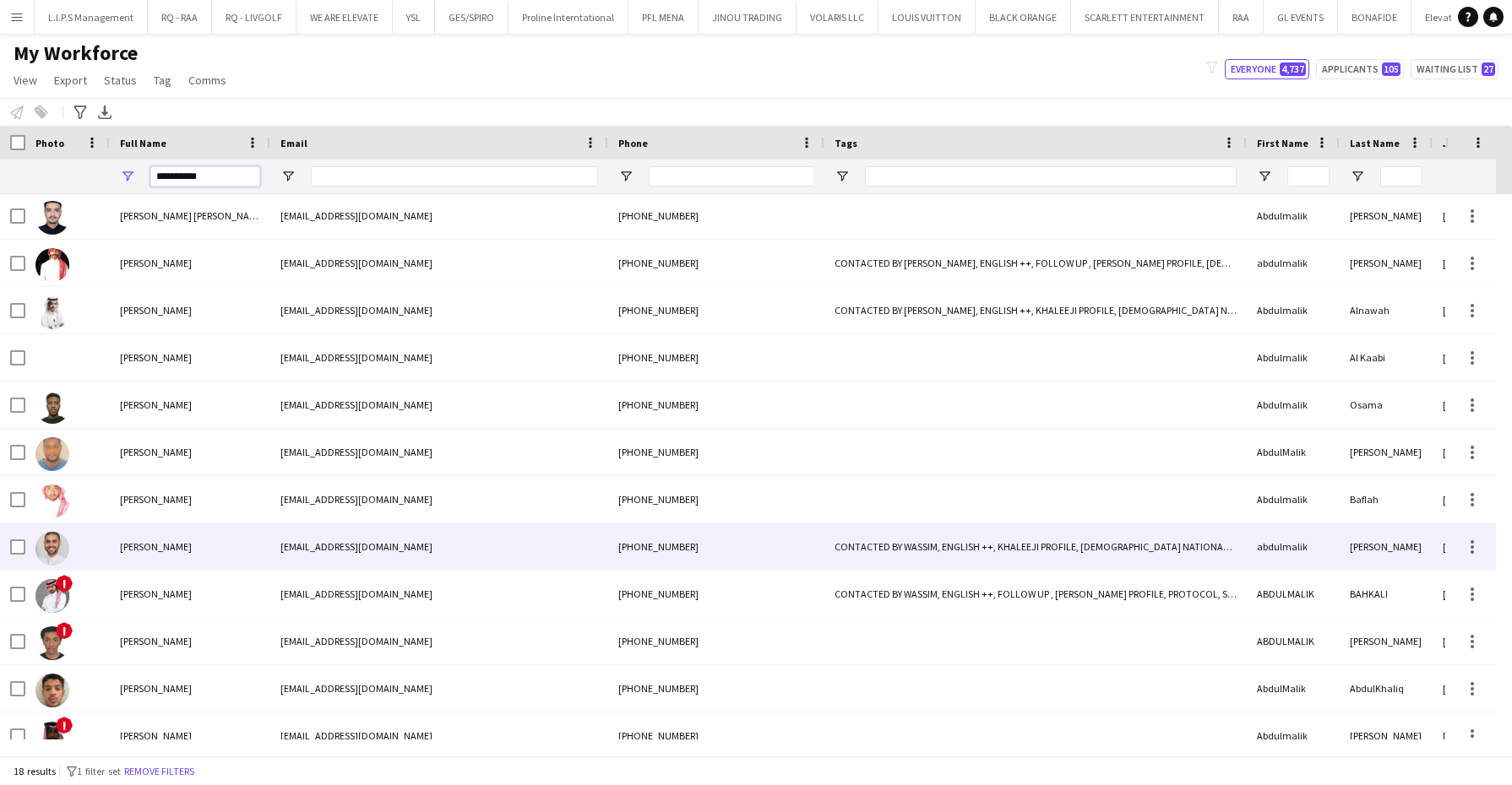
scroll to position [305, 0]
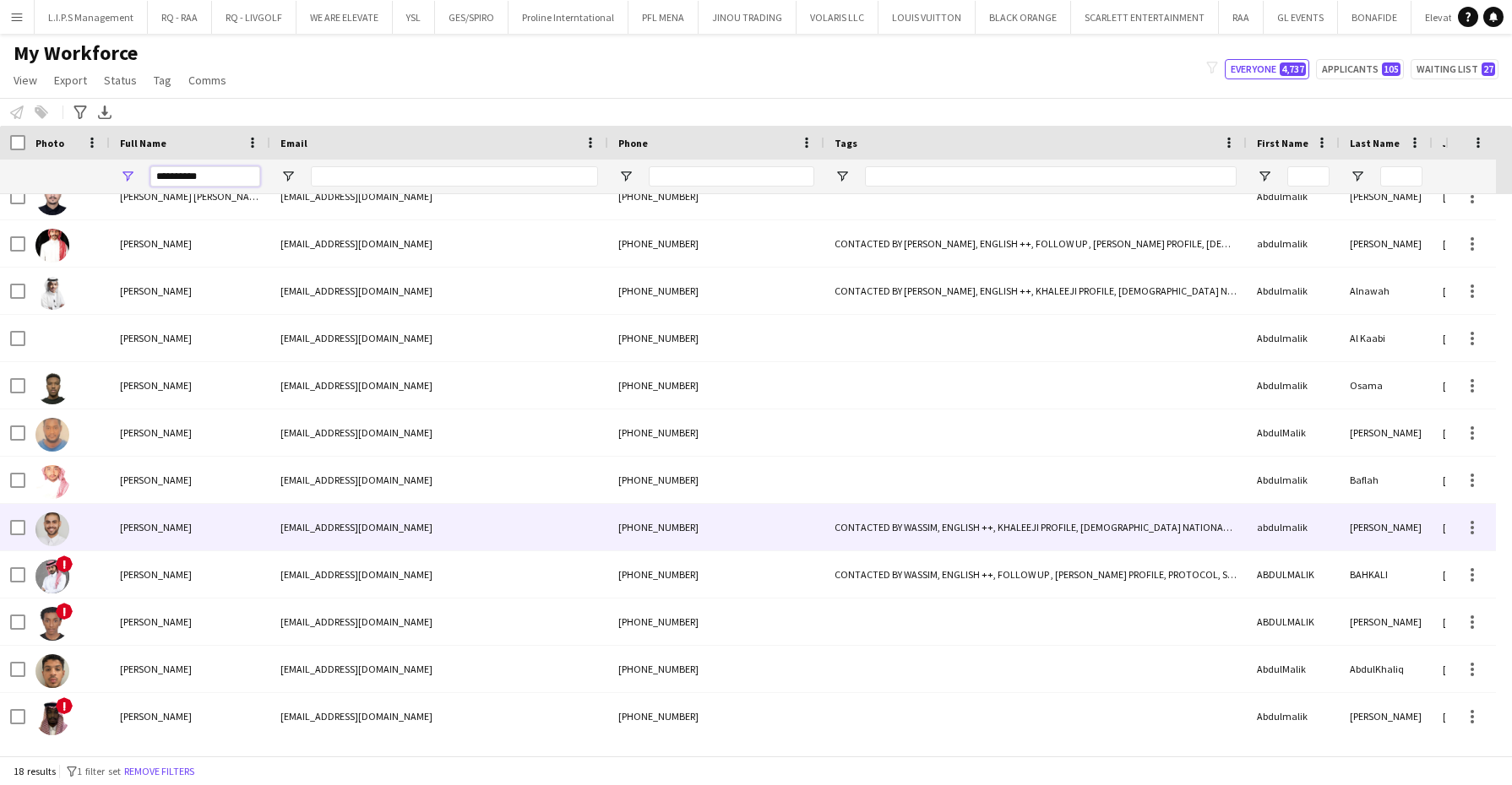
type input "**********"
click at [159, 543] on div "[PERSON_NAME]" at bounding box center [190, 526] width 161 height 46
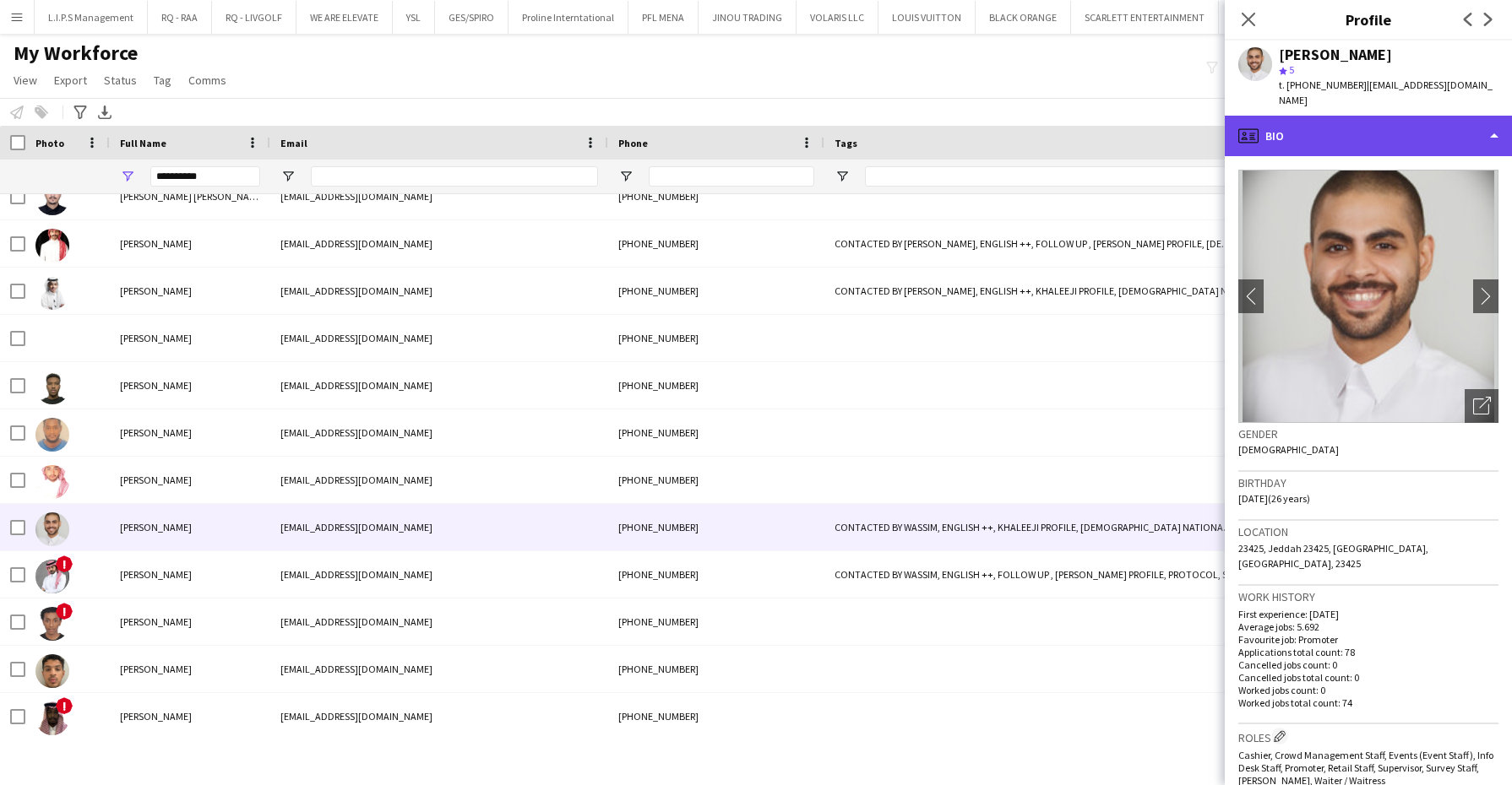
click at [1341, 118] on div "profile Bio" at bounding box center [1367, 135] width 287 height 40
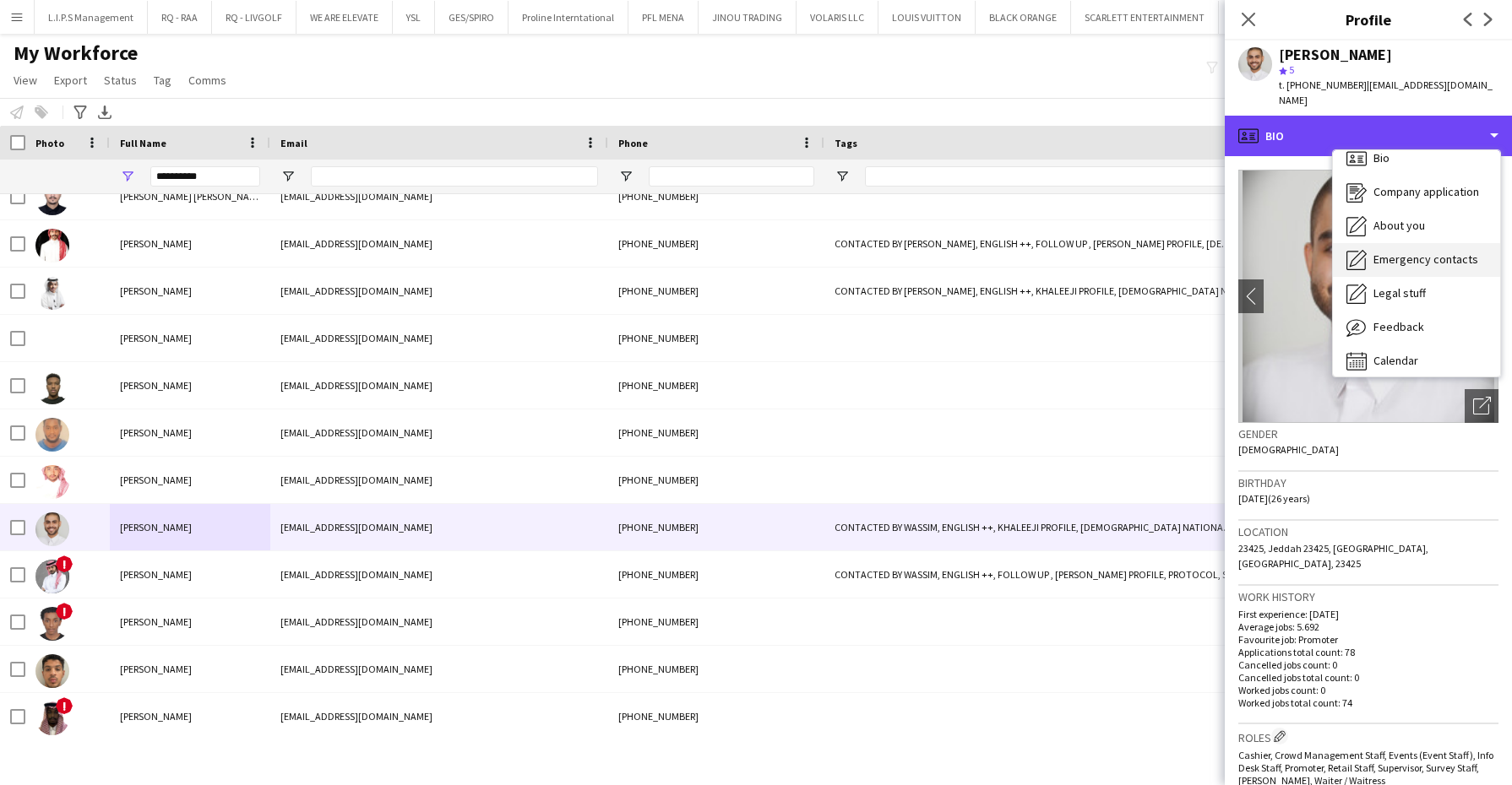
scroll to position [23, 0]
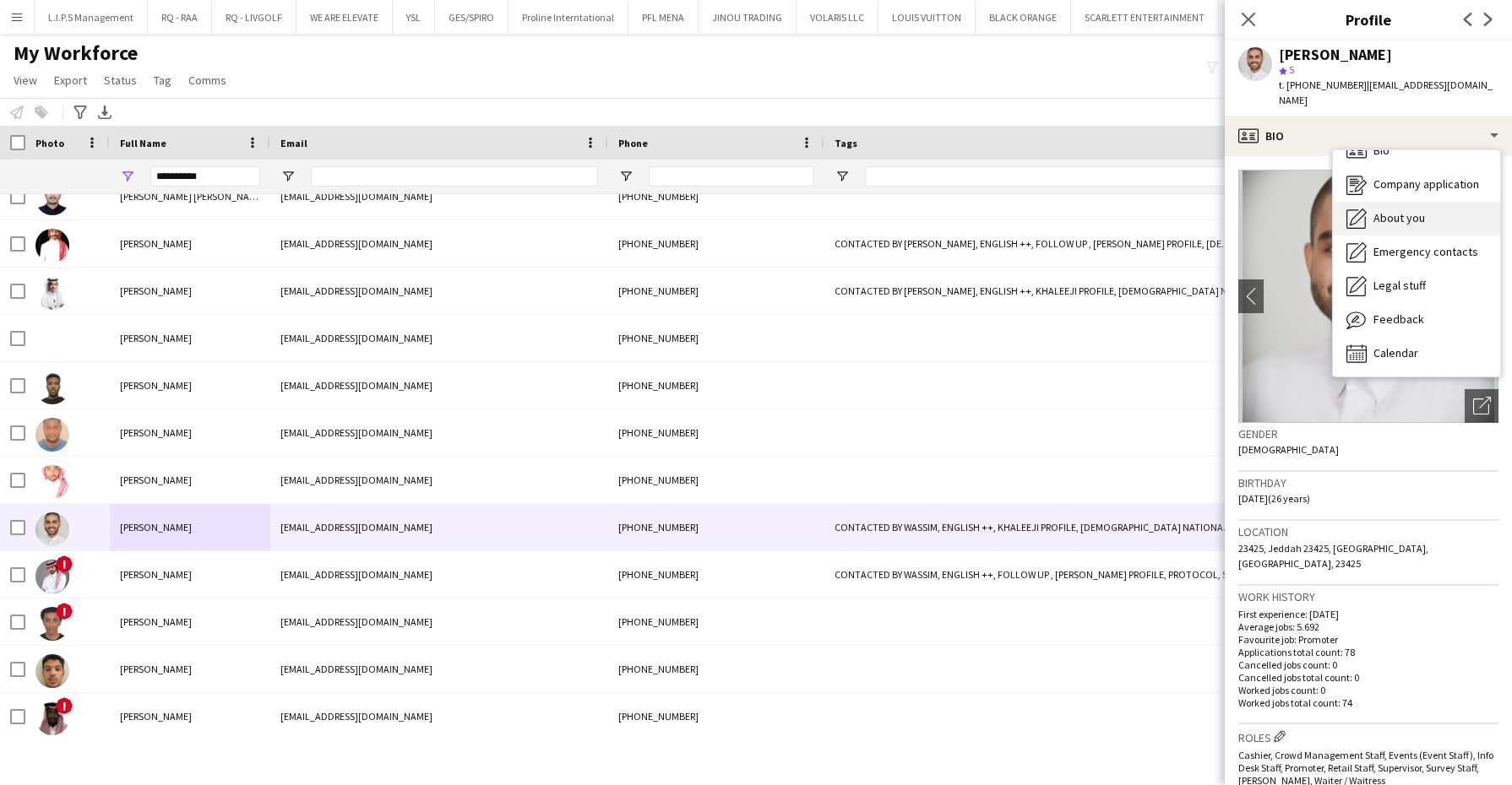
click at [1420, 211] on span "About you" at bounding box center [1399, 218] width 52 height 15
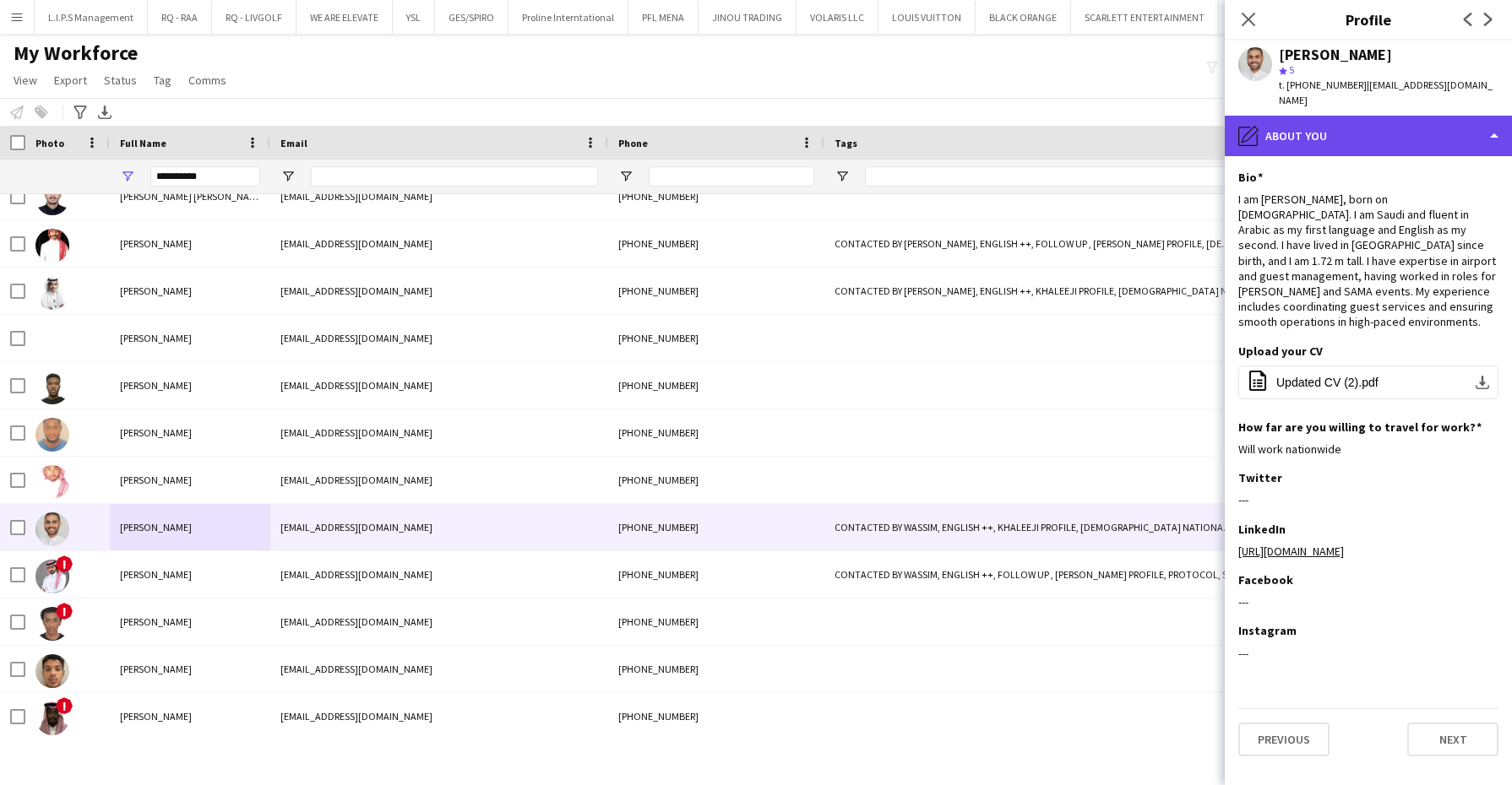
click at [1439, 123] on div "pencil4 About you" at bounding box center [1367, 135] width 287 height 40
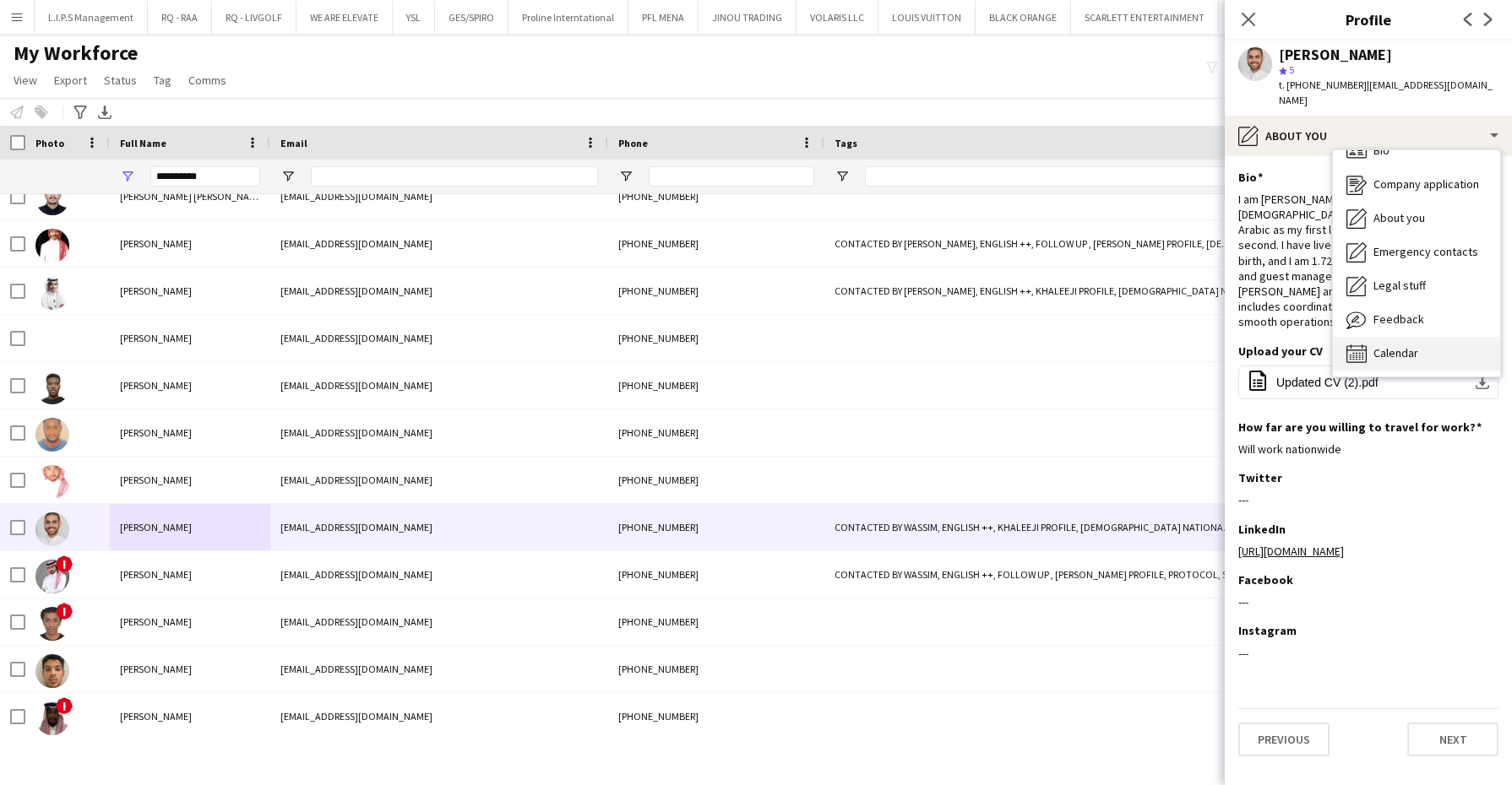
click at [1413, 345] on span "Calendar" at bounding box center [1396, 353] width 45 height 15
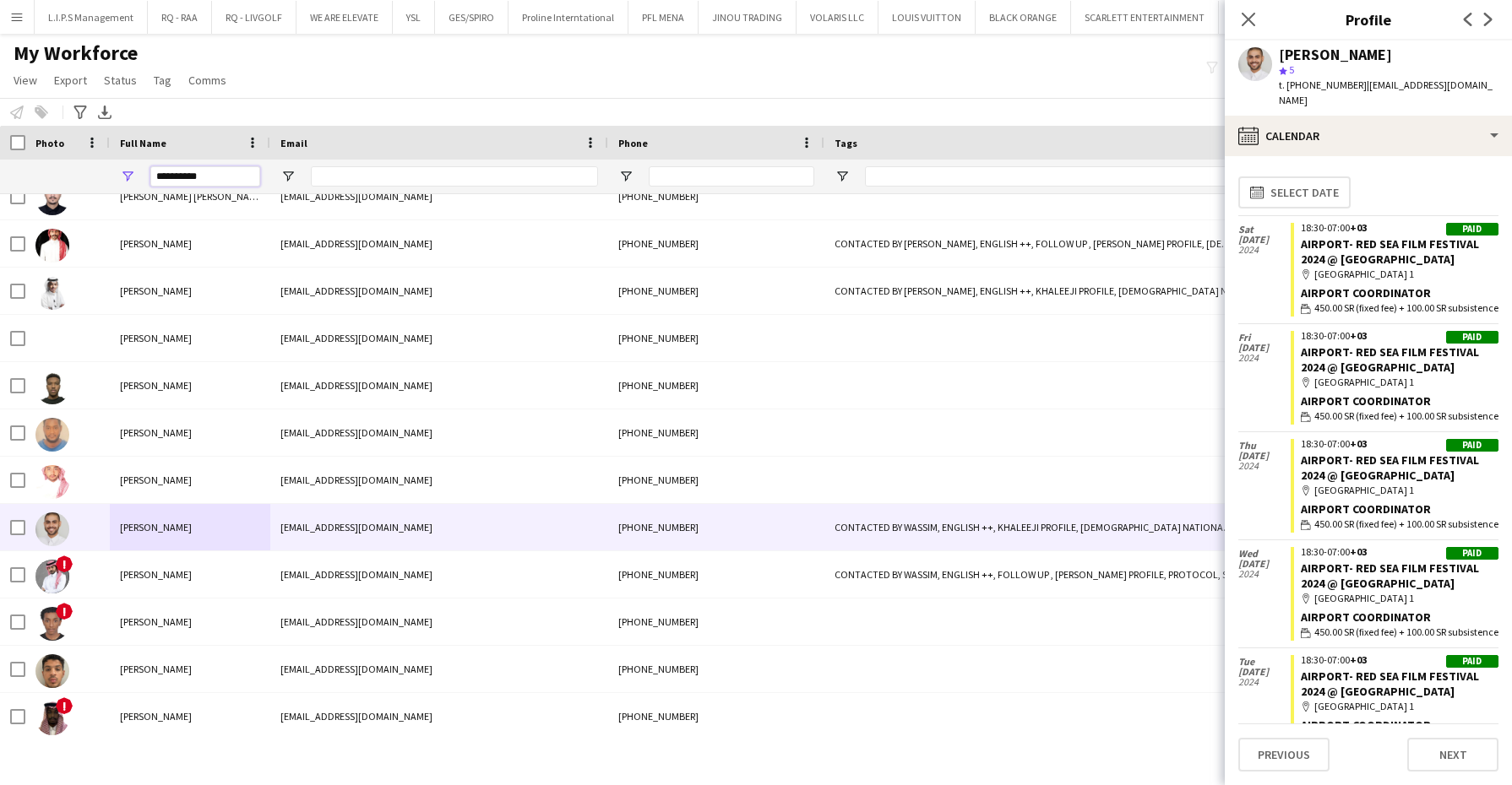
drag, startPoint x: 237, startPoint y: 182, endPoint x: 115, endPoint y: 168, distance: 122.8
click at [115, 168] on div "**********" at bounding box center [190, 177] width 161 height 34
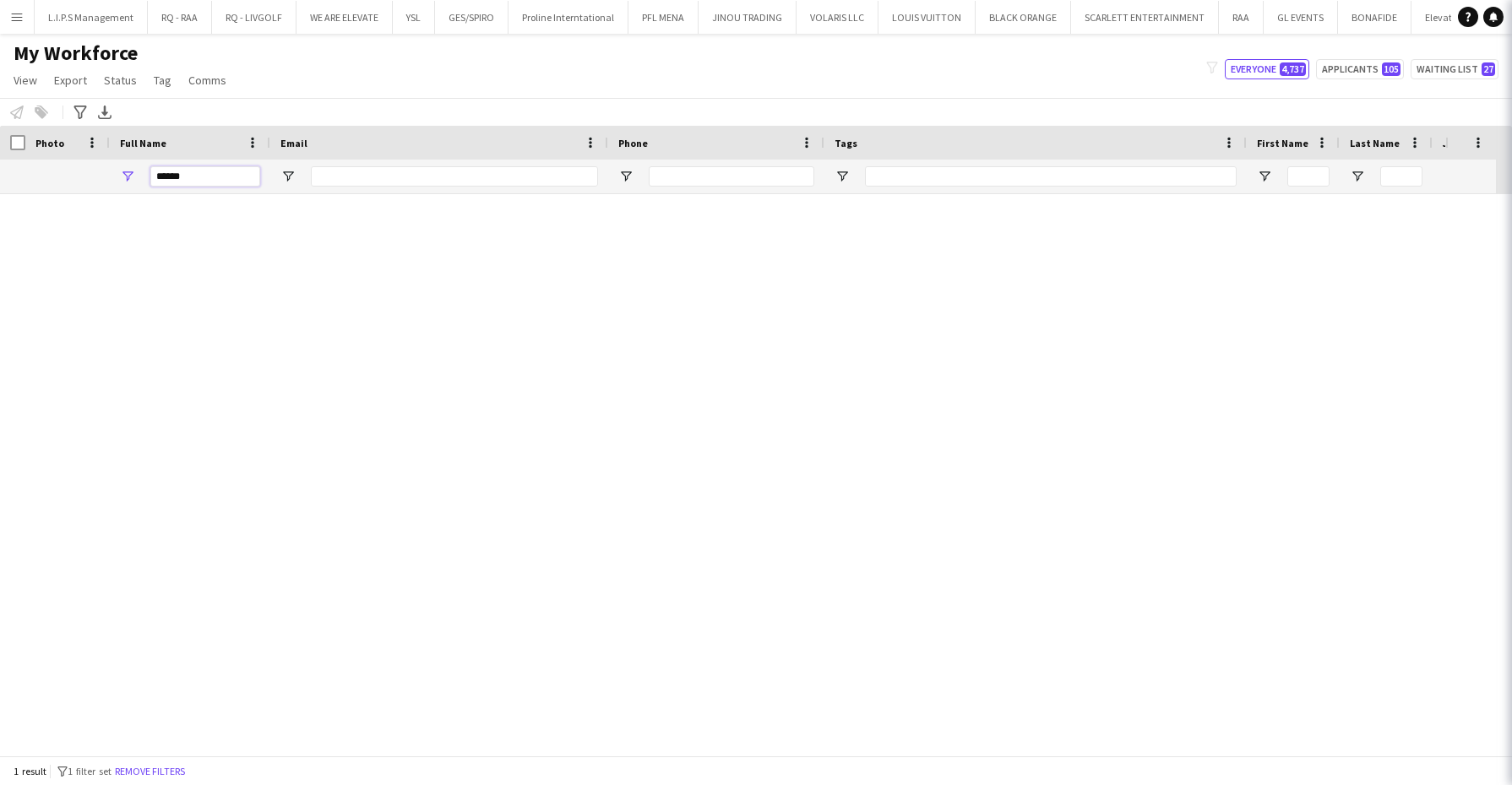
scroll to position [0, 0]
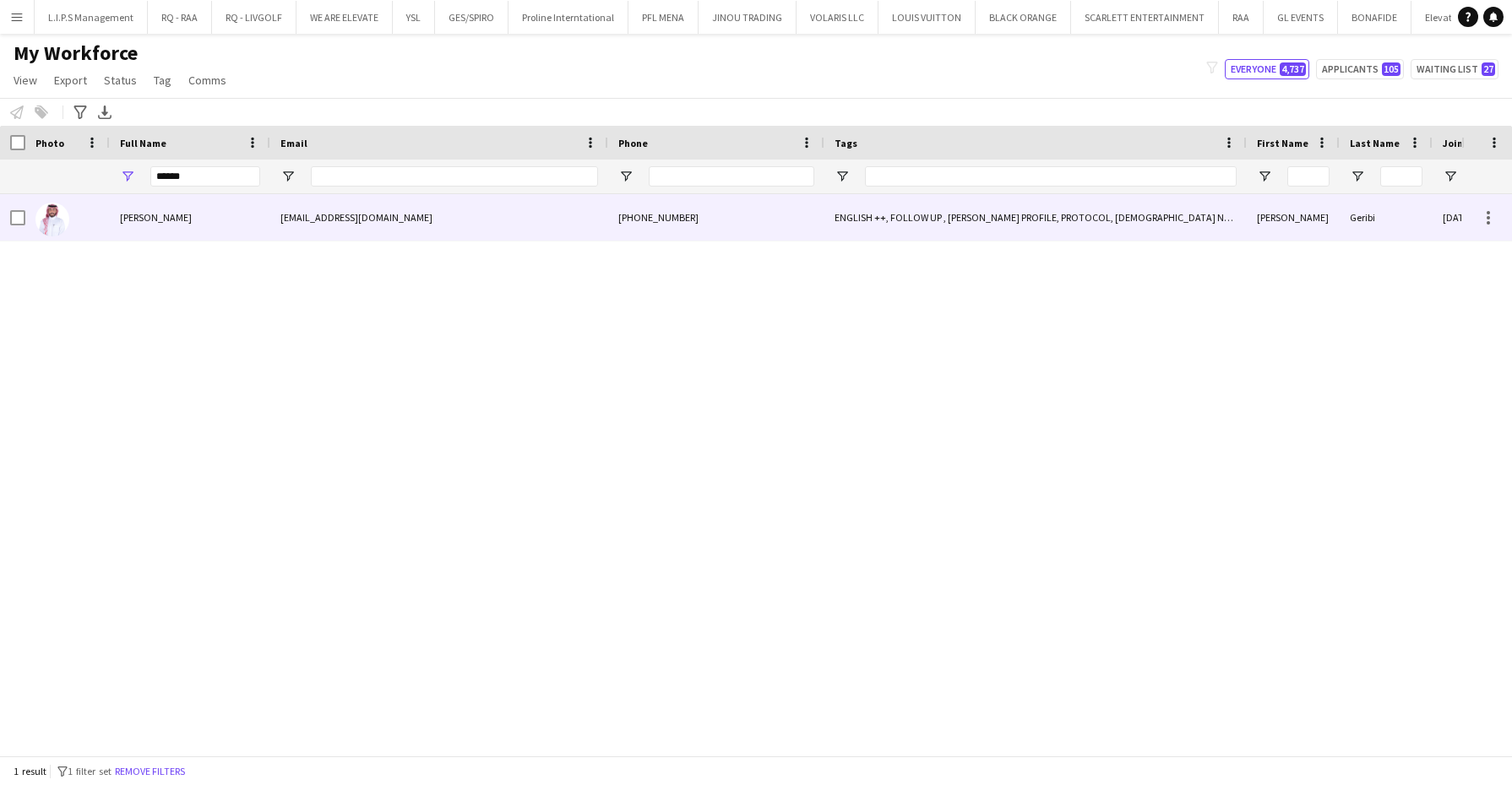
click at [212, 212] on div "[PERSON_NAME]" at bounding box center [190, 217] width 161 height 46
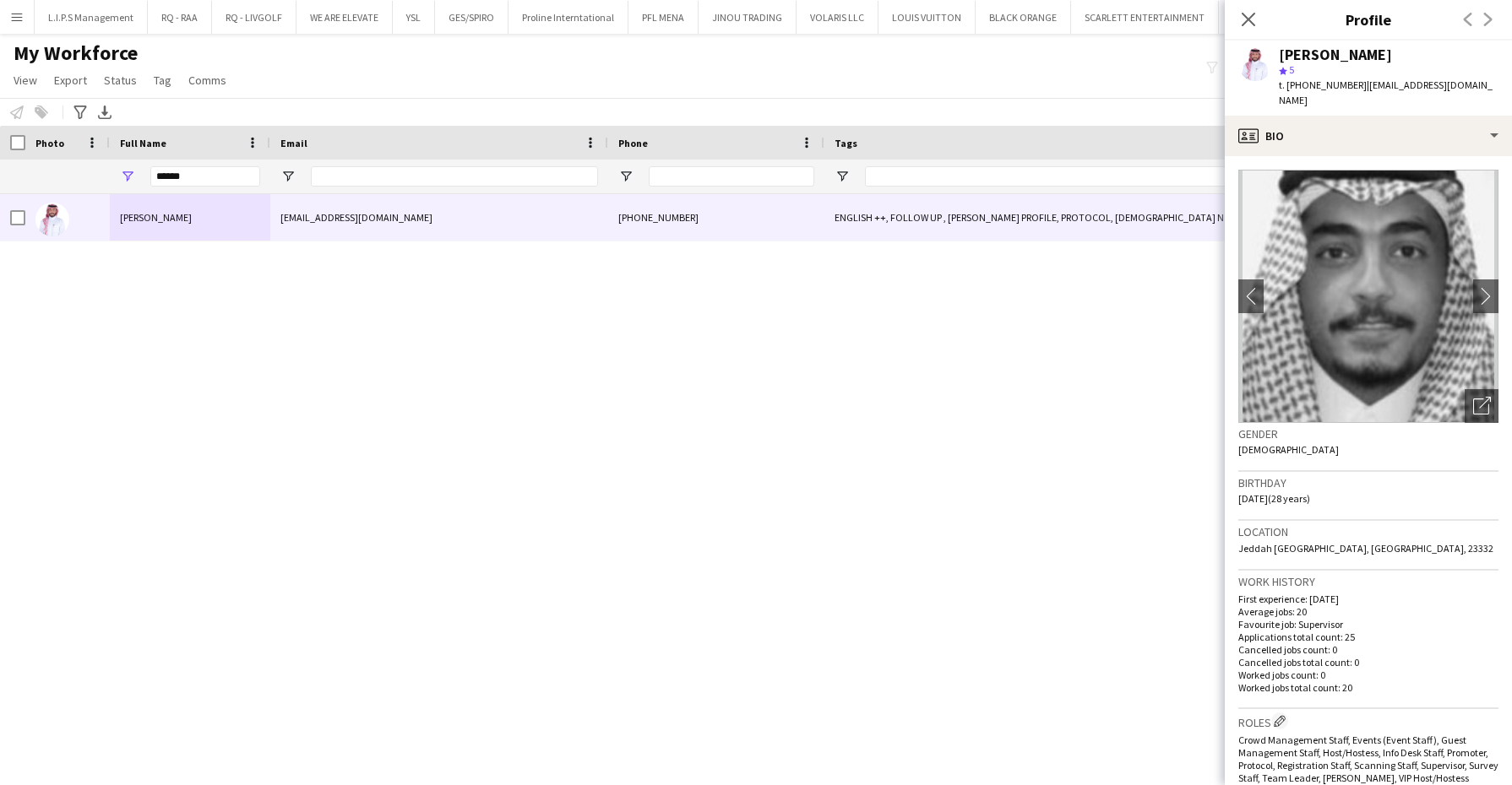
click at [1399, 93] on div "[PERSON_NAME] star 5 t. [PHONE_NUMBER] | [EMAIL_ADDRESS][DOMAIN_NAME]" at bounding box center [1367, 78] width 287 height 75
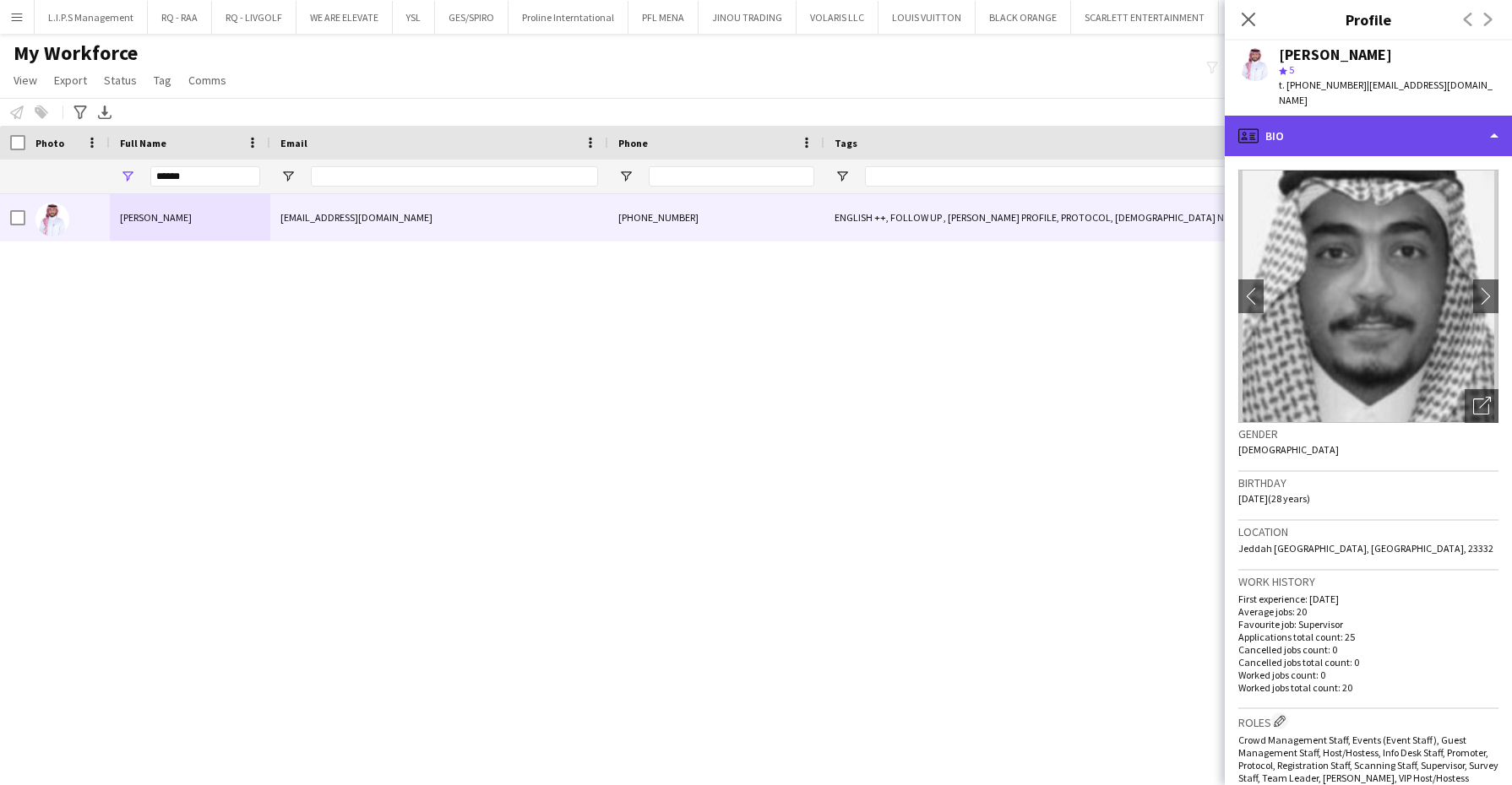
click at [1400, 116] on div "profile Bio" at bounding box center [1367, 135] width 287 height 40
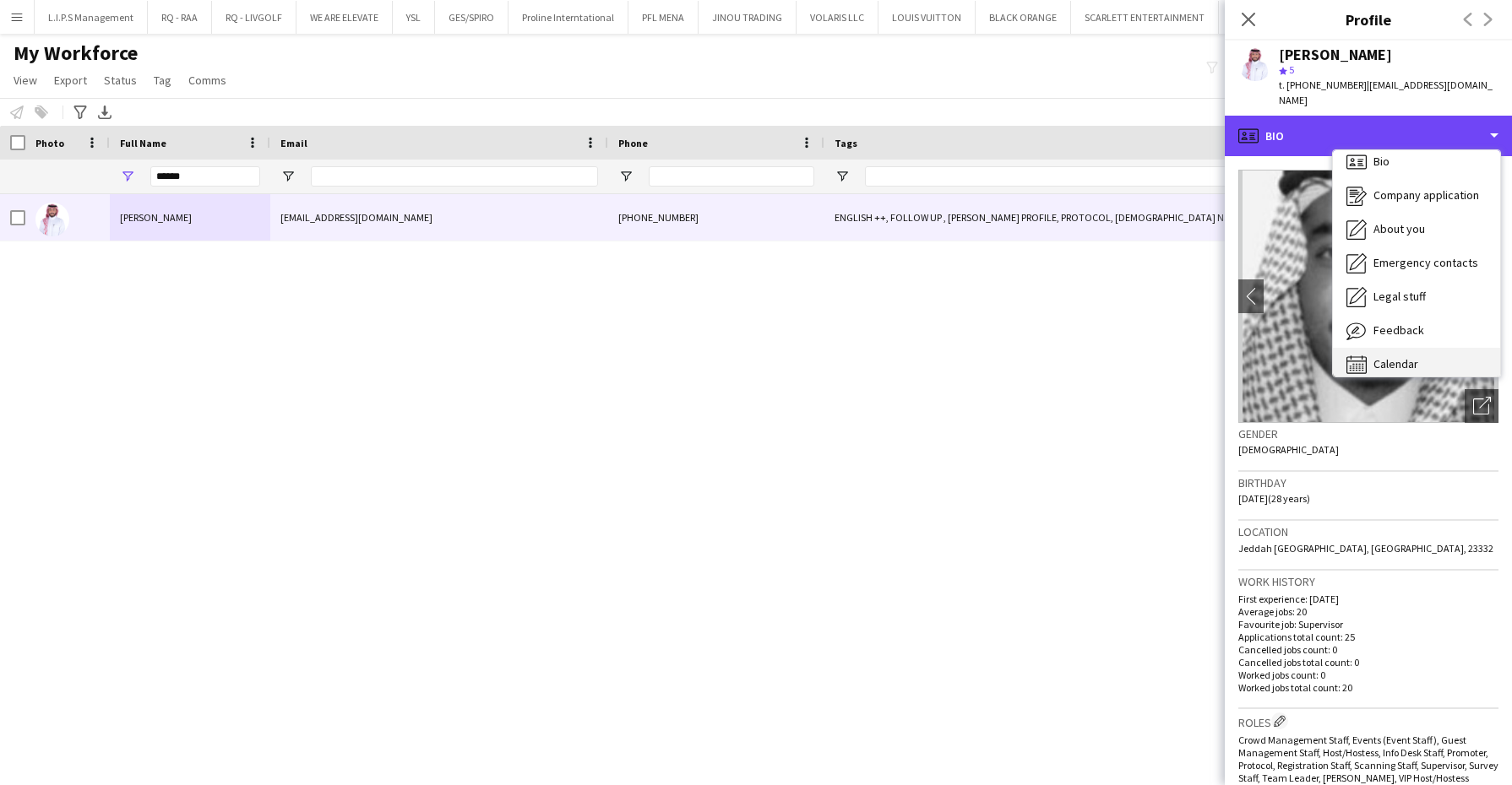
scroll to position [23, 0]
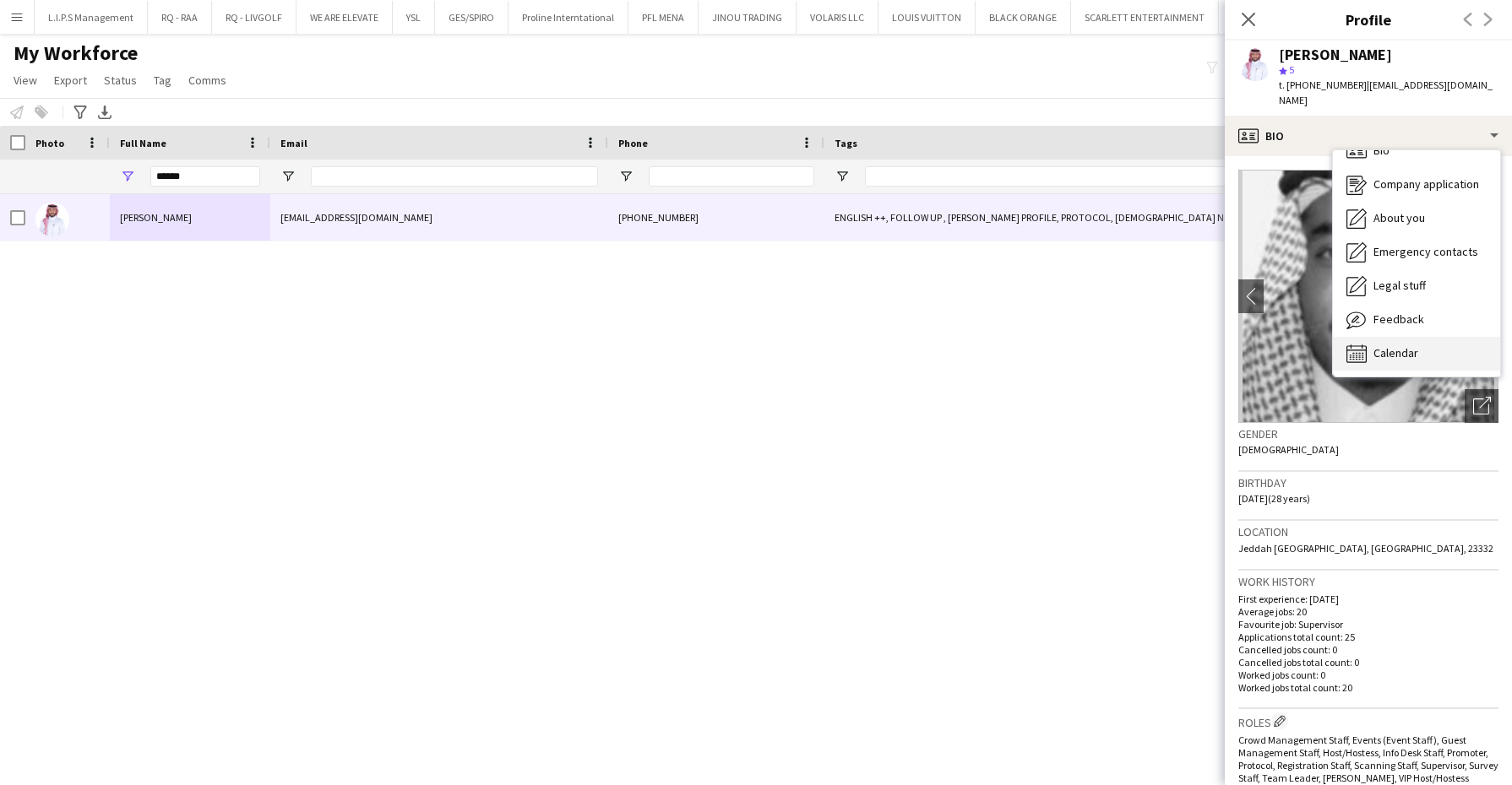
click at [1422, 338] on div "Calendar Calendar" at bounding box center [1416, 353] width 167 height 34
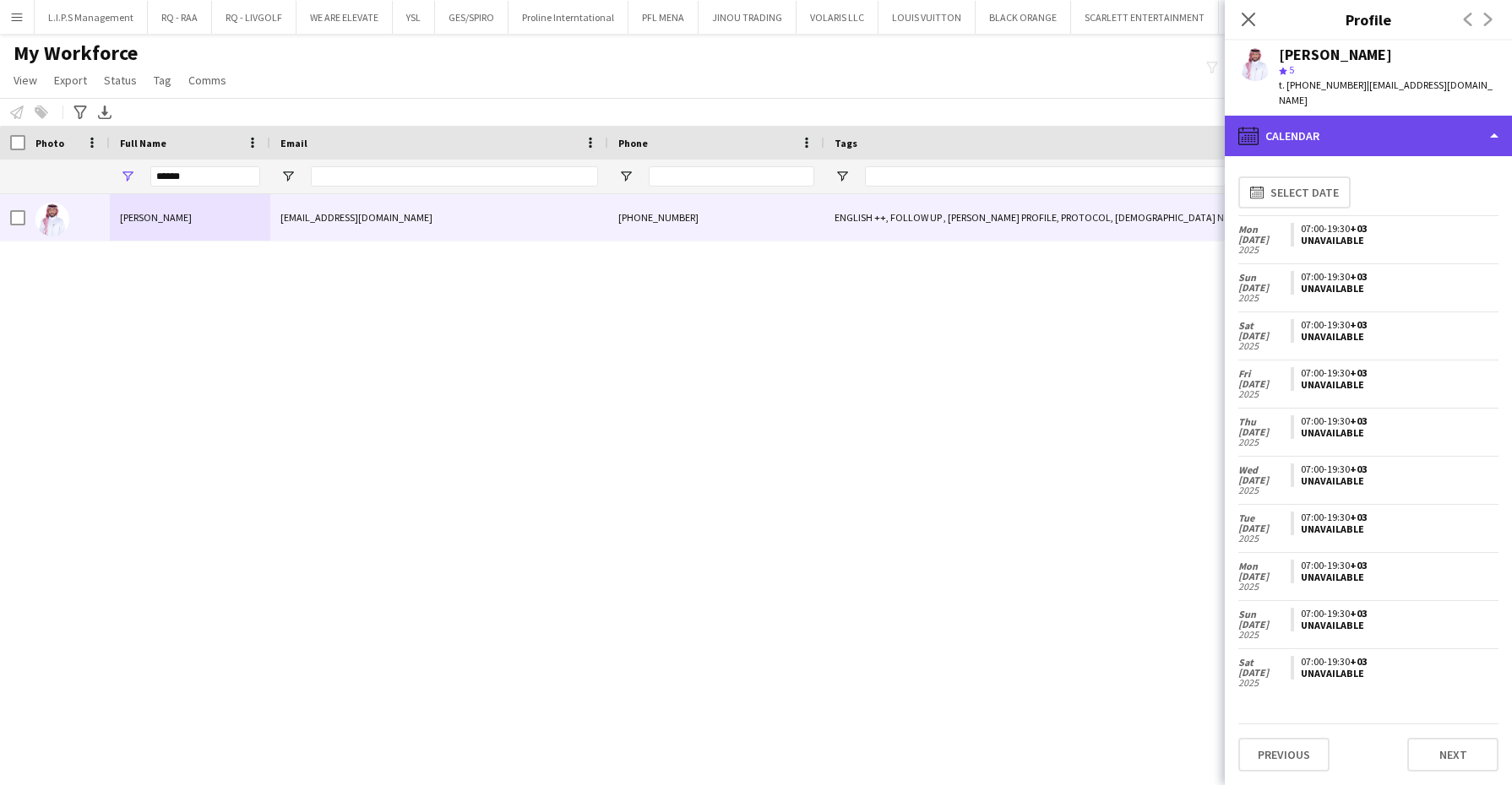
click at [1433, 128] on div "calendar-full Calendar" at bounding box center [1367, 135] width 287 height 40
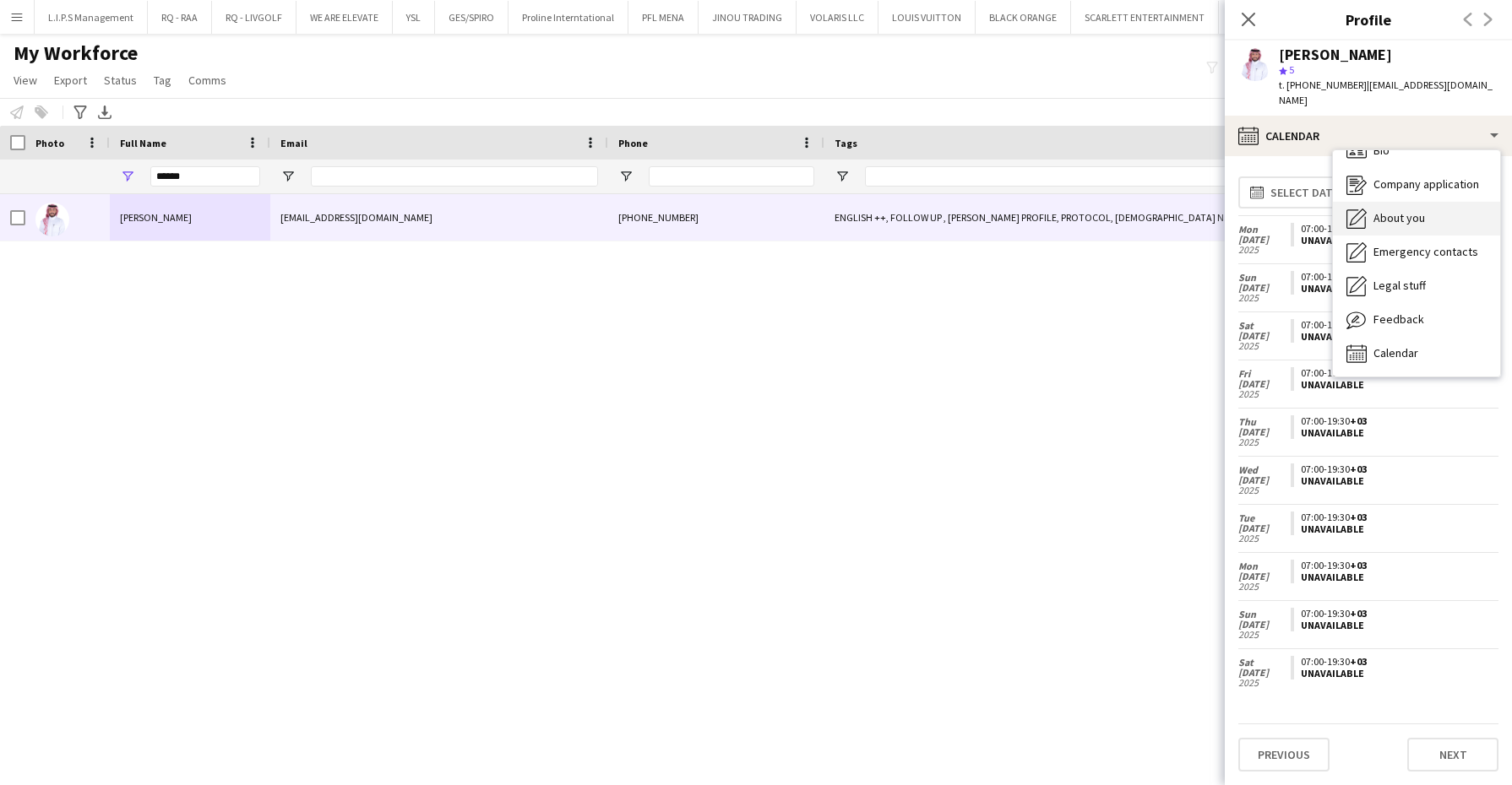
click at [1417, 211] on span "About you" at bounding box center [1399, 218] width 52 height 15
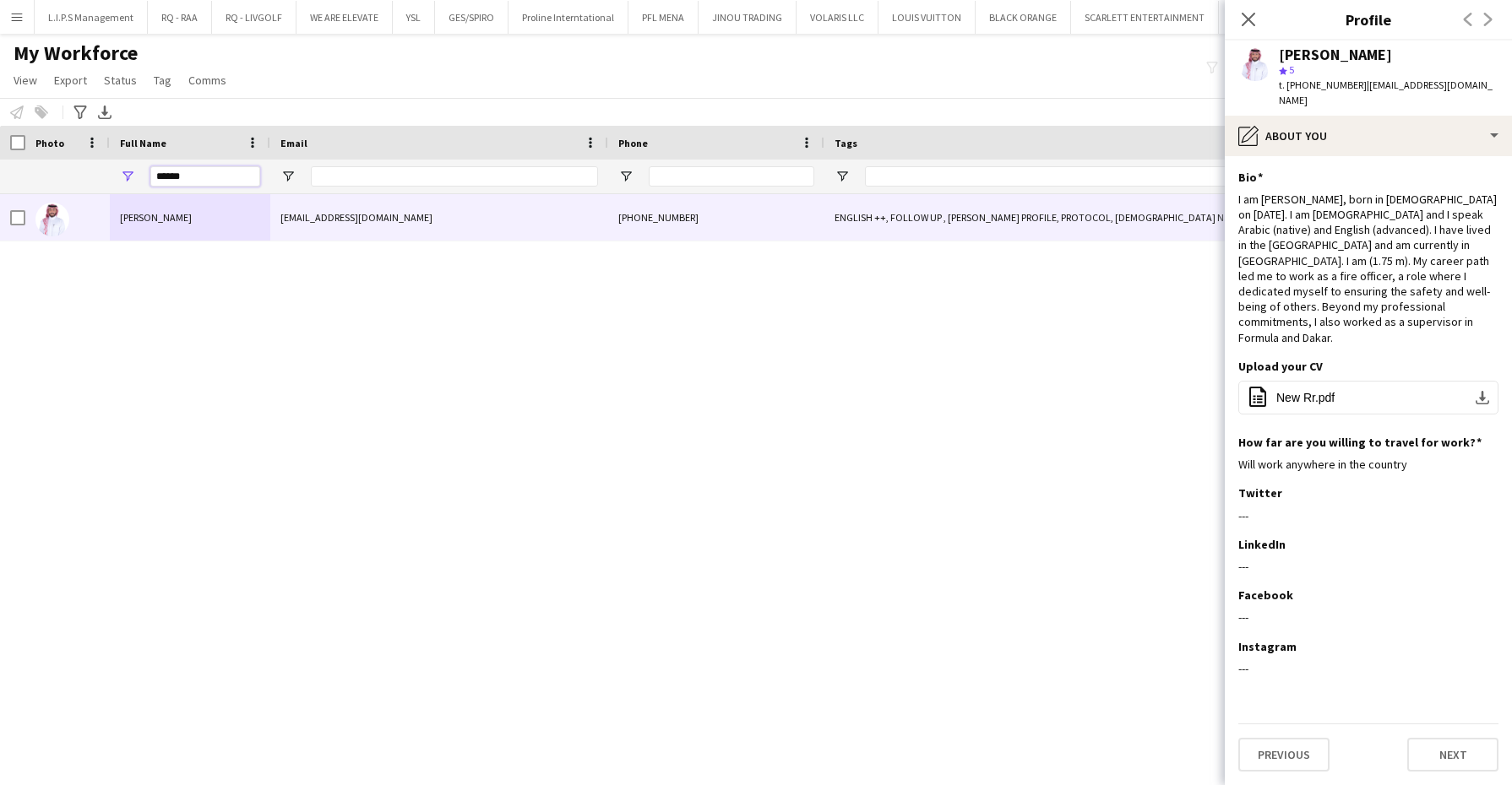
drag, startPoint x: 204, startPoint y: 177, endPoint x: 101, endPoint y: 174, distance: 103.0
click at [101, 174] on div "******" at bounding box center [1198, 177] width 2397 height 34
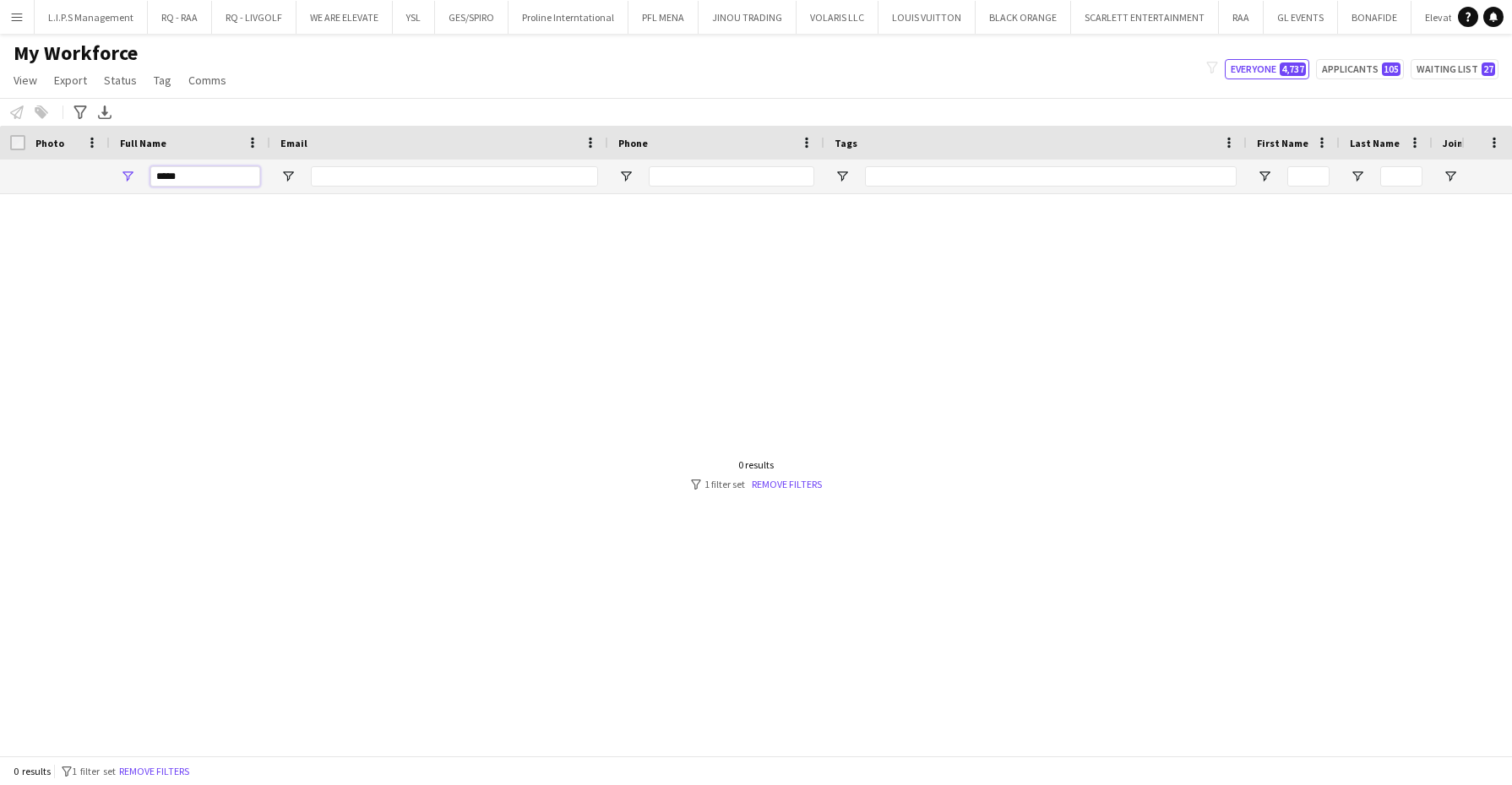
drag, startPoint x: 100, startPoint y: 165, endPoint x: 58, endPoint y: 157, distance: 42.8
click at [58, 157] on div "Workforce Details Full Name Email Phone Tags" at bounding box center [1198, 160] width 2397 height 69
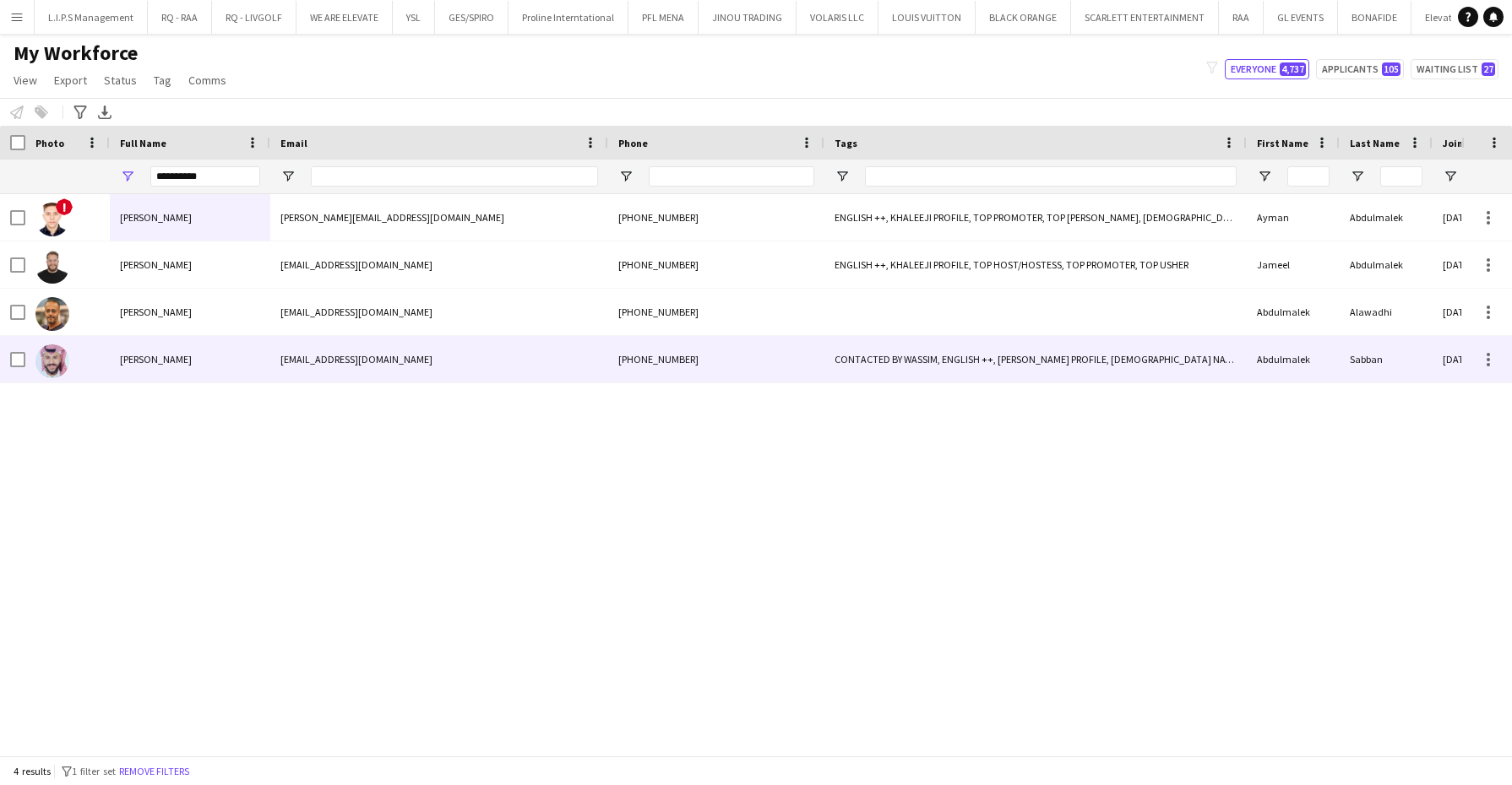
click at [120, 347] on div "[PERSON_NAME]" at bounding box center [190, 359] width 161 height 46
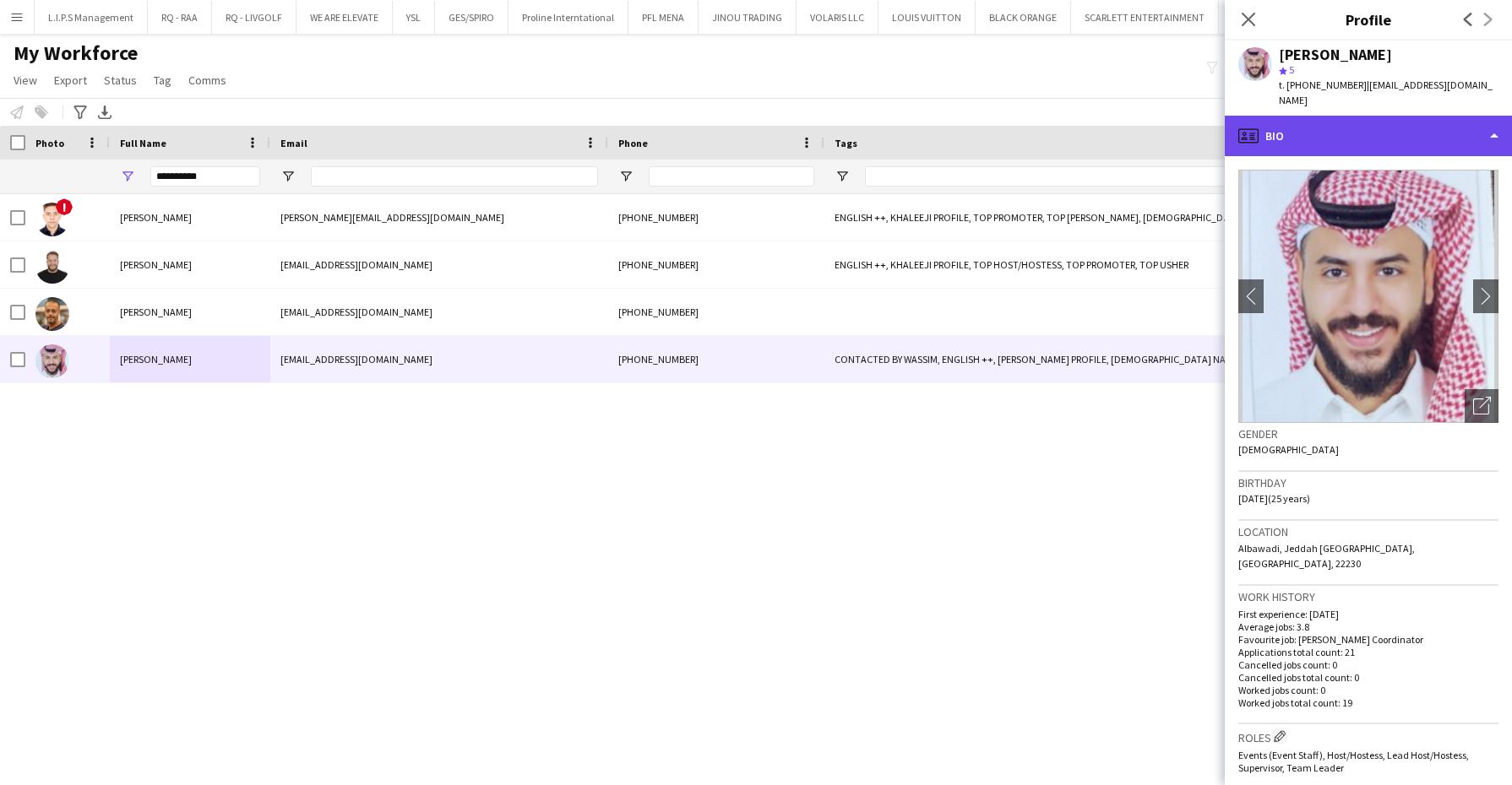
click at [1362, 116] on div "profile Bio" at bounding box center [1367, 135] width 287 height 40
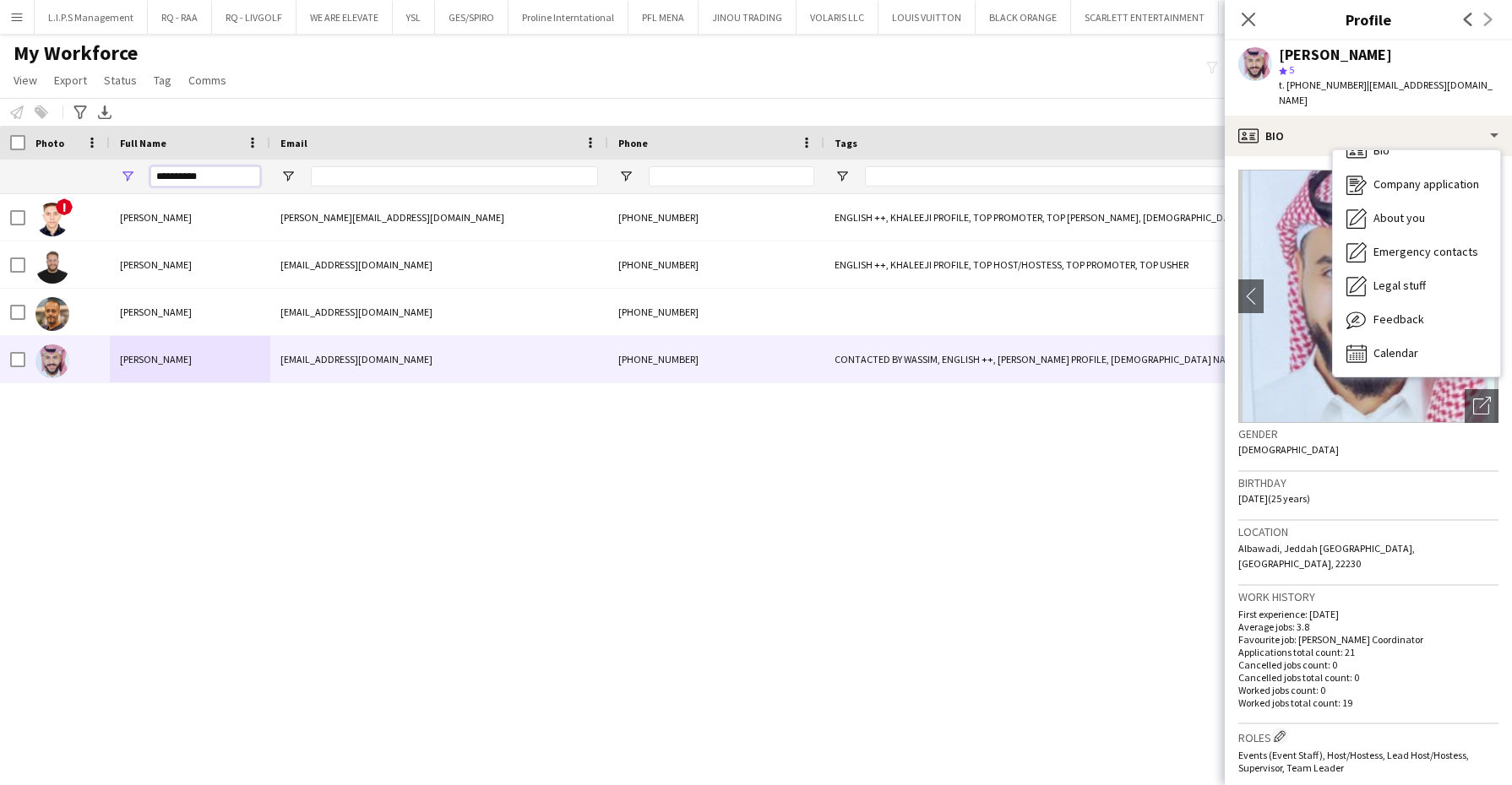
click at [230, 170] on input "**********" at bounding box center [205, 177] width 110 height 21
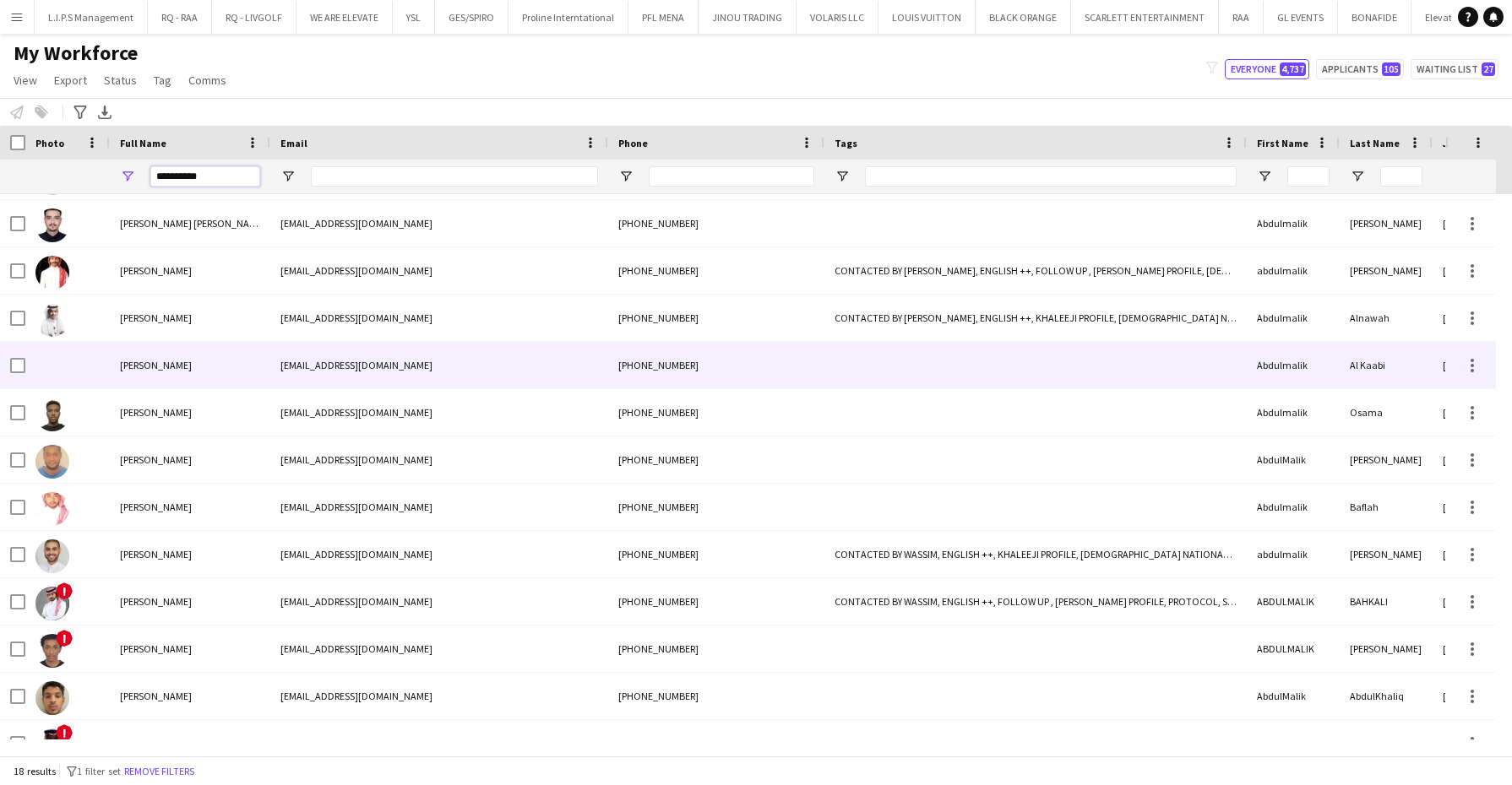
scroll to position [305, 0]
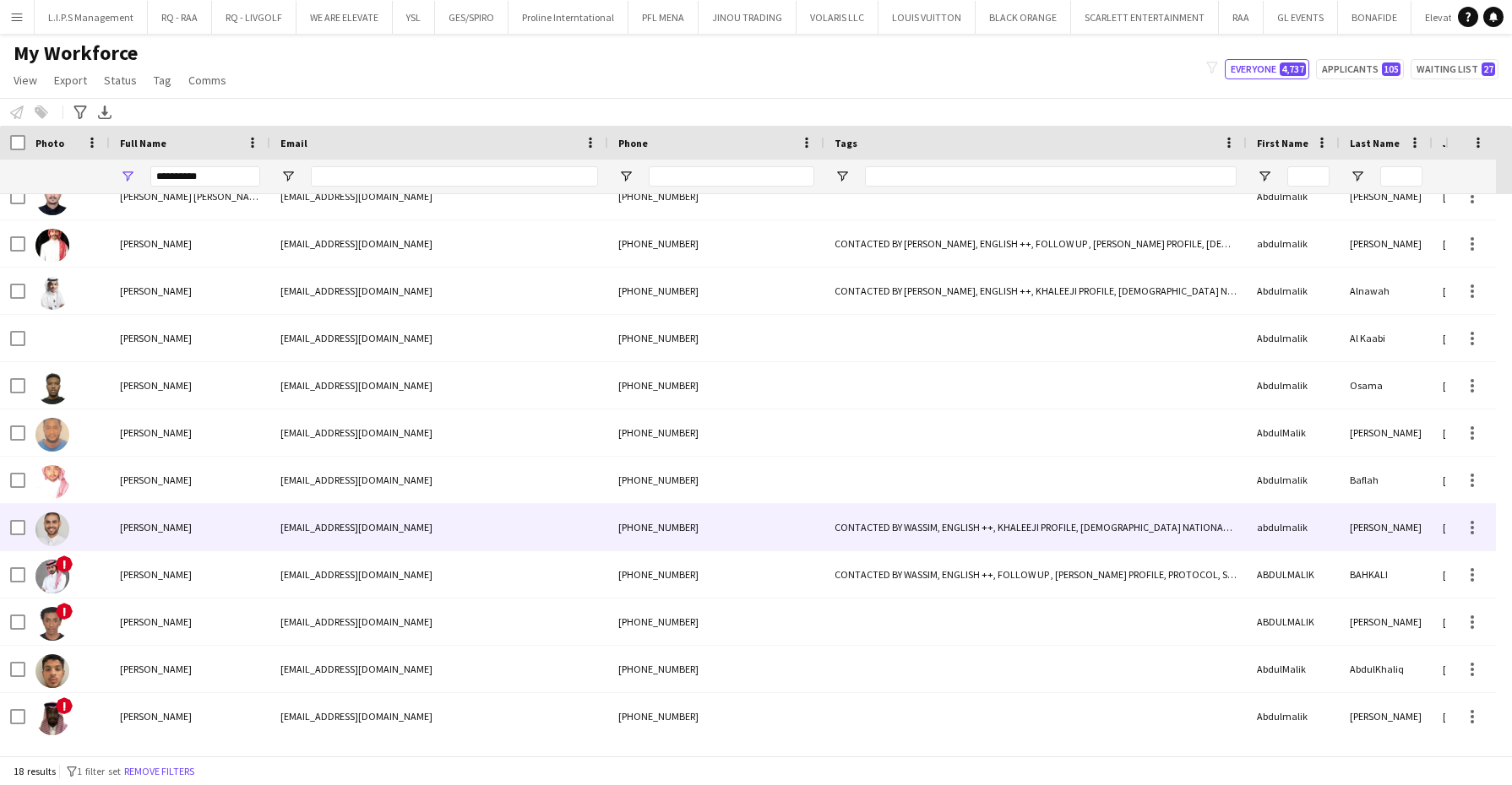
click at [164, 527] on span "[PERSON_NAME]" at bounding box center [156, 526] width 71 height 12
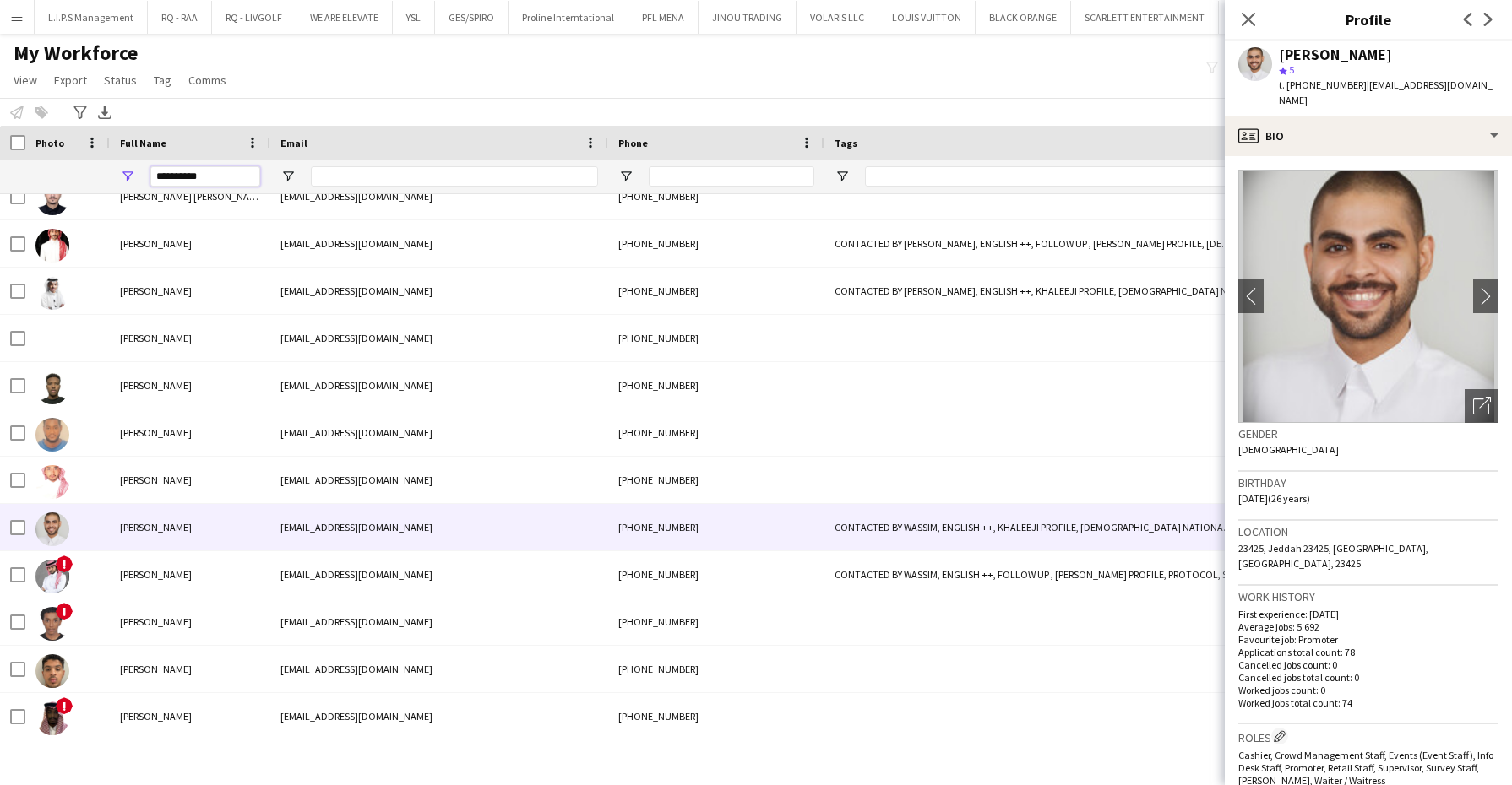
click at [223, 180] on input "**********" at bounding box center [205, 177] width 110 height 21
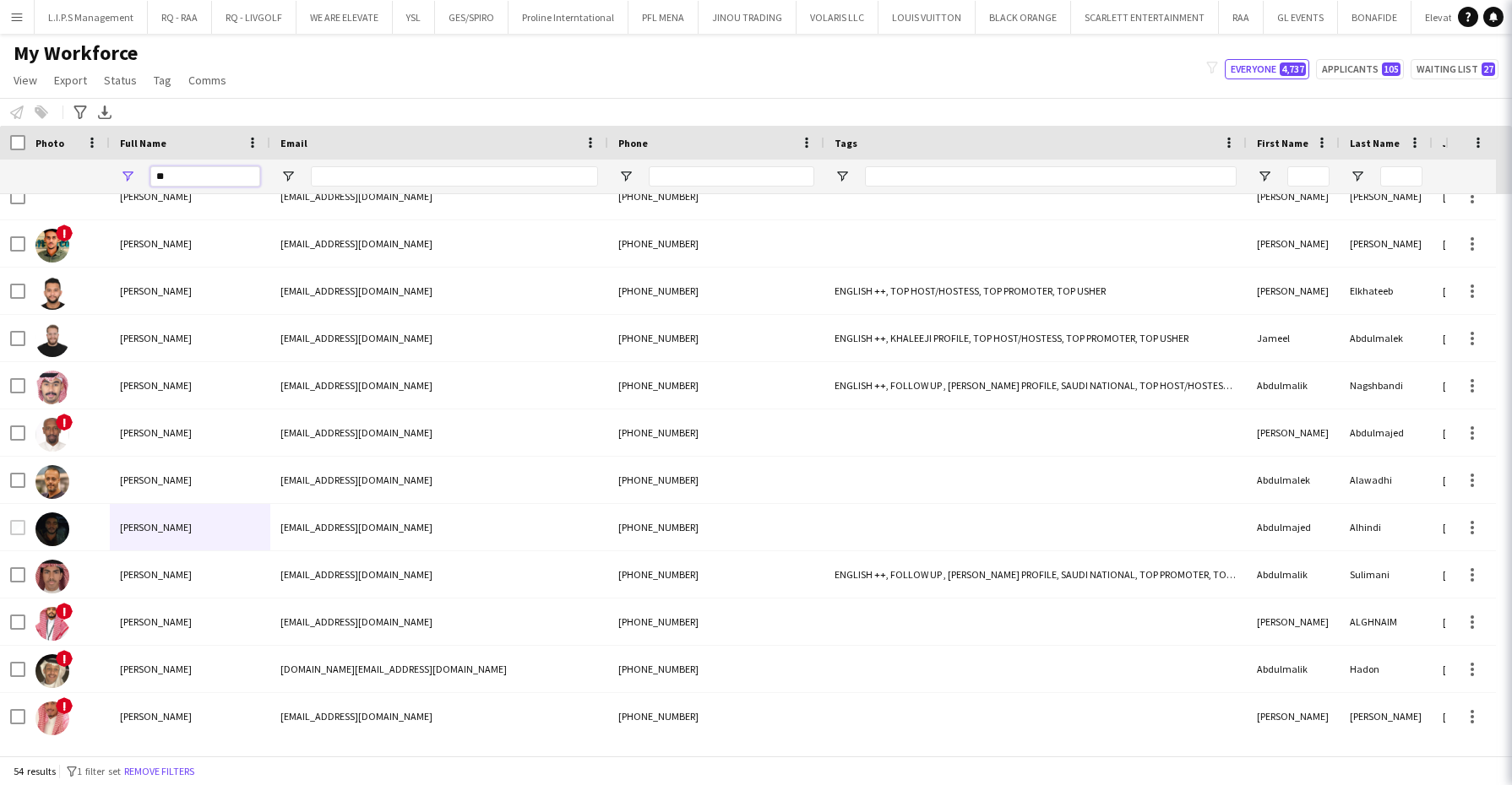
type input "*"
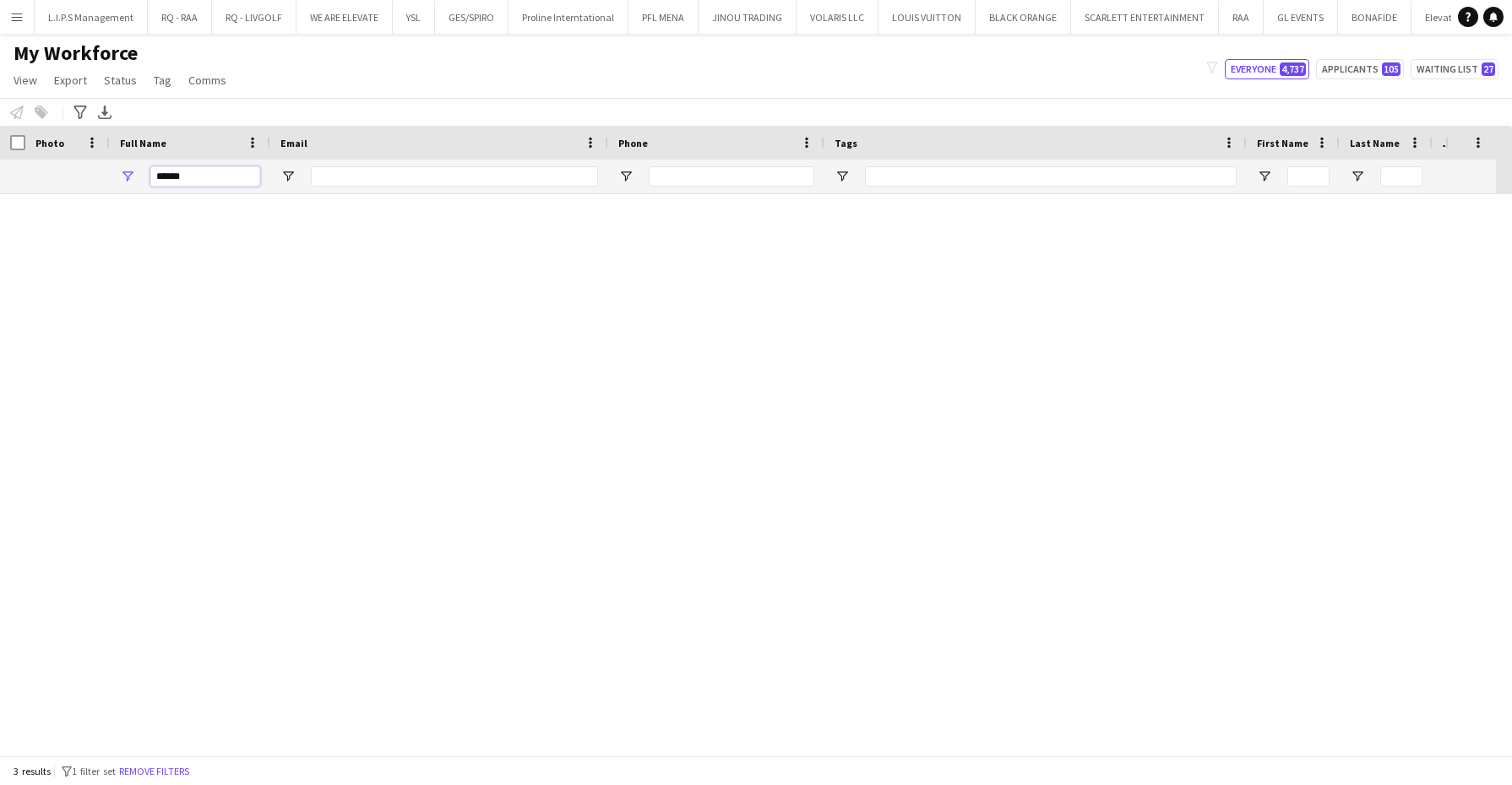
scroll to position [0, 0]
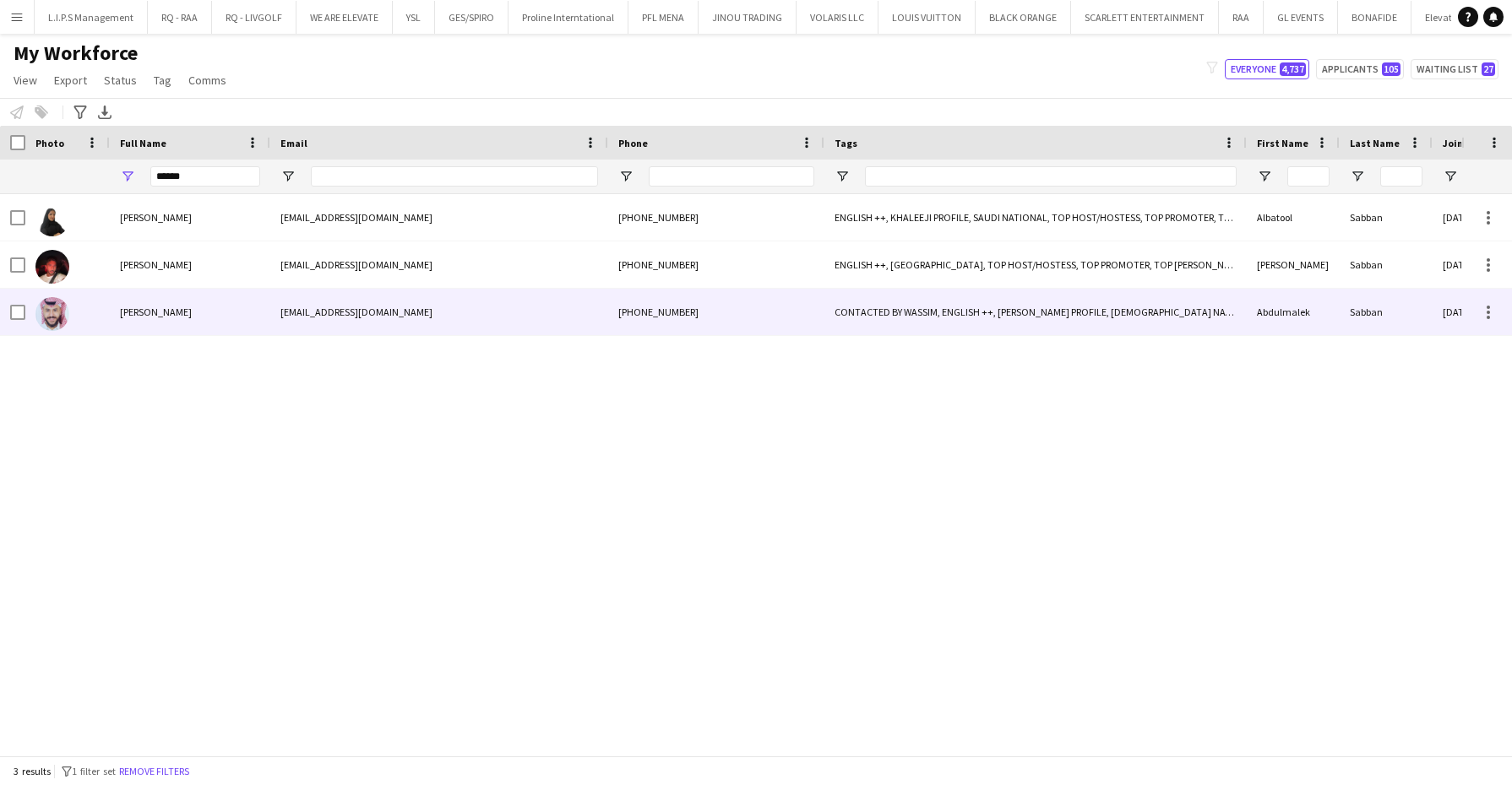
drag, startPoint x: 245, startPoint y: 306, endPoint x: 293, endPoint y: 294, distance: 49.5
click at [245, 306] on div "[PERSON_NAME]" at bounding box center [190, 311] width 161 height 46
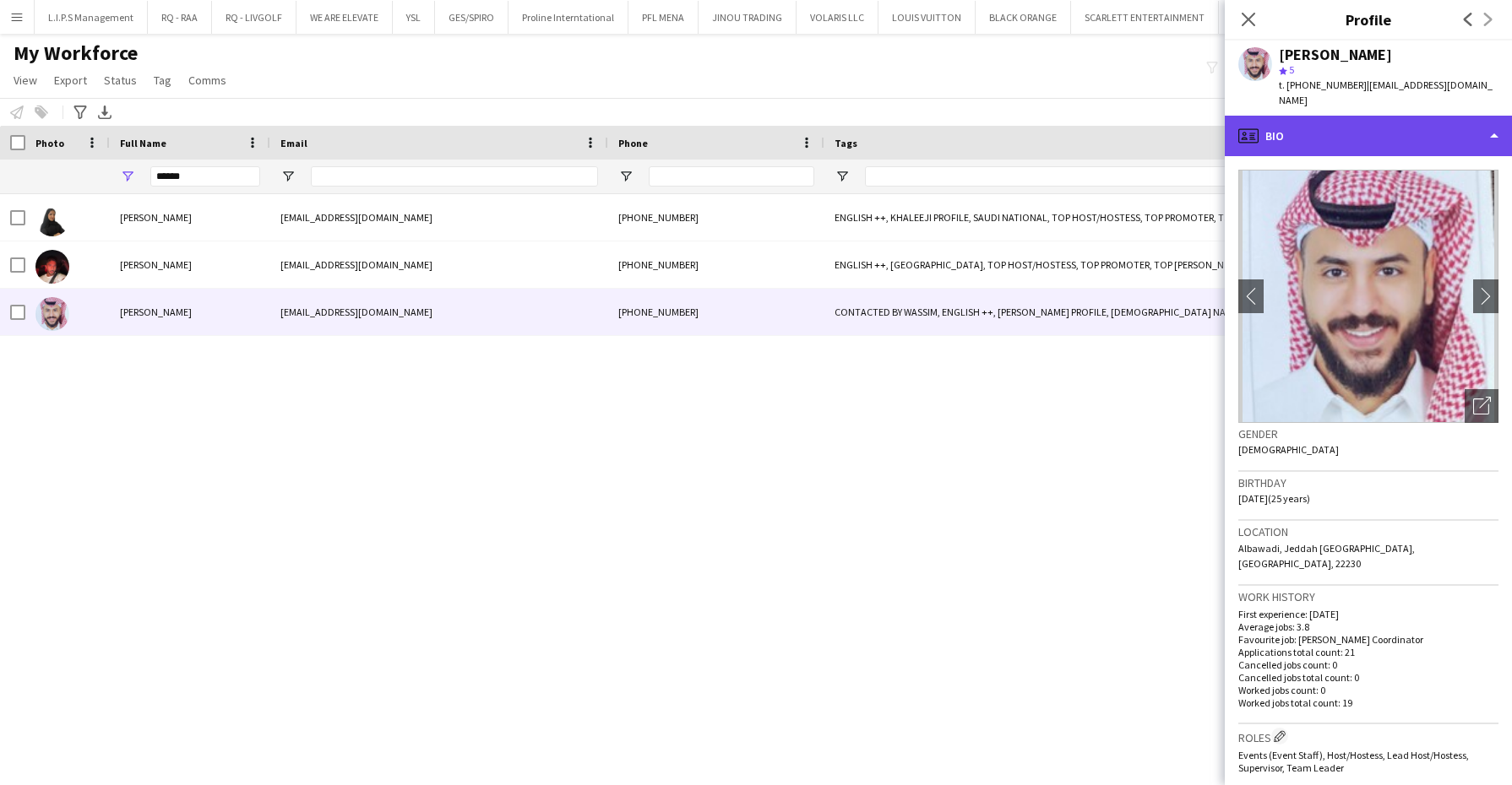
click at [1312, 120] on div "profile Bio" at bounding box center [1367, 135] width 287 height 40
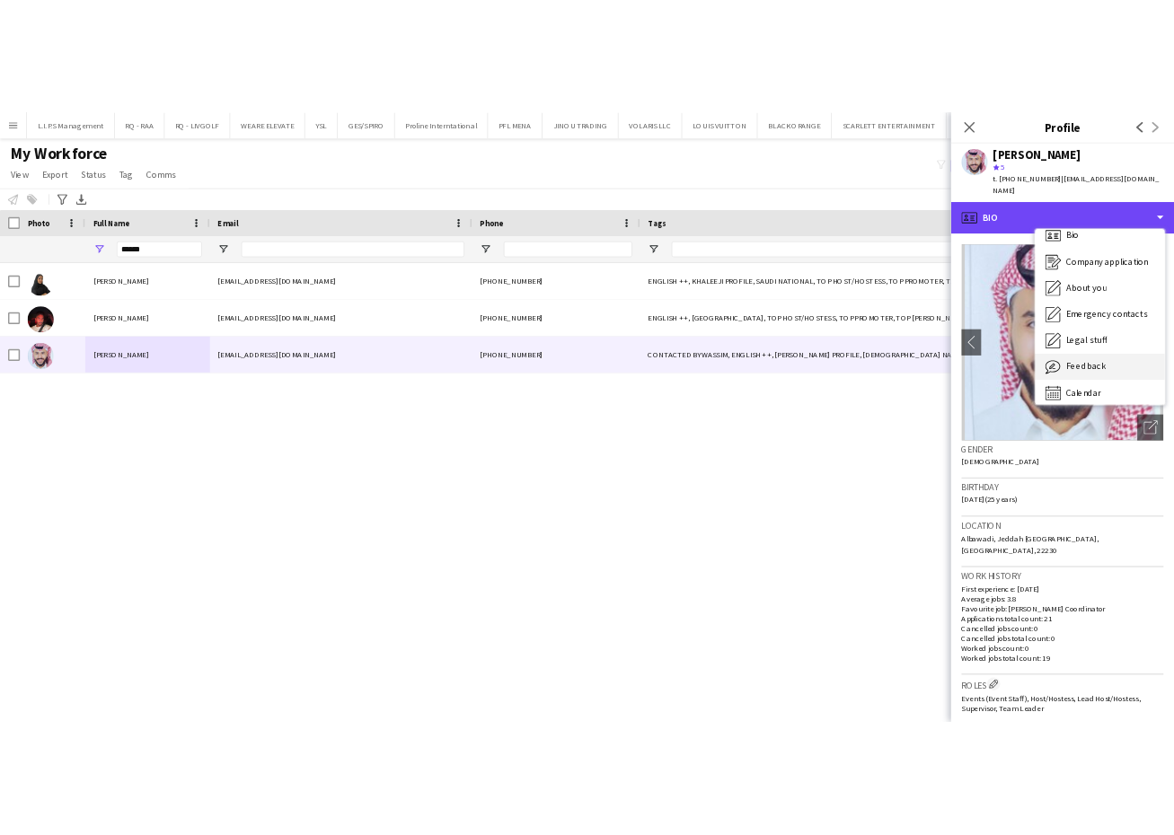
scroll to position [24, 0]
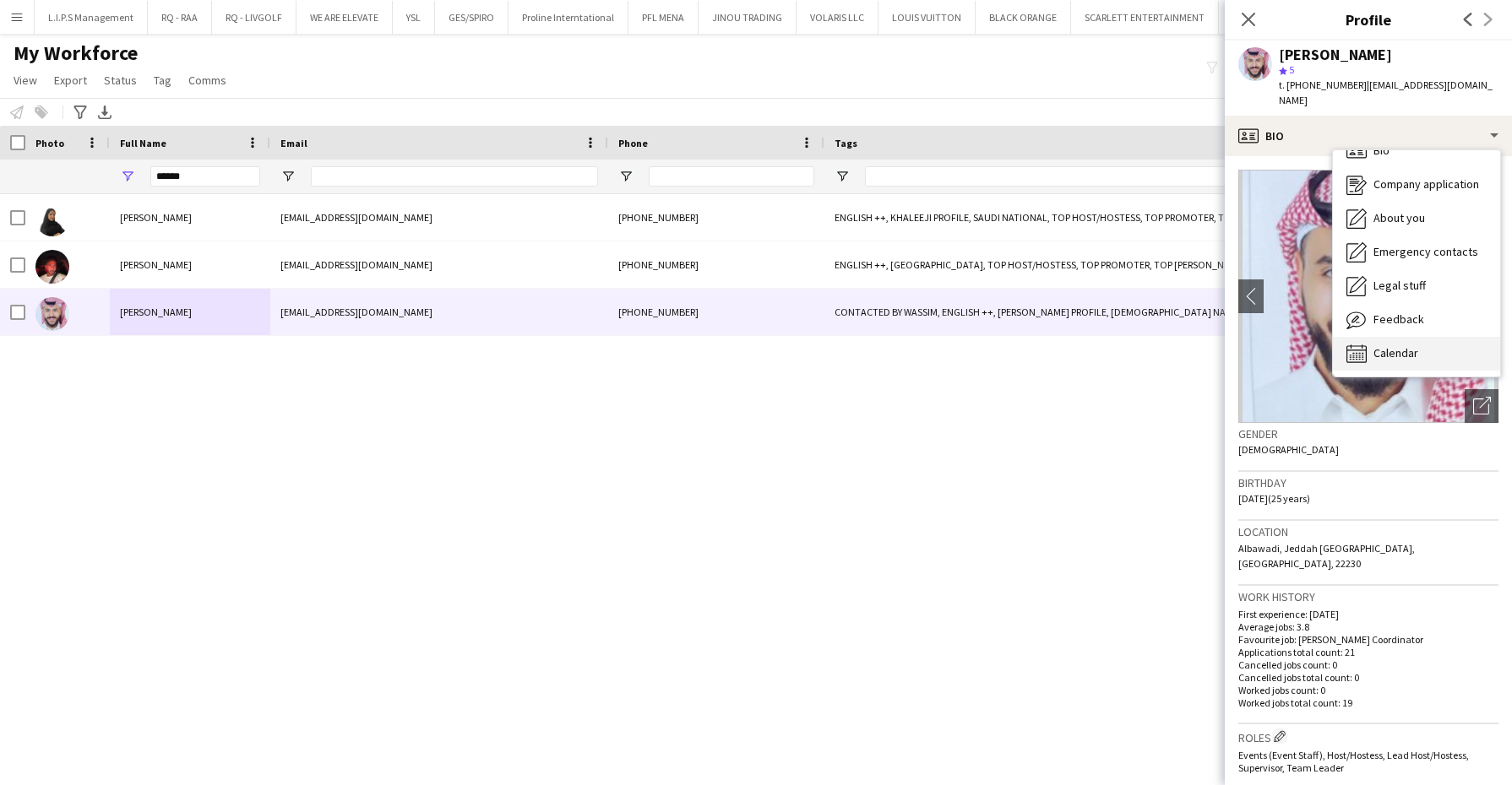
click at [1399, 337] on div "Calendar Calendar" at bounding box center [1416, 353] width 167 height 34
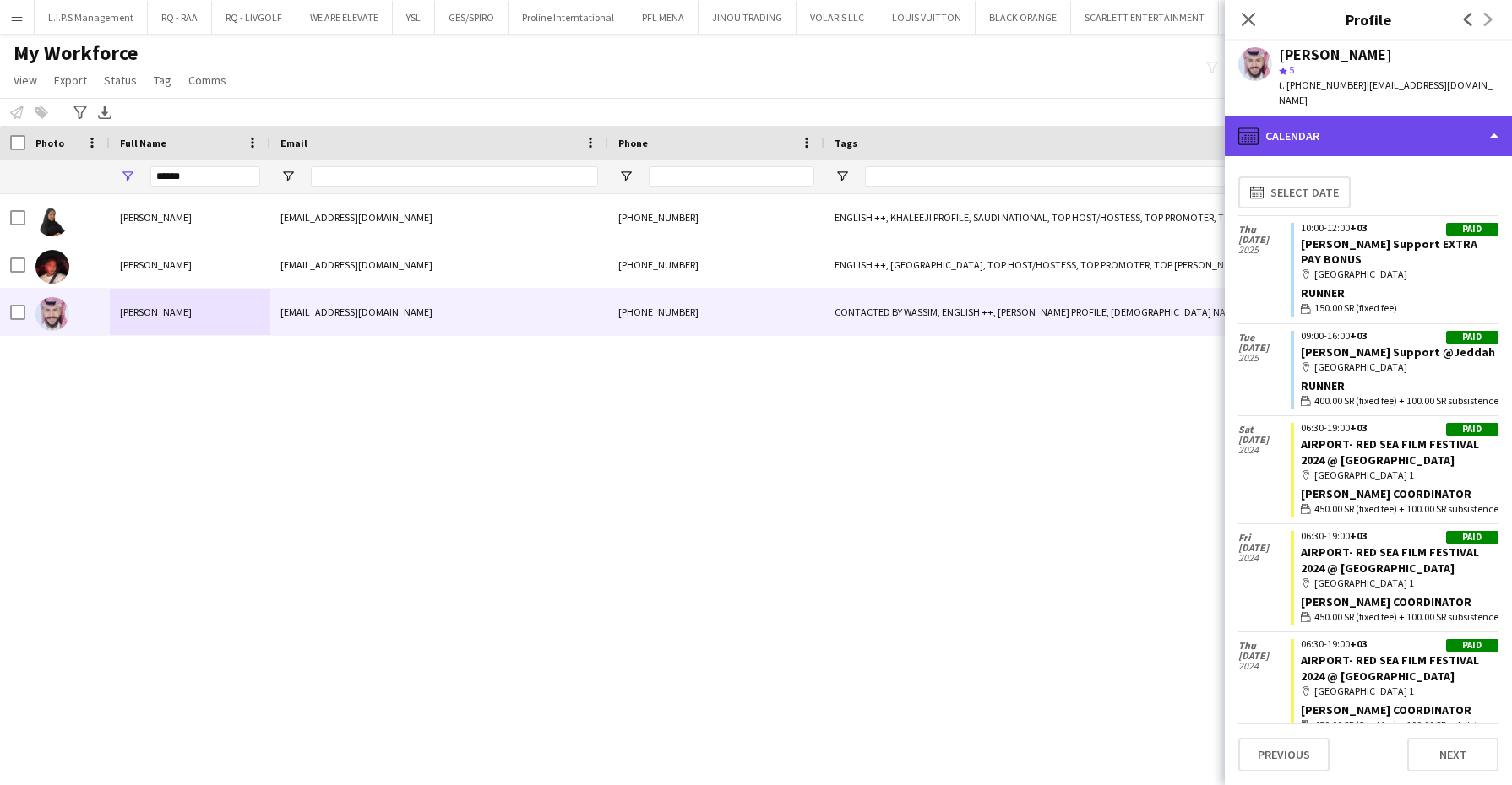
click at [1334, 129] on div "calendar-full Calendar" at bounding box center [1367, 135] width 287 height 40
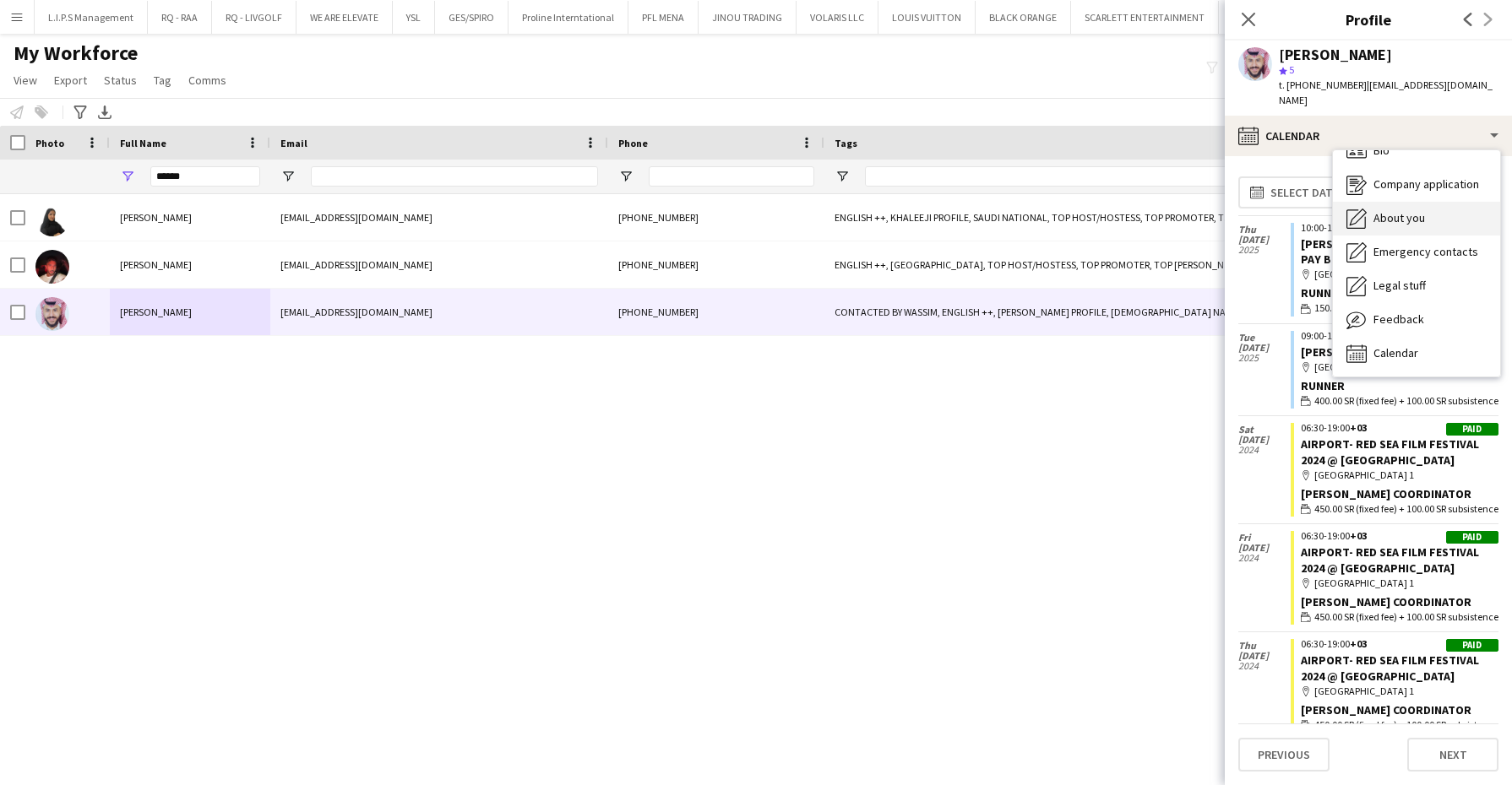
click at [1374, 211] on span "About you" at bounding box center [1399, 218] width 52 height 15
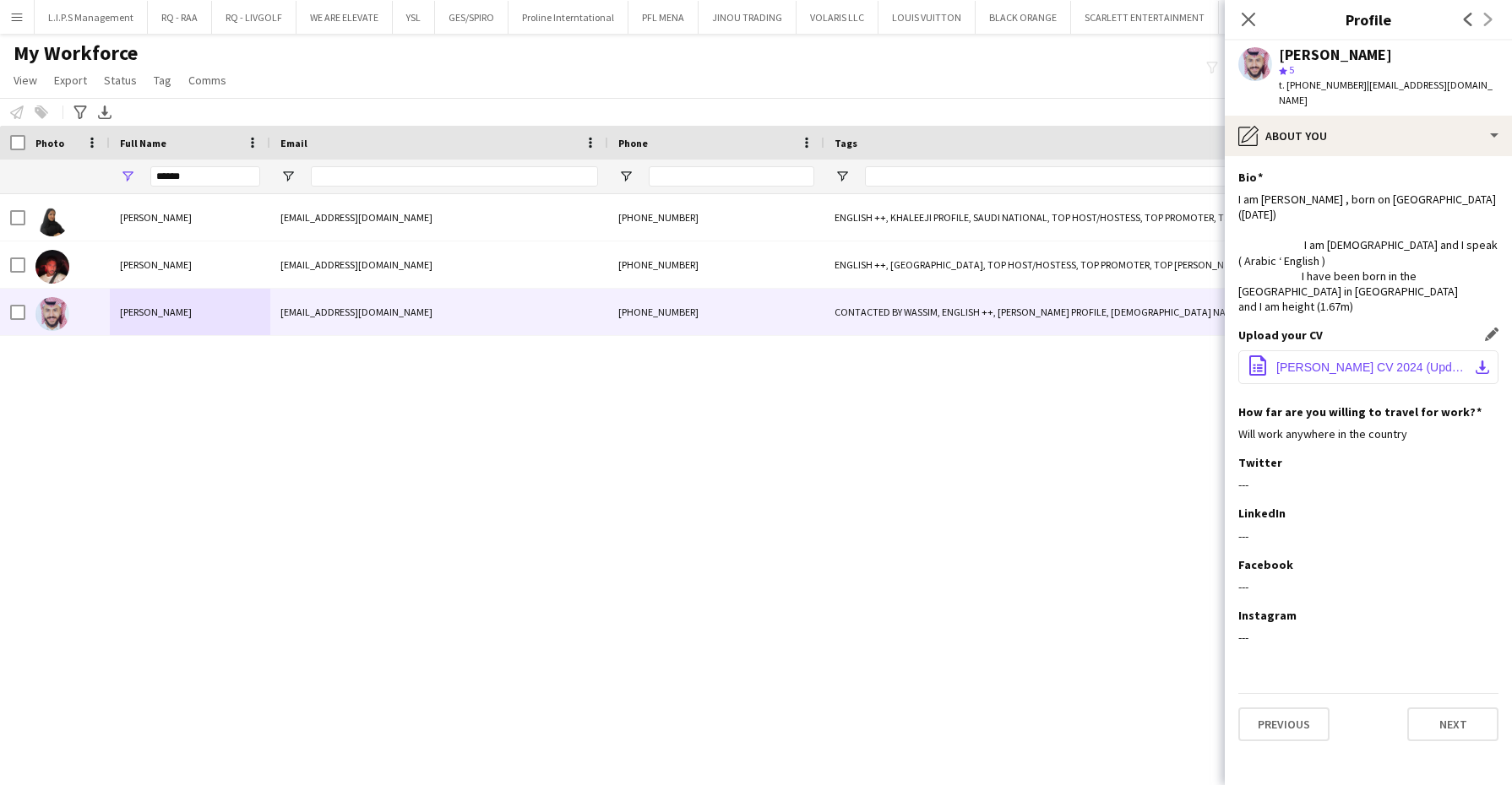
click at [1312, 351] on button "office-file-sheet [PERSON_NAME] CV 2024 (Updated Nov).pdf download-bottom" at bounding box center [1368, 368] width 260 height 34
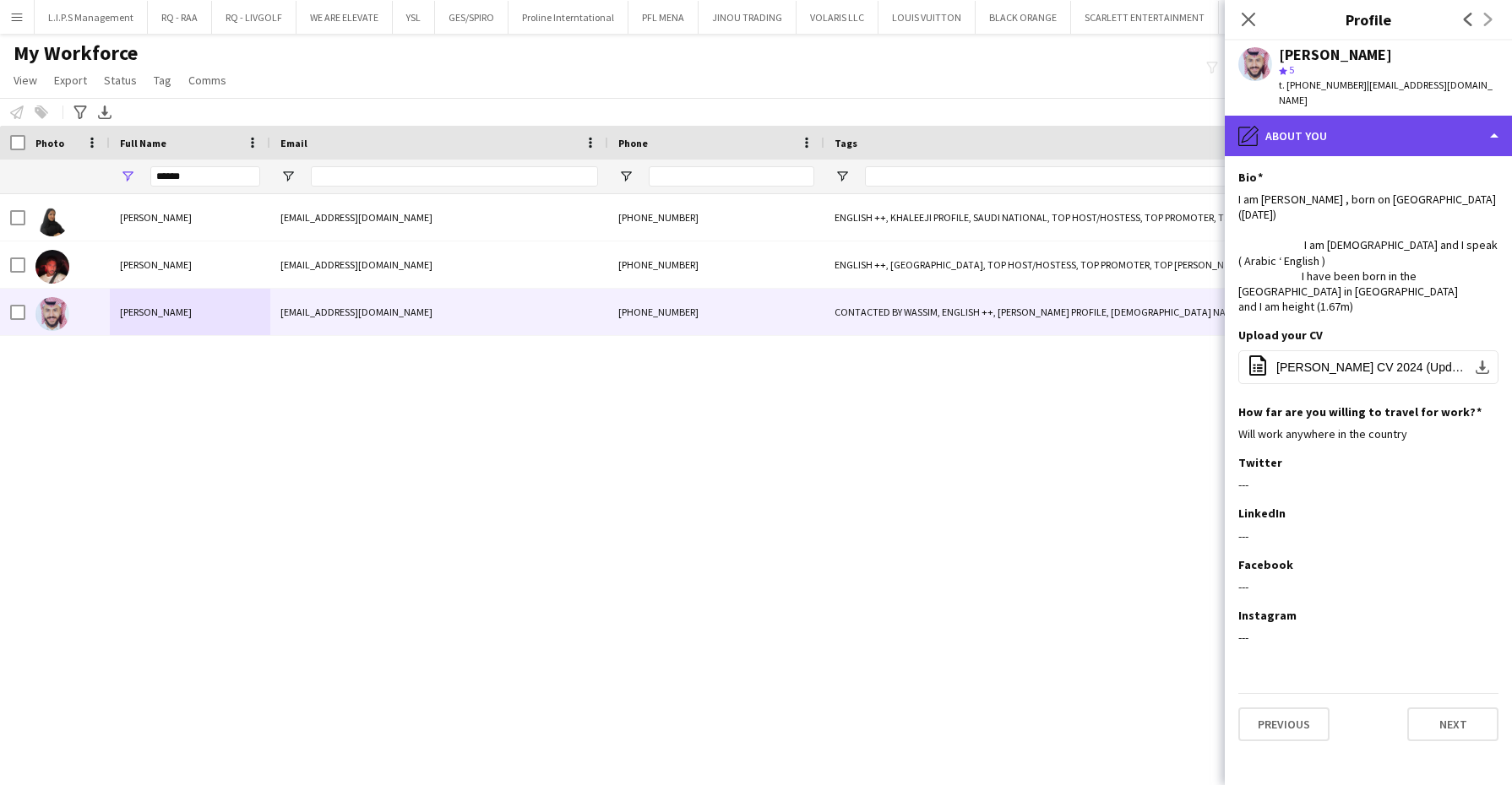
click at [1335, 129] on div "pencil4 About you" at bounding box center [1367, 135] width 287 height 40
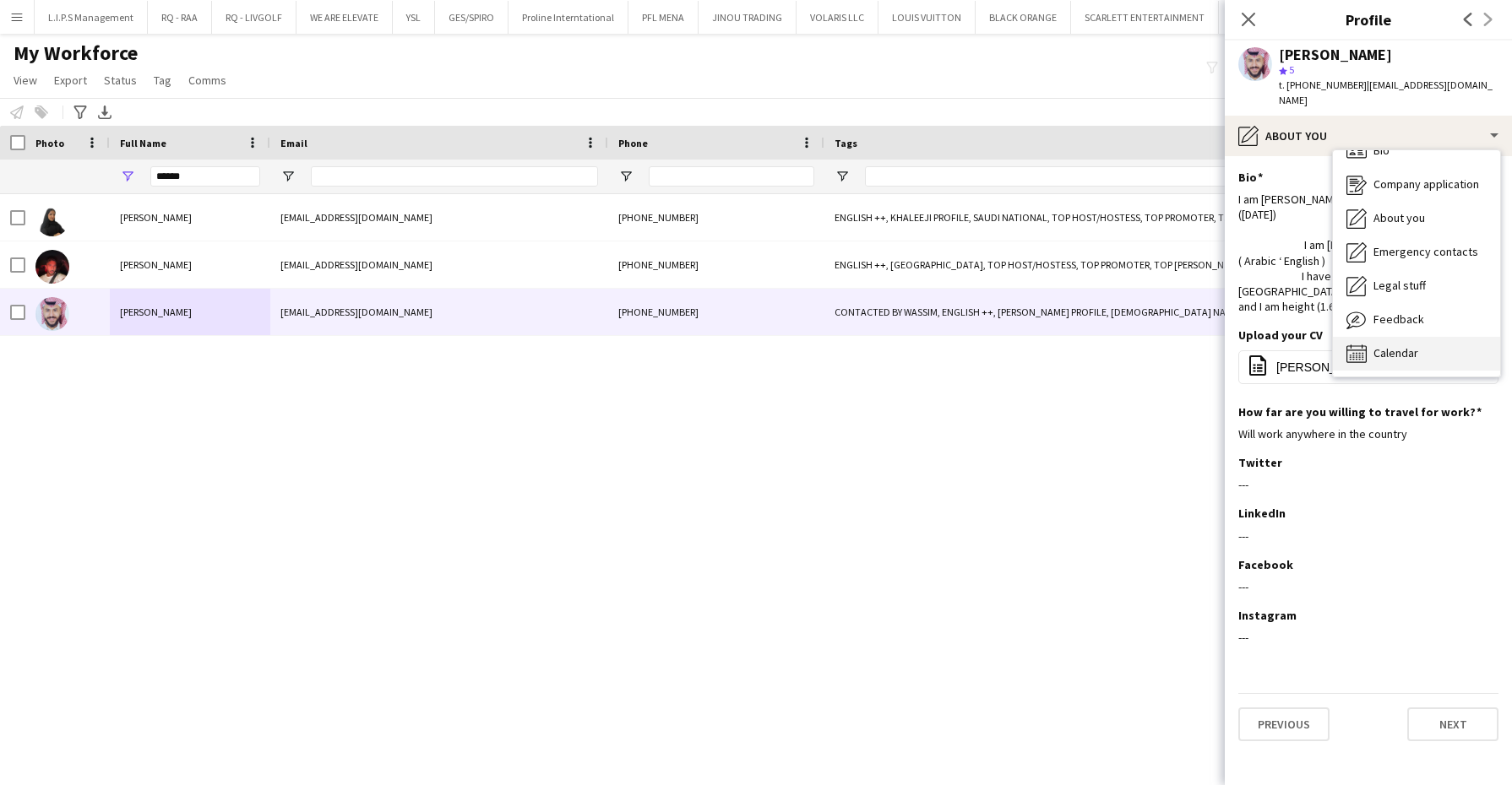
click at [1424, 346] on div "Calendar Calendar" at bounding box center [1416, 353] width 167 height 34
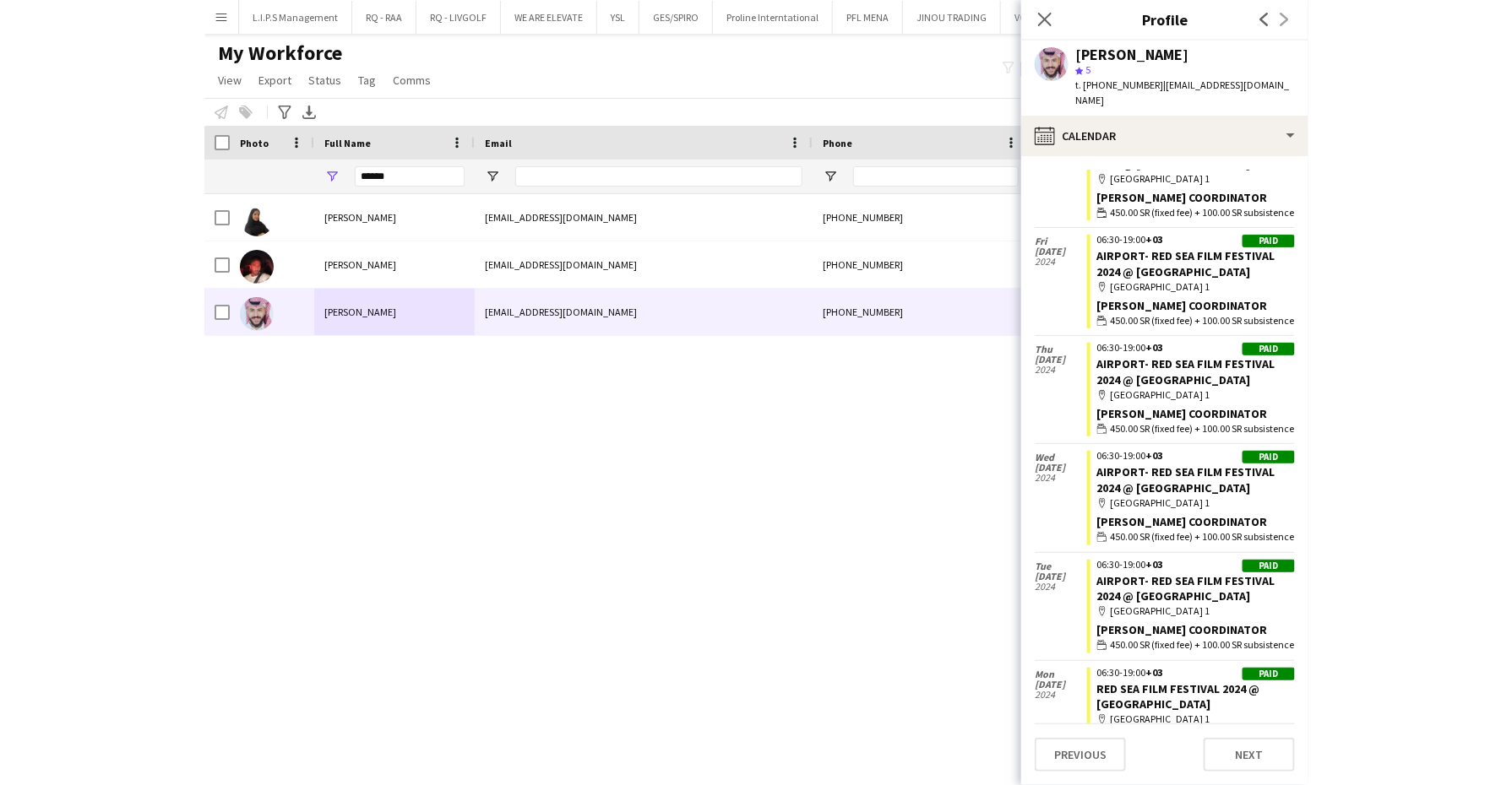
scroll to position [0, 0]
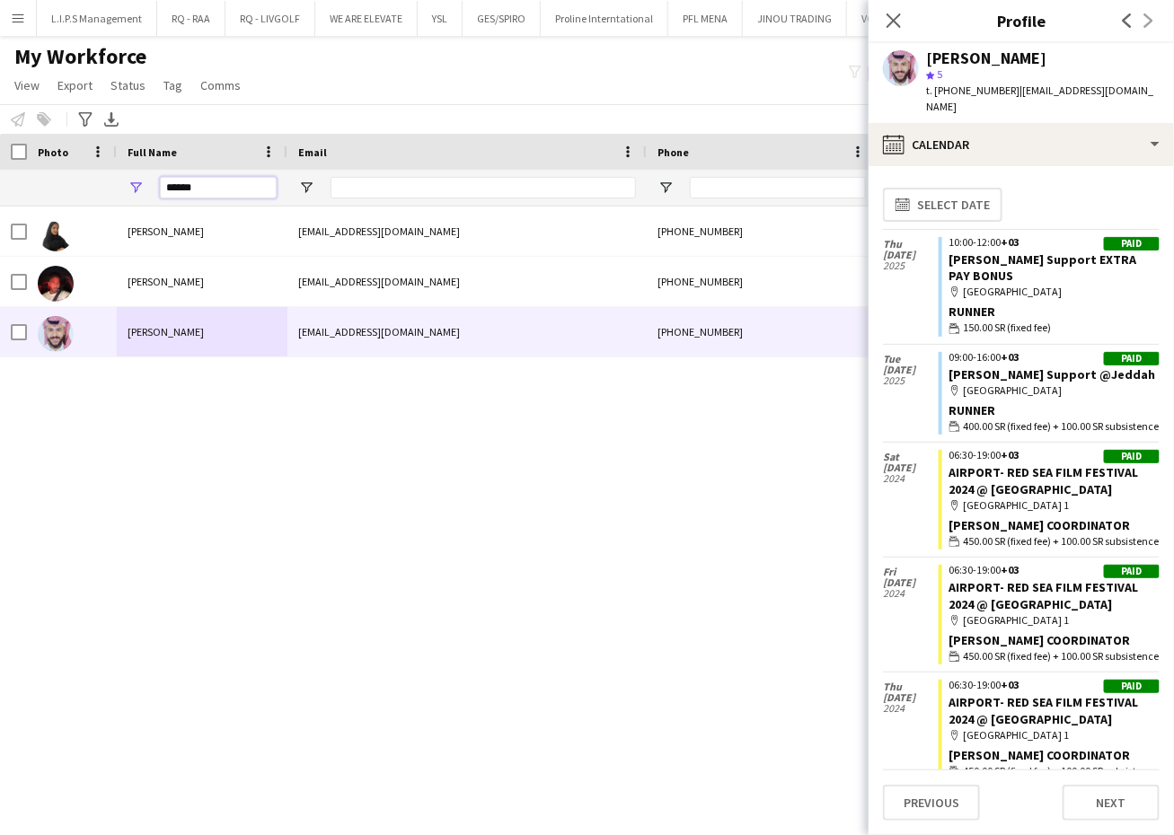
drag, startPoint x: 250, startPoint y: 184, endPoint x: 9, endPoint y: 160, distance: 241.9
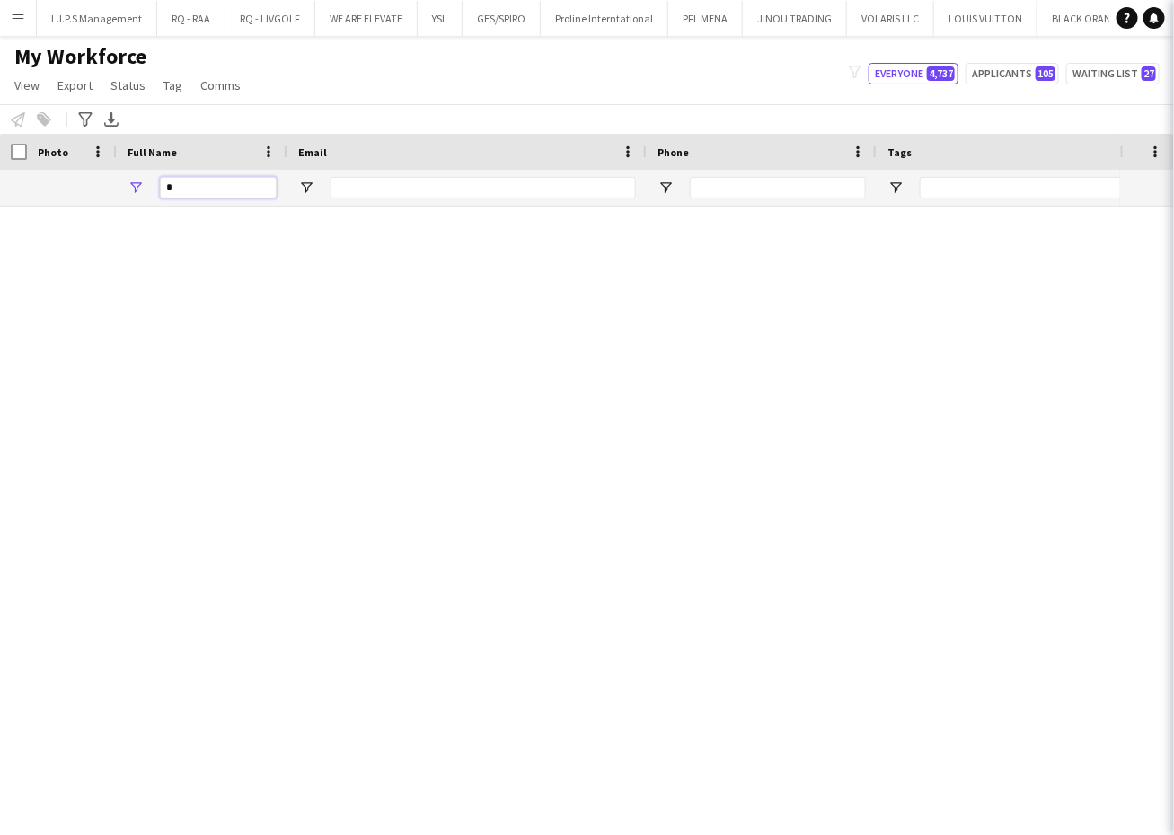
type input "*"
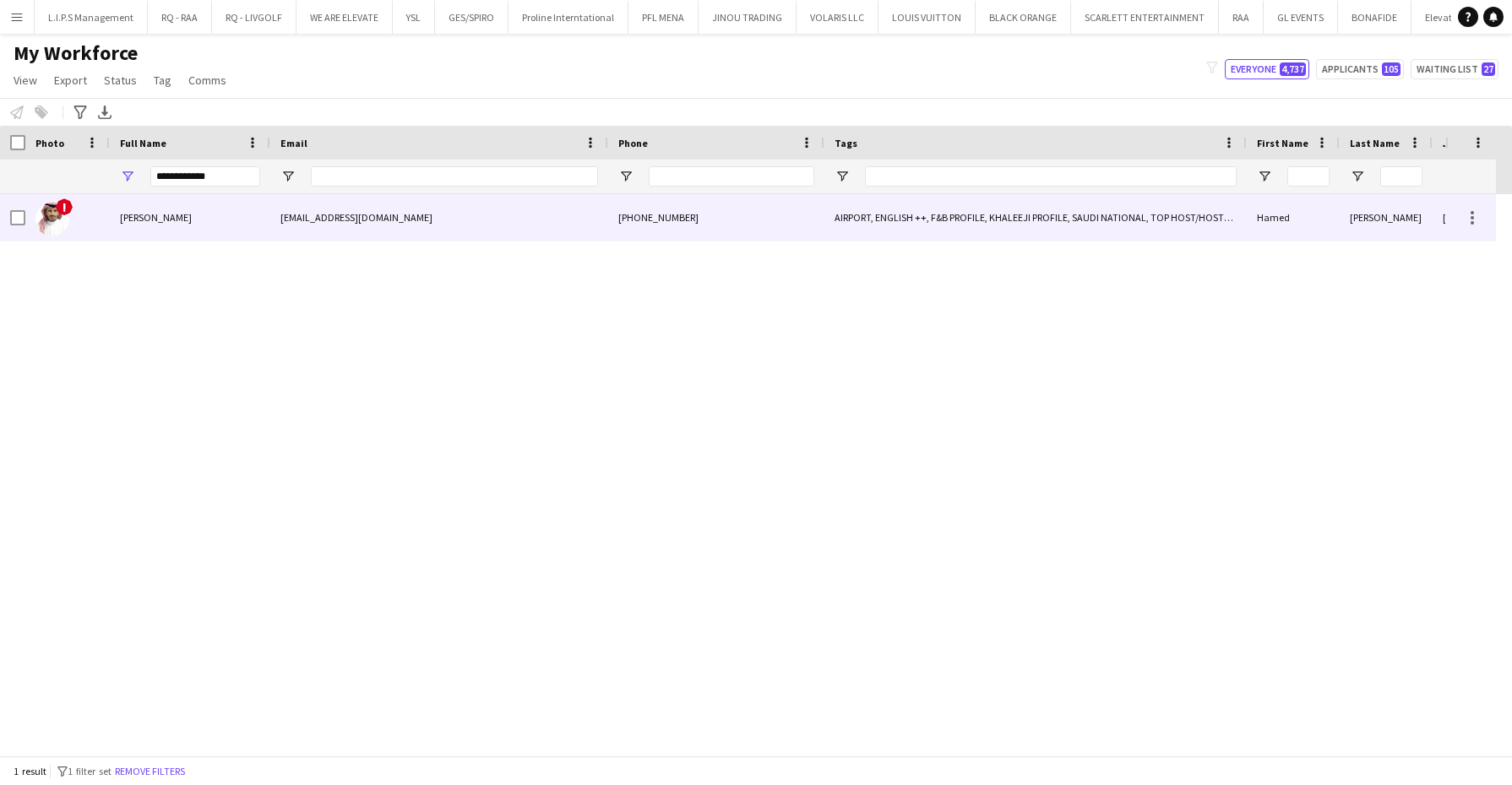
click at [186, 213] on span "[PERSON_NAME]" at bounding box center [156, 217] width 71 height 12
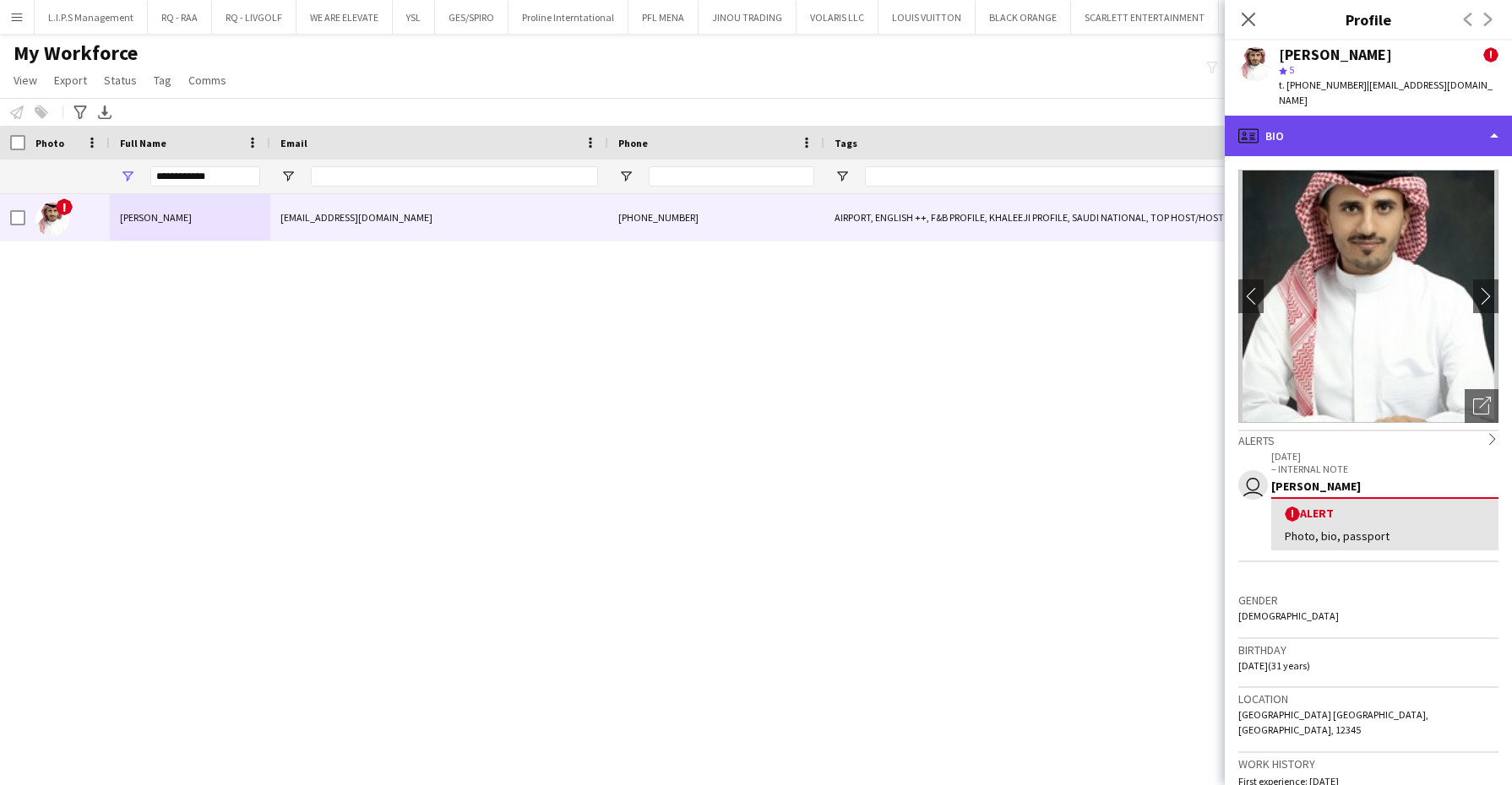
click at [1341, 116] on div "profile Bio" at bounding box center [1367, 135] width 287 height 40
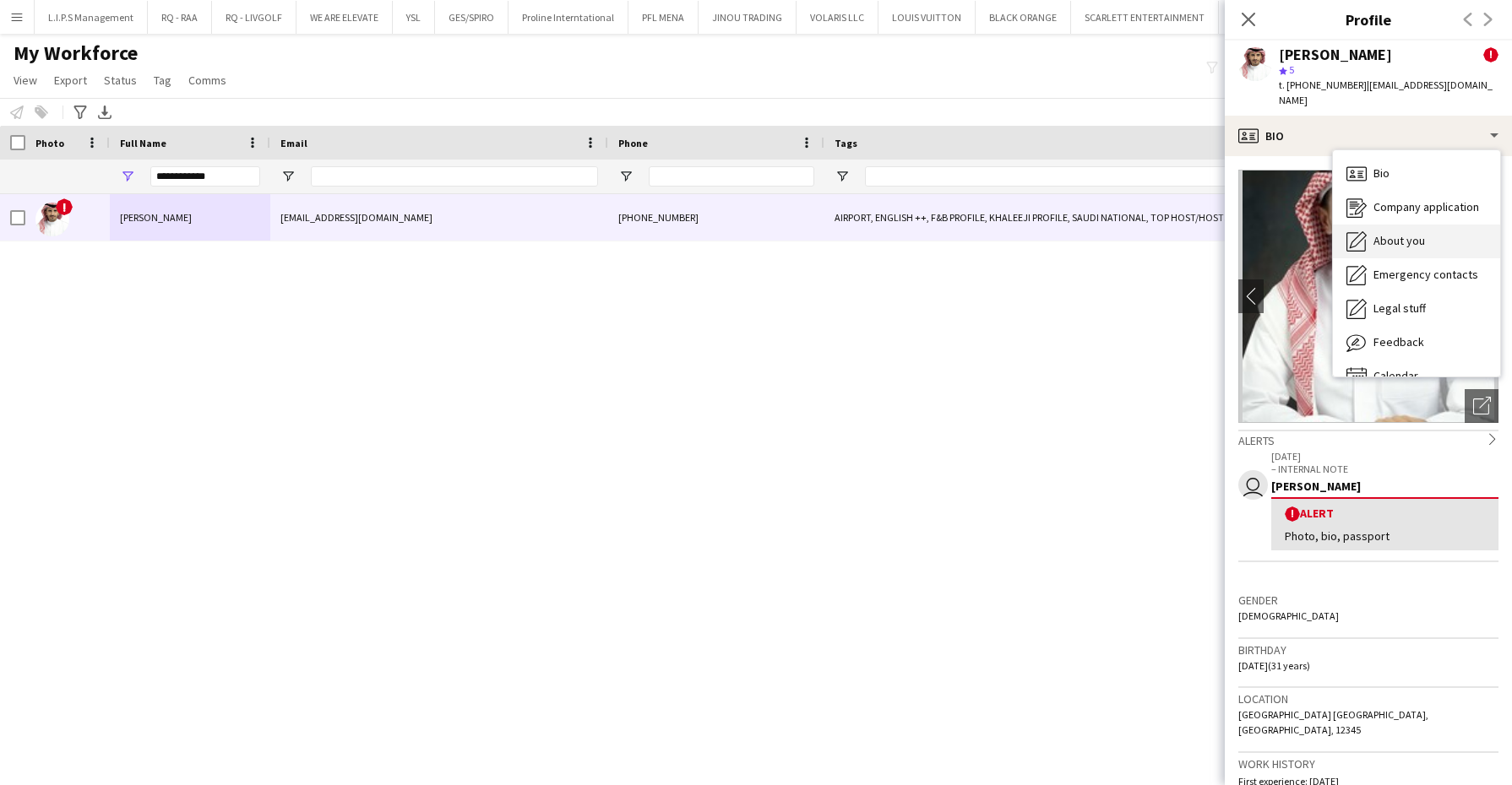
click at [1387, 235] on div "About you About you" at bounding box center [1416, 242] width 167 height 34
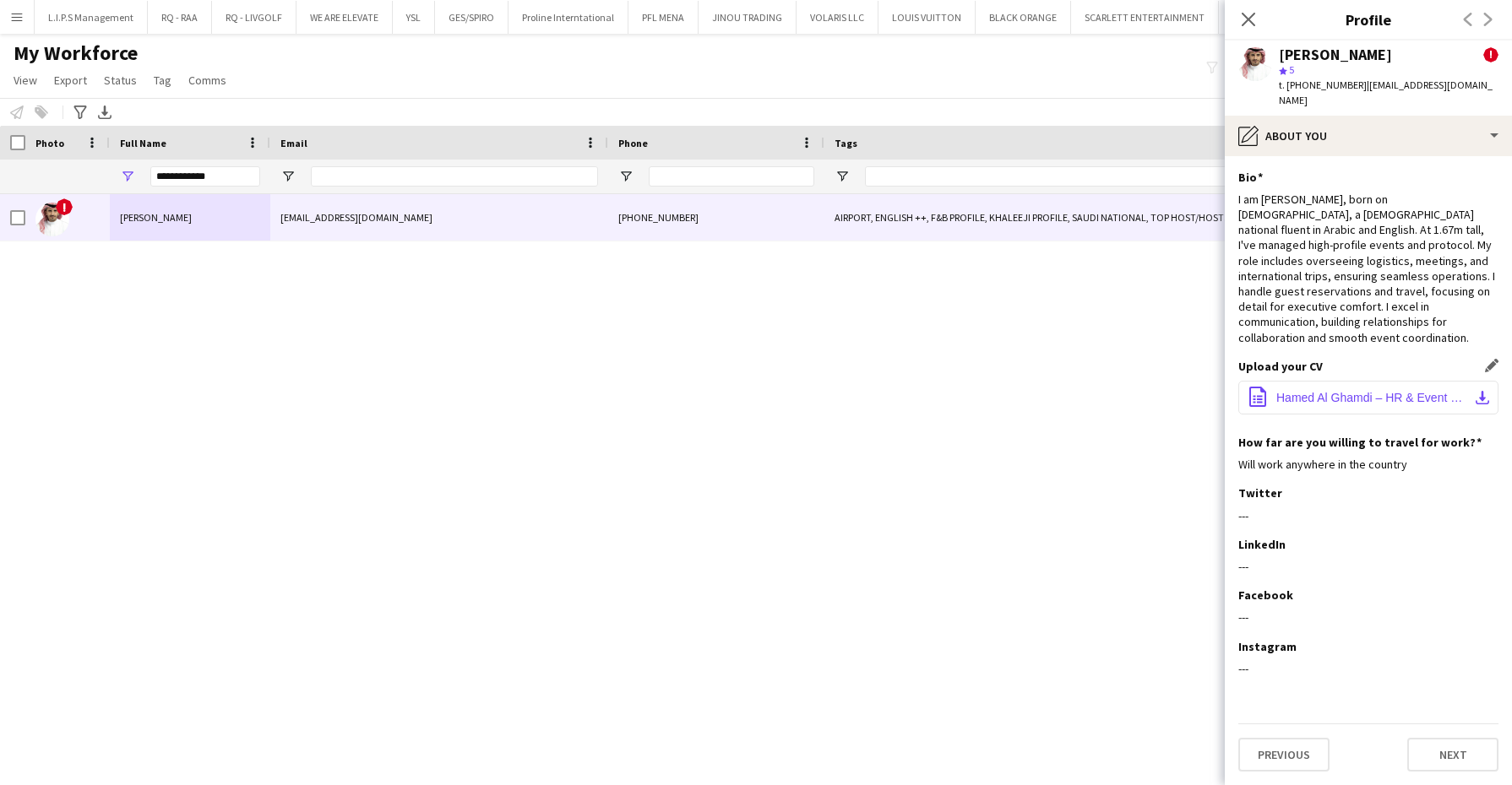
click at [1346, 381] on button "office-file-sheet Hamed Al Ghamdi – HR & Event & Hospitality Professional.. (1)…" at bounding box center [1368, 398] width 260 height 34
drag, startPoint x: 195, startPoint y: 167, endPoint x: -4, endPoint y: 153, distance: 199.5
click at [0, 153] on html "Menu Boards Boards Boards All jobs Status Workforce Workforce My Workforce Recr…" at bounding box center [756, 392] width 1512 height 785
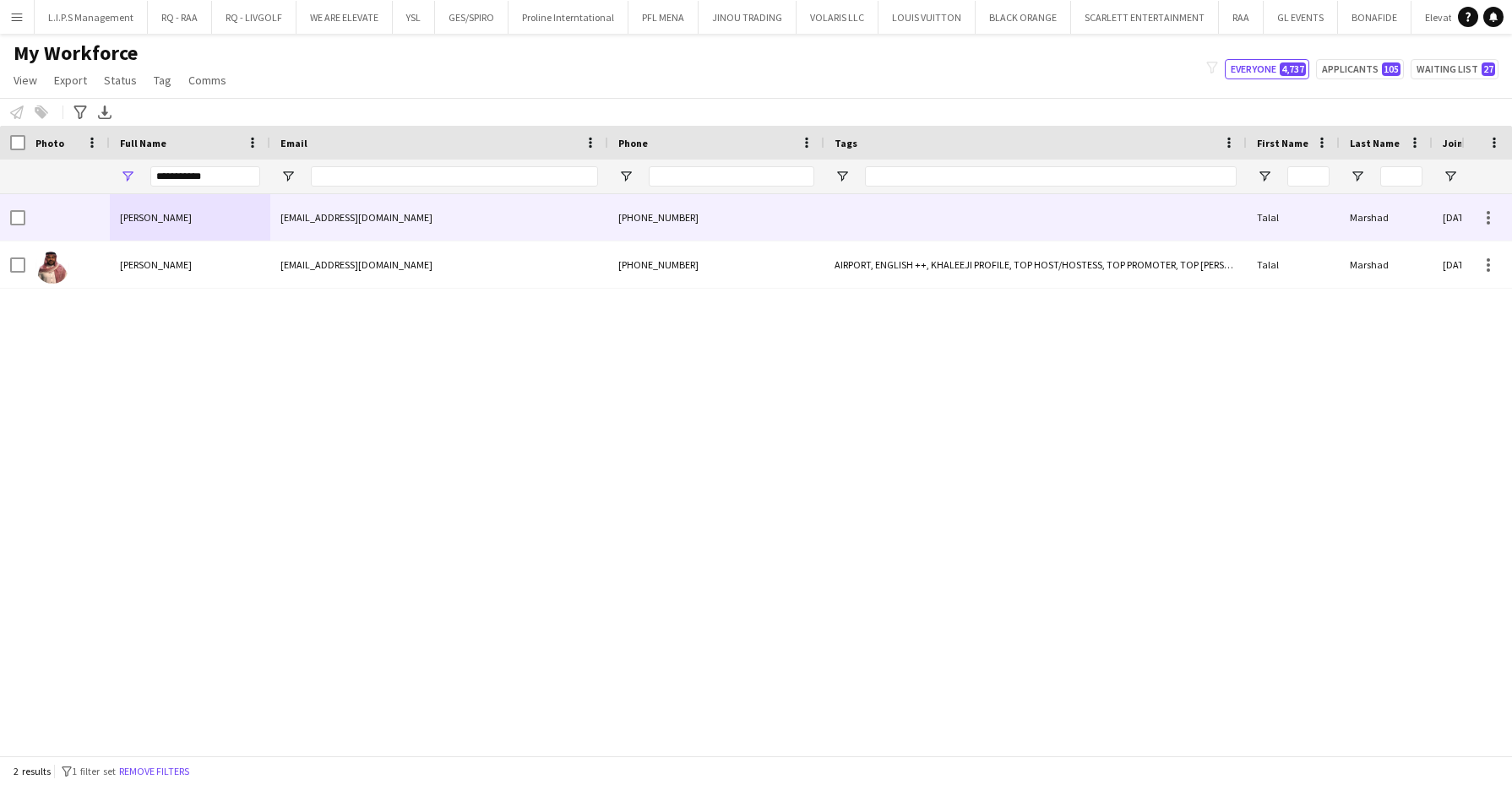
click at [143, 228] on div "[PERSON_NAME]" at bounding box center [190, 217] width 161 height 46
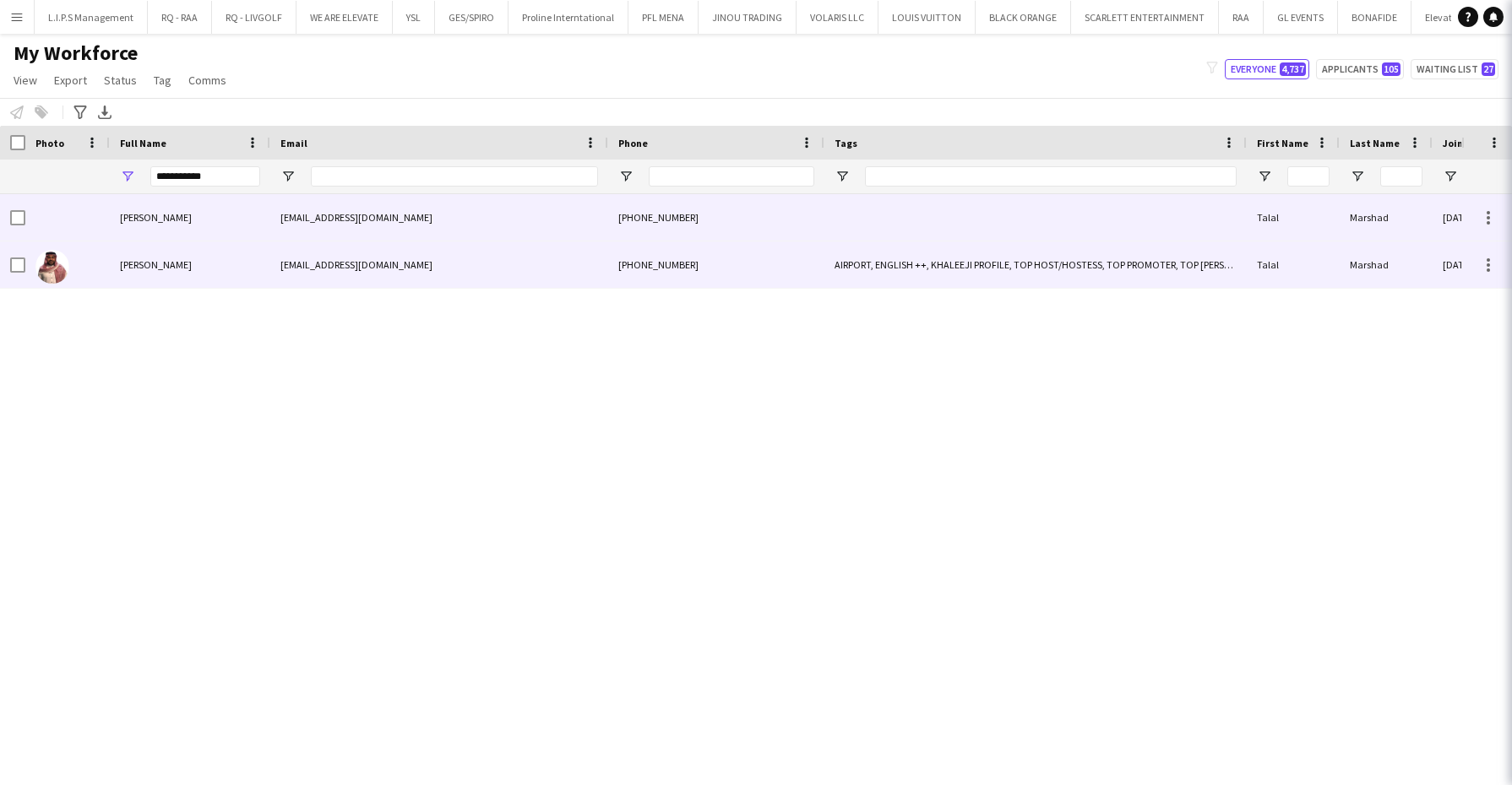
click at [141, 261] on span "[PERSON_NAME]" at bounding box center [156, 264] width 71 height 12
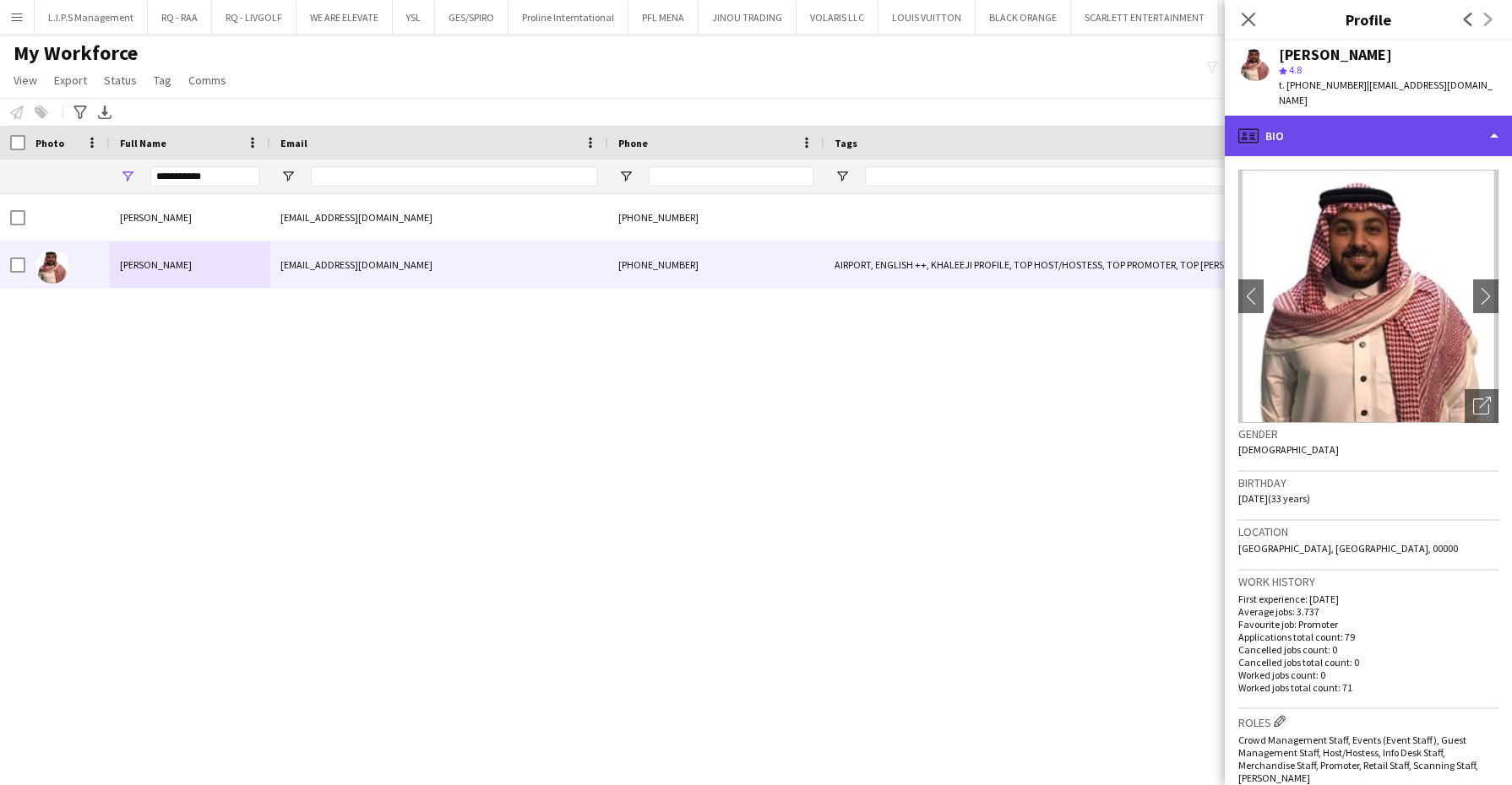
click at [1411, 116] on div "profile Bio" at bounding box center [1367, 135] width 287 height 40
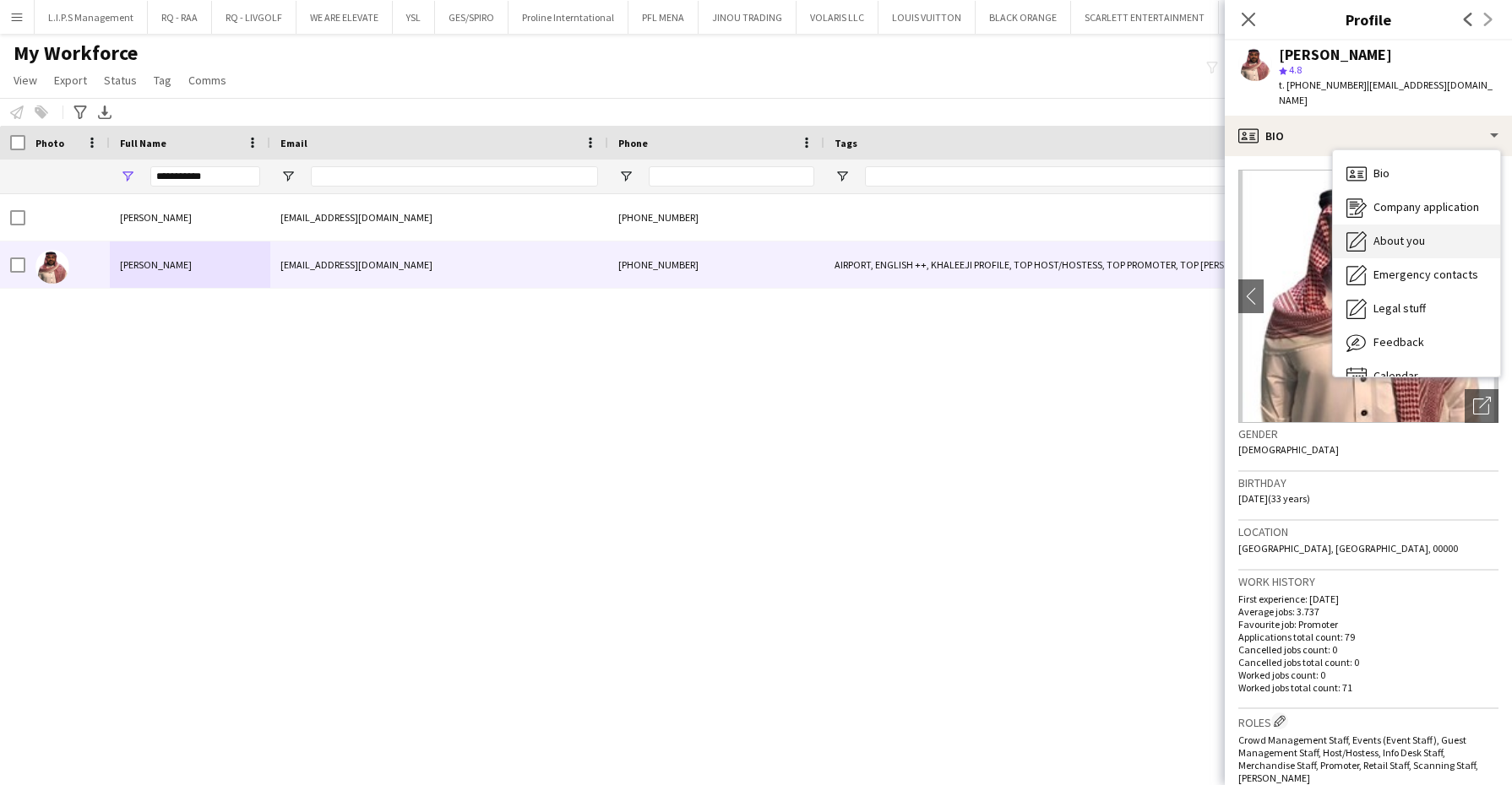
click at [1410, 241] on div "About you About you" at bounding box center [1416, 242] width 167 height 34
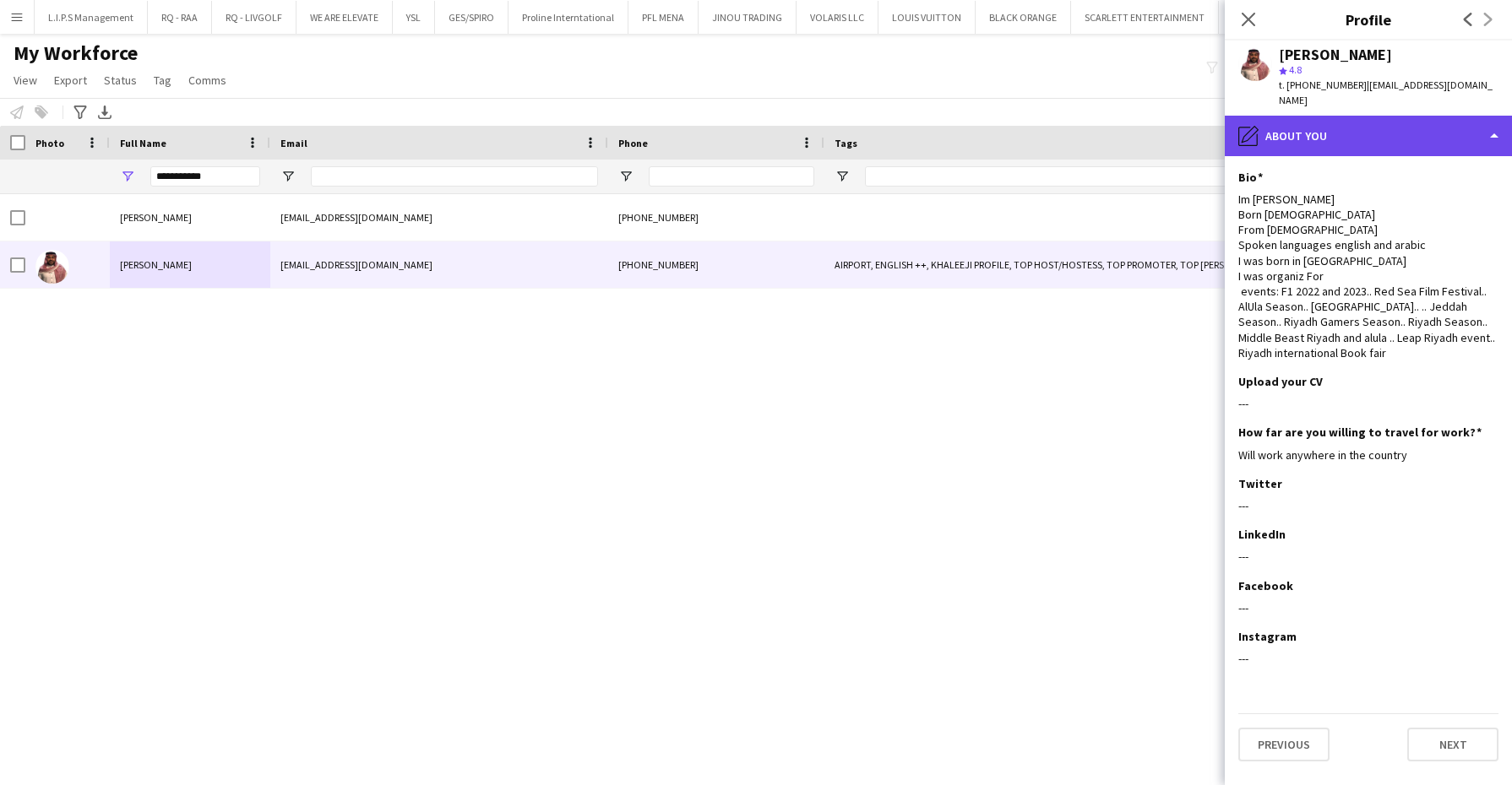
click at [1341, 133] on div "pencil4 About you" at bounding box center [1367, 135] width 287 height 40
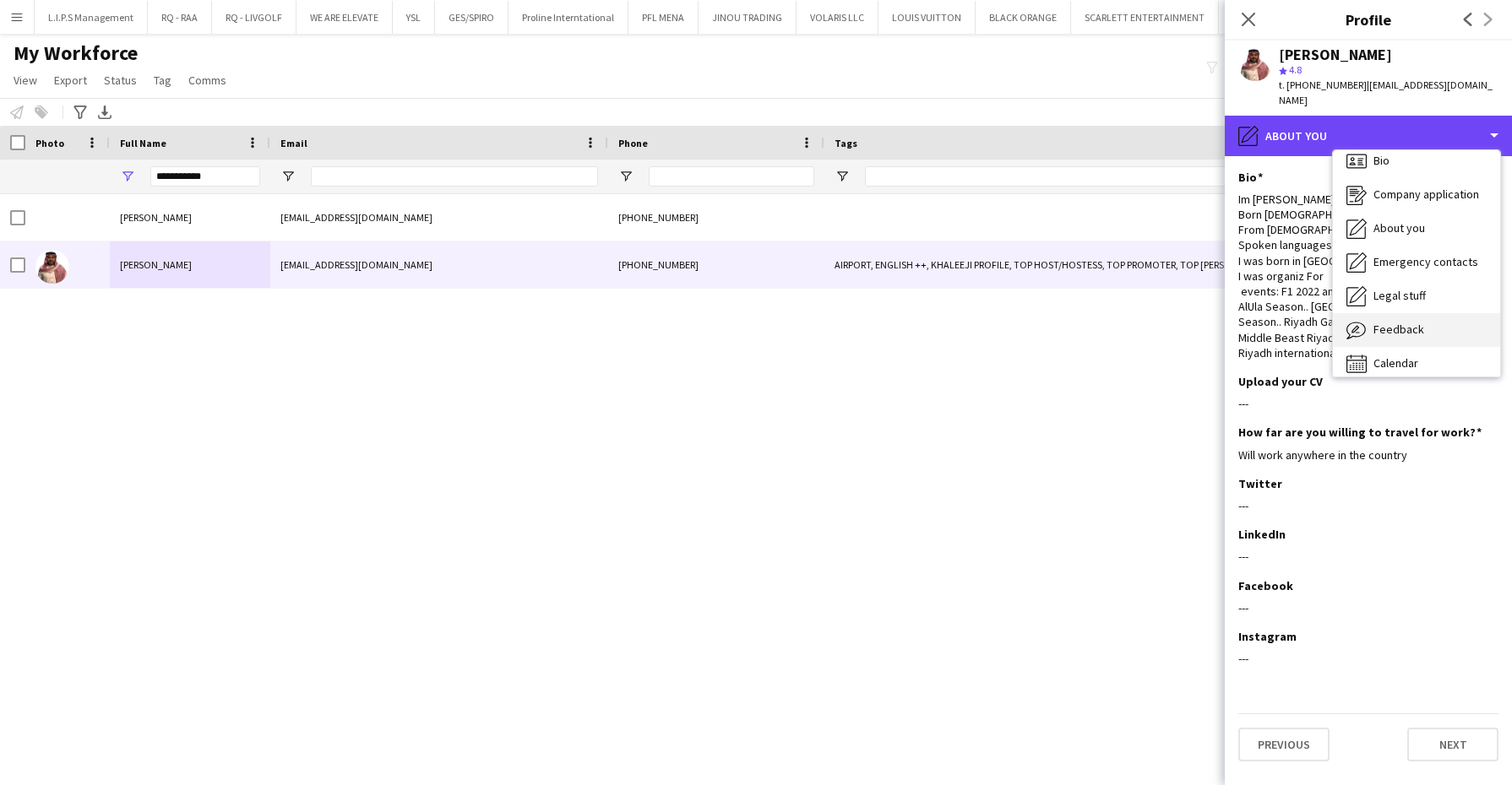
scroll to position [23, 0]
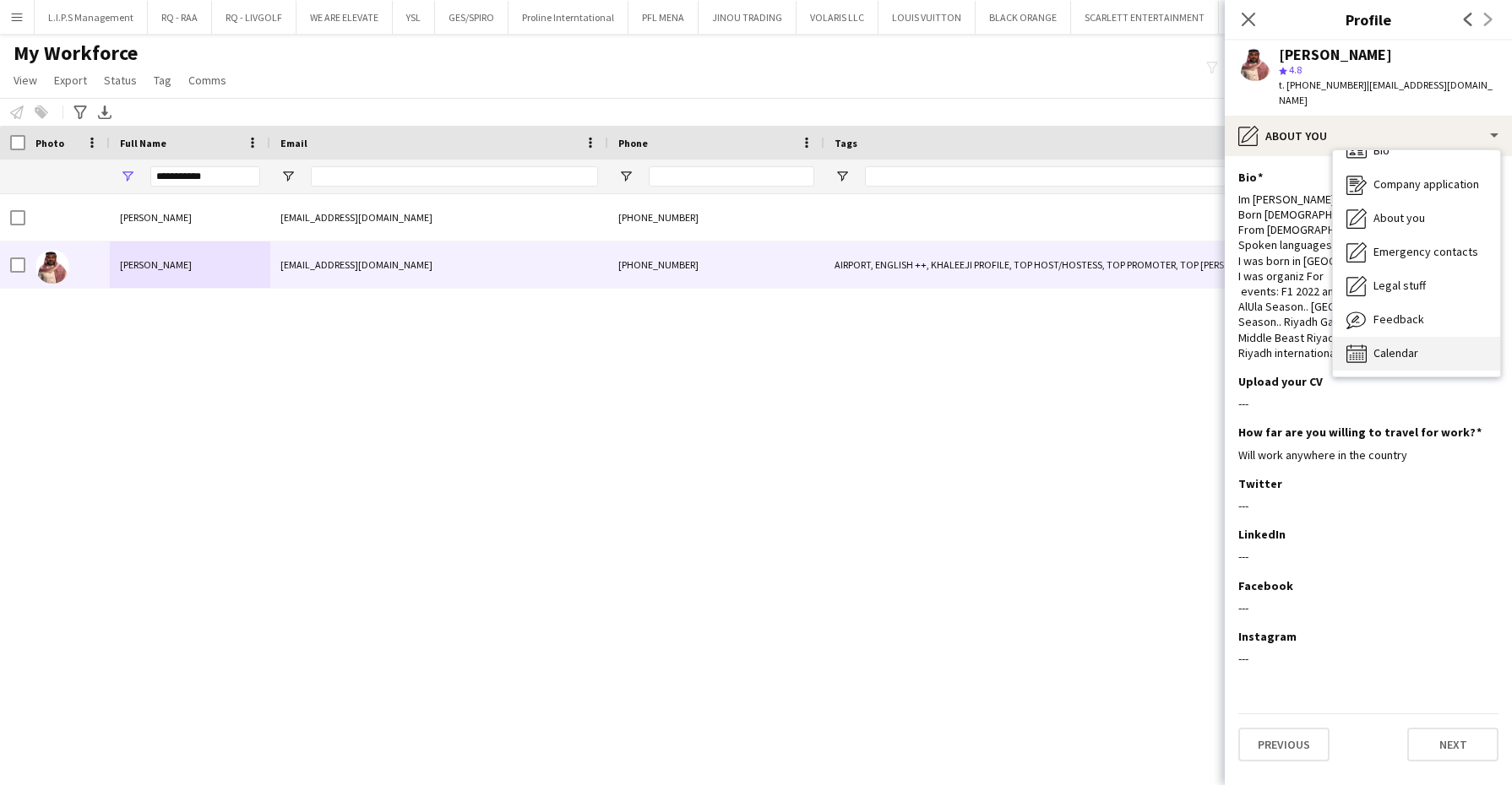
click at [1368, 337] on div "Calendar Calendar" at bounding box center [1416, 353] width 167 height 34
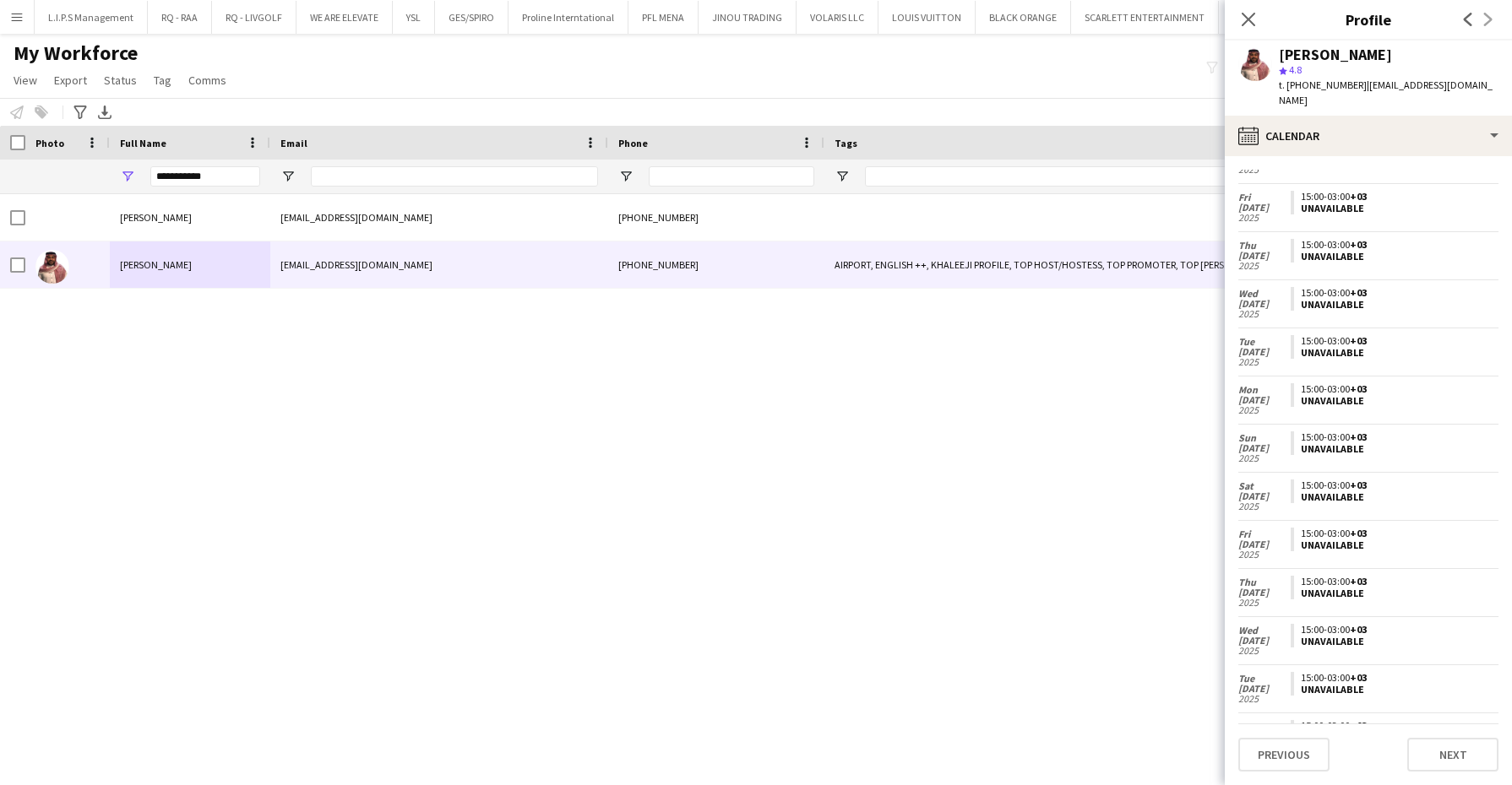
scroll to position [1096, 0]
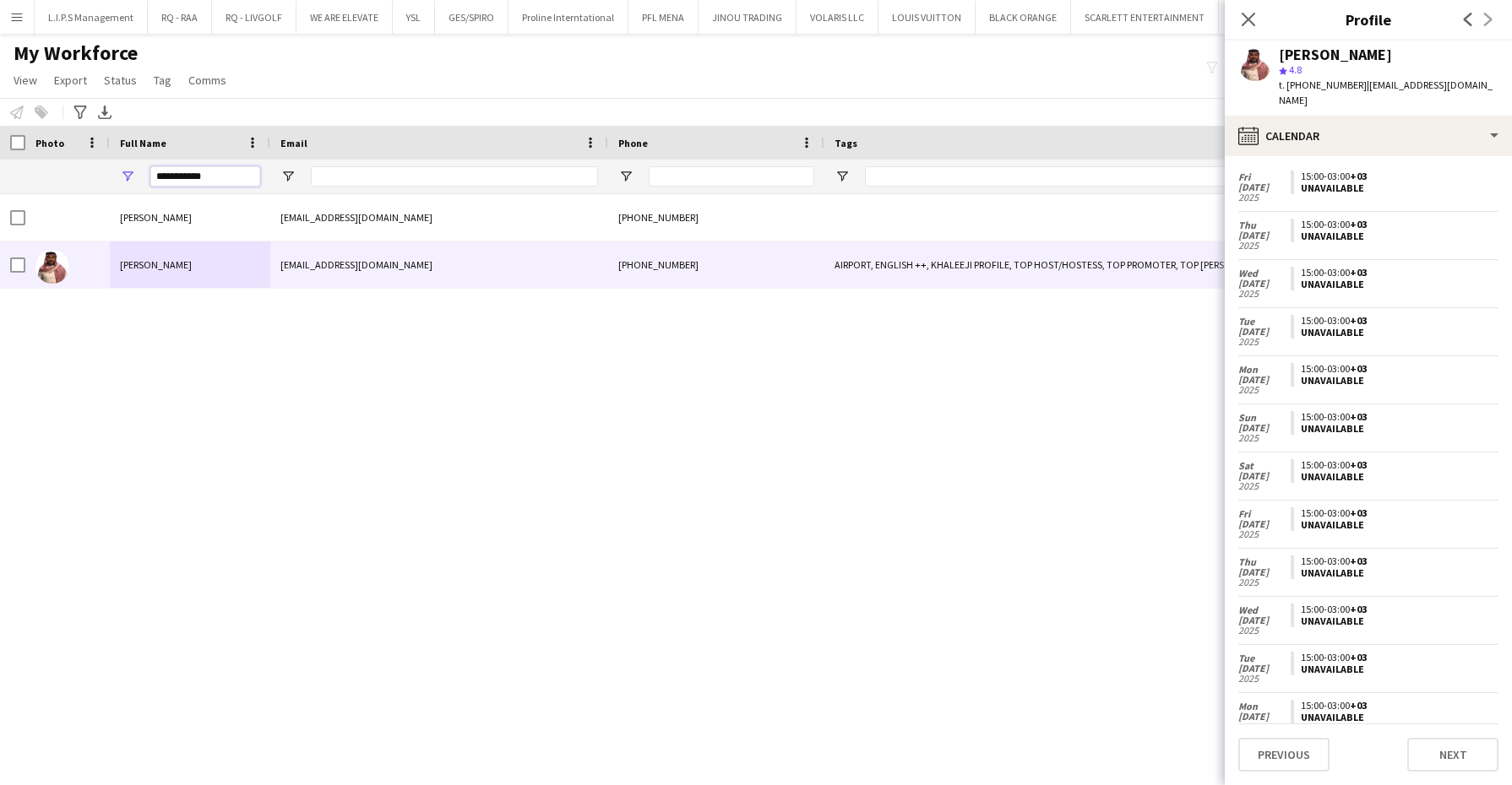
drag, startPoint x: 235, startPoint y: 181, endPoint x: -4, endPoint y: 186, distance: 239.1
click at [0, 186] on html "Menu Boards Boards Boards All jobs Status Workforce Workforce My Workforce Recr…" at bounding box center [756, 392] width 1512 height 785
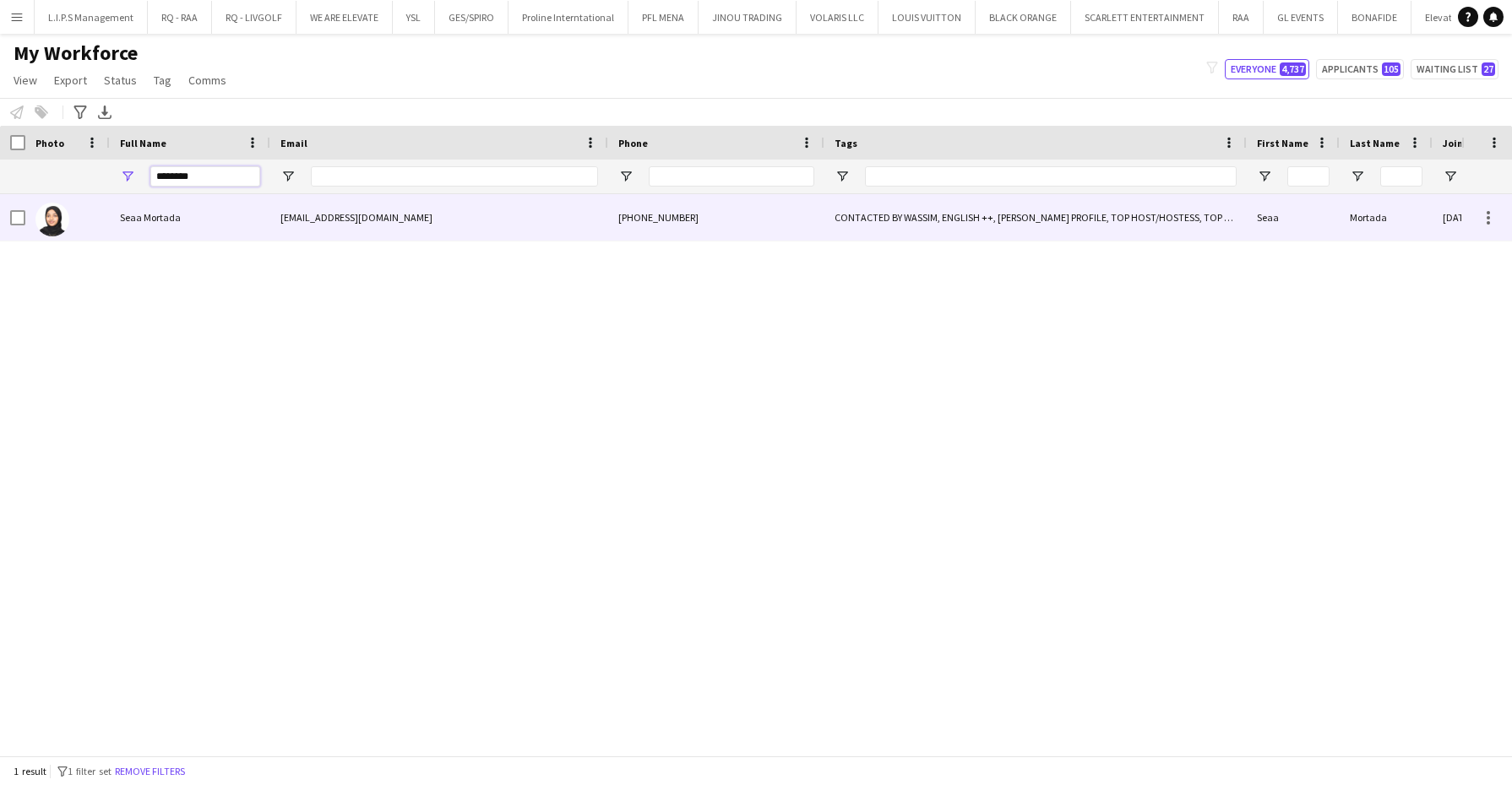
type input "********"
click at [124, 228] on div "Seaa Mortada" at bounding box center [190, 217] width 161 height 46
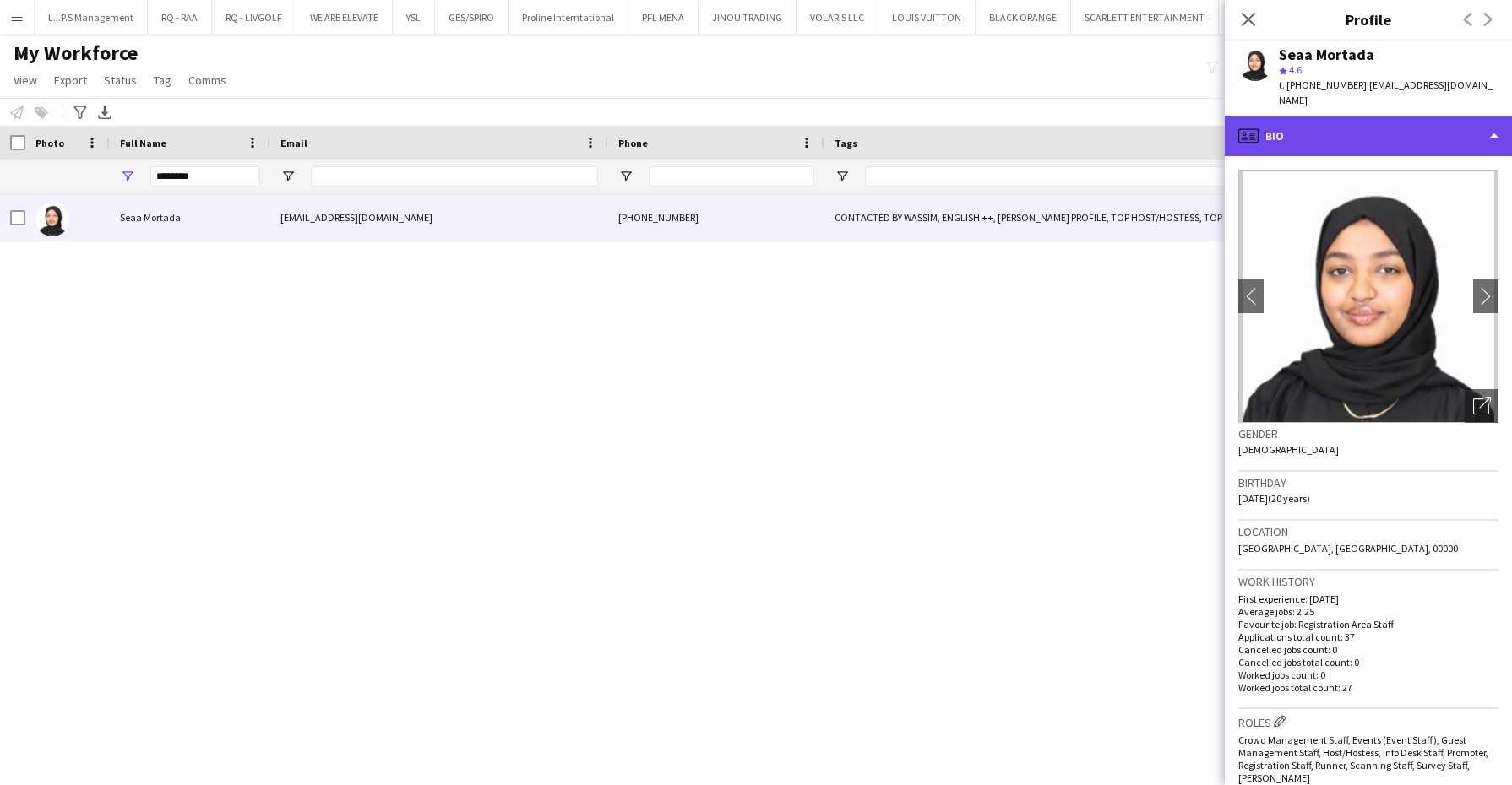
click at [1401, 116] on div "profile Bio" at bounding box center [1367, 135] width 287 height 40
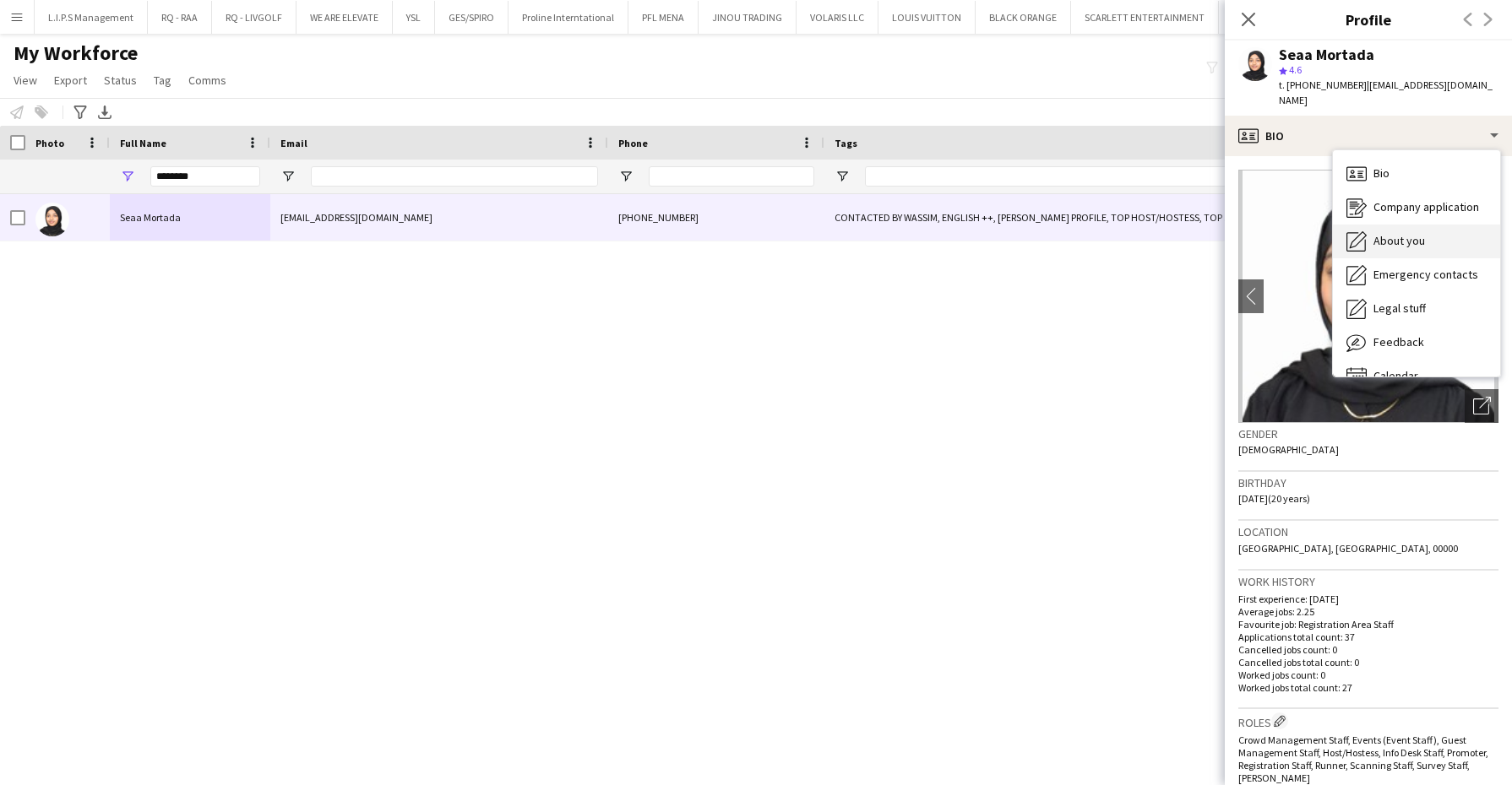
click at [1399, 233] on span "About you" at bounding box center [1399, 241] width 52 height 15
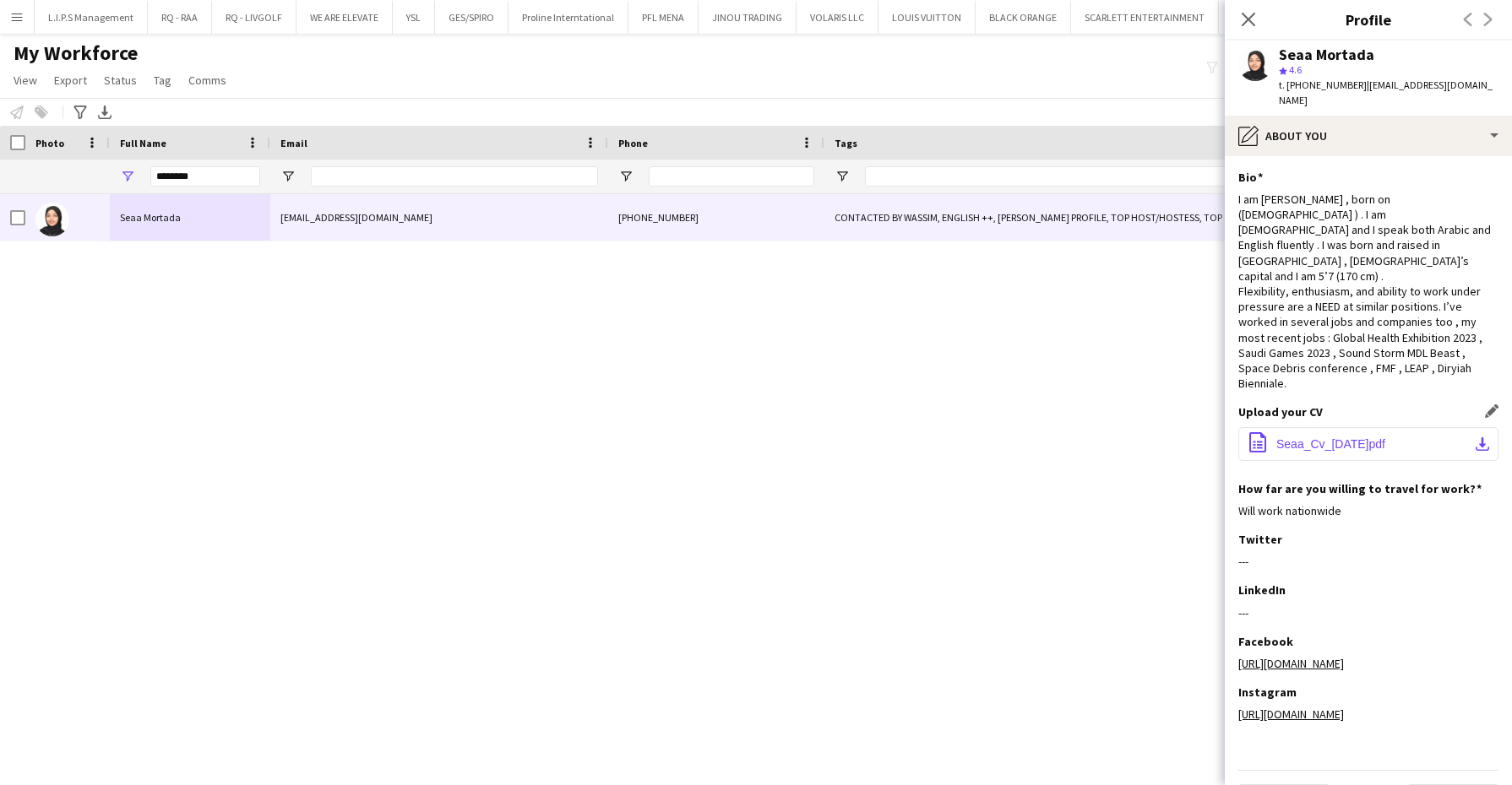
click at [1310, 437] on span "Seaa_Cv_[DATE]pdf" at bounding box center [1331, 444] width 109 height 13
